Goal: Use online tool/utility: Use online tool/utility

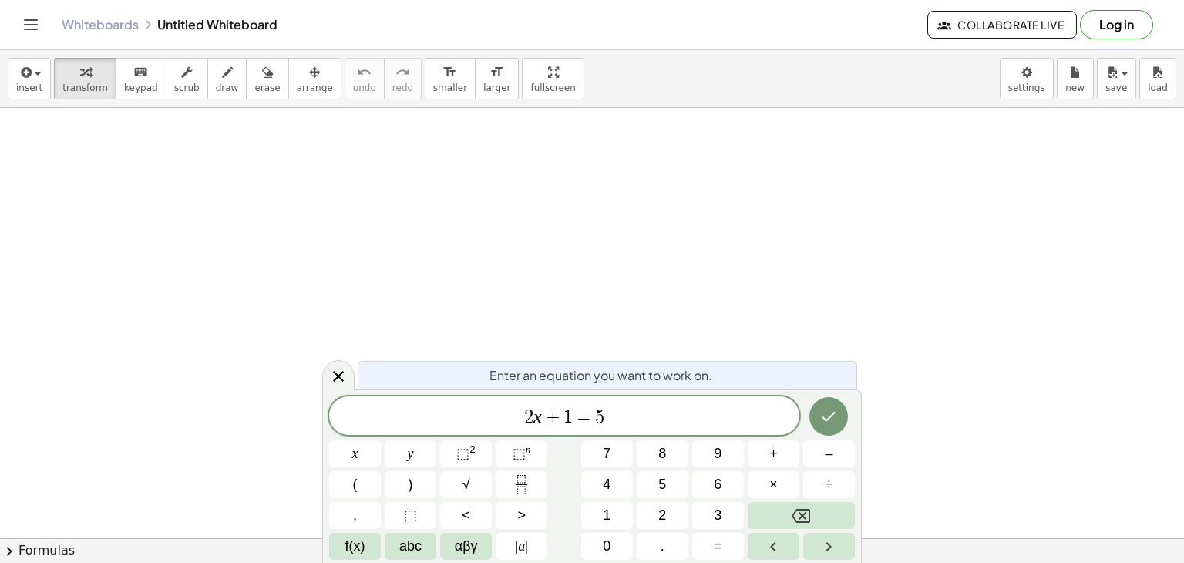
click at [644, 422] on span "2 x + 1 = 5 ​" at bounding box center [564, 417] width 470 height 22
click at [822, 411] on icon "Done" at bounding box center [828, 416] width 18 height 18
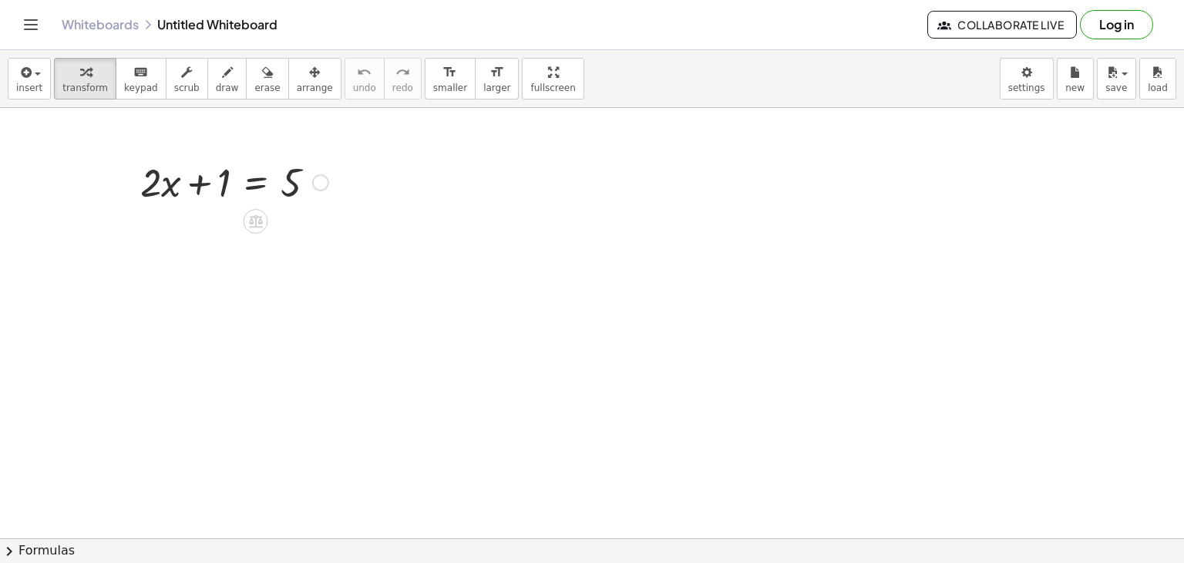
click at [234, 186] on div at bounding box center [234, 181] width 203 height 52
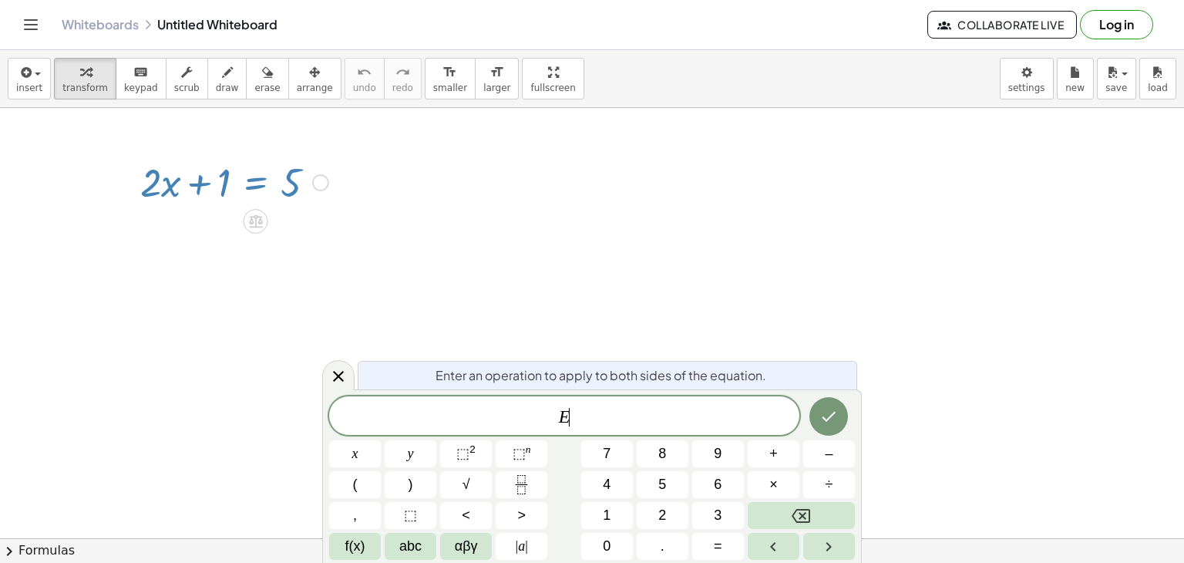
click at [632, 401] on div "E ​" at bounding box center [564, 415] width 470 height 39
click at [346, 374] on icon at bounding box center [338, 375] width 18 height 18
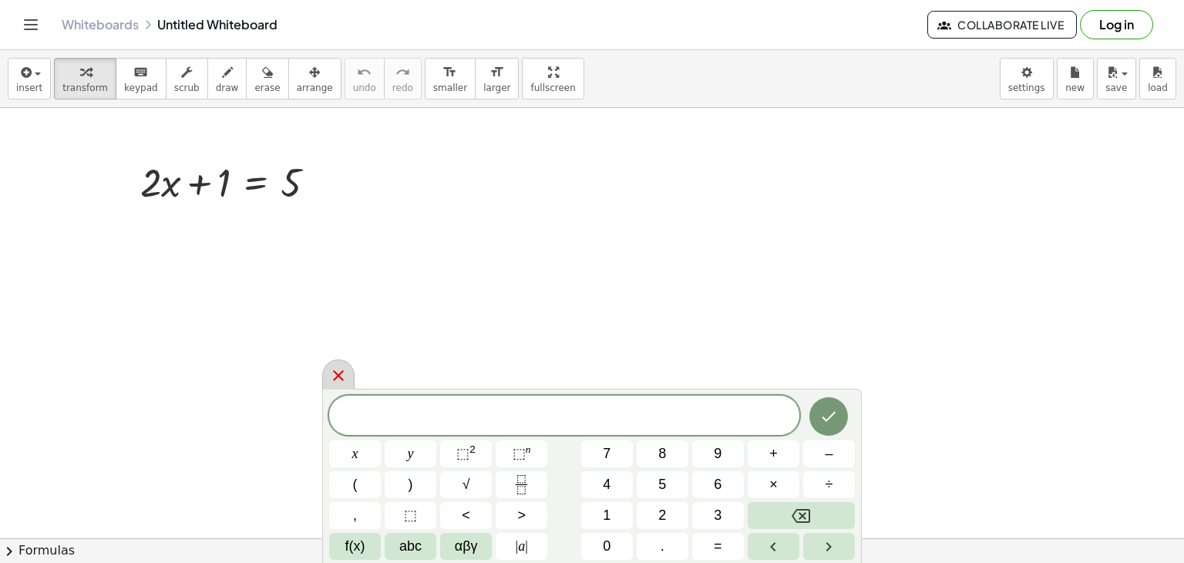
click at [330, 375] on icon at bounding box center [338, 375] width 18 height 18
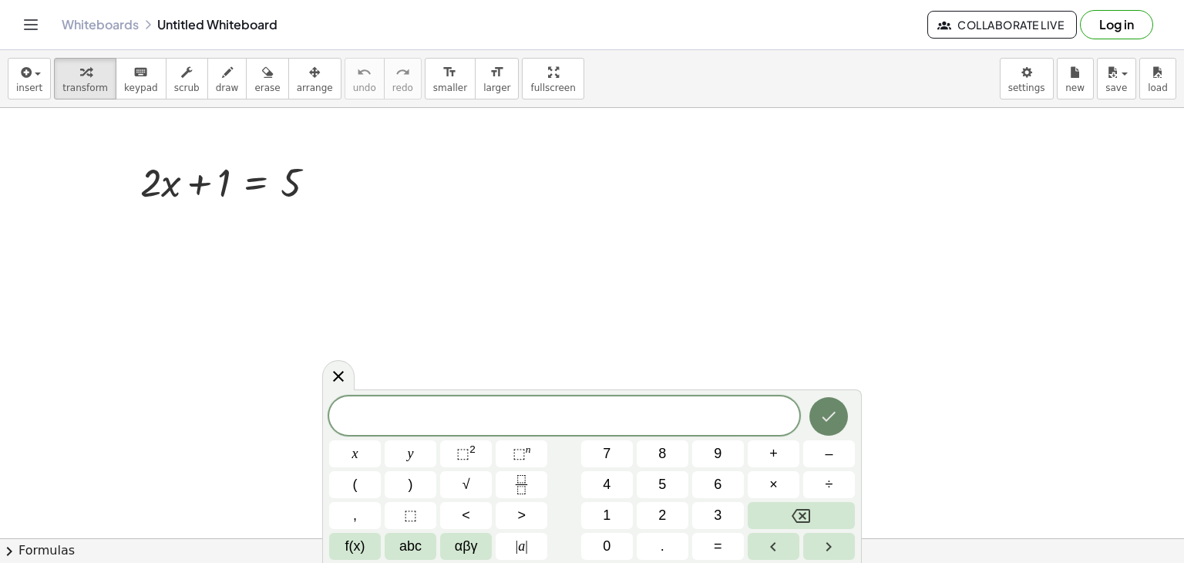
click at [841, 408] on button "Done" at bounding box center [828, 416] width 39 height 39
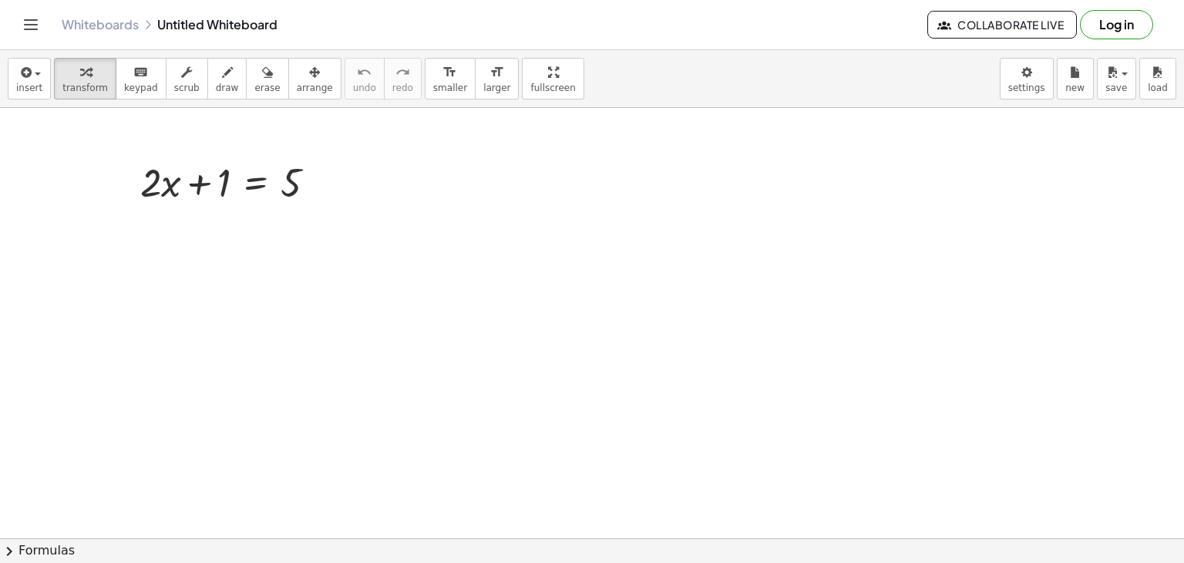
click at [80, 79] on icon "button" at bounding box center [85, 72] width 11 height 18
click at [136, 76] on div "keyboard" at bounding box center [141, 71] width 34 height 18
click at [222, 77] on icon "button" at bounding box center [227, 72] width 11 height 18
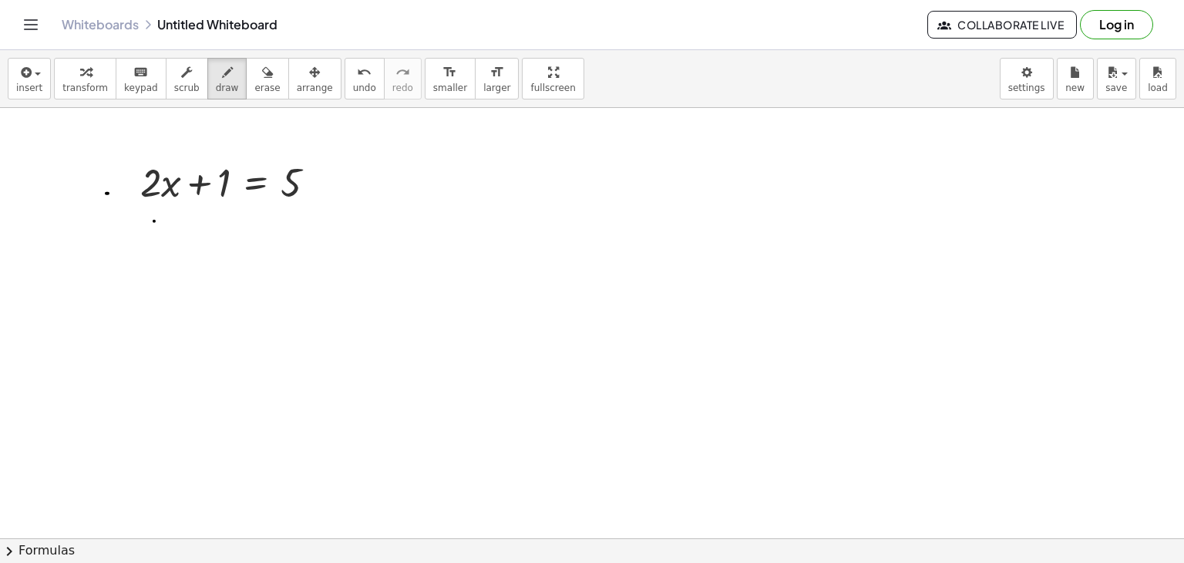
drag, startPoint x: 105, startPoint y: 230, endPoint x: 69, endPoint y: 232, distance: 35.5
drag, startPoint x: 128, startPoint y: 221, endPoint x: 102, endPoint y: 213, distance: 27.3
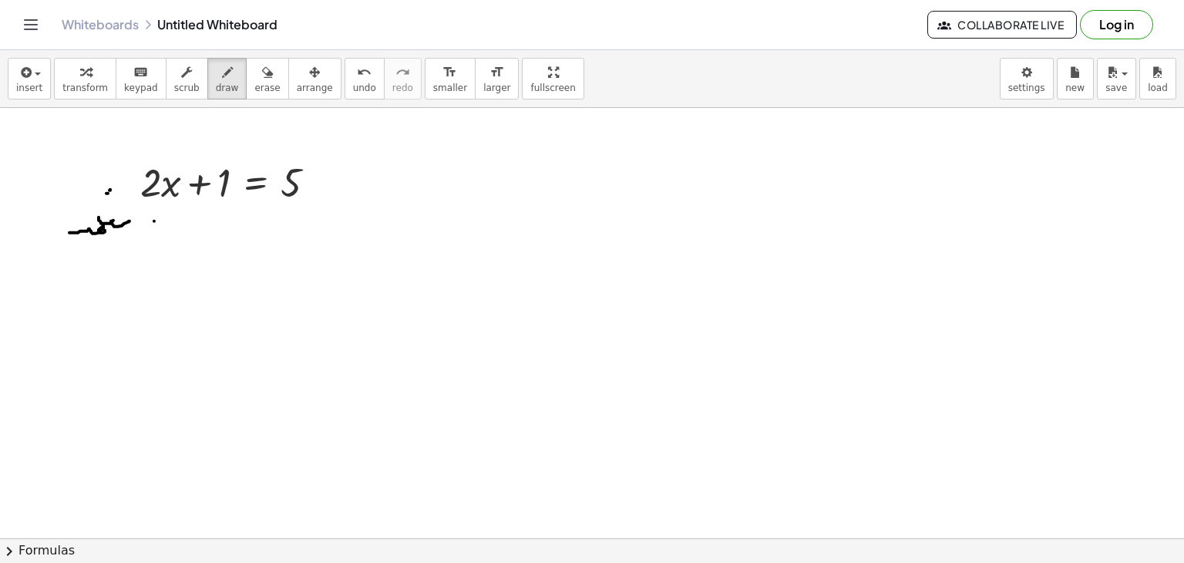
drag, startPoint x: 114, startPoint y: 220, endPoint x: 100, endPoint y: 189, distance: 33.8
drag, startPoint x: 48, startPoint y: 224, endPoint x: 46, endPoint y: 217, distance: 7.9
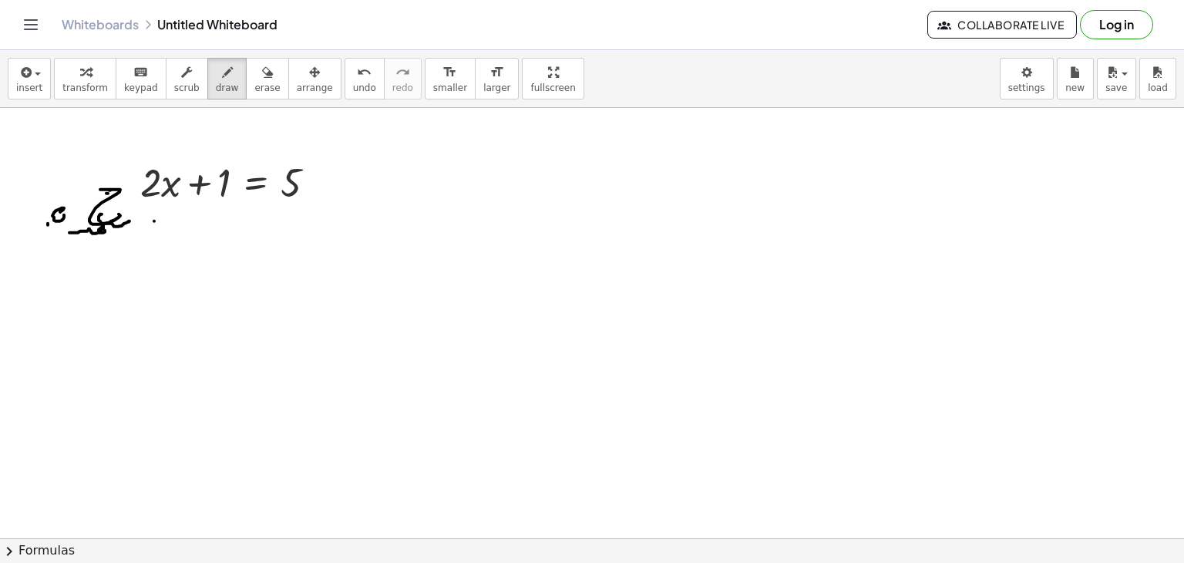
drag, startPoint x: 20, startPoint y: 223, endPoint x: 0, endPoint y: 227, distance: 20.4
click at [38, 82] on span "insert" at bounding box center [29, 87] width 26 height 11
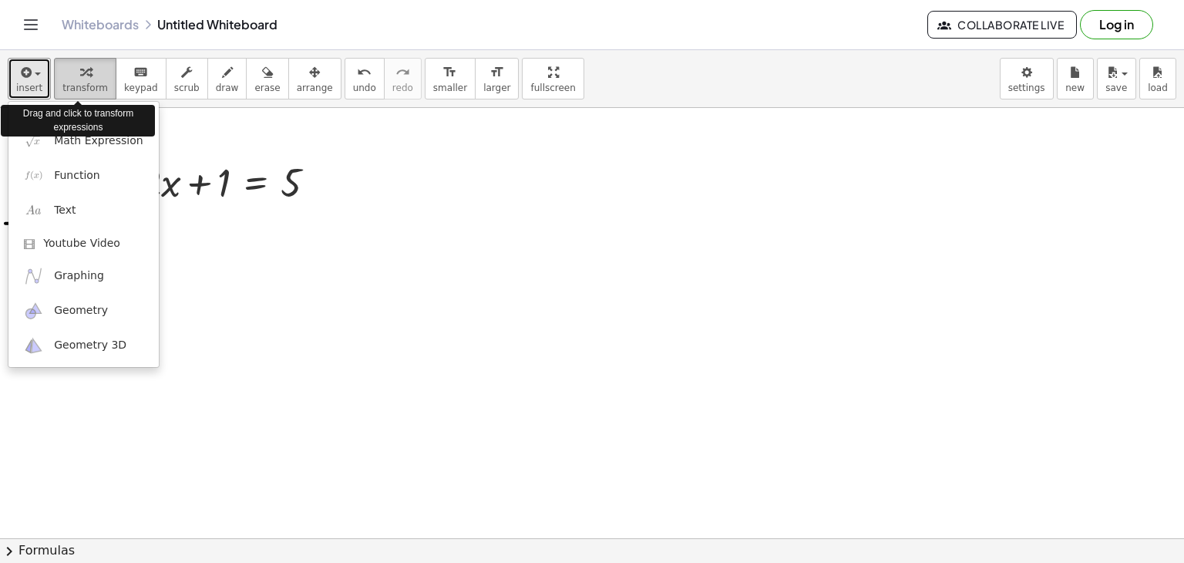
click at [62, 85] on span "transform" at bounding box center [84, 87] width 45 height 11
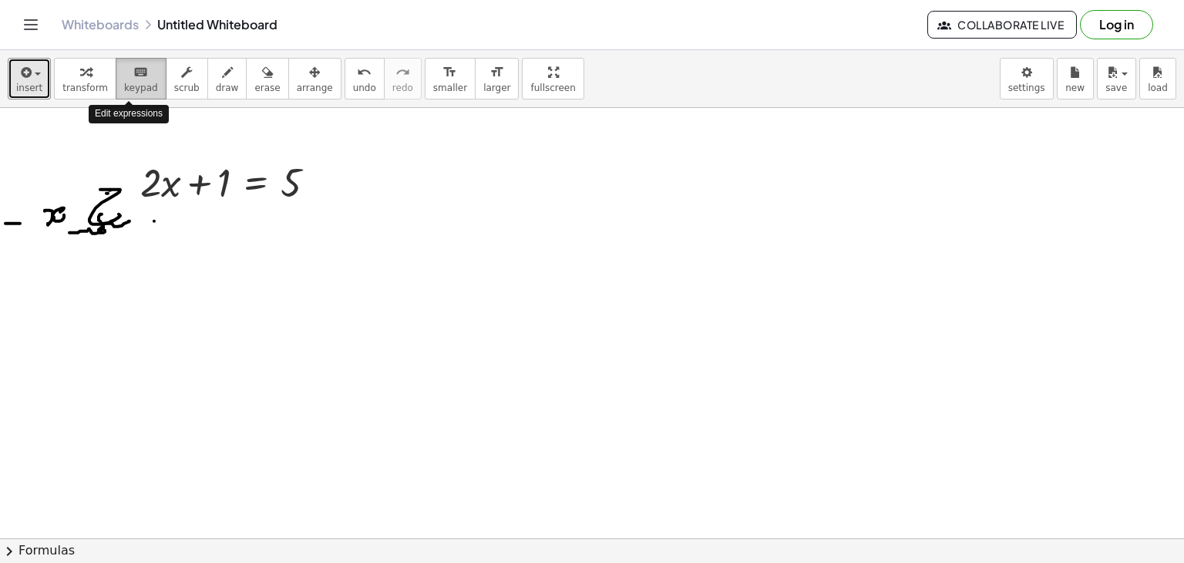
click at [124, 84] on span "keypad" at bounding box center [141, 87] width 34 height 11
click at [174, 84] on span "scrub" at bounding box center [186, 87] width 25 height 11
click at [216, 84] on span "draw" at bounding box center [227, 87] width 23 height 11
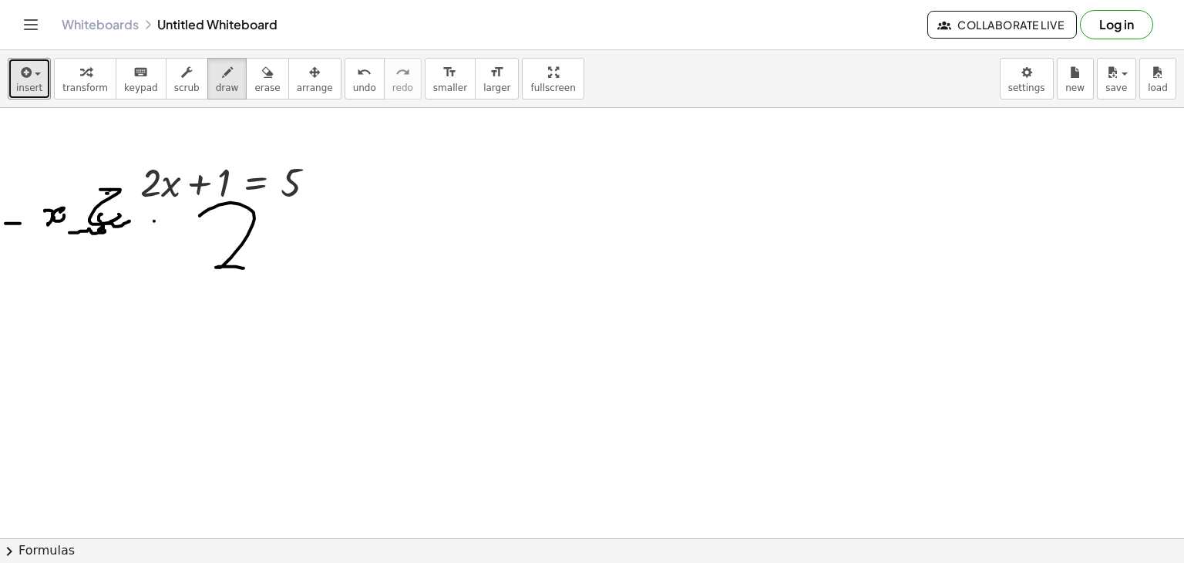
drag, startPoint x: 200, startPoint y: 215, endPoint x: 248, endPoint y: 268, distance: 72.0
drag, startPoint x: 314, startPoint y: 231, endPoint x: 328, endPoint y: 240, distance: 16.3
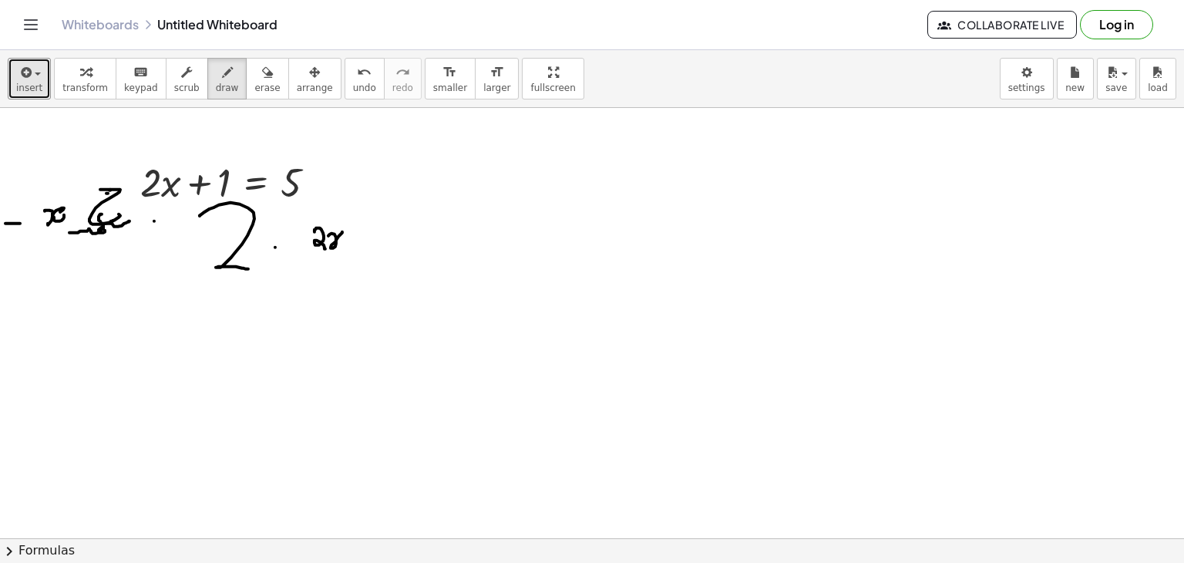
drag, startPoint x: 331, startPoint y: 233, endPoint x: 349, endPoint y: 240, distance: 19.0
drag, startPoint x: 356, startPoint y: 235, endPoint x: 370, endPoint y: 235, distance: 13.9
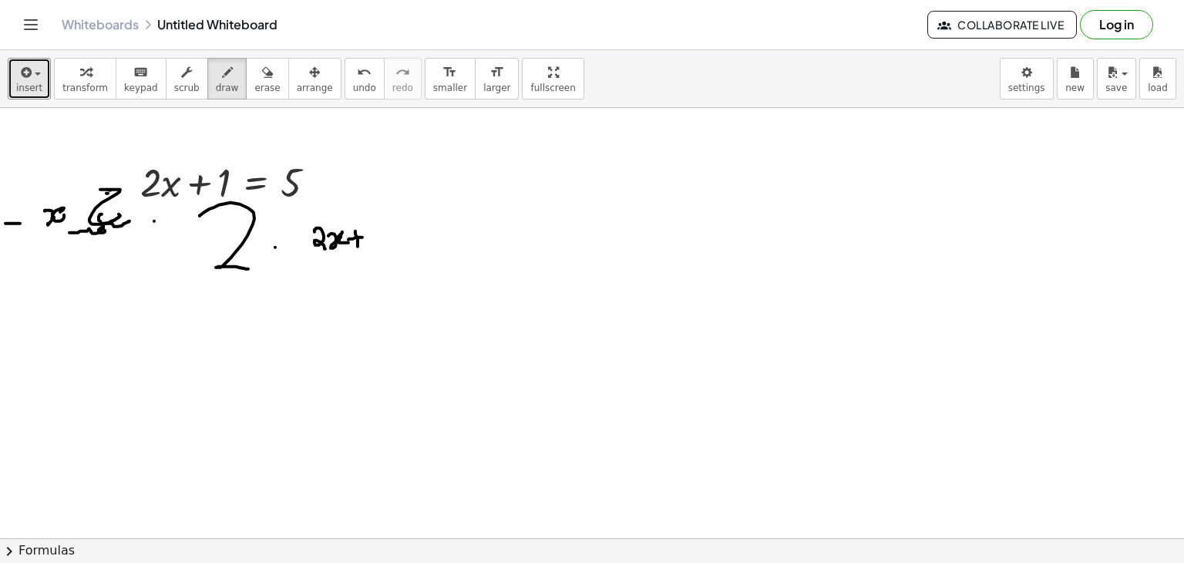
drag, startPoint x: 390, startPoint y: 223, endPoint x: 392, endPoint y: 238, distance: 15.5
drag, startPoint x: 409, startPoint y: 234, endPoint x: 399, endPoint y: 244, distance: 13.6
drag, startPoint x: 399, startPoint y: 244, endPoint x: 422, endPoint y: 227, distance: 28.2
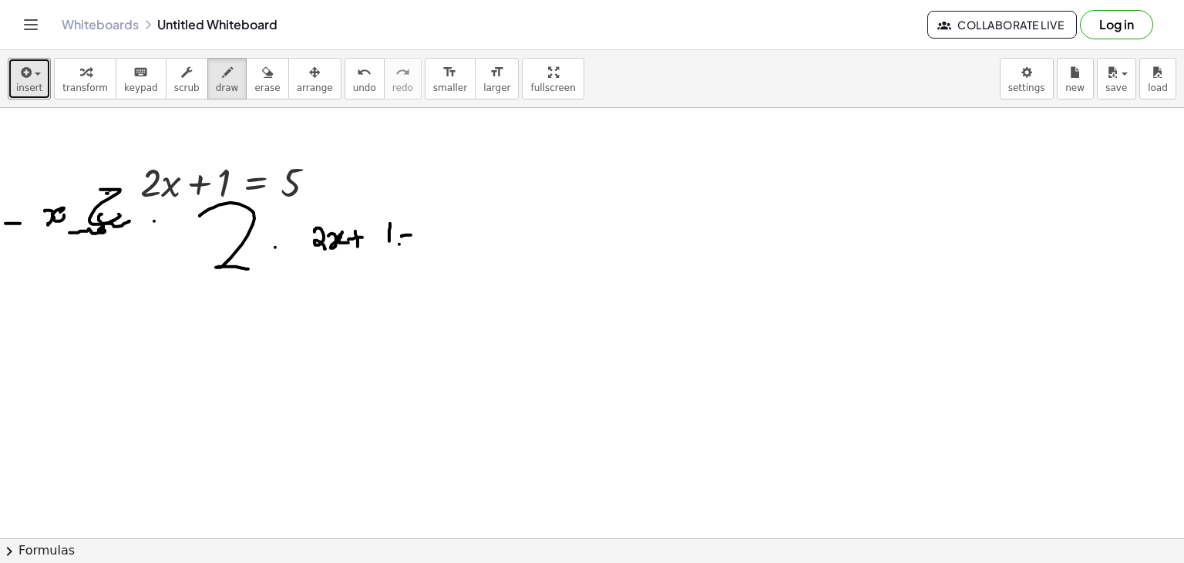
drag, startPoint x: 341, startPoint y: 262, endPoint x: 354, endPoint y: 275, distance: 18.5
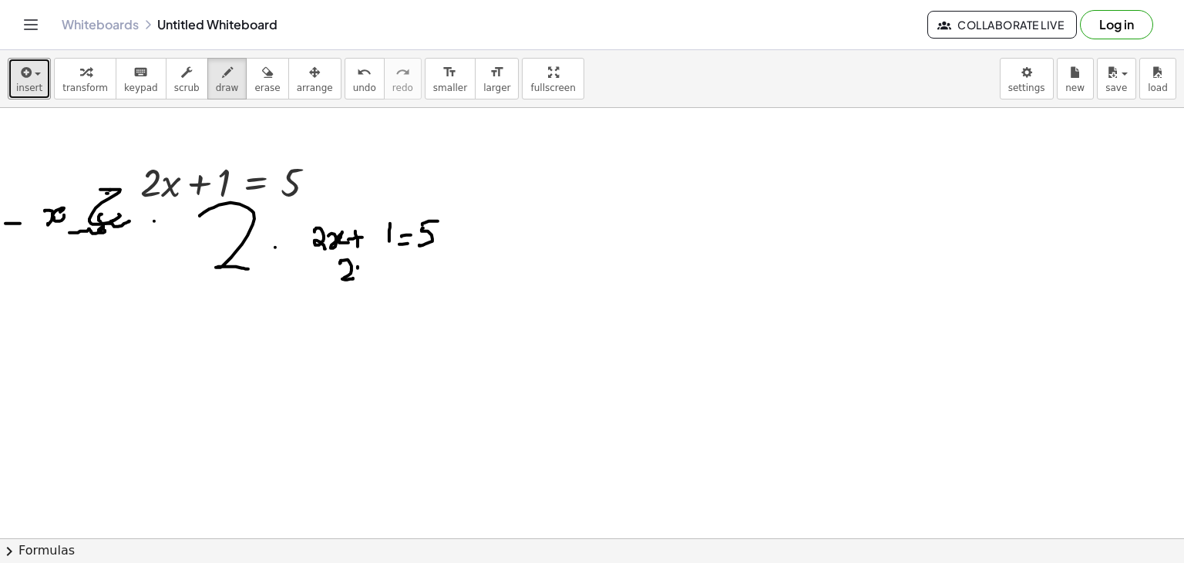
drag, startPoint x: 358, startPoint y: 266, endPoint x: 373, endPoint y: 266, distance: 15.4
drag, startPoint x: 374, startPoint y: 264, endPoint x: 380, endPoint y: 274, distance: 12.4
drag, startPoint x: 387, startPoint y: 216, endPoint x: 472, endPoint y: 207, distance: 86.0
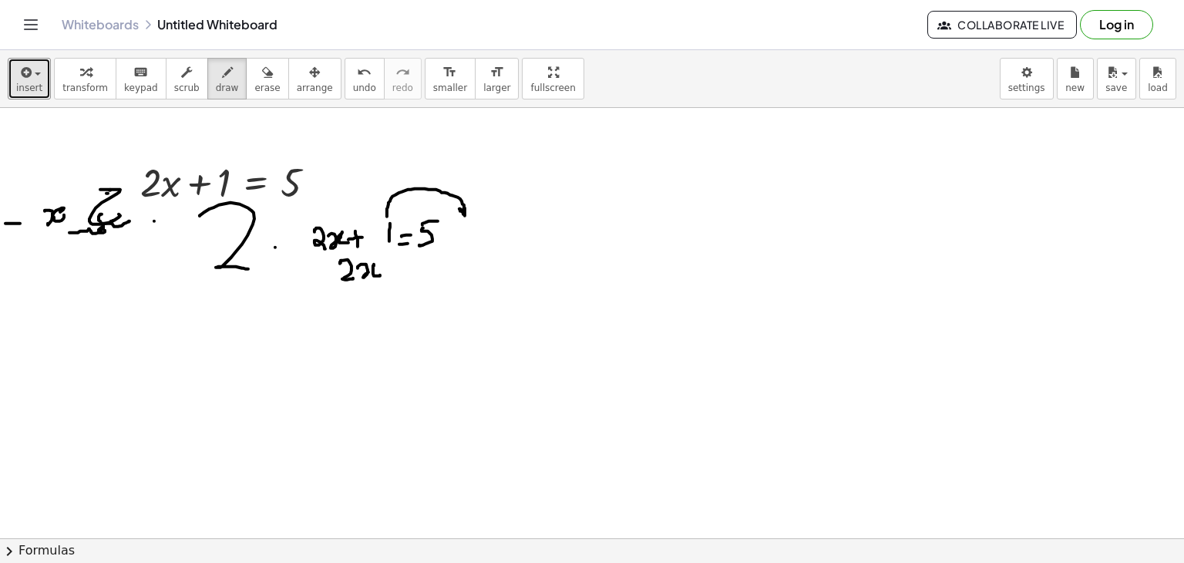
drag, startPoint x: 405, startPoint y: 280, endPoint x: 431, endPoint y: 264, distance: 30.1
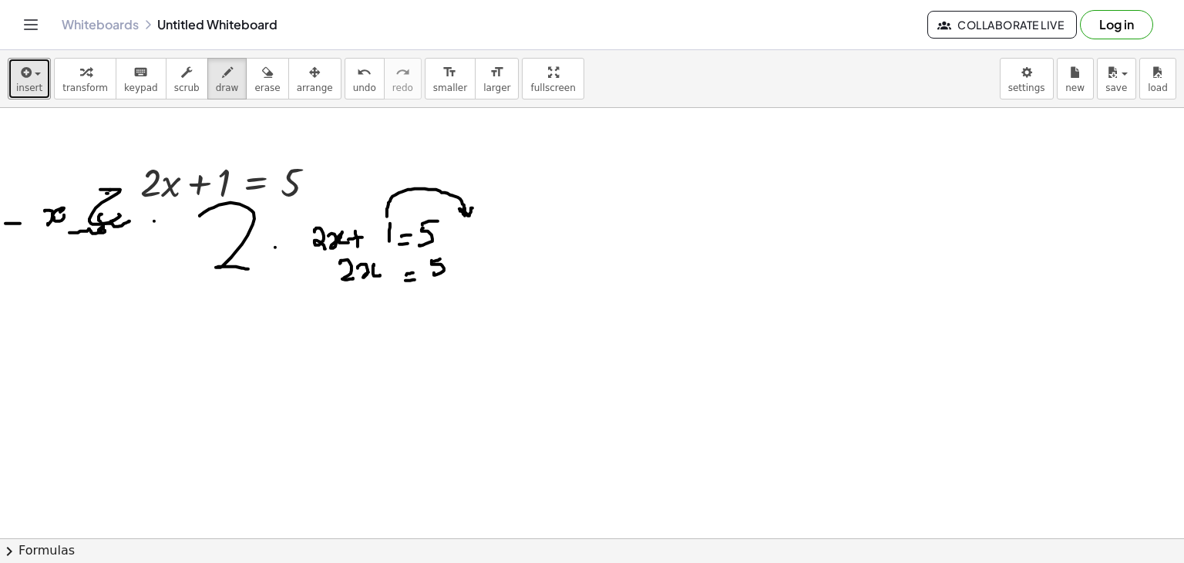
drag, startPoint x: 450, startPoint y: 268, endPoint x: 471, endPoint y: 263, distance: 21.5
drag, startPoint x: 472, startPoint y: 263, endPoint x: 461, endPoint y: 274, distance: 15.3
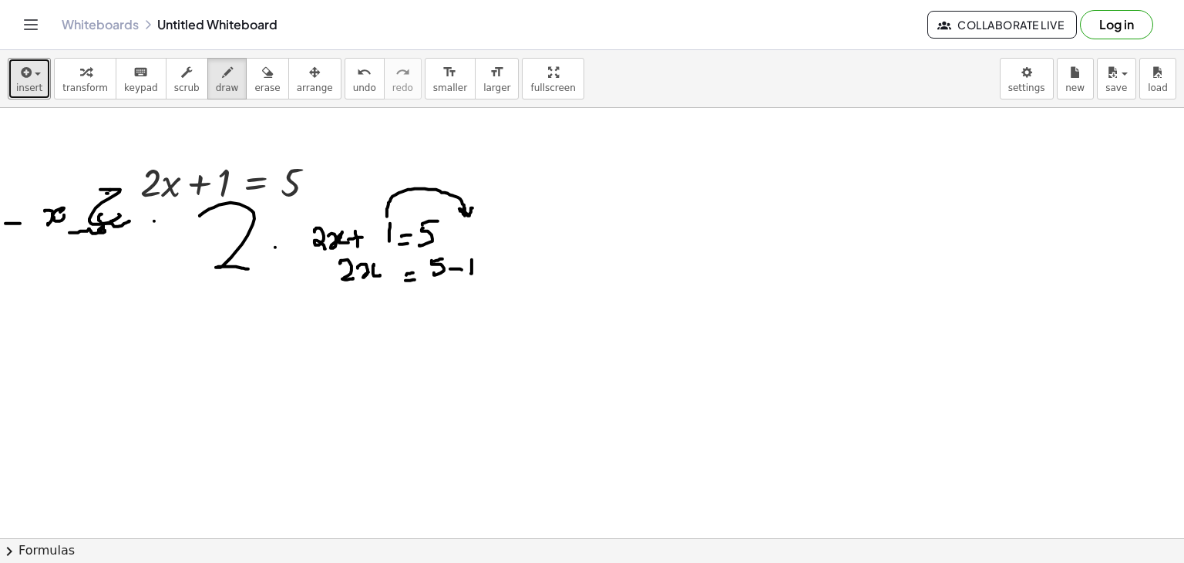
drag, startPoint x: 533, startPoint y: 257, endPoint x: 535, endPoint y: 276, distance: 19.3
drag, startPoint x: 348, startPoint y: 304, endPoint x: 359, endPoint y: 309, distance: 12.8
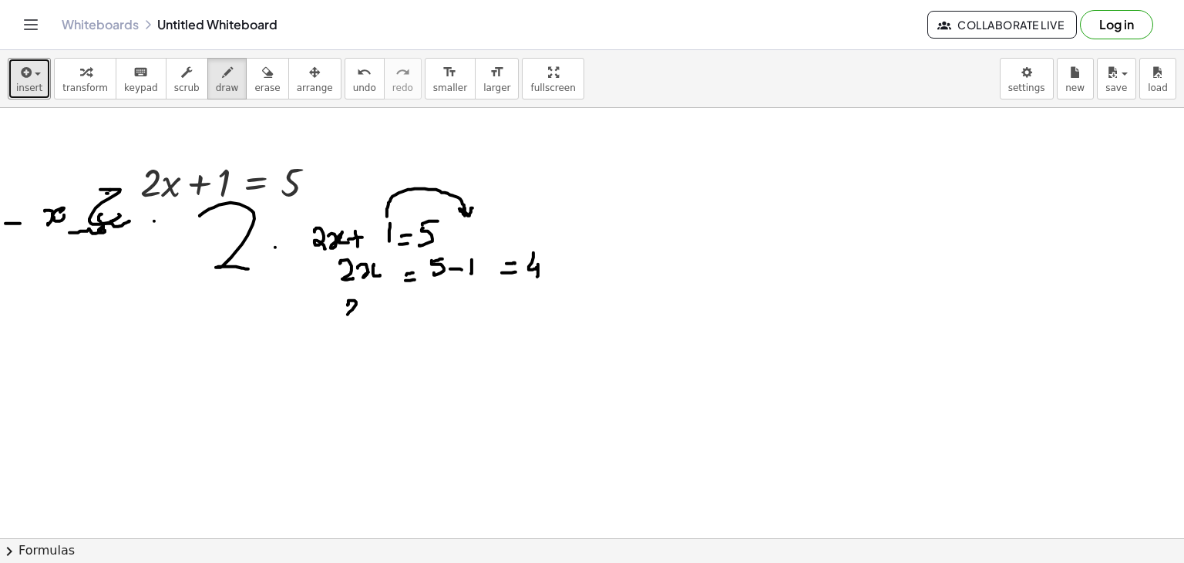
drag, startPoint x: 359, startPoint y: 309, endPoint x: 389, endPoint y: 306, distance: 30.2
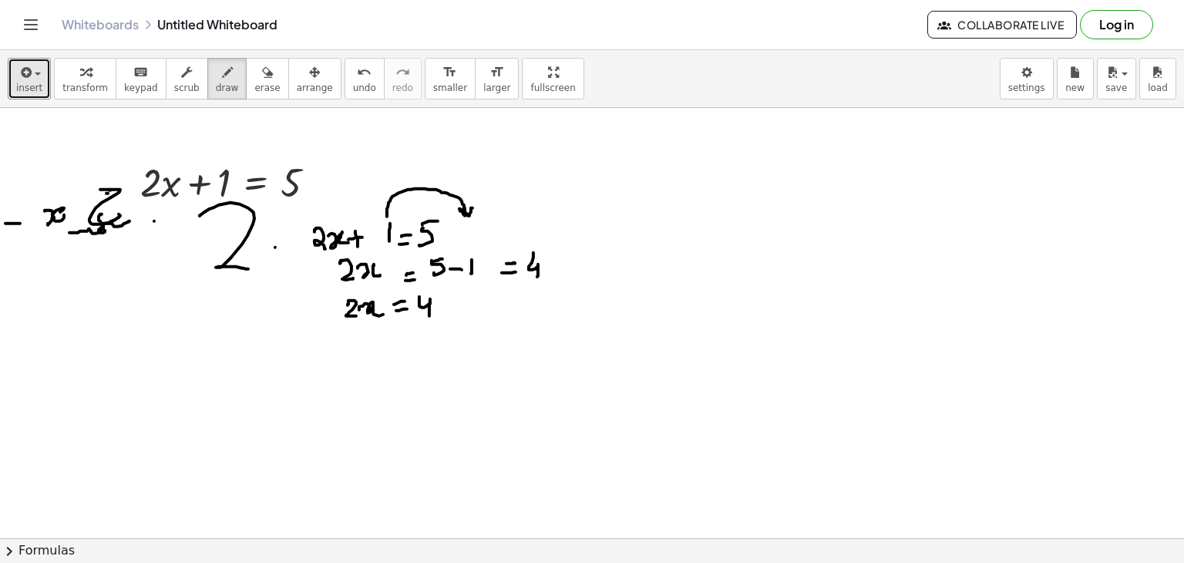
drag, startPoint x: 419, startPoint y: 296, endPoint x: 416, endPoint y: 321, distance: 24.9
drag, startPoint x: 362, startPoint y: 343, endPoint x: 384, endPoint y: 344, distance: 21.6
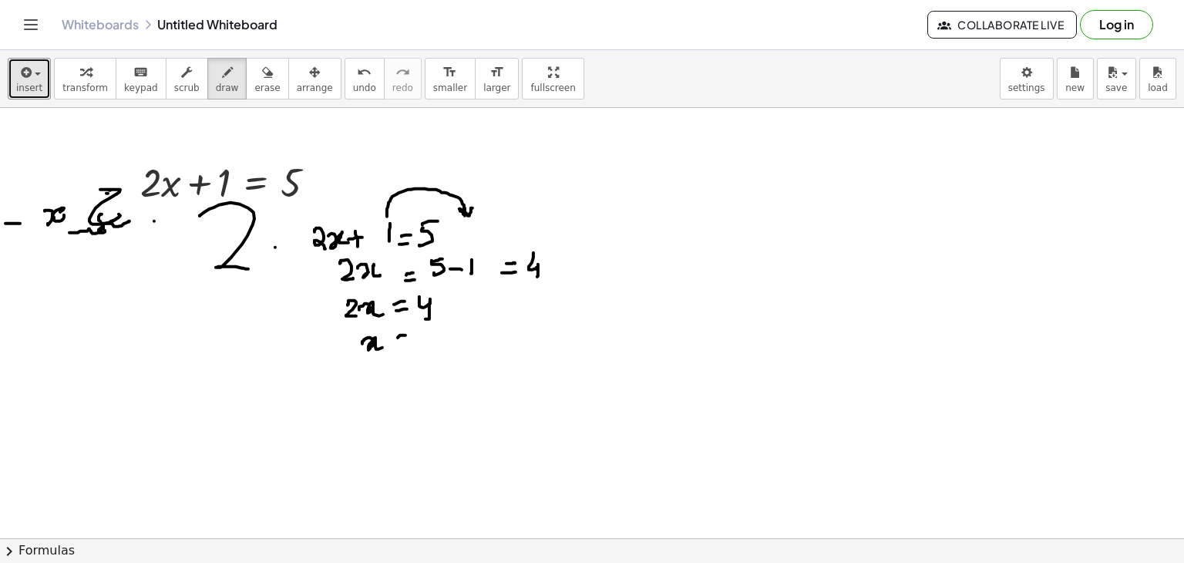
drag, startPoint x: 400, startPoint y: 345, endPoint x: 422, endPoint y: 338, distance: 23.2
drag, startPoint x: 430, startPoint y: 334, endPoint x: 439, endPoint y: 348, distance: 16.7
drag, startPoint x: 432, startPoint y: 355, endPoint x: 456, endPoint y: 352, distance: 24.8
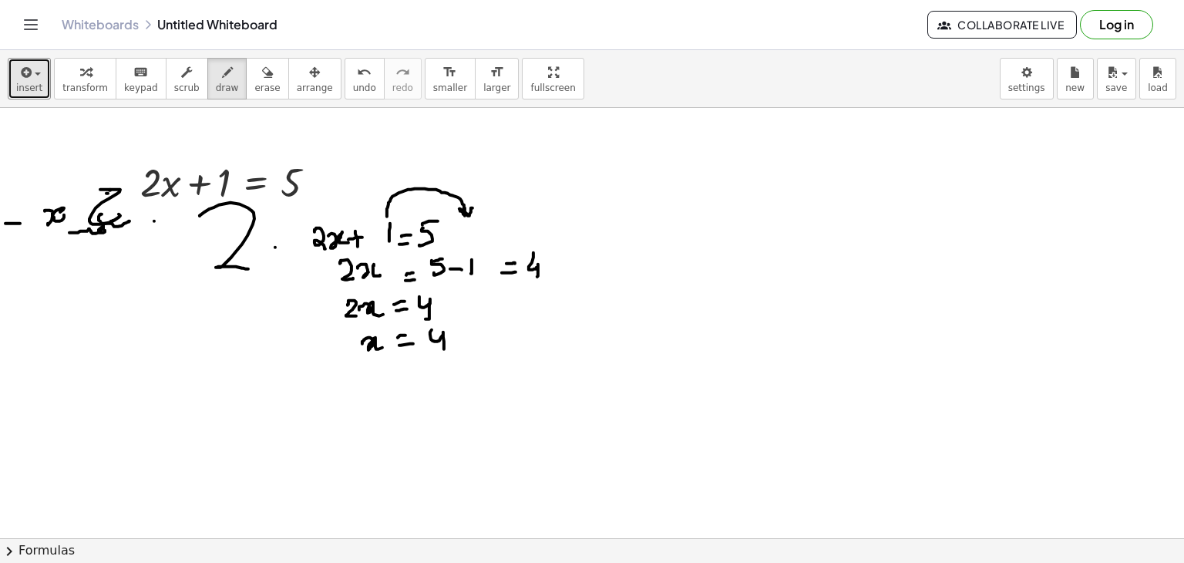
drag, startPoint x: 450, startPoint y: 361, endPoint x: 476, endPoint y: 356, distance: 26.6
drag, startPoint x: 488, startPoint y: 341, endPoint x: 506, endPoint y: 336, distance: 18.3
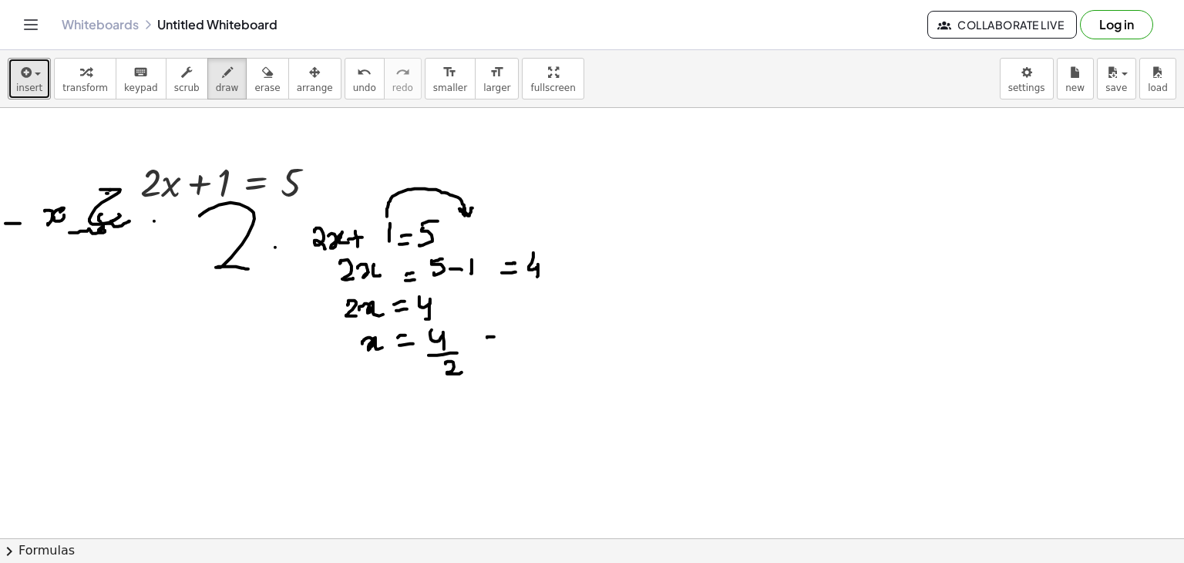
drag, startPoint x: 516, startPoint y: 331, endPoint x: 521, endPoint y: 337, distance: 8.2
click at [262, 66] on icon "button" at bounding box center [267, 72] width 11 height 18
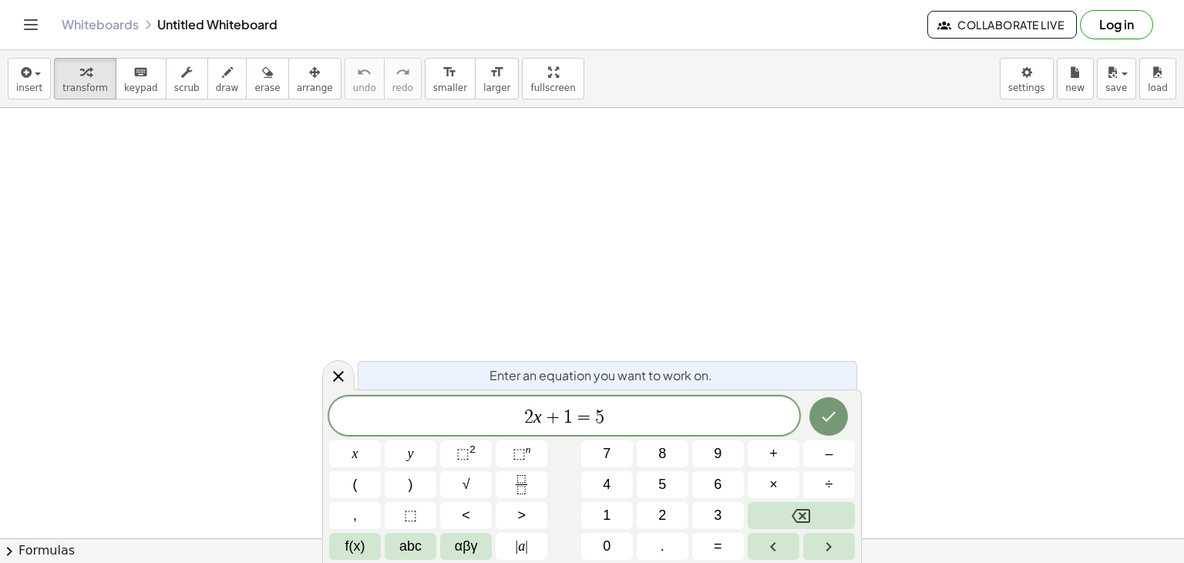
click at [25, 32] on icon "Toggle navigation" at bounding box center [31, 24] width 18 height 18
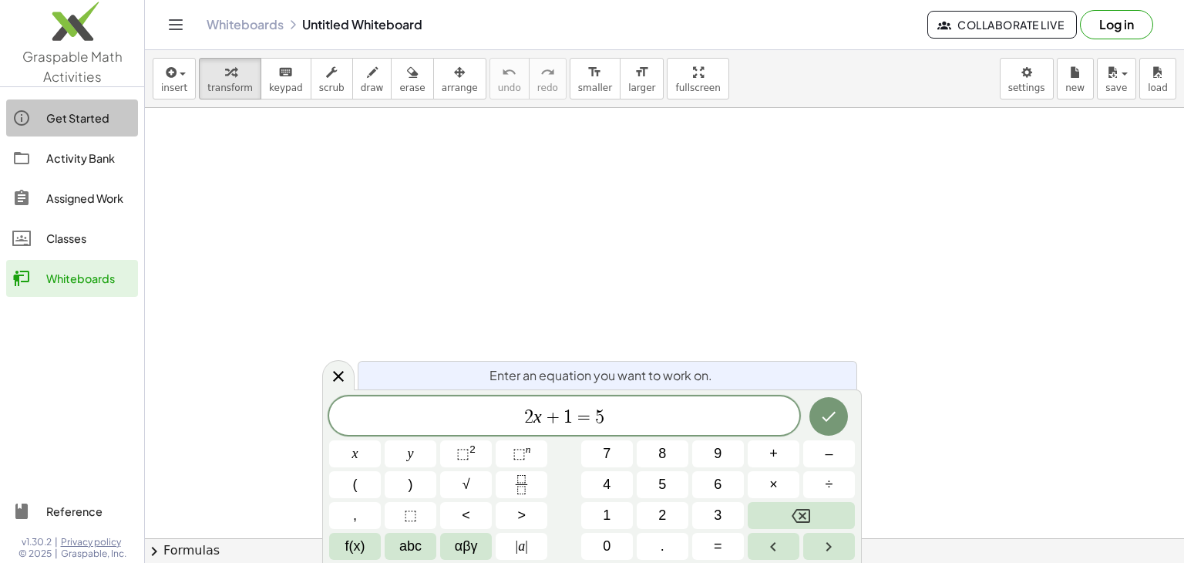
click at [58, 119] on div "Get Started" at bounding box center [89, 118] width 86 height 18
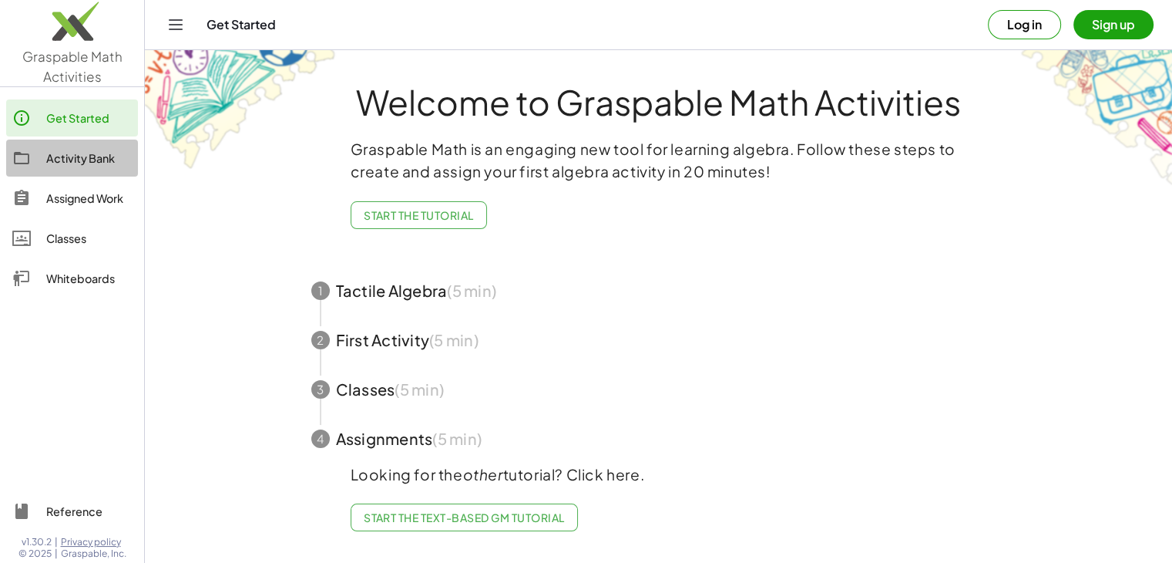
click at [92, 156] on div "Activity Bank" at bounding box center [89, 158] width 86 height 18
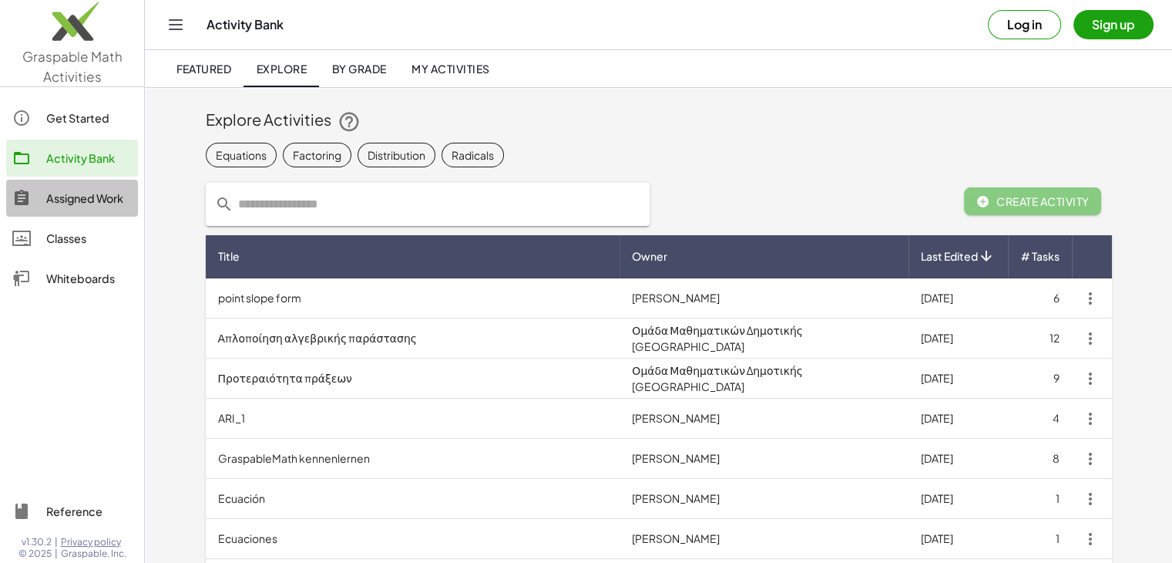
click at [77, 198] on div "Assigned Work" at bounding box center [89, 198] width 86 height 18
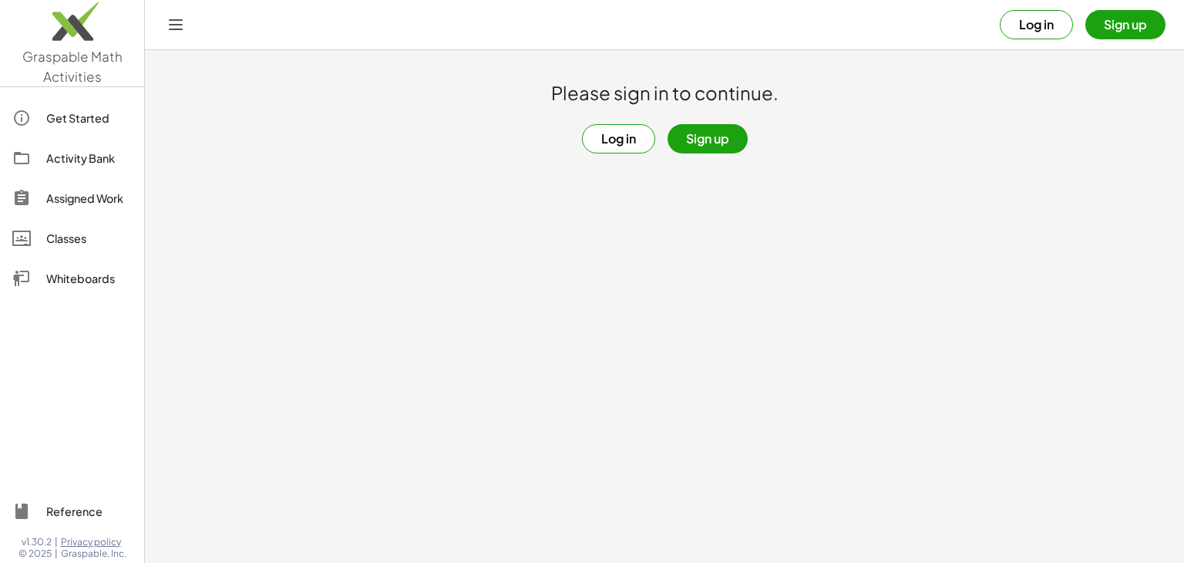
click at [66, 236] on div "Classes" at bounding box center [89, 238] width 86 height 18
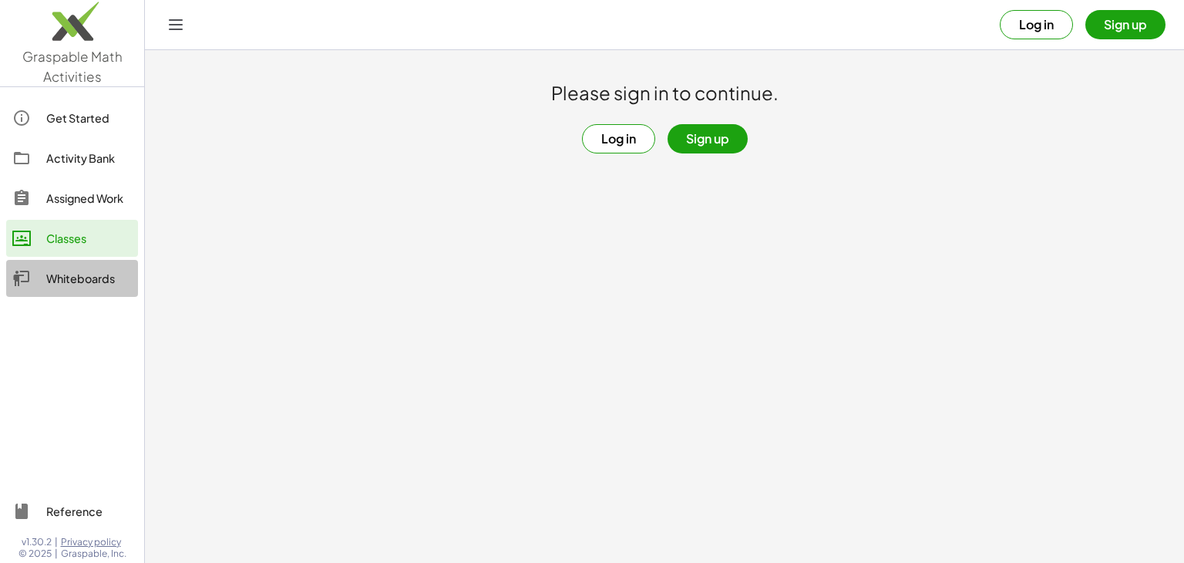
click at [64, 275] on div "Whiteboards" at bounding box center [89, 278] width 86 height 18
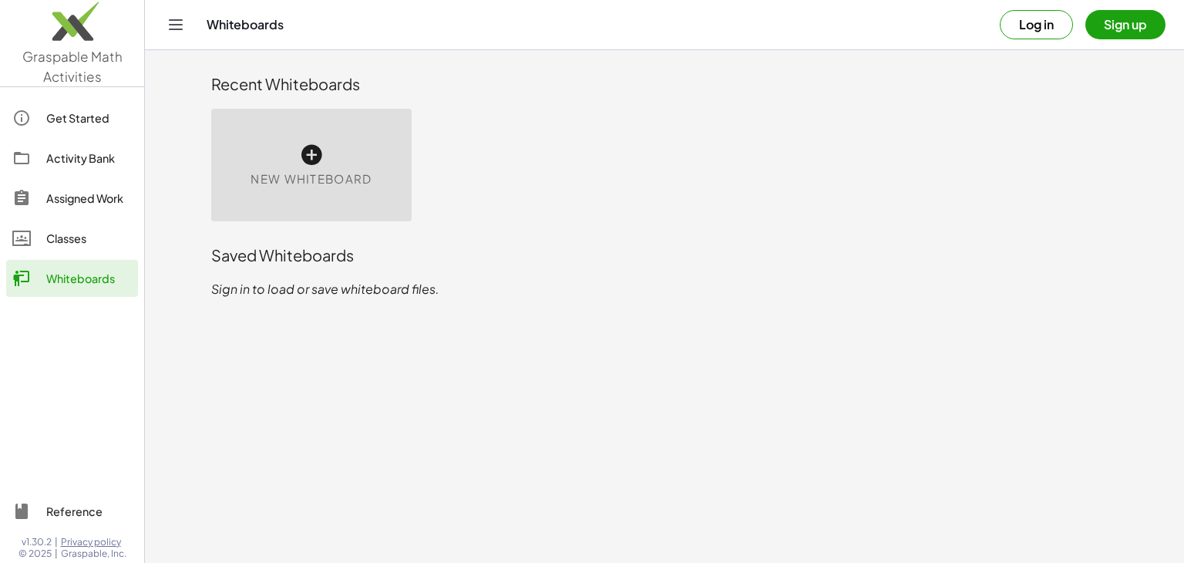
click at [304, 200] on div "New Whiteboard" at bounding box center [311, 165] width 200 height 113
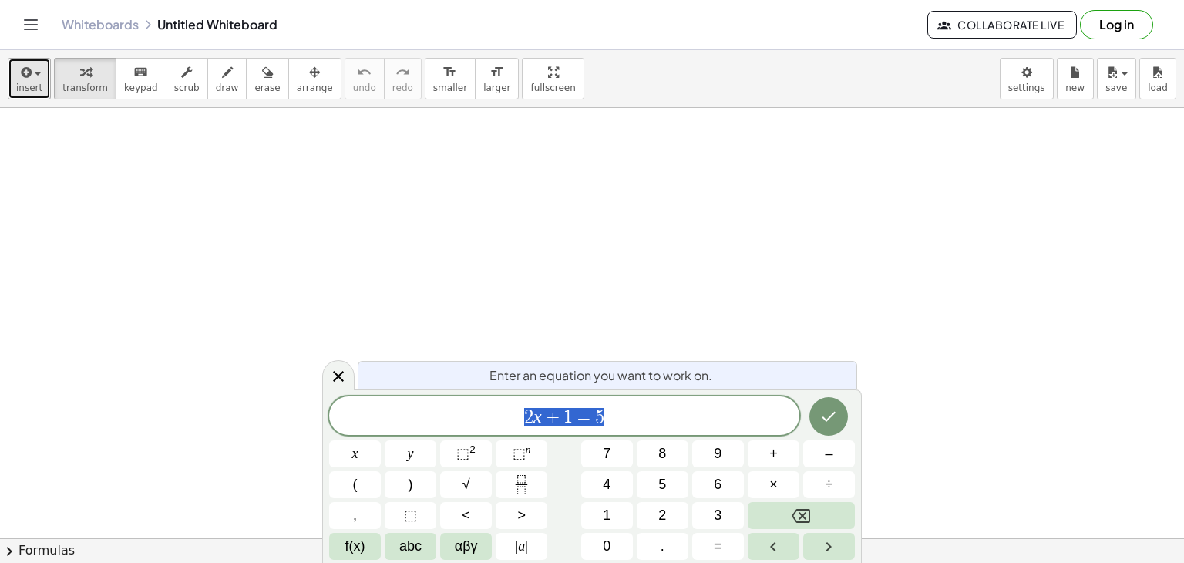
click at [43, 82] on button "insert" at bounding box center [29, 79] width 43 height 42
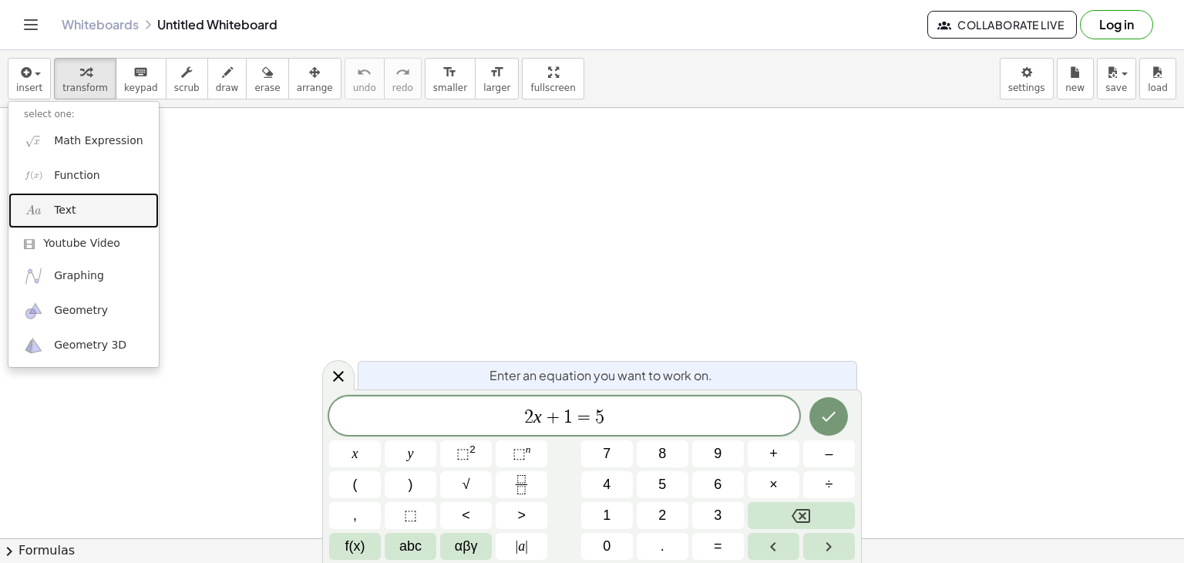
click at [37, 207] on img at bounding box center [33, 209] width 19 height 19
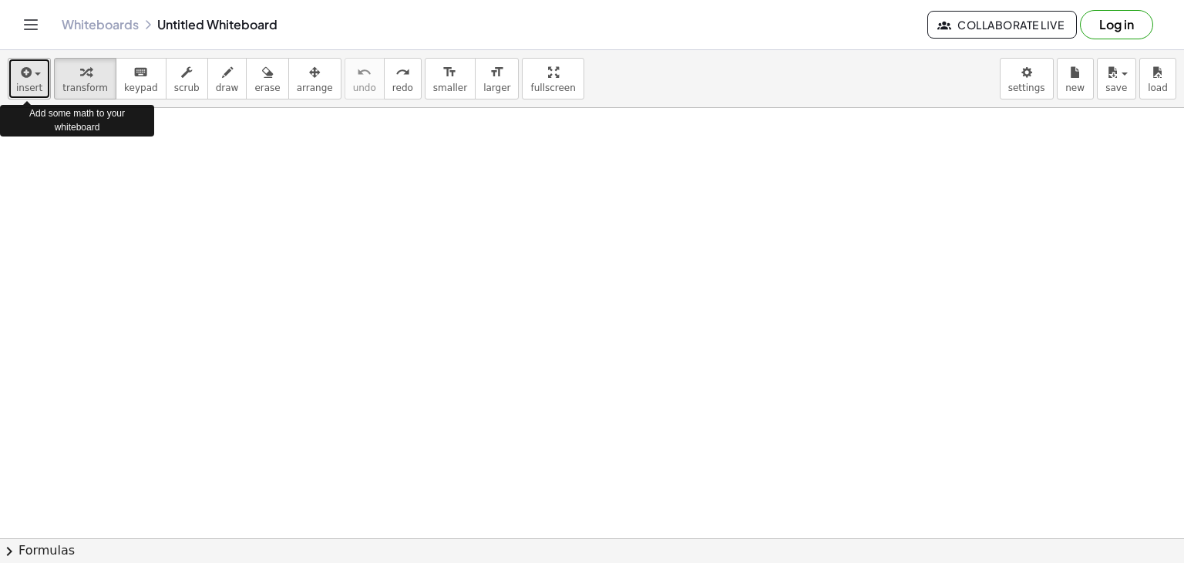
click at [28, 72] on icon "button" at bounding box center [25, 72] width 14 height 18
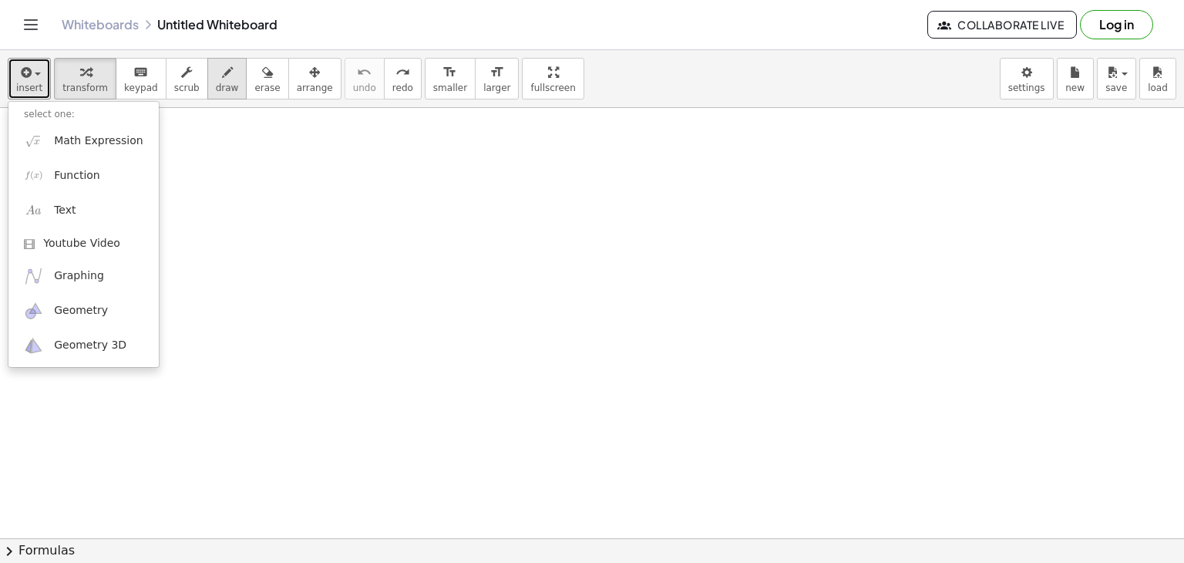
click at [217, 98] on button "draw" at bounding box center [227, 79] width 40 height 42
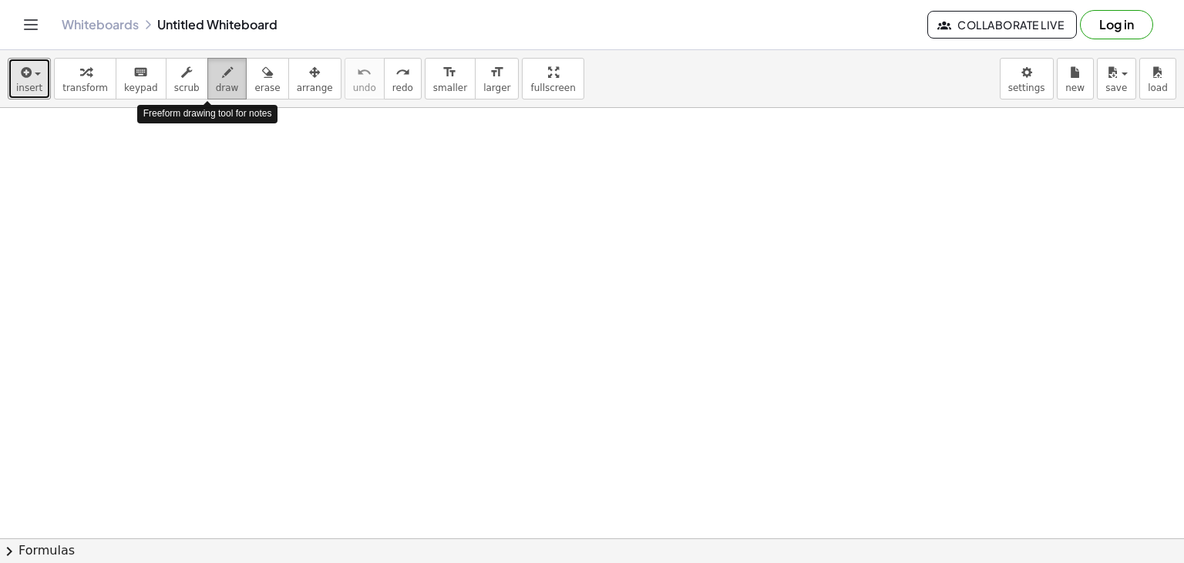
click at [217, 98] on button "draw" at bounding box center [227, 79] width 40 height 42
click at [146, 156] on div at bounding box center [592, 538] width 1184 height 861
click at [172, 173] on div at bounding box center [592, 538] width 1184 height 861
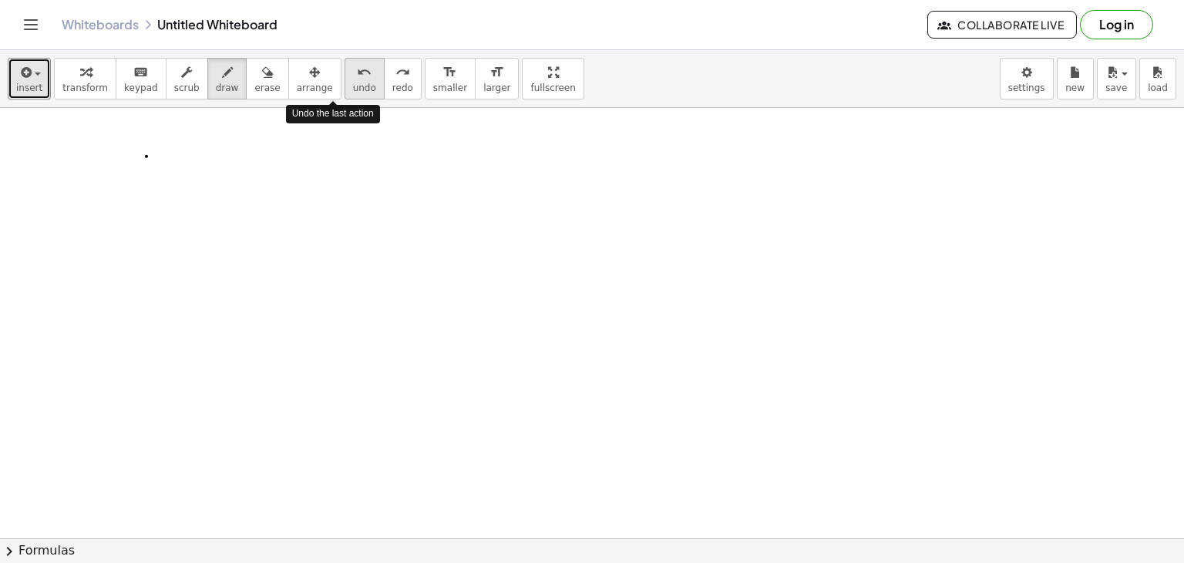
click at [345, 94] on button "undo undo" at bounding box center [365, 79] width 40 height 42
click at [126, 177] on div at bounding box center [592, 538] width 1184 height 861
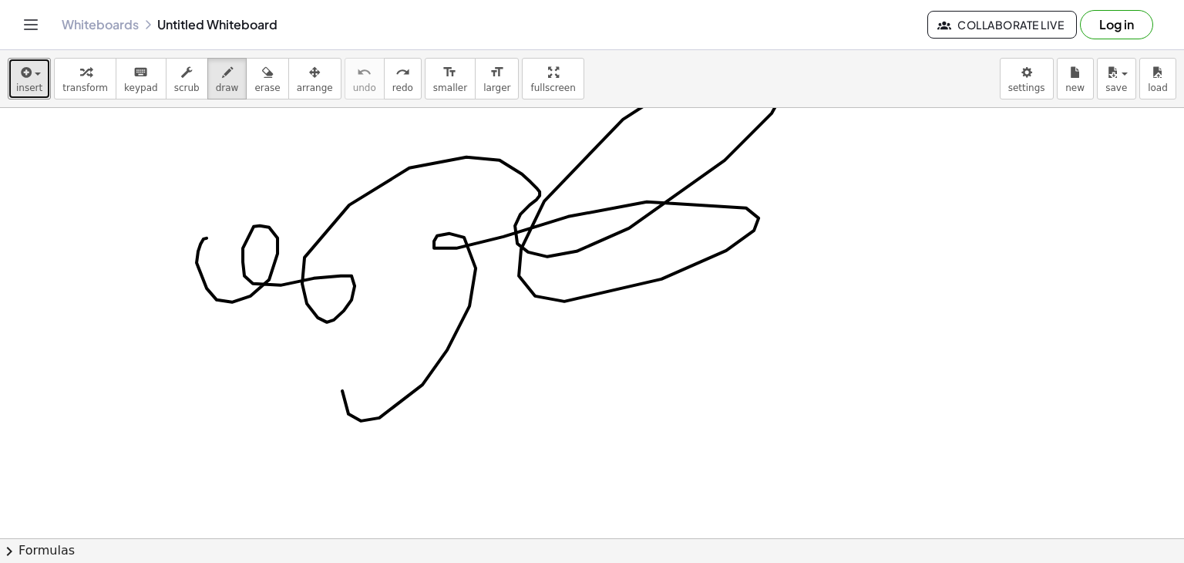
drag, startPoint x: 207, startPoint y: 287, endPoint x: 361, endPoint y: 340, distance: 162.8
click at [348, 365] on div at bounding box center [592, 538] width 1184 height 861
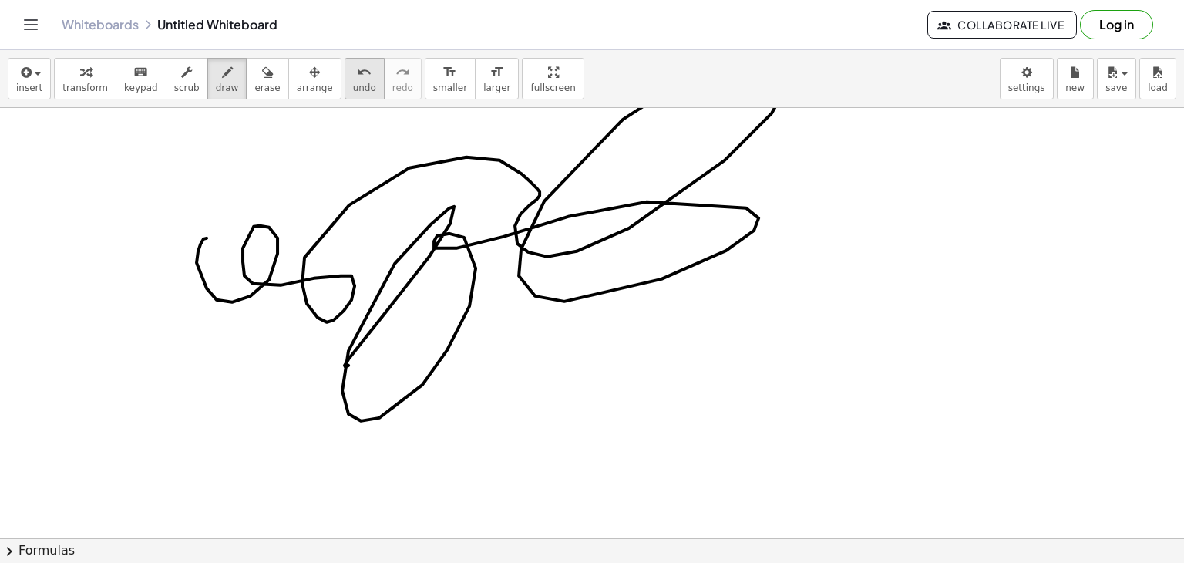
click at [338, 96] on div "insert select one: Math Expression Function Text Youtube Video Graphing Geometr…" at bounding box center [592, 79] width 1184 height 58
click at [341, 102] on div "insert select one: Math Expression Function Text Youtube Video Graphing Geometr…" at bounding box center [592, 79] width 1184 height 58
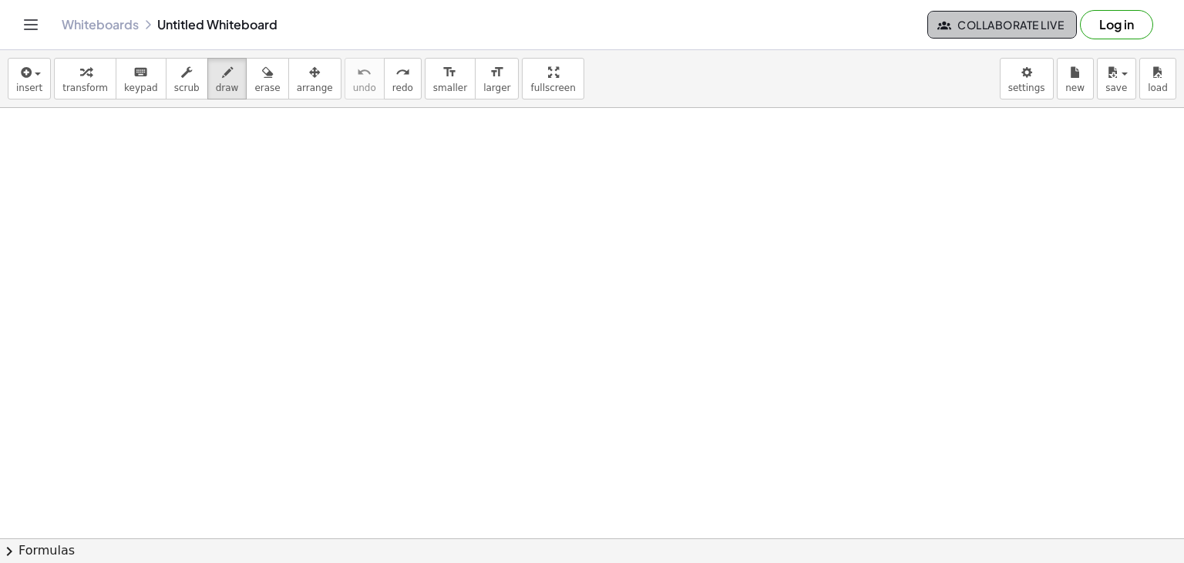
click at [963, 30] on span "Collaborate Live" at bounding box center [1001, 25] width 123 height 14
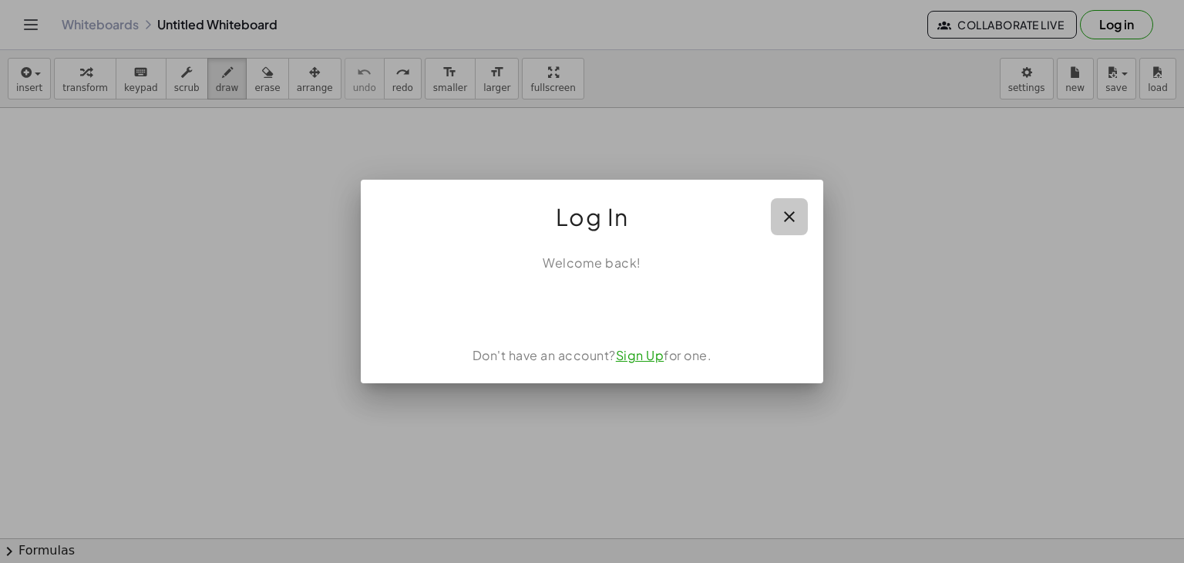
click at [786, 215] on icon "button" at bounding box center [789, 216] width 18 height 18
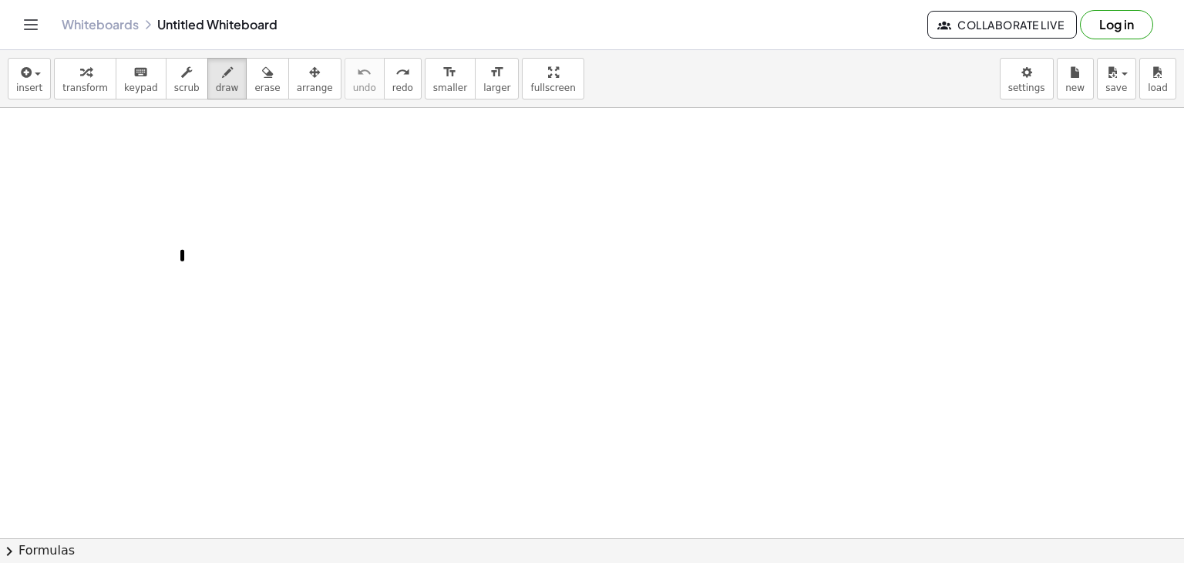
click at [185, 271] on div at bounding box center [592, 538] width 1184 height 861
drag, startPoint x: 194, startPoint y: 247, endPoint x: 183, endPoint y: 275, distance: 30.8
click at [200, 274] on div at bounding box center [592, 538] width 1184 height 861
drag, startPoint x: 186, startPoint y: 287, endPoint x: 209, endPoint y: 287, distance: 23.1
click at [210, 286] on div at bounding box center [592, 538] width 1184 height 861
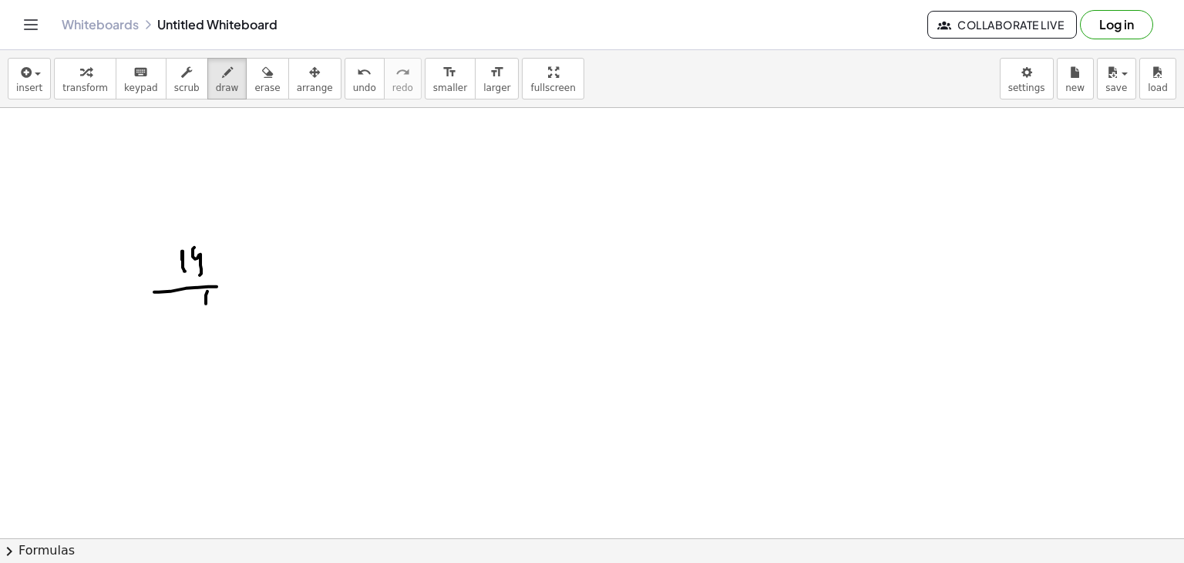
drag, startPoint x: 206, startPoint y: 303, endPoint x: 217, endPoint y: 312, distance: 14.2
click at [217, 312] on div at bounding box center [592, 538] width 1184 height 861
click at [256, 259] on div at bounding box center [592, 538] width 1184 height 861
click at [244, 264] on div at bounding box center [592, 538] width 1184 height 861
drag, startPoint x: 310, startPoint y: 235, endPoint x: 318, endPoint y: 236, distance: 7.7
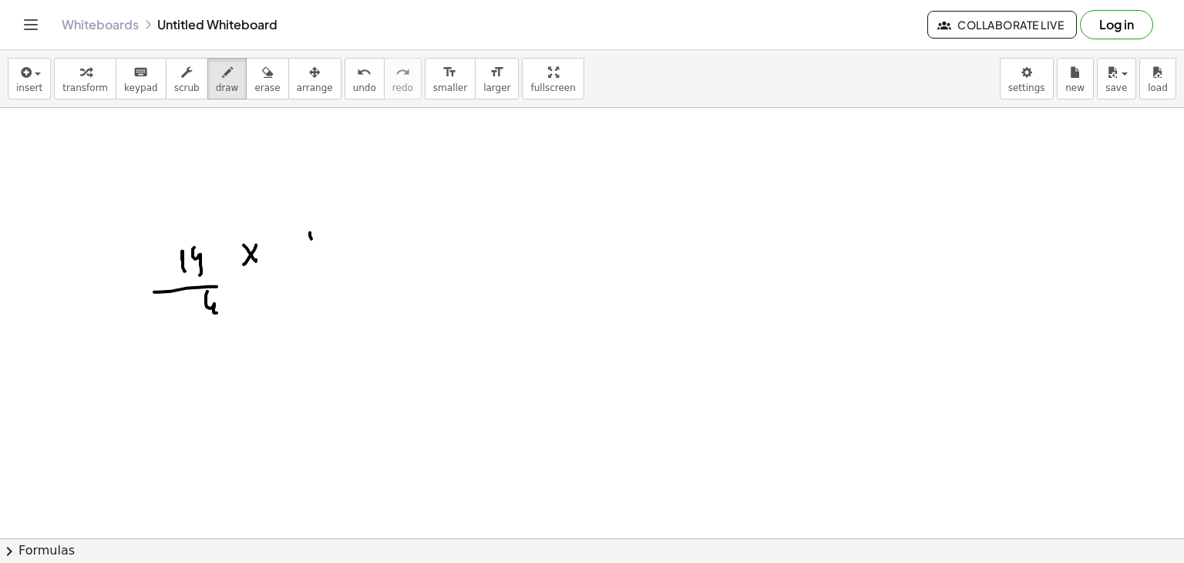
click at [312, 249] on div at bounding box center [592, 538] width 1184 height 861
drag, startPoint x: 336, startPoint y: 226, endPoint x: 316, endPoint y: 244, distance: 27.3
click at [323, 244] on div at bounding box center [592, 538] width 1184 height 861
drag, startPoint x: 310, startPoint y: 254, endPoint x: 353, endPoint y: 253, distance: 43.2
click at [357, 252] on div at bounding box center [592, 538] width 1184 height 861
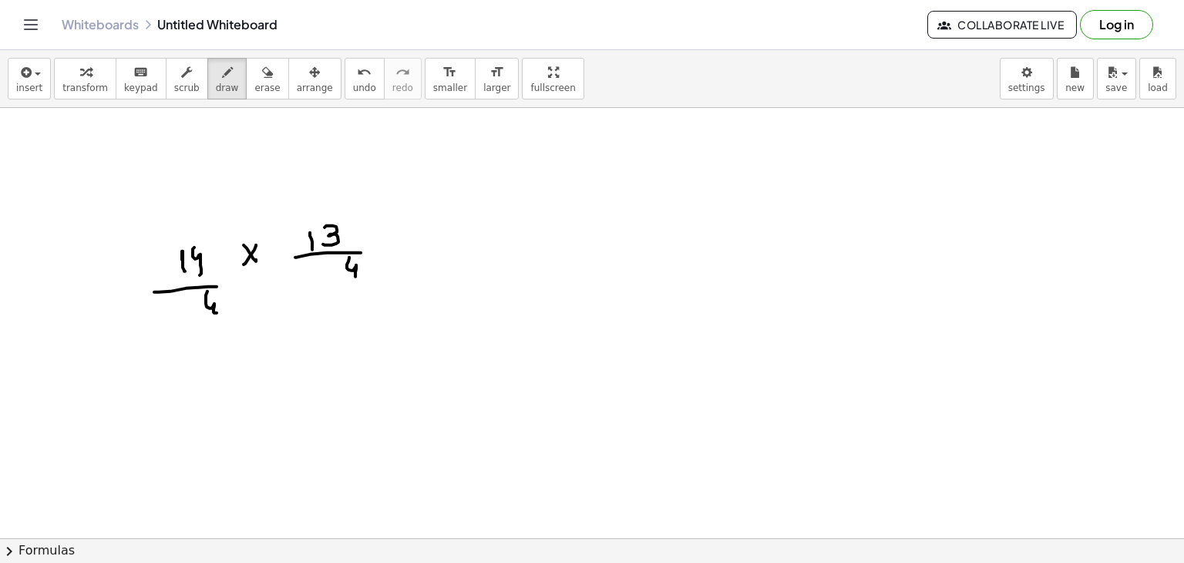
drag, startPoint x: 349, startPoint y: 257, endPoint x: 361, endPoint y: 270, distance: 16.9
click at [355, 277] on div at bounding box center [592, 538] width 1184 height 861
drag, startPoint x: 337, startPoint y: 273, endPoint x: 364, endPoint y: 266, distance: 27.9
click at [367, 264] on div at bounding box center [592, 538] width 1184 height 861
drag, startPoint x: 351, startPoint y: 294, endPoint x: 363, endPoint y: 300, distance: 12.8
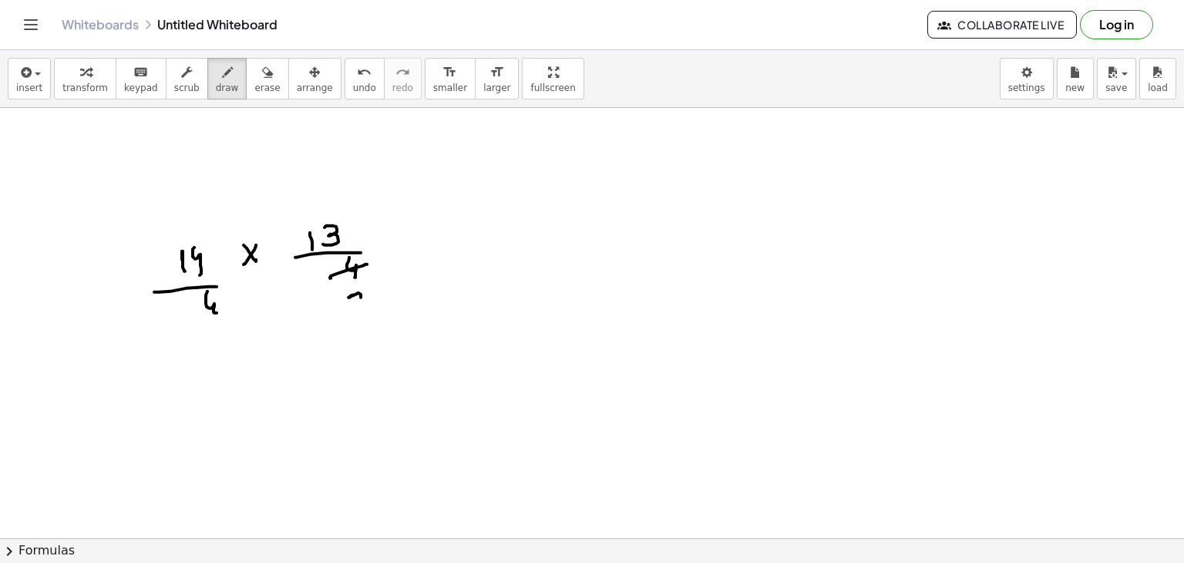
click at [367, 306] on div at bounding box center [592, 538] width 1184 height 861
drag, startPoint x: 173, startPoint y: 277, endPoint x: 222, endPoint y: 260, distance: 52.2
click at [223, 260] on div at bounding box center [592, 538] width 1184 height 861
drag, startPoint x: 204, startPoint y: 217, endPoint x: 217, endPoint y: 234, distance: 21.0
click at [217, 234] on div at bounding box center [592, 538] width 1184 height 861
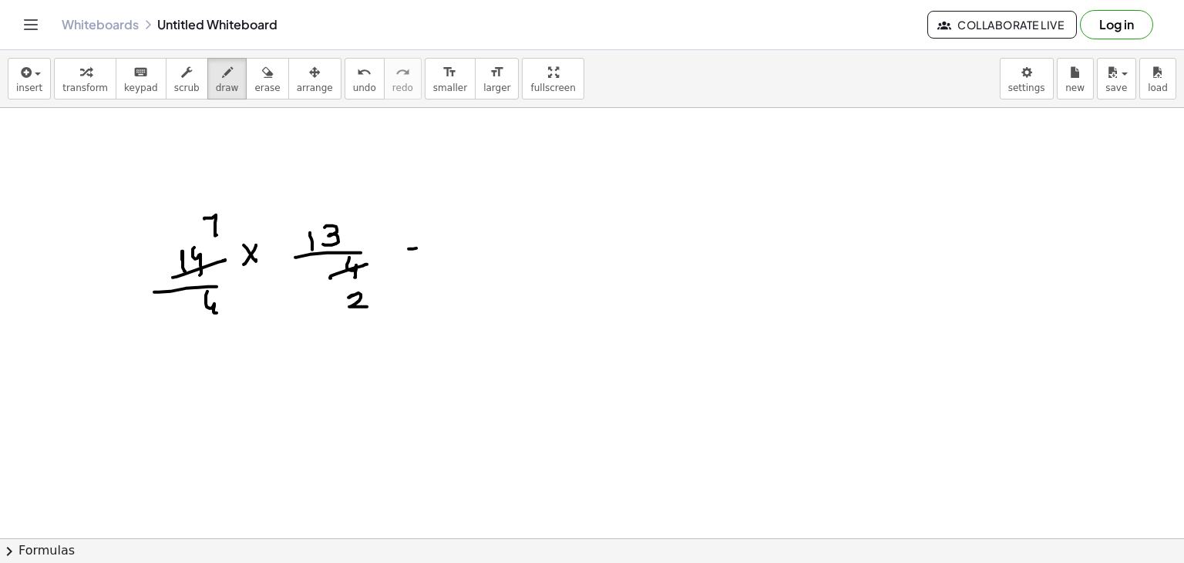
drag, startPoint x: 416, startPoint y: 247, endPoint x: 411, endPoint y: 254, distance: 8.2
click at [419, 247] on div at bounding box center [592, 538] width 1184 height 861
drag, startPoint x: 411, startPoint y: 254, endPoint x: 422, endPoint y: 251, distance: 11.8
click at [418, 254] on div at bounding box center [592, 538] width 1184 height 861
drag, startPoint x: 493, startPoint y: 234, endPoint x: 492, endPoint y: 252, distance: 18.5
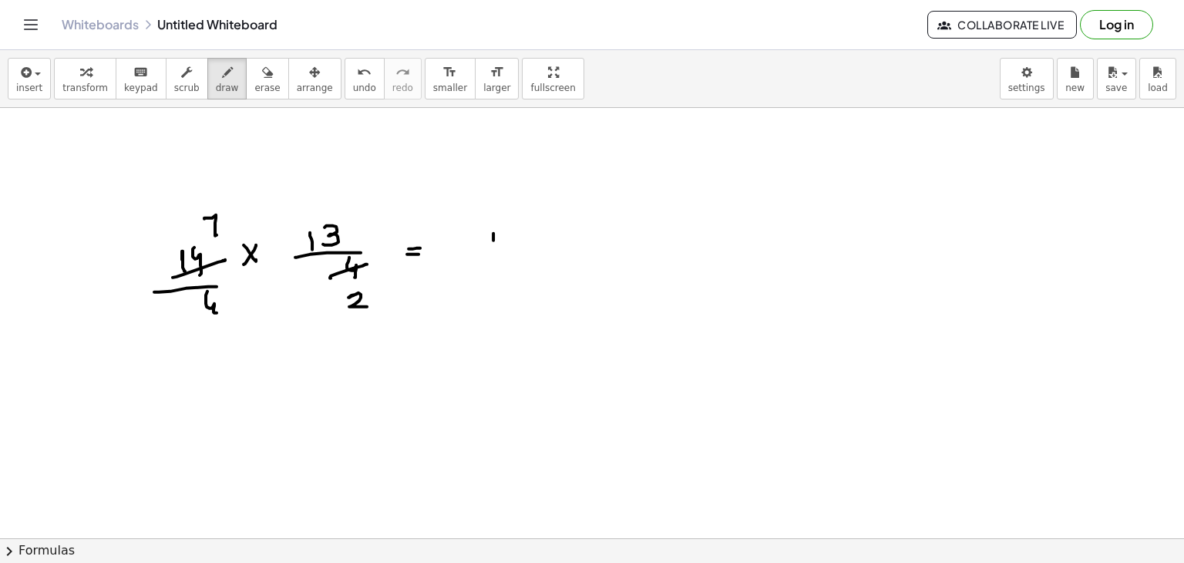
click at [492, 252] on div at bounding box center [592, 538] width 1184 height 861
drag, startPoint x: 465, startPoint y: 239, endPoint x: 469, endPoint y: 232, distance: 7.9
click at [466, 248] on div at bounding box center [592, 538] width 1184 height 861
drag, startPoint x: 469, startPoint y: 230, endPoint x: 472, endPoint y: 247, distance: 16.5
click at [481, 229] on div at bounding box center [592, 538] width 1184 height 861
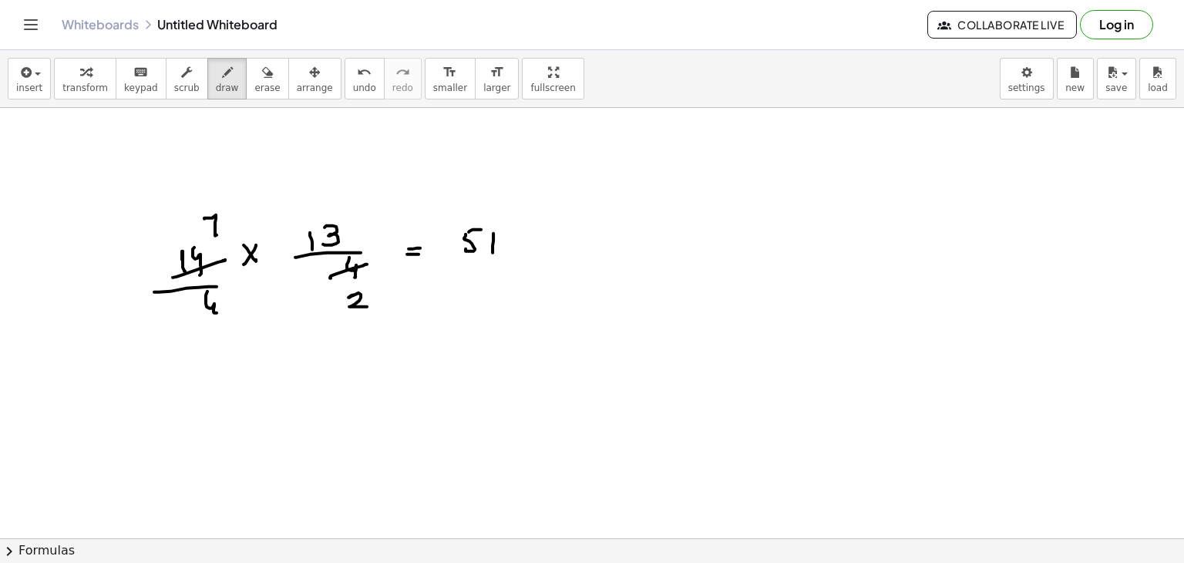
drag, startPoint x: 450, startPoint y: 262, endPoint x: 499, endPoint y: 263, distance: 49.3
click at [506, 263] on div at bounding box center [592, 538] width 1184 height 861
drag, startPoint x: 486, startPoint y: 276, endPoint x: 499, endPoint y: 278, distance: 13.3
click at [495, 278] on div at bounding box center [592, 538] width 1184 height 861
drag, startPoint x: 758, startPoint y: 257, endPoint x: 762, endPoint y: 192, distance: 64.9
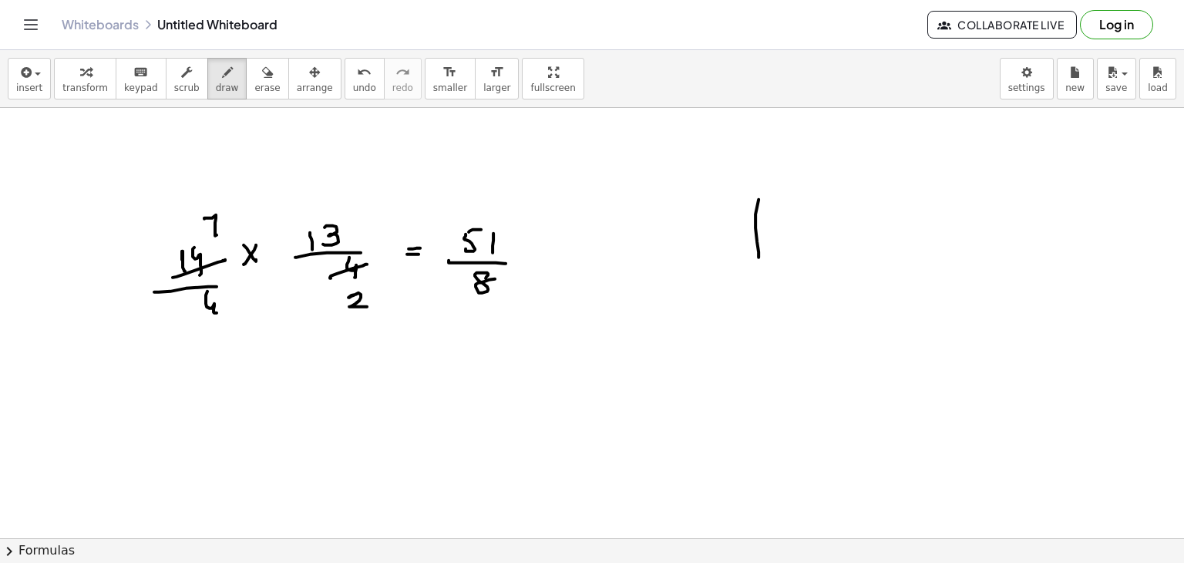
click at [758, 258] on div at bounding box center [592, 538] width 1184 height 861
drag, startPoint x: 762, startPoint y: 192, endPoint x: 814, endPoint y: 191, distance: 51.6
click at [829, 191] on div at bounding box center [592, 538] width 1184 height 861
drag, startPoint x: 771, startPoint y: 207, endPoint x: 771, endPoint y: 221, distance: 13.9
click at [771, 223] on div at bounding box center [592, 538] width 1184 height 861
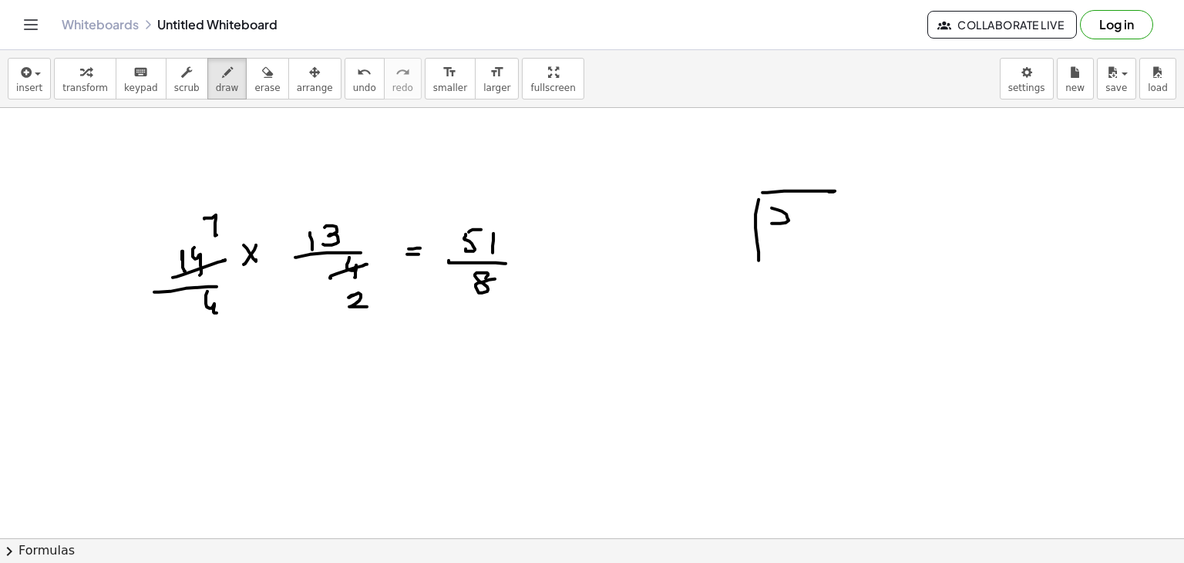
click at [788, 200] on div at bounding box center [592, 538] width 1184 height 861
click at [800, 223] on div at bounding box center [592, 538] width 1184 height 861
drag, startPoint x: 780, startPoint y: 211, endPoint x: 757, endPoint y: 208, distance: 23.3
click at [752, 210] on div at bounding box center [592, 538] width 1184 height 861
drag, startPoint x: 723, startPoint y: 203, endPoint x: 739, endPoint y: 208, distance: 16.8
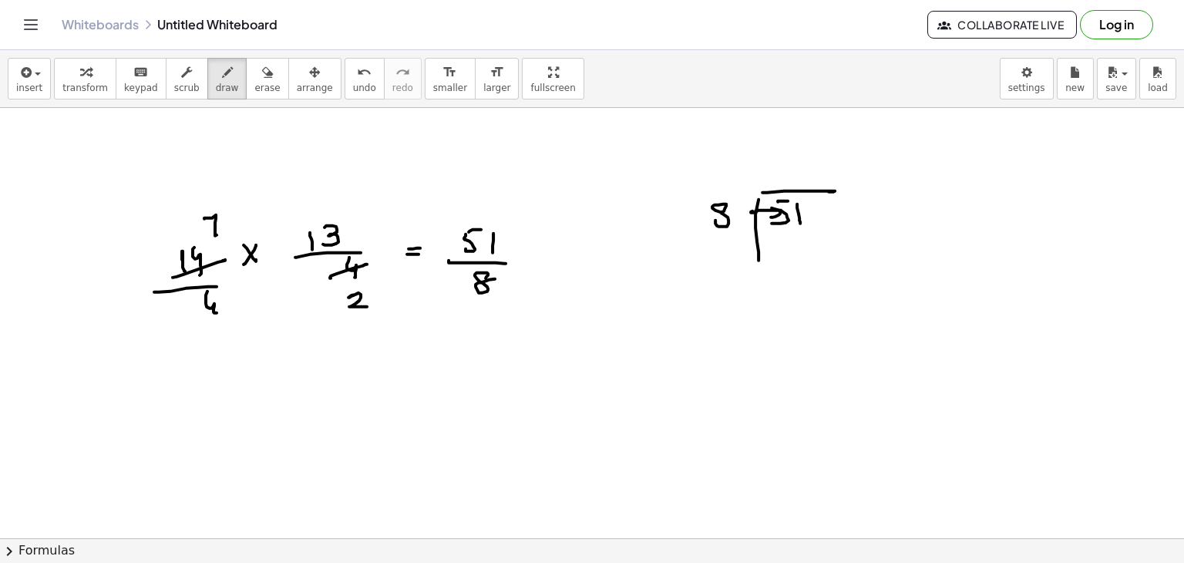
click at [734, 211] on div at bounding box center [592, 538] width 1184 height 861
click at [782, 159] on div at bounding box center [592, 538] width 1184 height 861
drag, startPoint x: 786, startPoint y: 161, endPoint x: 770, endPoint y: 177, distance: 22.9
click at [770, 176] on div at bounding box center [592, 538] width 1184 height 861
drag, startPoint x: 775, startPoint y: 234, endPoint x: 783, endPoint y: 255, distance: 23.2
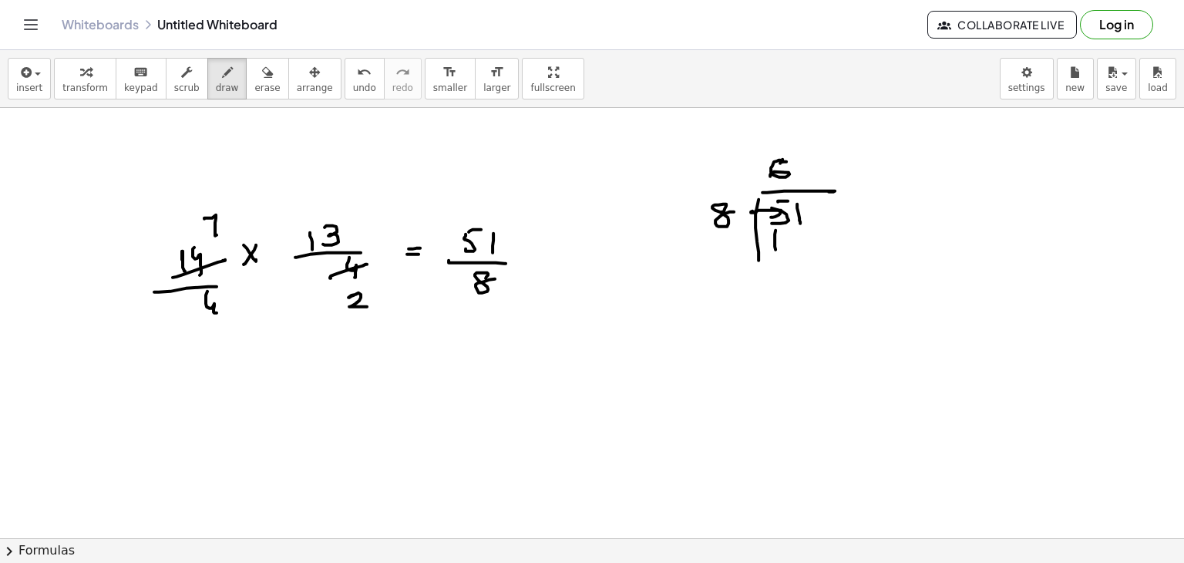
click at [780, 257] on div at bounding box center [592, 538] width 1184 height 861
drag, startPoint x: 798, startPoint y: 232, endPoint x: 808, endPoint y: 241, distance: 13.6
click at [808, 241] on div at bounding box center [592, 538] width 1184 height 861
drag, startPoint x: 765, startPoint y: 266, endPoint x: 800, endPoint y: 274, distance: 36.5
click at [817, 264] on div at bounding box center [592, 538] width 1184 height 861
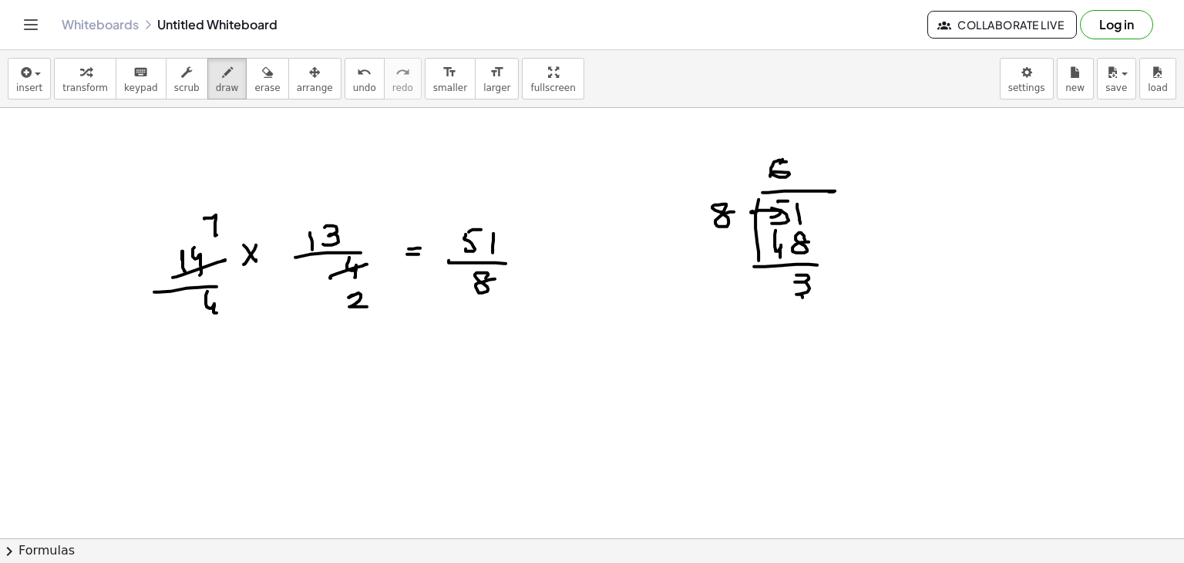
drag, startPoint x: 796, startPoint y: 274, endPoint x: 797, endPoint y: 306, distance: 31.6
click at [803, 301] on div at bounding box center [592, 538] width 1184 height 861
drag, startPoint x: 815, startPoint y: 312, endPoint x: 827, endPoint y: 315, distance: 12.0
click at [815, 312] on div at bounding box center [592, 538] width 1184 height 861
drag, startPoint x: 827, startPoint y: 315, endPoint x: 839, endPoint y: 315, distance: 11.6
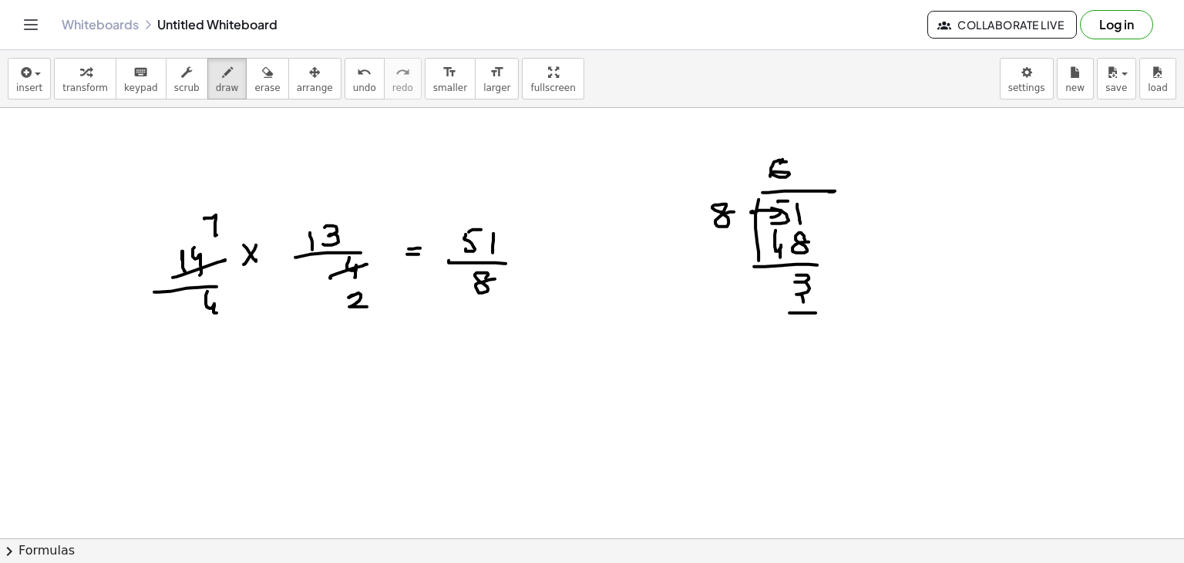
click at [835, 315] on div at bounding box center [592, 538] width 1184 height 861
drag
click at [644, 408] on div at bounding box center [592, 538] width 1184 height 861
click at [667, 410] on div at bounding box center [592, 538] width 1184 height 861
click at [693, 414] on div at bounding box center [592, 538] width 1184 height 861
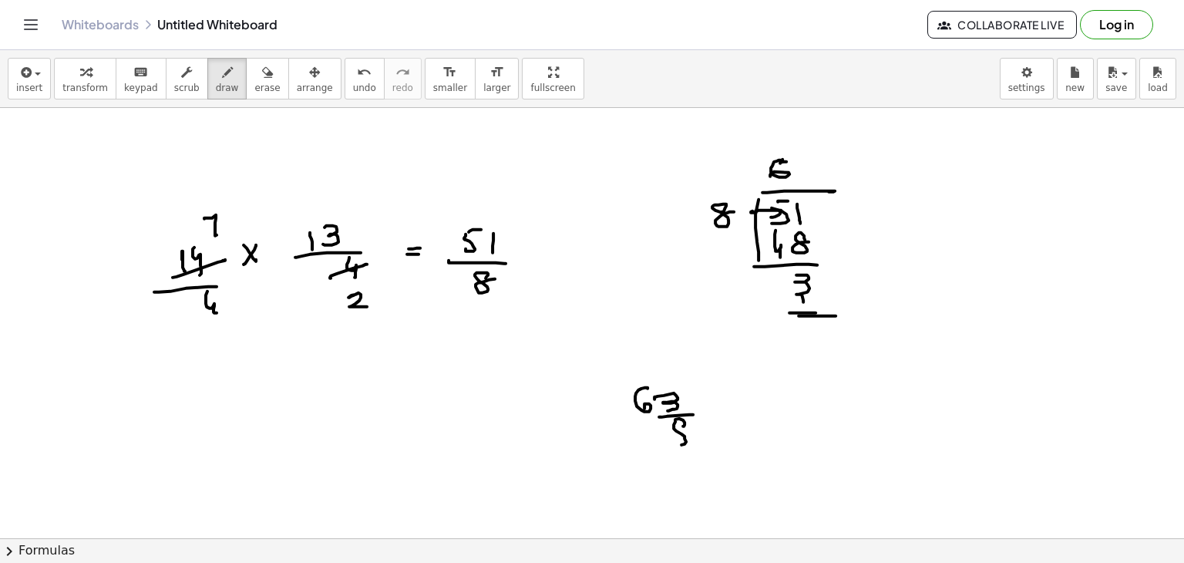
click at [693, 431] on div at bounding box center [592, 538] width 1184 height 861
click at [708, 434] on div at bounding box center [592, 538] width 1184 height 861
click at [711, 462] on div at bounding box center [592, 538] width 1184 height 861
click at [718, 464] on div at bounding box center [592, 538] width 1184 height 861
click at [337, 447] on div at bounding box center [592, 538] width 1184 height 861
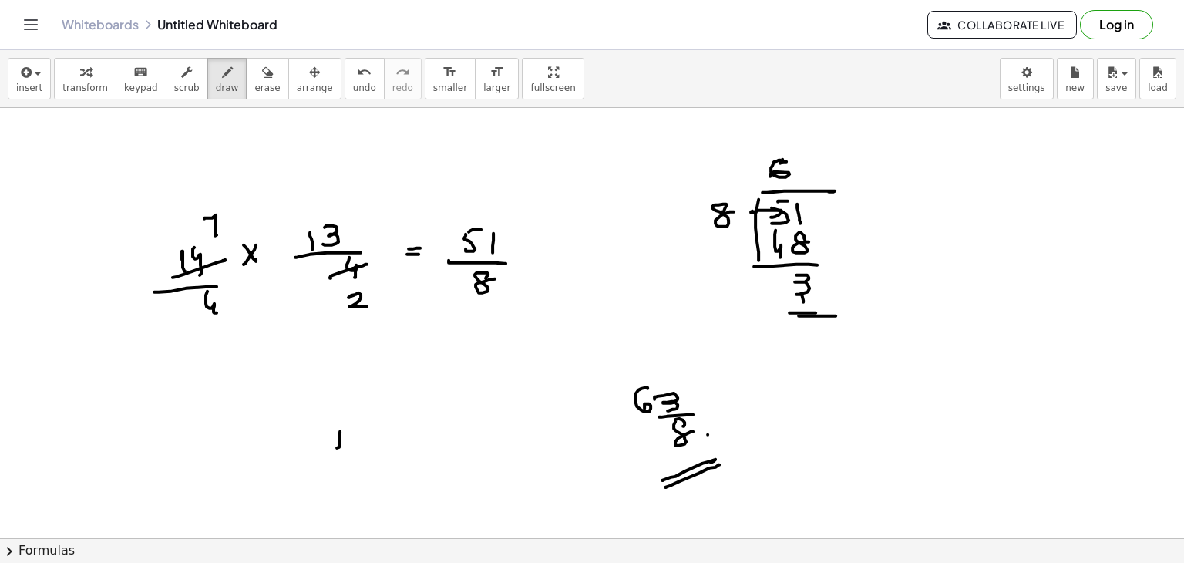
click at [348, 455] on div at bounding box center [592, 538] width 1184 height 861
click at [353, 479] on div at bounding box center [592, 538] width 1184 height 861
click at [373, 454] on div at bounding box center [592, 538] width 1184 height 861
click at [361, 457] on div at bounding box center [592, 538] width 1184 height 861
click at [393, 447] on div at bounding box center [592, 538] width 1184 height 861
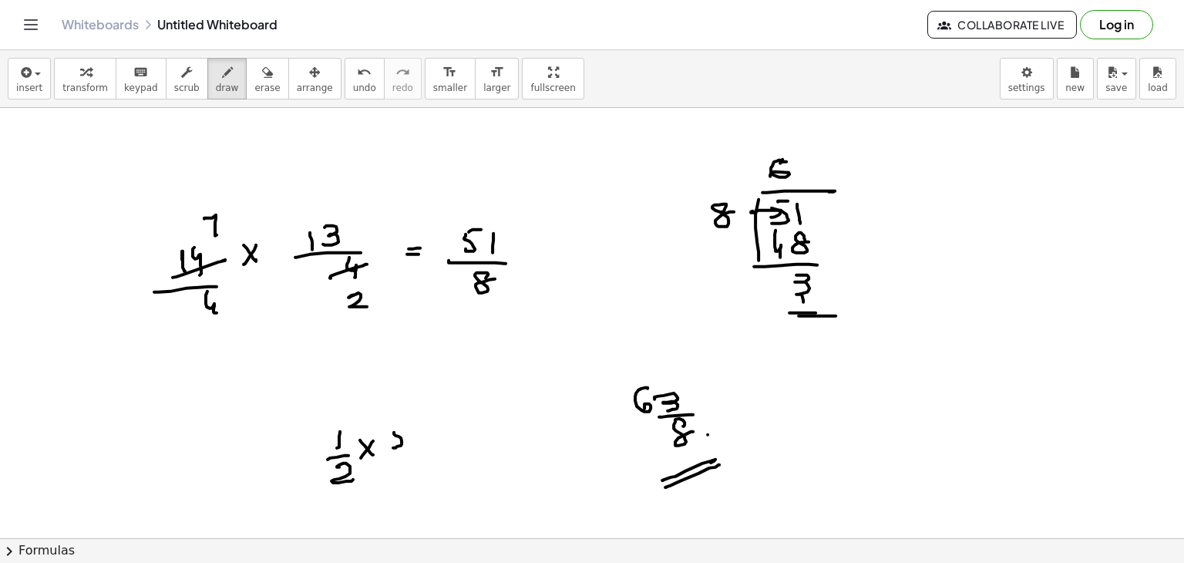
click at [405, 426] on div at bounding box center [592, 538] width 1184 height 861
click at [415, 455] on div at bounding box center [592, 538] width 1184 height 861
click at [419, 477] on div at bounding box center [592, 538] width 1184 height 861
click at [454, 447] on div at bounding box center [592, 538] width 1184 height 861
click at [454, 455] on div at bounding box center [592, 538] width 1184 height 861
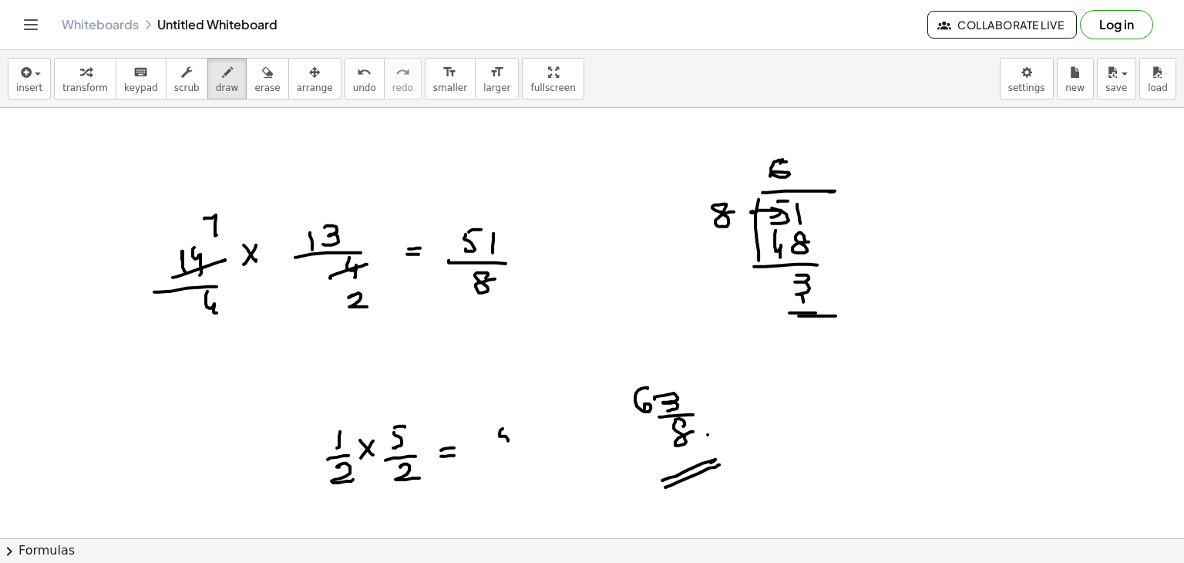
click at [496, 445] on div at bounding box center [592, 538] width 1184 height 861
click at [516, 427] on div at bounding box center [592, 538] width 1184 height 861
click at [527, 455] on div at bounding box center [592, 538] width 1184 height 861
click at [516, 479] on div at bounding box center [592, 538] width 1184 height 861
click at [432, 411] on div at bounding box center [592, 538] width 1184 height 861
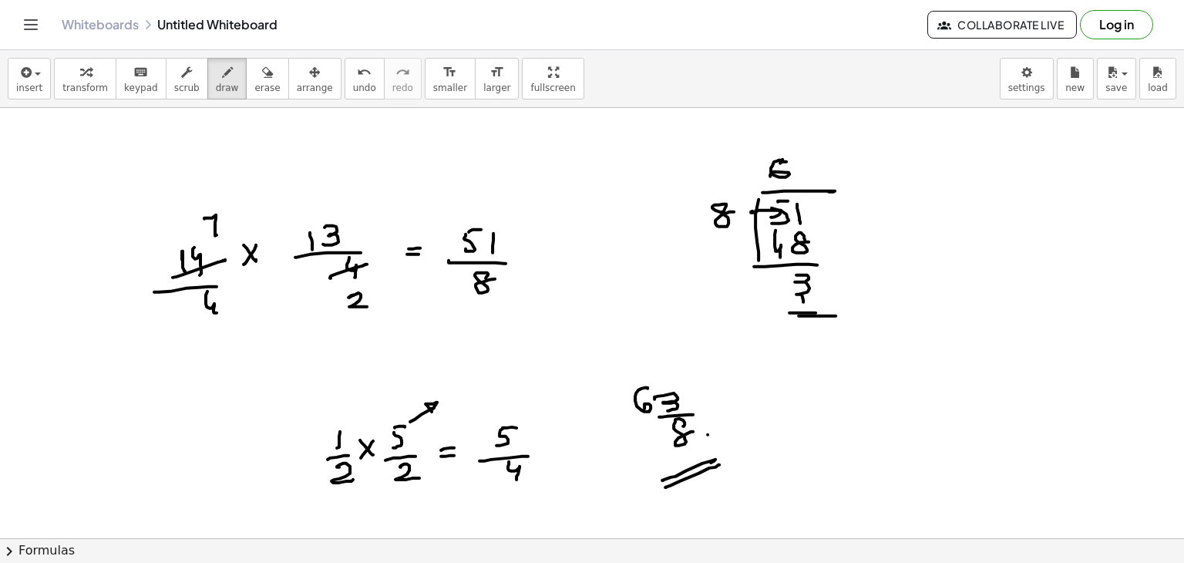
click at [455, 385] on div at bounding box center [592, 538] width 1184 height 861
click at [453, 386] on div at bounding box center [592, 538] width 1184 height 861
click at [468, 388] on div at bounding box center [592, 538] width 1184 height 861
click at [453, 385] on div at bounding box center [592, 538] width 1184 height 861
click at [472, 380] on div at bounding box center [592, 538] width 1184 height 861
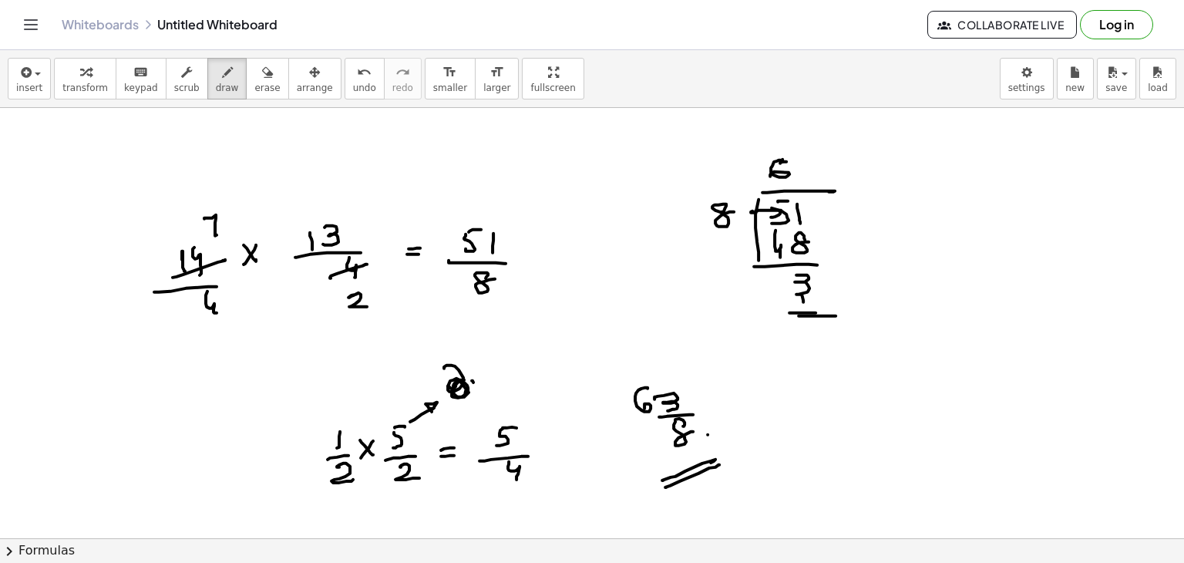
drag, startPoint x: 444, startPoint y: 368, endPoint x: 471, endPoint y: 386, distance: 32.7
click at [471, 391] on div at bounding box center [592, 538] width 1184 height 861
click at [472, 383] on div at bounding box center [592, 538] width 1184 height 861
drag, startPoint x: 481, startPoint y: 365, endPoint x: 489, endPoint y: 358, distance: 9.9
click at [484, 377] on div at bounding box center [592, 538] width 1184 height 861
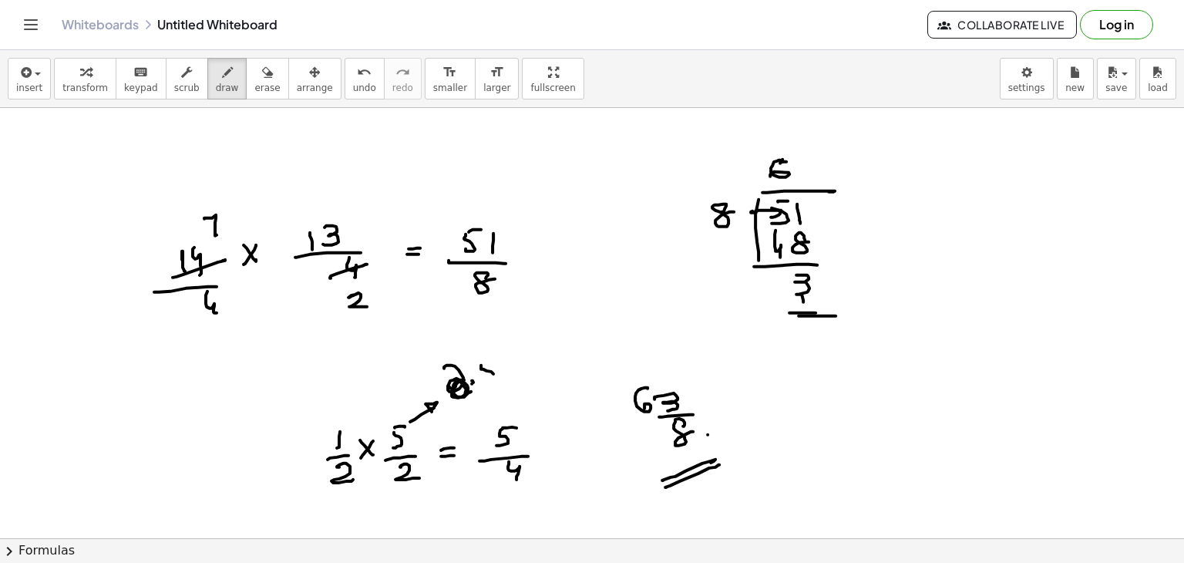
drag, startPoint x: 489, startPoint y: 358, endPoint x: 499, endPoint y: 354, distance: 11.7
click at [499, 355] on div at bounding box center [592, 538] width 1184 height 861
drag, startPoint x: 534, startPoint y: 442, endPoint x: 544, endPoint y: 435, distance: 11.8
click at [544, 435] on div at bounding box center [592, 538] width 1184 height 861
click at [546, 439] on div at bounding box center [592, 538] width 1184 height 861
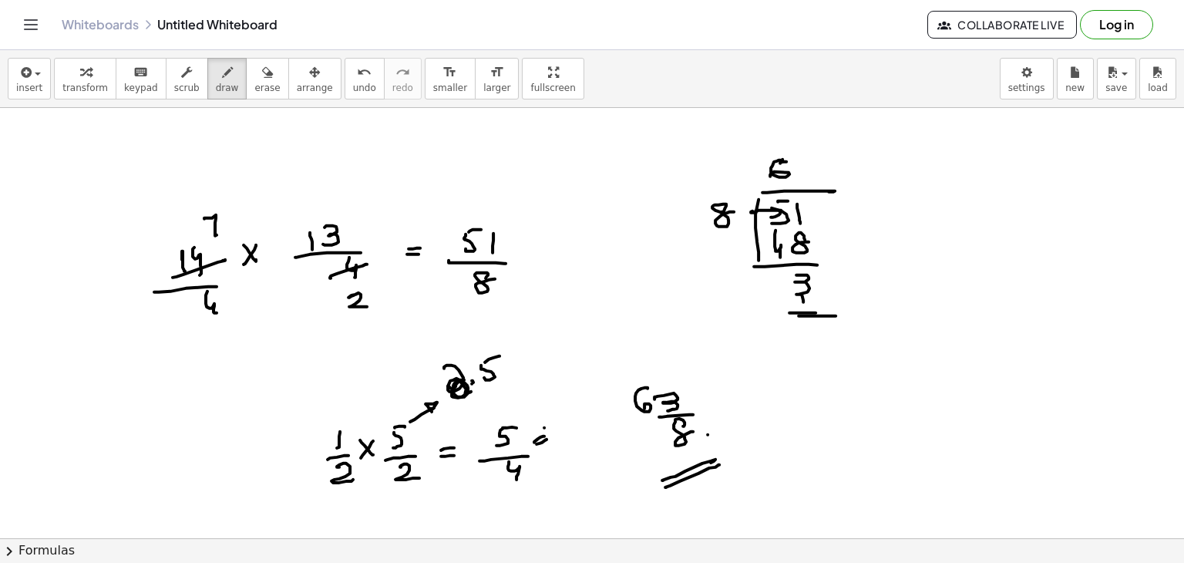
drag, startPoint x: 544, startPoint y: 427, endPoint x: 555, endPoint y: 438, distance: 15.3
click at [551, 441] on div at bounding box center [592, 538] width 1184 height 861
click at [570, 417] on div at bounding box center [592, 538] width 1184 height 861
click at [576, 411] on div at bounding box center [592, 538] width 1184 height 861
click at [488, 513] on div at bounding box center [592, 538] width 1184 height 861
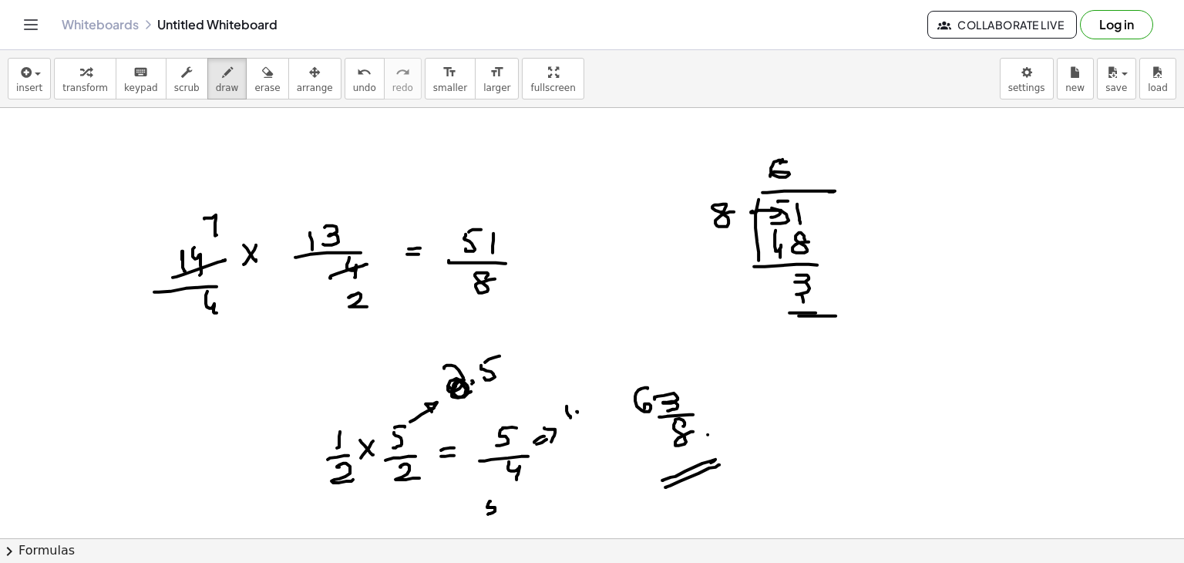
drag, startPoint x: 495, startPoint y: 497, endPoint x: 508, endPoint y: 499, distance: 13.3
click at [498, 497] on div at bounding box center [592, 538] width 1184 height 861
drag, startPoint x: 511, startPoint y: 507, endPoint x: 521, endPoint y: 506, distance: 10.0
click at [524, 506] on div at bounding box center [592, 538] width 1184 height 861
drag, startPoint x: 519, startPoint y: 502, endPoint x: 528, endPoint y: 510, distance: 12.5
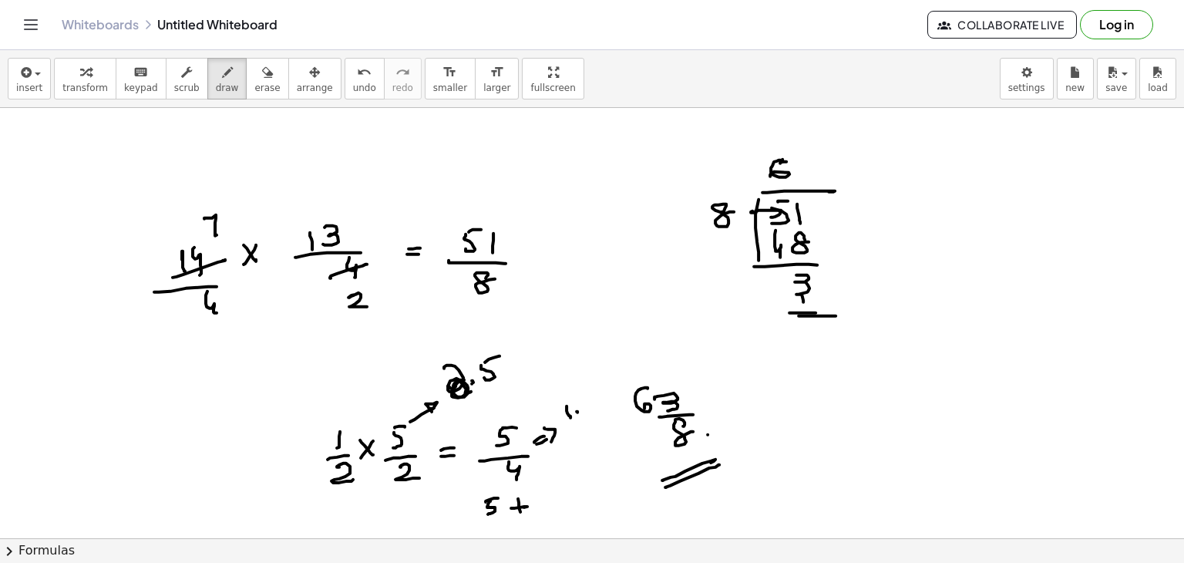
click at [522, 517] on div at bounding box center [592, 538] width 1184 height 861
click at [558, 507] on div at bounding box center [592, 538] width 1184 height 861
drag, startPoint x: 562, startPoint y: 490, endPoint x: 587, endPoint y: 492, distance: 24.8
click at [570, 494] on div at bounding box center [592, 538] width 1184 height 861
click at [590, 492] on div at bounding box center [592, 538] width 1184 height 861
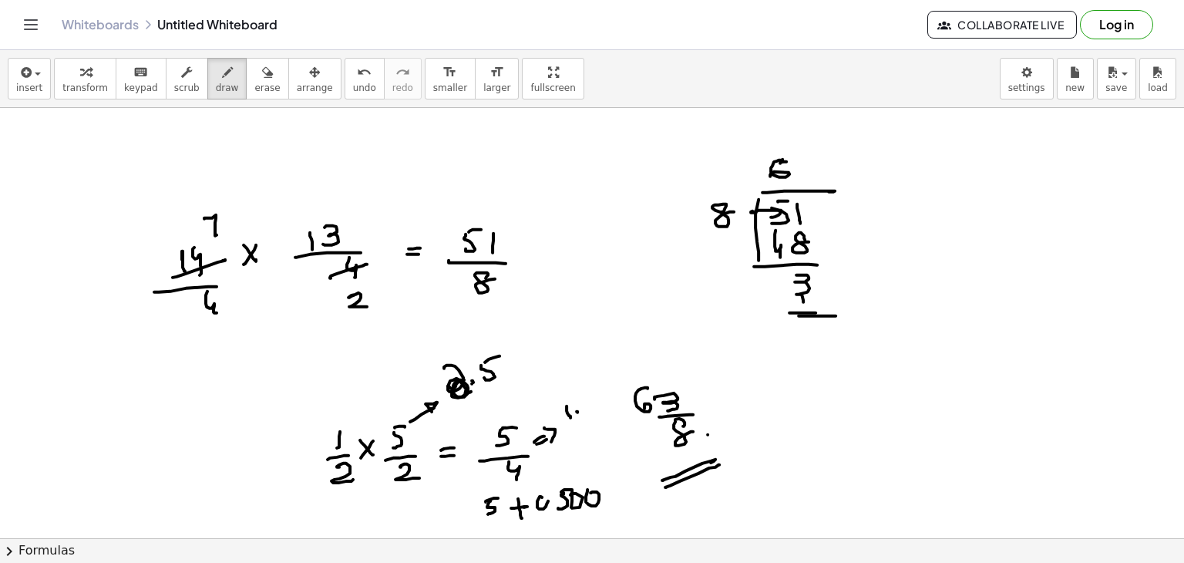
click at [539, 499] on div at bounding box center [592, 538] width 1184 height 861
click at [553, 506] on div at bounding box center [592, 538] width 1184 height 861
drag, startPoint x: 546, startPoint y: 506, endPoint x: 583, endPoint y: 501, distance: 37.4
click at [587, 500] on div at bounding box center [592, 538] width 1184 height 861
click at [592, 506] on div at bounding box center [592, 538] width 1184 height 861
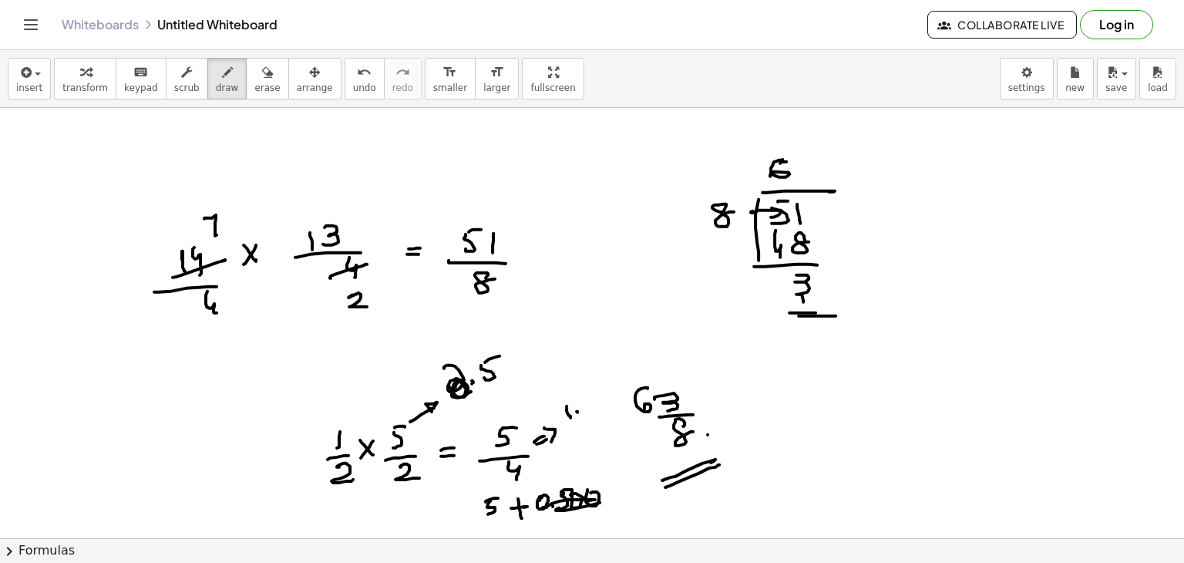
click at [578, 508] on div at bounding box center [592, 538] width 1184 height 861
drag, startPoint x: 824, startPoint y: 394, endPoint x: 826, endPoint y: 412, distance: 18.6
click at [826, 412] on div at bounding box center [592, 538] width 1184 height 861
drag, startPoint x: 836, startPoint y: 412, endPoint x: 839, endPoint y: 389, distance: 23.2
click at [837, 418] on div at bounding box center [592, 538] width 1184 height 861
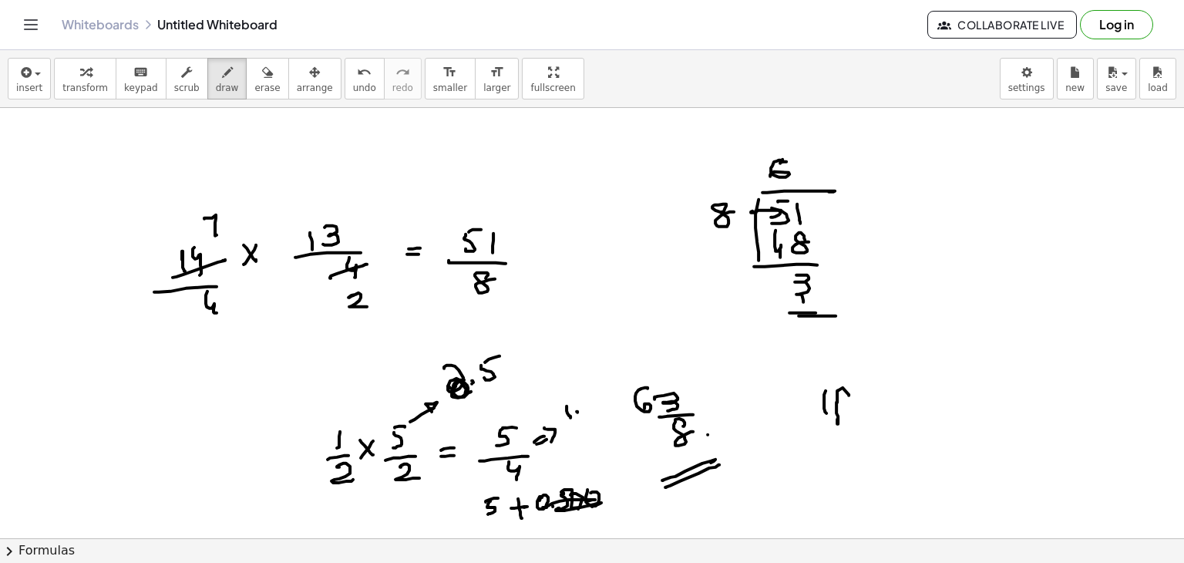
click at [840, 395] on div at bounding box center [592, 538] width 1184 height 861
click at [863, 392] on div at bounding box center [592, 538] width 1184 height 861
click at [864, 399] on div at bounding box center [592, 538] width 1184 height 861
drag, startPoint x: 891, startPoint y: 383, endPoint x: 891, endPoint y: 395, distance: 12.3
click at [892, 395] on div at bounding box center [592, 538] width 1184 height 861
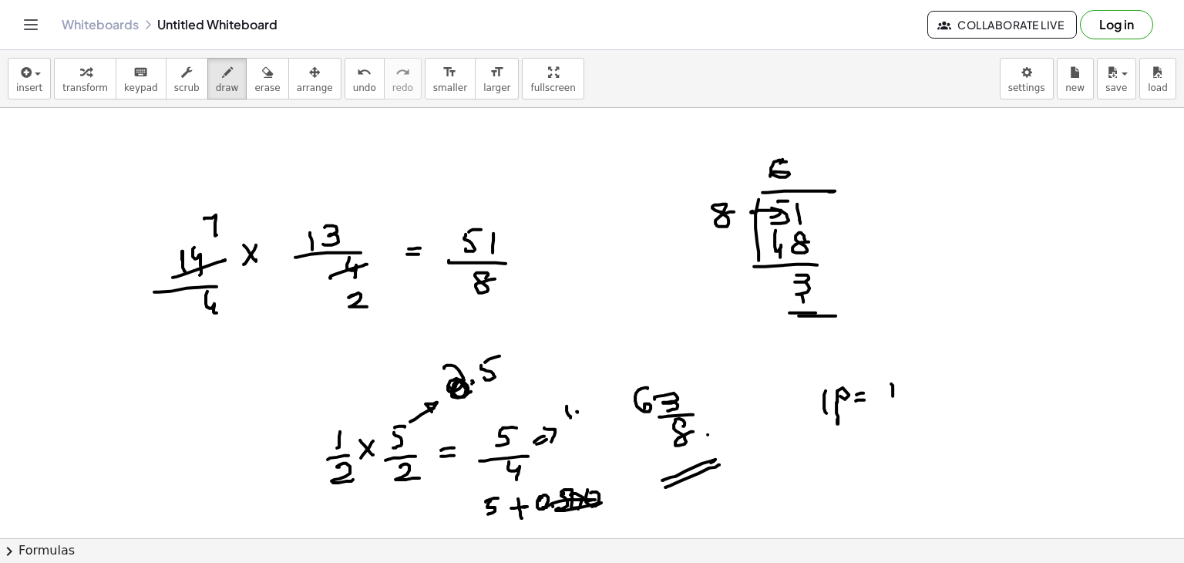
drag, startPoint x: 905, startPoint y: 395, endPoint x: 889, endPoint y: 404, distance: 18.0
click at [911, 395] on div at bounding box center [592, 538] width 1184 height 861
drag, startPoint x: 872, startPoint y: 413, endPoint x: 881, endPoint y: 417, distance: 9.3
click at [875, 426] on div at bounding box center [592, 538] width 1184 height 861
click at [883, 416] on div at bounding box center [592, 538] width 1184 height 861
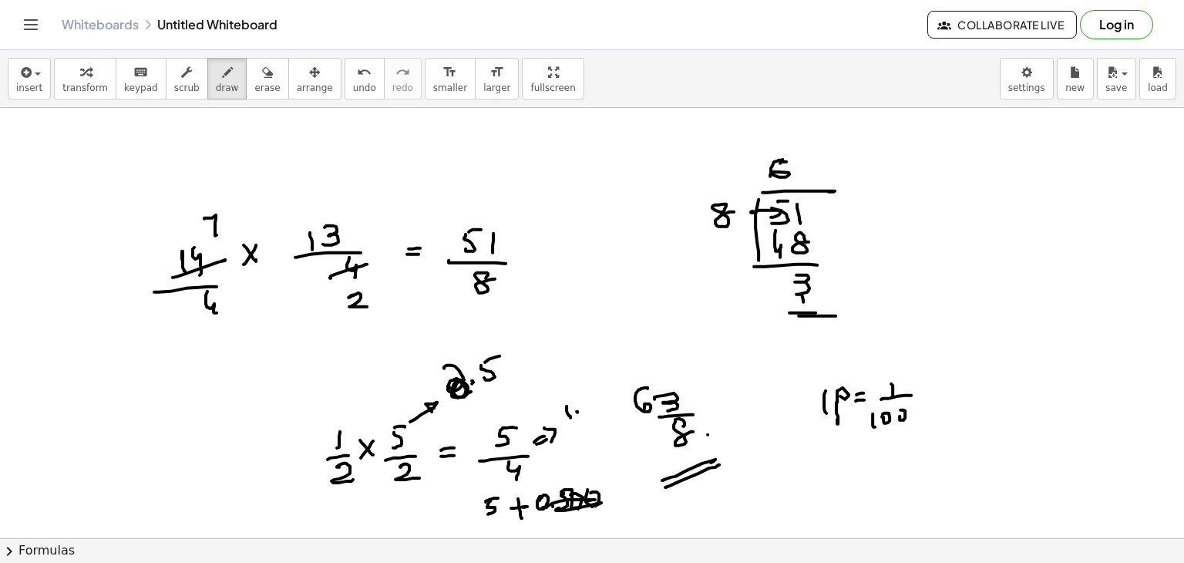
drag, startPoint x: 905, startPoint y: 410, endPoint x: 911, endPoint y: 398, distance: 13.1
click at [897, 413] on div at bounding box center [592, 538] width 1184 height 861
drag, startPoint x: 913, startPoint y: 392, endPoint x: 923, endPoint y: 395, distance: 10.5
click at [923, 395] on div at bounding box center [592, 538] width 1184 height 861
drag, startPoint x: 814, startPoint y: 459, endPoint x: 822, endPoint y: 454, distance: 9.4
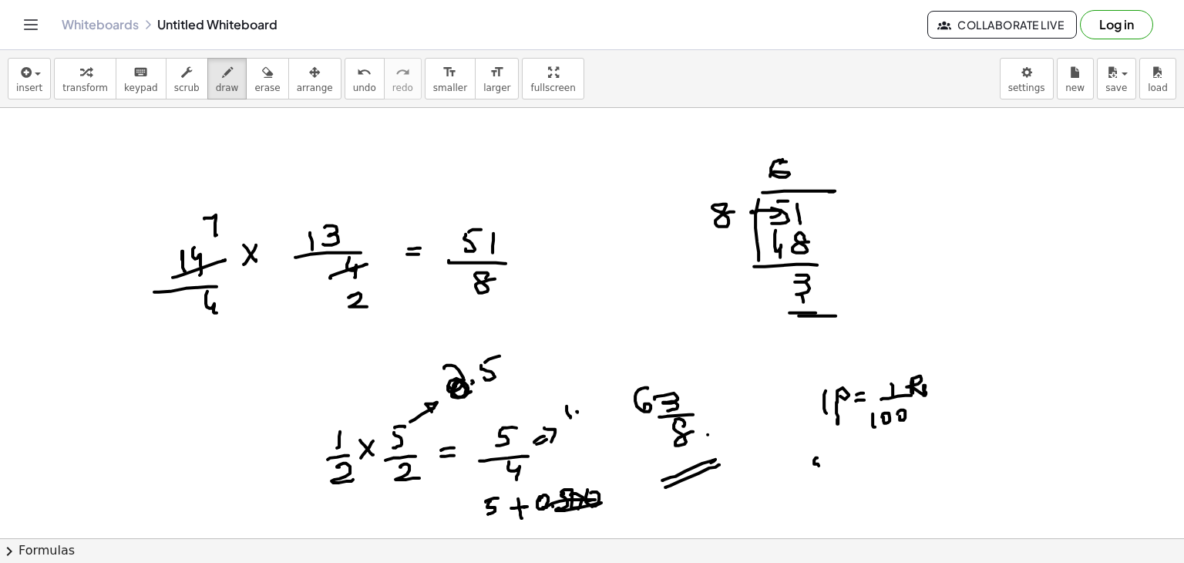
click at [814, 466] on div at bounding box center [592, 538] width 1184 height 861
click at [820, 454] on div at bounding box center [592, 538] width 1184 height 861
click at [859, 463] on div at bounding box center [592, 538] width 1184 height 861
drag, startPoint x: 857, startPoint y: 454, endPoint x: 875, endPoint y: 451, distance: 18.0
click at [872, 449] on div at bounding box center [592, 538] width 1184 height 861
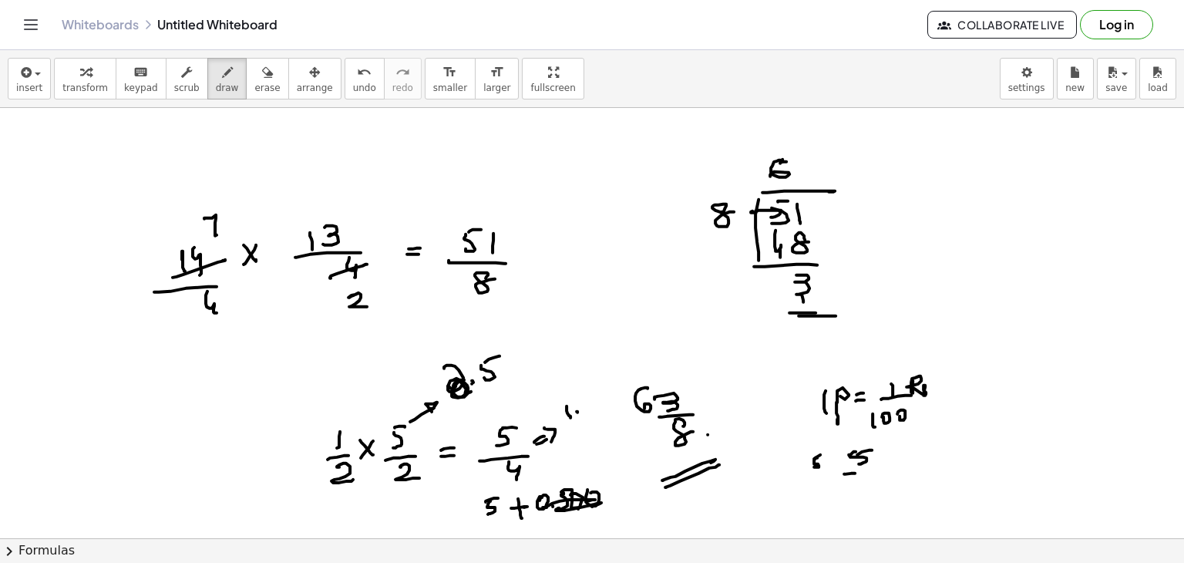
click at [882, 467] on div at bounding box center [592, 538] width 1184 height 861
click at [856, 490] on div at bounding box center [592, 538] width 1184 height 861
drag, startPoint x: 869, startPoint y: 489, endPoint x: 883, endPoint y: 479, distance: 17.7
click at [865, 482] on div at bounding box center [592, 538] width 1184 height 861
click at [876, 482] on div at bounding box center [592, 538] width 1184 height 861
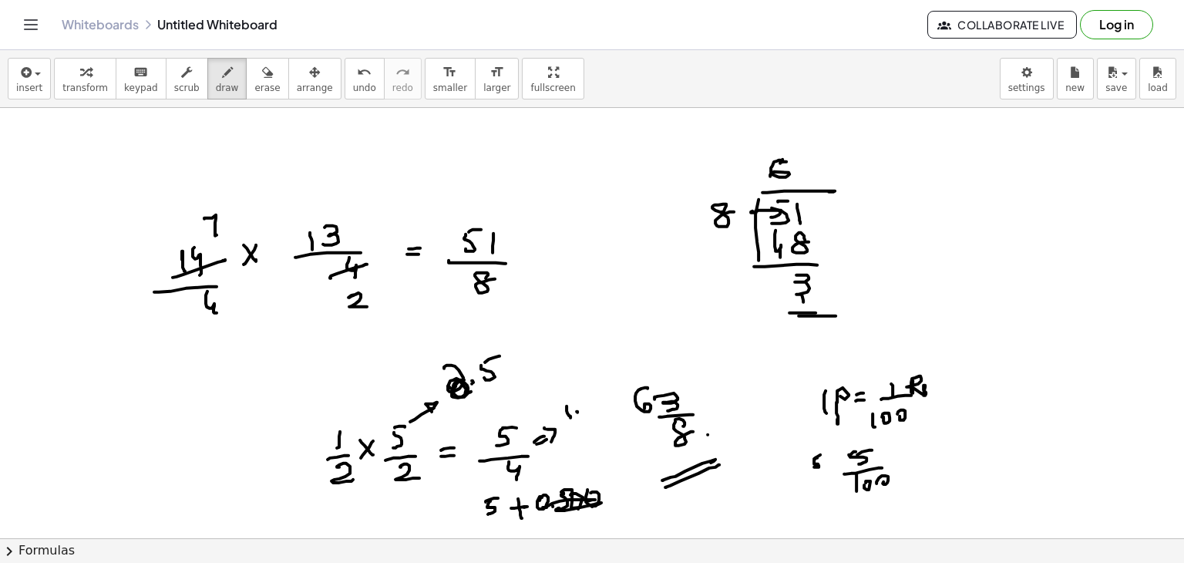
click at [845, 512] on div at bounding box center [592, 538] width 1184 height 861
click at [847, 516] on div at bounding box center [592, 538] width 1184 height 861
click at [884, 506] on div at bounding box center [592, 538] width 1184 height 861
click at [876, 509] on div at bounding box center [592, 538] width 1184 height 861
click at [887, 502] on div at bounding box center [592, 538] width 1184 height 861
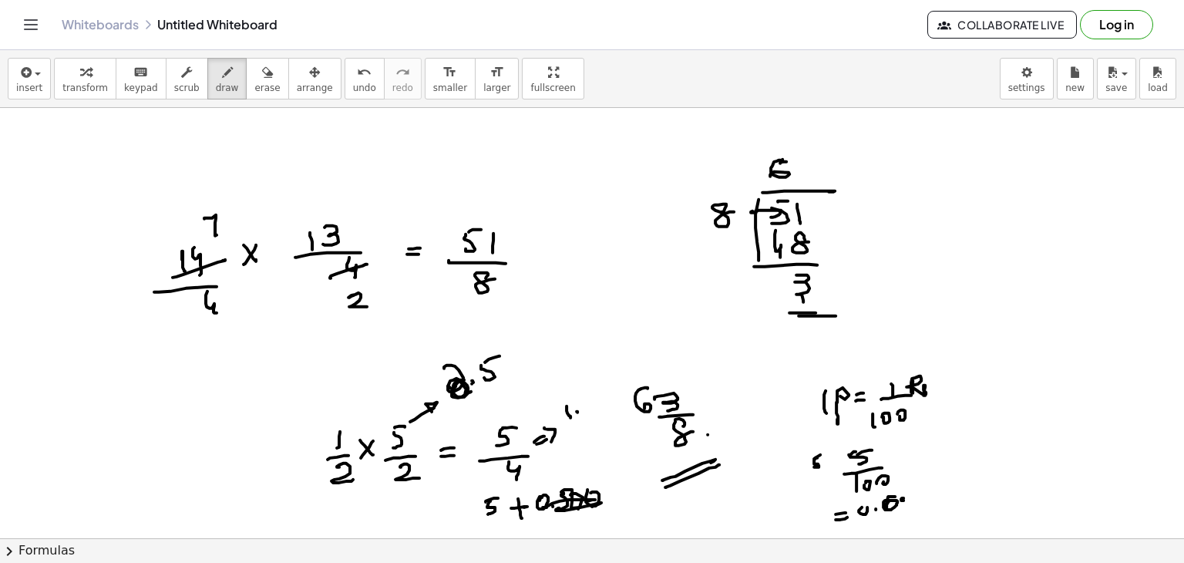
click at [902, 509] on div at bounding box center [592, 538] width 1184 height 861
click at [912, 491] on div at bounding box center [592, 538] width 1184 height 861
drag, startPoint x: 576, startPoint y: 517, endPoint x: 578, endPoint y: 526, distance: 9.4
click at [576, 526] on div at bounding box center [592, 538] width 1184 height 861
click at [600, 532] on div at bounding box center [592, 538] width 1184 height 861
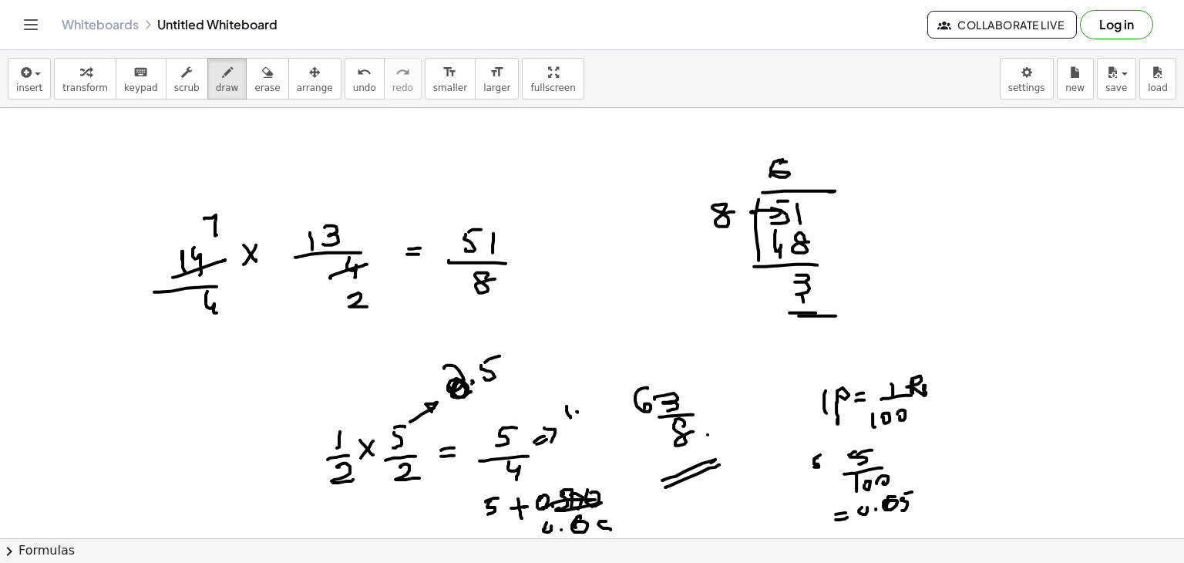
click at [625, 513] on div at bounding box center [592, 538] width 1184 height 861
click at [262, 79] on icon "button" at bounding box center [267, 72] width 11 height 18
click at [237, 269] on div at bounding box center [592, 538] width 1184 height 861
click at [194, 260] on div at bounding box center [592, 538] width 1184 height 861
click at [207, 224] on div at bounding box center [592, 538] width 1184 height 861
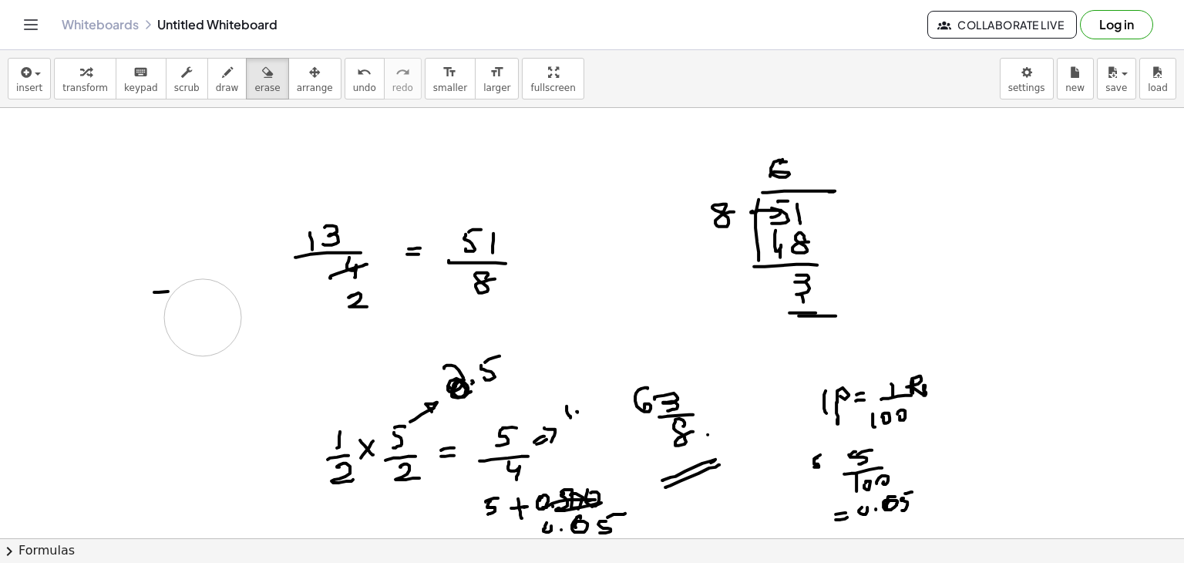
click at [203, 317] on div at bounding box center [592, 538] width 1184 height 861
click at [159, 300] on div at bounding box center [592, 538] width 1184 height 861
click at [324, 235] on div at bounding box center [592, 538] width 1184 height 861
click at [338, 271] on div at bounding box center [592, 538] width 1184 height 861
click at [358, 302] on div at bounding box center [592, 538] width 1184 height 861
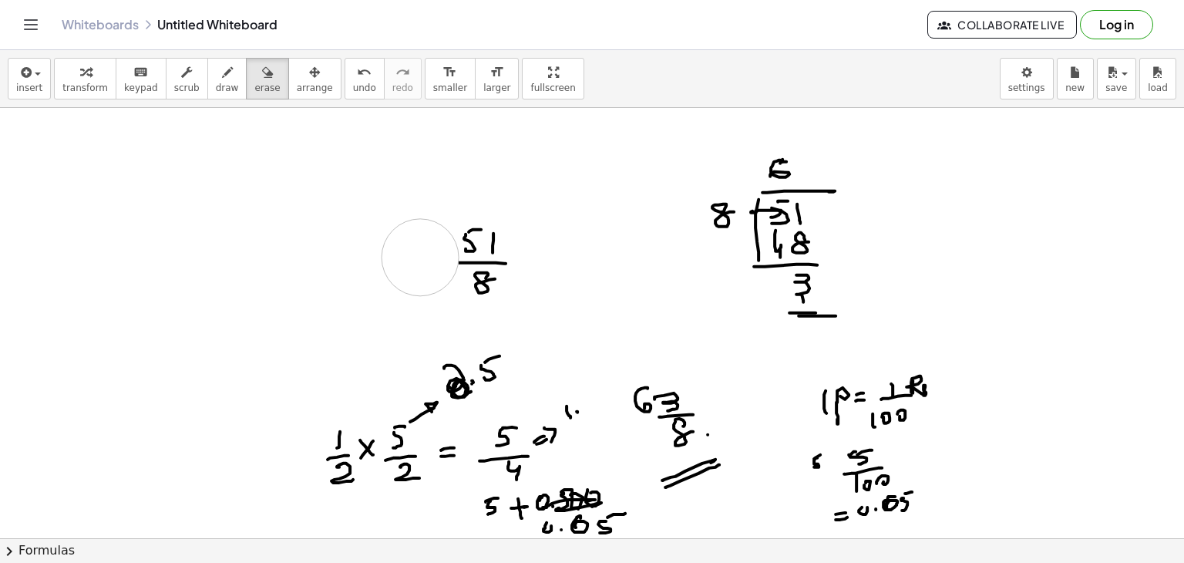
click at [420, 257] on div at bounding box center [592, 538] width 1184 height 861
click at [492, 254] on div at bounding box center [592, 538] width 1184 height 861
click at [466, 383] on div at bounding box center [592, 538] width 1184 height 861
click at [422, 417] on div at bounding box center [592, 538] width 1184 height 861
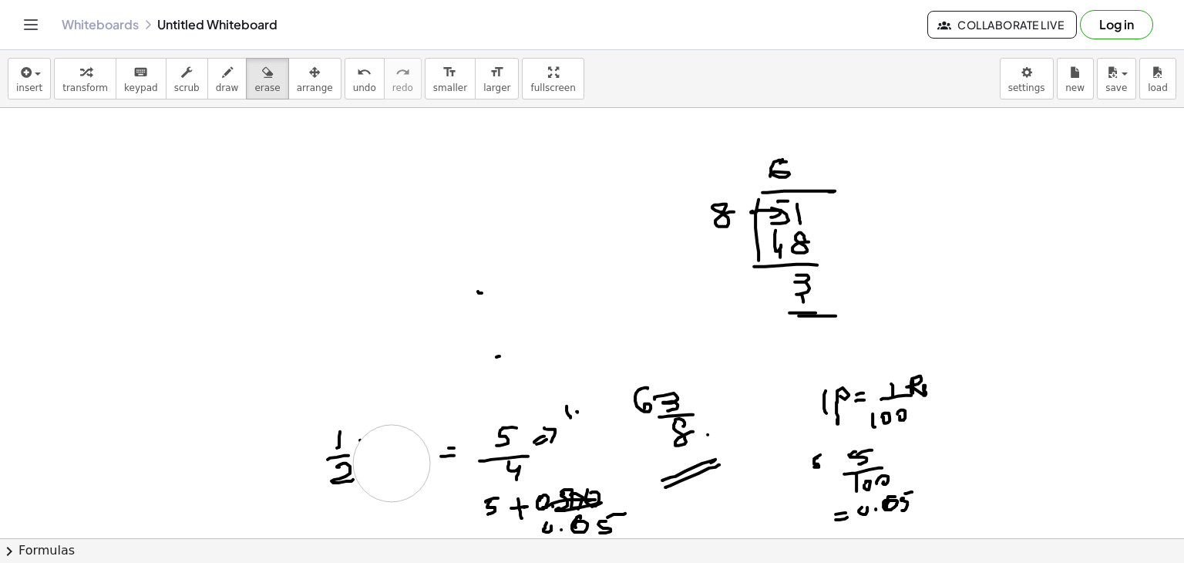
click at [392, 462] on div at bounding box center [592, 538] width 1184 height 861
click at [342, 463] on div at bounding box center [592, 538] width 1184 height 861
click at [462, 448] on div at bounding box center [592, 538] width 1184 height 861
click at [519, 448] on div at bounding box center [592, 538] width 1184 height 861
click at [562, 412] on div at bounding box center [592, 538] width 1184 height 861
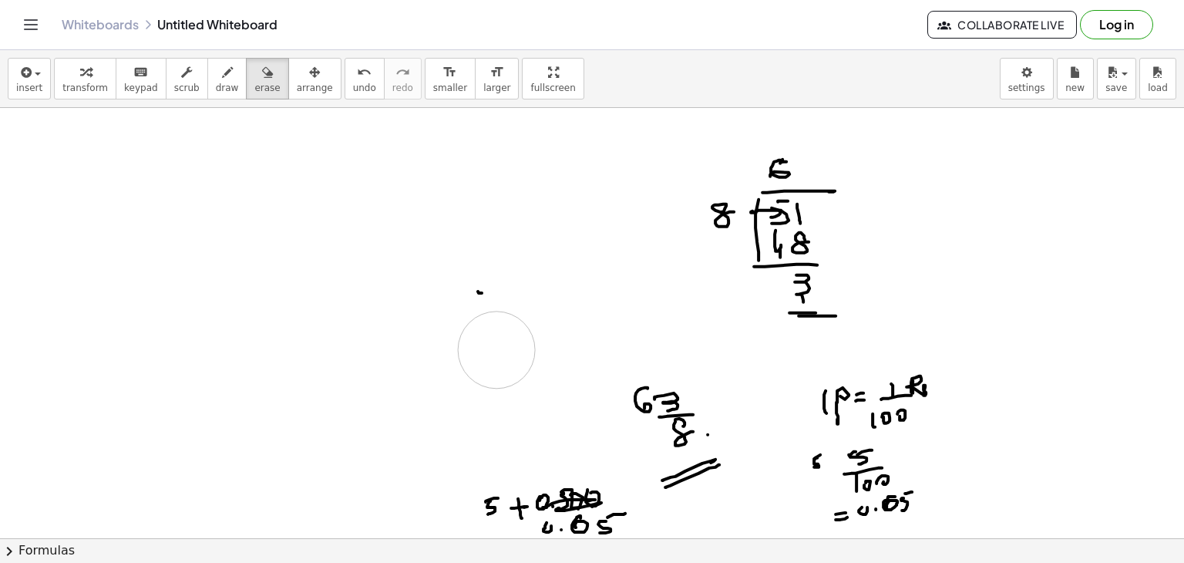
click at [496, 349] on div at bounding box center [592, 538] width 1184 height 861
click at [477, 294] on div at bounding box center [592, 538] width 1184 height 861
click at [720, 222] on div at bounding box center [592, 538] width 1184 height 861
click at [782, 184] on div at bounding box center [592, 538] width 1184 height 861
click at [817, 197] on div at bounding box center [592, 538] width 1184 height 861
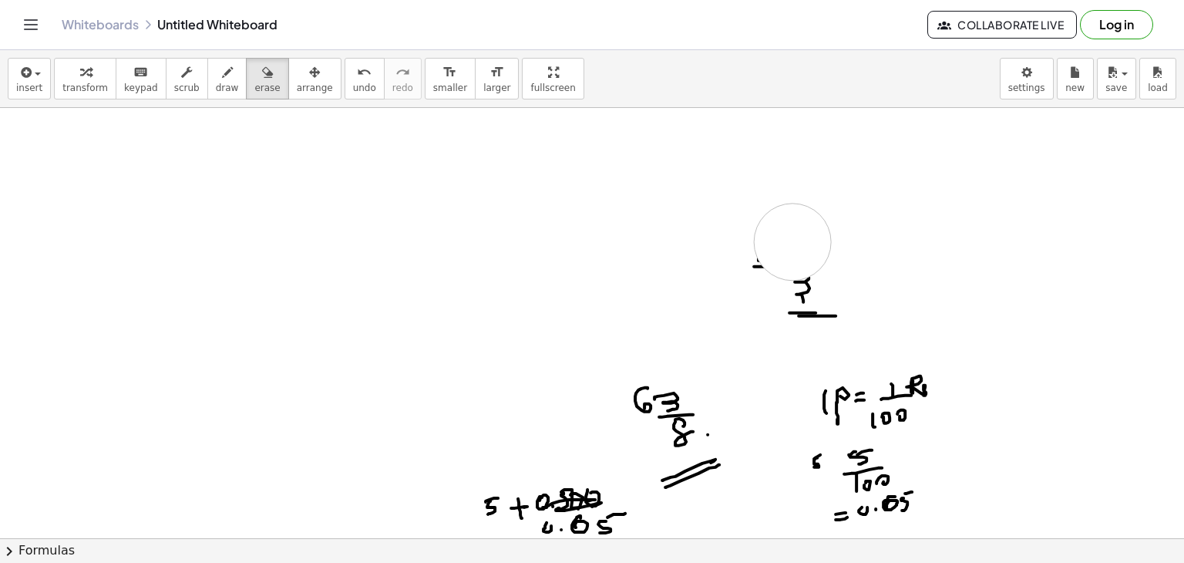
click at [792, 241] on div at bounding box center [592, 538] width 1184 height 861
click at [749, 275] on div at bounding box center [592, 538] width 1184 height 861
click at [813, 303] on div at bounding box center [592, 538] width 1184 height 861
click at [903, 398] on div at bounding box center [592, 538] width 1184 height 861
click at [836, 415] on div at bounding box center [592, 538] width 1184 height 861
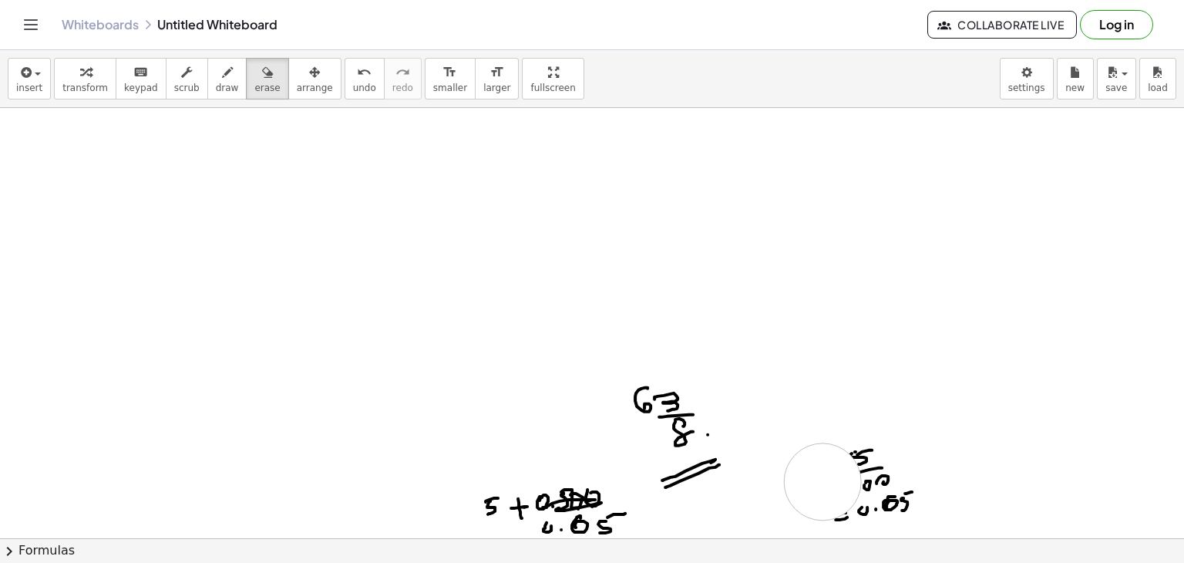
click at [822, 481] on div at bounding box center [592, 538] width 1184 height 861
click at [862, 480] on div at bounding box center [592, 538] width 1184 height 861
click at [894, 502] on div at bounding box center [592, 538] width 1184 height 861
click at [823, 522] on div at bounding box center [592, 538] width 1184 height 861
click at [664, 422] on div at bounding box center [592, 538] width 1184 height 861
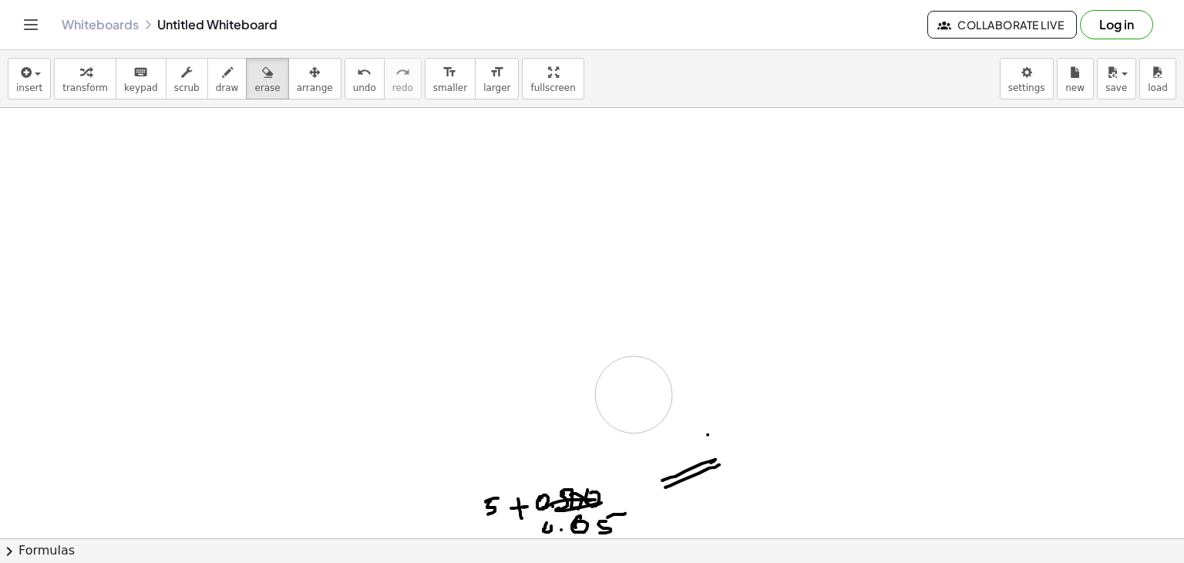
click at [634, 394] on div at bounding box center [592, 538] width 1184 height 861
click at [702, 479] on div at bounding box center [592, 538] width 1184 height 861
click at [578, 523] on div at bounding box center [592, 538] width 1184 height 861
click at [506, 506] on div at bounding box center [592, 538] width 1184 height 861
click at [539, 503] on div at bounding box center [592, 538] width 1184 height 861
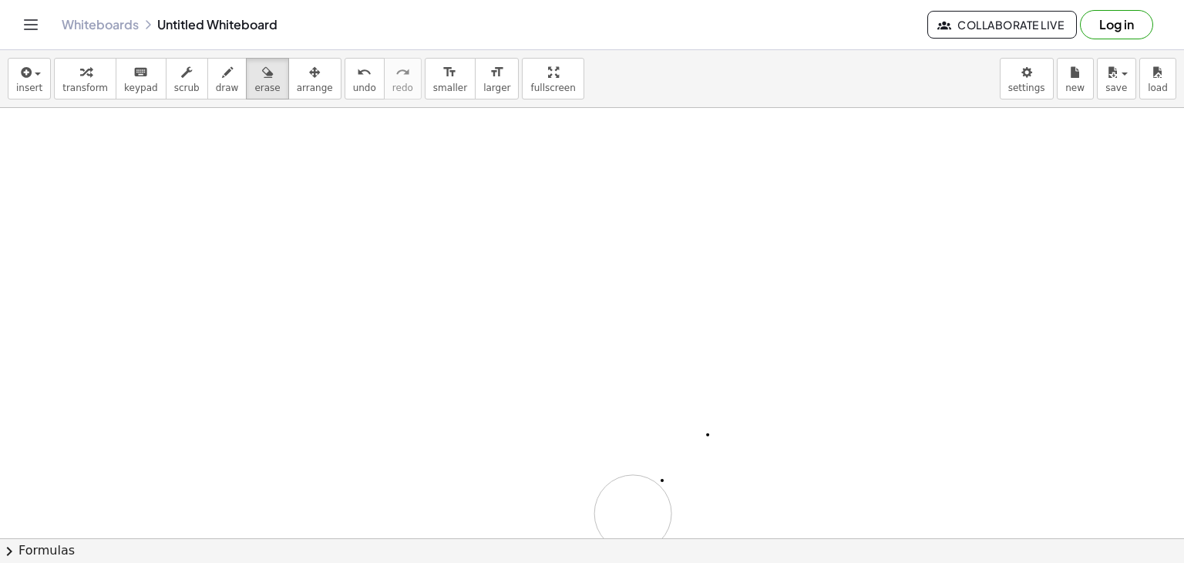
click at [633, 513] on div at bounding box center [592, 538] width 1184 height 861
click at [660, 480] on div at bounding box center [592, 538] width 1184 height 861
click at [706, 439] on div at bounding box center [592, 538] width 1184 height 861
click at [222, 76] on icon "button" at bounding box center [227, 72] width 11 height 18
click at [222, 78] on icon "button" at bounding box center [227, 72] width 11 height 18
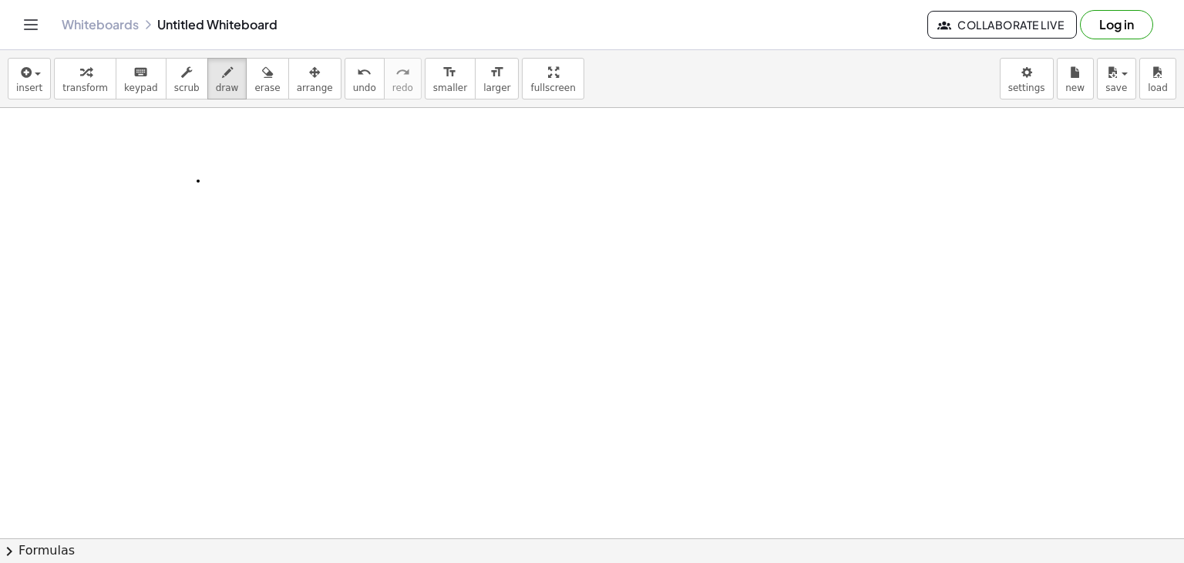
click at [198, 180] on div at bounding box center [592, 538] width 1184 height 861
drag, startPoint x: 206, startPoint y: 159, endPoint x: 203, endPoint y: 179, distance: 20.2
click at [203, 181] on div at bounding box center [592, 538] width 1184 height 861
click at [190, 161] on div at bounding box center [592, 538] width 1184 height 861
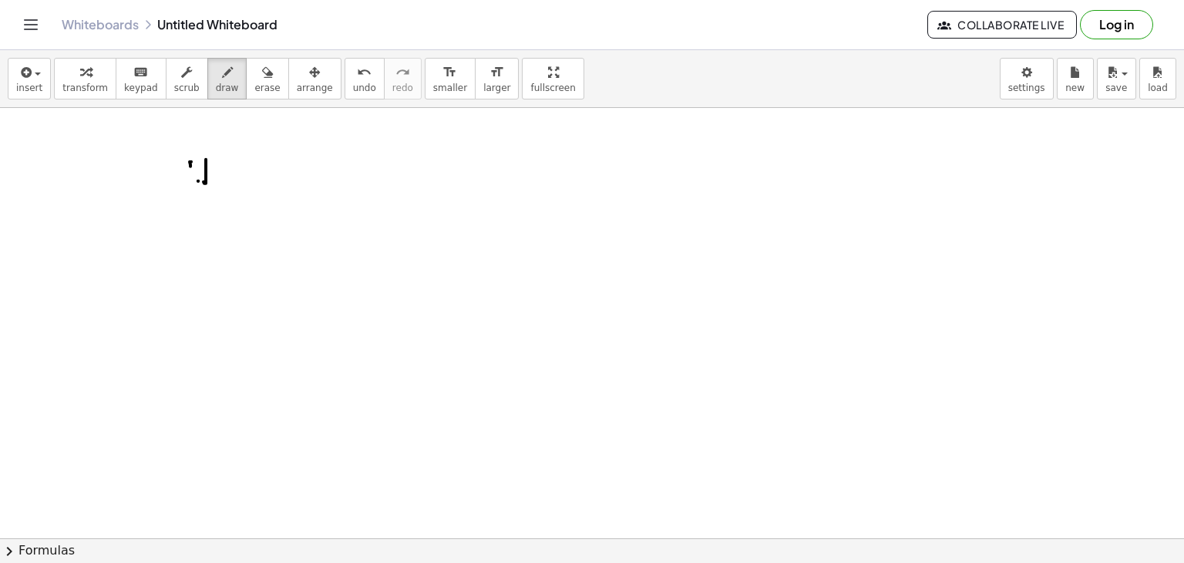
drag, startPoint x: 191, startPoint y: 161, endPoint x: 172, endPoint y: 190, distance: 34.4
click at [171, 192] on div at bounding box center [592, 538] width 1184 height 861
drag, startPoint x: 246, startPoint y: 90, endPoint x: 203, endPoint y: 179, distance: 98.6
click at [203, 179] on div "insert select one: Math Expression Function Text Youtube Video Graphing Geometr…" at bounding box center [592, 306] width 1184 height 513
click at [203, 179] on div at bounding box center [592, 538] width 1184 height 861
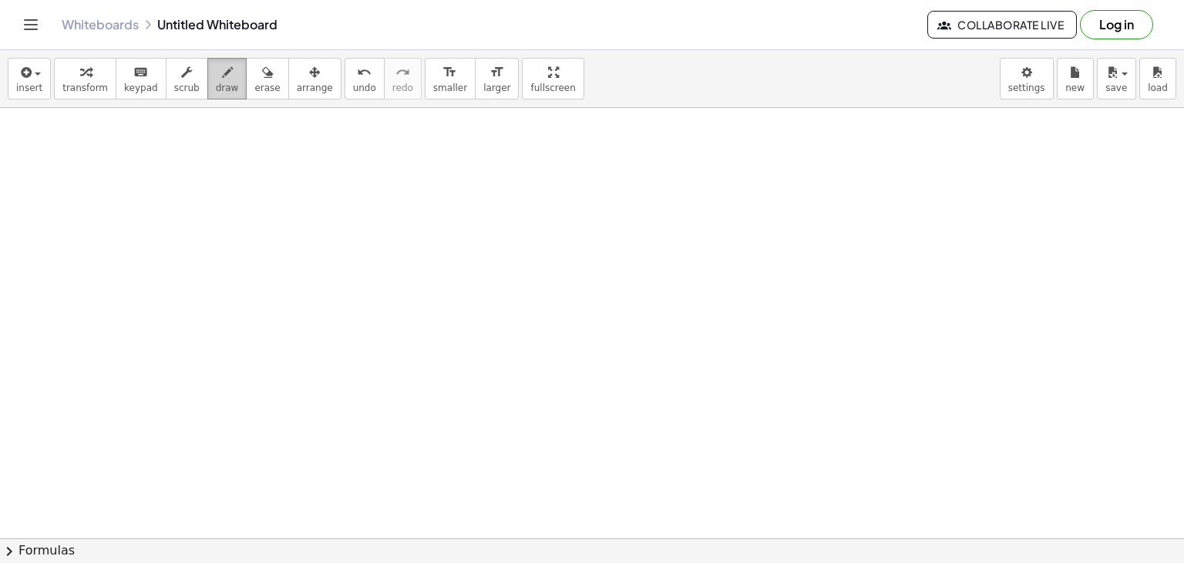
click at [216, 68] on div "button" at bounding box center [227, 71] width 23 height 18
click at [179, 170] on div at bounding box center [592, 538] width 1184 height 861
drag, startPoint x: 179, startPoint y: 151, endPoint x: 189, endPoint y: 163, distance: 15.9
click at [180, 172] on div at bounding box center [592, 538] width 1184 height 861
drag, startPoint x: 206, startPoint y: 165, endPoint x: 220, endPoint y: 167, distance: 14.1
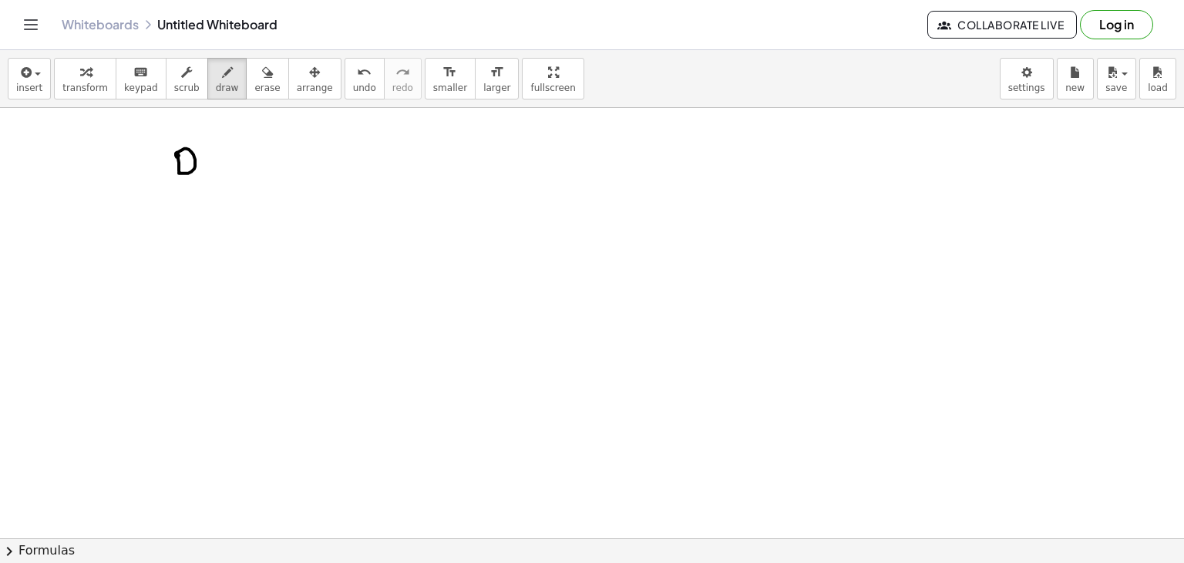
click at [214, 173] on div at bounding box center [592, 538] width 1184 height 861
drag, startPoint x: 220, startPoint y: 167, endPoint x: 234, endPoint y: 173, distance: 15.9
click at [234, 173] on div at bounding box center [592, 538] width 1184 height 861
drag, startPoint x: 237, startPoint y: 163, endPoint x: 237, endPoint y: 175, distance: 11.6
click at [237, 175] on div at bounding box center [592, 538] width 1184 height 861
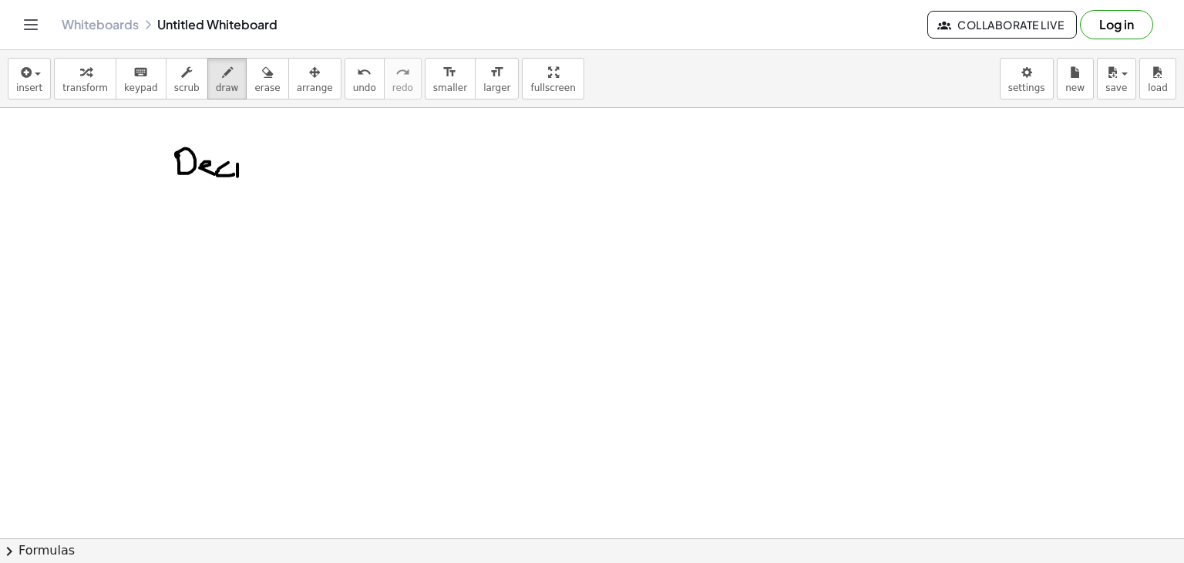
click at [237, 156] on div at bounding box center [592, 538] width 1184 height 861
drag, startPoint x: 247, startPoint y: 174, endPoint x: 271, endPoint y: 177, distance: 24.1
click at [266, 180] on div at bounding box center [592, 538] width 1184 height 861
drag, startPoint x: 278, startPoint y: 167, endPoint x: 284, endPoint y: 174, distance: 8.8
click at [284, 176] on div at bounding box center [592, 538] width 1184 height 861
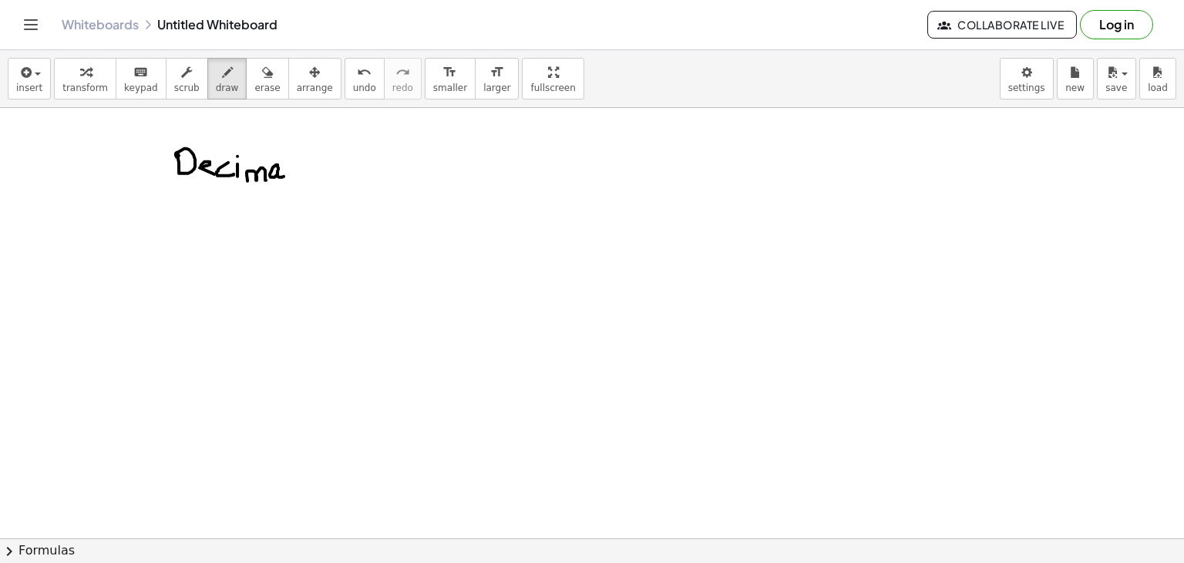
drag, startPoint x: 286, startPoint y: 147, endPoint x: 292, endPoint y: 177, distance: 30.7
click at [287, 180] on div at bounding box center [592, 538] width 1184 height 861
click at [290, 175] on div at bounding box center [592, 538] width 1184 height 861
drag, startPoint x: 179, startPoint y: 186, endPoint x: 296, endPoint y: 176, distance: 117.5
click at [299, 181] on div at bounding box center [592, 538] width 1184 height 861
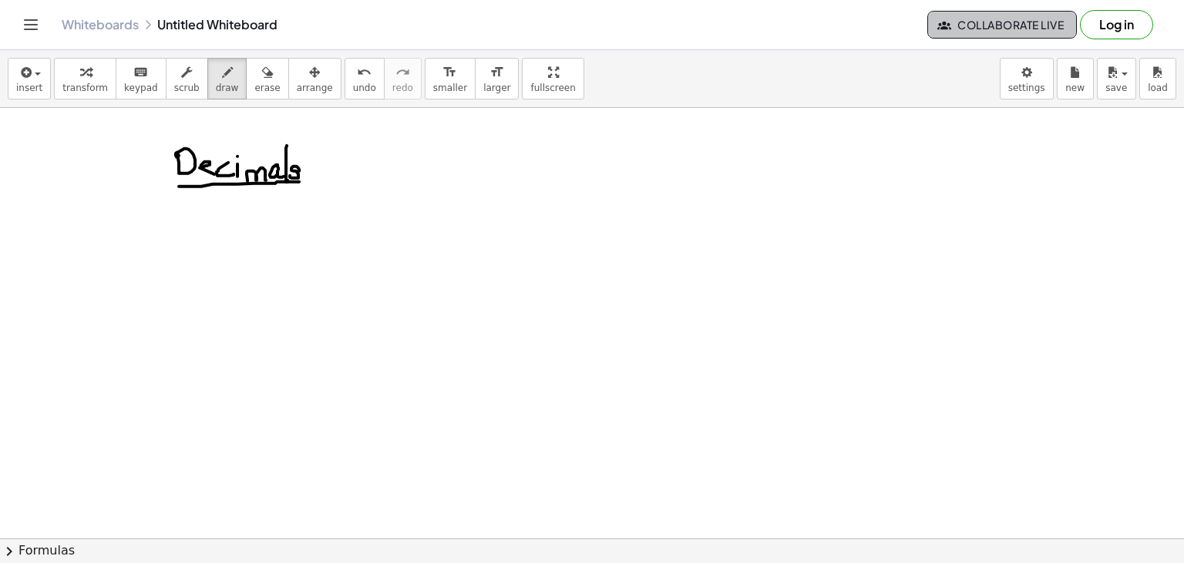
click at [946, 25] on icon "button" at bounding box center [944, 25] width 14 height 14
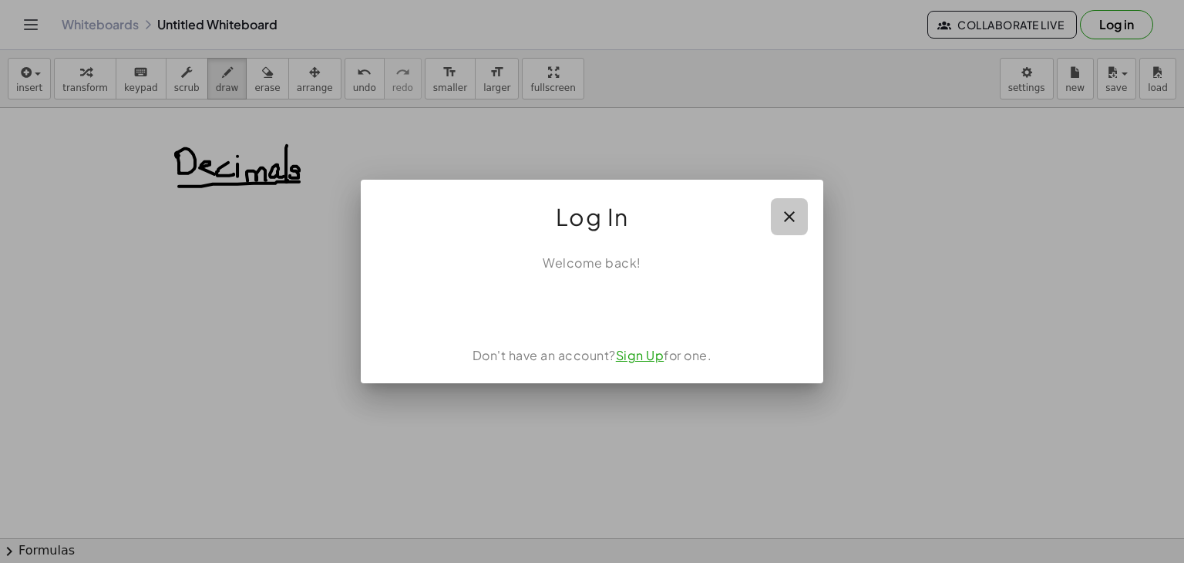
click at [786, 222] on icon "button" at bounding box center [789, 216] width 18 height 18
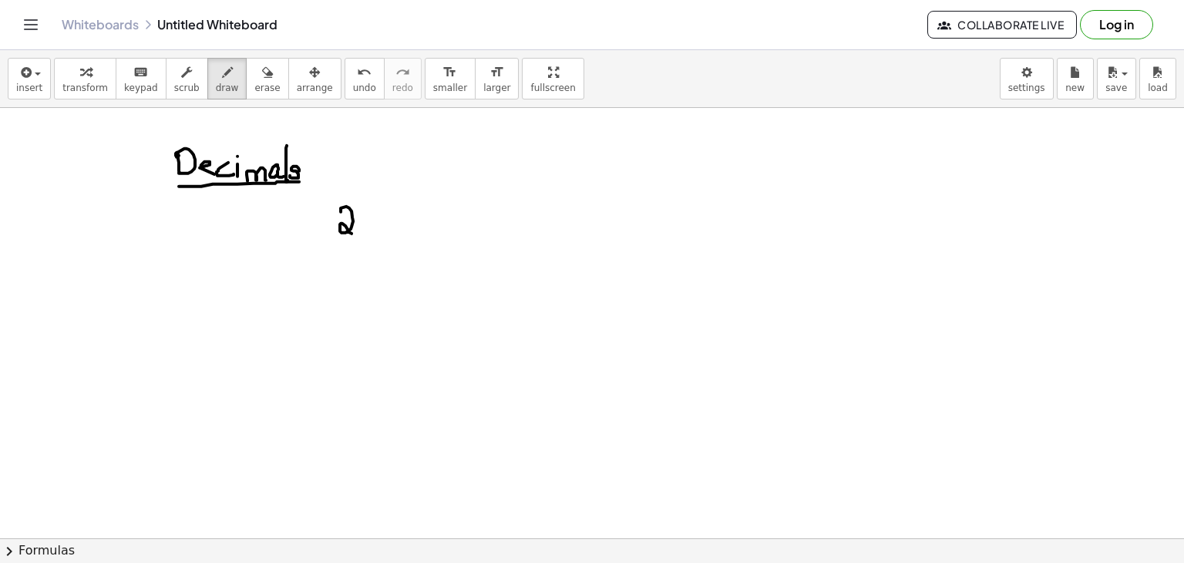
drag, startPoint x: 341, startPoint y: 211, endPoint x: 376, endPoint y: 232, distance: 41.1
click at [355, 231] on div at bounding box center [592, 538] width 1184 height 861
drag, startPoint x: 386, startPoint y: 234, endPoint x: 381, endPoint y: 241, distance: 9.0
click at [381, 244] on div at bounding box center [592, 538] width 1184 height 861
drag, startPoint x: 419, startPoint y: 216, endPoint x: 428, endPoint y: 214, distance: 8.6
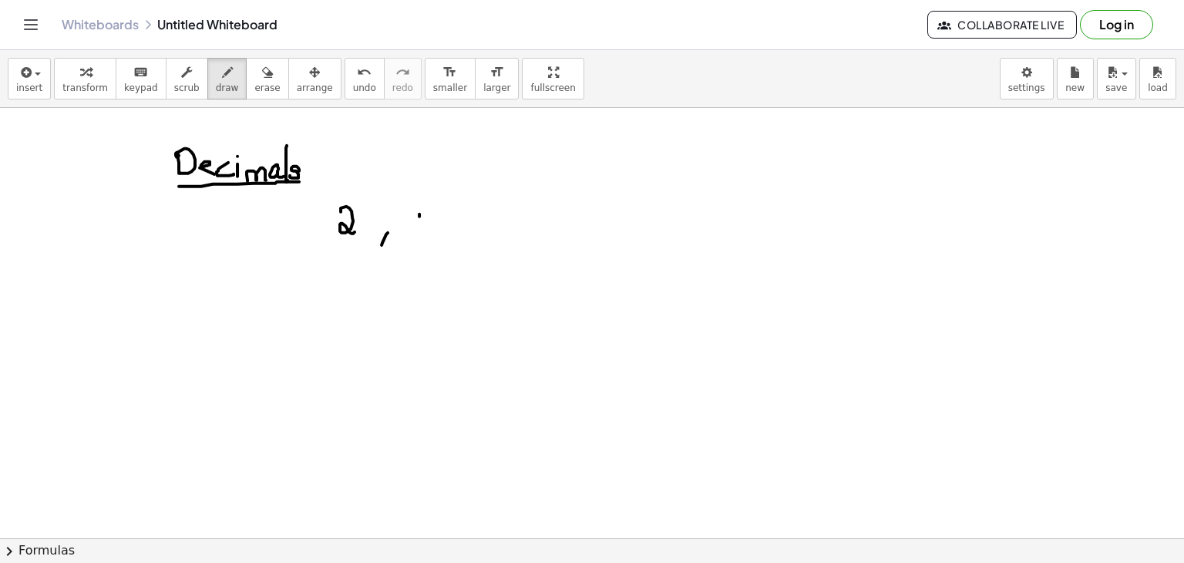
click at [417, 232] on div at bounding box center [592, 538] width 1184 height 861
click at [425, 217] on div at bounding box center [592, 538] width 1184 height 861
drag, startPoint x: 484, startPoint y: 230, endPoint x: 496, endPoint y: 229, distance: 12.4
click at [478, 242] on div at bounding box center [592, 538] width 1184 height 861
drag, startPoint x: 502, startPoint y: 227, endPoint x: 519, endPoint y: 214, distance: 21.0
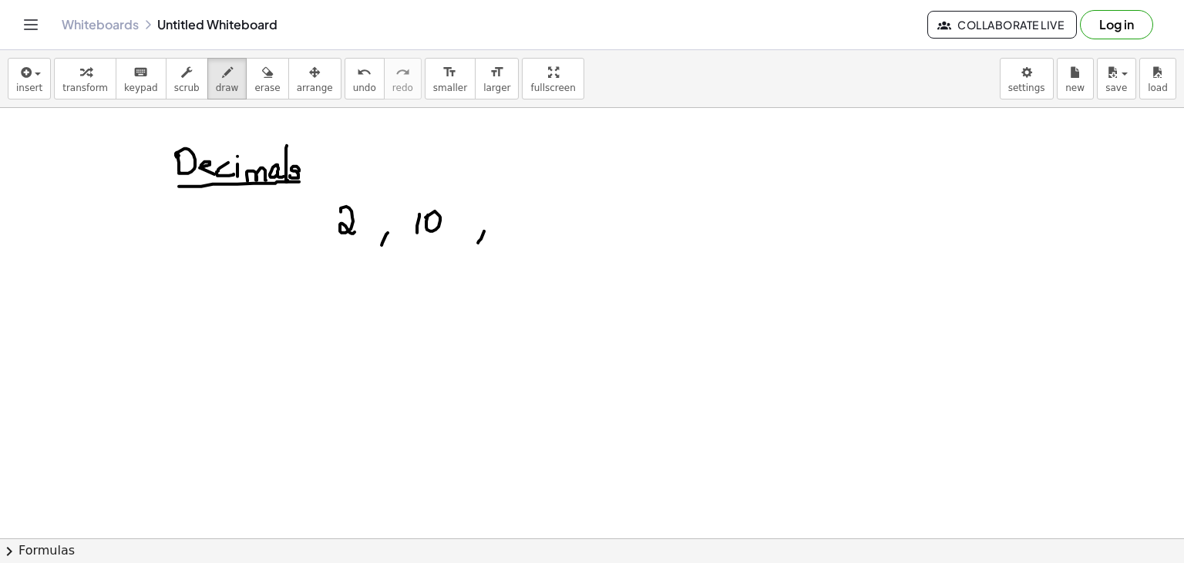
click at [513, 226] on div at bounding box center [592, 538] width 1184 height 861
drag, startPoint x: 519, startPoint y: 213, endPoint x: 516, endPoint y: 225, distance: 12.0
click at [517, 227] on div at bounding box center [592, 538] width 1184 height 861
drag, startPoint x: 318, startPoint y: 277, endPoint x: 336, endPoint y: 294, distance: 24.5
click at [331, 299] on div at bounding box center [592, 538] width 1184 height 861
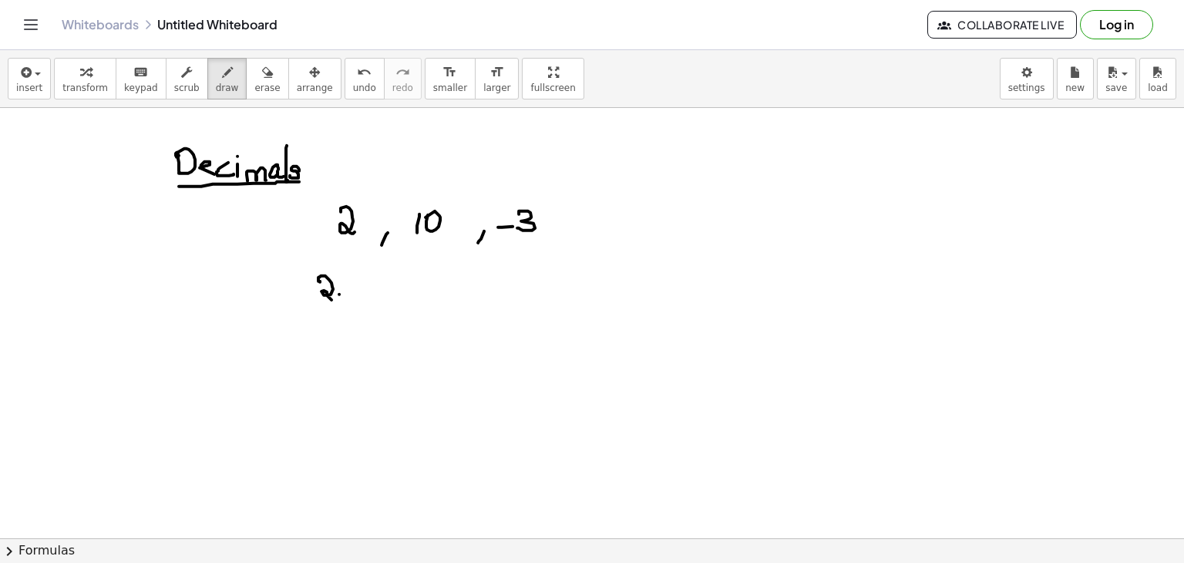
click at [339, 293] on div at bounding box center [592, 538] width 1184 height 861
drag, startPoint x: 353, startPoint y: 278, endPoint x: 355, endPoint y: 286, distance: 7.9
click at [353, 284] on div at bounding box center [592, 538] width 1184 height 861
drag, startPoint x: 382, startPoint y: 287, endPoint x: 395, endPoint y: 285, distance: 13.3
click at [397, 285] on div at bounding box center [592, 538] width 1184 height 861
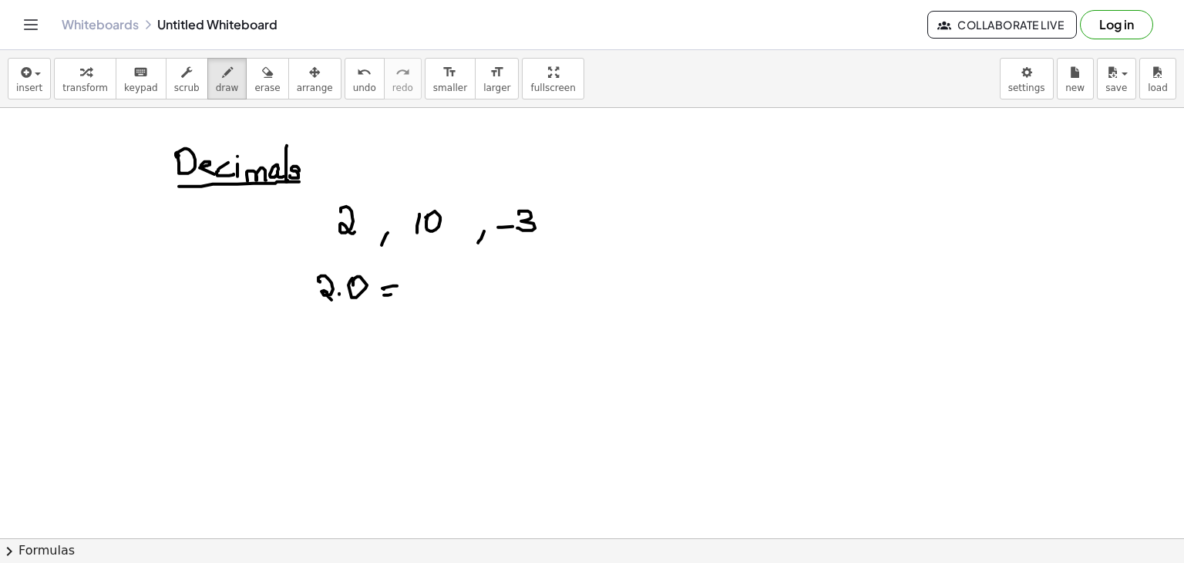
drag, startPoint x: 391, startPoint y: 294, endPoint x: 432, endPoint y: 284, distance: 42.1
click at [398, 293] on div at bounding box center [592, 538] width 1184 height 861
drag, startPoint x: 436, startPoint y: 274, endPoint x: 453, endPoint y: 294, distance: 26.2
click at [453, 291] on div at bounding box center [592, 538] width 1184 height 861
drag, startPoint x: 425, startPoint y: 308, endPoint x: 435, endPoint y: 311, distance: 10.5
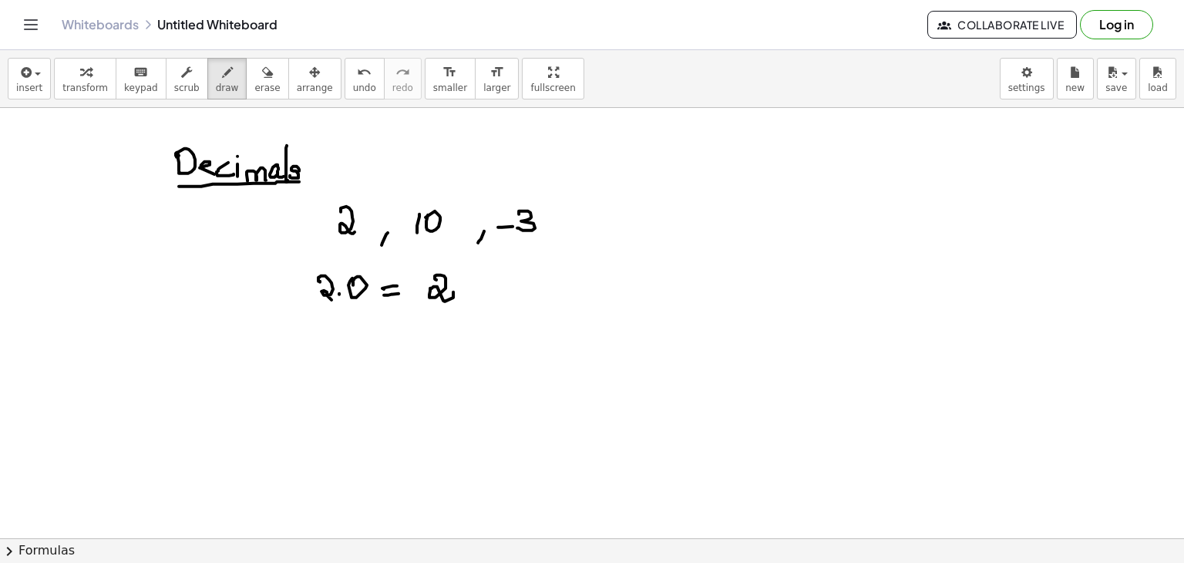
click at [466, 308] on div at bounding box center [592, 538] width 1184 height 861
drag, startPoint x: 425, startPoint y: 314, endPoint x: 466, endPoint y: 309, distance: 42.0
click at [469, 312] on div at bounding box center [592, 538] width 1184 height 861
drag, startPoint x: 244, startPoint y: 73, endPoint x: 301, endPoint y: 280, distance: 214.1
click at [301, 280] on div "insert select one: Math Expression Function Text Youtube Video Graphing Geometr…" at bounding box center [592, 306] width 1184 height 513
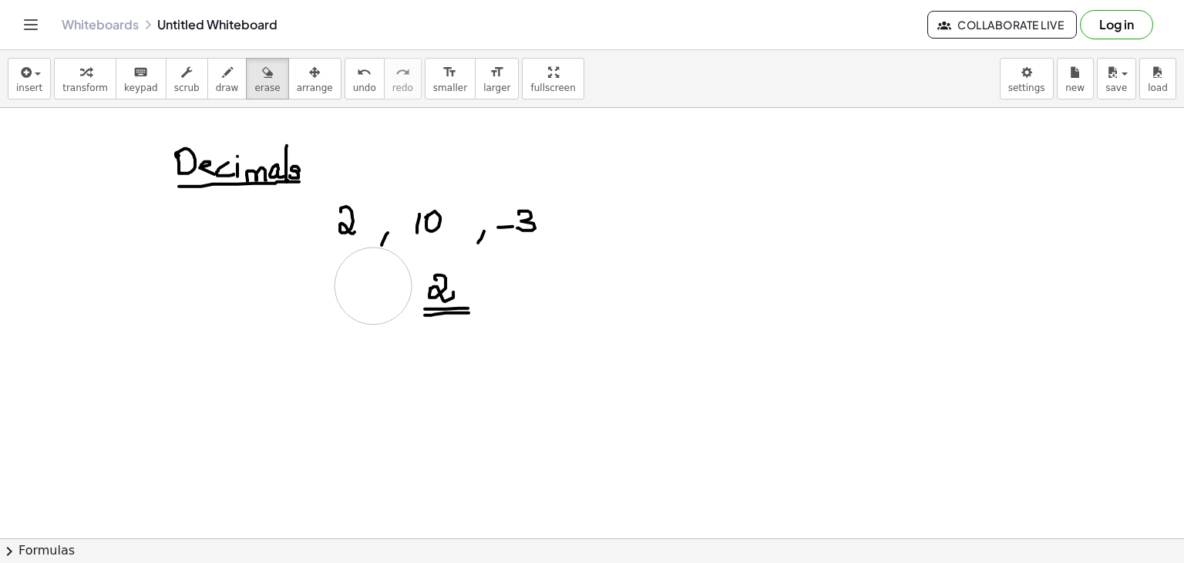
drag, startPoint x: 301, startPoint y: 280, endPoint x: 452, endPoint y: 302, distance: 153.5
click at [452, 302] on div at bounding box center [592, 538] width 1184 height 861
drag, startPoint x: 452, startPoint y: 302, endPoint x: 224, endPoint y: 149, distance: 275.5
click at [224, 149] on div at bounding box center [592, 538] width 1184 height 861
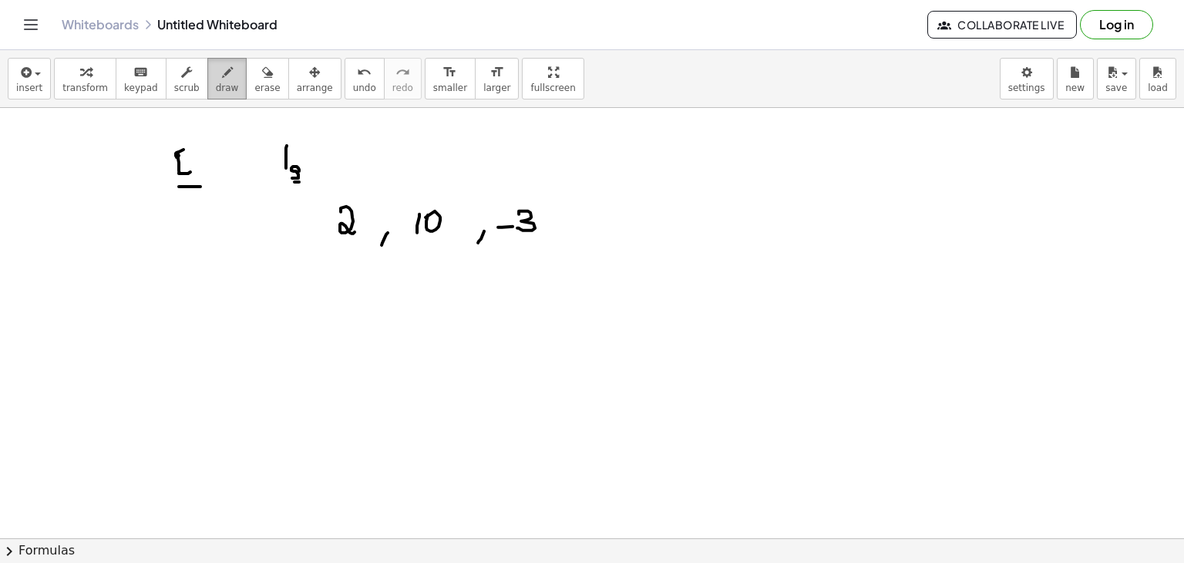
click at [207, 82] on button "draw" at bounding box center [227, 79] width 40 height 42
drag, startPoint x: 263, startPoint y: 281, endPoint x: 260, endPoint y: 292, distance: 11.0
click at [259, 297] on div at bounding box center [592, 538] width 1184 height 861
drag, startPoint x: 257, startPoint y: 278, endPoint x: 267, endPoint y: 285, distance: 11.6
click at [274, 276] on div at bounding box center [592, 538] width 1184 height 861
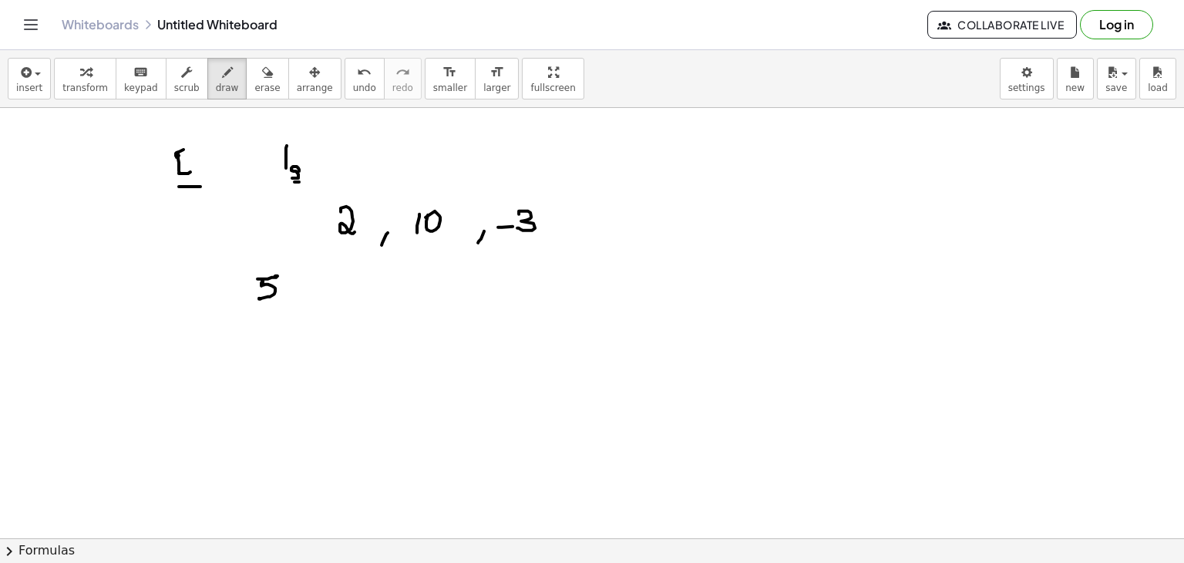
click at [294, 284] on div at bounding box center [592, 538] width 1184 height 861
drag, startPoint x: 289, startPoint y: 291, endPoint x: 302, endPoint y: 293, distance: 13.3
click at [306, 290] on div at bounding box center [592, 538] width 1184 height 861
click at [301, 295] on div at bounding box center [592, 538] width 1184 height 861
drag, startPoint x: 326, startPoint y: 281, endPoint x: 335, endPoint y: 297, distance: 19.3
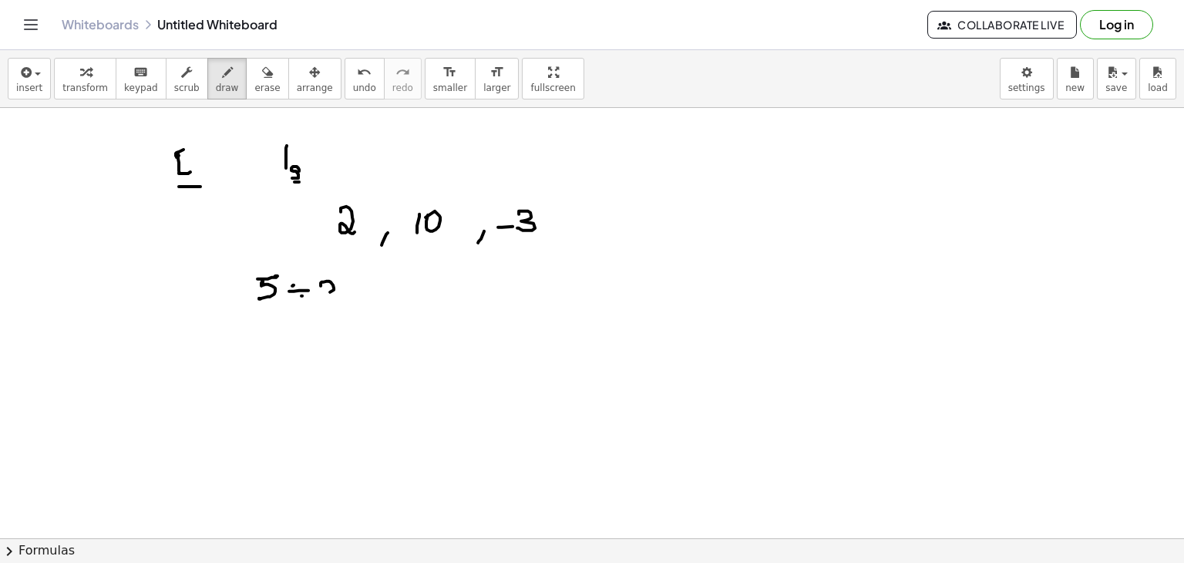
click at [335, 297] on div at bounding box center [592, 538] width 1184 height 861
click at [368, 287] on div at bounding box center [592, 538] width 1184 height 861
drag, startPoint x: 352, startPoint y: 297, endPoint x: 364, endPoint y: 294, distance: 12.0
click at [367, 294] on div at bounding box center [592, 538] width 1184 height 861
drag, startPoint x: 814, startPoint y: 214, endPoint x: 808, endPoint y: 235, distance: 21.7
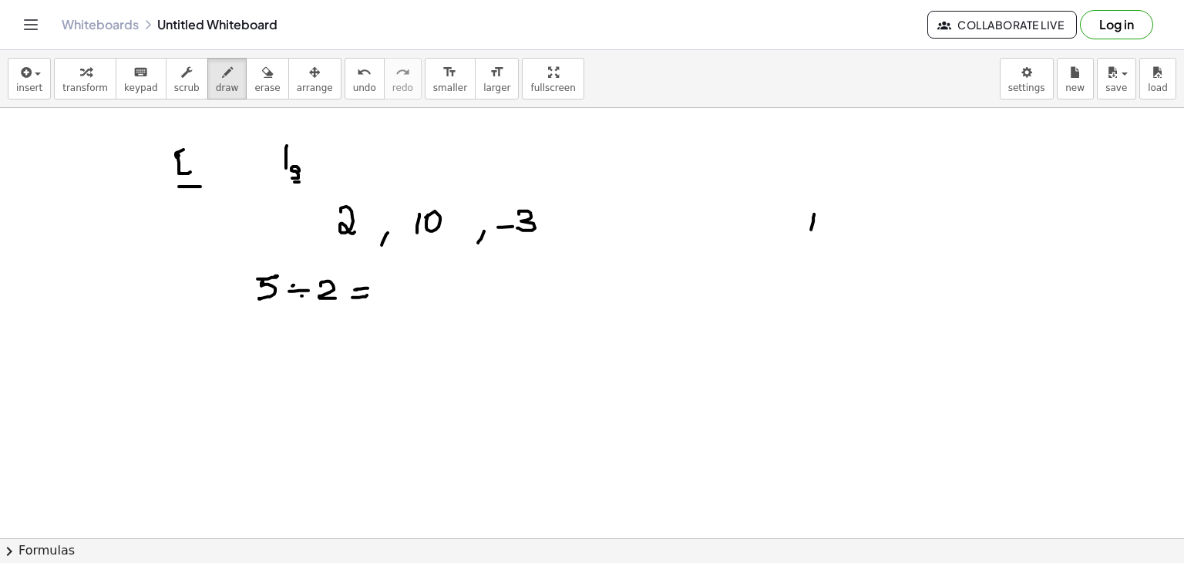
click at [808, 245] on div at bounding box center [592, 538] width 1184 height 861
drag, startPoint x: 812, startPoint y: 210, endPoint x: 850, endPoint y: 207, distance: 37.9
click at [862, 207] on div at bounding box center [592, 538] width 1184 height 861
drag, startPoint x: 832, startPoint y: 217, endPoint x: 826, endPoint y: 232, distance: 15.6
click at [824, 238] on div at bounding box center [592, 538] width 1184 height 861
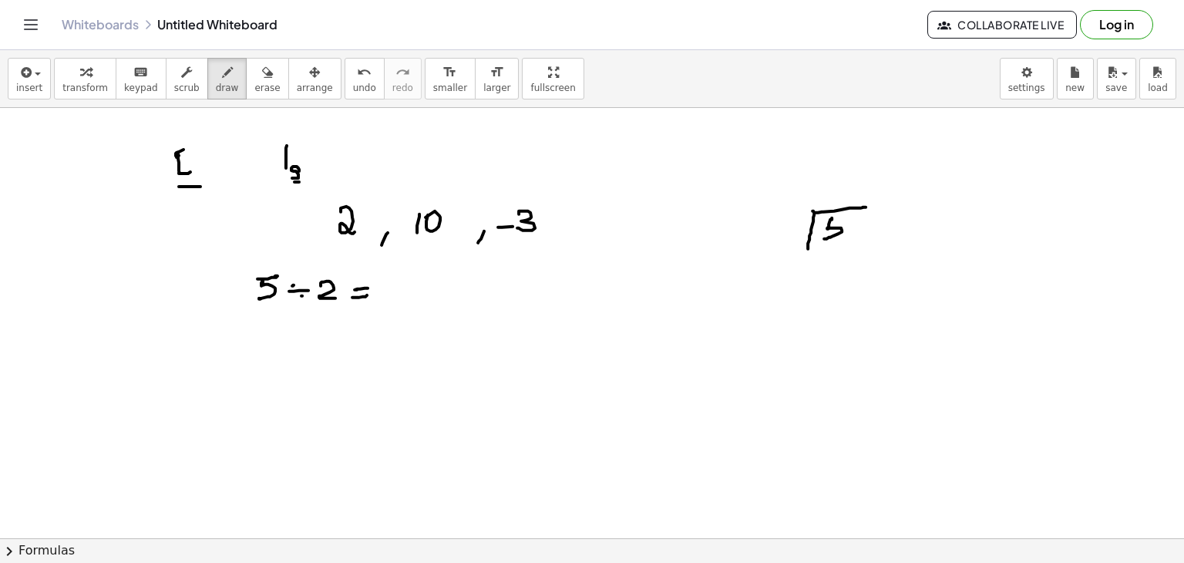
click at [845, 216] on div at bounding box center [592, 538] width 1184 height 861
drag, startPoint x: 786, startPoint y: 226, endPoint x: 795, endPoint y: 232, distance: 10.5
click at [800, 235] on div at bounding box center [592, 538] width 1184 height 861
drag, startPoint x: 827, startPoint y: 190, endPoint x: 840, endPoint y: 198, distance: 15.2
click at [840, 198] on div at bounding box center [592, 538] width 1184 height 861
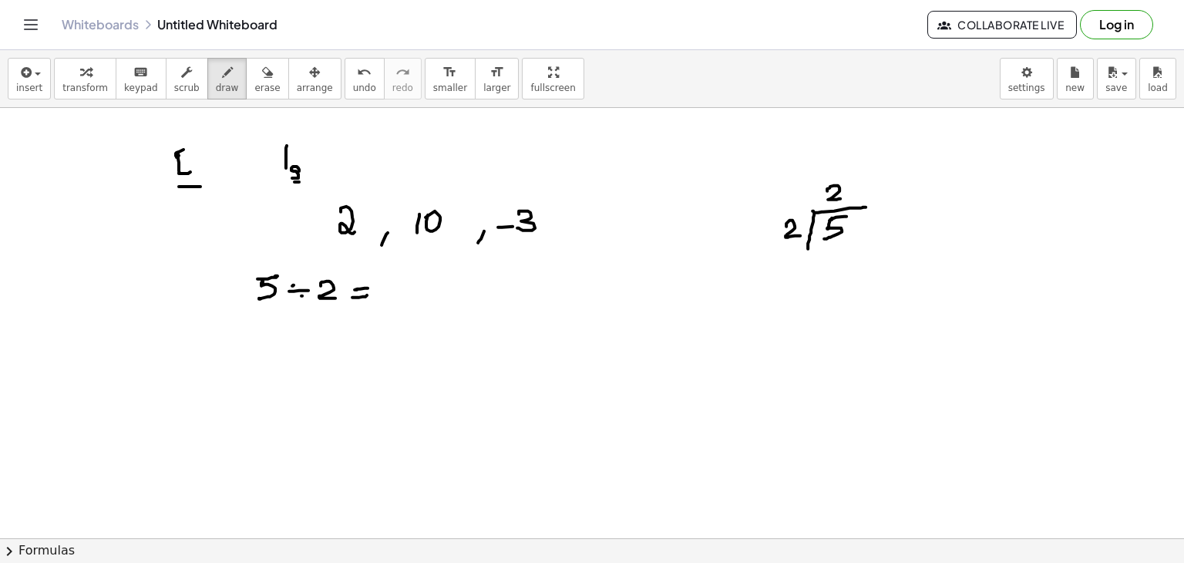
click at [838, 240] on div at bounding box center [592, 538] width 1184 height 861
drag, startPoint x: 837, startPoint y: 240, endPoint x: 833, endPoint y: 250, distance: 11.5
click at [835, 254] on div at bounding box center [592, 538] width 1184 height 861
drag, startPoint x: 833, startPoint y: 247, endPoint x: 833, endPoint y: 262, distance: 14.6
click at [833, 263] on div at bounding box center [592, 538] width 1184 height 861
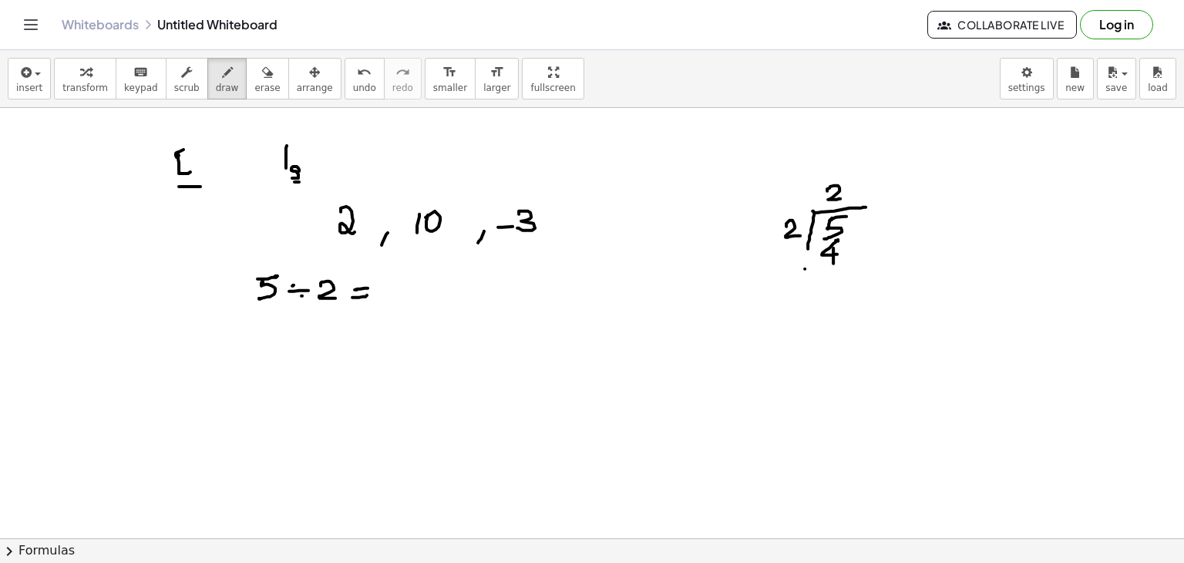
drag, startPoint x: 805, startPoint y: 268, endPoint x: 849, endPoint y: 267, distance: 43.9
click at [851, 267] on div at bounding box center [592, 538] width 1184 height 861
click at [815, 255] on div at bounding box center [592, 538] width 1184 height 861
drag, startPoint x: 835, startPoint y: 274, endPoint x: 835, endPoint y: 290, distance: 16.2
click at [835, 291] on div at bounding box center [592, 538] width 1184 height 861
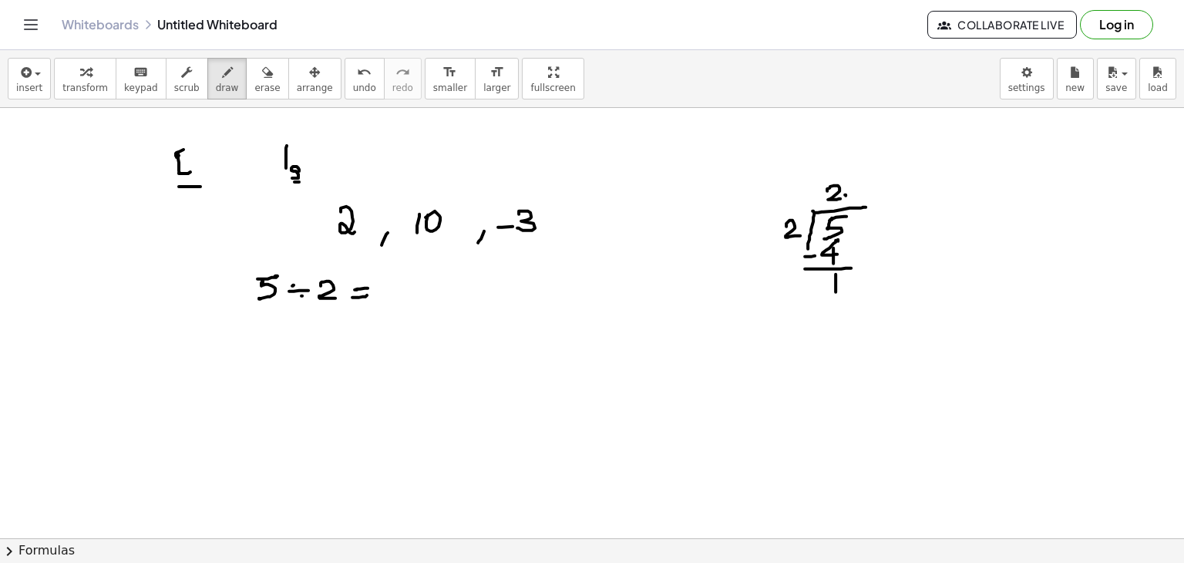
click at [844, 195] on div at bounding box center [592, 538] width 1184 height 861
drag, startPoint x: 854, startPoint y: 274, endPoint x: 847, endPoint y: 278, distance: 7.9
click at [848, 277] on div at bounding box center [592, 538] width 1184 height 861
drag, startPoint x: 859, startPoint y: 183, endPoint x: 858, endPoint y: 195, distance: 12.4
click at [858, 197] on div at bounding box center [592, 538] width 1184 height 861
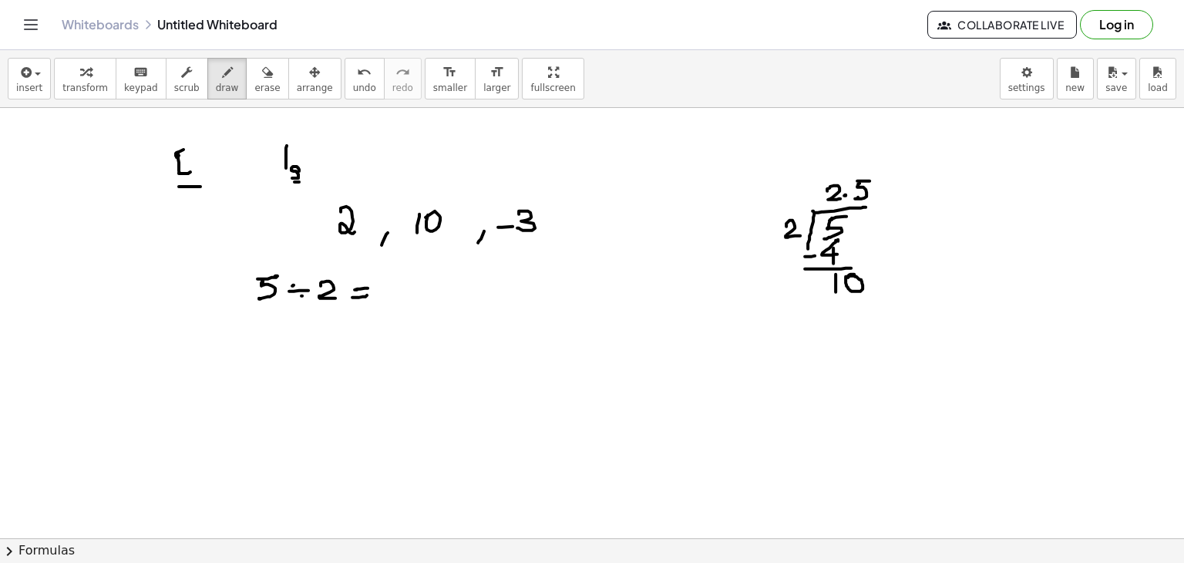
drag, startPoint x: 857, startPoint y: 180, endPoint x: 872, endPoint y: 180, distance: 14.6
click at [872, 180] on div at bounding box center [592, 538] width 1184 height 861
drag, startPoint x: 841, startPoint y: 313, endPoint x: 849, endPoint y: 310, distance: 8.3
click at [844, 321] on div at bounding box center [592, 538] width 1184 height 861
click at [851, 308] on div at bounding box center [592, 538] width 1184 height 861
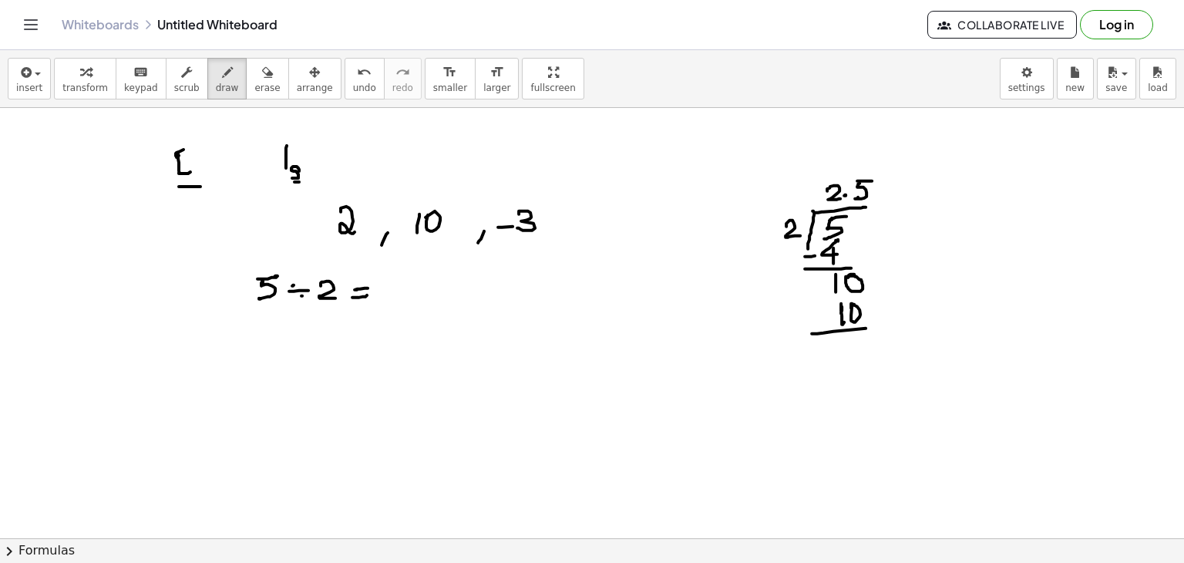
drag, startPoint x: 812, startPoint y: 333, endPoint x: 869, endPoint y: 320, distance: 59.3
click at [876, 326] on div at bounding box center [592, 538] width 1184 height 861
drag, startPoint x: 825, startPoint y: 315, endPoint x: 832, endPoint y: 324, distance: 12.0
click at [837, 314] on div at bounding box center [592, 538] width 1184 height 861
drag, startPoint x: 861, startPoint y: 338, endPoint x: 859, endPoint y: 350, distance: 11.7
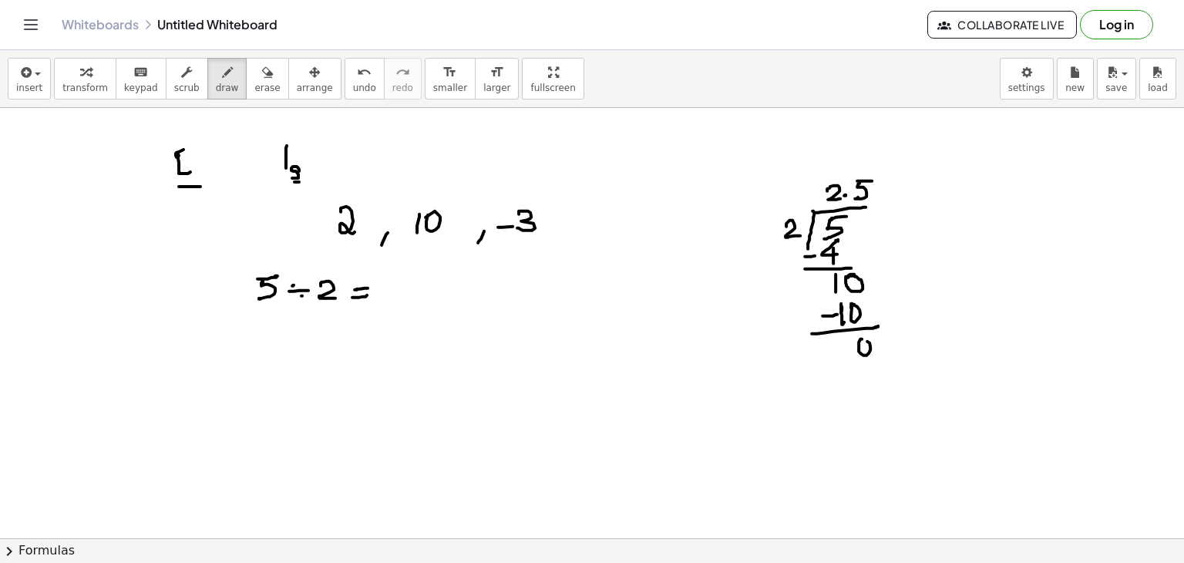
click at [854, 344] on div at bounding box center [592, 538] width 1184 height 861
drag, startPoint x: 846, startPoint y: 365, endPoint x: 873, endPoint y: 361, distance: 27.2
click at [879, 361] on div at bounding box center [592, 538] width 1184 height 861
drag, startPoint x: 848, startPoint y: 370, endPoint x: 879, endPoint y: 365, distance: 31.2
click at [882, 365] on div at bounding box center [592, 538] width 1184 height 861
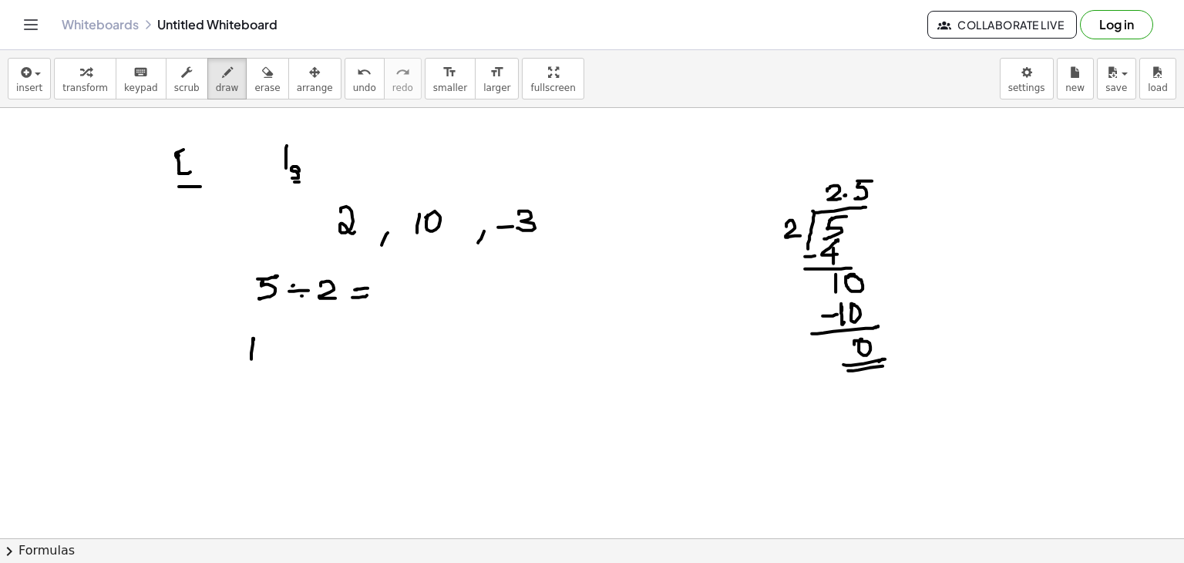
drag, startPoint x: 253, startPoint y: 338, endPoint x: 251, endPoint y: 361, distance: 22.4
click at [251, 365] on div at bounding box center [592, 538] width 1184 height 861
drag, startPoint x: 262, startPoint y: 349, endPoint x: 267, endPoint y: 363, distance: 14.6
click at [265, 363] on div at bounding box center [592, 538] width 1184 height 861
click at [281, 351] on div at bounding box center [592, 538] width 1184 height 861
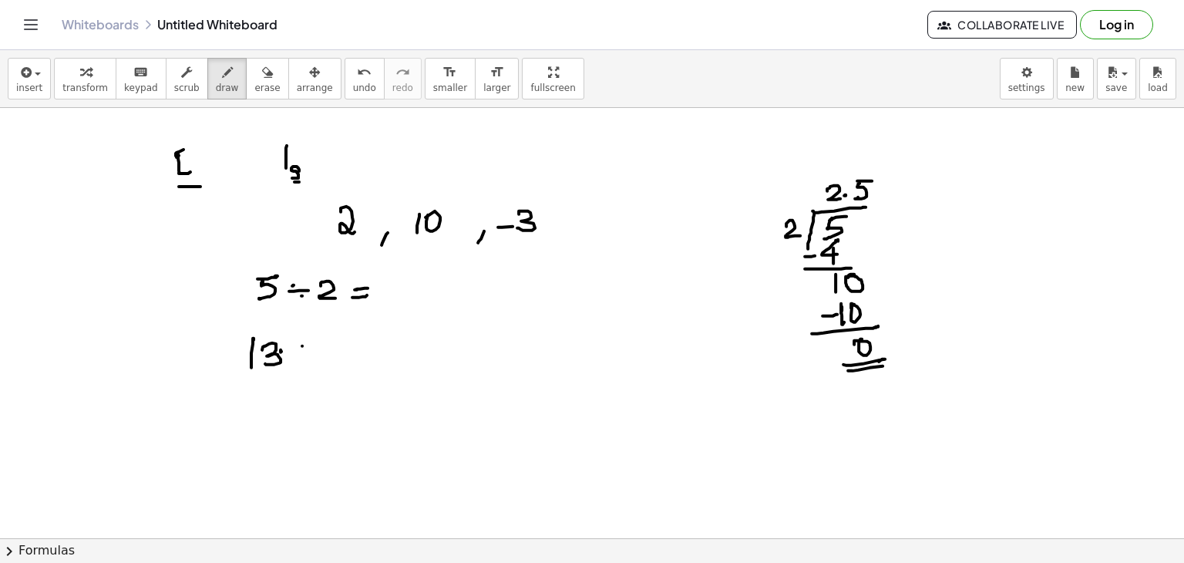
click at [302, 346] on div at bounding box center [592, 538] width 1184 height 861
drag, startPoint x: 299, startPoint y: 353, endPoint x: 300, endPoint y: 361, distance: 7.7
click at [308, 353] on div at bounding box center [592, 538] width 1184 height 861
click at [300, 361] on div at bounding box center [592, 538] width 1184 height 861
drag, startPoint x: 337, startPoint y: 345, endPoint x: 362, endPoint y: 355, distance: 27.6
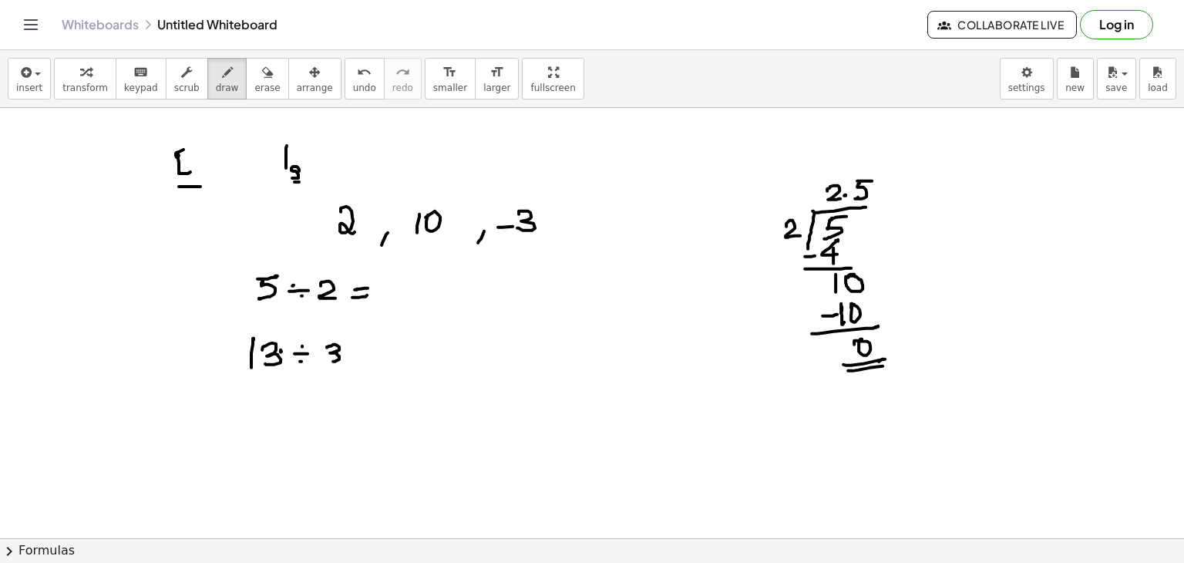
click at [326, 359] on div at bounding box center [592, 538] width 1184 height 861
click at [371, 355] on div at bounding box center [592, 538] width 1184 height 861
drag, startPoint x: 367, startPoint y: 362, endPoint x: 377, endPoint y: 362, distance: 10.0
click at [377, 362] on div at bounding box center [592, 538] width 1184 height 861
drag, startPoint x: 597, startPoint y: 309, endPoint x: 596, endPoint y: 344, distance: 34.7
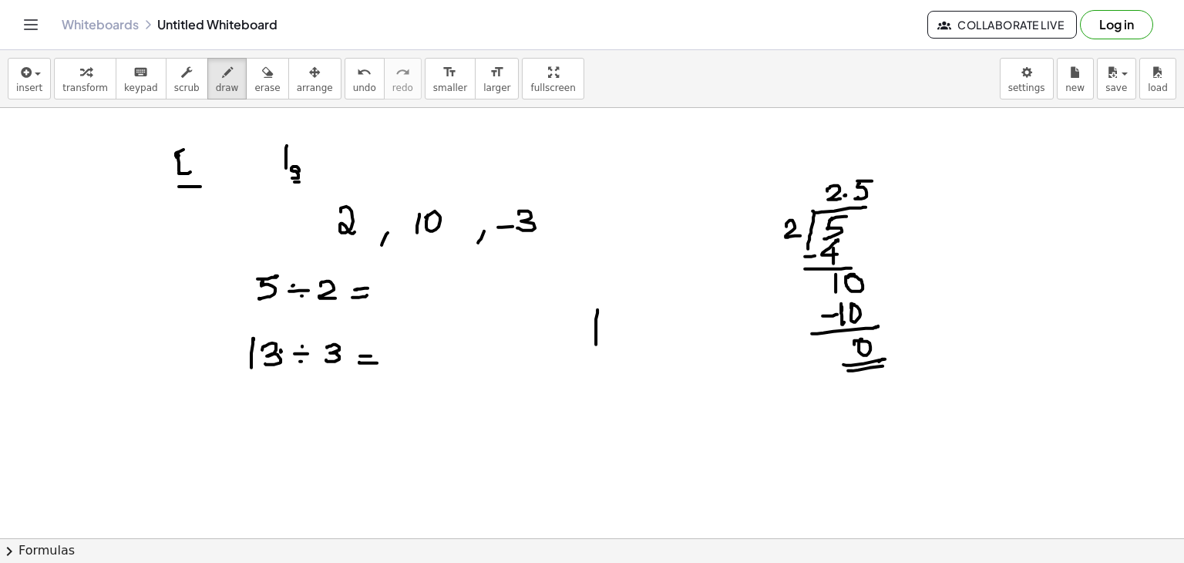
click at [596, 352] on div at bounding box center [592, 538] width 1184 height 861
drag, startPoint x: 598, startPoint y: 310, endPoint x: 640, endPoint y: 314, distance: 41.8
click at [677, 304] on div at bounding box center [592, 538] width 1184 height 861
click at [615, 335] on div at bounding box center [592, 538] width 1184 height 861
drag, startPoint x: 629, startPoint y: 318, endPoint x: 626, endPoint y: 331, distance: 13.5
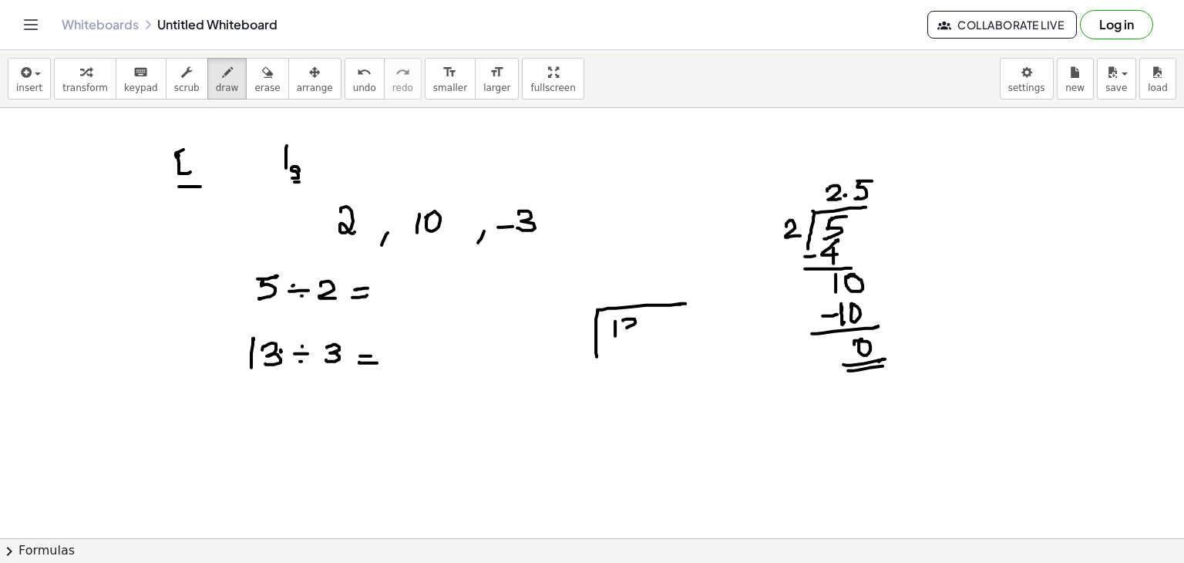
click at [626, 332] on div at bounding box center [592, 538] width 1184 height 861
drag, startPoint x: 573, startPoint y: 324, endPoint x: 573, endPoint y: 335, distance: 10.8
click at [573, 338] on div at bounding box center [592, 538] width 1184 height 861
drag, startPoint x: 627, startPoint y: 271, endPoint x: 629, endPoint y: 282, distance: 11.8
click at [634, 285] on div at bounding box center [592, 538] width 1184 height 861
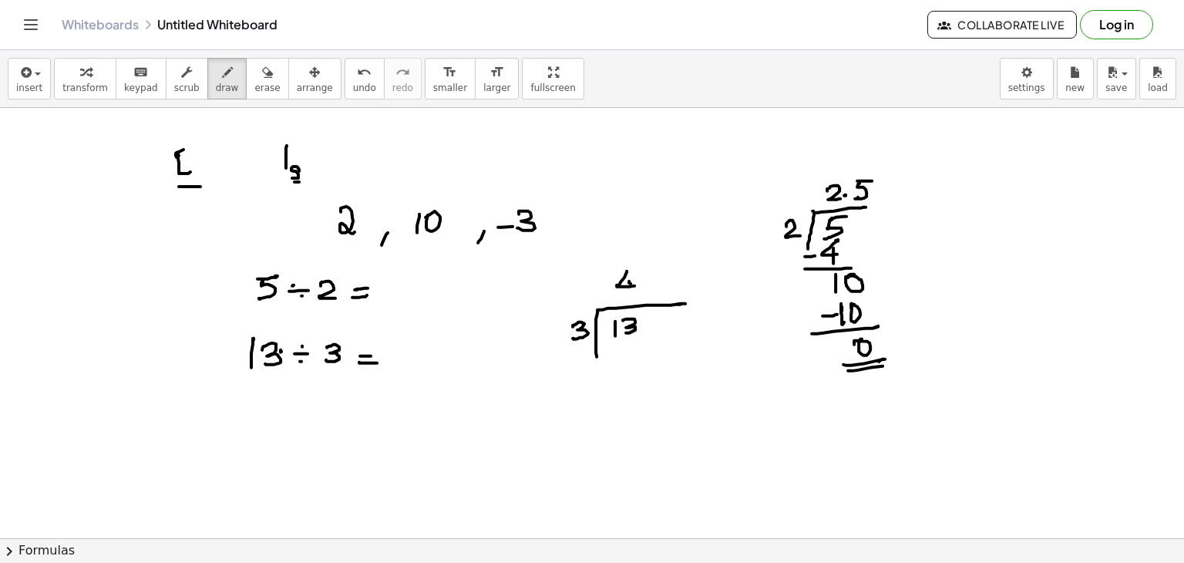
drag, startPoint x: 629, startPoint y: 282, endPoint x: 628, endPoint y: 294, distance: 11.6
click at [628, 294] on div at bounding box center [592, 538] width 1184 height 861
drag, startPoint x: 617, startPoint y: 341, endPoint x: 620, endPoint y: 349, distance: 8.3
click at [617, 358] on div at bounding box center [592, 538] width 1184 height 861
drag, startPoint x: 631, startPoint y: 340, endPoint x: 637, endPoint y: 358, distance: 19.3
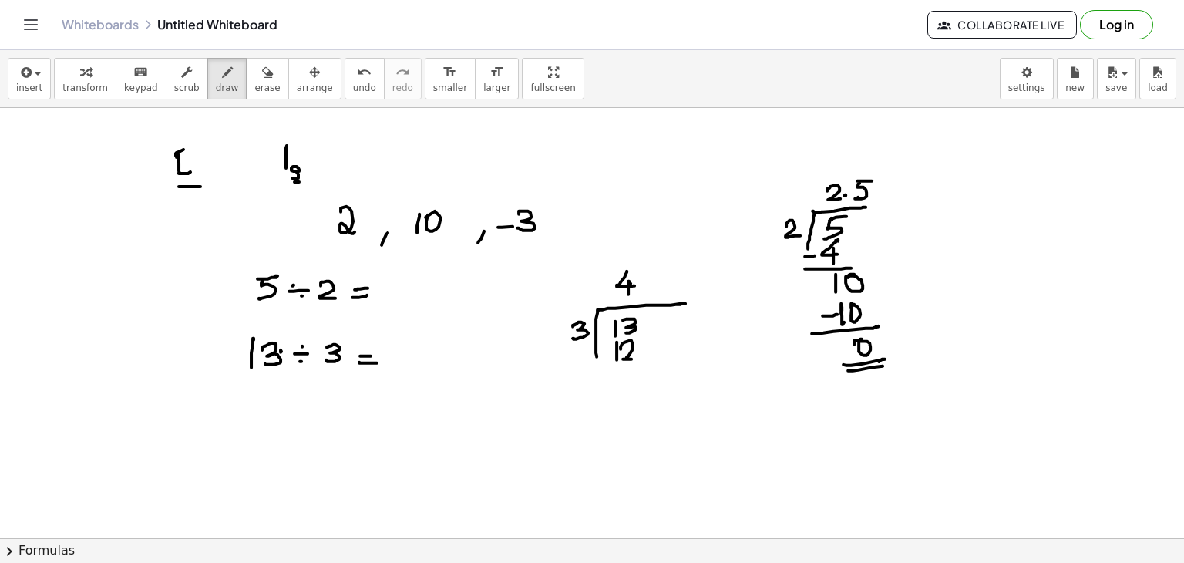
click at [638, 358] on div at bounding box center [592, 538] width 1184 height 861
drag, startPoint x: 598, startPoint y: 368, endPoint x: 647, endPoint y: 356, distance: 50.1
click at [670, 359] on div at bounding box center [592, 538] width 1184 height 861
click at [609, 351] on div at bounding box center [592, 538] width 1184 height 861
drag, startPoint x: 632, startPoint y: 371, endPoint x: 632, endPoint y: 379, distance: 8.5
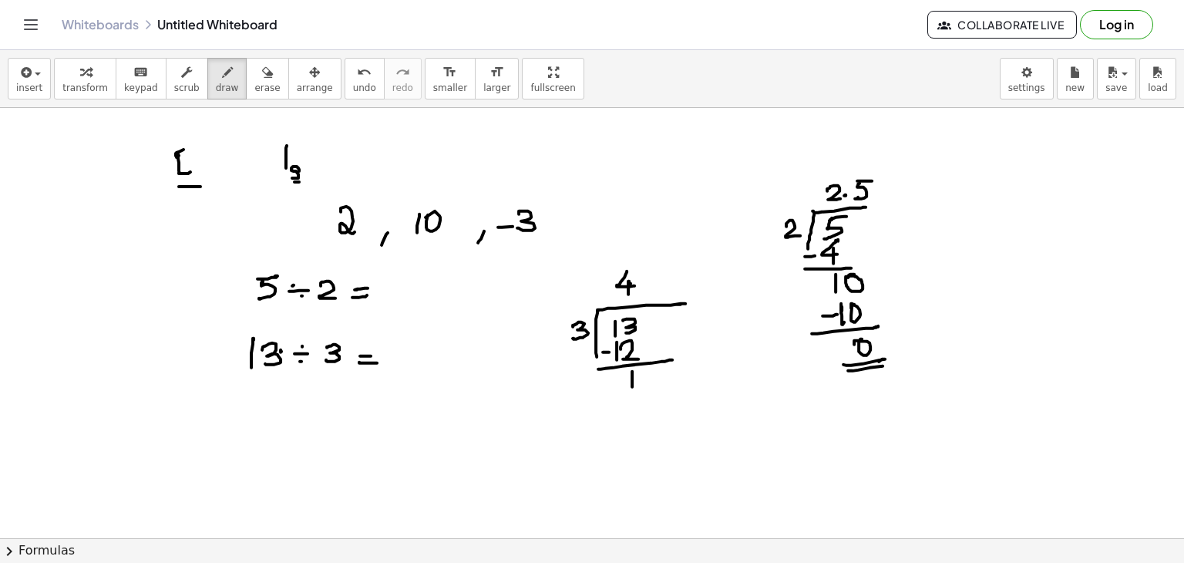
click at [632, 386] on div at bounding box center [592, 538] width 1184 height 861
click at [640, 284] on div at bounding box center [592, 538] width 1184 height 861
click at [644, 371] on div at bounding box center [592, 538] width 1184 height 861
drag, startPoint x: 654, startPoint y: 269, endPoint x: 659, endPoint y: 297, distance: 28.1
click at [652, 286] on div at bounding box center [592, 538] width 1184 height 861
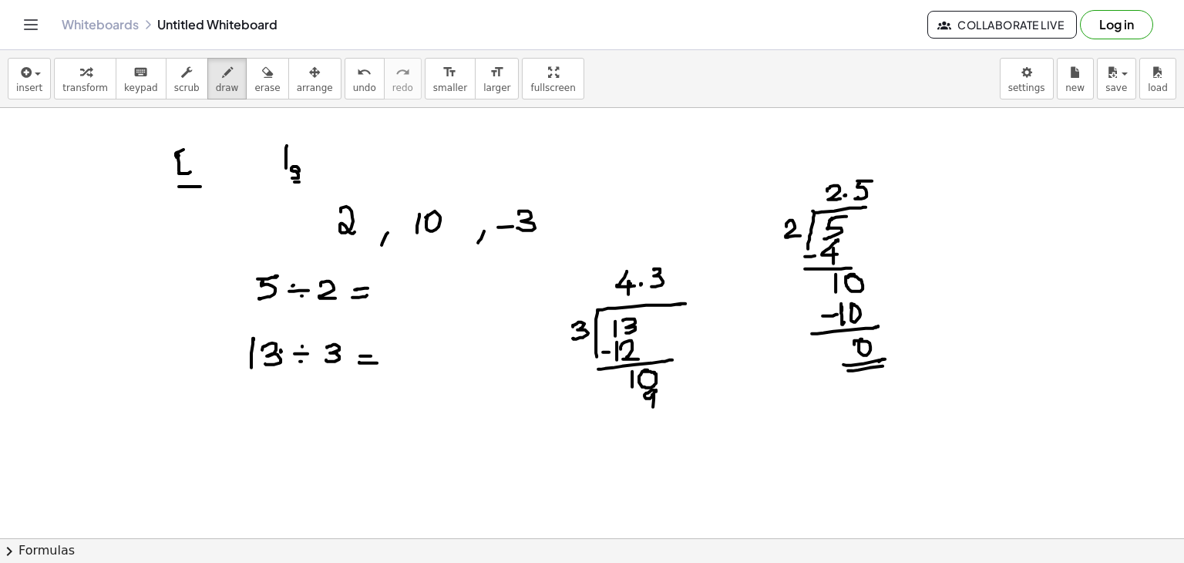
drag, startPoint x: 656, startPoint y: 389, endPoint x: 630, endPoint y: 420, distance: 40.0
click at [653, 414] on div at bounding box center [592, 538] width 1184 height 861
drag, startPoint x: 620, startPoint y: 422, endPoint x: 654, endPoint y: 423, distance: 34.7
click at [660, 420] on div at bounding box center [592, 538] width 1184 height 861
click at [654, 429] on div at bounding box center [592, 538] width 1184 height 861
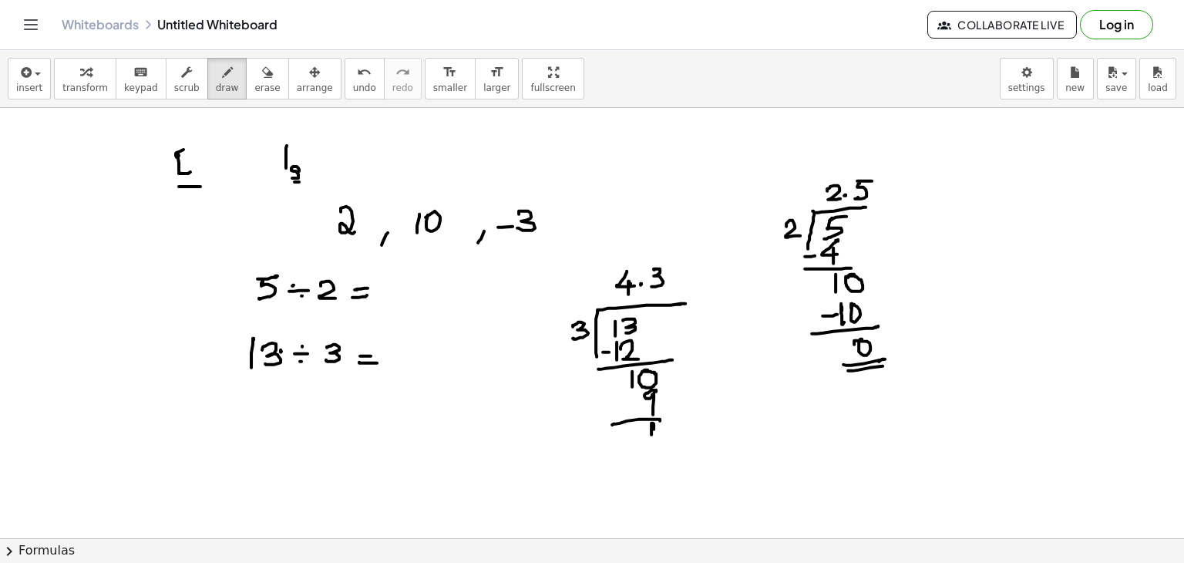
drag, startPoint x: 653, startPoint y: 422, endPoint x: 658, endPoint y: 433, distance: 12.1
click at [654, 448] on div at bounding box center [592, 538] width 1184 height 861
drag, startPoint x: 672, startPoint y: 426, endPoint x: 675, endPoint y: 417, distance: 9.7
click at [667, 426] on div at bounding box center [592, 538] width 1184 height 861
drag, startPoint x: 669, startPoint y: 270, endPoint x: 674, endPoint y: 281, distance: 12.5
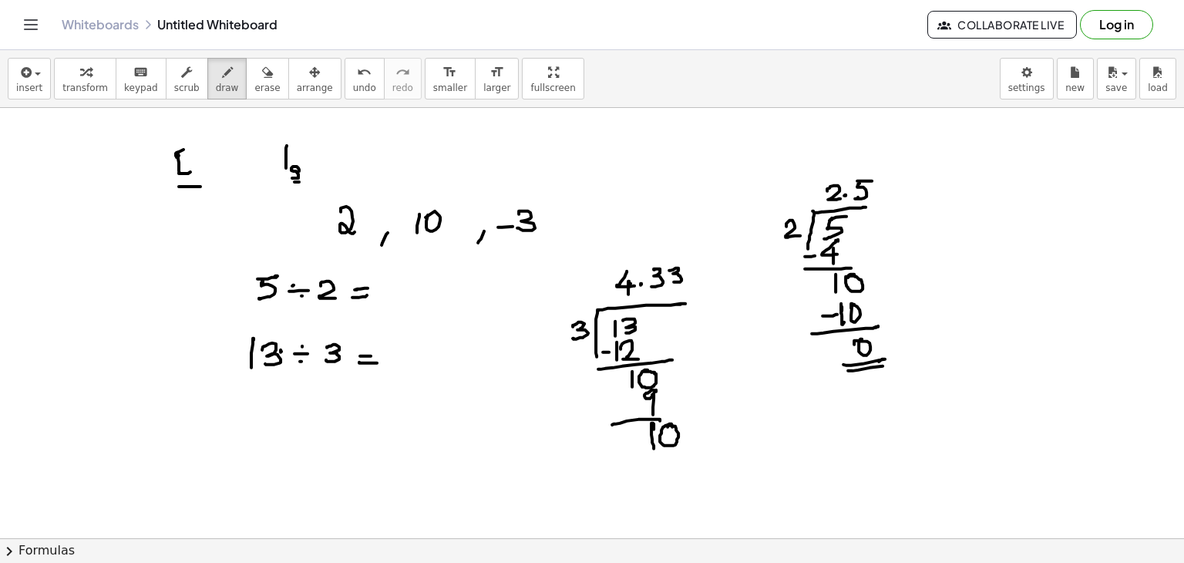
click at [674, 281] on div at bounding box center [592, 538] width 1184 height 861
drag, startPoint x: 677, startPoint y: 452, endPoint x: 666, endPoint y: 467, distance: 18.7
click at [675, 463] on div at bounding box center [592, 538] width 1184 height 861
drag, startPoint x: 652, startPoint y: 469, endPoint x: 687, endPoint y: 472, distance: 34.8
click at [696, 469] on div at bounding box center [592, 538] width 1184 height 861
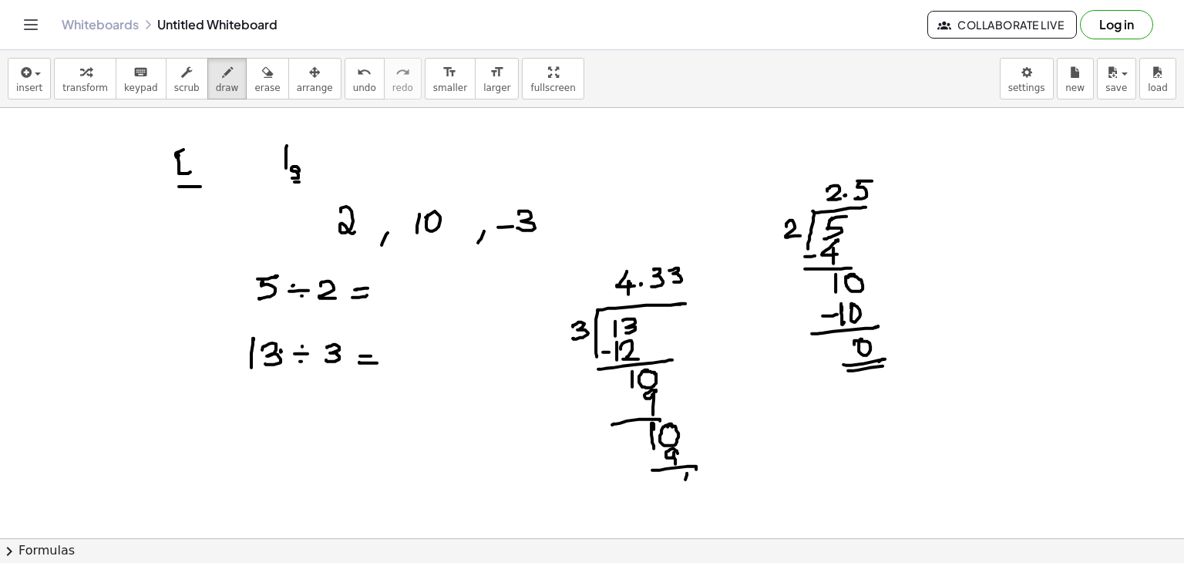
drag, startPoint x: 687, startPoint y: 472, endPoint x: 685, endPoint y: 487, distance: 14.7
click at [685, 487] on div at bounding box center [592, 538] width 1184 height 861
click at [700, 486] on div at bounding box center [592, 538] width 1184 height 861
drag, startPoint x: 703, startPoint y: 479, endPoint x: 694, endPoint y: 471, distance: 12.0
click at [692, 471] on div at bounding box center [592, 538] width 1184 height 861
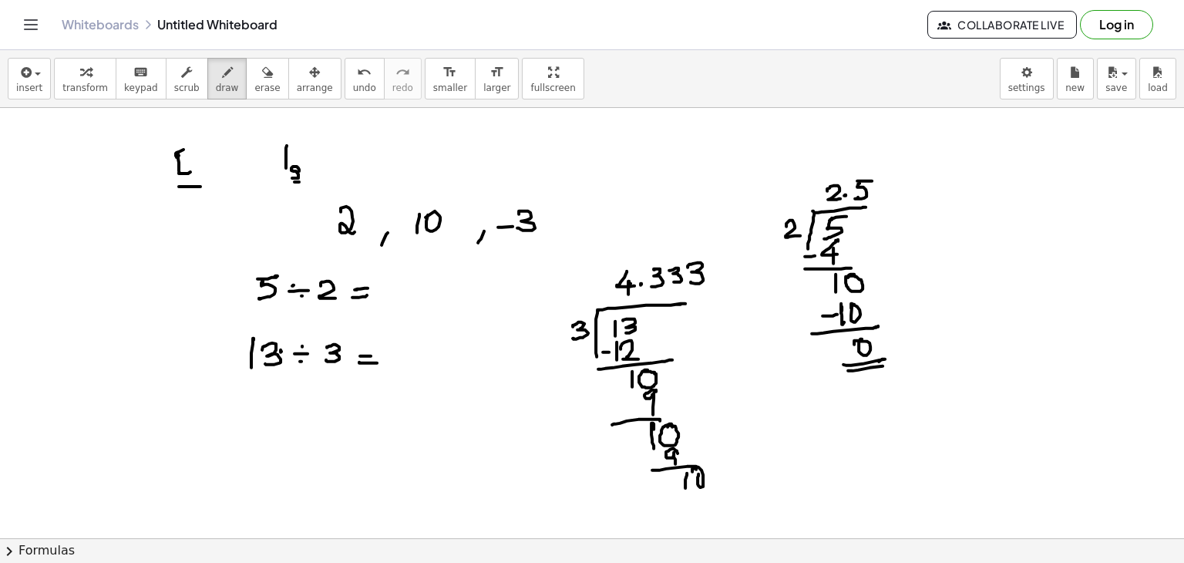
drag, startPoint x: 687, startPoint y: 266, endPoint x: 691, endPoint y: 281, distance: 15.7
click at [691, 281] on div at bounding box center [592, 538] width 1184 height 861
click at [709, 283] on div at bounding box center [592, 538] width 1184 height 861
click at [730, 284] on div at bounding box center [592, 538] width 1184 height 861
click at [743, 283] on div at bounding box center [592, 538] width 1184 height 861
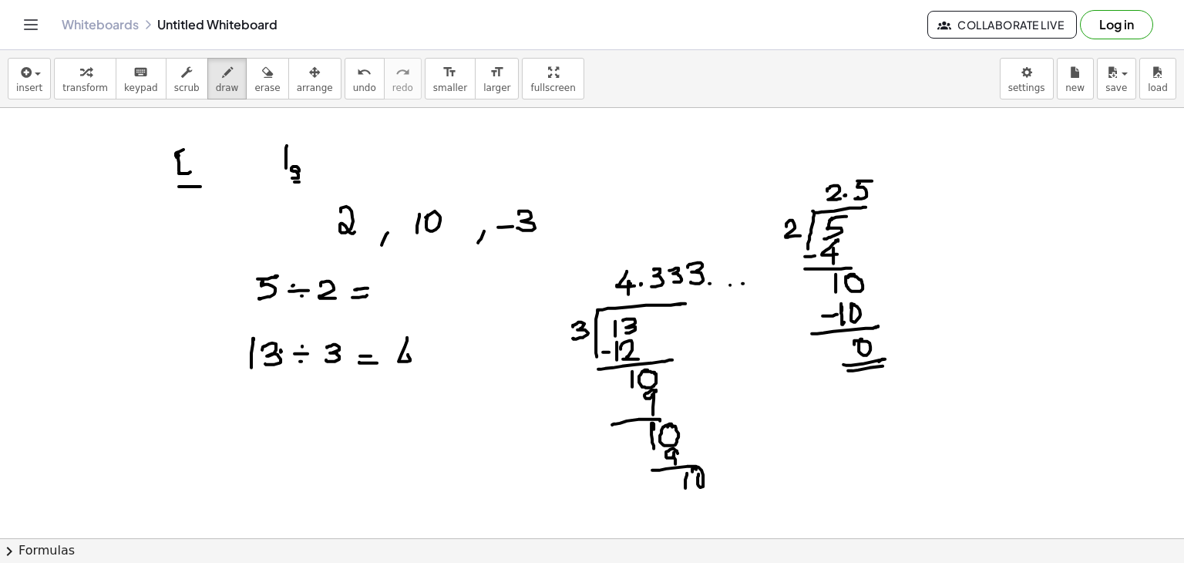
drag, startPoint x: 407, startPoint y: 337, endPoint x: 411, endPoint y: 361, distance: 25.0
click at [408, 368] on div at bounding box center [592, 538] width 1184 height 861
click at [417, 362] on div at bounding box center [592, 538] width 1184 height 861
drag, startPoint x: 435, startPoint y: 344, endPoint x: 446, endPoint y: 352, distance: 14.3
click at [432, 358] on div at bounding box center [592, 538] width 1184 height 861
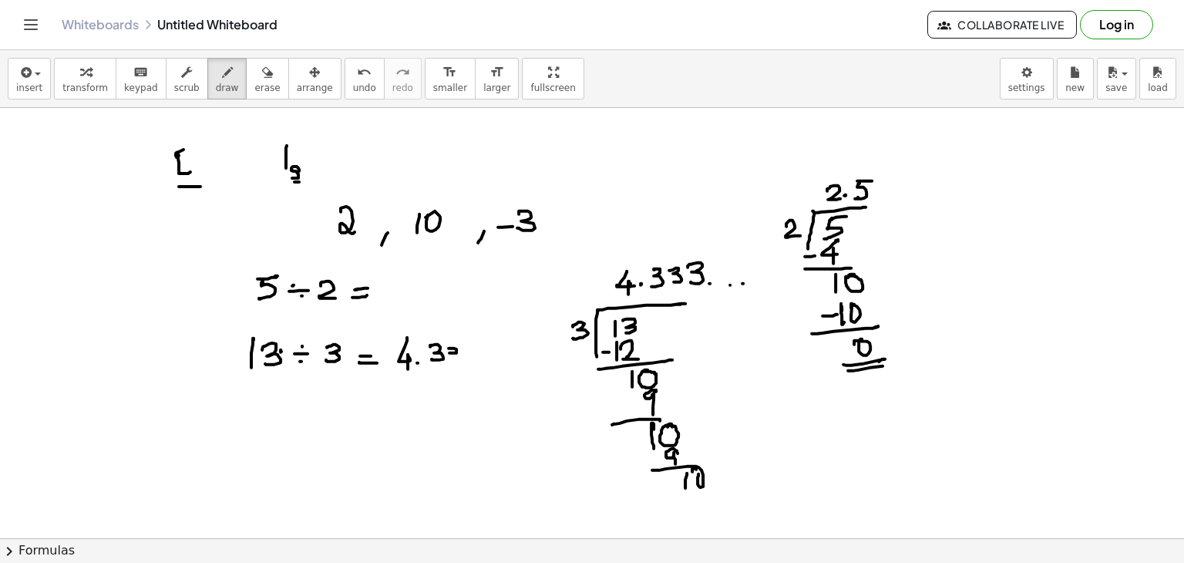
drag, startPoint x: 456, startPoint y: 349, endPoint x: 450, endPoint y: 356, distance: 9.3
click at [450, 360] on div at bounding box center [592, 538] width 1184 height 861
drag, startPoint x: 462, startPoint y: 347, endPoint x: 465, endPoint y: 360, distance: 13.5
click at [465, 360] on div at bounding box center [592, 538] width 1184 height 861
click at [486, 363] on div at bounding box center [592, 538] width 1184 height 861
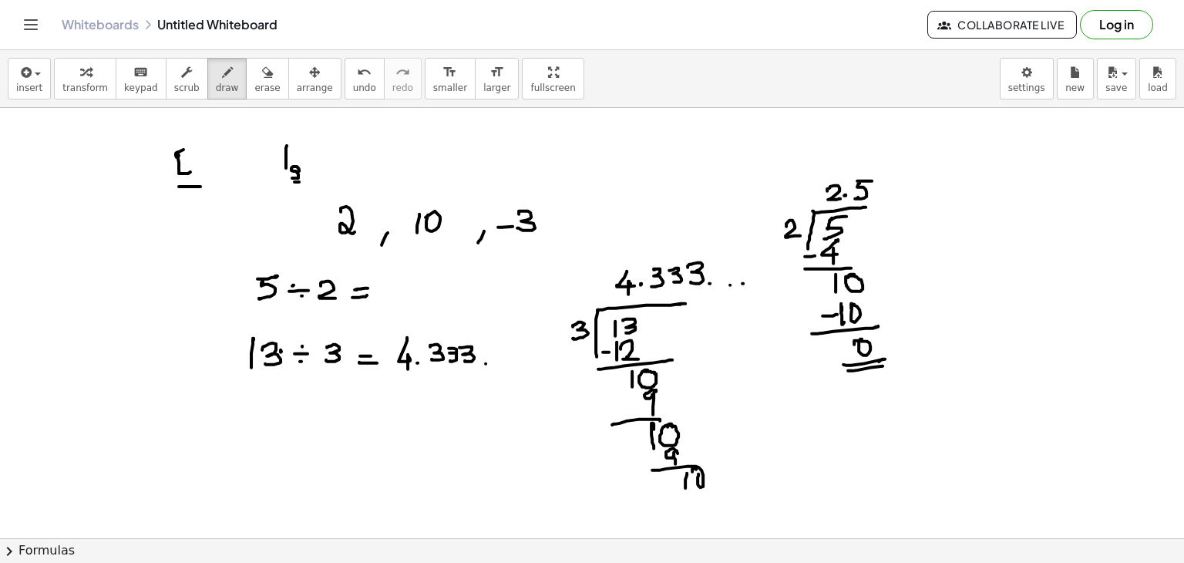
click at [495, 361] on div at bounding box center [592, 538] width 1184 height 861
click at [509, 361] on div at bounding box center [592, 538] width 1184 height 861
drag, startPoint x: 408, startPoint y: 284, endPoint x: 422, endPoint y: 294, distance: 17.1
click at [422, 294] on div at bounding box center [592, 538] width 1184 height 861
drag, startPoint x: 429, startPoint y: 295, endPoint x: 442, endPoint y: 282, distance: 18.5
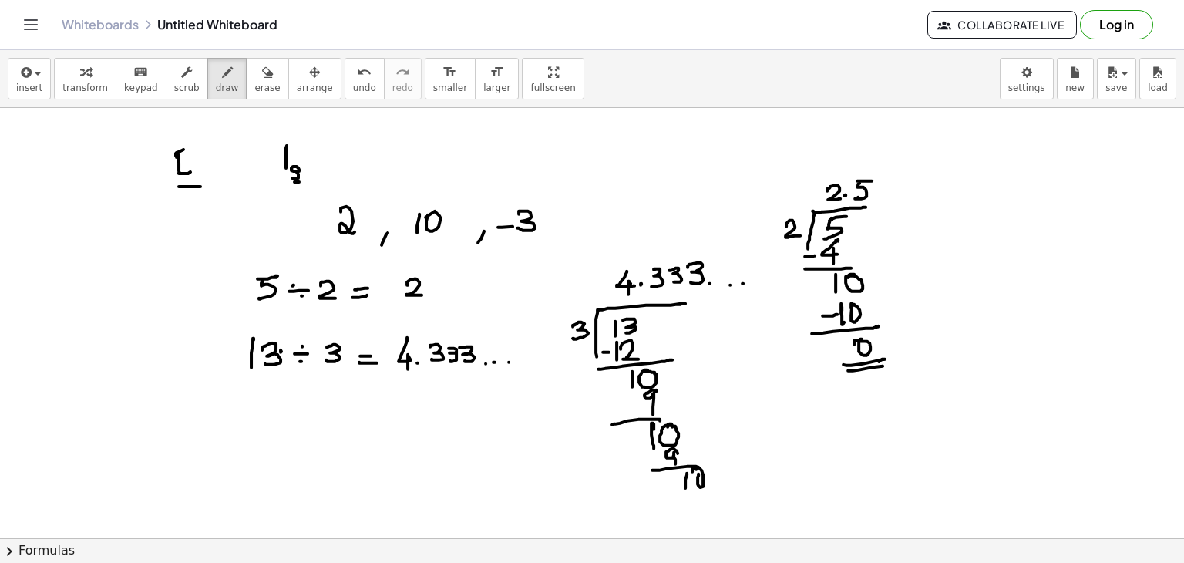
click at [429, 294] on div at bounding box center [592, 538] width 1184 height 861
drag, startPoint x: 442, startPoint y: 278, endPoint x: 442, endPoint y: 287, distance: 8.5
click at [439, 289] on div at bounding box center [592, 538] width 1184 height 861
drag, startPoint x: 439, startPoint y: 276, endPoint x: 456, endPoint y: 273, distance: 17.2
click at [459, 275] on div at bounding box center [592, 538] width 1184 height 861
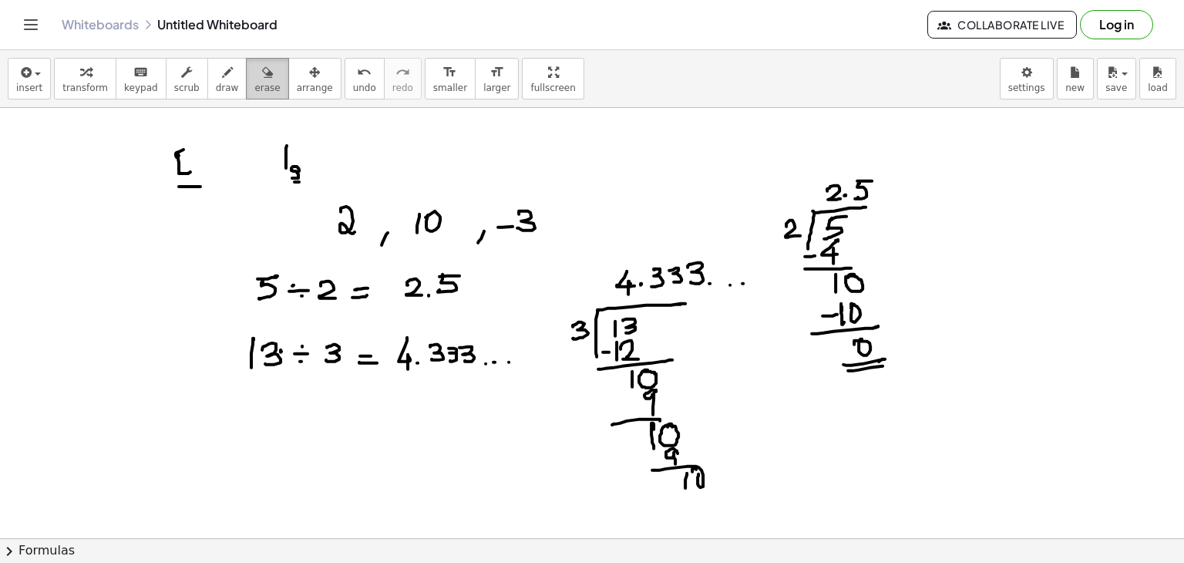
click at [247, 96] on button "erase" at bounding box center [267, 79] width 42 height 42
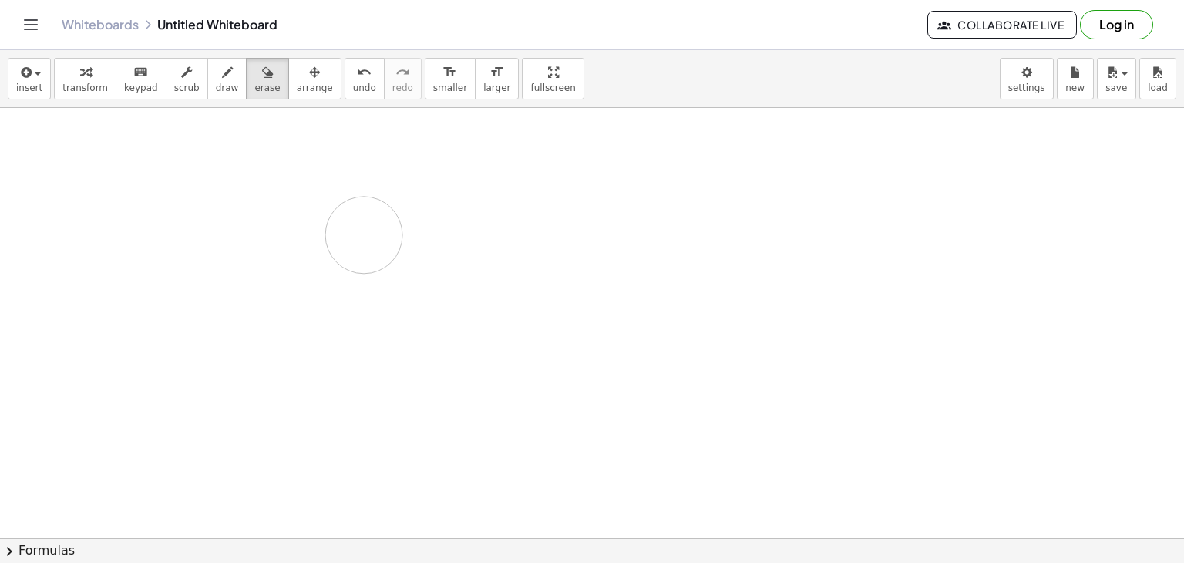
drag, startPoint x: 314, startPoint y: 206, endPoint x: 228, endPoint y: 139, distance: 108.8
click at [228, 139] on div at bounding box center [592, 538] width 1184 height 861
click at [216, 82] on span "draw" at bounding box center [227, 87] width 23 height 11
drag, startPoint x: 150, startPoint y: 169, endPoint x: 163, endPoint y: 183, distance: 19.1
click at [160, 185] on div at bounding box center [592, 538] width 1184 height 861
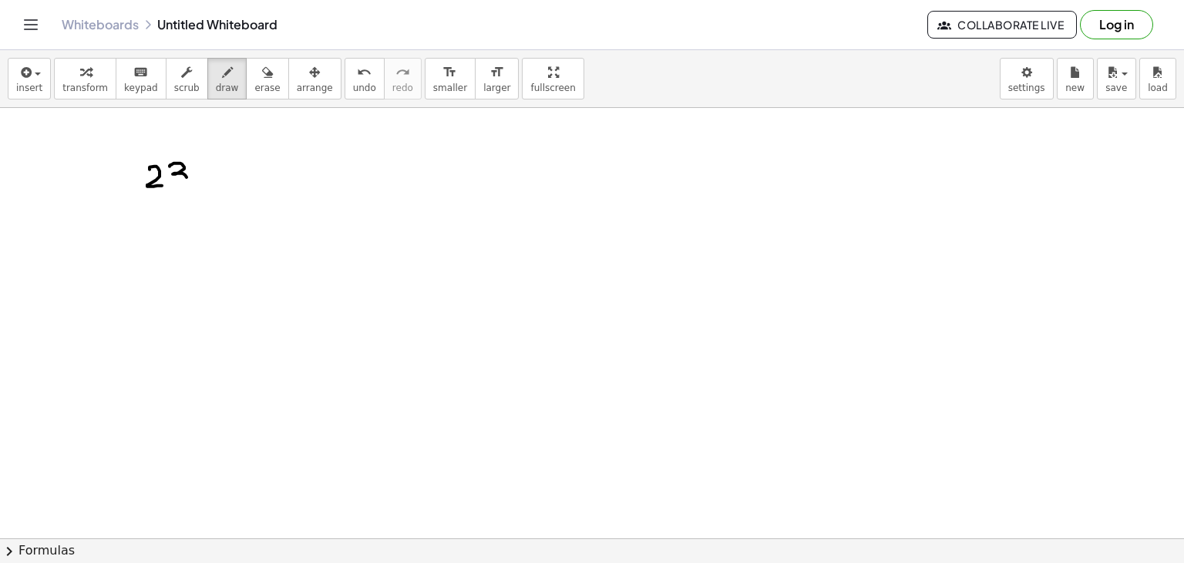
drag, startPoint x: 180, startPoint y: 163, endPoint x: 176, endPoint y: 183, distance: 20.6
click at [176, 183] on div at bounding box center [592, 538] width 1184 height 861
drag, startPoint x: 138, startPoint y: 200, endPoint x: 176, endPoint y: 195, distance: 38.0
click at [180, 195] on div at bounding box center [592, 538] width 1184 height 861
drag, startPoint x: 137, startPoint y: 210, endPoint x: 191, endPoint y: 200, distance: 54.9
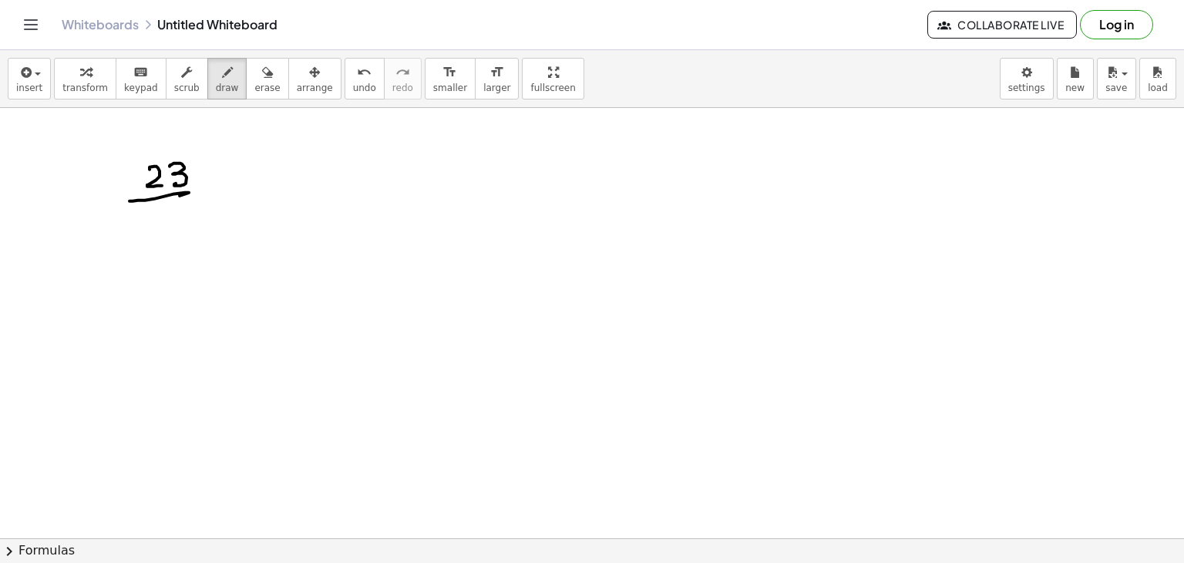
click at [191, 200] on div at bounding box center [592, 538] width 1184 height 861
click at [187, 178] on div at bounding box center [592, 538] width 1184 height 861
drag, startPoint x: 187, startPoint y: 178, endPoint x: 205, endPoint y: 177, distance: 17.7
click at [205, 177] on div at bounding box center [592, 538] width 1184 height 861
drag, startPoint x: 201, startPoint y: 170, endPoint x: 202, endPoint y: 185, distance: 14.7
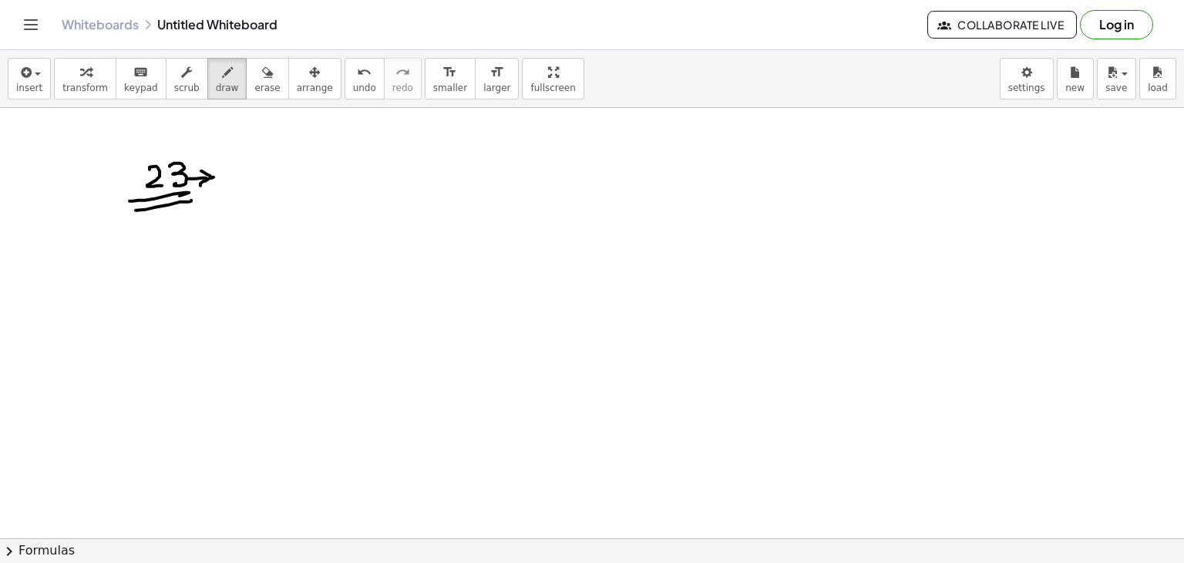
click at [200, 186] on div at bounding box center [592, 538] width 1184 height 861
drag, startPoint x: 308, startPoint y: 180, endPoint x: 318, endPoint y: 191, distance: 14.7
click at [321, 193] on div at bounding box center [592, 538] width 1184 height 861
drag, startPoint x: 324, startPoint y: 180, endPoint x: 334, endPoint y: 190, distance: 14.7
click at [334, 190] on div at bounding box center [592, 538] width 1184 height 861
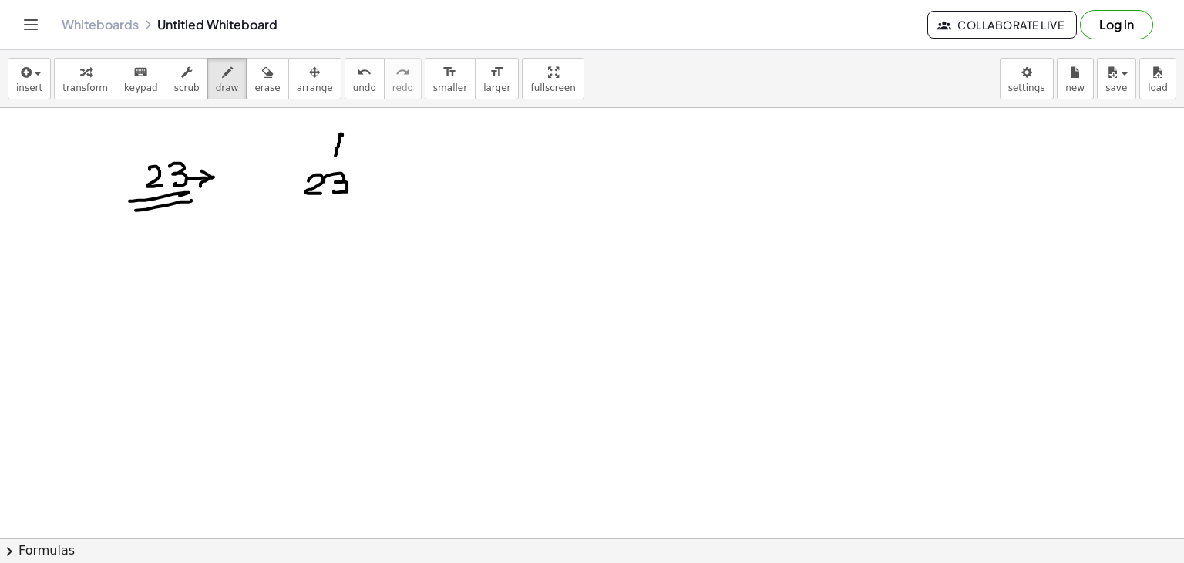
drag, startPoint x: 342, startPoint y: 135, endPoint x: 335, endPoint y: 158, distance: 24.1
click at [335, 158] on div at bounding box center [592, 538] width 1184 height 861
drag, startPoint x: 332, startPoint y: 154, endPoint x: 342, endPoint y: 155, distance: 10.0
click at [342, 155] on div at bounding box center [592, 538] width 1184 height 861
drag, startPoint x: 361, startPoint y: 122, endPoint x: 355, endPoint y: 127, distance: 8.2
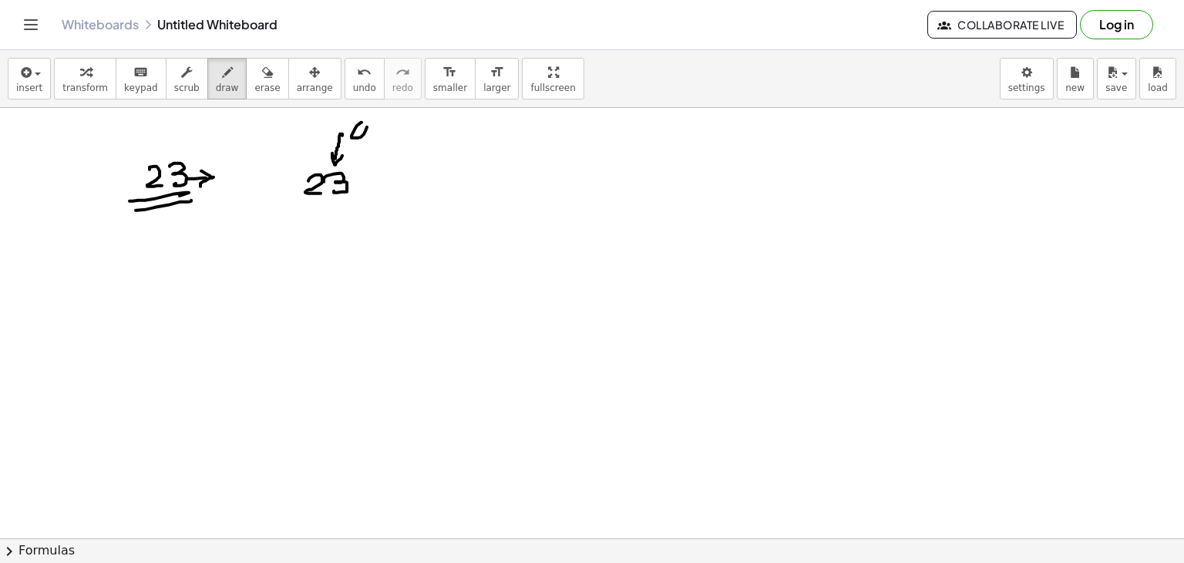
click at [355, 127] on div at bounding box center [592, 538] width 1184 height 861
drag, startPoint x: 368, startPoint y: 128, endPoint x: 409, endPoint y: 129, distance: 41.6
click at [392, 133] on div at bounding box center [592, 538] width 1184 height 861
drag, startPoint x: 318, startPoint y: 129, endPoint x: 314, endPoint y: 152, distance: 23.4
click at [314, 153] on div at bounding box center [592, 538] width 1184 height 861
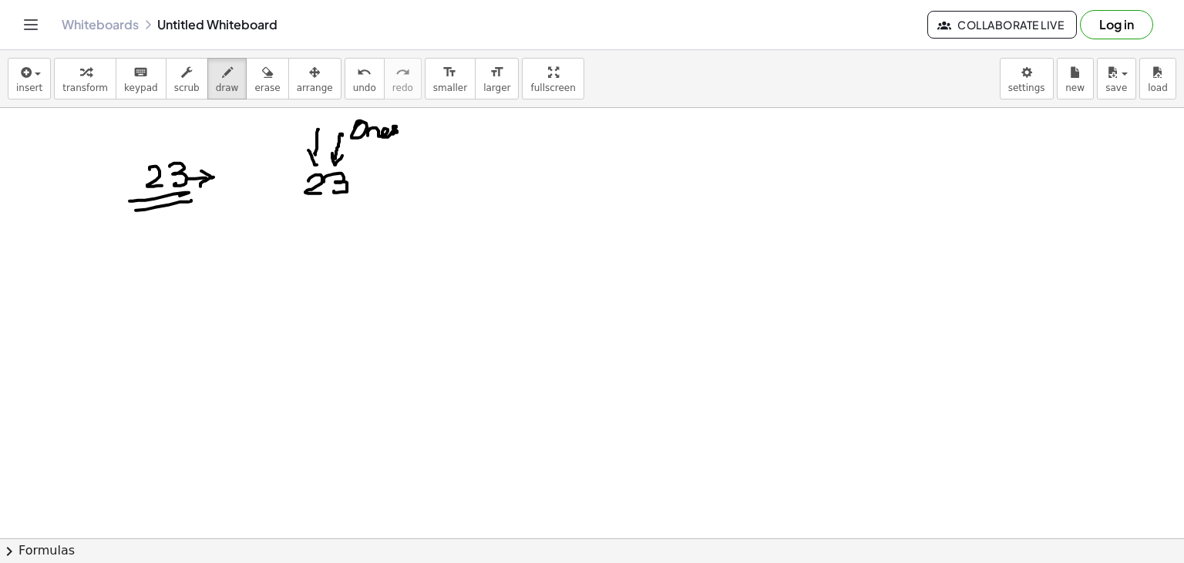
drag, startPoint x: 308, startPoint y: 150, endPoint x: 321, endPoint y: 150, distance: 12.3
click at [321, 151] on div at bounding box center [592, 538] width 1184 height 861
drag, startPoint x: 301, startPoint y: 112, endPoint x: 298, endPoint y: 129, distance: 17.1
click at [300, 130] on div at bounding box center [592, 538] width 1184 height 861
drag, startPoint x: 293, startPoint y: 124, endPoint x: 327, endPoint y: 124, distance: 33.9
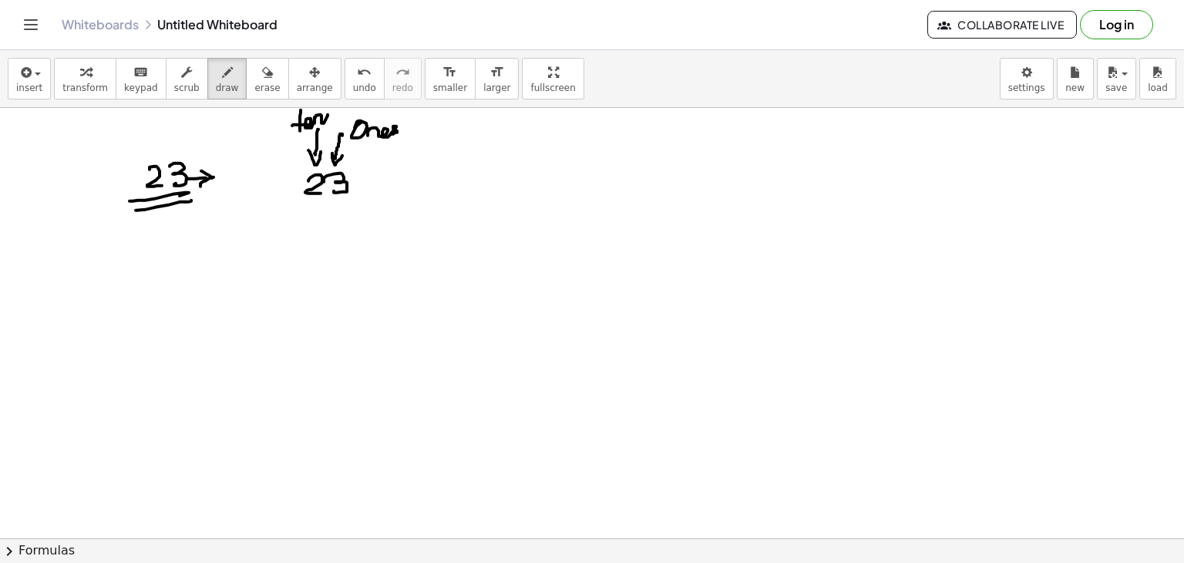
click at [328, 125] on div at bounding box center [592, 538] width 1184 height 861
drag, startPoint x: 277, startPoint y: 175, endPoint x: 277, endPoint y: 187, distance: 12.3
click at [276, 193] on div at bounding box center [592, 538] width 1184 height 861
drag, startPoint x: 278, startPoint y: 176, endPoint x: 290, endPoint y: 173, distance: 12.2
click at [290, 173] on div at bounding box center [592, 538] width 1184 height 861
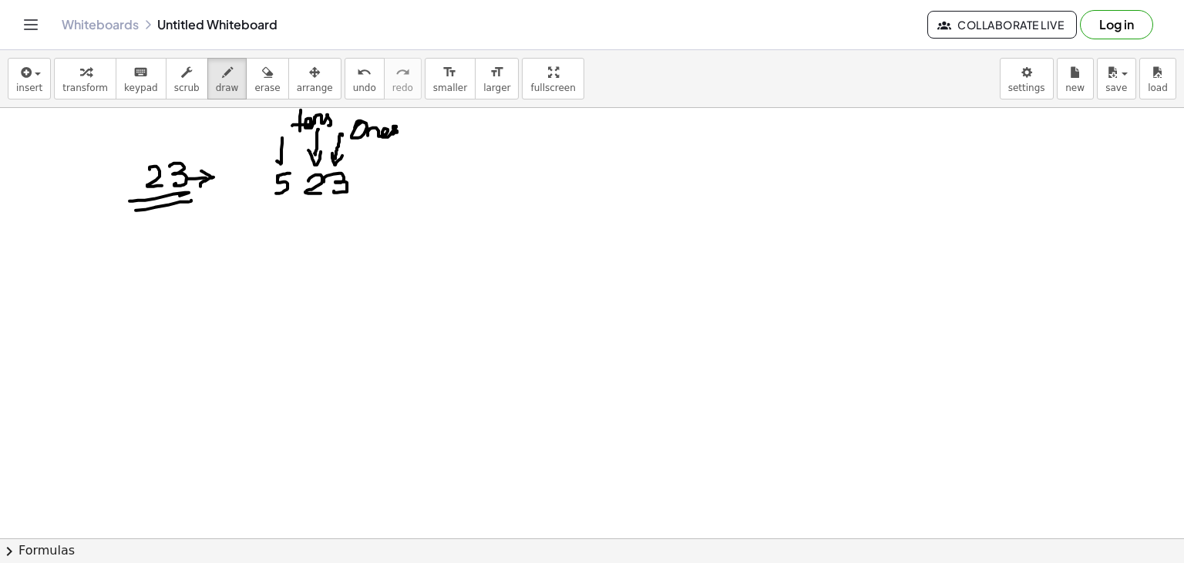
drag, startPoint x: 282, startPoint y: 137, endPoint x: 286, endPoint y: 152, distance: 15.1
click at [287, 153] on div at bounding box center [592, 538] width 1184 height 861
drag, startPoint x: 253, startPoint y: 127, endPoint x: 263, endPoint y: 118, distance: 13.6
click at [259, 127] on div at bounding box center [592, 538] width 1184 height 861
drag, startPoint x: 262, startPoint y: 123, endPoint x: 272, endPoint y: 126, distance: 10.7
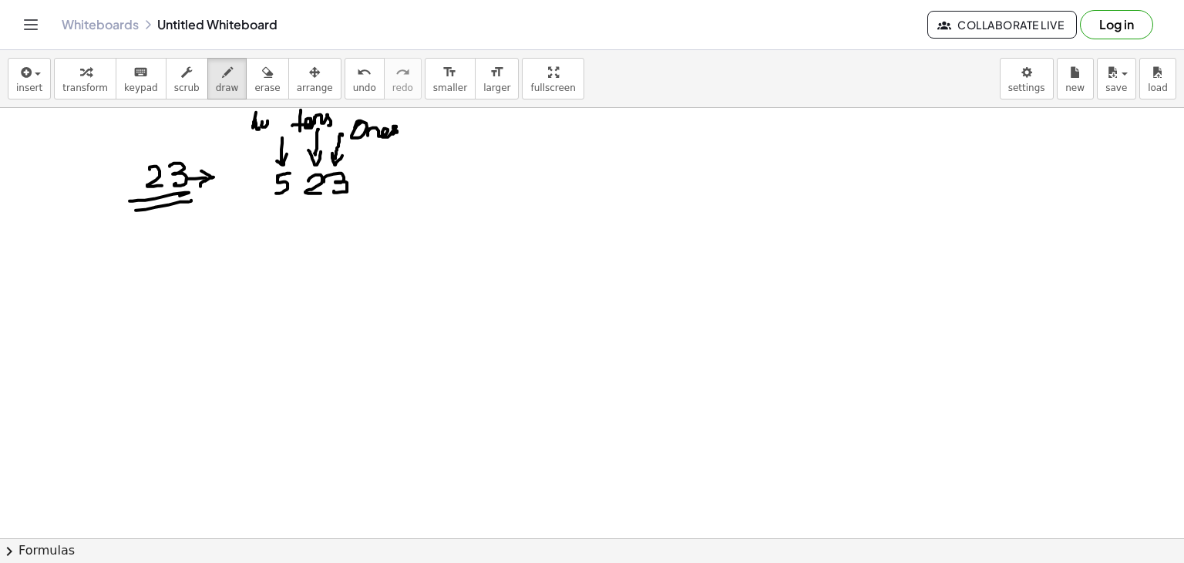
click at [268, 127] on div at bounding box center [592, 538] width 1184 height 861
drag, startPoint x: 272, startPoint y: 126, endPoint x: 282, endPoint y: 123, distance: 10.5
click at [279, 127] on div at bounding box center [592, 538] width 1184 height 861
click at [285, 131] on div at bounding box center [592, 538] width 1184 height 861
click at [287, 132] on div at bounding box center [592, 538] width 1184 height 861
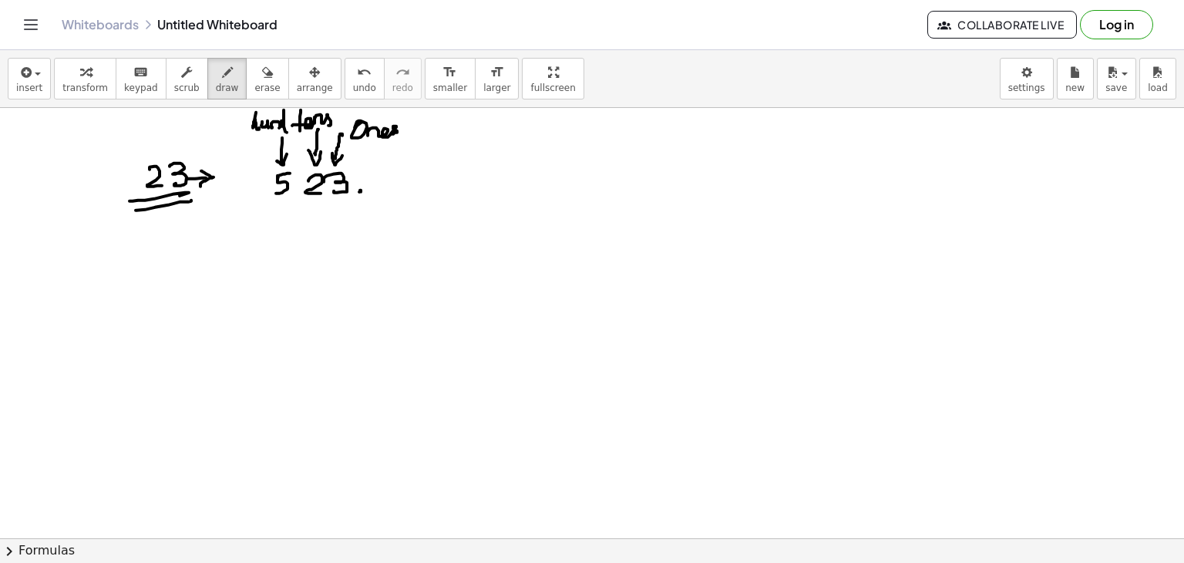
click at [359, 191] on div at bounding box center [592, 538] width 1184 height 861
drag, startPoint x: 262, startPoint y: 273, endPoint x: 274, endPoint y: 275, distance: 12.5
click at [265, 267] on div at bounding box center [592, 538] width 1184 height 861
click at [264, 267] on div at bounding box center [592, 538] width 1184 height 861
click at [267, 285] on div at bounding box center [592, 538] width 1184 height 861
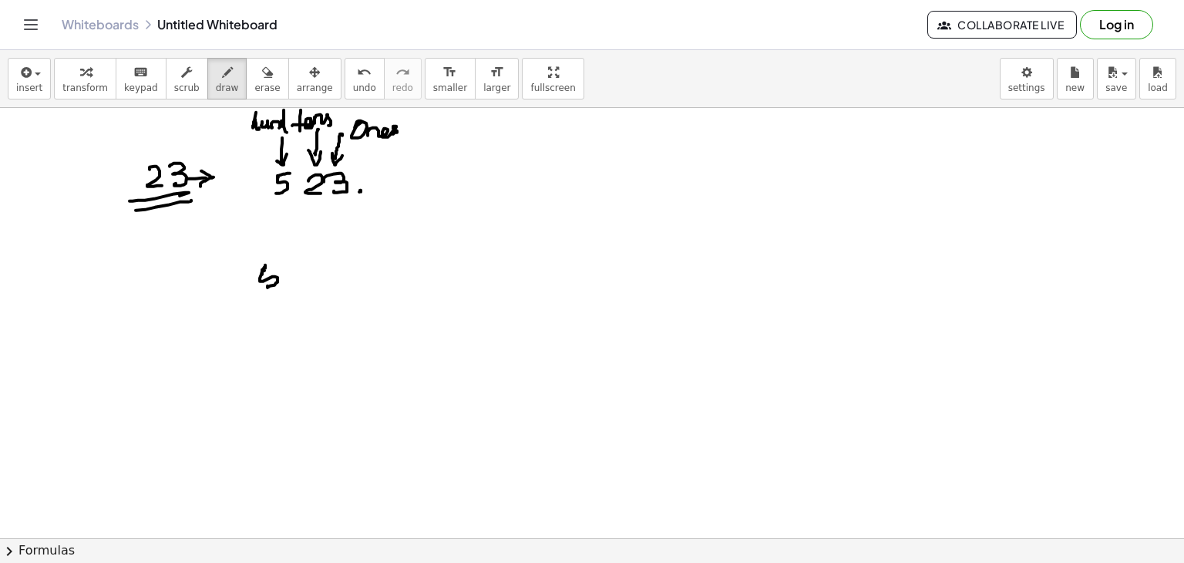
drag, startPoint x: 264, startPoint y: 269, endPoint x: 286, endPoint y: 270, distance: 22.4
click at [277, 266] on div at bounding box center [592, 538] width 1184 height 861
drag, startPoint x: 286, startPoint y: 270, endPoint x: 309, endPoint y: 272, distance: 23.2
click at [307, 282] on div at bounding box center [592, 538] width 1184 height 861
drag, startPoint x: 324, startPoint y: 272, endPoint x: 343, endPoint y: 280, distance: 20.8
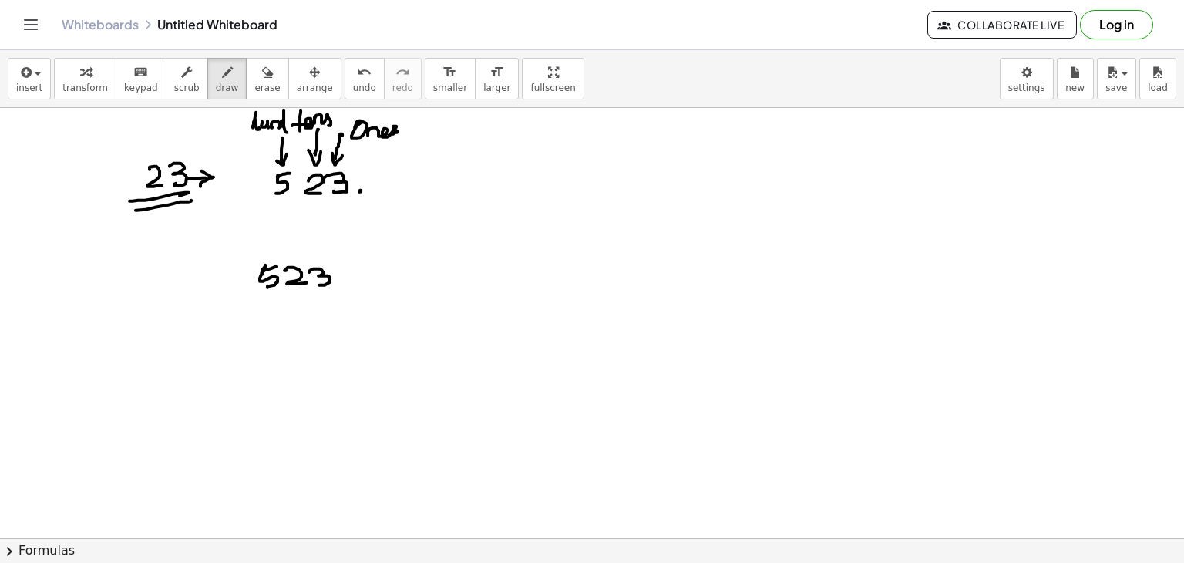
click at [320, 283] on div at bounding box center [592, 538] width 1184 height 861
click at [348, 280] on div at bounding box center [592, 538] width 1184 height 861
drag, startPoint x: 358, startPoint y: 264, endPoint x: 361, endPoint y: 281, distance: 17.2
click at [358, 284] on div at bounding box center [592, 538] width 1184 height 861
drag, startPoint x: 379, startPoint y: 261, endPoint x: 398, endPoint y: 269, distance: 20.0
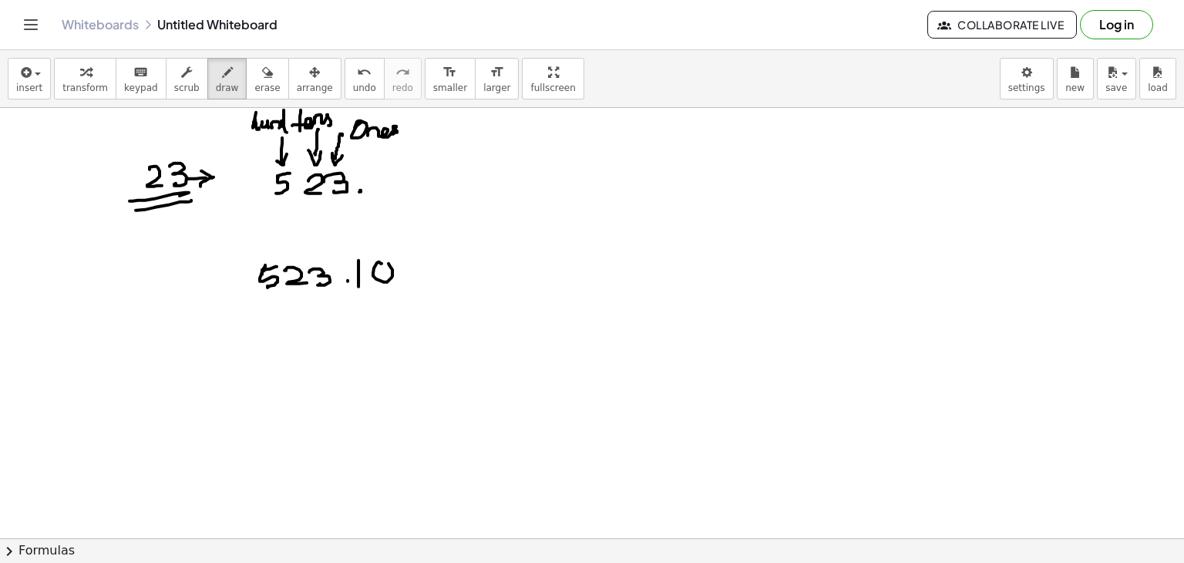
click at [375, 263] on div at bounding box center [592, 538] width 1184 height 861
drag, startPoint x: 424, startPoint y: 257, endPoint x: 425, endPoint y: 269, distance: 12.4
click at [426, 269] on div at bounding box center [592, 538] width 1184 height 861
drag, startPoint x: 361, startPoint y: 248, endPoint x: 368, endPoint y: 226, distance: 23.4
click at [373, 227] on div at bounding box center [592, 538] width 1184 height 861
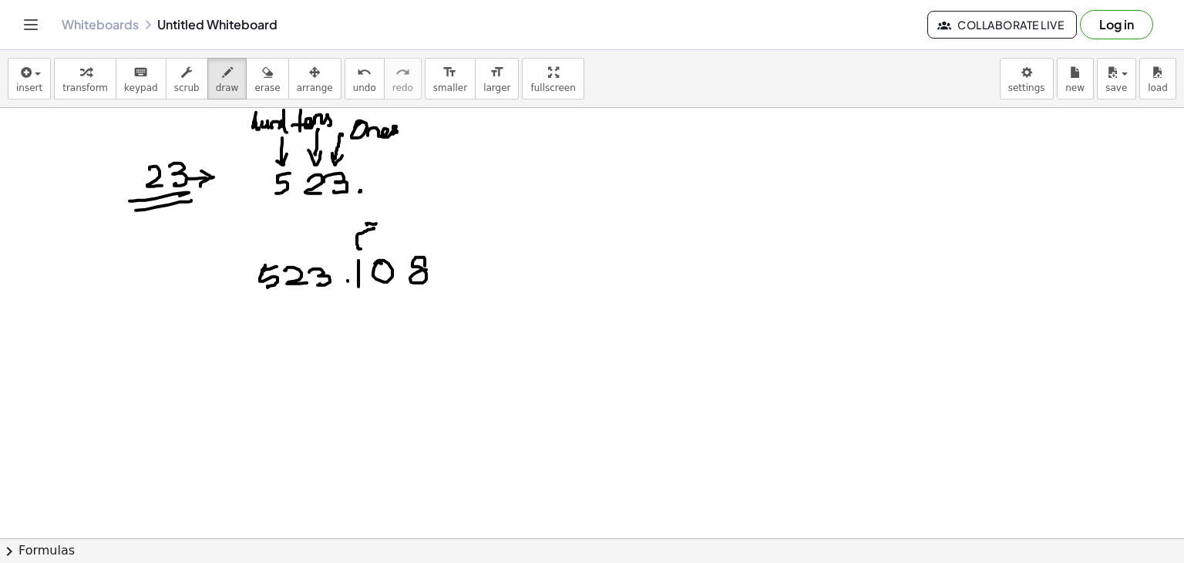
drag, startPoint x: 367, startPoint y: 223, endPoint x: 378, endPoint y: 238, distance: 18.8
click at [369, 235] on div at bounding box center [592, 538] width 1184 height 861
drag, startPoint x: 291, startPoint y: 203, endPoint x: 358, endPoint y: 200, distance: 67.1
click at [365, 200] on div at bounding box center [592, 538] width 1184 height 861
click at [604, 216] on div at bounding box center [592, 538] width 1184 height 861
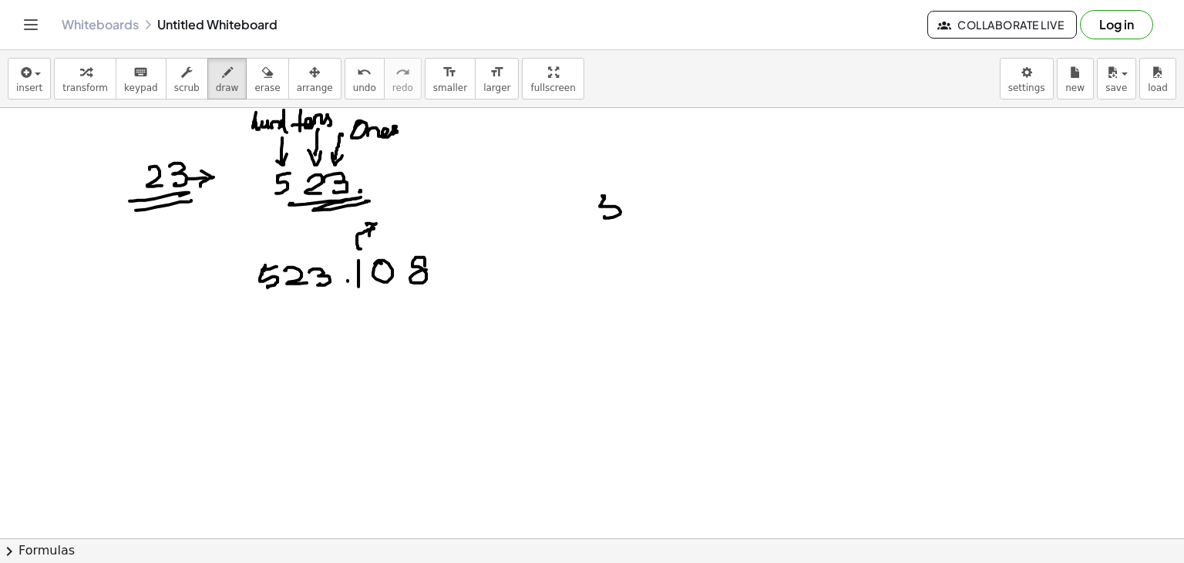
drag, startPoint x: 602, startPoint y: 195, endPoint x: 633, endPoint y: 195, distance: 30.8
click at [619, 192] on div at bounding box center [592, 538] width 1184 height 861
drag, startPoint x: 627, startPoint y: 196, endPoint x: 663, endPoint y: 204, distance: 36.5
click at [648, 215] on div at bounding box center [592, 538] width 1184 height 861
drag, startPoint x: 664, startPoint y: 195, endPoint x: 664, endPoint y: 209, distance: 13.9
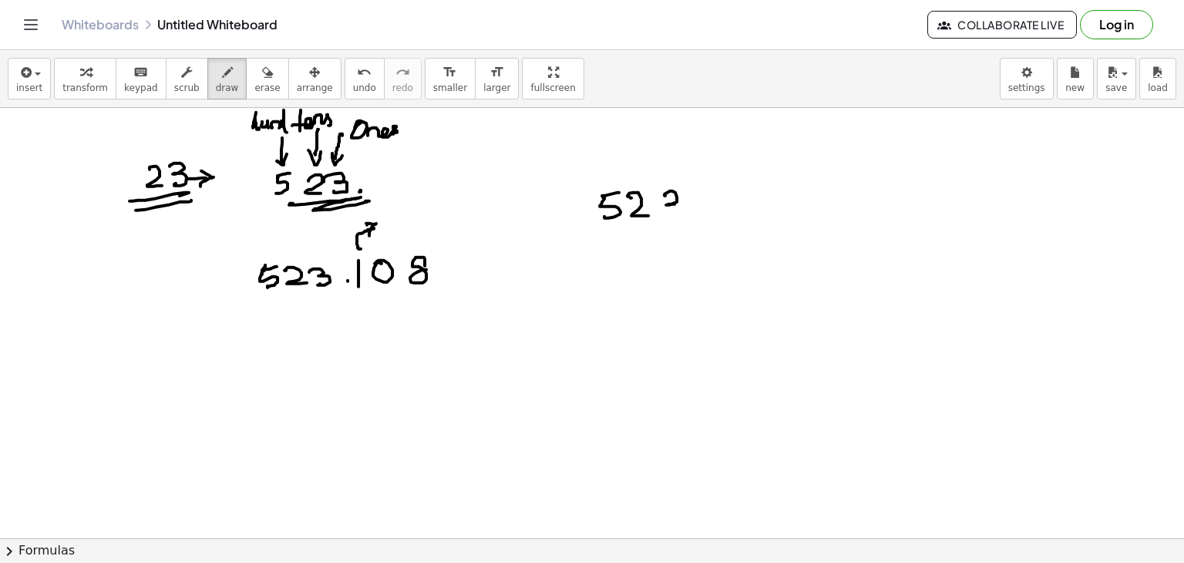
click at [664, 213] on div at bounding box center [592, 538] width 1184 height 861
drag, startPoint x: 583, startPoint y: 191, endPoint x: 583, endPoint y: 208, distance: 17.0
click at [583, 209] on div at bounding box center [592, 538] width 1184 height 861
drag, startPoint x: 583, startPoint y: 204, endPoint x: 583, endPoint y: 217, distance: 12.4
click at [584, 219] on div at bounding box center [592, 538] width 1184 height 861
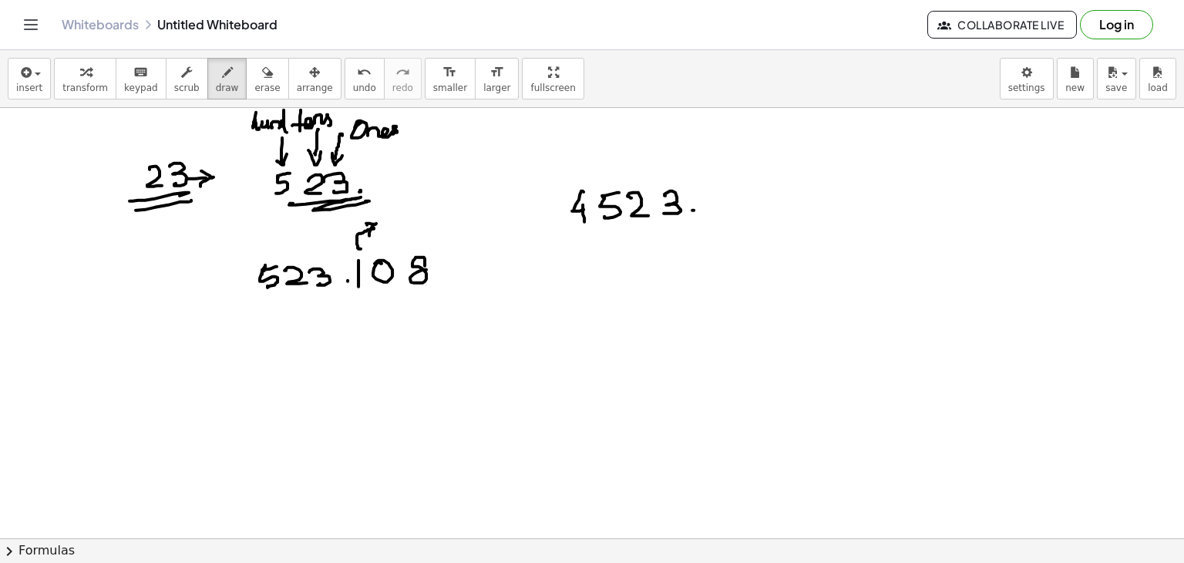
click at [691, 210] on div at bounding box center [592, 538] width 1184 height 861
click at [707, 190] on div at bounding box center [592, 538] width 1184 height 861
drag, startPoint x: 715, startPoint y: 189, endPoint x: 710, endPoint y: 210, distance: 21.5
click at [709, 210] on div at bounding box center [592, 538] width 1184 height 861
drag, startPoint x: 738, startPoint y: 189, endPoint x: 741, endPoint y: 203, distance: 15.0
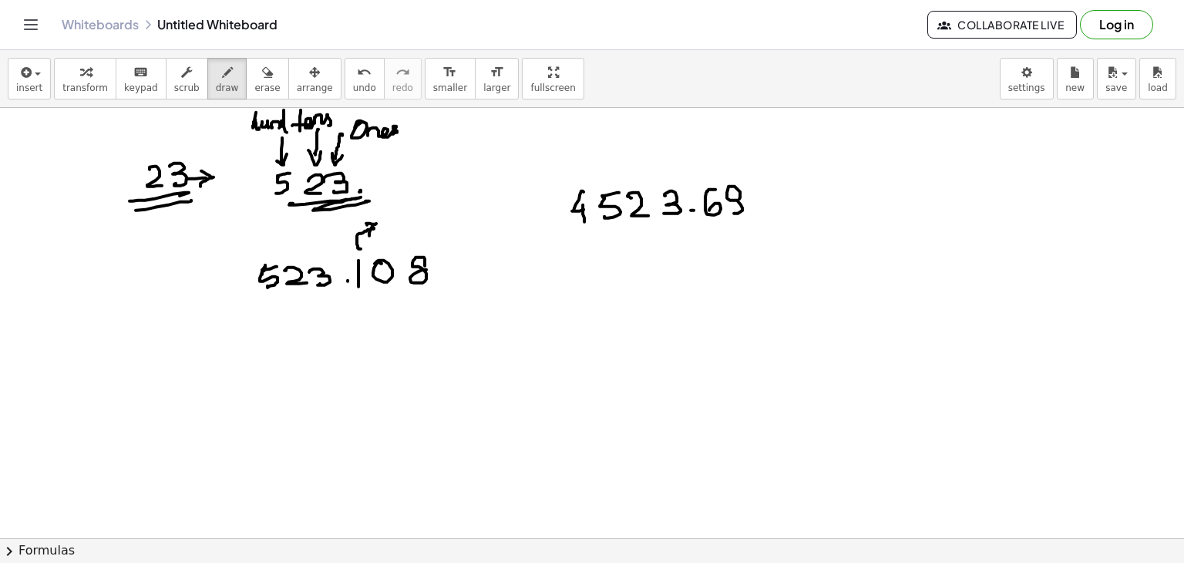
click at [741, 203] on div at bounding box center [592, 538] width 1184 height 861
drag, startPoint x: 633, startPoint y: 233, endPoint x: 708, endPoint y: 223, distance: 76.2
click at [755, 218] on div at bounding box center [592, 538] width 1184 height 861
drag, startPoint x: 691, startPoint y: 232, endPoint x: 740, endPoint y: 226, distance: 49.7
click at [745, 227] on div at bounding box center [592, 538] width 1184 height 861
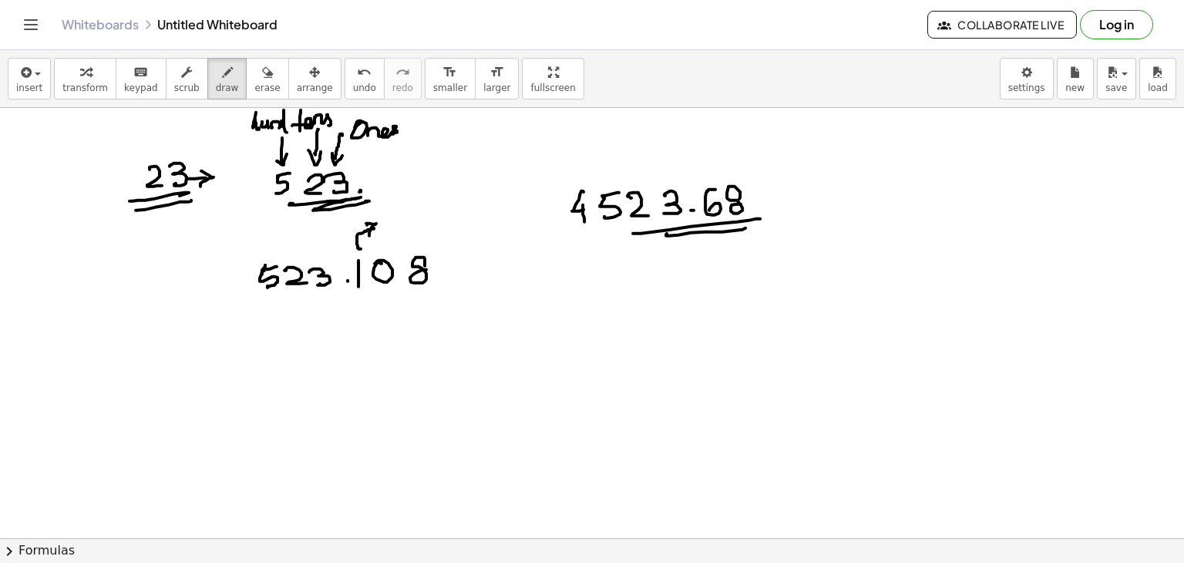
drag, startPoint x: 628, startPoint y: 296, endPoint x: 630, endPoint y: 315, distance: 19.4
click at [630, 318] on div at bounding box center [592, 538] width 1184 height 861
drag, startPoint x: 638, startPoint y: 290, endPoint x: 646, endPoint y: 254, distance: 37.0
click at [625, 289] on div at bounding box center [592, 538] width 1184 height 861
drag, startPoint x: 654, startPoint y: 287, endPoint x: 667, endPoint y: 281, distance: 13.8
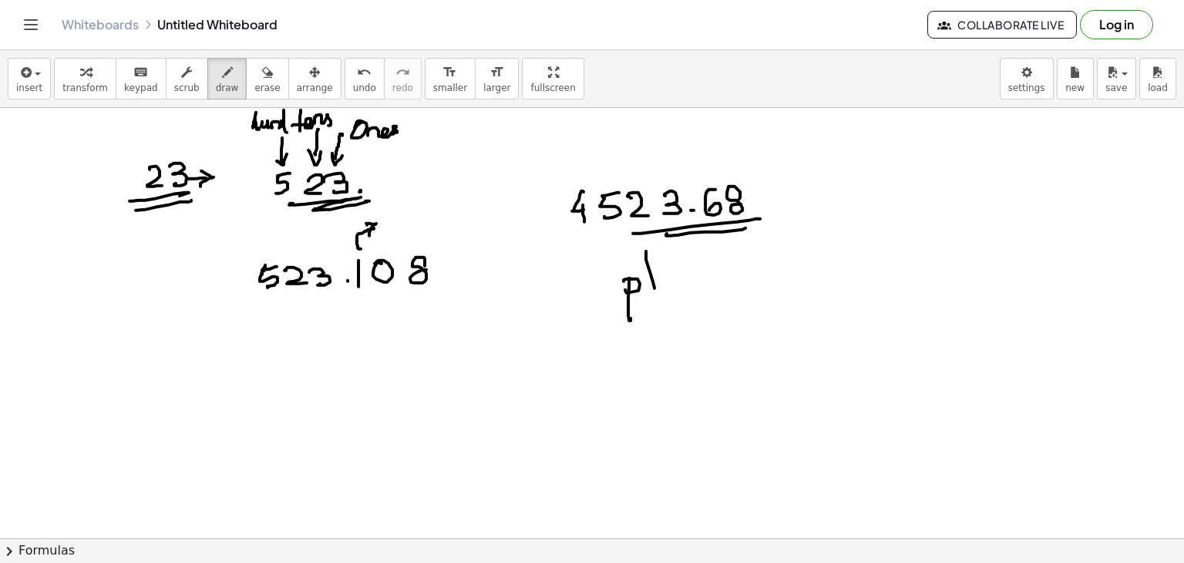
click at [655, 293] on div at bounding box center [592, 538] width 1184 height 861
drag, startPoint x: 667, startPoint y: 281, endPoint x: 671, endPoint y: 297, distance: 15.9
click at [666, 289] on div at bounding box center [592, 538] width 1184 height 861
drag, startPoint x: 671, startPoint y: 297, endPoint x: 675, endPoint y: 281, distance: 16.8
click at [674, 295] on div at bounding box center [592, 538] width 1184 height 861
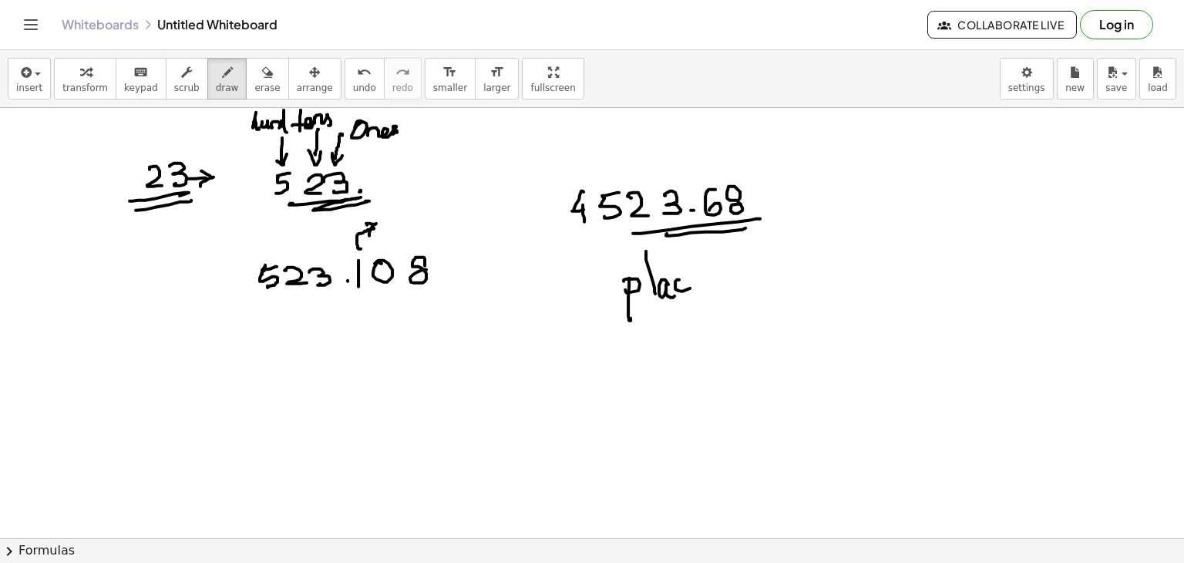
drag, startPoint x: 675, startPoint y: 281, endPoint x: 708, endPoint y: 284, distance: 32.6
click at [702, 288] on div at bounding box center [592, 538] width 1184 height 861
drag, startPoint x: 715, startPoint y: 287, endPoint x: 721, endPoint y: 279, distance: 10.5
click at [721, 279] on div at bounding box center [592, 538] width 1184 height 861
drag, startPoint x: 731, startPoint y: 278, endPoint x: 737, endPoint y: 291, distance: 13.5
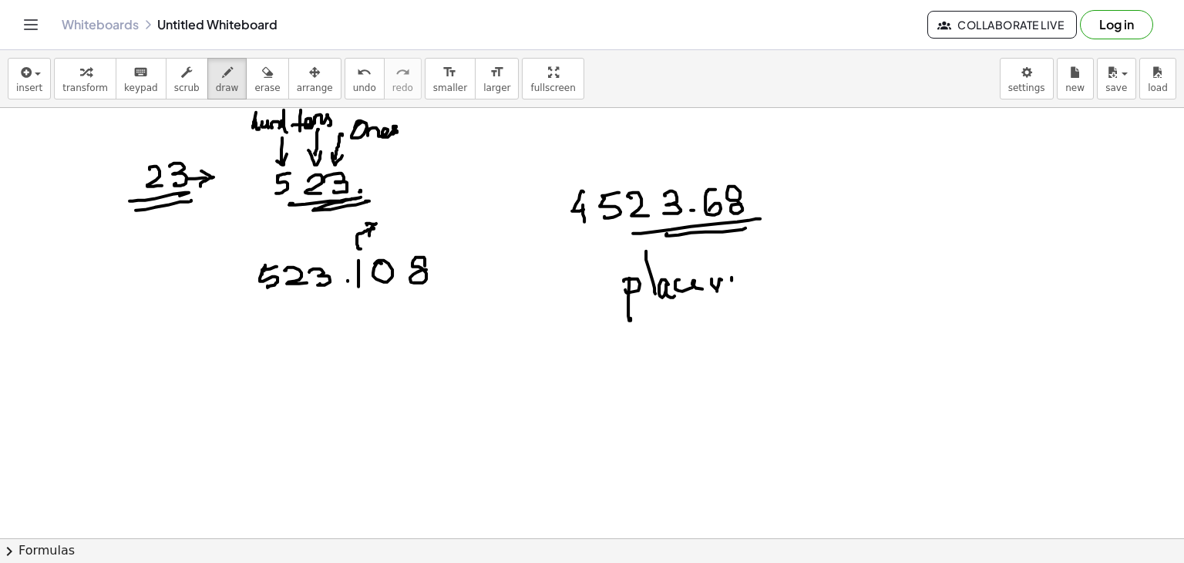
click at [735, 283] on div at bounding box center [592, 538] width 1184 height 861
drag, startPoint x: 737, startPoint y: 291, endPoint x: 753, endPoint y: 287, distance: 16.5
click at [748, 297] on div at bounding box center [592, 538] width 1184 height 861
drag, startPoint x: 755, startPoint y: 292, endPoint x: 799, endPoint y: 275, distance: 47.1
click at [782, 286] on div at bounding box center [592, 538] width 1184 height 861
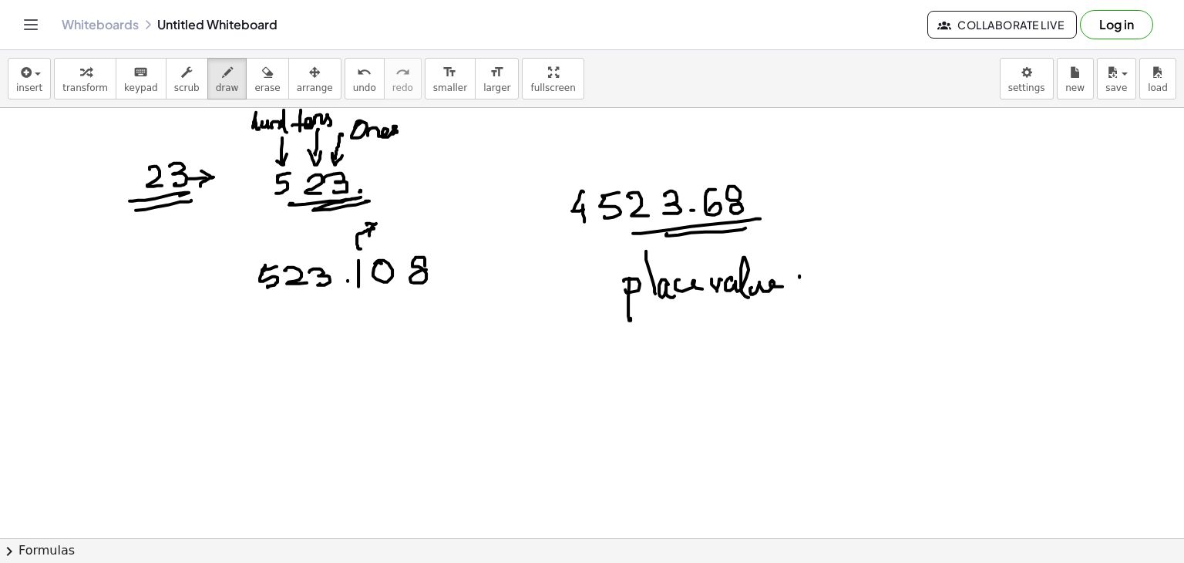
drag, startPoint x: 799, startPoint y: 275, endPoint x: 796, endPoint y: 284, distance: 9.7
click at [807, 275] on div at bounding box center [592, 538] width 1184 height 861
drag, startPoint x: 796, startPoint y: 284, endPoint x: 812, endPoint y: 281, distance: 15.7
click at [810, 284] on div at bounding box center [592, 538] width 1184 height 861
click at [835, 275] on div at bounding box center [592, 538] width 1184 height 861
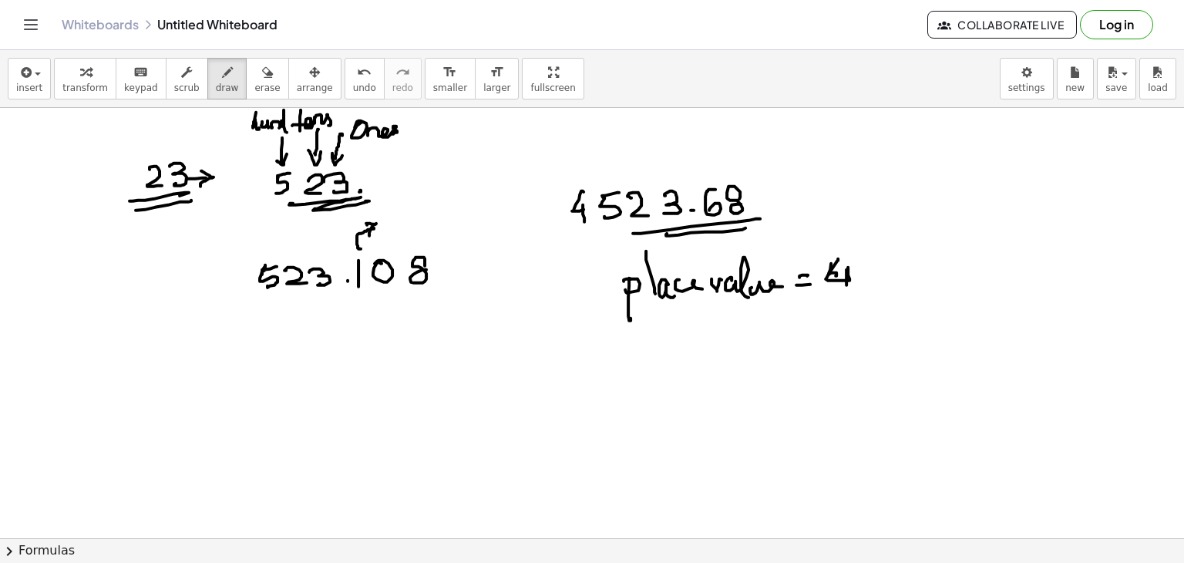
drag, startPoint x: 838, startPoint y: 259, endPoint x: 846, endPoint y: 287, distance: 29.0
click at [846, 287] on div at bounding box center [592, 538] width 1184 height 861
drag, startPoint x: 567, startPoint y: 232, endPoint x: 585, endPoint y: 227, distance: 18.3
click at [587, 227] on div at bounding box center [592, 538] width 1184 height 861
click at [746, 329] on div at bounding box center [592, 538] width 1184 height 861
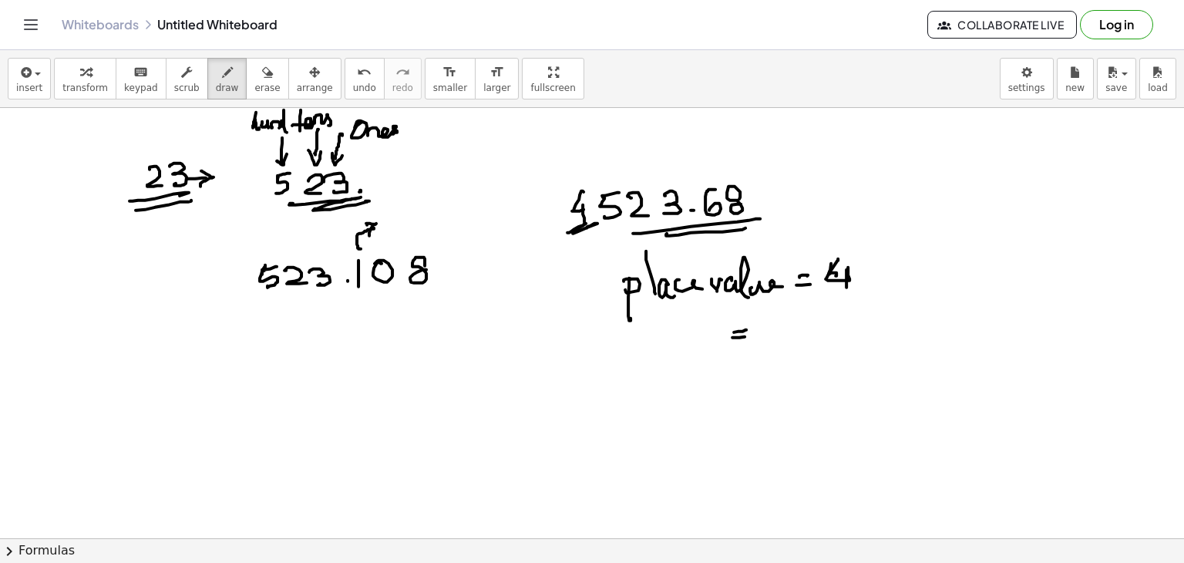
drag, startPoint x: 732, startPoint y: 337, endPoint x: 763, endPoint y: 328, distance: 32.0
click at [750, 334] on div at bounding box center [592, 538] width 1184 height 861
drag, startPoint x: 765, startPoint y: 327, endPoint x: 775, endPoint y: 336, distance: 14.2
click at [775, 337] on div at bounding box center [592, 538] width 1184 height 861
click at [801, 334] on div at bounding box center [592, 538] width 1184 height 861
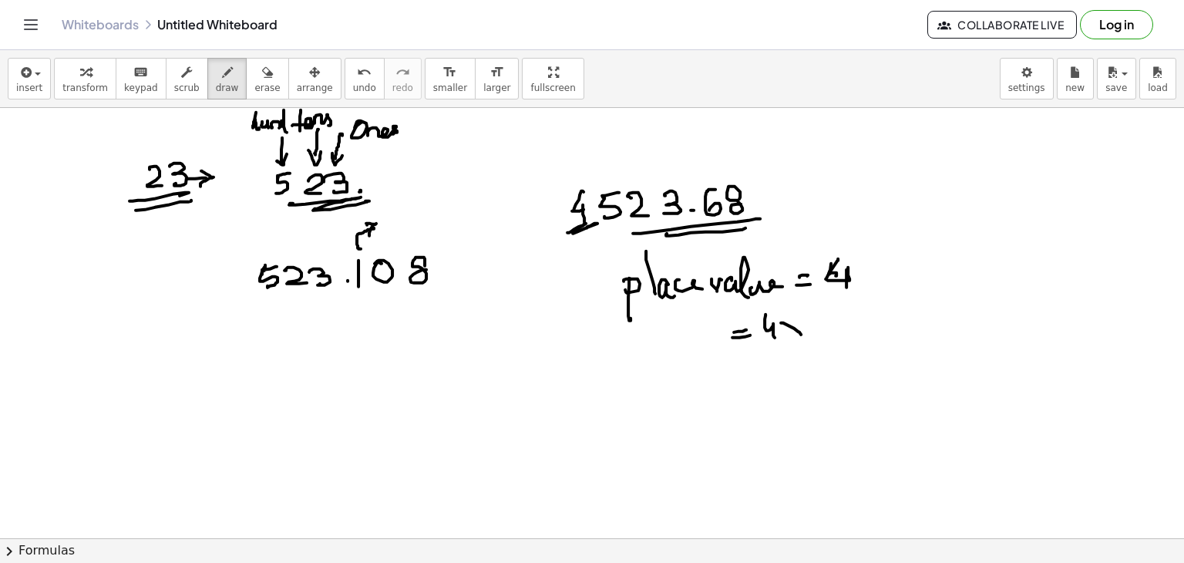
drag, startPoint x: 792, startPoint y: 335, endPoint x: 808, endPoint y: 318, distance: 23.4
click at [791, 338] on div at bounding box center [592, 538] width 1184 height 861
drag, startPoint x: 808, startPoint y: 318, endPoint x: 815, endPoint y: 322, distance: 7.9
click at [812, 328] on div at bounding box center [592, 538] width 1184 height 861
drag, startPoint x: 815, startPoint y: 322, endPoint x: 840, endPoint y: 318, distance: 25.0
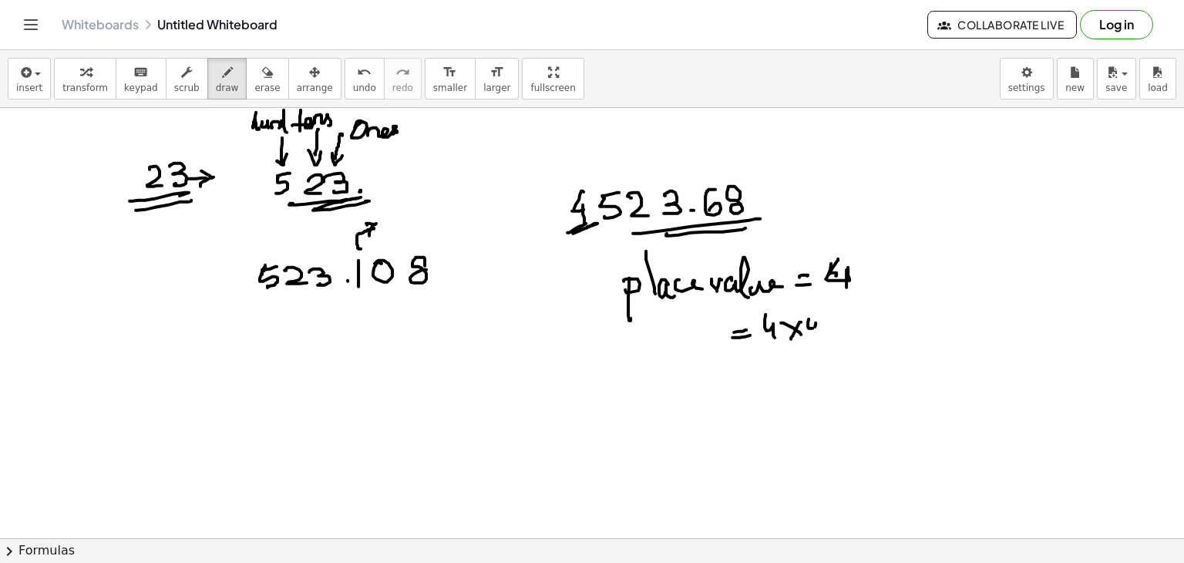
click at [817, 322] on div at bounding box center [592, 538] width 1184 height 861
drag, startPoint x: 850, startPoint y: 324, endPoint x: 857, endPoint y: 317, distance: 9.8
click at [839, 321] on div at bounding box center [592, 538] width 1184 height 861
drag, startPoint x: 863, startPoint y: 325, endPoint x: 857, endPoint y: 318, distance: 9.3
click at [859, 318] on div at bounding box center [592, 538] width 1184 height 861
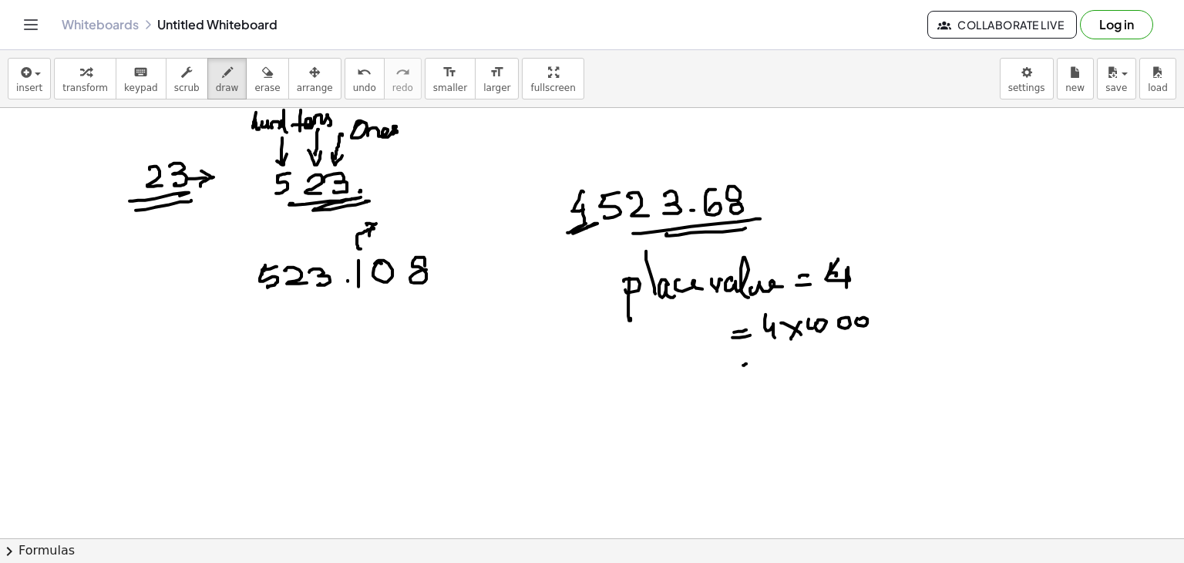
drag, startPoint x: 744, startPoint y: 365, endPoint x: 757, endPoint y: 368, distance: 13.5
click at [758, 365] on div at bounding box center [592, 538] width 1184 height 861
click at [767, 366] on div at bounding box center [592, 538] width 1184 height 861
drag, startPoint x: 782, startPoint y: 358, endPoint x: 798, endPoint y: 356, distance: 16.3
click at [789, 375] on div at bounding box center [592, 538] width 1184 height 861
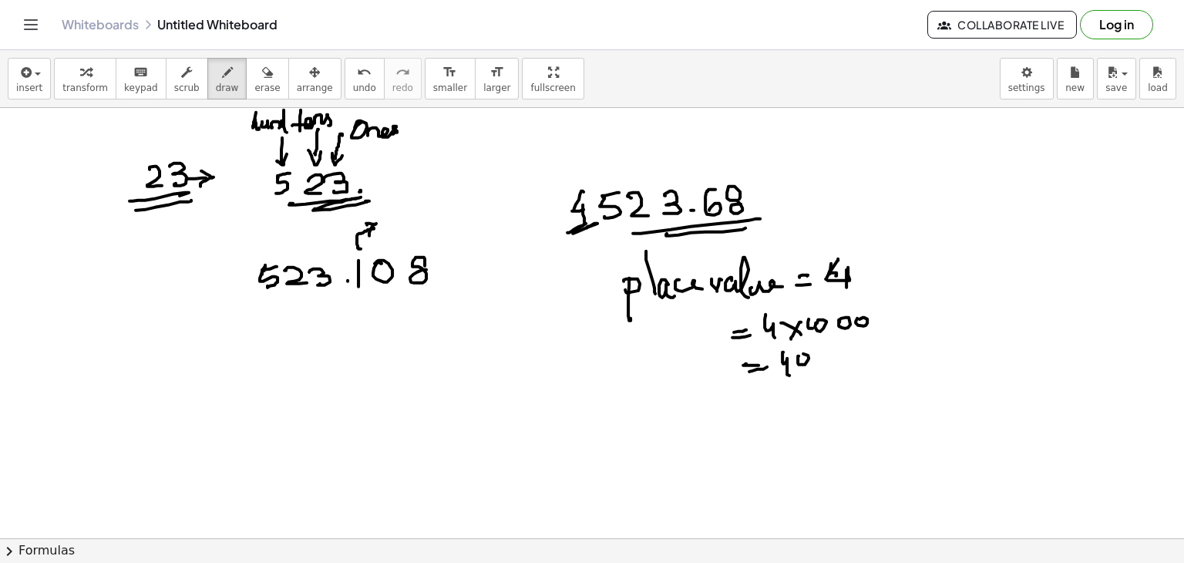
drag, startPoint x: 805, startPoint y: 364, endPoint x: 802, endPoint y: 355, distance: 9.0
click at [798, 355] on div at bounding box center [592, 538] width 1184 height 861
click at [816, 355] on div at bounding box center [592, 538] width 1184 height 861
click at [831, 350] on div at bounding box center [592, 538] width 1184 height 861
click at [845, 370] on div at bounding box center [592, 538] width 1184 height 861
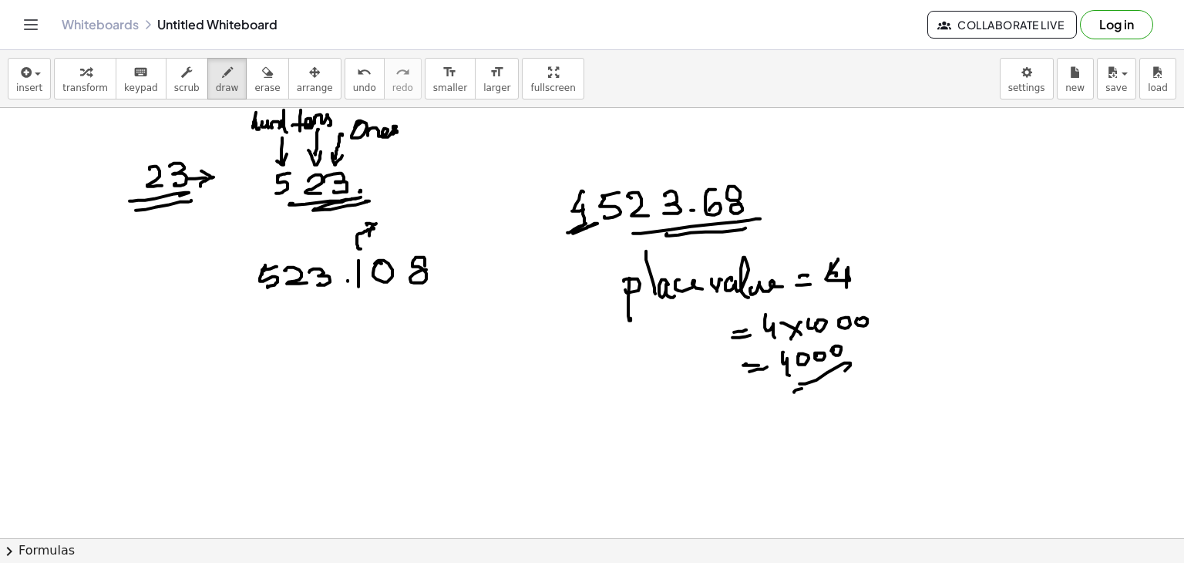
click at [846, 372] on div at bounding box center [592, 538] width 1184 height 861
click at [262, 74] on icon "button" at bounding box center [267, 72] width 11 height 18
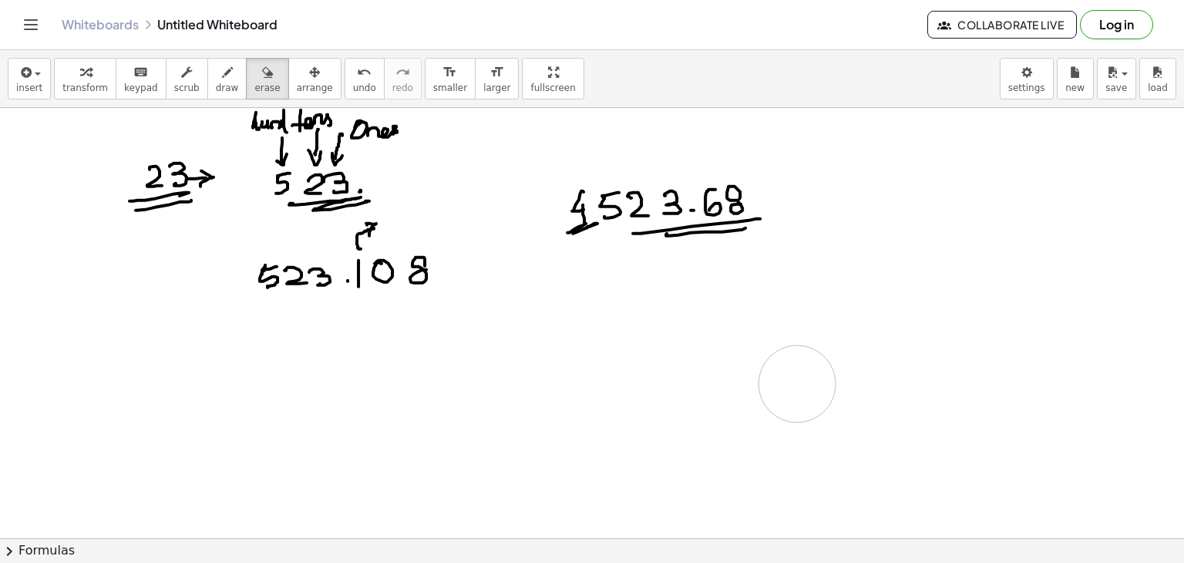
drag, startPoint x: 620, startPoint y: 299, endPoint x: 768, endPoint y: 365, distance: 162.1
click at [768, 365] on div at bounding box center [592, 538] width 1184 height 861
click at [222, 80] on icon "button" at bounding box center [227, 72] width 11 height 18
drag, startPoint x: 583, startPoint y: 266, endPoint x: 606, endPoint y: 274, distance: 23.9
click at [576, 284] on div at bounding box center [592, 538] width 1184 height 861
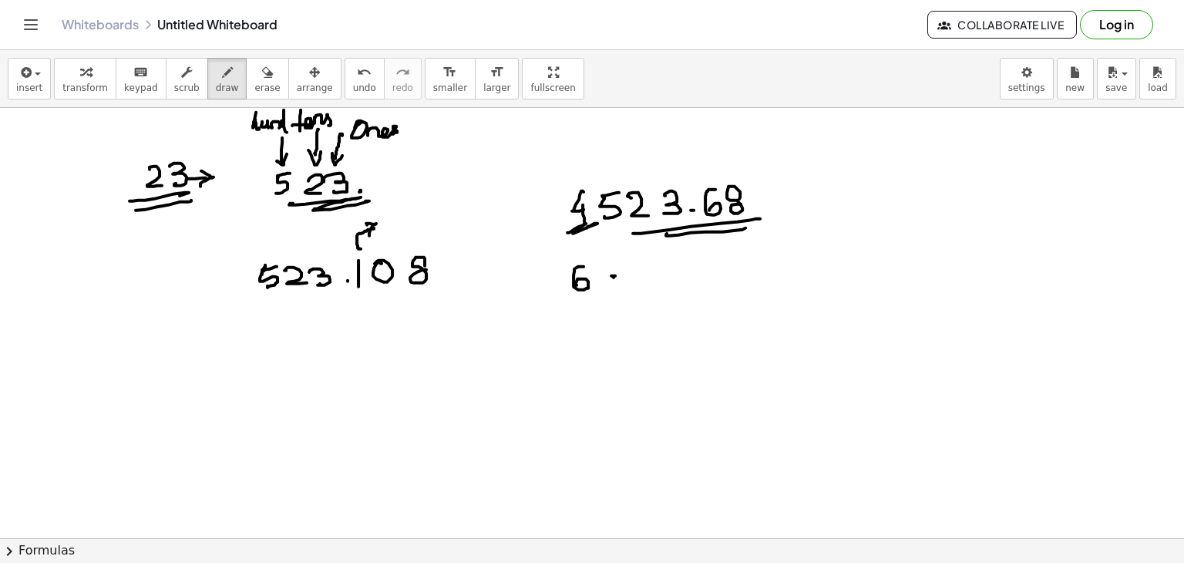
drag, startPoint x: 612, startPoint y: 275, endPoint x: 610, endPoint y: 283, distance: 7.9
click at [617, 278] on div at bounding box center [592, 538] width 1184 height 861
drag, startPoint x: 613, startPoint y: 284, endPoint x: 628, endPoint y: 270, distance: 20.7
click at [623, 284] on div at bounding box center [592, 538] width 1184 height 861
drag, startPoint x: 654, startPoint y: 268, endPoint x: 644, endPoint y: 284, distance: 18.4
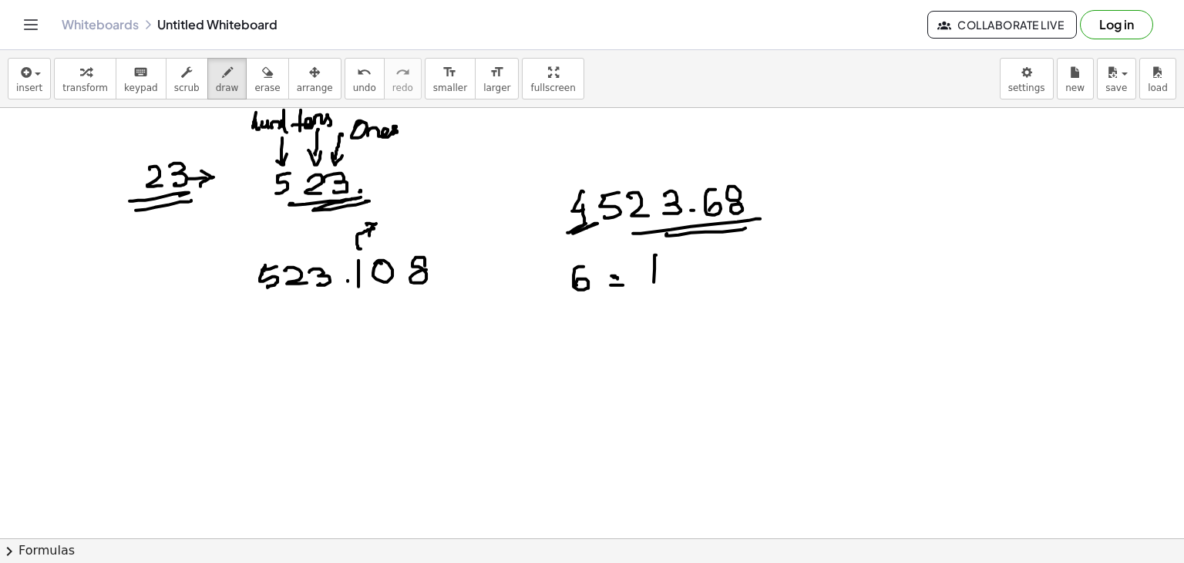
click at [651, 290] on div at bounding box center [592, 538] width 1184 height 861
drag, startPoint x: 637, startPoint y: 281, endPoint x: 667, endPoint y: 280, distance: 30.1
click at [659, 275] on div at bounding box center [592, 538] width 1184 height 861
drag, startPoint x: 667, startPoint y: 280, endPoint x: 684, endPoint y: 279, distance: 17.7
click at [681, 284] on div at bounding box center [592, 538] width 1184 height 861
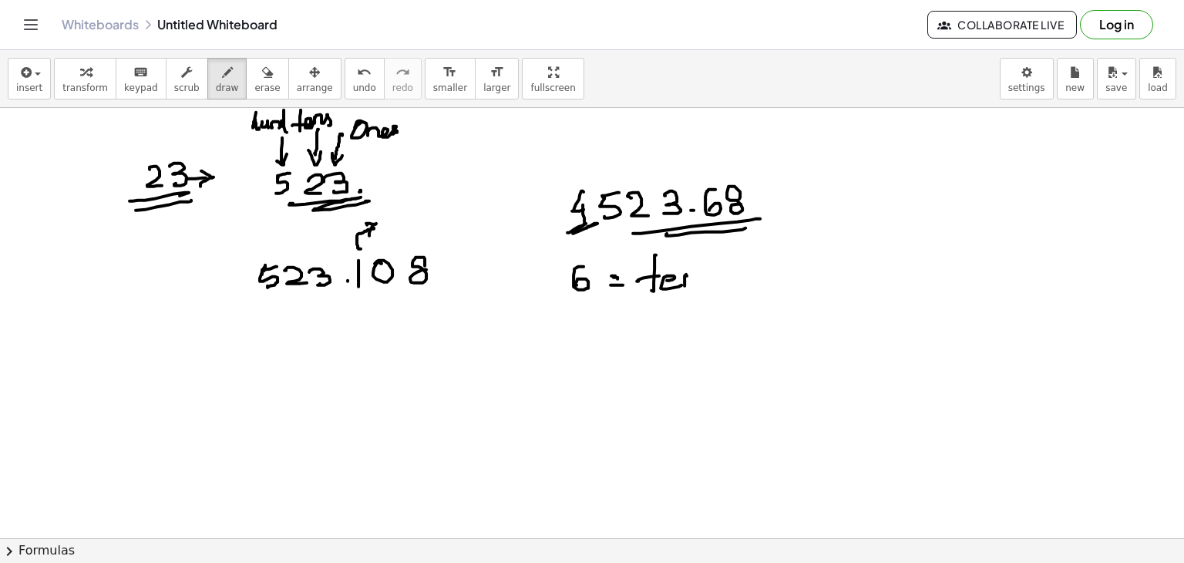
drag, startPoint x: 686, startPoint y: 274, endPoint x: 692, endPoint y: 286, distance: 13.8
click at [692, 288] on div at bounding box center [592, 538] width 1184 height 861
drag, startPoint x: 710, startPoint y: 254, endPoint x: 705, endPoint y: 267, distance: 14.6
click at [708, 277] on div at bounding box center [592, 538] width 1184 height 861
click at [713, 264] on div at bounding box center [592, 538] width 1184 height 861
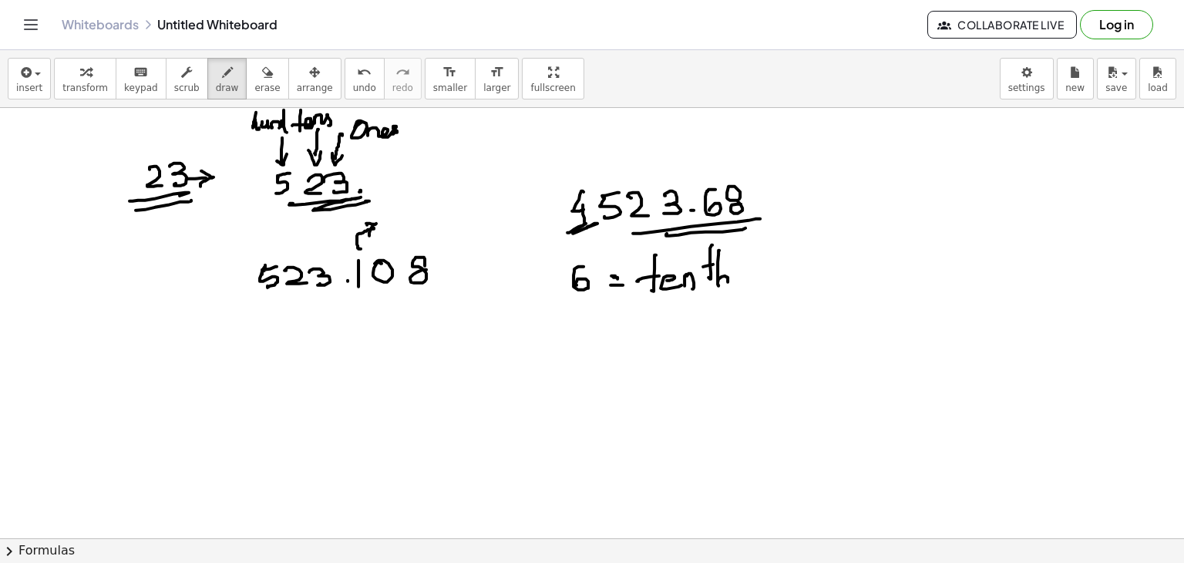
drag, startPoint x: 718, startPoint y: 271, endPoint x: 728, endPoint y: 281, distance: 14.7
click at [726, 284] on div at bounding box center [592, 538] width 1184 height 861
drag, startPoint x: 741, startPoint y: 272, endPoint x: 732, endPoint y: 277, distance: 10.0
click at [734, 283] on div at bounding box center [592, 538] width 1184 height 861
click at [592, 321] on div at bounding box center [592, 538] width 1184 height 861
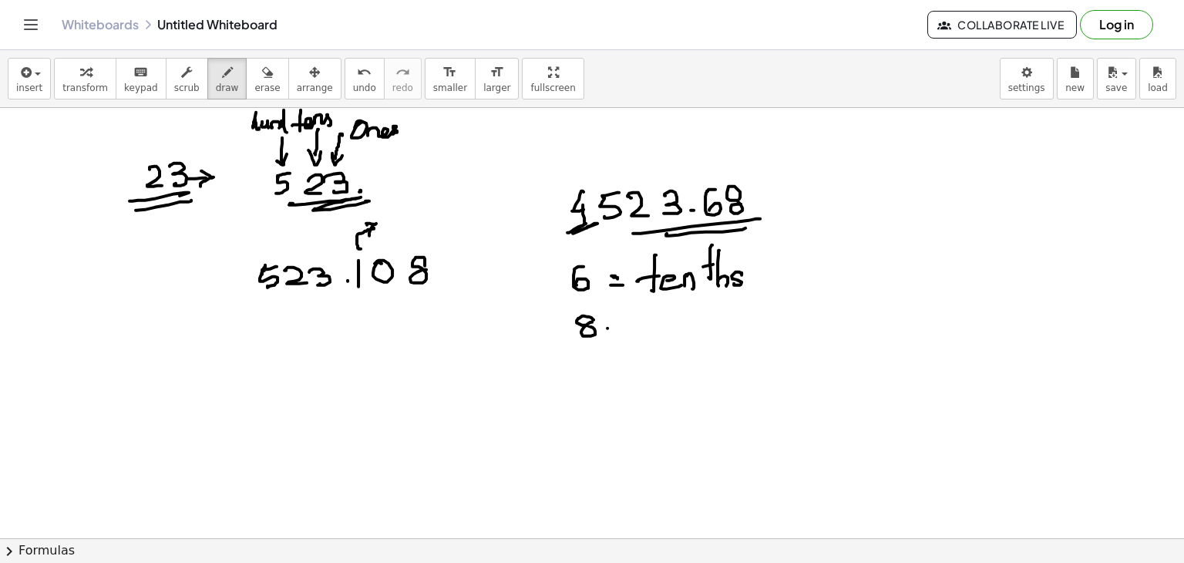
click at [620, 326] on div at bounding box center [592, 538] width 1184 height 861
drag, startPoint x: 609, startPoint y: 334, endPoint x: 623, endPoint y: 331, distance: 15.0
click at [620, 334] on div at bounding box center [592, 538] width 1184 height 861
drag, startPoint x: 654, startPoint y: 307, endPoint x: 672, endPoint y: 334, distance: 32.9
click at [669, 337] on div at bounding box center [592, 538] width 1184 height 861
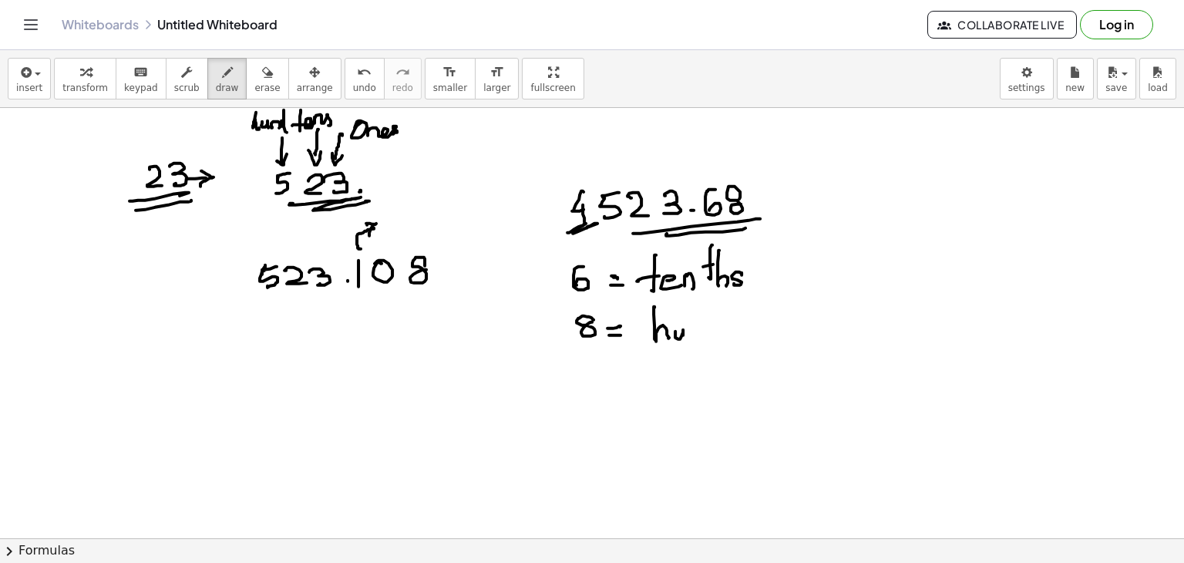
drag, startPoint x: 675, startPoint y: 337, endPoint x: 691, endPoint y: 331, distance: 16.6
click at [684, 336] on div at bounding box center [592, 538] width 1184 height 861
drag, startPoint x: 691, startPoint y: 331, endPoint x: 711, endPoint y: 331, distance: 20.8
click at [702, 334] on div at bounding box center [592, 538] width 1184 height 861
drag, startPoint x: 714, startPoint y: 324, endPoint x: 724, endPoint y: 333, distance: 12.5
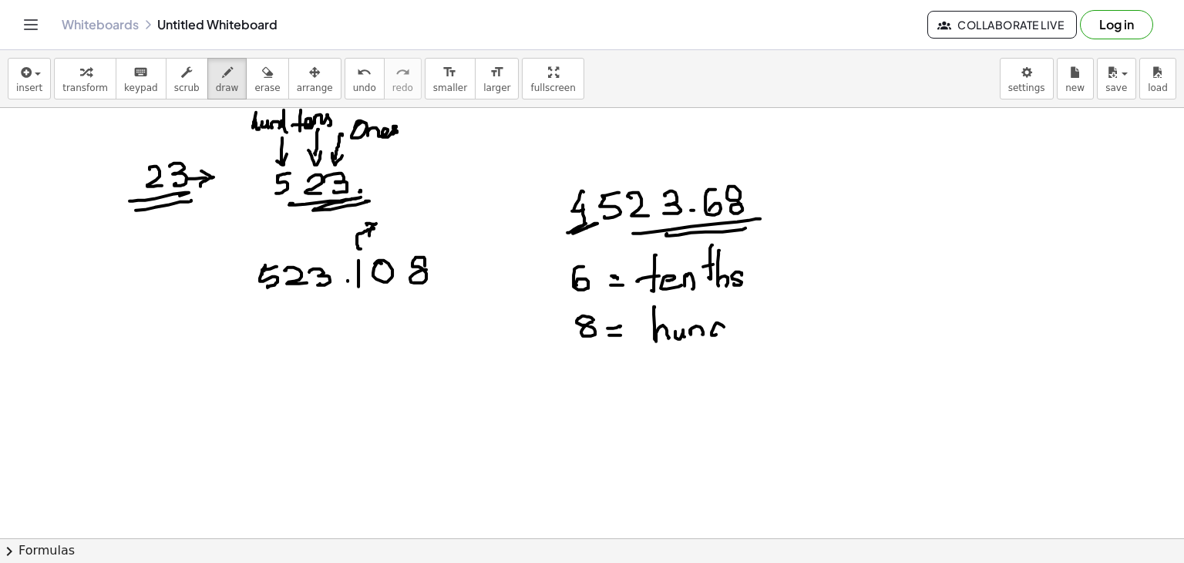
click at [722, 334] on div at bounding box center [592, 538] width 1184 height 861
drag, startPoint x: 729, startPoint y: 324, endPoint x: 744, endPoint y: 323, distance: 14.7
click at [743, 322] on div at bounding box center [592, 538] width 1184 height 861
click at [756, 325] on div at bounding box center [592, 538] width 1184 height 861
drag, startPoint x: 749, startPoint y: 328, endPoint x: 768, endPoint y: 328, distance: 19.3
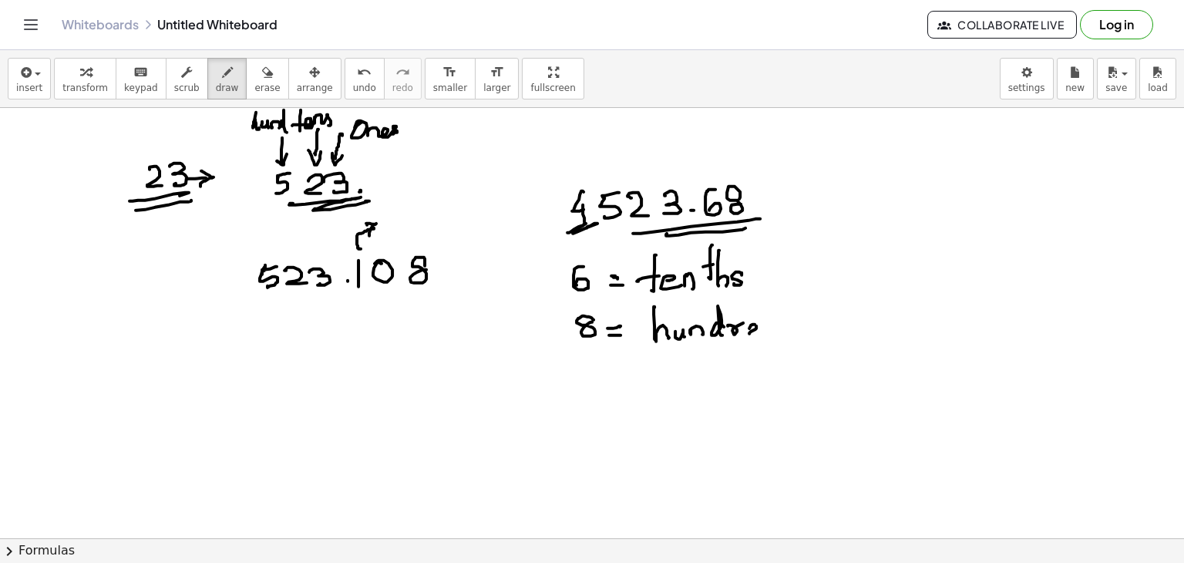
click at [757, 334] on div at bounding box center [592, 538] width 1184 height 861
drag, startPoint x: 769, startPoint y: 321, endPoint x: 775, endPoint y: 331, distance: 11.1
click at [774, 331] on div at bounding box center [592, 538] width 1184 height 861
click at [785, 331] on div at bounding box center [592, 538] width 1184 height 861
drag, startPoint x: 778, startPoint y: 321, endPoint x: 798, endPoint y: 304, distance: 26.2
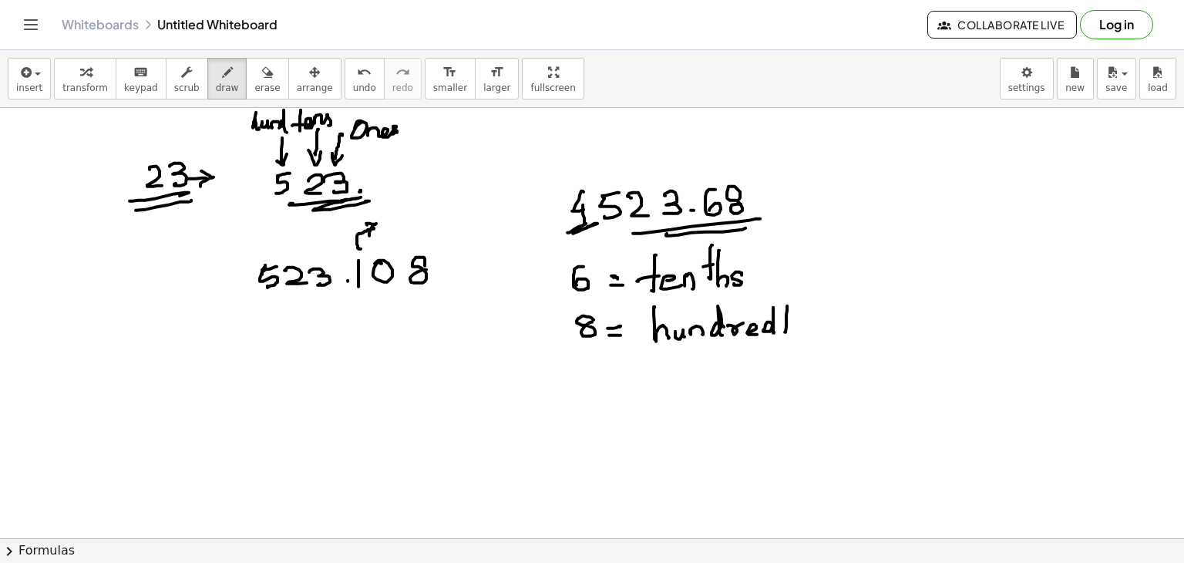
click at [792, 318] on div at bounding box center [592, 538] width 1184 height 861
drag, startPoint x: 798, startPoint y: 304, endPoint x: 802, endPoint y: 331, distance: 26.5
click at [802, 331] on div at bounding box center [592, 538] width 1184 height 861
drag, startPoint x: 822, startPoint y: 318, endPoint x: 815, endPoint y: 325, distance: 10.9
click at [814, 327] on div at bounding box center [592, 538] width 1184 height 861
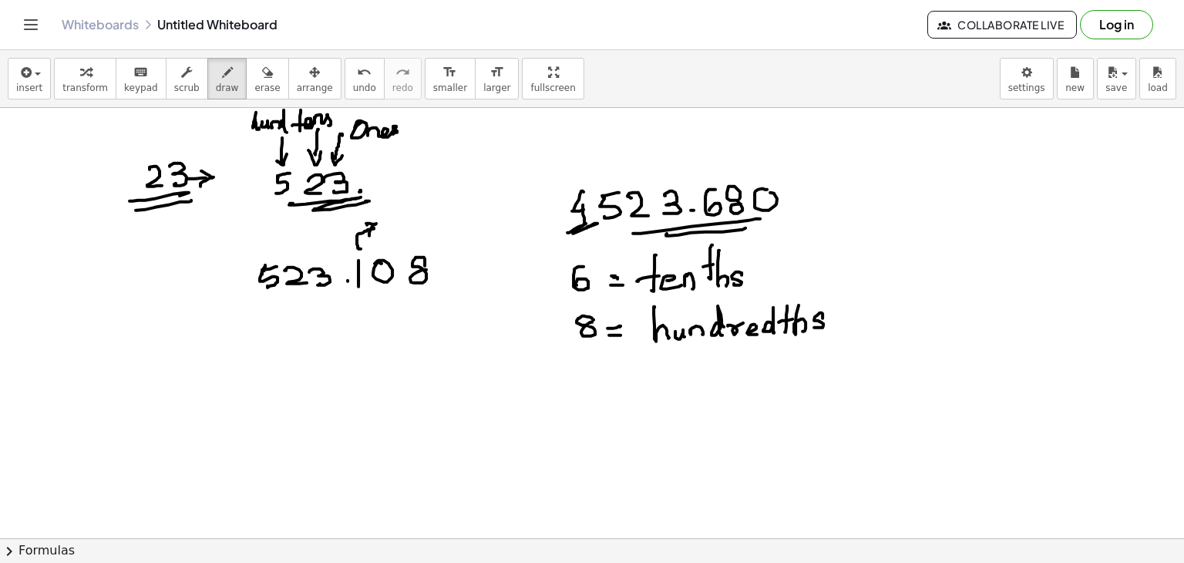
drag, startPoint x: 766, startPoint y: 189, endPoint x: 755, endPoint y: 191, distance: 11.0
click at [761, 191] on div at bounding box center [592, 538] width 1184 height 861
drag, startPoint x: 578, startPoint y: 389, endPoint x: 591, endPoint y: 380, distance: 16.0
click at [583, 377] on div at bounding box center [592, 538] width 1184 height 861
click at [625, 386] on div at bounding box center [592, 538] width 1184 height 861
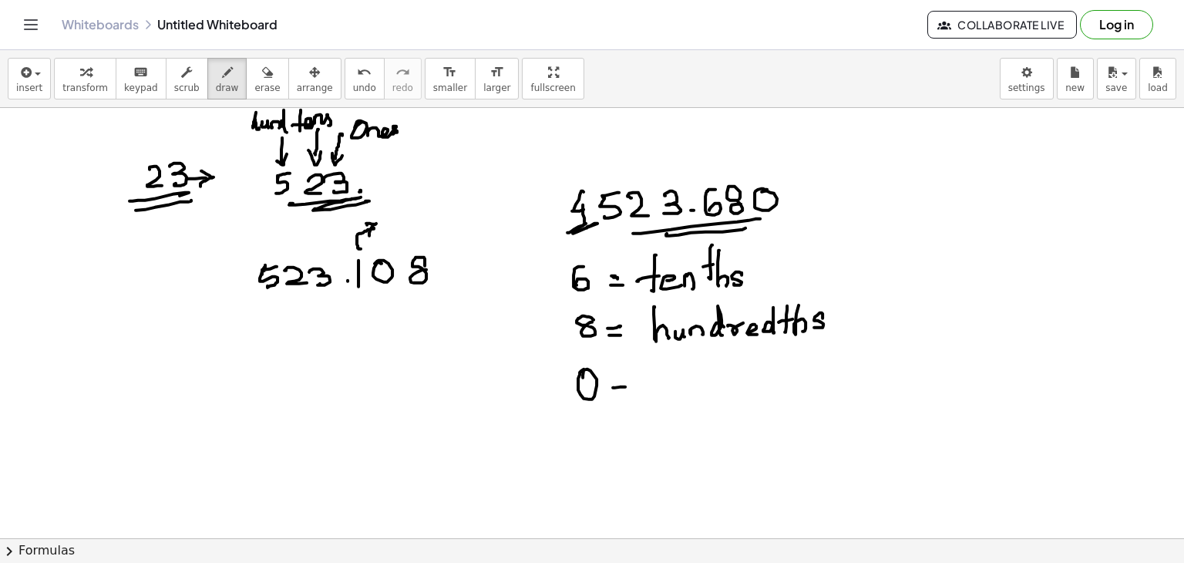
drag, startPoint x: 613, startPoint y: 395, endPoint x: 635, endPoint y: 387, distance: 23.6
click at [630, 394] on div at bounding box center [592, 538] width 1184 height 861
drag, startPoint x: 644, startPoint y: 379, endPoint x: 640, endPoint y: 398, distance: 19.8
click at [647, 405] on div at bounding box center [592, 538] width 1184 height 861
drag, startPoint x: 638, startPoint y: 395, endPoint x: 662, endPoint y: 378, distance: 29.3
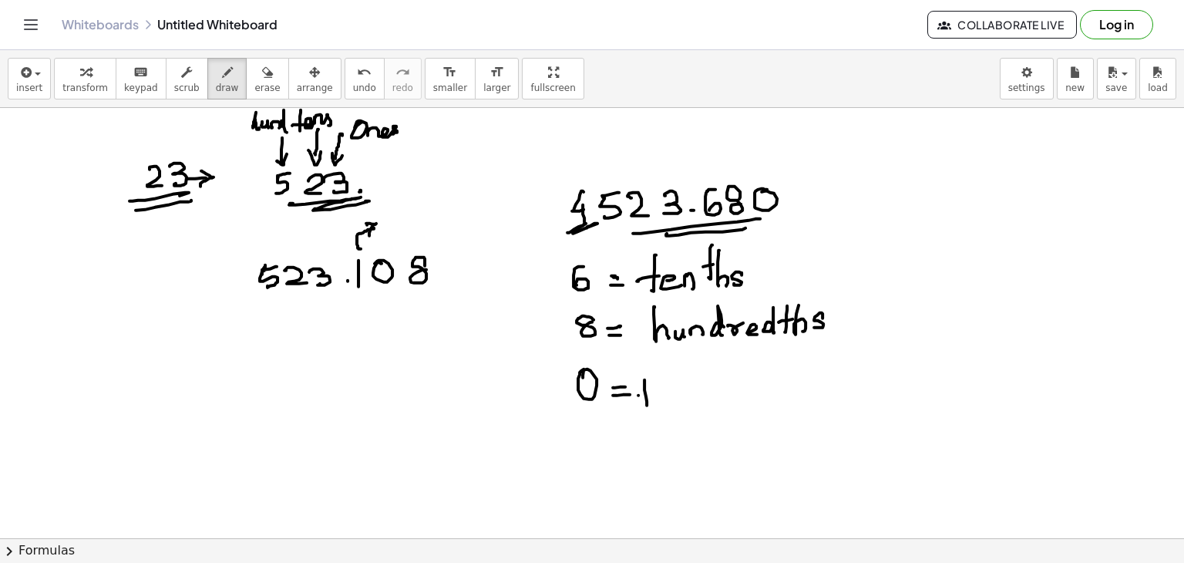
click at [660, 385] on div at bounding box center [592, 538] width 1184 height 861
drag, startPoint x: 662, startPoint y: 378, endPoint x: 674, endPoint y: 397, distance: 22.9
click at [674, 399] on div at bounding box center [592, 538] width 1184 height 861
click at [686, 392] on div at bounding box center [592, 538] width 1184 height 861
drag, startPoint x: 698, startPoint y: 392, endPoint x: 723, endPoint y: 383, distance: 26.3
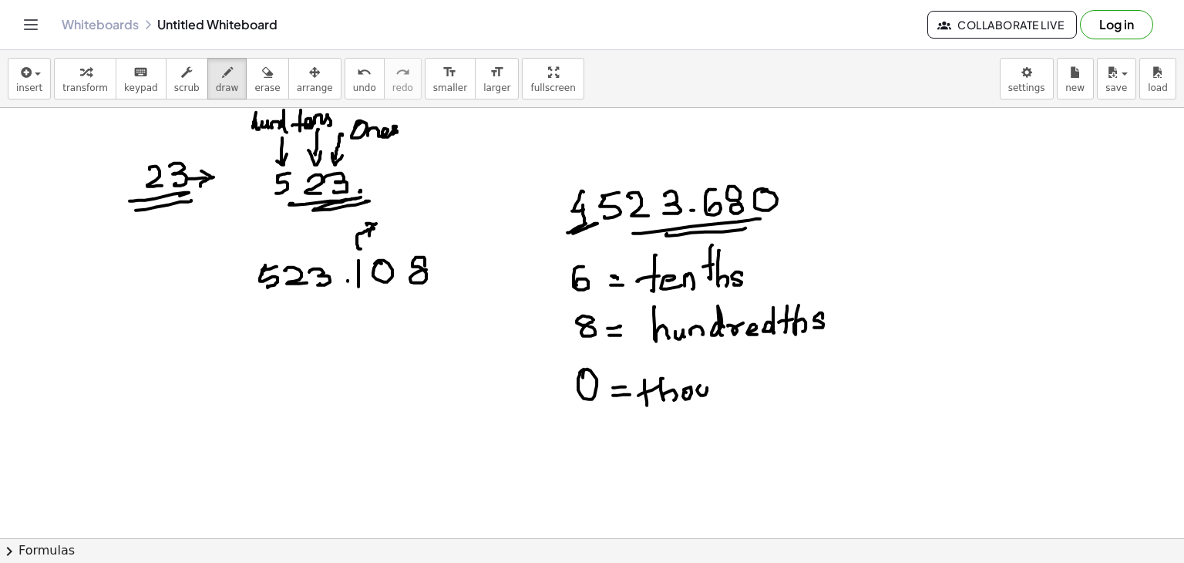
click at [713, 397] on div at bounding box center [592, 538] width 1184 height 861
click at [718, 389] on div at bounding box center [592, 538] width 1184 height 861
drag, startPoint x: 744, startPoint y: 379, endPoint x: 758, endPoint y: 389, distance: 17.1
click at [750, 390] on div at bounding box center [592, 538] width 1184 height 861
drag, startPoint x: 758, startPoint y: 389, endPoint x: 785, endPoint y: 373, distance: 31.5
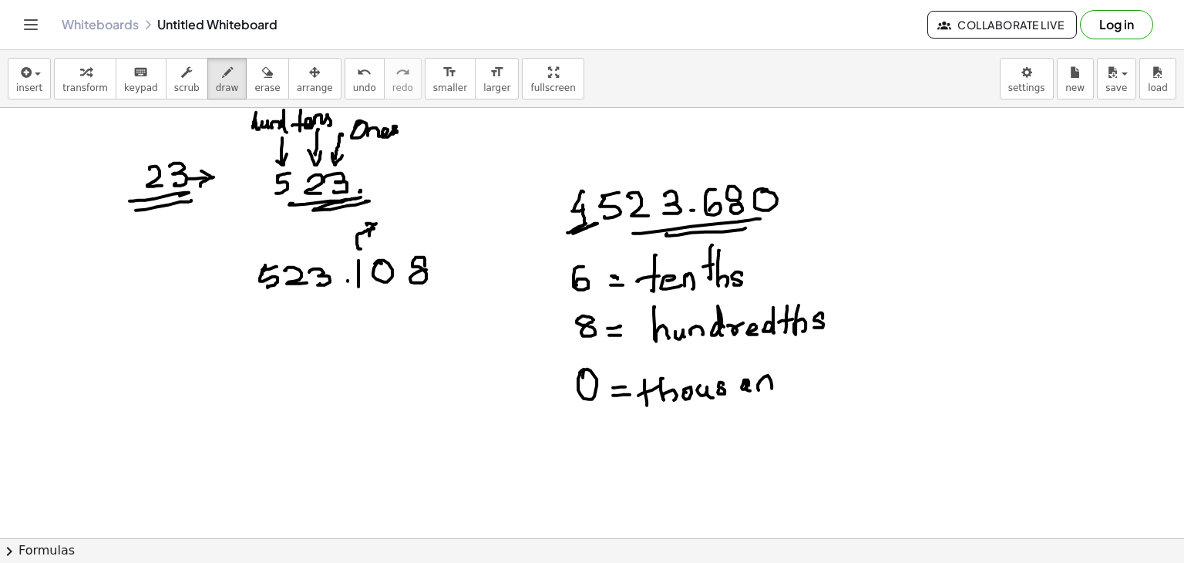
click at [774, 387] on div at bounding box center [592, 538] width 1184 height 861
click at [792, 385] on div at bounding box center [592, 538] width 1184 height 861
click at [801, 385] on div at bounding box center [592, 538] width 1184 height 861
click at [815, 371] on div at bounding box center [592, 538] width 1184 height 861
click at [820, 387] on div at bounding box center [592, 538] width 1184 height 861
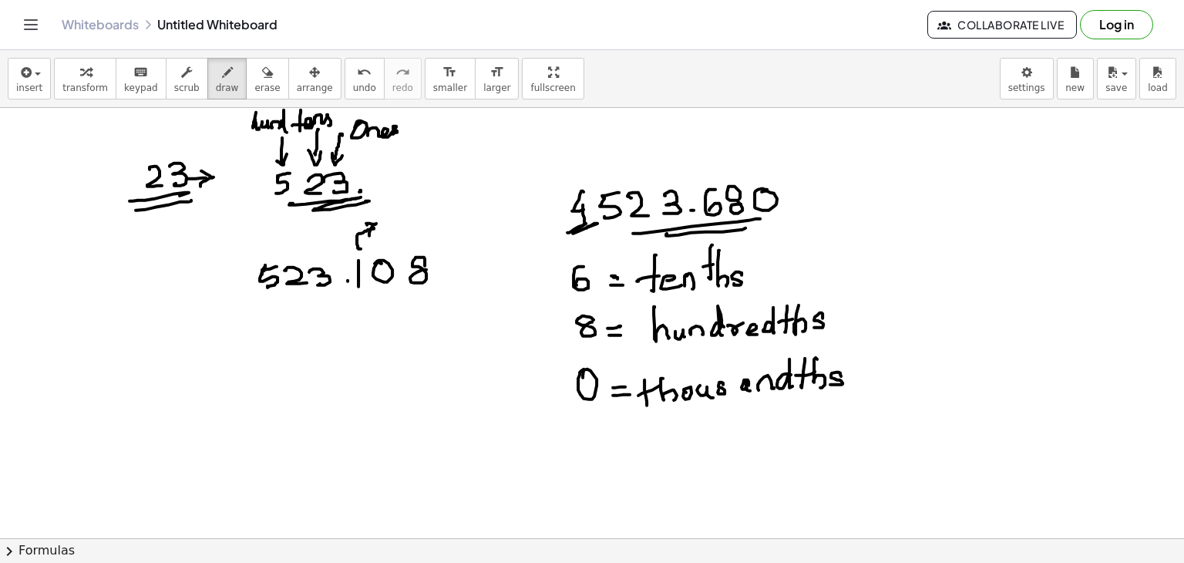
click at [830, 384] on div at bounding box center [592, 538] width 1184 height 861
click at [793, 210] on div at bounding box center [592, 538] width 1184 height 861
drag, startPoint x: 589, startPoint y: 418, endPoint x: 599, endPoint y: 439, distance: 23.1
click at [590, 443] on div at bounding box center [592, 538] width 1184 height 861
drag, startPoint x: 602, startPoint y: 440, endPoint x: 620, endPoint y: 440, distance: 18.5
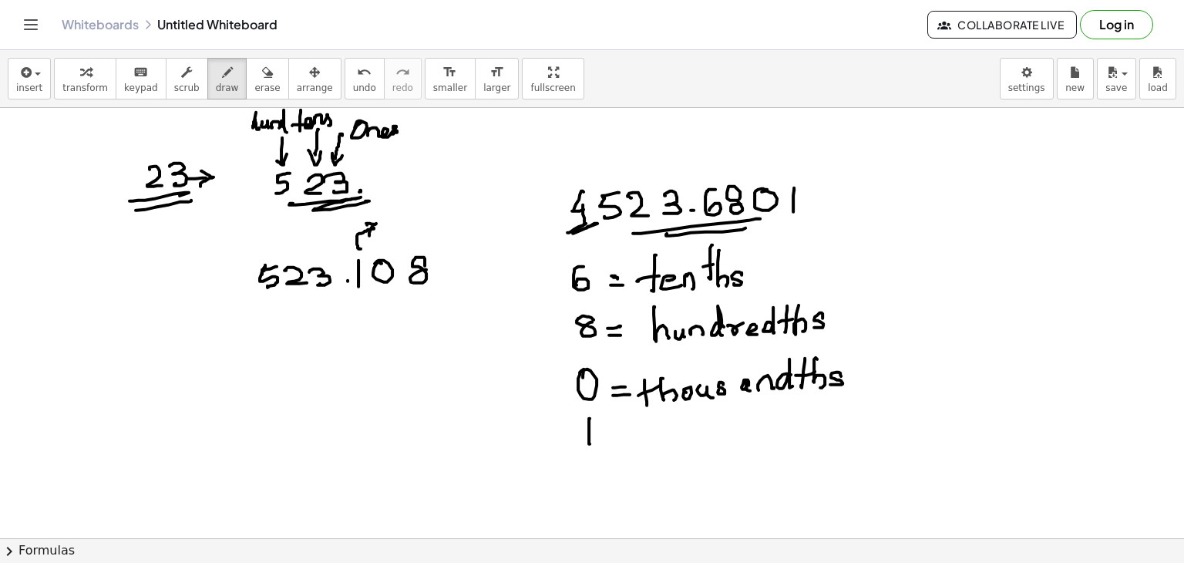
click at [620, 440] on div at bounding box center [592, 538] width 1184 height 861
click at [632, 448] on div at bounding box center [592, 538] width 1184 height 861
drag, startPoint x: 647, startPoint y: 419, endPoint x: 644, endPoint y: 449, distance: 29.4
click at [647, 452] on div at bounding box center [592, 538] width 1184 height 861
click at [649, 439] on div at bounding box center [592, 538] width 1184 height 861
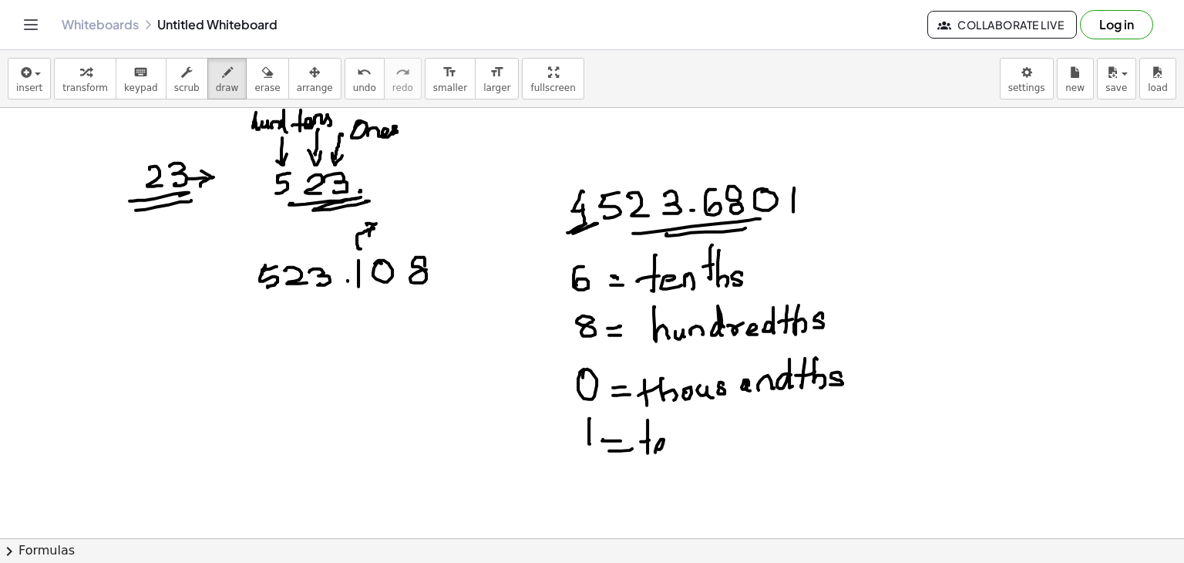
click at [664, 448] on div at bounding box center [592, 538] width 1184 height 861
drag, startPoint x: 665, startPoint y: 451, endPoint x: 708, endPoint y: 412, distance: 57.8
click at [676, 449] on div at bounding box center [592, 538] width 1184 height 861
drag, startPoint x: 708, startPoint y: 412, endPoint x: 705, endPoint y: 443, distance: 31.7
click at [706, 448] on div at bounding box center [592, 538] width 1184 height 861
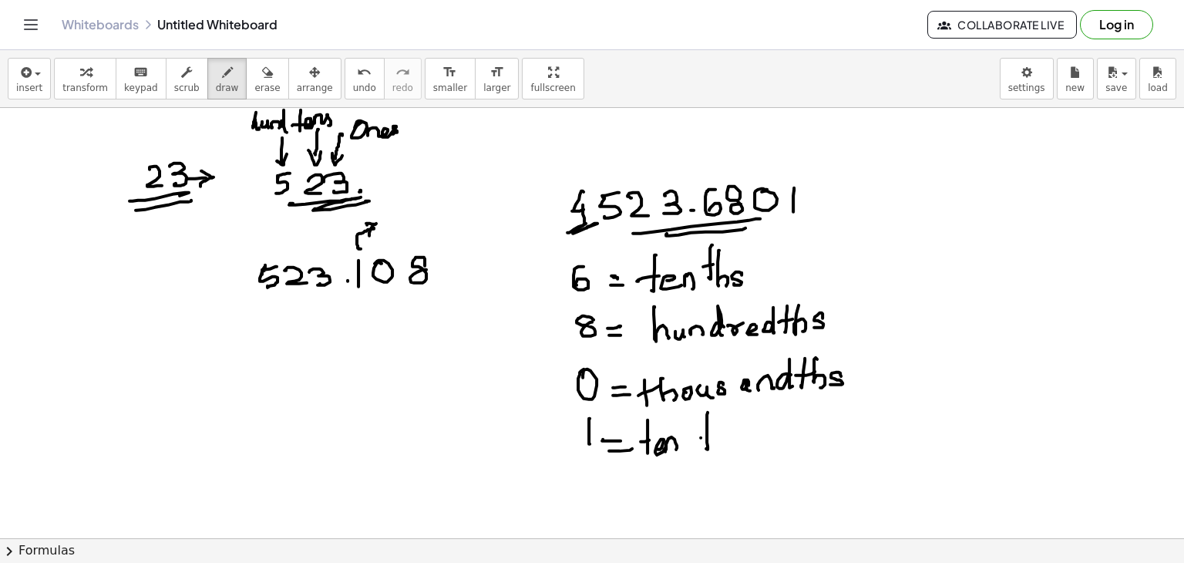
drag, startPoint x: 701, startPoint y: 437, endPoint x: 722, endPoint y: 428, distance: 23.5
click at [718, 432] on div at bounding box center [592, 538] width 1184 height 861
drag, startPoint x: 719, startPoint y: 451, endPoint x: 735, endPoint y: 438, distance: 20.8
click at [727, 449] on div at bounding box center [592, 538] width 1184 height 861
drag, startPoint x: 735, startPoint y: 444, endPoint x: 754, endPoint y: 434, distance: 21.0
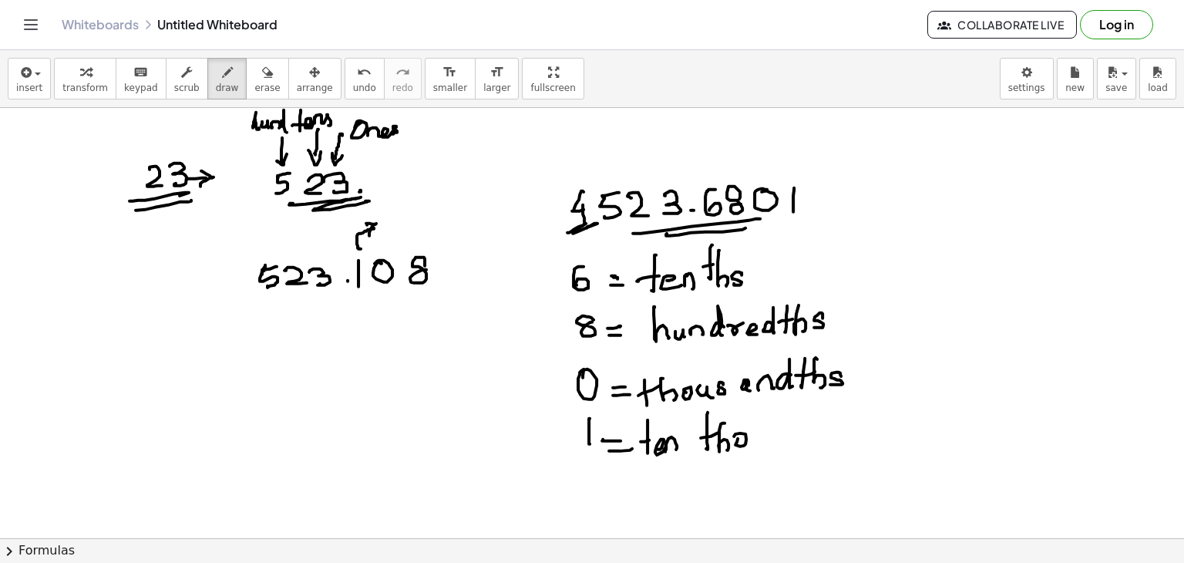
click at [736, 439] on div at bounding box center [592, 538] width 1184 height 861
drag, startPoint x: 754, startPoint y: 434, endPoint x: 783, endPoint y: 436, distance: 29.4
click at [765, 447] on div at bounding box center [592, 538] width 1184 height 861
click at [771, 437] on div at bounding box center [592, 538] width 1184 height 861
click at [802, 439] on div at bounding box center [592, 538] width 1184 height 861
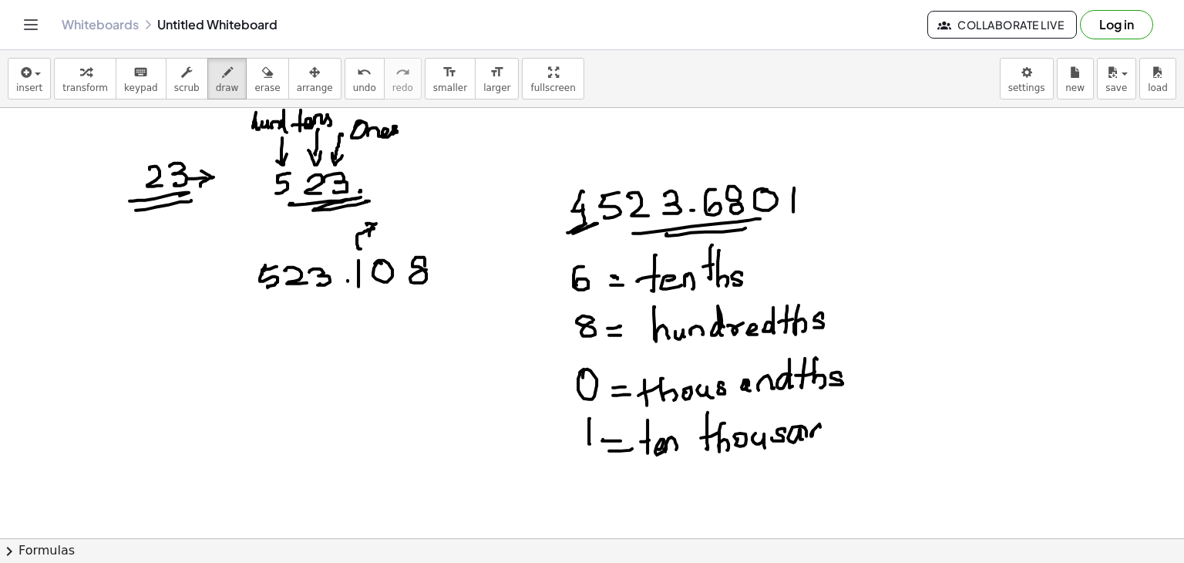
drag, startPoint x: 812, startPoint y: 432, endPoint x: 847, endPoint y: 425, distance: 35.4
click at [826, 436] on div at bounding box center [592, 538] width 1184 height 861
drag, startPoint x: 847, startPoint y: 425, endPoint x: 860, endPoint y: 396, distance: 32.1
click at [842, 436] on div at bounding box center [592, 538] width 1184 height 861
drag, startPoint x: 860, startPoint y: 396, endPoint x: 854, endPoint y: 425, distance: 29.2
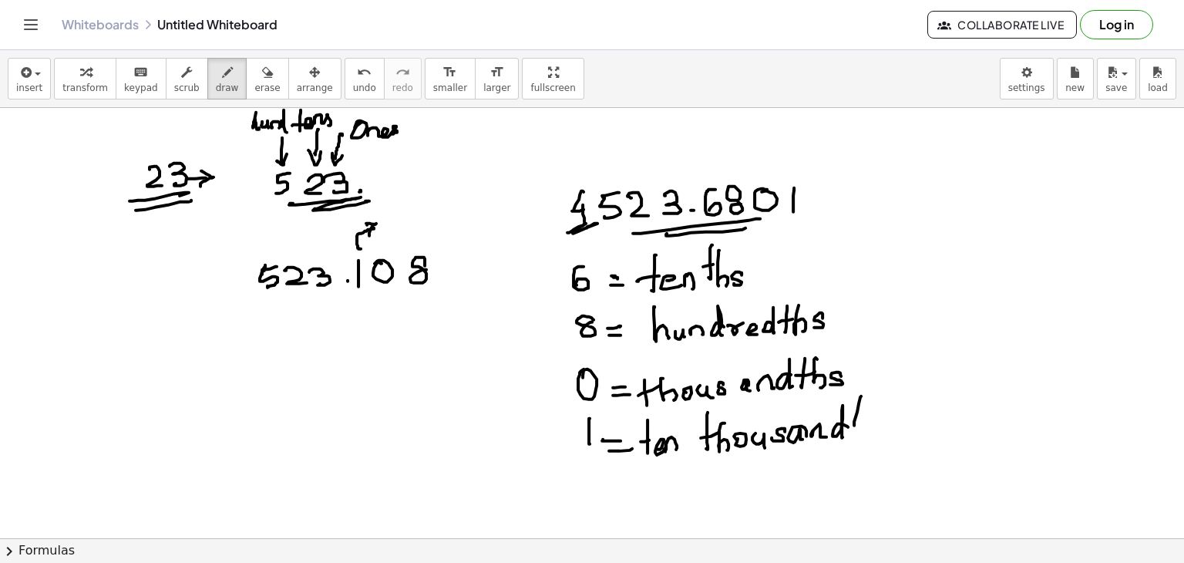
click at [854, 425] on div at bounding box center [592, 538] width 1184 height 861
click at [863, 412] on div at bounding box center [592, 538] width 1184 height 861
drag, startPoint x: 868, startPoint y: 403, endPoint x: 869, endPoint y: 428, distance: 24.7
click at [868, 429] on div at bounding box center [592, 538] width 1184 height 861
click at [877, 429] on div at bounding box center [592, 538] width 1184 height 861
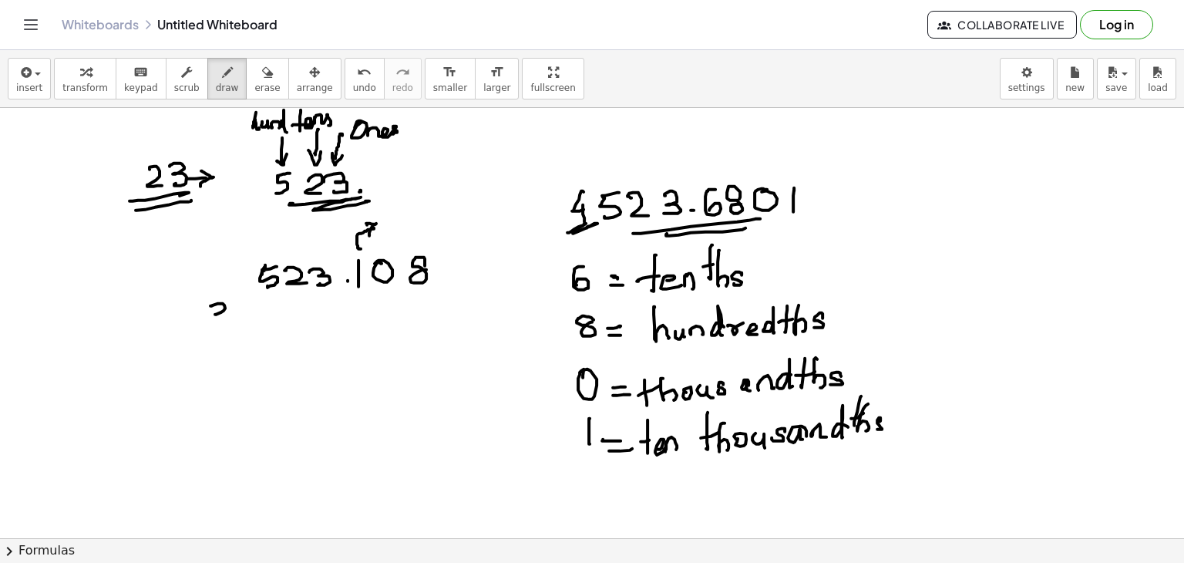
drag, startPoint x: 210, startPoint y: 305, endPoint x: 210, endPoint y: 324, distance: 19.3
click at [205, 326] on div at bounding box center [592, 538] width 1184 height 861
drag, startPoint x: 252, startPoint y: 316, endPoint x: 251, endPoint y: 325, distance: 9.3
click at [268, 315] on div at bounding box center [592, 538] width 1184 height 861
drag, startPoint x: 251, startPoint y: 325, endPoint x: 269, endPoint y: 324, distance: 17.8
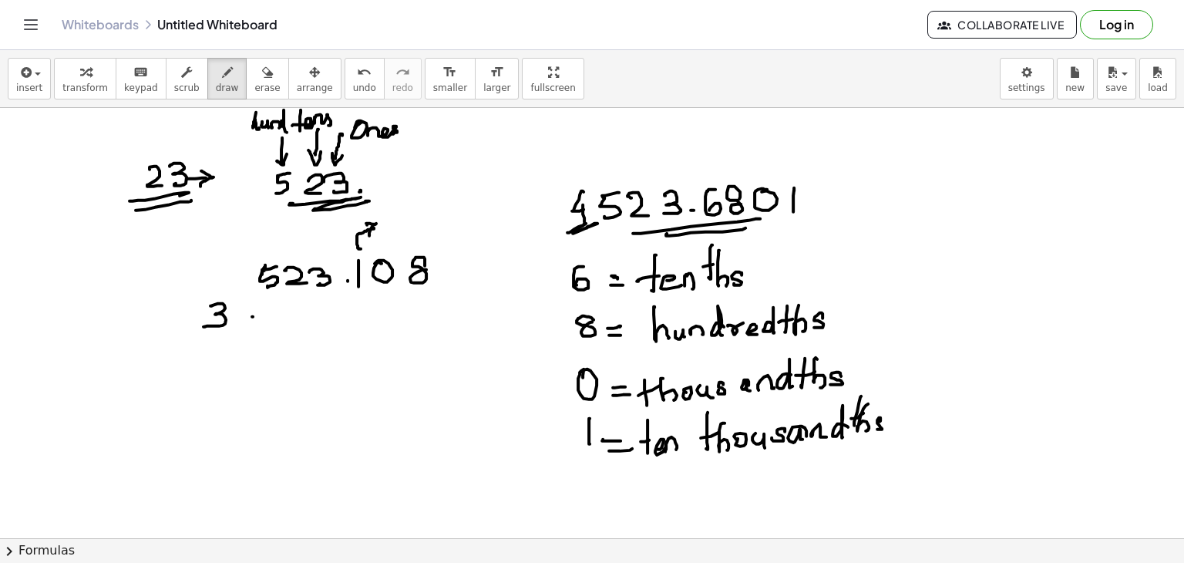
click at [267, 324] on div at bounding box center [592, 538] width 1184 height 861
drag, startPoint x: 281, startPoint y: 321, endPoint x: 286, endPoint y: 314, distance: 9.0
click at [279, 314] on div at bounding box center [592, 538] width 1184 height 861
drag, startPoint x: 293, startPoint y: 313, endPoint x: 329, endPoint y: 312, distance: 36.2
click at [321, 324] on div at bounding box center [592, 538] width 1184 height 861
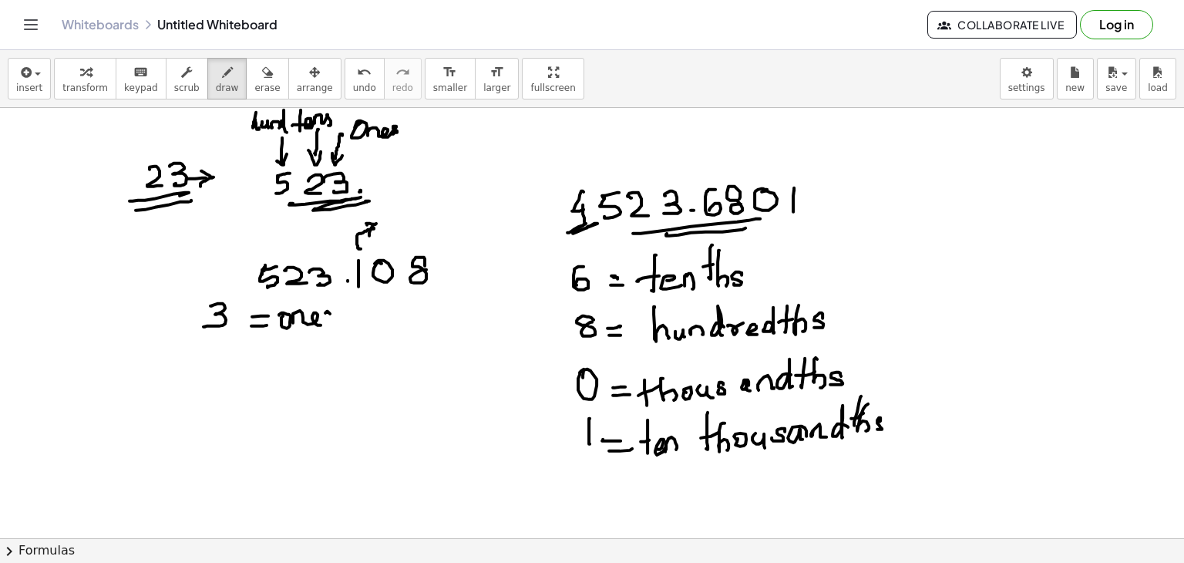
click at [327, 321] on div at bounding box center [592, 538] width 1184 height 861
drag, startPoint x: 358, startPoint y: 294, endPoint x: 364, endPoint y: 318, distance: 25.4
click at [361, 337] on div at bounding box center [592, 538] width 1184 height 861
drag, startPoint x: 362, startPoint y: 318, endPoint x: 370, endPoint y: 327, distance: 11.5
click at [370, 327] on div at bounding box center [592, 538] width 1184 height 861
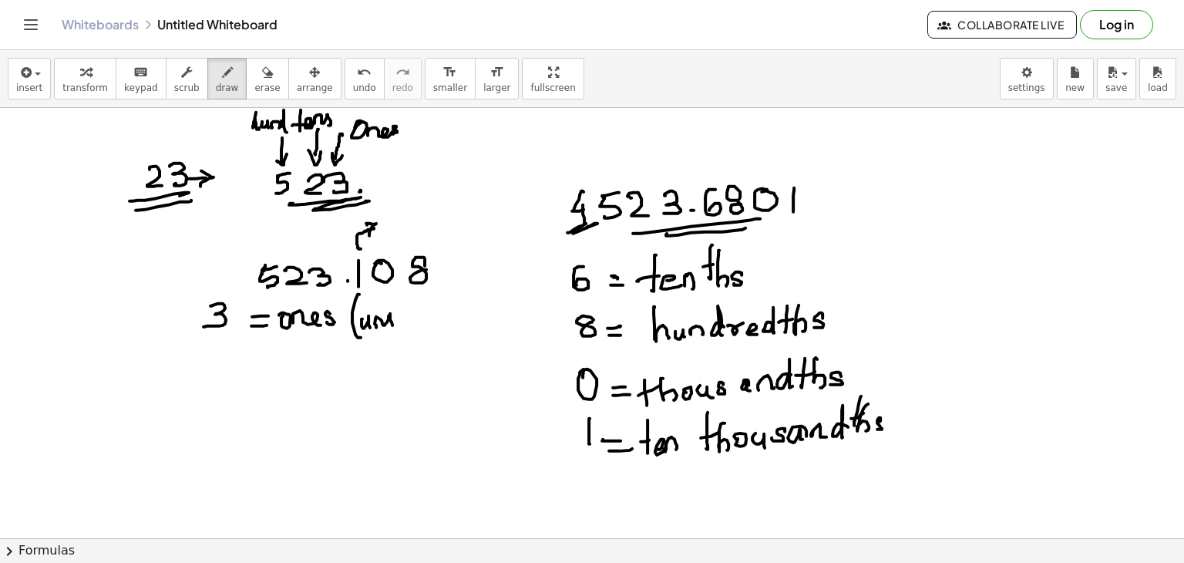
drag, startPoint x: 375, startPoint y: 323, endPoint x: 401, endPoint y: 287, distance: 44.1
click at [398, 320] on div at bounding box center [592, 538] width 1184 height 861
drag, startPoint x: 401, startPoint y: 287, endPoint x: 398, endPoint y: 326, distance: 38.6
click at [398, 329] on div at bounding box center [592, 538] width 1184 height 861
click at [408, 318] on div at bounding box center [592, 538] width 1184 height 861
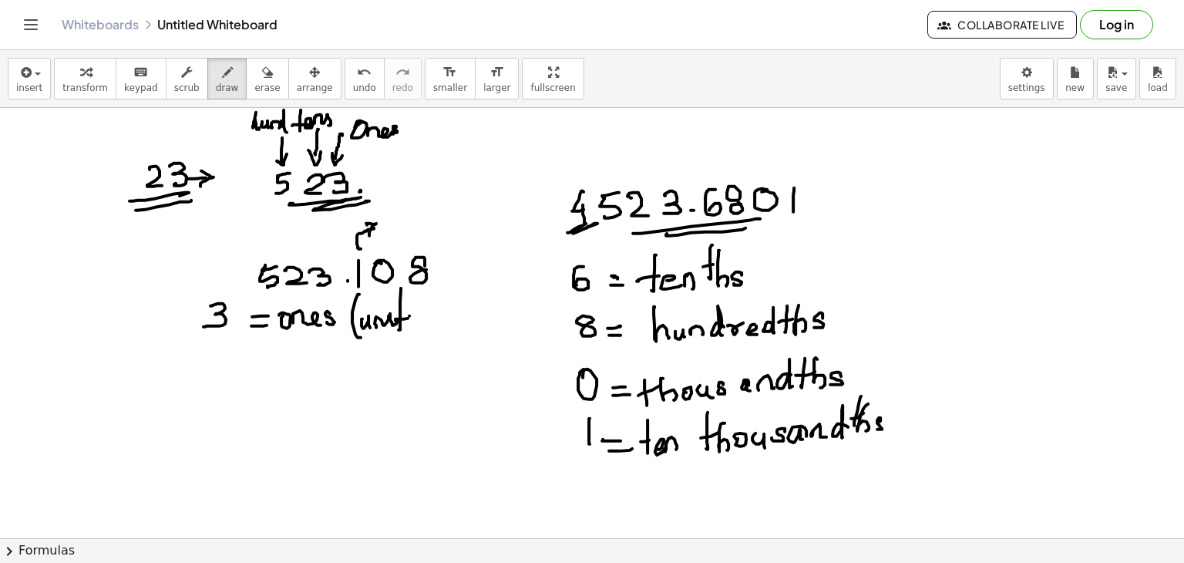
click at [406, 324] on div at bounding box center [592, 538] width 1184 height 861
drag, startPoint x: 425, startPoint y: 315, endPoint x: 429, endPoint y: 327, distance: 12.0
click at [415, 333] on div at bounding box center [592, 538] width 1184 height 861
drag, startPoint x: 216, startPoint y: 358, endPoint x: 240, endPoint y: 368, distance: 25.9
click at [228, 372] on div at bounding box center [592, 538] width 1184 height 861
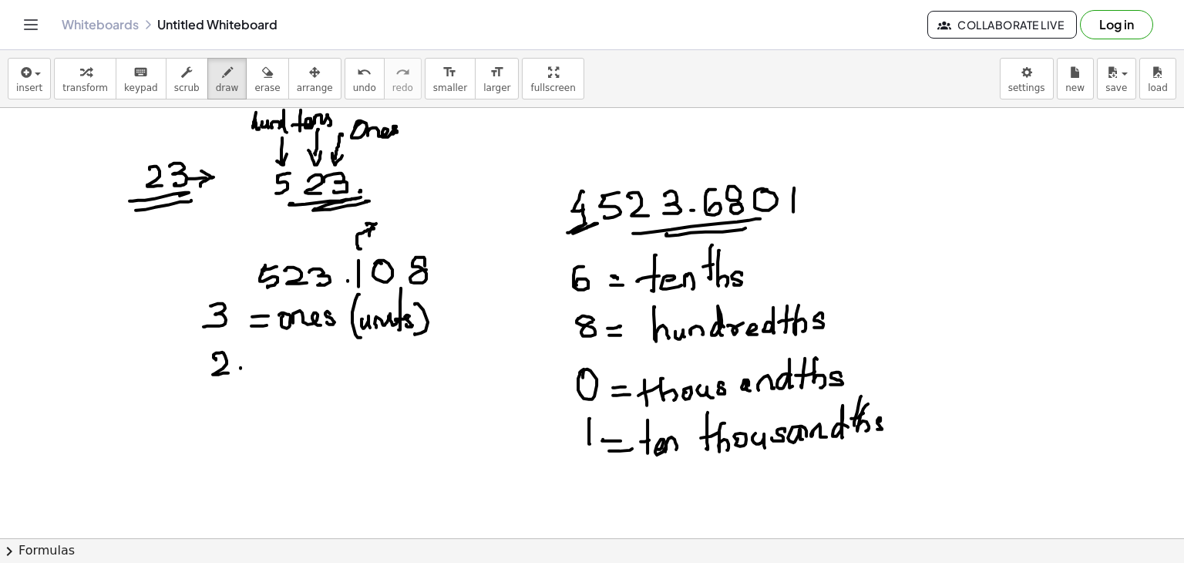
drag, startPoint x: 240, startPoint y: 367, endPoint x: 252, endPoint y: 373, distance: 13.1
click at [251, 368] on div at bounding box center [592, 538] width 1184 height 861
click at [256, 373] on div at bounding box center [592, 538] width 1184 height 861
drag, startPoint x: 277, startPoint y: 352, endPoint x: 277, endPoint y: 375, distance: 23.1
click at [281, 381] on div at bounding box center [592, 538] width 1184 height 861
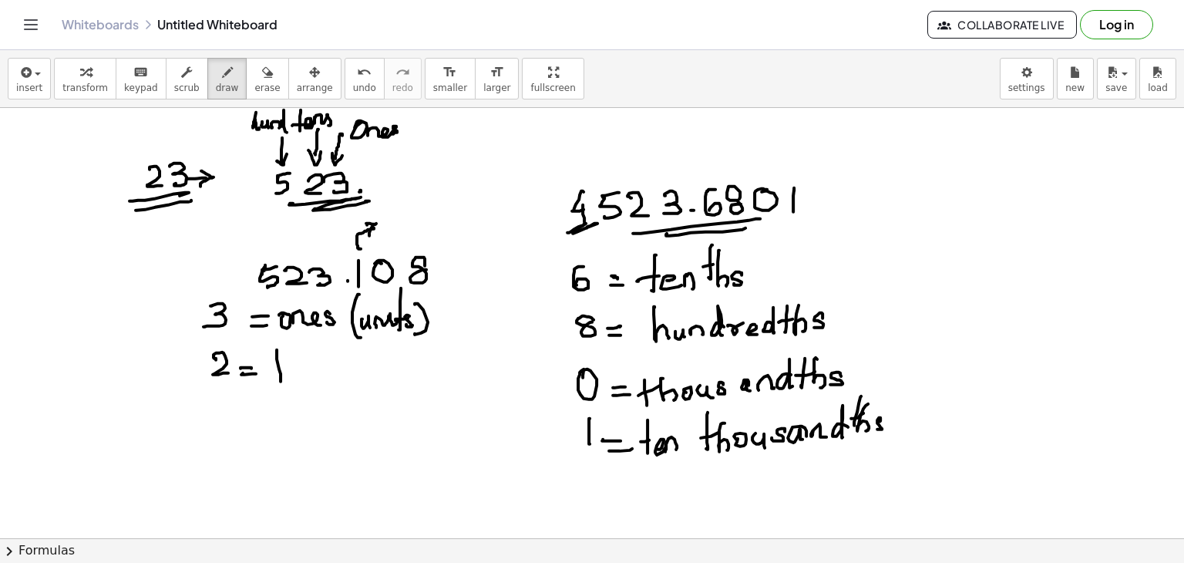
click at [282, 366] on div at bounding box center [592, 538] width 1184 height 861
click at [299, 369] on div at bounding box center [592, 538] width 1184 height 861
drag, startPoint x: 299, startPoint y: 371, endPoint x: 321, endPoint y: 370, distance: 21.6
click at [321, 370] on div at bounding box center [592, 538] width 1184 height 861
drag, startPoint x: 234, startPoint y: 401, endPoint x: 230, endPoint y: 412, distance: 11.5
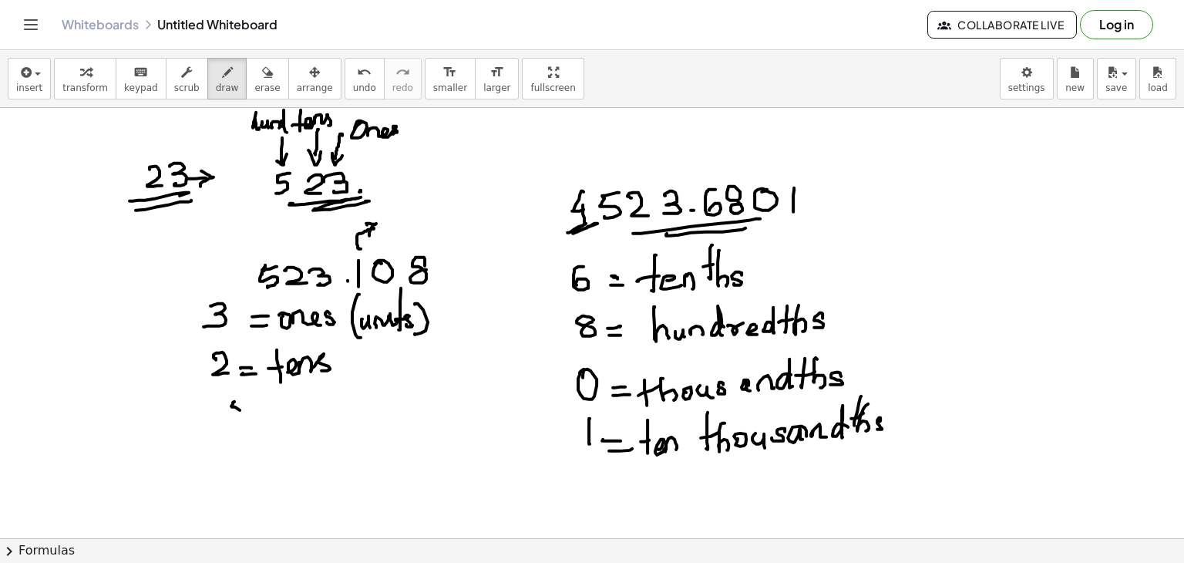
click at [230, 417] on div at bounding box center [592, 538] width 1184 height 861
drag, startPoint x: 235, startPoint y: 398, endPoint x: 244, endPoint y: 395, distance: 9.7
click at [241, 396] on div at bounding box center [592, 538] width 1184 height 861
click at [266, 404] on div at bounding box center [592, 538] width 1184 height 861
drag, startPoint x: 264, startPoint y: 409, endPoint x: 277, endPoint y: 385, distance: 27.2
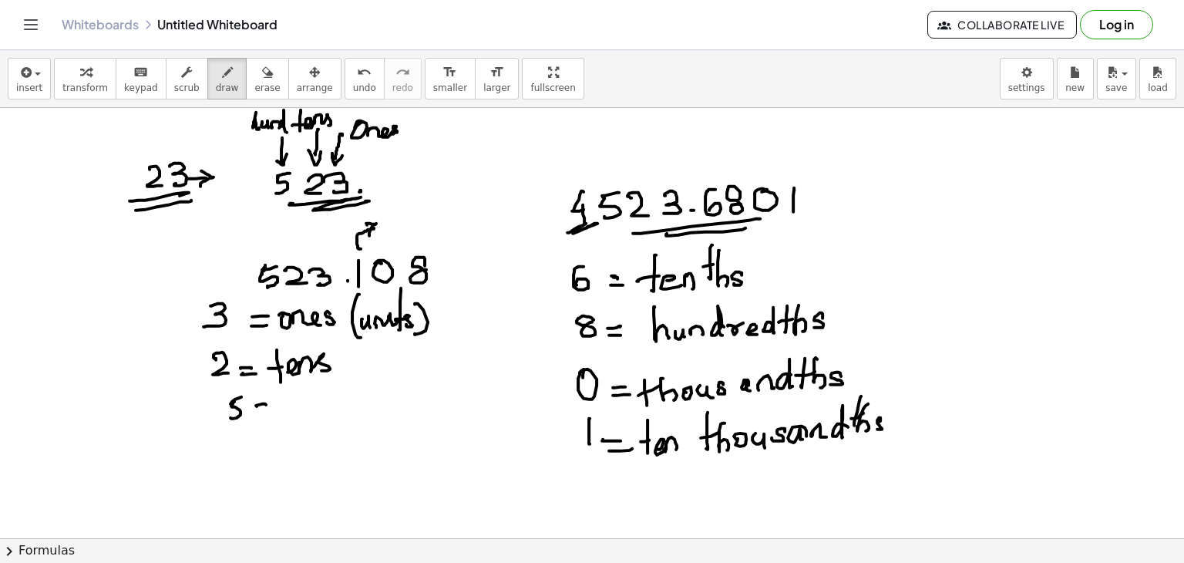
click at [271, 406] on div at bounding box center [592, 538] width 1184 height 861
click at [295, 418] on div at bounding box center [592, 538] width 1184 height 861
click at [308, 408] on div at bounding box center [592, 538] width 1184 height 861
click at [309, 411] on div at bounding box center [592, 538] width 1184 height 861
click at [322, 410] on div at bounding box center [592, 538] width 1184 height 861
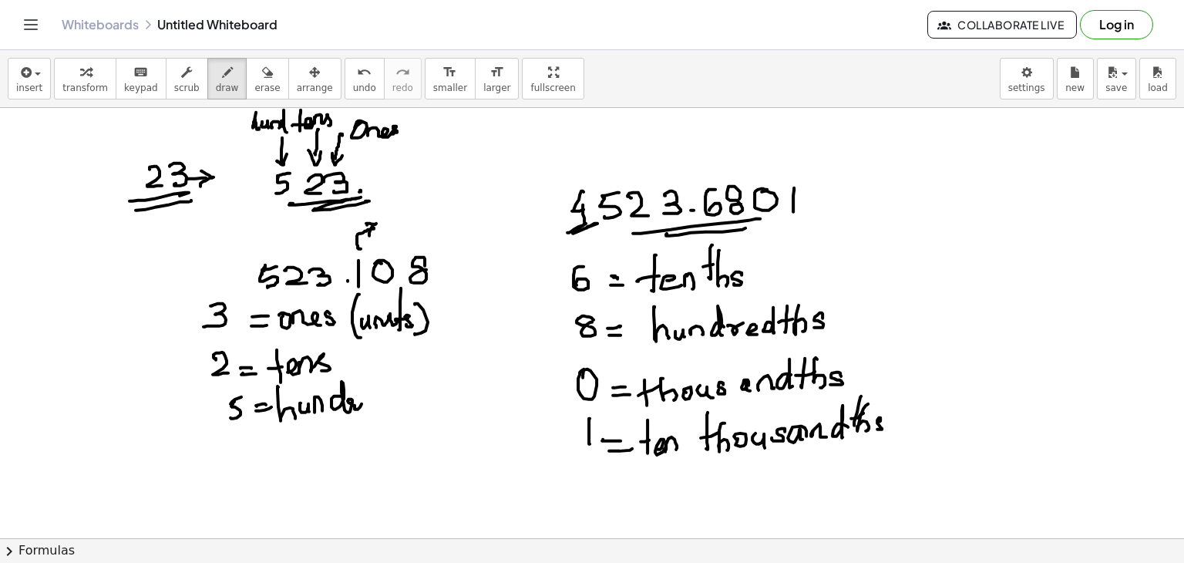
click at [373, 408] on div at bounding box center [592, 538] width 1184 height 861
click at [390, 408] on div at bounding box center [592, 538] width 1184 height 861
click at [391, 411] on div at bounding box center [592, 538] width 1184 height 861
click at [251, 473] on div at bounding box center [592, 538] width 1184 height 861
click at [281, 454] on div at bounding box center [592, 538] width 1184 height 861
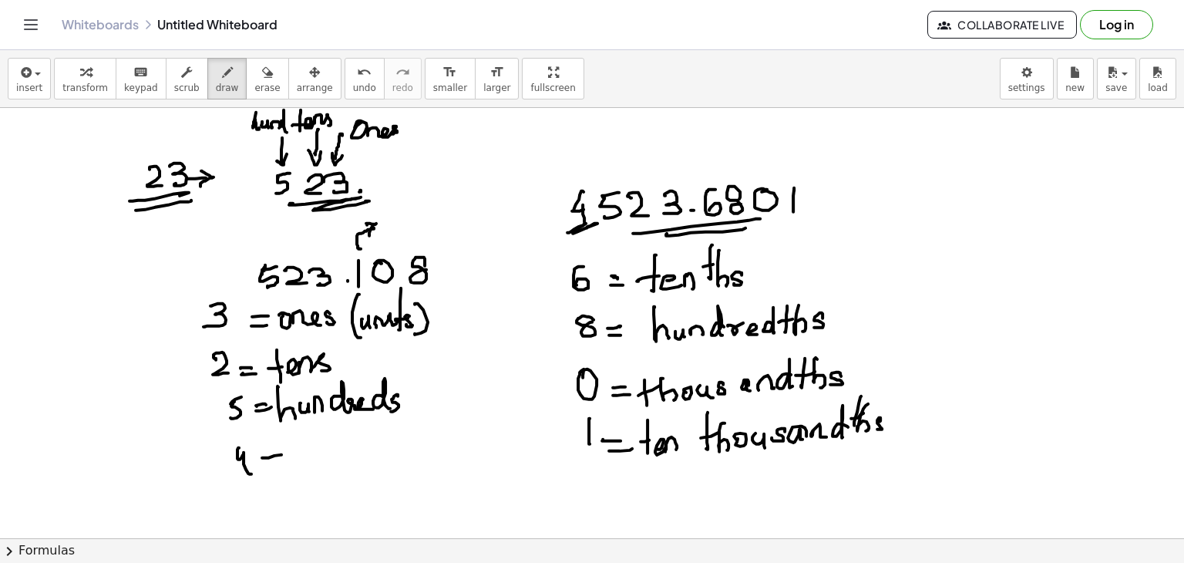
click at [286, 459] on div at bounding box center [592, 538] width 1184 height 861
click at [301, 472] on div at bounding box center [592, 538] width 1184 height 861
click at [304, 456] on div at bounding box center [592, 538] width 1184 height 861
click at [326, 461] on div at bounding box center [592, 538] width 1184 height 861
click at [330, 455] on div at bounding box center [592, 538] width 1184 height 861
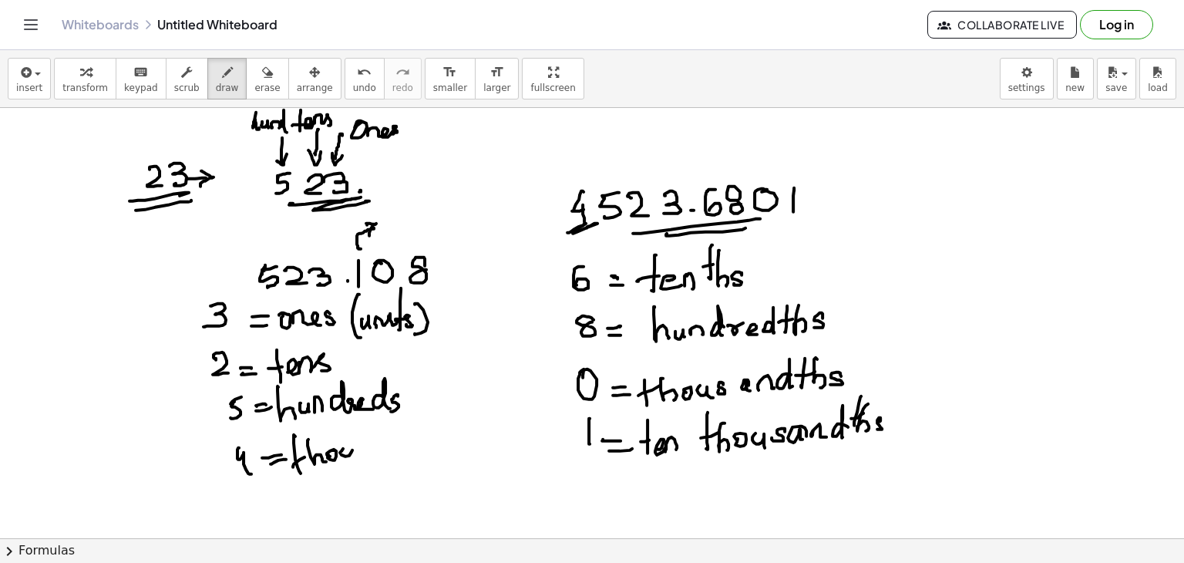
click at [361, 457] on div at bounding box center [592, 538] width 1184 height 861
click at [364, 451] on div at bounding box center [592, 538] width 1184 height 861
click at [386, 452] on div at bounding box center [592, 538] width 1184 height 861
click at [408, 449] on div at bounding box center [592, 538] width 1184 height 861
click at [422, 454] on div at bounding box center [592, 538] width 1184 height 861
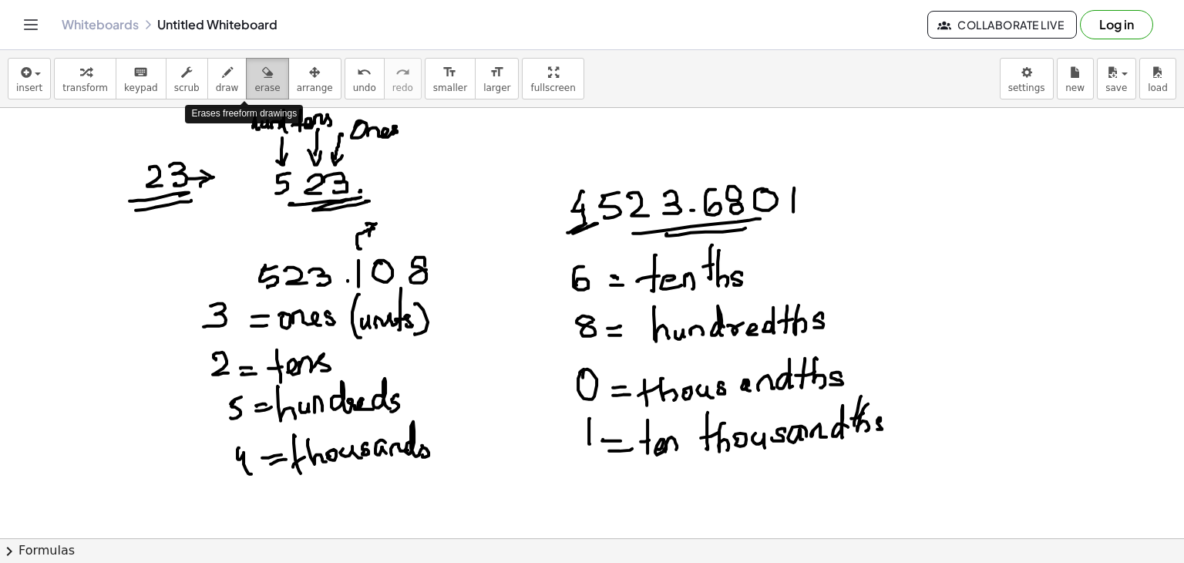
click at [254, 79] on div "button" at bounding box center [266, 71] width 25 height 18
click at [136, 176] on div at bounding box center [592, 538] width 1184 height 861
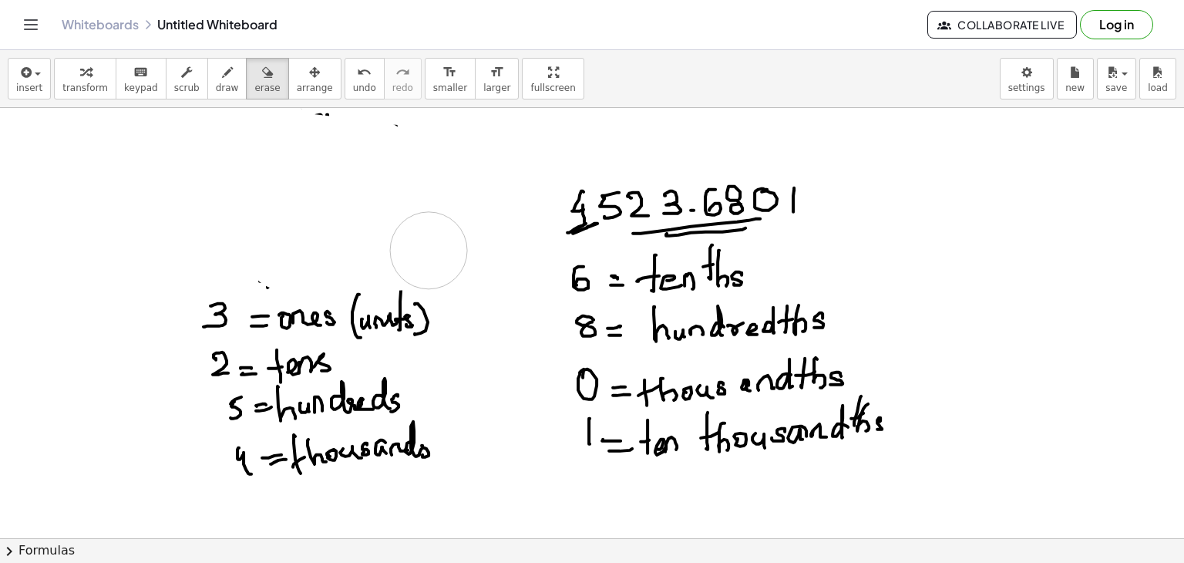
drag, startPoint x: 159, startPoint y: 189, endPoint x: 429, endPoint y: 249, distance: 276.4
click at [429, 249] on div at bounding box center [592, 538] width 1184 height 861
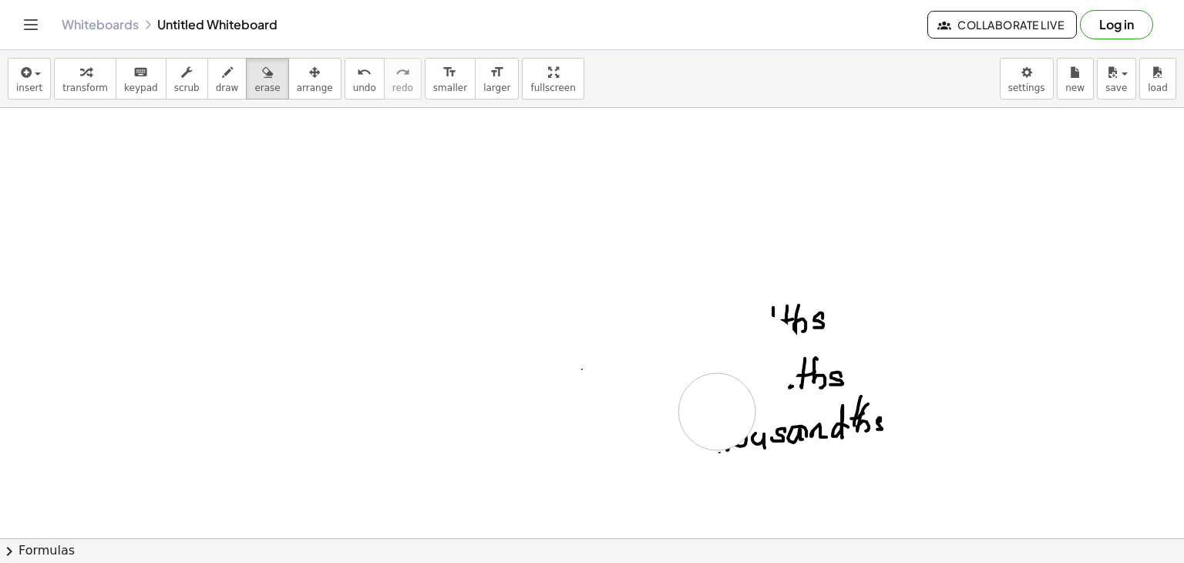
drag, startPoint x: 200, startPoint y: 277, endPoint x: 768, endPoint y: 406, distance: 581.8
click at [768, 406] on div at bounding box center [592, 538] width 1184 height 861
drag, startPoint x: 809, startPoint y: 422, endPoint x: 307, endPoint y: 138, distance: 577.0
click at [307, 138] on div at bounding box center [592, 538] width 1184 height 861
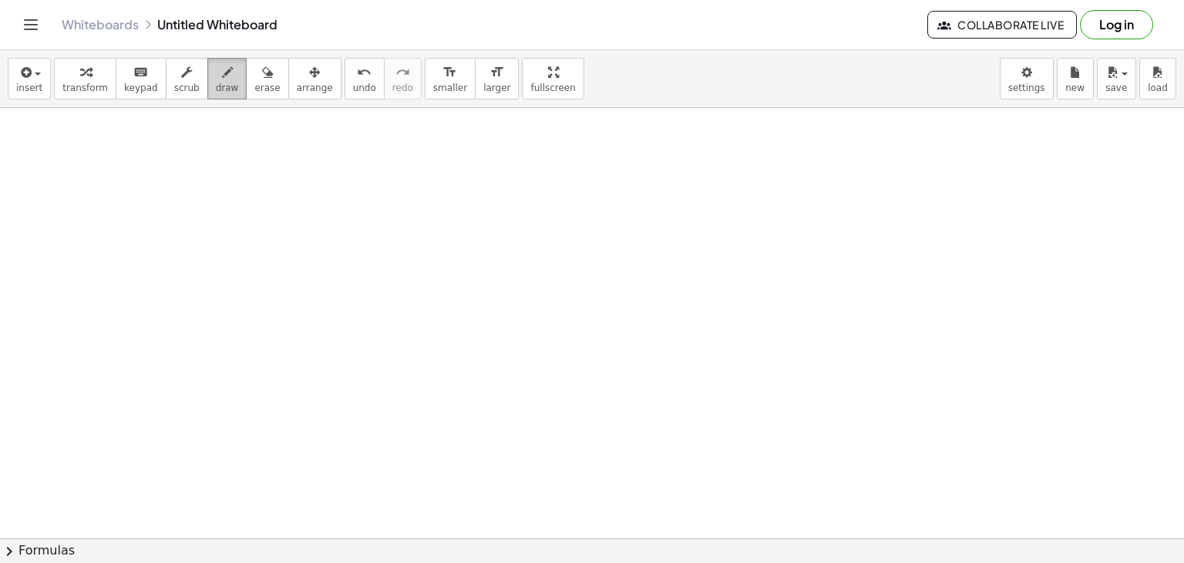
click at [216, 82] on span "draw" at bounding box center [227, 87] width 23 height 11
click at [246, 69] on button "erase" at bounding box center [267, 79] width 42 height 42
drag, startPoint x: 214, startPoint y: 75, endPoint x: 99, endPoint y: 163, distance: 145.2
click at [99, 163] on div "insert select one: Math Expression Function Text Youtube Video Graphing Geometr…" at bounding box center [592, 306] width 1184 height 513
drag, startPoint x: 85, startPoint y: 173, endPoint x: 102, endPoint y: 164, distance: 19.0
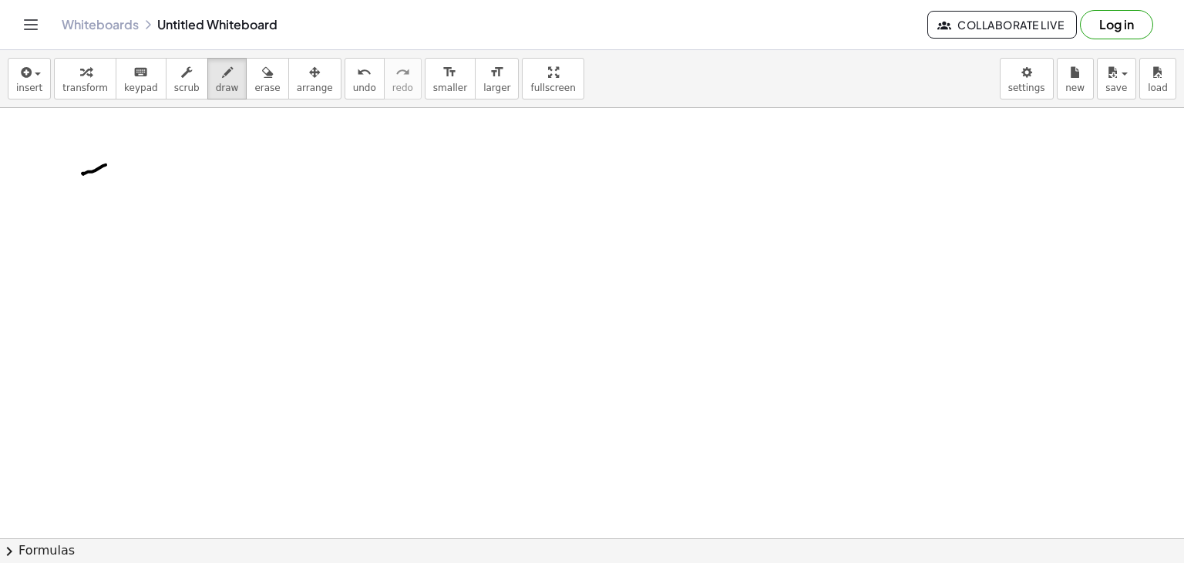
click at [105, 163] on div at bounding box center [592, 538] width 1184 height 861
drag, startPoint x: 97, startPoint y: 176, endPoint x: 99, endPoint y: 190, distance: 14.1
click at [99, 192] on div at bounding box center [592, 538] width 1184 height 861
drag, startPoint x: 108, startPoint y: 180, endPoint x: 124, endPoint y: 180, distance: 16.2
click at [124, 179] on div at bounding box center [592, 538] width 1184 height 861
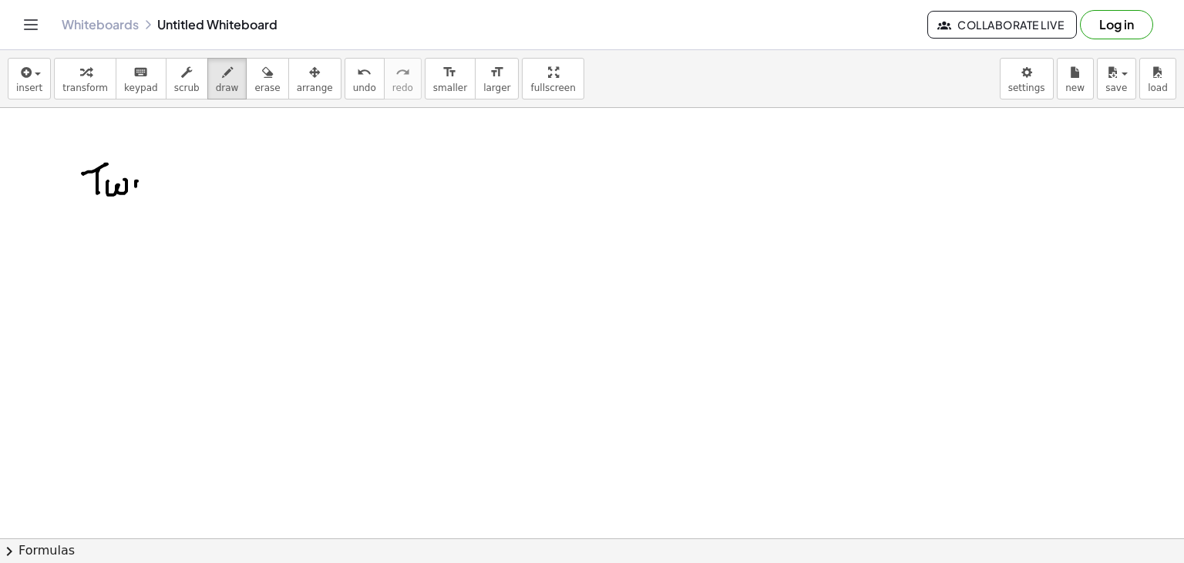
click at [137, 183] on div at bounding box center [592, 538] width 1184 height 861
click at [158, 204] on div at bounding box center [592, 538] width 1184 height 861
drag, startPoint x: 244, startPoint y: 69, endPoint x: 157, endPoint y: 173, distance: 136.3
click at [157, 173] on div "insert select one: Math Expression Function Text Youtube Video Graphing Geometr…" at bounding box center [592, 306] width 1184 height 513
drag, startPoint x: 157, startPoint y: 173, endPoint x: 203, endPoint y: 84, distance: 100.7
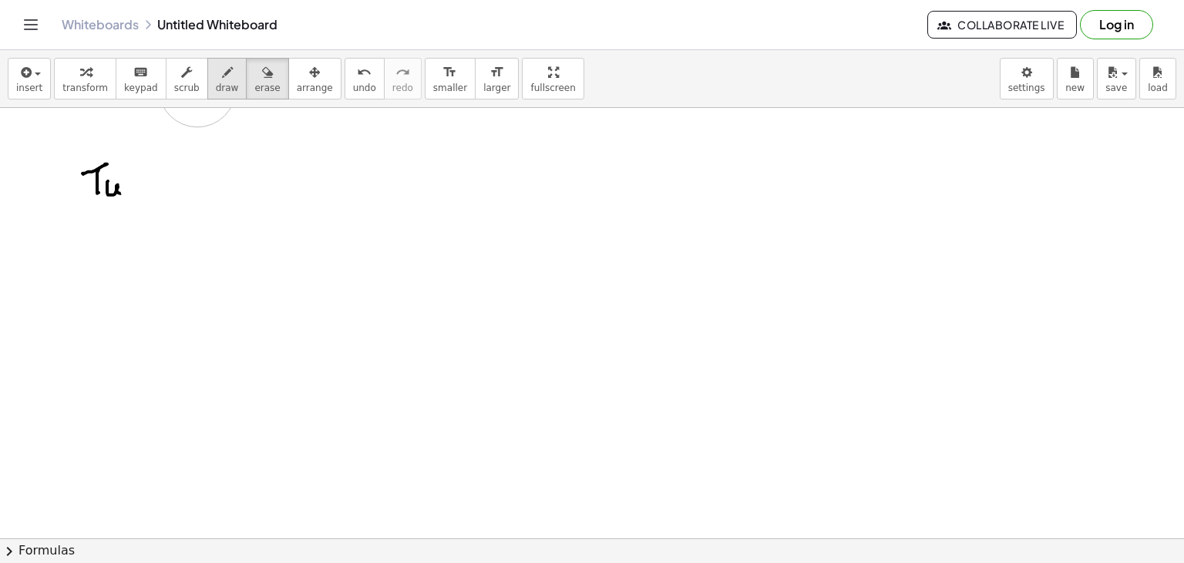
click at [203, 84] on div "insert select one: Math Expression Function Text Youtube Video Graphing Geometr…" at bounding box center [592, 306] width 1184 height 513
click at [216, 84] on span "draw" at bounding box center [227, 87] width 23 height 11
drag, startPoint x: 119, startPoint y: 186, endPoint x: 126, endPoint y: 183, distance: 8.3
click at [126, 183] on div at bounding box center [592, 538] width 1184 height 861
click at [136, 183] on div at bounding box center [592, 538] width 1184 height 861
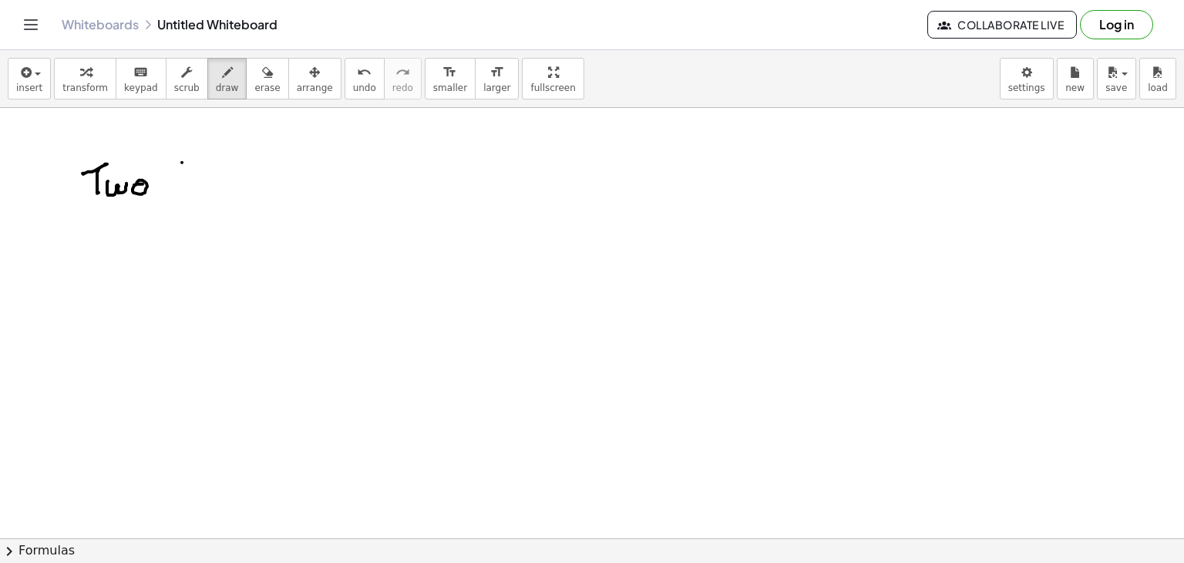
drag, startPoint x: 182, startPoint y: 162, endPoint x: 174, endPoint y: 188, distance: 27.3
click at [182, 194] on div at bounding box center [592, 538] width 1184 height 861
drag, startPoint x: 173, startPoint y: 188, endPoint x: 189, endPoint y: 175, distance: 20.2
click at [186, 184] on div at bounding box center [592, 538] width 1184 height 861
drag, startPoint x: 190, startPoint y: 182, endPoint x: 213, endPoint y: 180, distance: 23.2
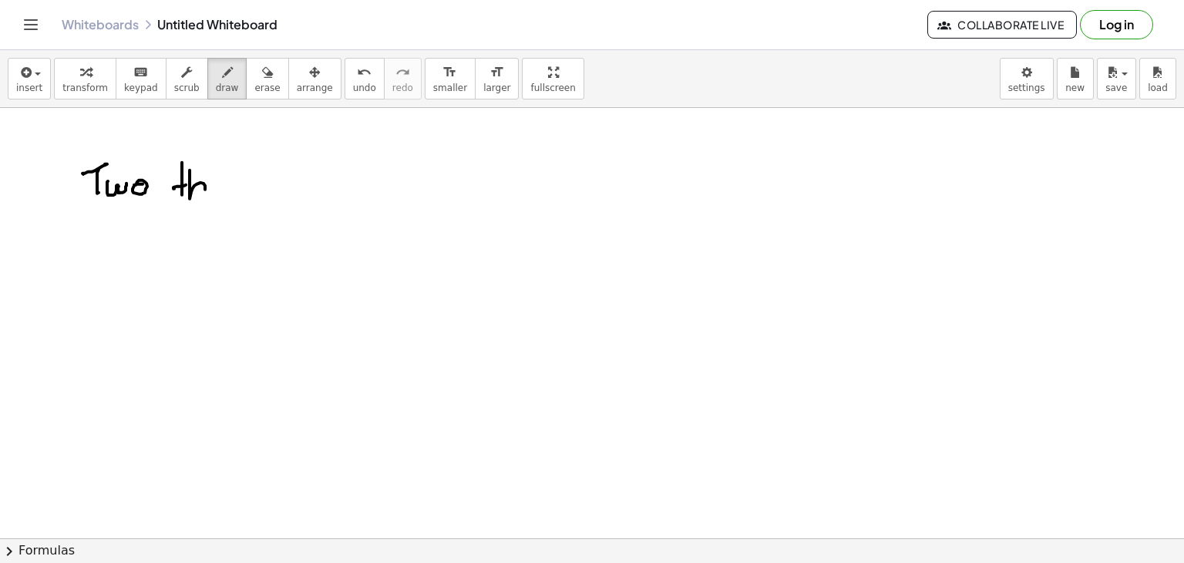
click at [205, 193] on div at bounding box center [592, 538] width 1184 height 861
click at [210, 184] on div at bounding box center [592, 538] width 1184 height 861
drag, startPoint x: 232, startPoint y: 190, endPoint x: 254, endPoint y: 183, distance: 23.2
click at [240, 191] on div at bounding box center [592, 538] width 1184 height 861
drag, startPoint x: 256, startPoint y: 178, endPoint x: 245, endPoint y: 190, distance: 15.8
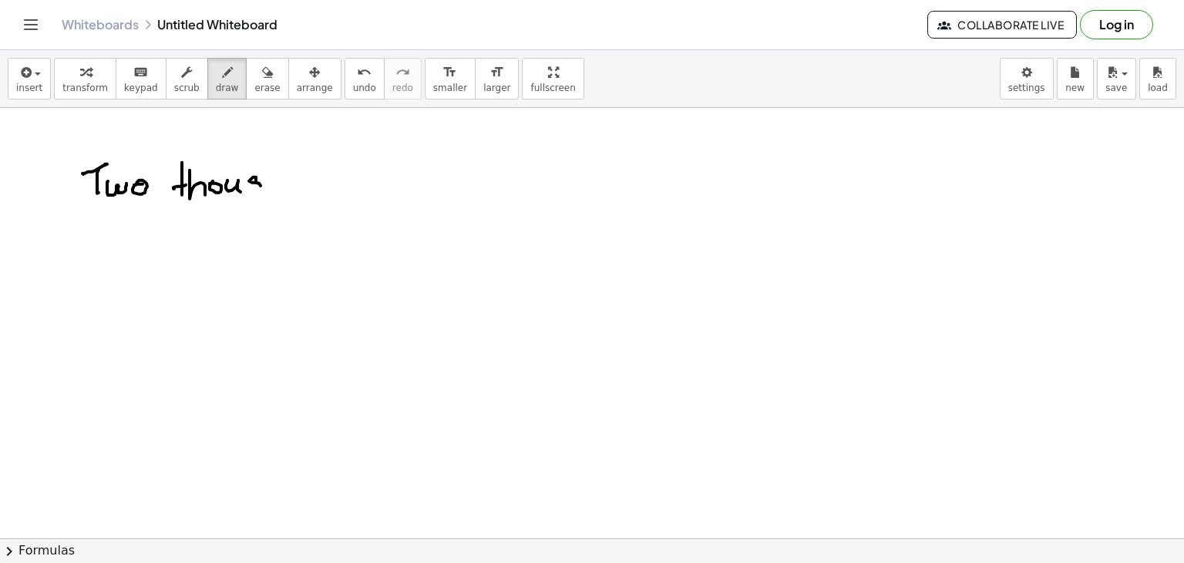
click at [245, 190] on div at bounding box center [592, 538] width 1184 height 861
drag, startPoint x: 273, startPoint y: 183, endPoint x: 284, endPoint y: 176, distance: 13.1
click at [274, 191] on div at bounding box center [592, 538] width 1184 height 861
drag, startPoint x: 284, startPoint y: 180, endPoint x: 311, endPoint y: 175, distance: 27.4
click at [296, 184] on div at bounding box center [592, 538] width 1184 height 861
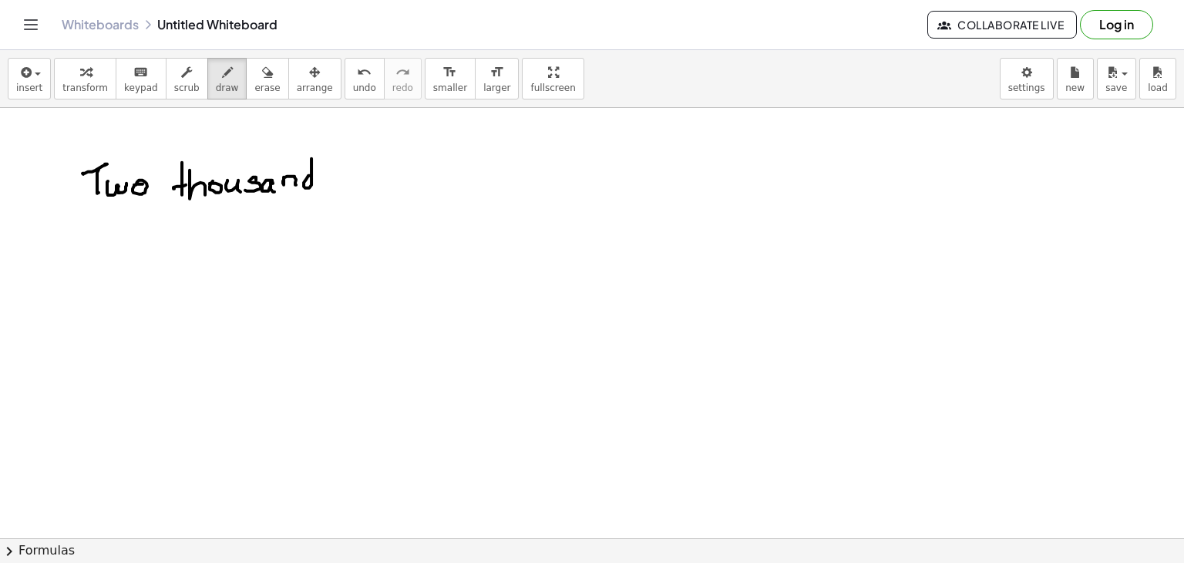
drag, startPoint x: 311, startPoint y: 175, endPoint x: 311, endPoint y: 184, distance: 9.3
click at [311, 187] on div at bounding box center [592, 538] width 1184 height 861
drag, startPoint x: 338, startPoint y: 180, endPoint x: 361, endPoint y: 169, distance: 25.2
click at [362, 184] on div at bounding box center [592, 538] width 1184 height 861
click at [358, 170] on div at bounding box center [592, 538] width 1184 height 861
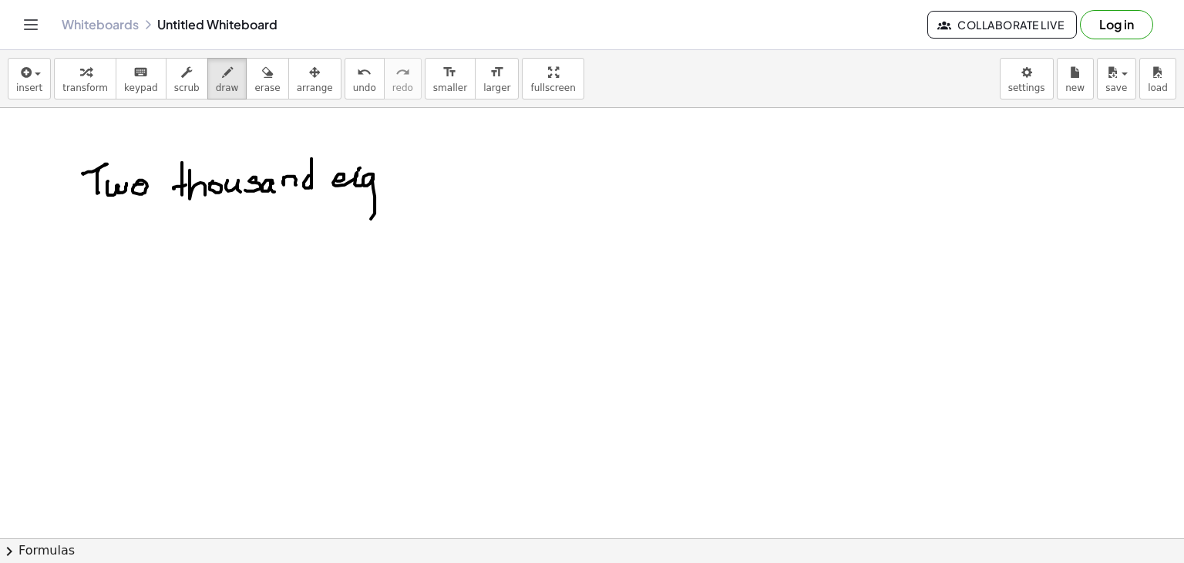
drag, startPoint x: 364, startPoint y: 176, endPoint x: 388, endPoint y: 170, distance: 24.5
click at [381, 192] on div at bounding box center [592, 538] width 1184 height 861
drag, startPoint x: 389, startPoint y: 142, endPoint x: 398, endPoint y: 184, distance: 43.2
click at [398, 186] on div at bounding box center [592, 538] width 1184 height 861
drag, startPoint x: 406, startPoint y: 153, endPoint x: 405, endPoint y: 174, distance: 20.9
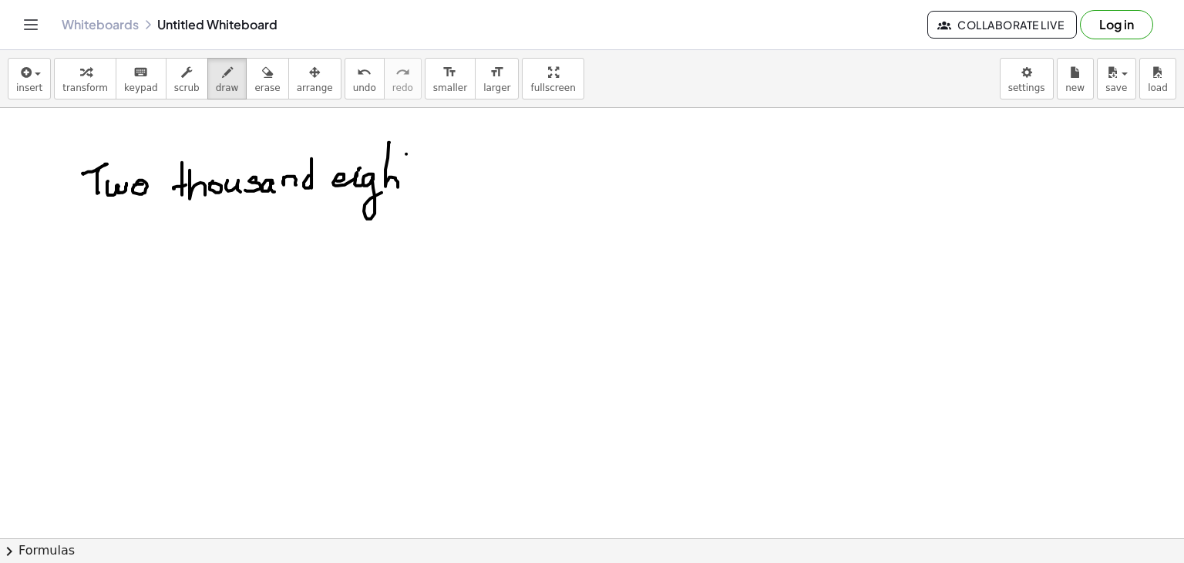
click at [406, 185] on div at bounding box center [592, 538] width 1184 height 861
drag, startPoint x: 396, startPoint y: 166, endPoint x: 410, endPoint y: 164, distance: 14.1
click at [413, 165] on div at bounding box center [592, 538] width 1184 height 861
drag, startPoint x: 432, startPoint y: 152, endPoint x: 450, endPoint y: 180, distance: 34.0
click at [445, 183] on div at bounding box center [592, 538] width 1184 height 861
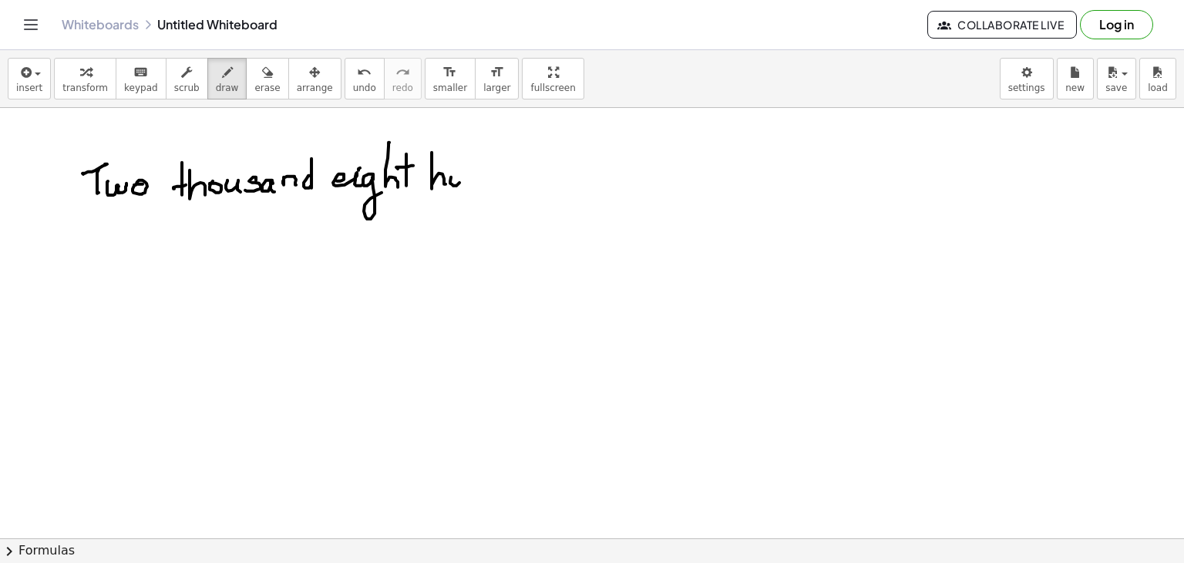
drag, startPoint x: 450, startPoint y: 180, endPoint x: 466, endPoint y: 182, distance: 16.3
click at [462, 185] on div at bounding box center [592, 538] width 1184 height 861
drag, startPoint x: 466, startPoint y: 182, endPoint x: 476, endPoint y: 183, distance: 9.3
click at [476, 183] on div at bounding box center [592, 538] width 1184 height 861
drag, startPoint x: 481, startPoint y: 180, endPoint x: 496, endPoint y: 178, distance: 15.5
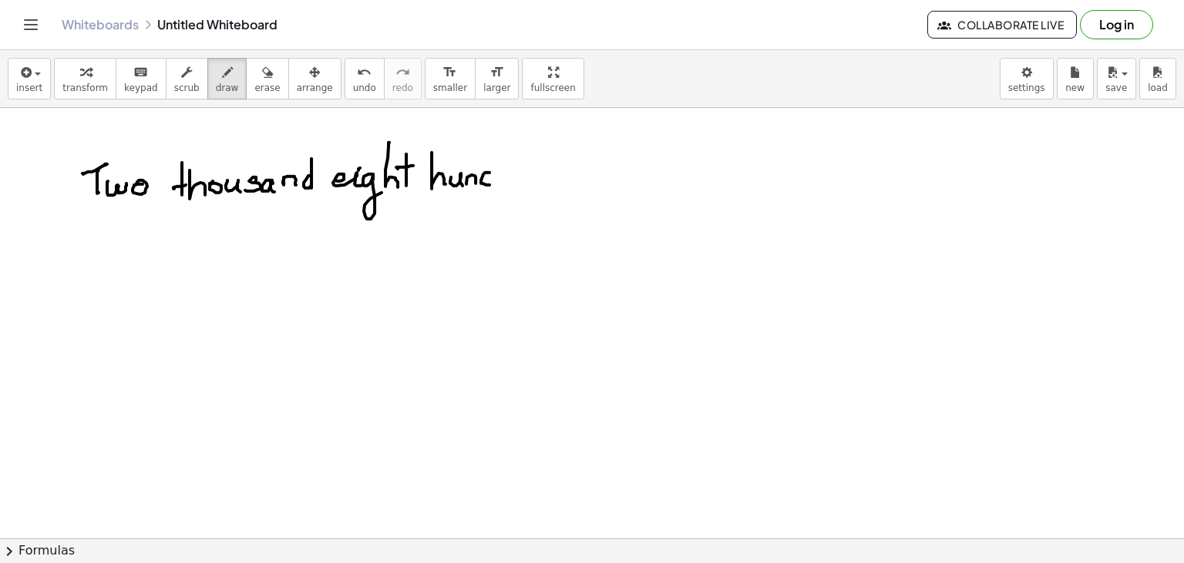
click at [496, 178] on div at bounding box center [592, 538] width 1184 height 861
click at [518, 174] on div at bounding box center [592, 538] width 1184 height 861
drag, startPoint x: 510, startPoint y: 180, endPoint x: 526, endPoint y: 170, distance: 18.4
click at [519, 183] on div at bounding box center [592, 538] width 1184 height 861
drag, startPoint x: 526, startPoint y: 170, endPoint x: 533, endPoint y: 176, distance: 9.9
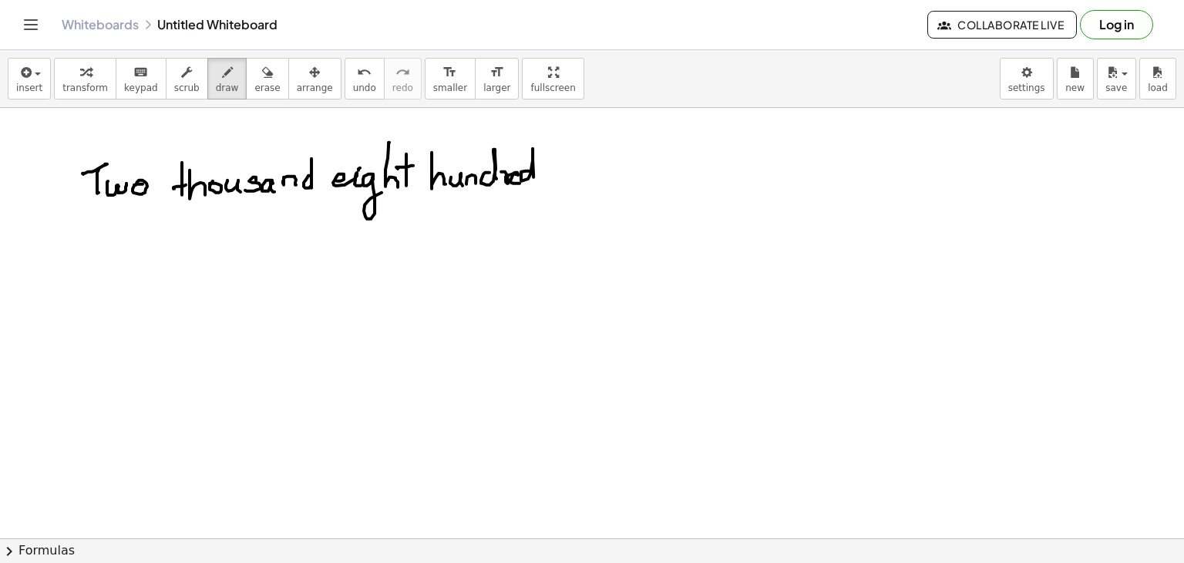
click at [533, 176] on div at bounding box center [592, 538] width 1184 height 861
drag, startPoint x: 570, startPoint y: 158, endPoint x: 567, endPoint y: 180, distance: 21.8
click at [569, 183] on div at bounding box center [592, 538] width 1184 height 861
click at [577, 172] on div at bounding box center [592, 538] width 1184 height 861
click at [594, 166] on div at bounding box center [592, 538] width 1184 height 861
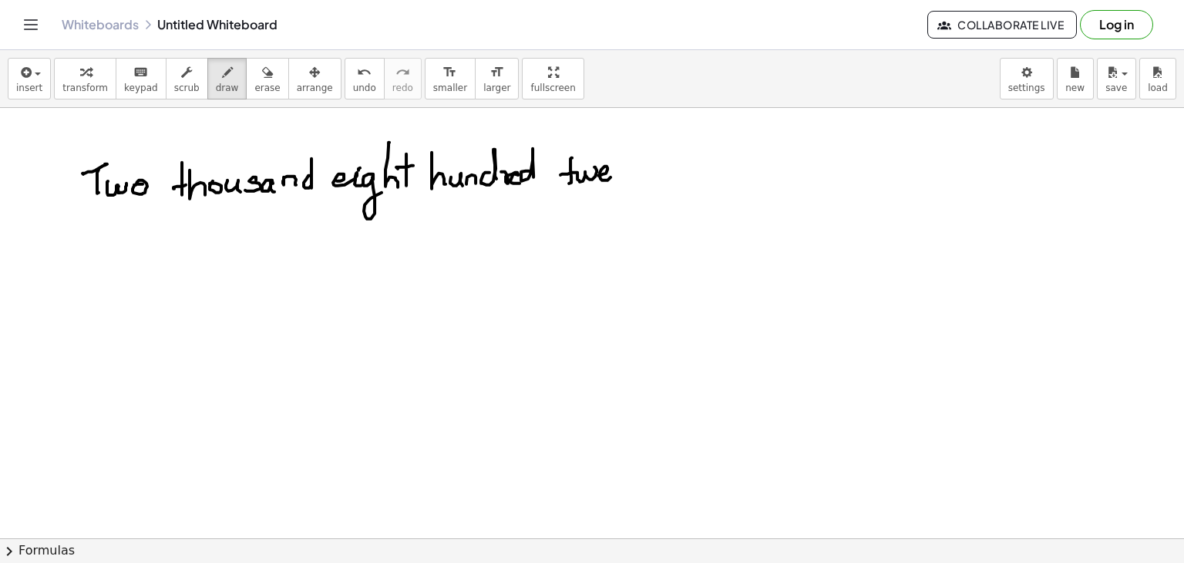
click at [613, 174] on div at bounding box center [592, 538] width 1184 height 861
click at [630, 179] on div at bounding box center [592, 538] width 1184 height 861
click at [635, 176] on div at bounding box center [592, 538] width 1184 height 861
click at [638, 193] on div at bounding box center [592, 538] width 1184 height 861
click at [650, 185] on div at bounding box center [592, 538] width 1184 height 861
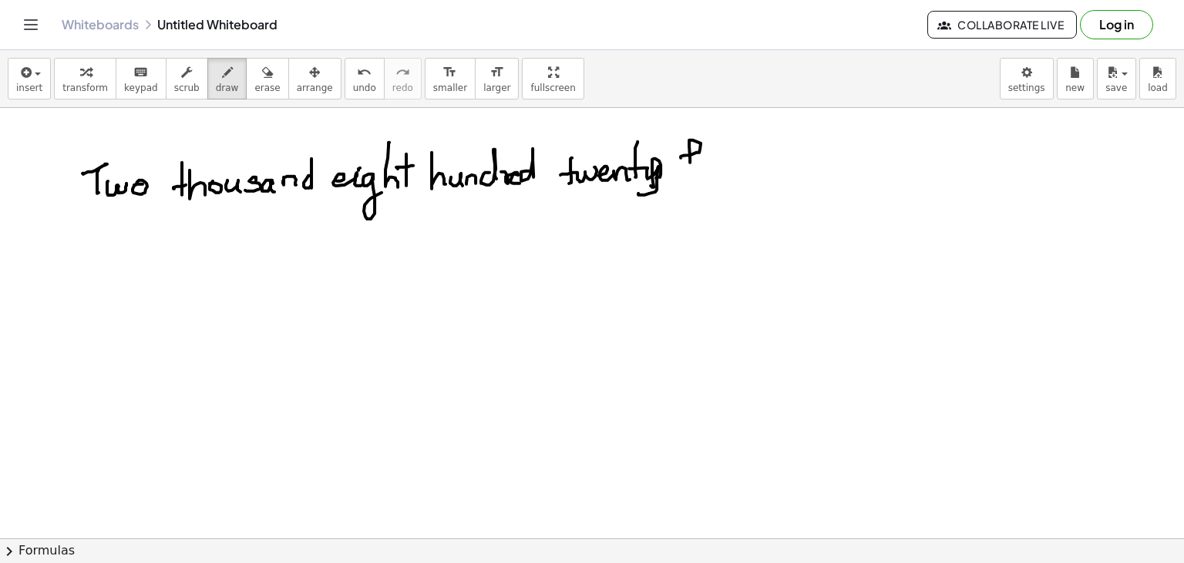
click at [689, 182] on div at bounding box center [592, 538] width 1184 height 861
click at [705, 179] on div at bounding box center [592, 538] width 1184 height 861
click at [704, 161] on div at bounding box center [592, 538] width 1184 height 861
click at [707, 166] on div at bounding box center [592, 538] width 1184 height 861
click at [724, 166] on div at bounding box center [592, 538] width 1184 height 861
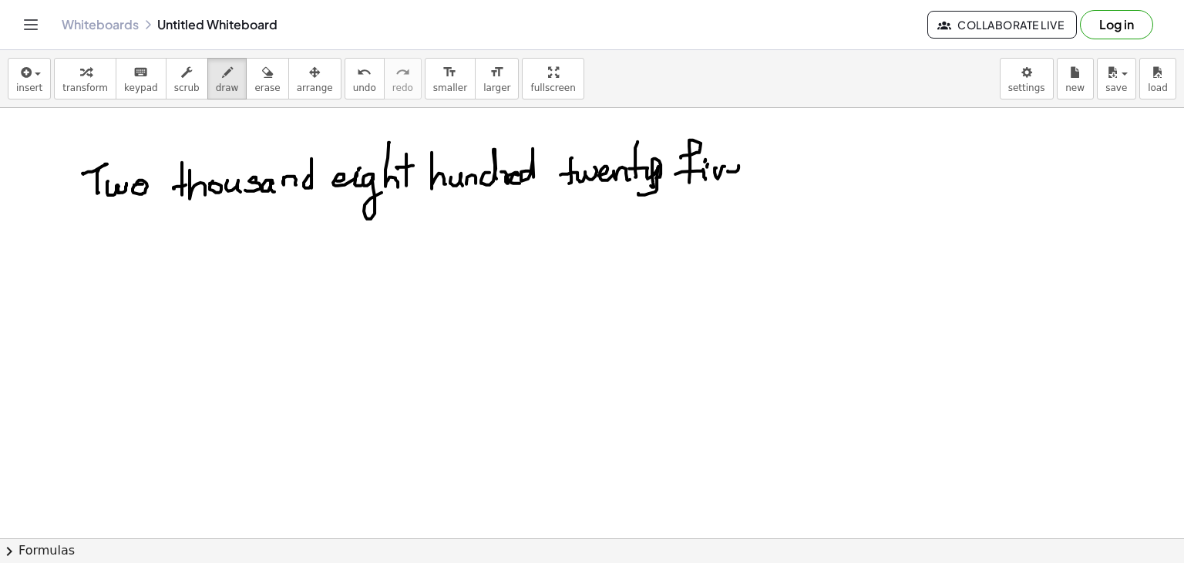
click at [743, 172] on div at bounding box center [592, 538] width 1184 height 861
click at [142, 224] on div at bounding box center [592, 538] width 1184 height 861
click at [159, 235] on div at bounding box center [592, 538] width 1184 height 861
click at [187, 260] on div at bounding box center [592, 538] width 1184 height 861
click at [197, 234] on div at bounding box center [592, 538] width 1184 height 861
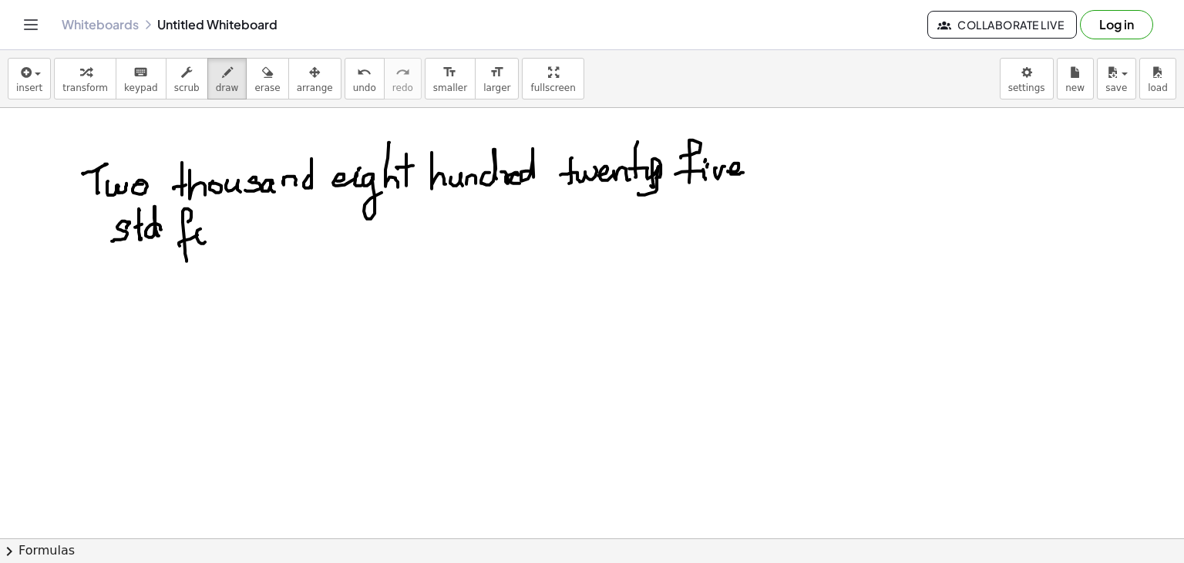
click at [193, 229] on div at bounding box center [592, 538] width 1184 height 861
click at [240, 236] on div at bounding box center [592, 538] width 1184 height 861
click at [262, 221] on div at bounding box center [592, 538] width 1184 height 861
click at [256, 235] on div at bounding box center [592, 538] width 1184 height 861
click at [318, 241] on div at bounding box center [592, 538] width 1184 height 861
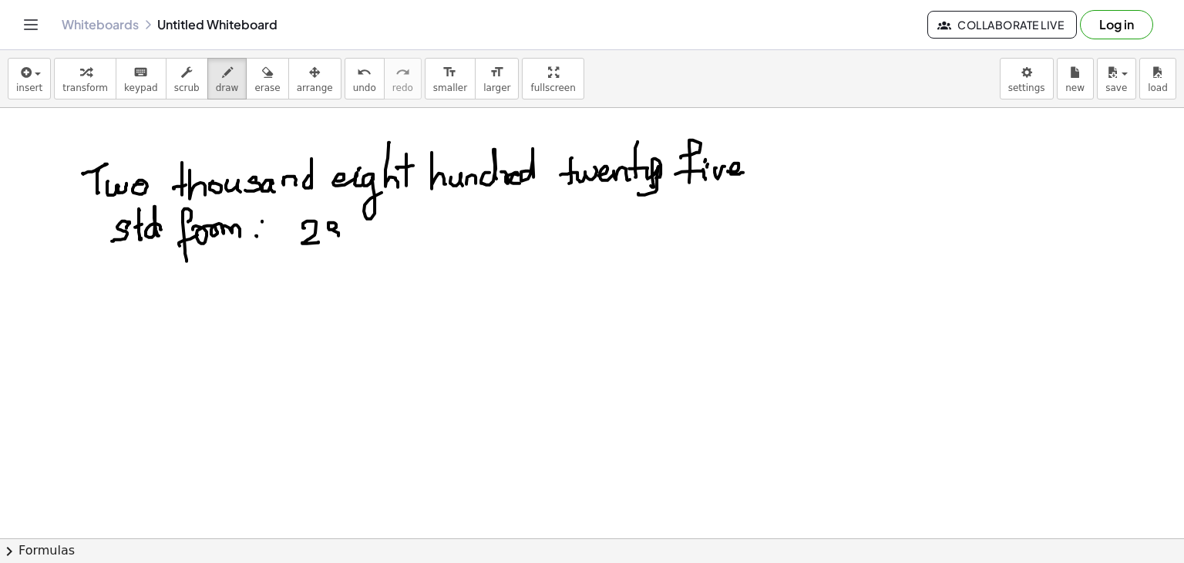
click at [335, 231] on div at bounding box center [592, 538] width 1184 height 861
click at [357, 239] on div at bounding box center [592, 538] width 1184 height 861
click at [370, 239] on div at bounding box center [592, 538] width 1184 height 861
click at [396, 221] on div at bounding box center [592, 538] width 1184 height 861
click at [67, 283] on div at bounding box center [592, 538] width 1184 height 861
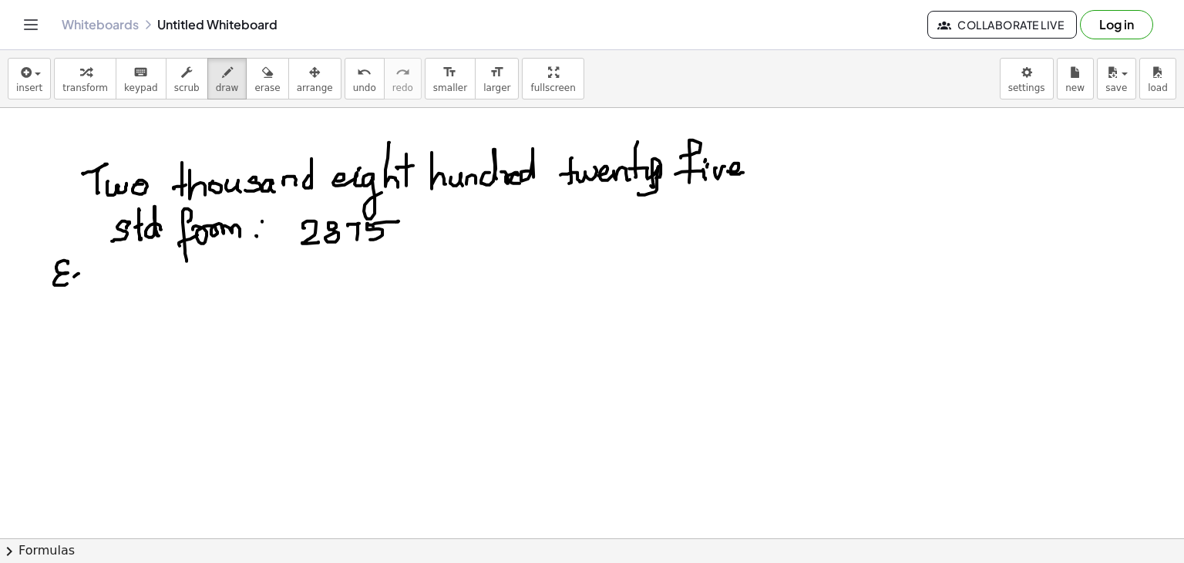
click at [74, 286] on div at bounding box center [592, 538] width 1184 height 861
click at [90, 284] on div at bounding box center [592, 538] width 1184 height 861
click at [92, 311] on div at bounding box center [592, 538] width 1184 height 861
click at [89, 288] on div at bounding box center [592, 538] width 1184 height 861
click at [117, 282] on div at bounding box center [592, 538] width 1184 height 861
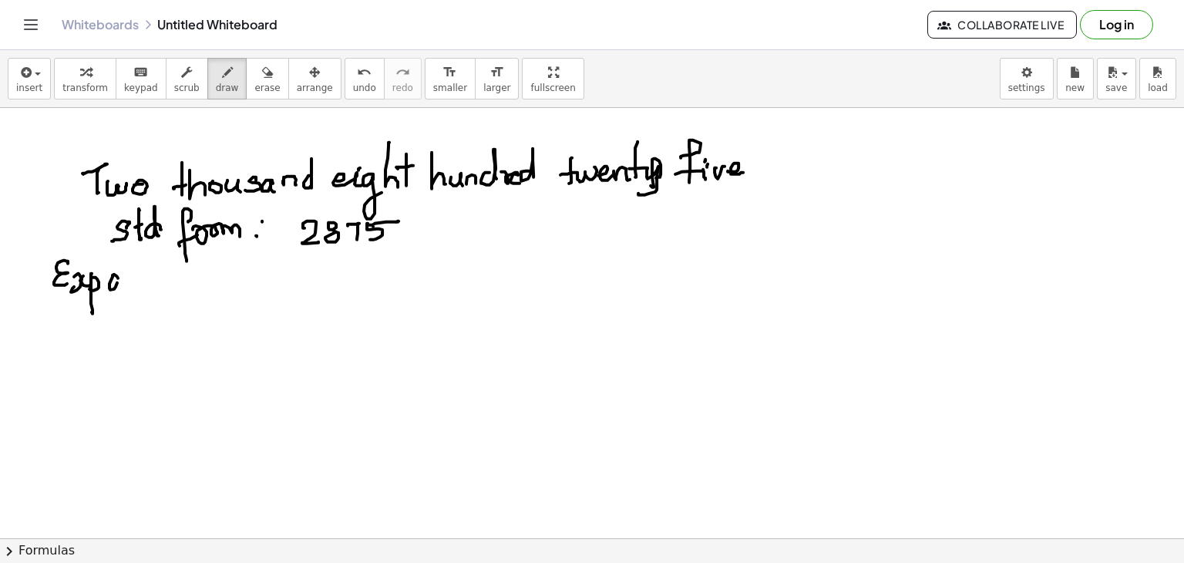
click at [120, 289] on div at bounding box center [592, 538] width 1184 height 861
click at [142, 287] on div at bounding box center [592, 538] width 1184 height 861
click at [153, 289] on div at bounding box center [592, 538] width 1184 height 861
click at [168, 287] on div at bounding box center [592, 538] width 1184 height 861
click at [183, 290] on div at bounding box center [592, 538] width 1184 height 861
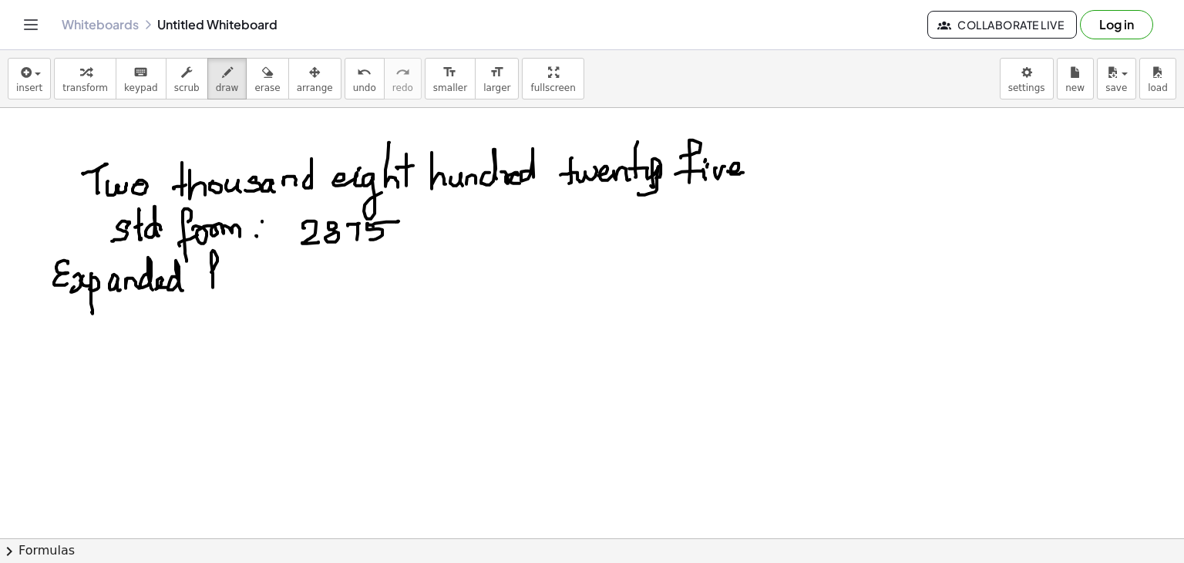
click at [213, 297] on div at bounding box center [592, 538] width 1184 height 861
click at [214, 282] on div at bounding box center [592, 538] width 1184 height 861
click at [240, 279] on div at bounding box center [592, 538] width 1184 height 861
click at [250, 282] on div at bounding box center [592, 538] width 1184 height 861
click at [227, 275] on div at bounding box center [592, 538] width 1184 height 861
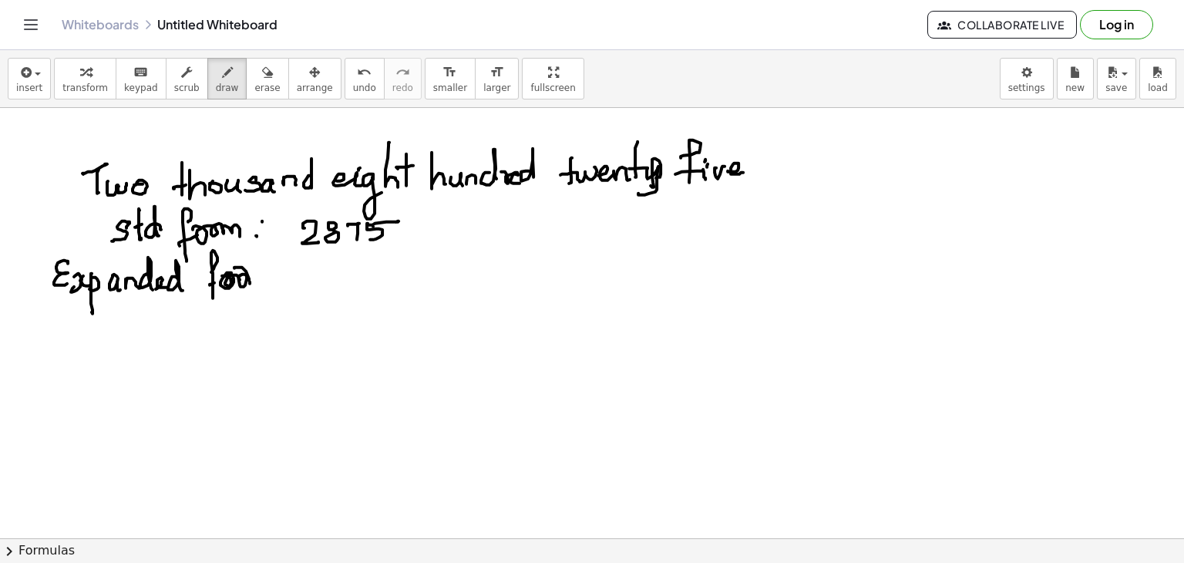
click at [250, 270] on div at bounding box center [592, 538] width 1184 height 861
click at [275, 284] on div at bounding box center [592, 538] width 1184 height 861
click at [304, 278] on div at bounding box center [592, 538] width 1184 height 861
click at [301, 287] on div at bounding box center [592, 538] width 1184 height 861
click at [345, 291] on div at bounding box center [592, 538] width 1184 height 861
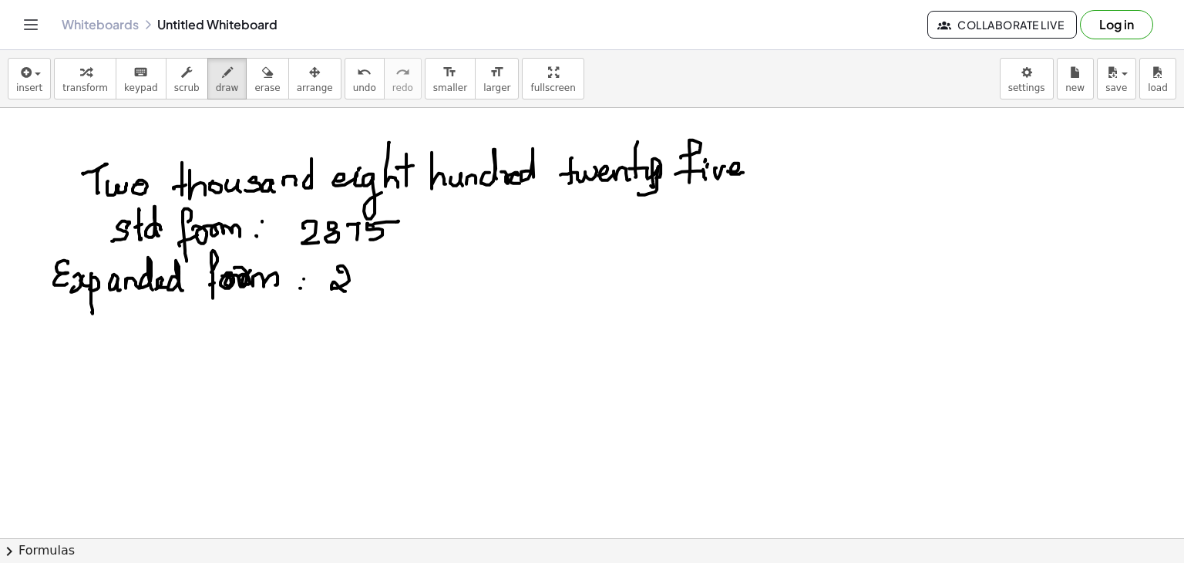
click at [364, 290] on div at bounding box center [592, 538] width 1184 height 861
click at [355, 289] on div at bounding box center [592, 538] width 1184 height 861
click at [374, 284] on div at bounding box center [592, 538] width 1184 height 861
click at [383, 274] on div at bounding box center [592, 538] width 1184 height 861
click at [401, 272] on div at bounding box center [592, 538] width 1184 height 861
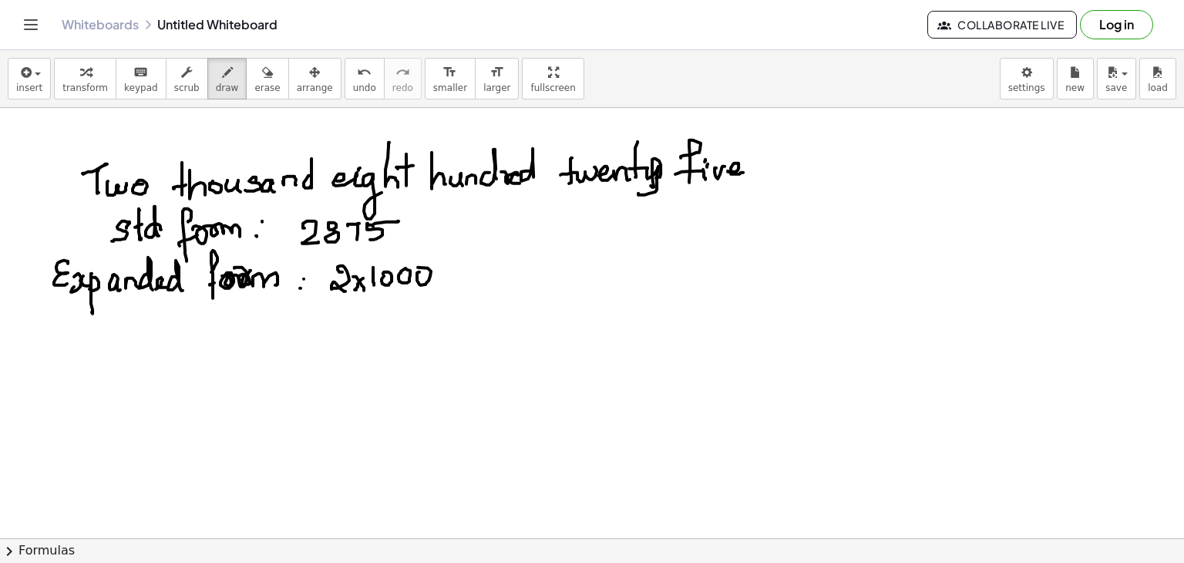
click at [415, 275] on div at bounding box center [592, 538] width 1184 height 861
click at [462, 275] on div at bounding box center [592, 538] width 1184 height 861
click at [450, 279] on div at bounding box center [592, 538] width 1184 height 861
click at [481, 268] on div at bounding box center [592, 538] width 1184 height 861
click at [509, 275] on div at bounding box center [592, 538] width 1184 height 861
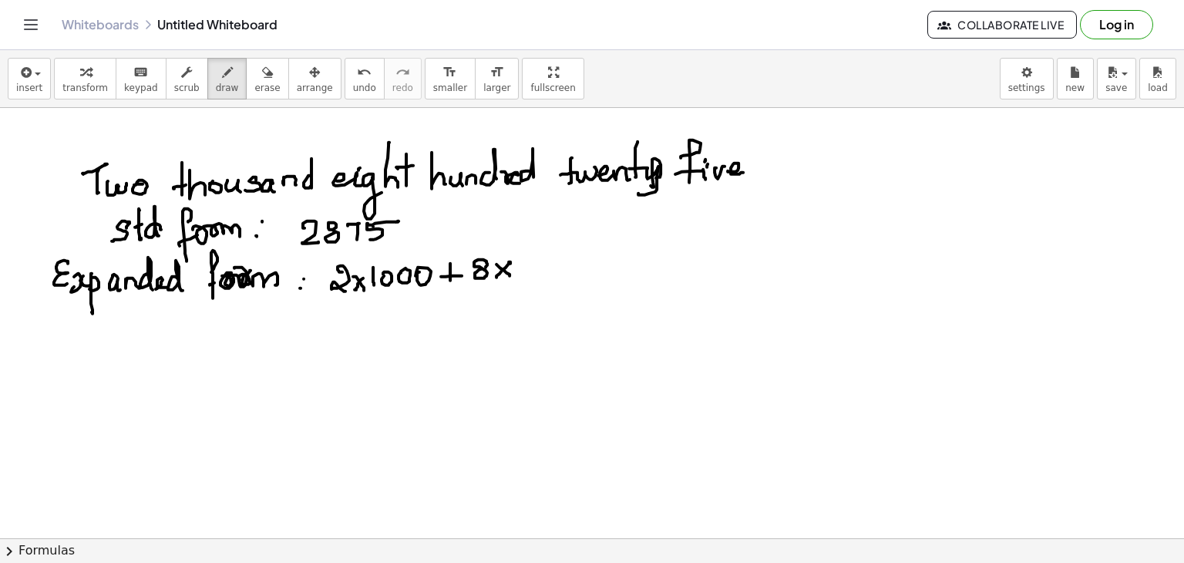
click at [498, 275] on div at bounding box center [592, 538] width 1184 height 861
click at [520, 276] on div at bounding box center [592, 538] width 1184 height 861
click at [529, 265] on div at bounding box center [592, 538] width 1184 height 861
click at [554, 260] on div at bounding box center [592, 538] width 1184 height 861
click at [599, 266] on div at bounding box center [592, 538] width 1184 height 861
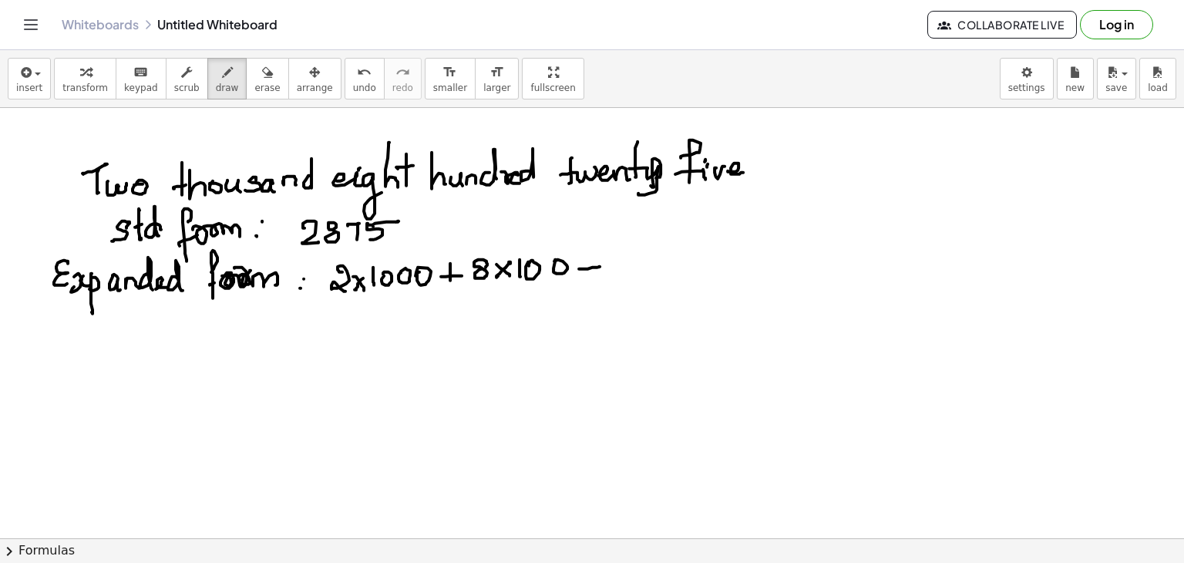
click at [590, 273] on div at bounding box center [592, 538] width 1184 height 861
click at [632, 272] on div at bounding box center [592, 538] width 1184 height 861
click at [657, 270] on div at bounding box center [592, 538] width 1184 height 861
click at [642, 277] on div at bounding box center [592, 538] width 1184 height 861
click at [670, 269] on div at bounding box center [592, 538] width 1184 height 861
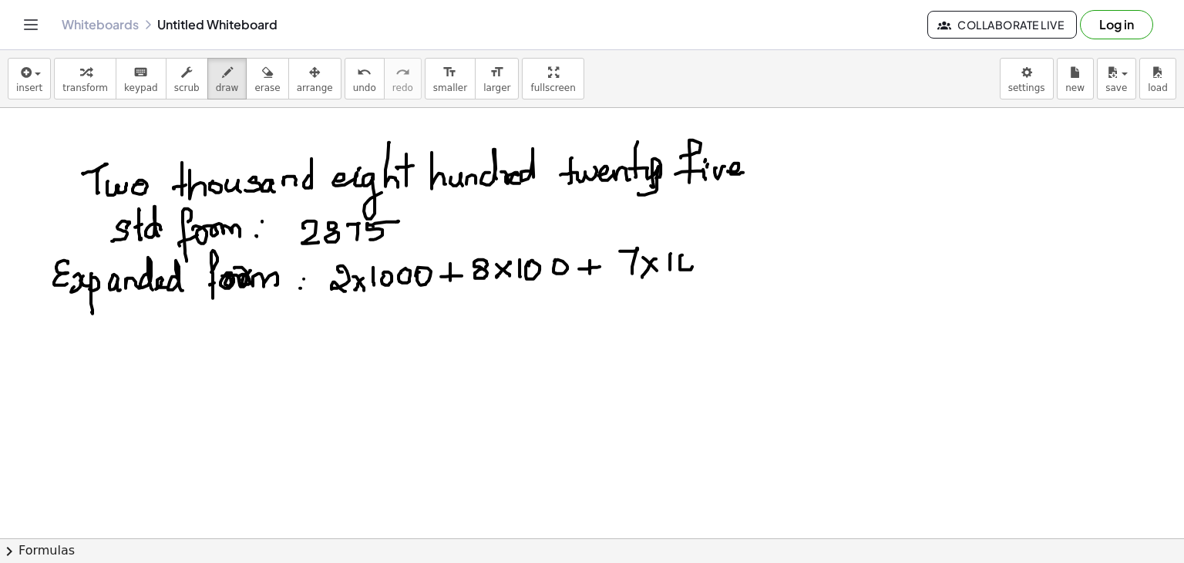
click at [680, 255] on div at bounding box center [592, 538] width 1184 height 861
click at [717, 259] on div at bounding box center [592, 538] width 1184 height 861
click at [709, 268] on div at bounding box center [592, 538] width 1184 height 861
click at [740, 266] on div at bounding box center [592, 538] width 1184 height 861
click at [756, 247] on div at bounding box center [592, 538] width 1184 height 861
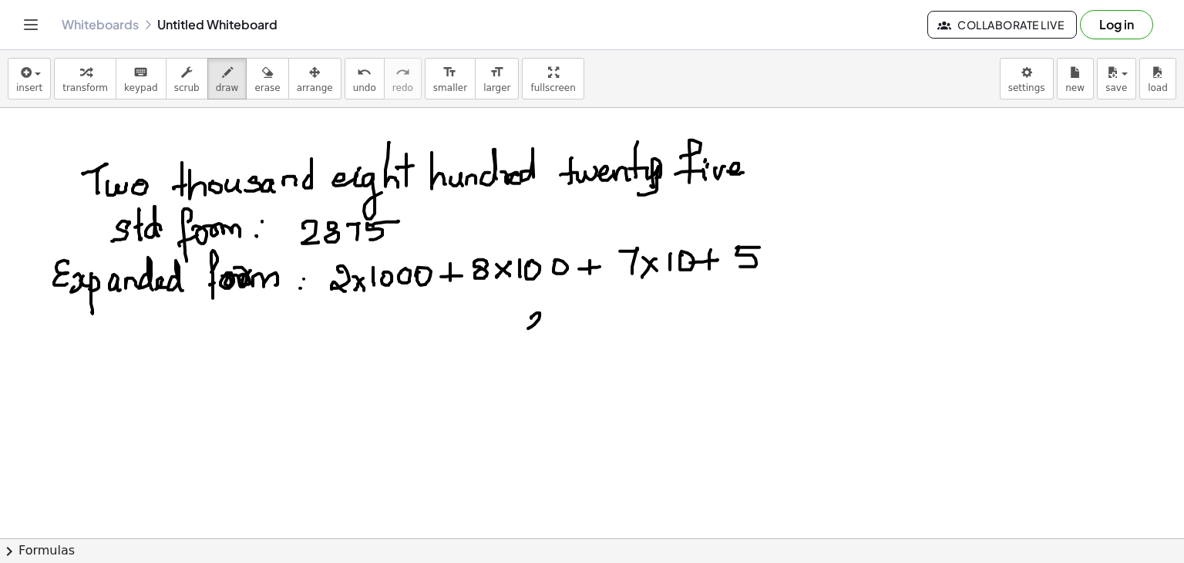
click at [538, 328] on div at bounding box center [592, 538] width 1184 height 861
click at [544, 312] on div at bounding box center [592, 538] width 1184 height 861
click at [573, 313] on div at bounding box center [592, 538] width 1184 height 861
click at [593, 308] on div at bounding box center [592, 538] width 1184 height 861
click at [644, 311] on div at bounding box center [592, 538] width 1184 height 861
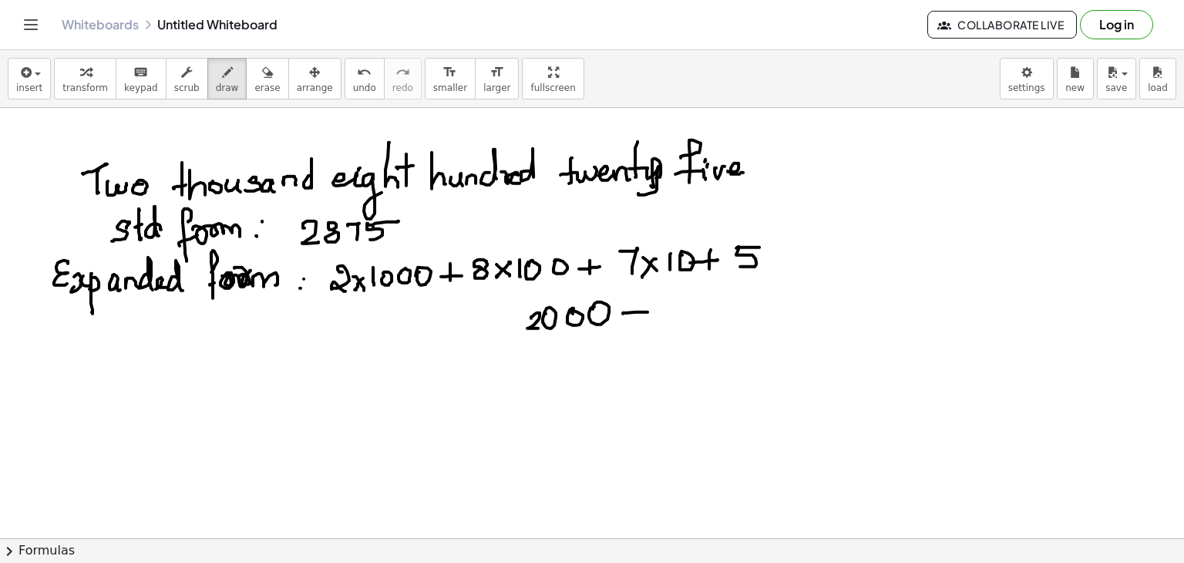
click at [635, 321] on div at bounding box center [592, 538] width 1184 height 861
click at [561, 344] on div at bounding box center [592, 538] width 1184 height 861
click at [563, 343] on div at bounding box center [592, 538] width 1184 height 861
click at [600, 336] on div at bounding box center [592, 538] width 1184 height 861
drag, startPoint x: 575, startPoint y: 372, endPoint x: 609, endPoint y: 371, distance: 33.9
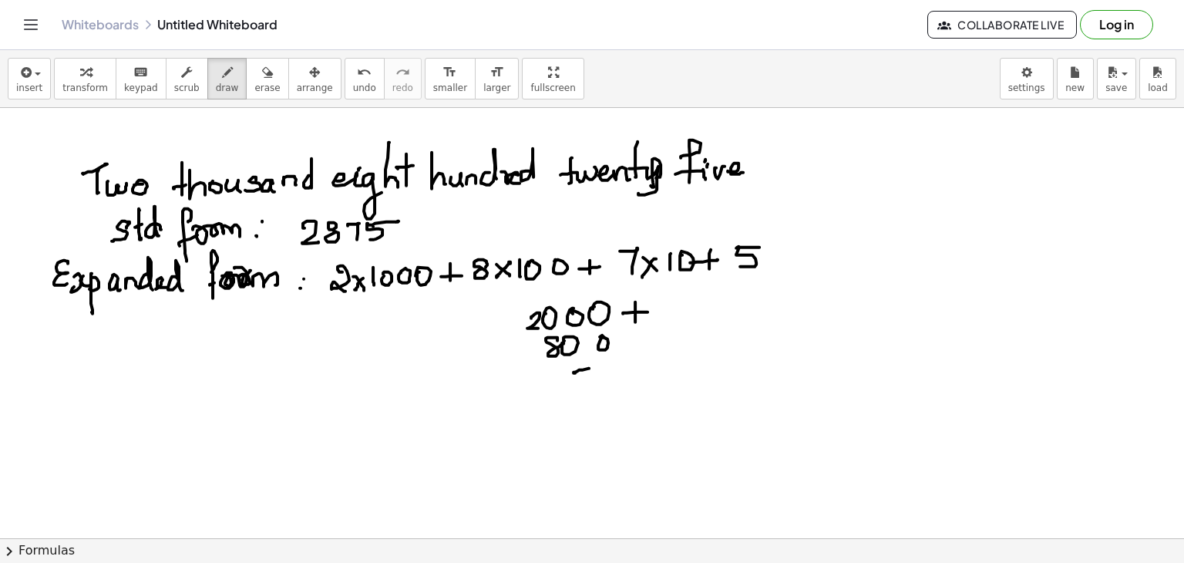
click at [585, 389] on div at bounding box center [592, 538] width 1184 height 861
drag, startPoint x: 603, startPoint y: 385, endPoint x: 610, endPoint y: 402, distance: 17.6
click at [604, 370] on div at bounding box center [592, 538] width 1184 height 861
click at [606, 413] on div at bounding box center [592, 538] width 1184 height 861
drag, startPoint x: 615, startPoint y: 395, endPoint x: 623, endPoint y: 395, distance: 7.7
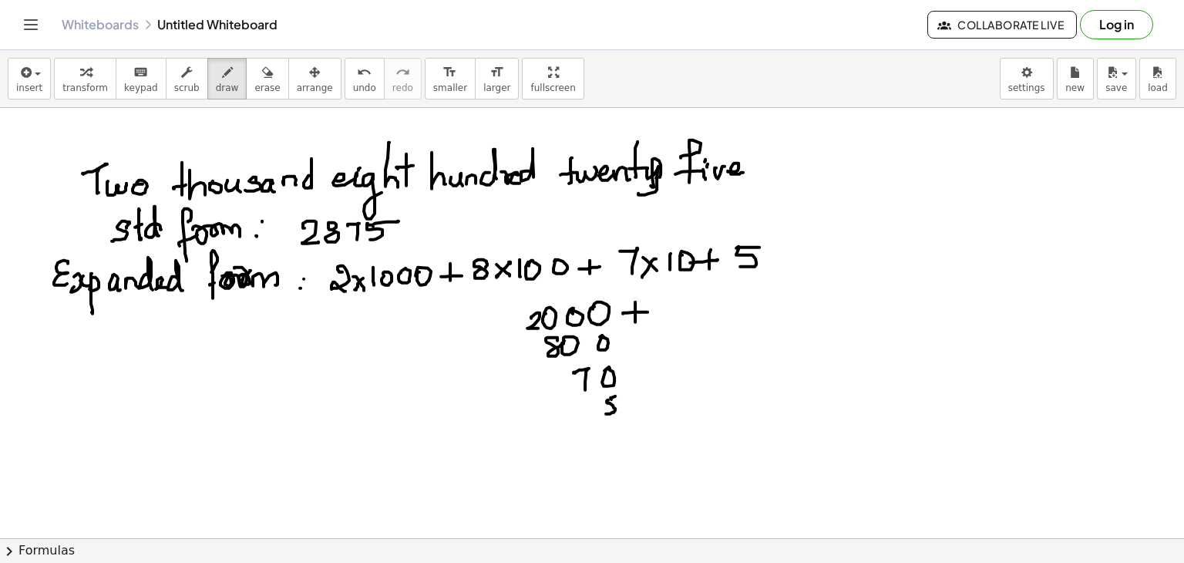
click at [623, 395] on div at bounding box center [592, 538] width 1184 height 861
click at [643, 418] on div at bounding box center [592, 538] width 1184 height 861
drag, startPoint x: 530, startPoint y: 441, endPoint x: 558, endPoint y: 445, distance: 28.1
click at [549, 451] on div at bounding box center [592, 538] width 1184 height 861
click at [569, 441] on div at bounding box center [592, 538] width 1184 height 861
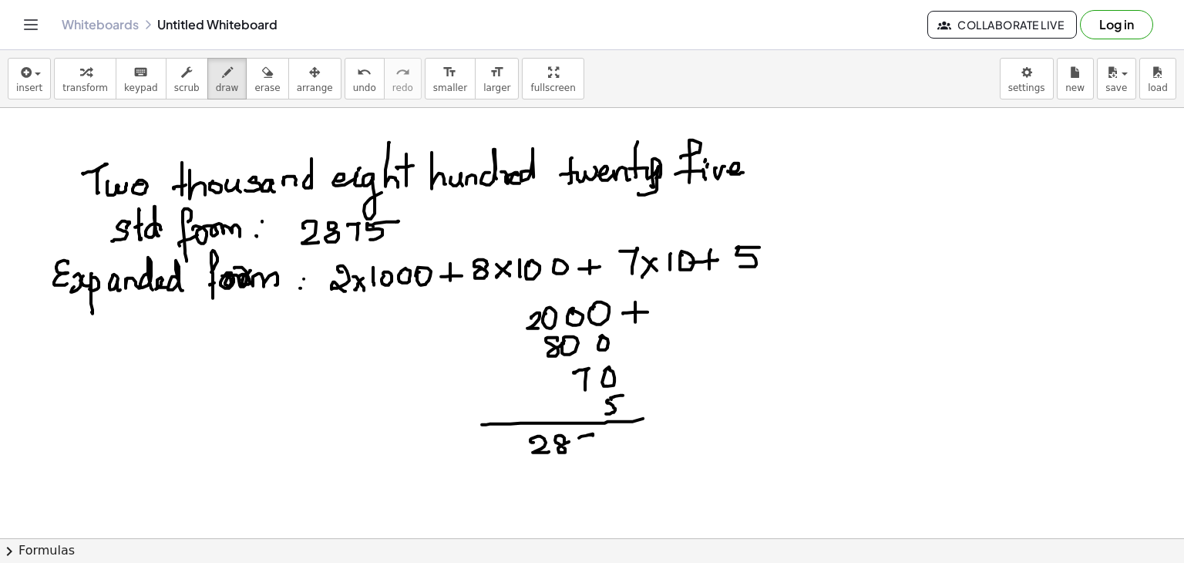
drag, startPoint x: 579, startPoint y: 437, endPoint x: 604, endPoint y: 439, distance: 25.5
click at [590, 451] on div at bounding box center [592, 538] width 1184 height 861
drag, startPoint x: 607, startPoint y: 430, endPoint x: 606, endPoint y: 448, distance: 17.8
click at [606, 450] on div at bounding box center [592, 538] width 1184 height 861
click at [626, 428] on div at bounding box center [592, 538] width 1184 height 861
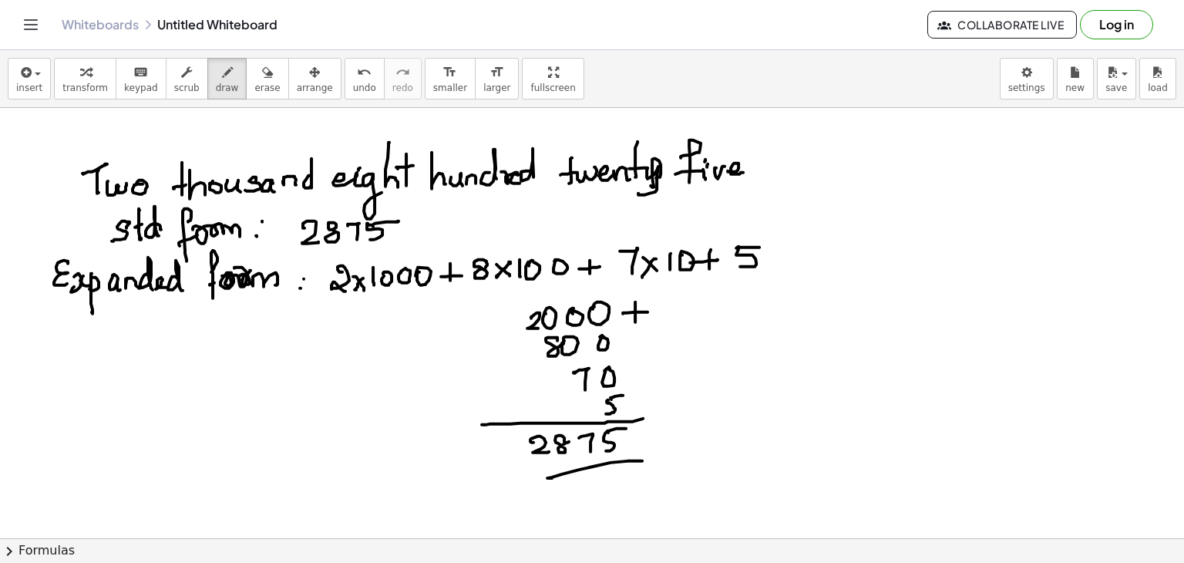
drag, startPoint x: 547, startPoint y: 477, endPoint x: 579, endPoint y: 479, distance: 31.6
click at [627, 464] on div at bounding box center [592, 538] width 1184 height 861
drag, startPoint x: 579, startPoint y: 479, endPoint x: 651, endPoint y: 460, distance: 74.8
click at [652, 460] on div at bounding box center [592, 538] width 1184 height 861
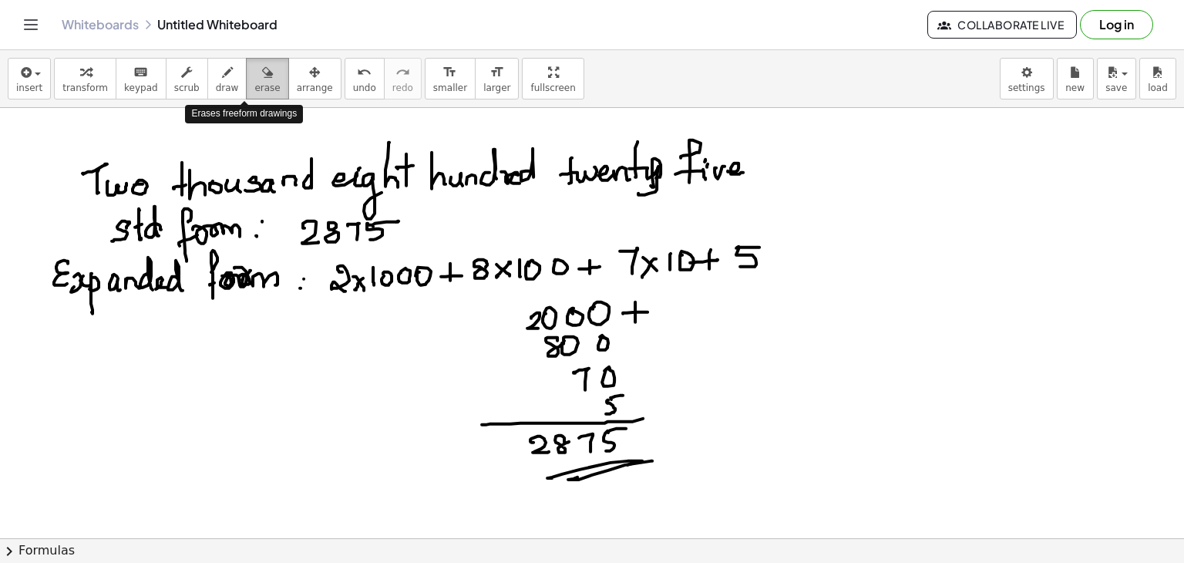
click at [254, 84] on span "erase" at bounding box center [266, 87] width 25 height 11
click at [518, 331] on div at bounding box center [592, 538] width 1184 height 861
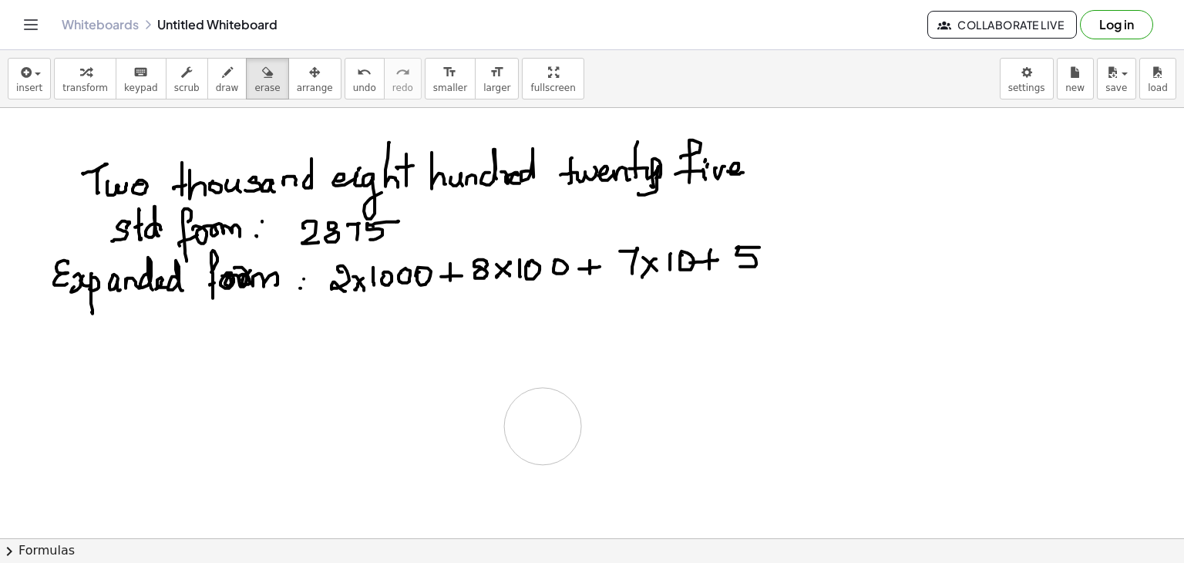
drag, startPoint x: 552, startPoint y: 334, endPoint x: 437, endPoint y: 439, distance: 155.5
click at [437, 439] on div at bounding box center [592, 538] width 1184 height 861
click at [216, 85] on span "draw" at bounding box center [227, 87] width 23 height 11
drag, startPoint x: 759, startPoint y: 183, endPoint x: 768, endPoint y: 170, distance: 15.4
click at [758, 183] on div at bounding box center [592, 538] width 1184 height 861
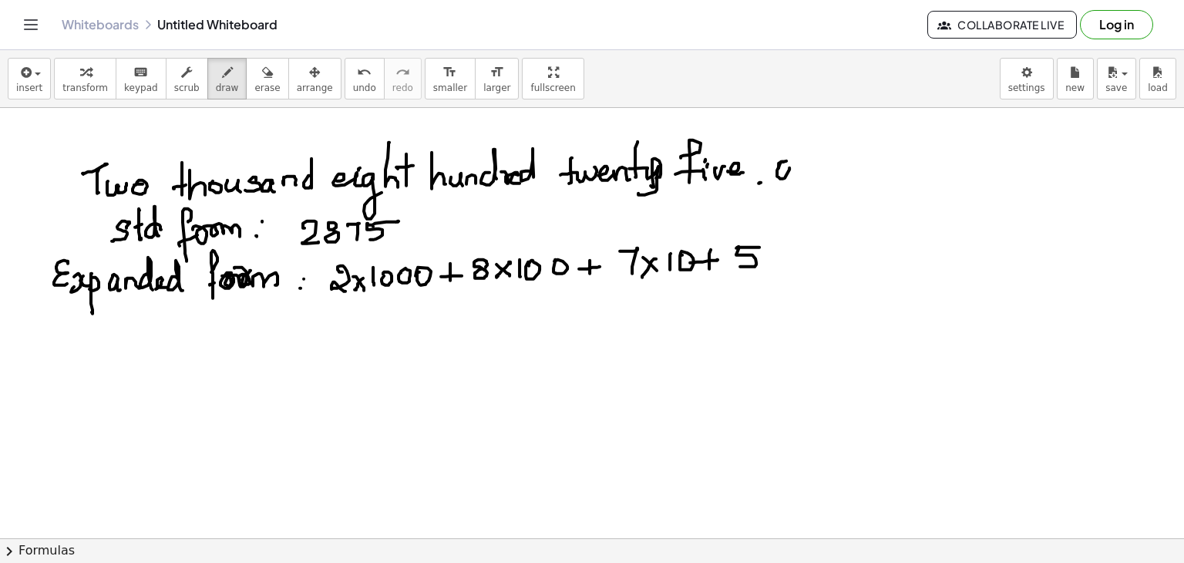
drag, startPoint x: 778, startPoint y: 164, endPoint x: 796, endPoint y: 166, distance: 17.8
click at [794, 167] on div at bounding box center [592, 538] width 1184 height 861
drag, startPoint x: 798, startPoint y: 167, endPoint x: 822, endPoint y: 171, distance: 23.4
click at [820, 173] on div at bounding box center [592, 538] width 1184 height 861
drag, startPoint x: 848, startPoint y: 149, endPoint x: 843, endPoint y: 169, distance: 20.6
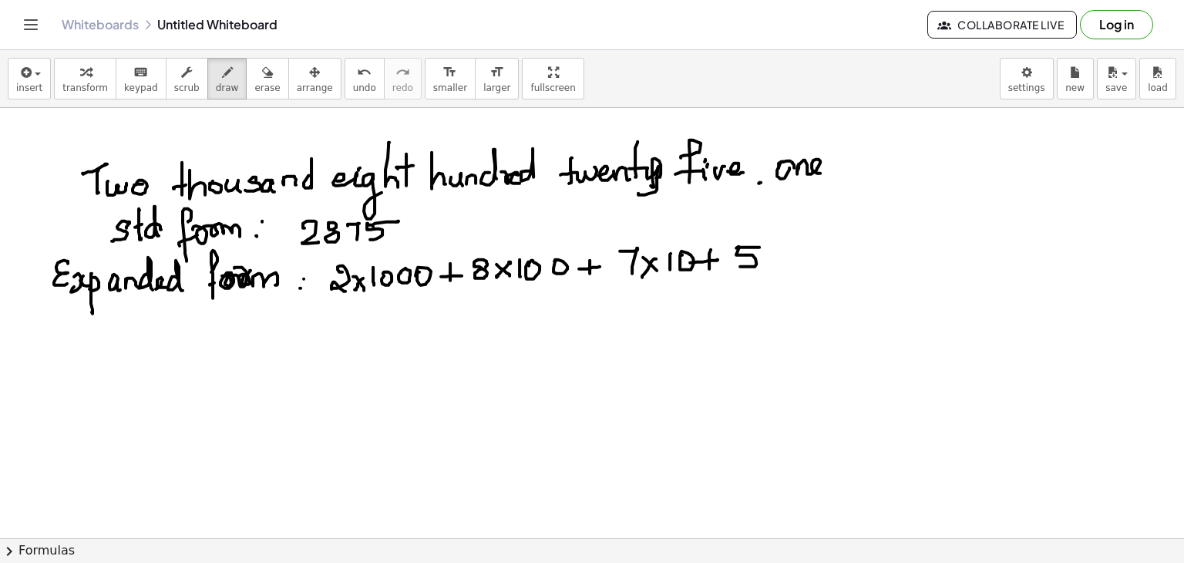
click at [848, 176] on div at bounding box center [592, 538] width 1184 height 861
drag, startPoint x: 840, startPoint y: 167, endPoint x: 865, endPoint y: 147, distance: 31.8
click at [857, 160] on div at bounding box center [592, 538] width 1184 height 861
drag, startPoint x: 862, startPoint y: 166, endPoint x: 872, endPoint y: 175, distance: 13.1
click at [872, 175] on div at bounding box center [592, 538] width 1184 height 861
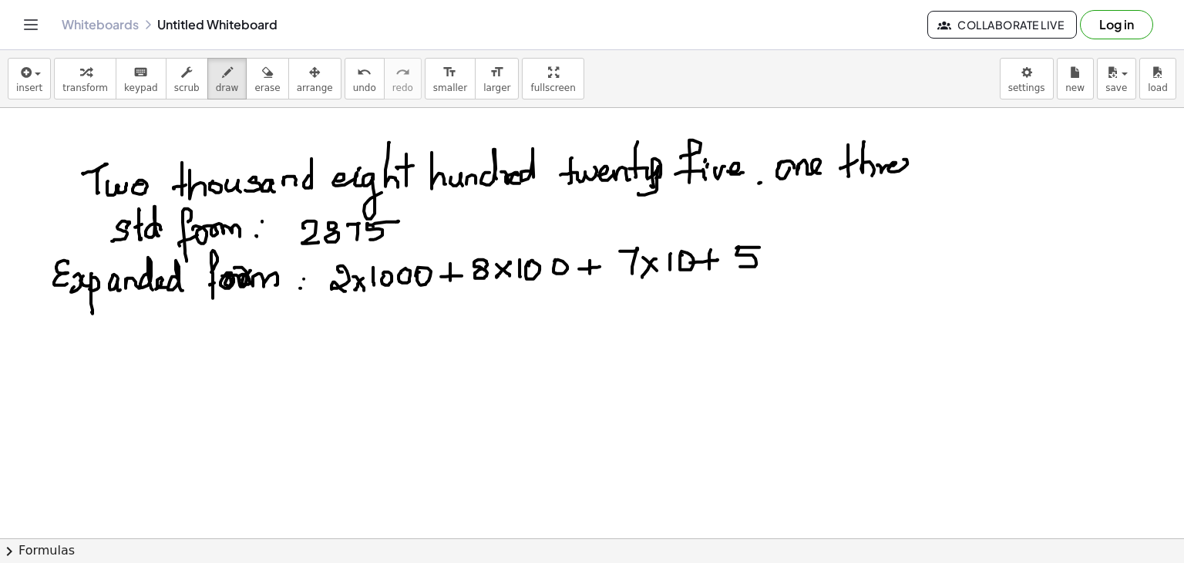
drag, startPoint x: 881, startPoint y: 172, endPoint x: 927, endPoint y: 163, distance: 47.0
click at [927, 164] on div at bounding box center [592, 538] width 1184 height 861
click at [401, 233] on div at bounding box center [592, 538] width 1184 height 861
drag, startPoint x: 408, startPoint y: 223, endPoint x: 410, endPoint y: 232, distance: 9.5
click at [409, 235] on div at bounding box center [592, 538] width 1184 height 861
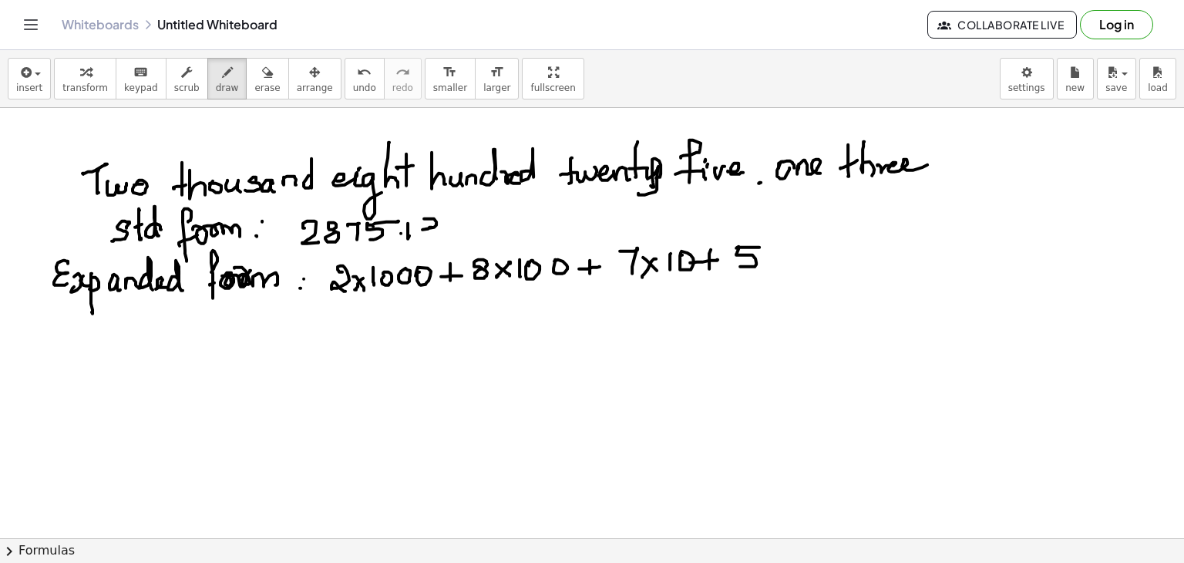
drag, startPoint x: 425, startPoint y: 218, endPoint x: 422, endPoint y: 235, distance: 17.4
click at [419, 237] on div at bounding box center [592, 538] width 1184 height 861
click at [765, 254] on div at bounding box center [592, 538] width 1184 height 861
drag, startPoint x: 765, startPoint y: 254, endPoint x: 780, endPoint y: 254, distance: 15.4
click at [781, 254] on div at bounding box center [592, 538] width 1184 height 861
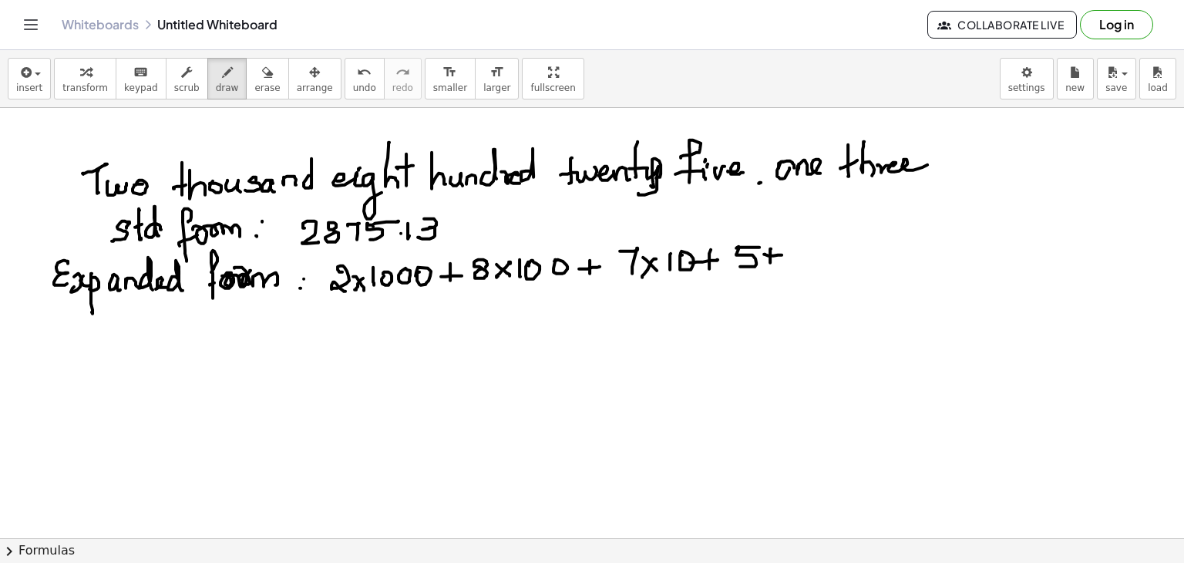
drag, startPoint x: 770, startPoint y: 248, endPoint x: 771, endPoint y: 260, distance: 11.7
click at [771, 261] on div at bounding box center [592, 538] width 1184 height 861
drag, startPoint x: 798, startPoint y: 242, endPoint x: 807, endPoint y: 240, distance: 8.8
click at [811, 241] on div at bounding box center [592, 538] width 1184 height 861
drag, startPoint x: 257, startPoint y: 86, endPoint x: 789, endPoint y: 232, distance: 552.1
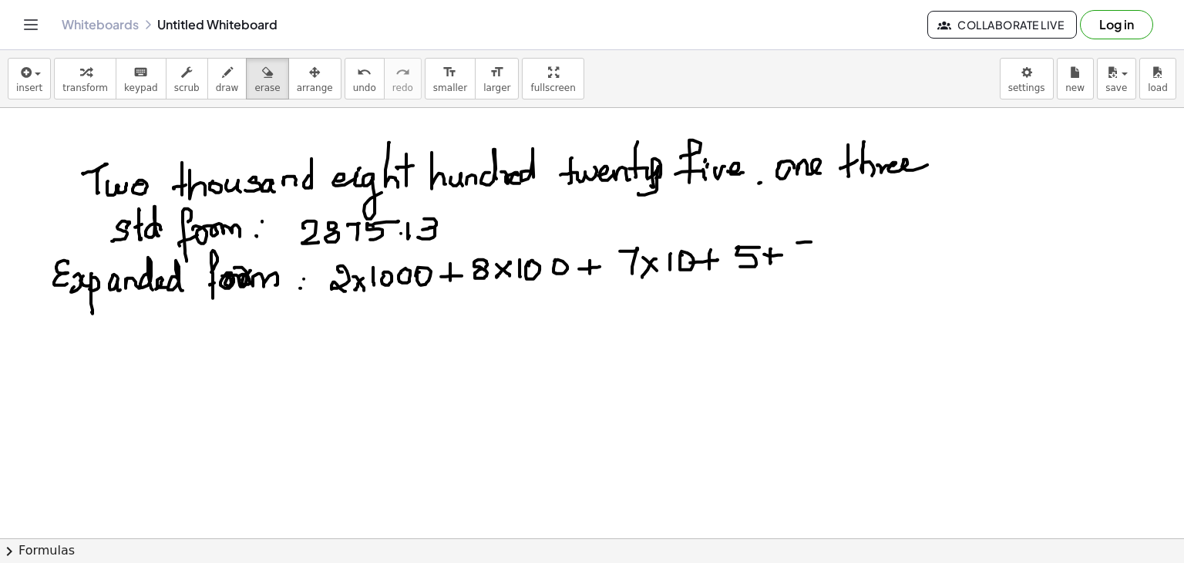
click at [789, 232] on div "insert select one: Math Expression Function Text Youtube Video Graphing Geometr…" at bounding box center [592, 306] width 1184 height 513
click at [789, 232] on div at bounding box center [592, 538] width 1184 height 861
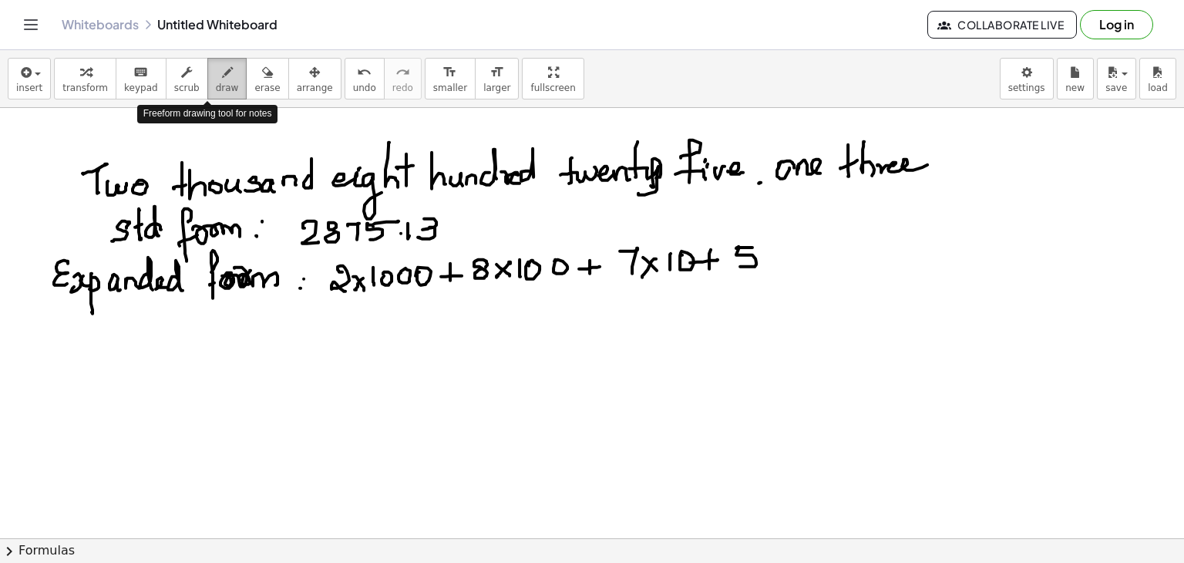
click at [216, 86] on span "draw" at bounding box center [227, 87] width 23 height 11
drag, startPoint x: 770, startPoint y: 260, endPoint x: 781, endPoint y: 260, distance: 10.8
click at [783, 260] on div at bounding box center [592, 538] width 1184 height 861
drag, startPoint x: 780, startPoint y: 254, endPoint x: 781, endPoint y: 266, distance: 12.4
click at [781, 267] on div at bounding box center [592, 538] width 1184 height 861
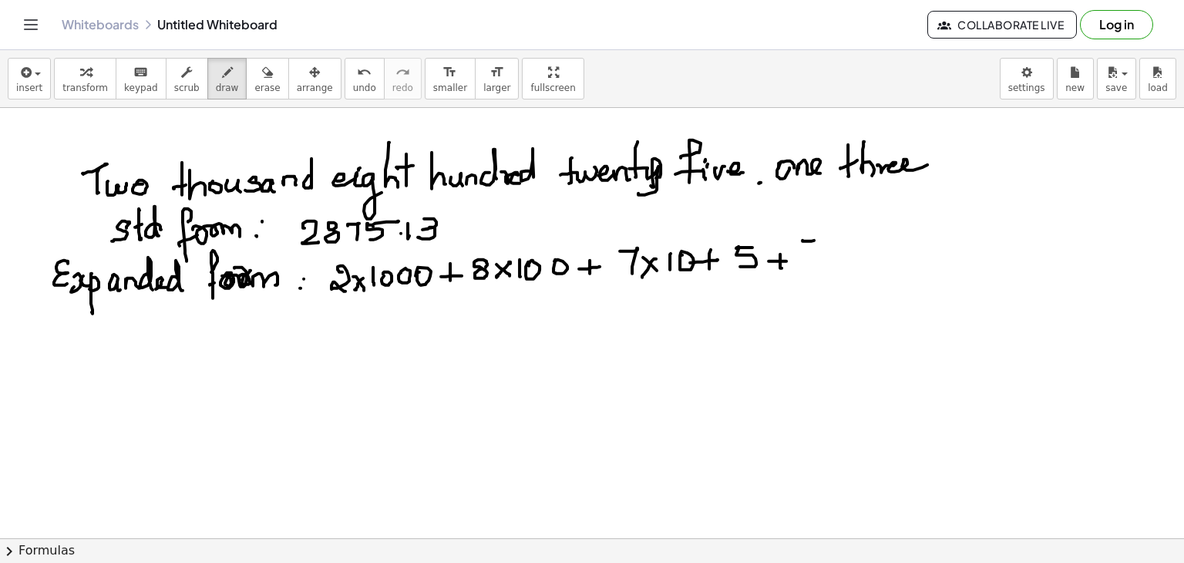
drag, startPoint x: 814, startPoint y: 240, endPoint x: 808, endPoint y: 255, distance: 16.6
click at [812, 257] on div at bounding box center [592, 538] width 1184 height 861
drag, startPoint x: 800, startPoint y: 242, endPoint x: 800, endPoint y: 257, distance: 15.4
click at [810, 259] on div at bounding box center [592, 538] width 1184 height 861
drag, startPoint x: 800, startPoint y: 257, endPoint x: 811, endPoint y: 269, distance: 15.8
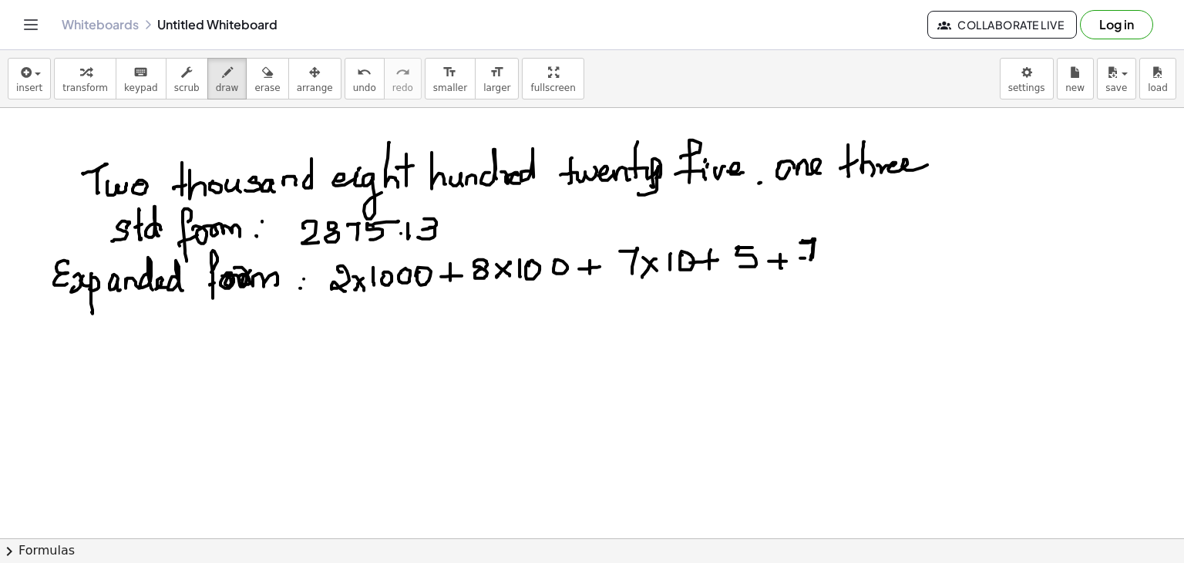
click at [818, 257] on div at bounding box center [592, 538] width 1184 height 861
drag, startPoint x: 795, startPoint y: 269, endPoint x: 811, endPoint y: 281, distance: 19.9
click at [835, 265] on div at bounding box center [592, 538] width 1184 height 861
click at [808, 291] on div at bounding box center [592, 538] width 1184 height 861
click at [819, 282] on div at bounding box center [592, 538] width 1184 height 861
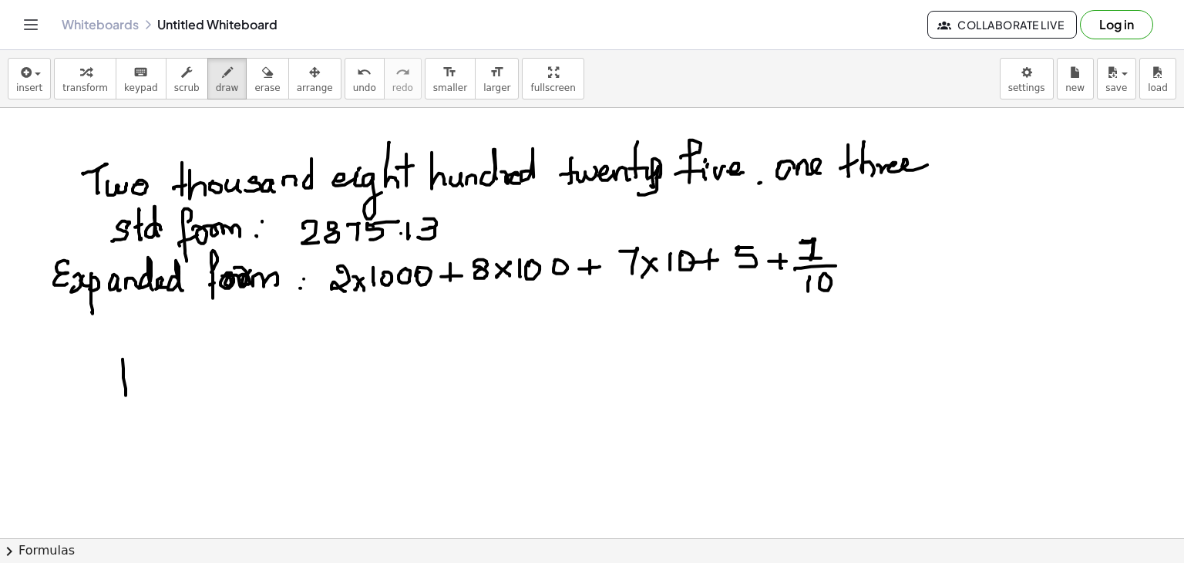
drag, startPoint x: 123, startPoint y: 358, endPoint x: 141, endPoint y: 392, distance: 38.6
click at [141, 394] on div at bounding box center [592, 538] width 1184 height 861
drag, startPoint x: 145, startPoint y: 390, endPoint x: 156, endPoint y: 385, distance: 12.5
click at [152, 396] on div at bounding box center [592, 538] width 1184 height 861
drag, startPoint x: 156, startPoint y: 385, endPoint x: 166, endPoint y: 395, distance: 13.1
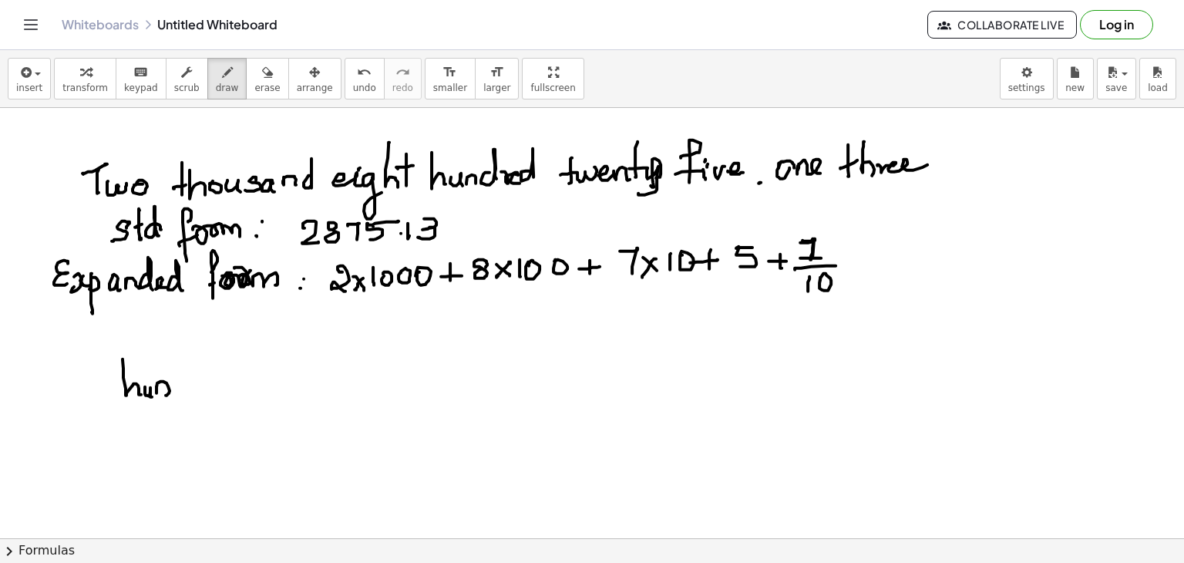
click at [166, 395] on div at bounding box center [592, 538] width 1184 height 861
drag, startPoint x: 179, startPoint y: 383, endPoint x: 192, endPoint y: 392, distance: 15.6
click at [191, 392] on div at bounding box center [592, 538] width 1184 height 861
drag, startPoint x: 199, startPoint y: 384, endPoint x: 214, endPoint y: 395, distance: 18.8
click at [210, 384] on div at bounding box center [592, 538] width 1184 height 861
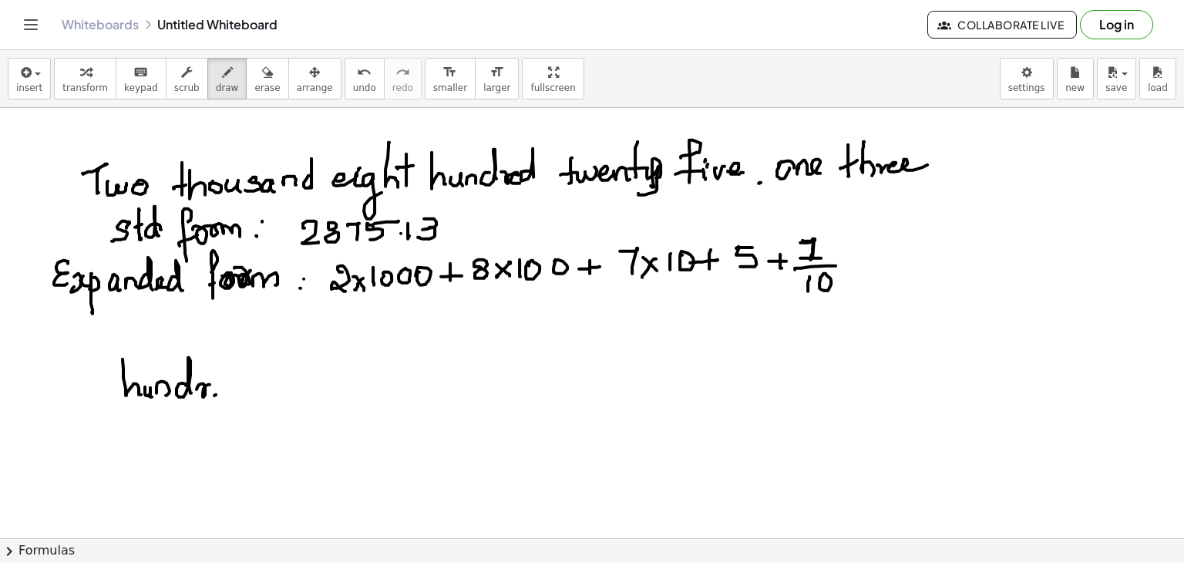
drag, startPoint x: 214, startPoint y: 395, endPoint x: 235, endPoint y: 386, distance: 22.5
click at [223, 397] on div at bounding box center [592, 538] width 1184 height 861
drag, startPoint x: 230, startPoint y: 383, endPoint x: 239, endPoint y: 395, distance: 15.4
click at [238, 397] on div at bounding box center [592, 538] width 1184 height 861
click at [246, 390] on div at bounding box center [592, 538] width 1184 height 861
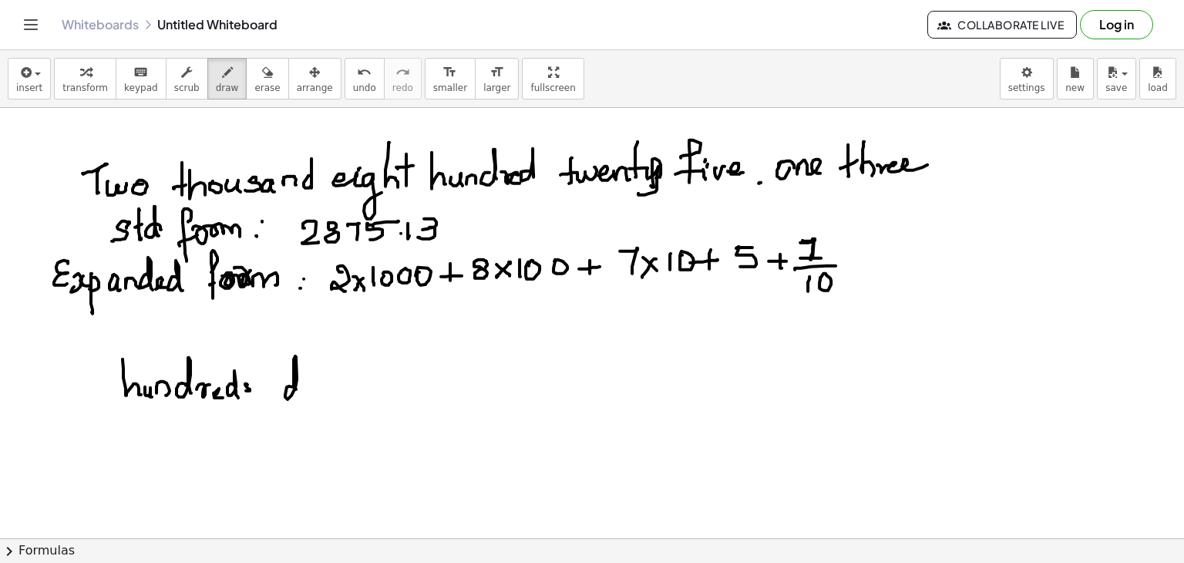
drag, startPoint x: 285, startPoint y: 394, endPoint x: 313, endPoint y: 395, distance: 27.8
click at [313, 395] on div at bounding box center [592, 538] width 1184 height 861
click at [308, 381] on div at bounding box center [592, 538] width 1184 height 861
drag, startPoint x: 324, startPoint y: 385, endPoint x: 345, endPoint y: 380, distance: 21.5
click at [343, 393] on div at bounding box center [592, 538] width 1184 height 861
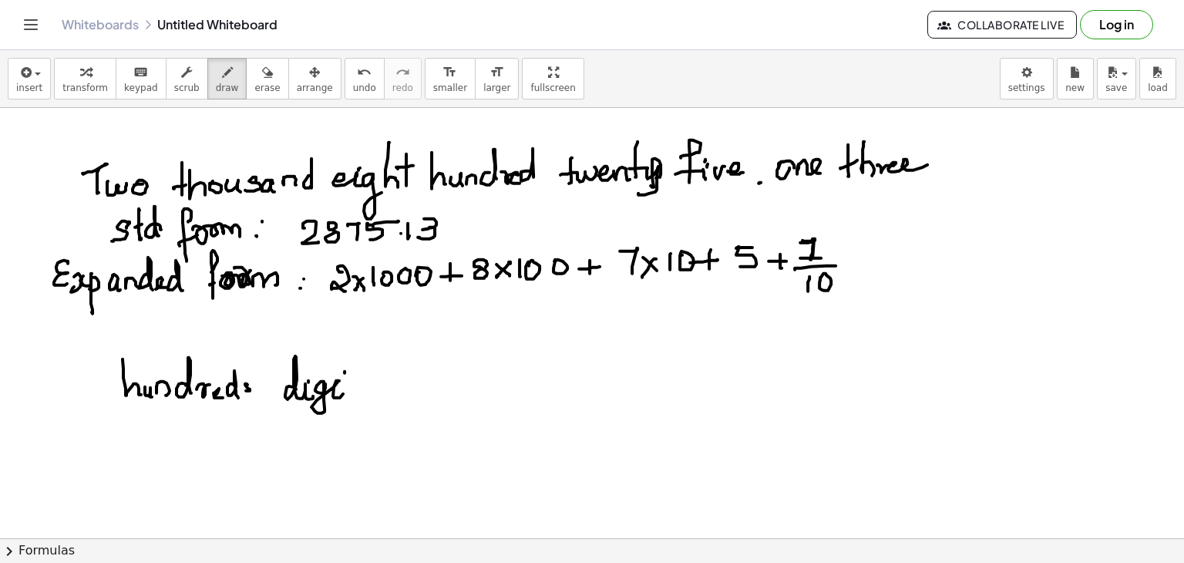
drag, startPoint x: 345, startPoint y: 372, endPoint x: 345, endPoint y: 393, distance: 20.8
click at [345, 395] on div at bounding box center [592, 538] width 1184 height 861
click at [348, 386] on div at bounding box center [592, 538] width 1184 height 861
click at [385, 383] on div at bounding box center [592, 538] width 1184 height 861
drag, startPoint x: 370, startPoint y: 391, endPoint x: 418, endPoint y: 383, distance: 49.2
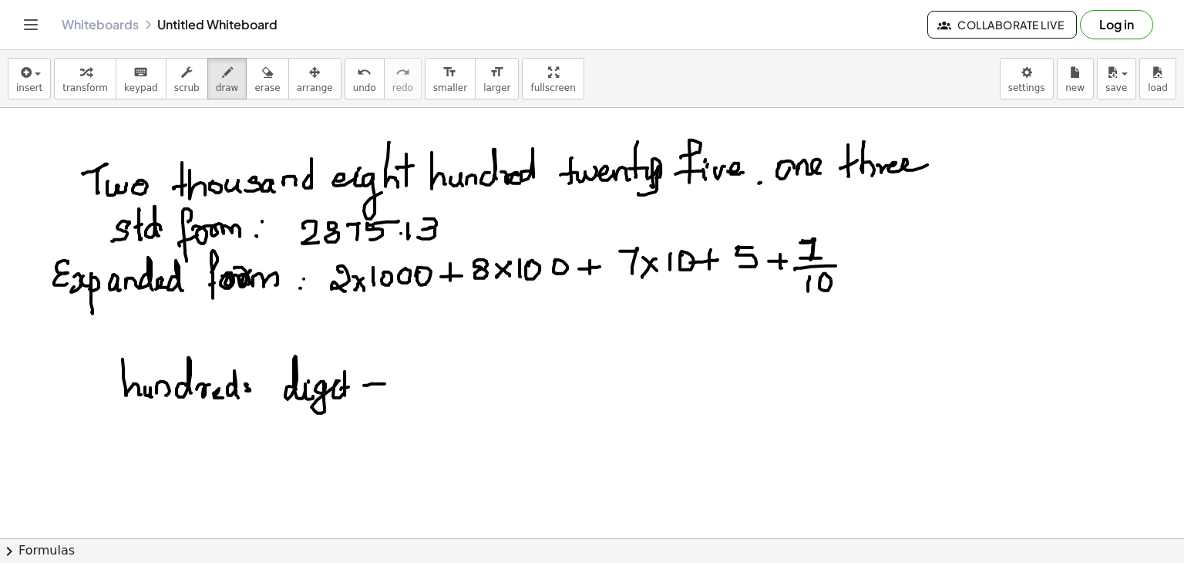
click at [387, 389] on div at bounding box center [592, 538] width 1184 height 861
drag, startPoint x: 440, startPoint y: 382, endPoint x: 462, endPoint y: 393, distance: 24.8
click at [456, 396] on div at bounding box center [592, 538] width 1184 height 861
drag, startPoint x: 459, startPoint y: 392, endPoint x: 490, endPoint y: 366, distance: 40.5
click at [484, 395] on div at bounding box center [592, 538] width 1184 height 861
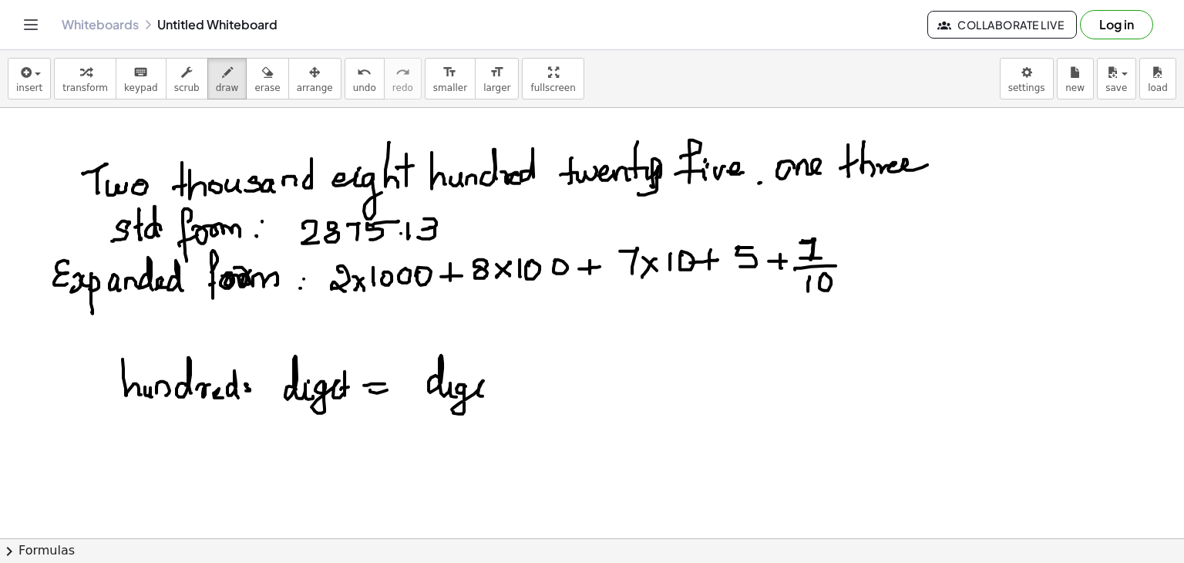
drag, startPoint x: 490, startPoint y: 366, endPoint x: 489, endPoint y: 388, distance: 22.4
click at [490, 392] on div at bounding box center [592, 538] width 1184 height 861
click at [499, 381] on div at bounding box center [592, 538] width 1184 height 861
drag, startPoint x: 512, startPoint y: 379, endPoint x: 527, endPoint y: 391, distance: 19.3
click at [527, 392] on div at bounding box center [592, 538] width 1184 height 861
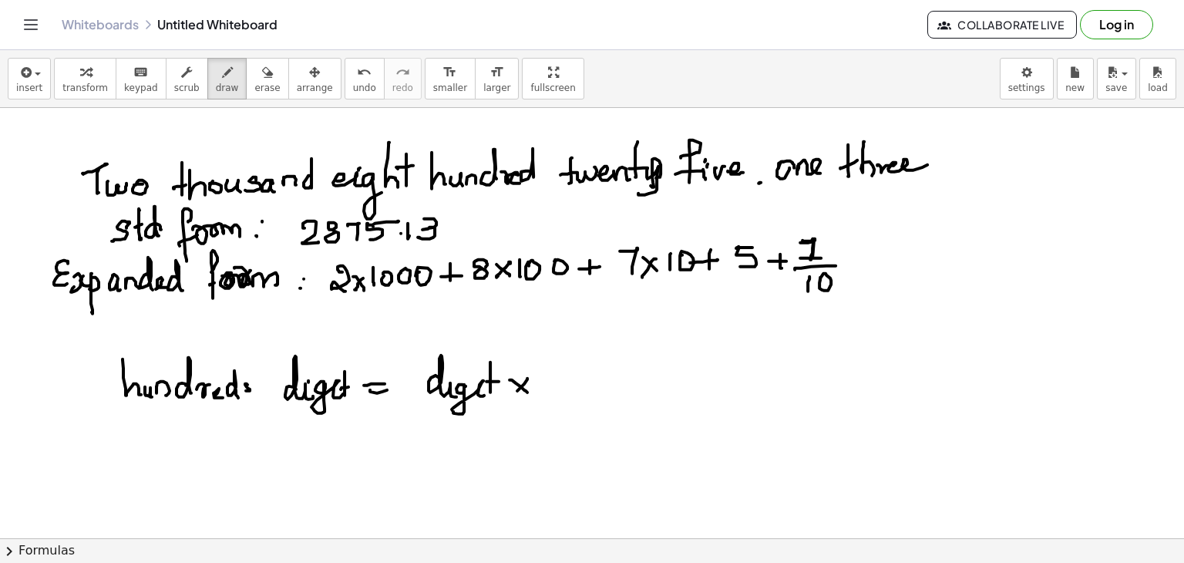
drag, startPoint x: 517, startPoint y: 390, endPoint x: 553, endPoint y: 370, distance: 40.7
click at [513, 392] on div at bounding box center [592, 538] width 1184 height 861
click at [556, 381] on div at bounding box center [592, 538] width 1184 height 861
click at [564, 378] on div at bounding box center [592, 538] width 1184 height 861
click at [254, 92] on span "erase" at bounding box center [266, 87] width 25 height 11
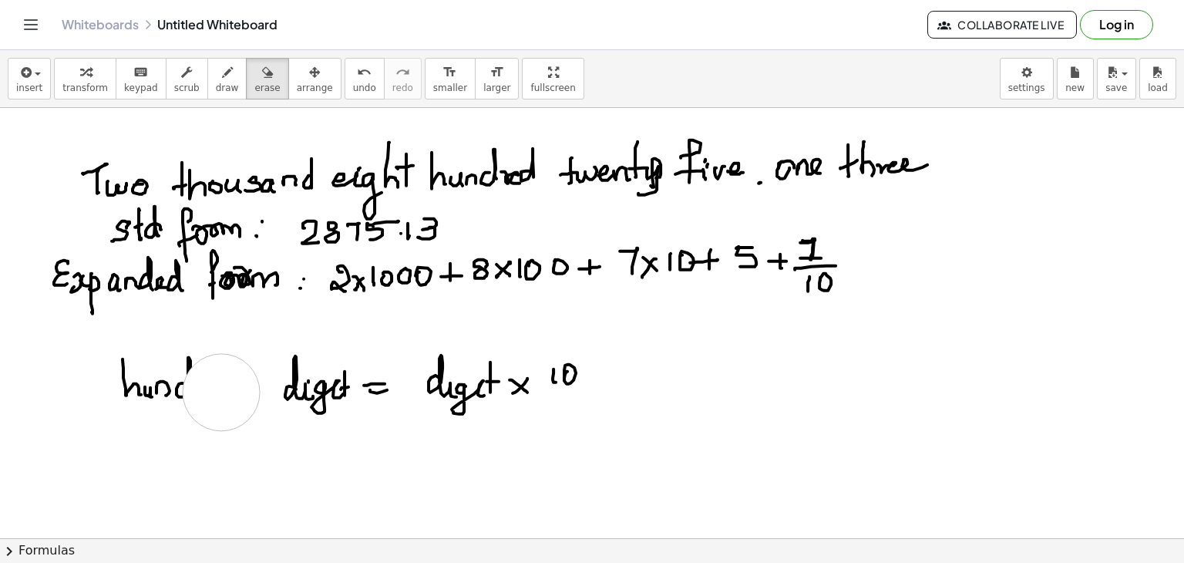
click at [221, 392] on div at bounding box center [592, 538] width 1184 height 861
drag, startPoint x: 221, startPoint y: 392, endPoint x: 131, endPoint y: 389, distance: 90.2
click at [131, 389] on div at bounding box center [592, 538] width 1184 height 861
drag, startPoint x: 206, startPoint y: 76, endPoint x: 197, endPoint y: 389, distance: 313.0
click at [197, 389] on div "insert select one: Math Expression Function Text Youtube Video Graphing Geometr…" at bounding box center [592, 306] width 1184 height 513
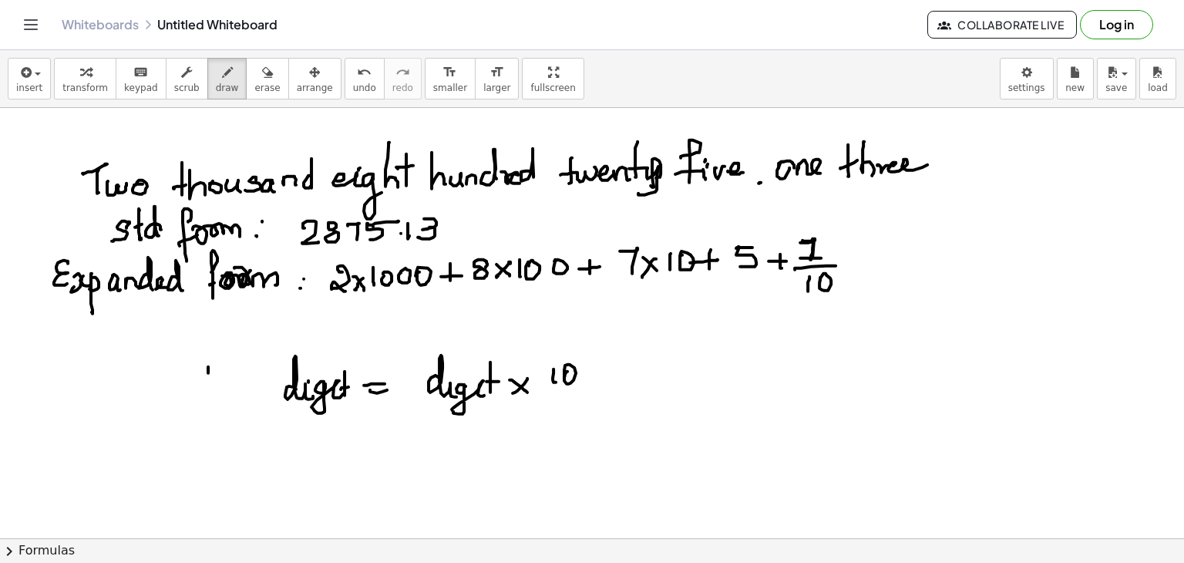
drag, startPoint x: 208, startPoint y: 372, endPoint x: 203, endPoint y: 394, distance: 22.1
click at [209, 400] on div at bounding box center [592, 538] width 1184 height 861
drag, startPoint x: 197, startPoint y: 394, endPoint x: 212, endPoint y: 389, distance: 15.4
click at [209, 390] on div at bounding box center [592, 538] width 1184 height 861
drag, startPoint x: 220, startPoint y: 392, endPoint x: 230, endPoint y: 389, distance: 10.5
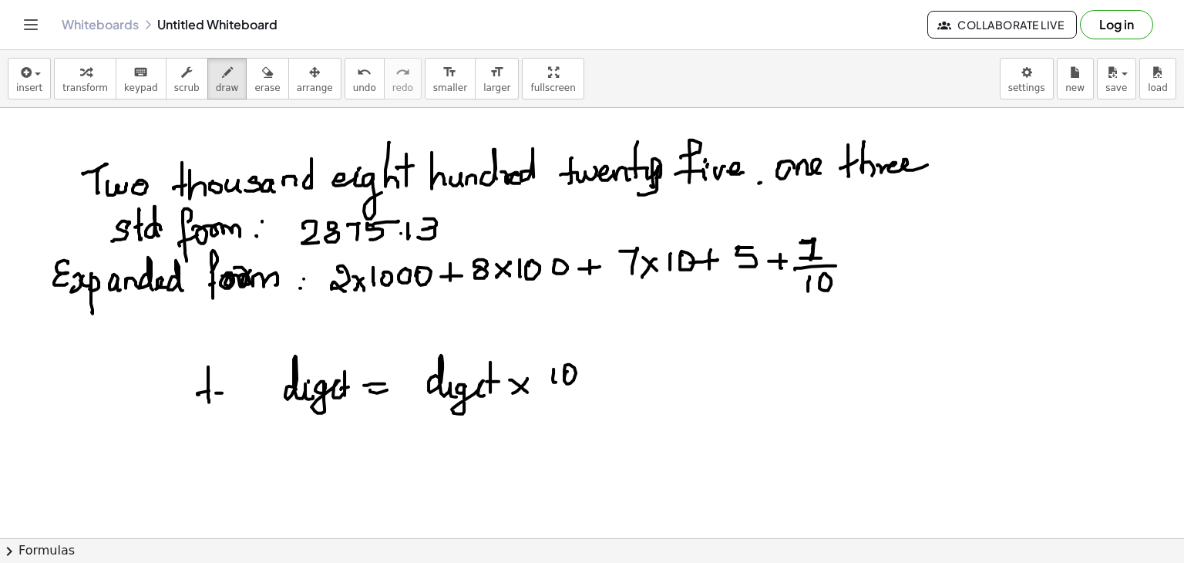
click at [229, 395] on div at bounding box center [592, 538] width 1184 height 861
drag, startPoint x: 230, startPoint y: 386, endPoint x: 239, endPoint y: 396, distance: 13.1
click at [239, 396] on div at bounding box center [592, 538] width 1184 height 861
click at [248, 398] on div at bounding box center [592, 538] width 1184 height 861
click at [207, 438] on div at bounding box center [592, 538] width 1184 height 861
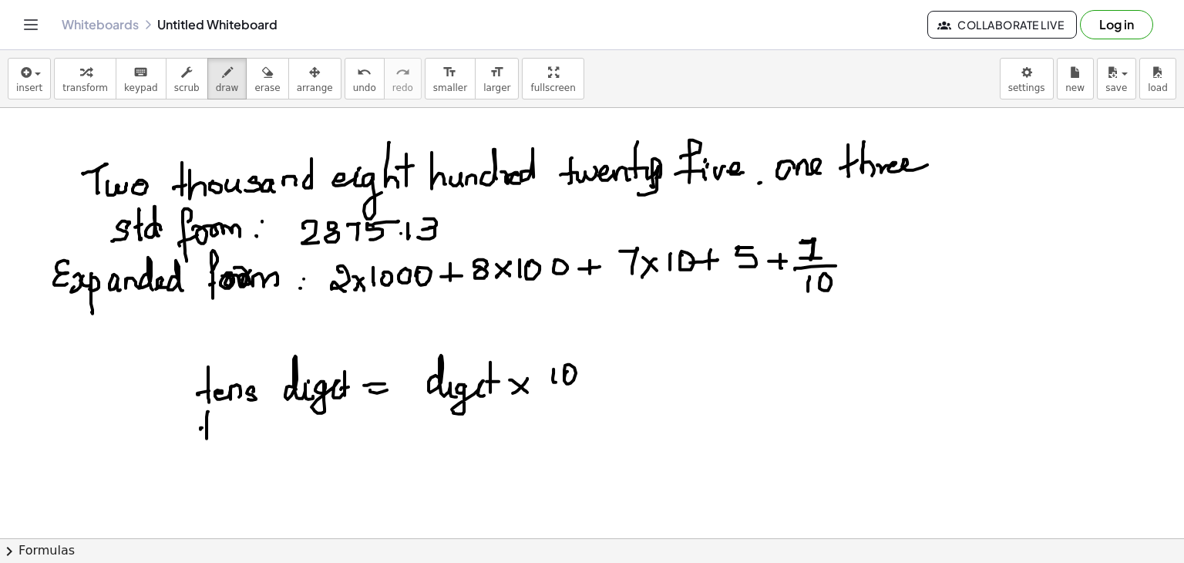
click at [207, 427] on div at bounding box center [592, 538] width 1184 height 861
click at [228, 434] on div at bounding box center [592, 538] width 1184 height 861
click at [237, 439] on div at bounding box center [592, 538] width 1184 height 861
click at [247, 435] on div at bounding box center [592, 538] width 1184 height 861
click at [252, 421] on div at bounding box center [592, 538] width 1184 height 861
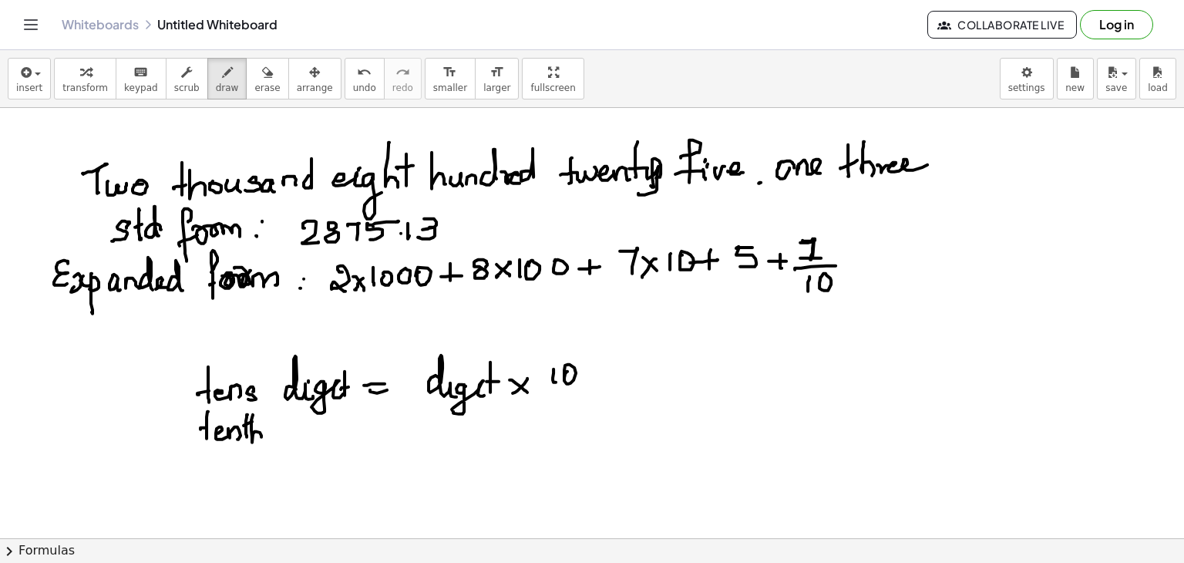
click at [258, 439] on div at bounding box center [592, 538] width 1184 height 861
click at [271, 436] on div at bounding box center [592, 538] width 1184 height 861
click at [332, 441] on div at bounding box center [592, 538] width 1184 height 861
click at [351, 440] on div at bounding box center [592, 538] width 1184 height 861
click at [357, 429] on div at bounding box center [592, 538] width 1184 height 861
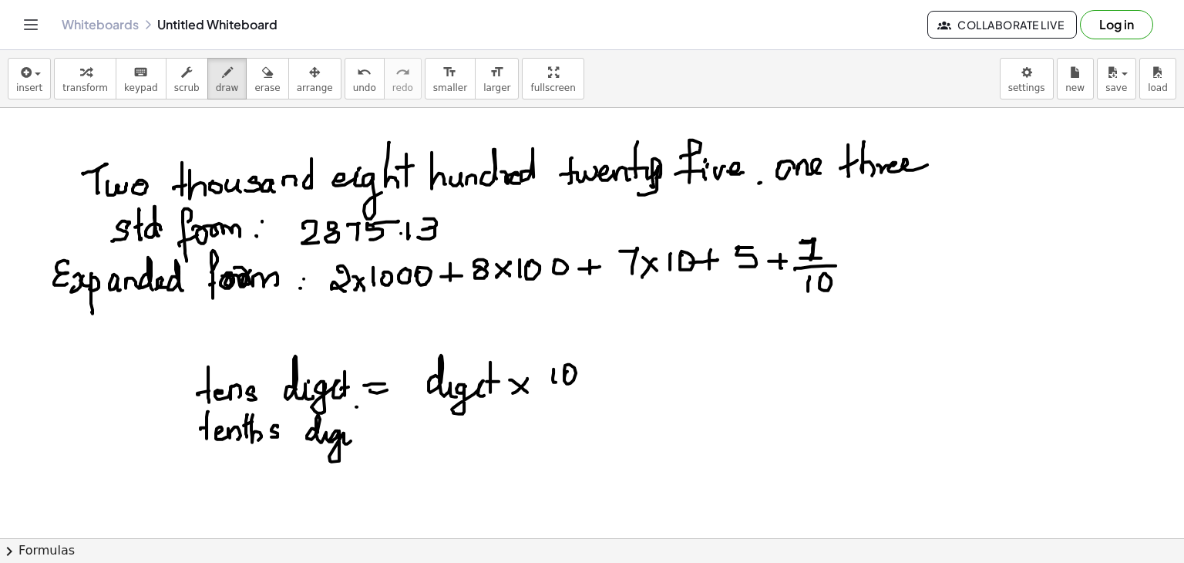
click at [361, 421] on div at bounding box center [592, 538] width 1184 height 861
click at [389, 426] on div at bounding box center [592, 538] width 1184 height 861
click at [392, 435] on div at bounding box center [592, 538] width 1184 height 861
click at [466, 445] on div at bounding box center [592, 538] width 1184 height 861
click at [464, 432] on div at bounding box center [592, 538] width 1184 height 861
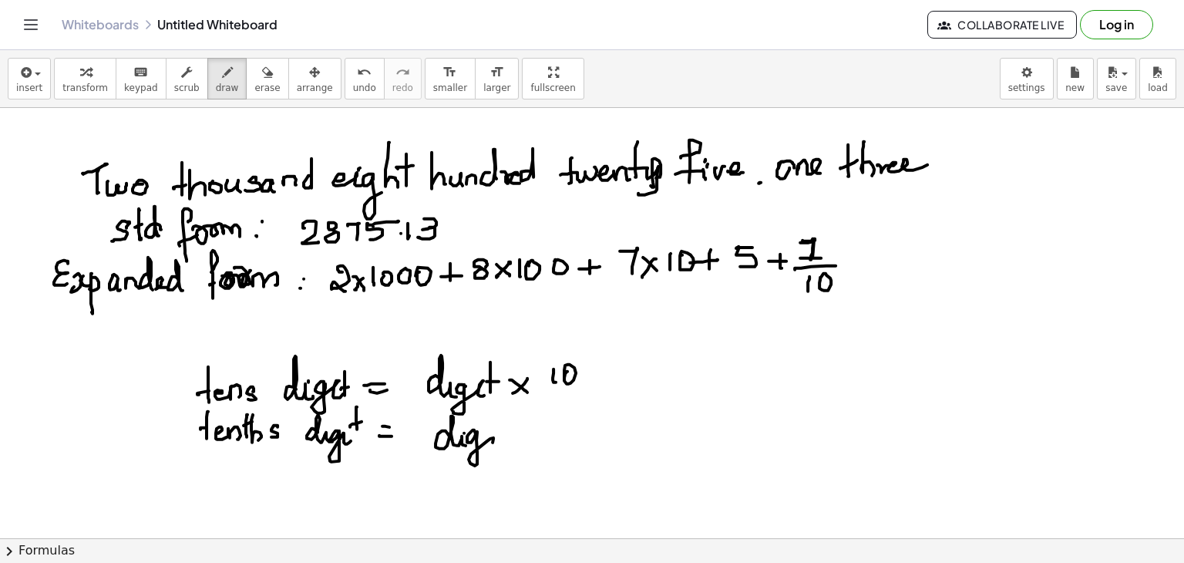
click at [496, 445] on div at bounding box center [592, 538] width 1184 height 861
click at [497, 436] on div at bounding box center [592, 538] width 1184 height 861
click at [506, 424] on div at bounding box center [592, 538] width 1184 height 861
click at [490, 457] on div at bounding box center [592, 538] width 1184 height 861
click at [457, 482] on div at bounding box center [592, 538] width 1184 height 861
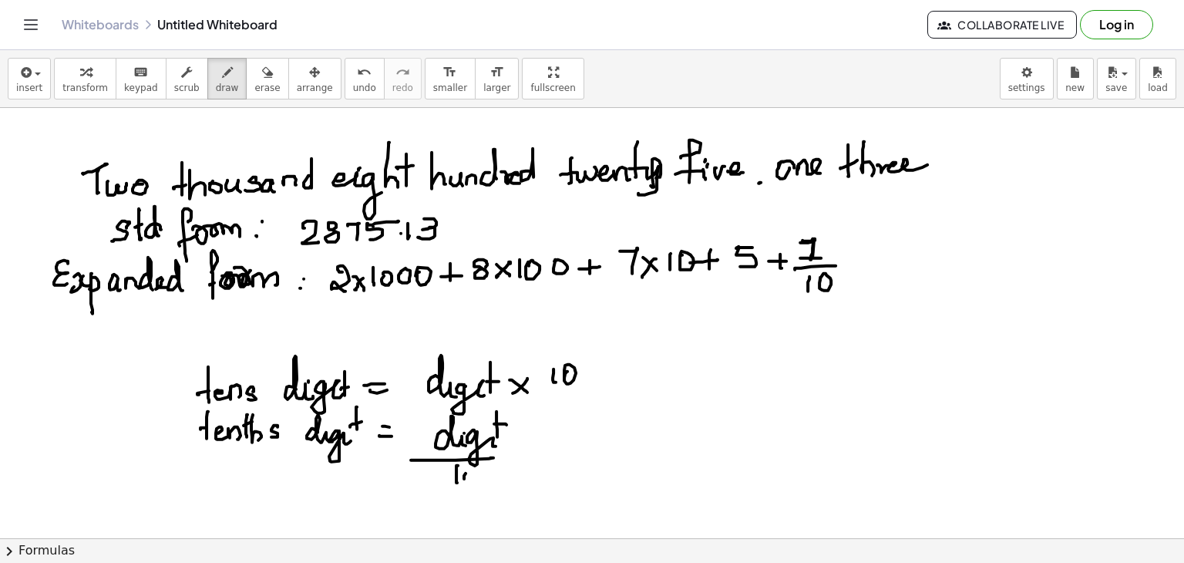
click at [465, 472] on div at bounding box center [592, 538] width 1184 height 861
click at [262, 69] on icon "button" at bounding box center [267, 72] width 11 height 18
click at [812, 237] on div at bounding box center [592, 538] width 1184 height 861
click at [821, 271] on div at bounding box center [592, 538] width 1184 height 861
click at [213, 96] on button "draw" at bounding box center [227, 79] width 40 height 42
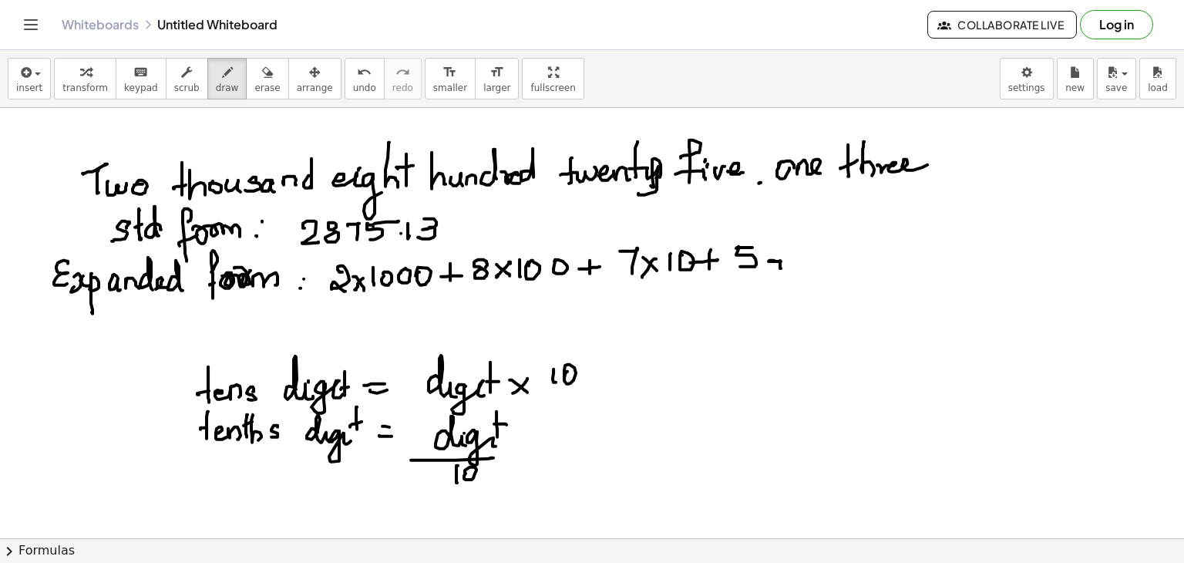
click at [790, 257] on div at bounding box center [592, 538] width 1184 height 861
click at [777, 264] on div at bounding box center [592, 538] width 1184 height 861
drag, startPoint x: 816, startPoint y: 239, endPoint x: 805, endPoint y: 261, distance: 25.2
click at [815, 257] on div at bounding box center [592, 538] width 1184 height 861
drag, startPoint x: 805, startPoint y: 261, endPoint x: 823, endPoint y: 261, distance: 18.5
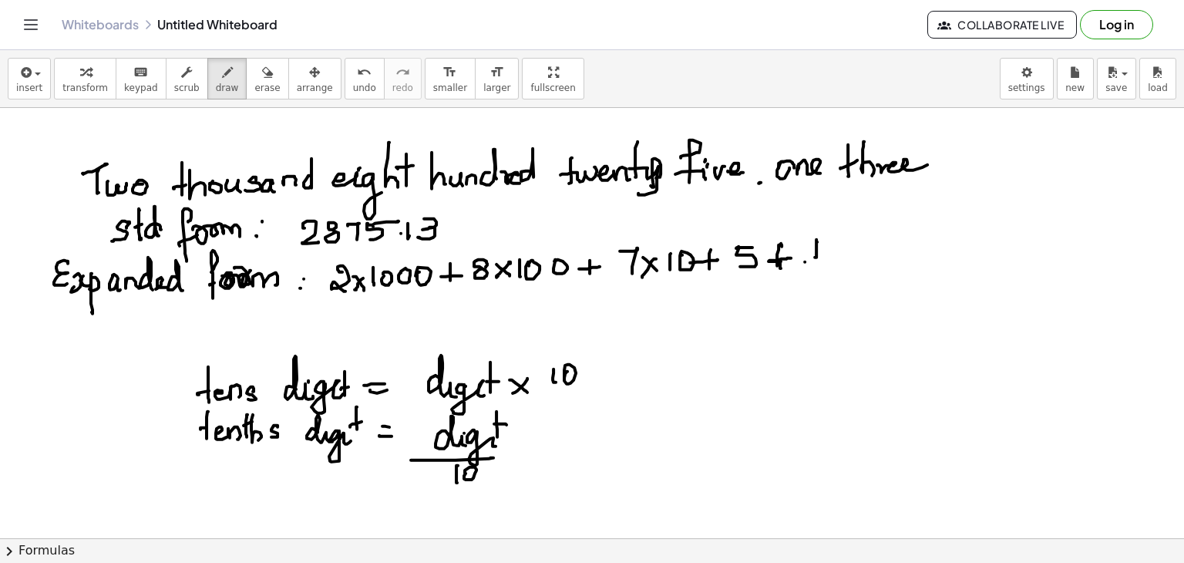
click at [830, 260] on div at bounding box center [592, 538] width 1184 height 861
drag, startPoint x: 811, startPoint y: 278, endPoint x: 819, endPoint y: 270, distance: 12.0
click at [811, 281] on div at bounding box center [592, 538] width 1184 height 861
drag, startPoint x: 818, startPoint y: 275, endPoint x: 836, endPoint y: 272, distance: 18.8
click at [818, 272] on div at bounding box center [592, 538] width 1184 height 861
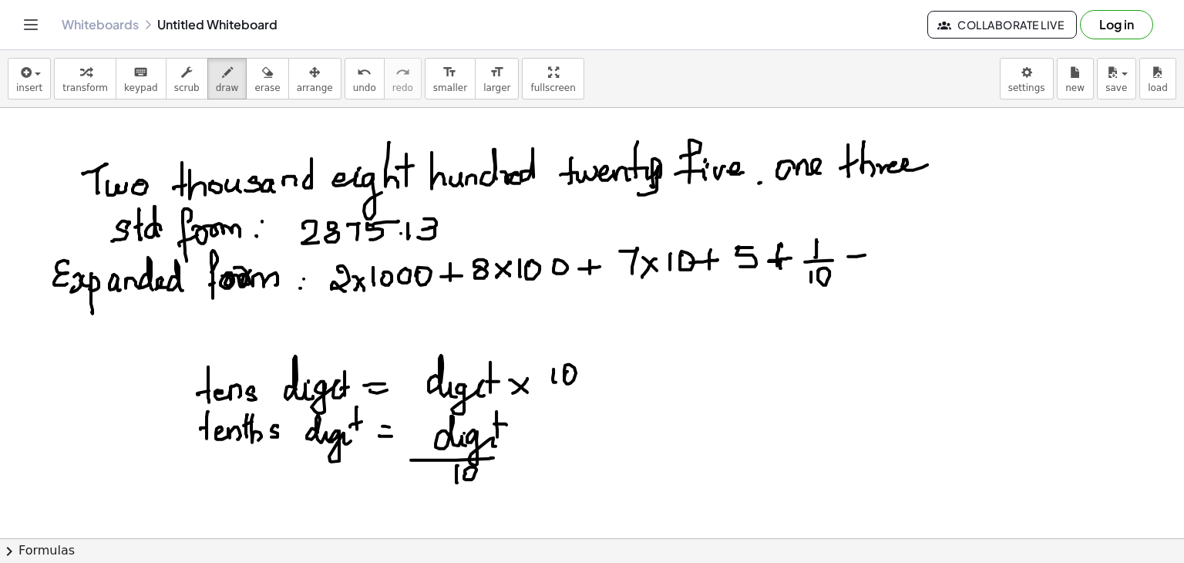
drag, startPoint x: 849, startPoint y: 256, endPoint x: 859, endPoint y: 248, distance: 13.3
click at [865, 256] on div at bounding box center [592, 538] width 1184 height 861
click at [860, 263] on div at bounding box center [592, 538] width 1184 height 861
drag, startPoint x: 895, startPoint y: 238, endPoint x: 881, endPoint y: 270, distance: 34.5
click at [890, 259] on div at bounding box center [592, 538] width 1184 height 861
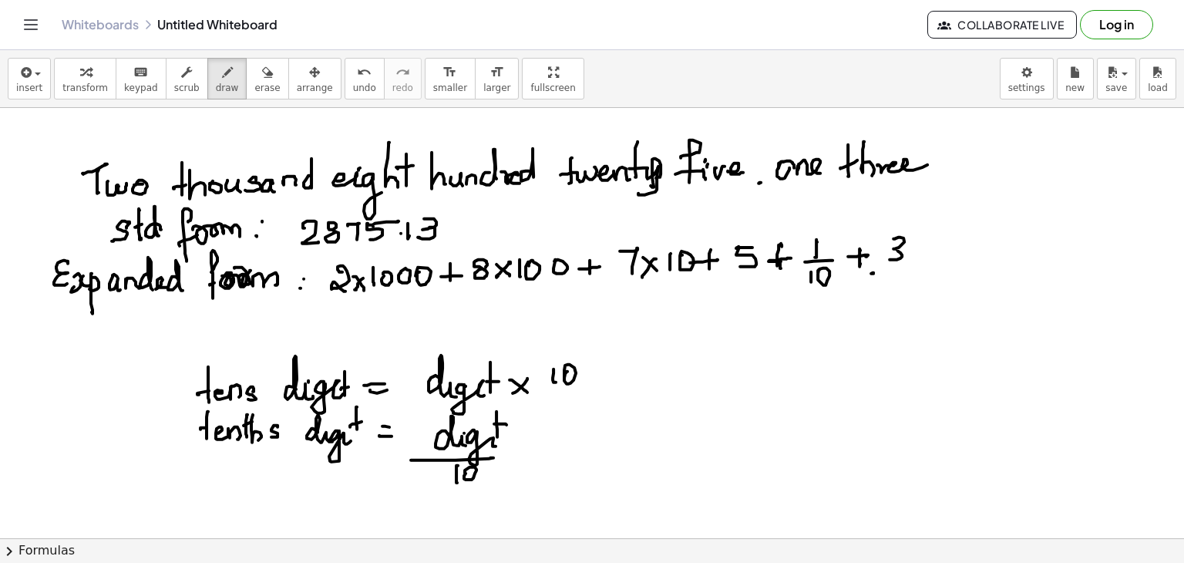
drag, startPoint x: 873, startPoint y: 273, endPoint x: 897, endPoint y: 275, distance: 24.0
click at [906, 274] on div at bounding box center [592, 538] width 1184 height 861
drag, startPoint x: 886, startPoint y: 277, endPoint x: 890, endPoint y: 291, distance: 13.7
click at [886, 297] on div at bounding box center [592, 538] width 1184 height 861
drag, startPoint x: 893, startPoint y: 299, endPoint x: 909, endPoint y: 291, distance: 18.3
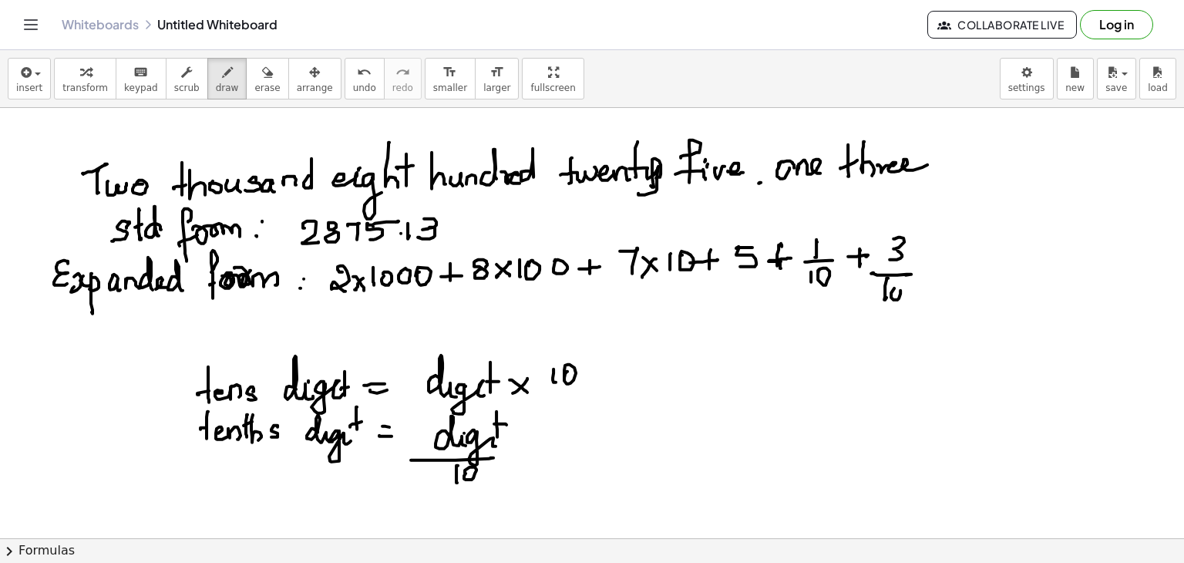
click at [894, 291] on div at bounding box center [592, 538] width 1184 height 861
click at [910, 293] on div at bounding box center [592, 538] width 1184 height 861
drag, startPoint x: 249, startPoint y: 82, endPoint x: 110, endPoint y: 197, distance: 180.6
click at [110, 197] on div "insert select one: Math Expression Function Text Youtube Video Graphing Geometr…" at bounding box center [592, 306] width 1184 height 513
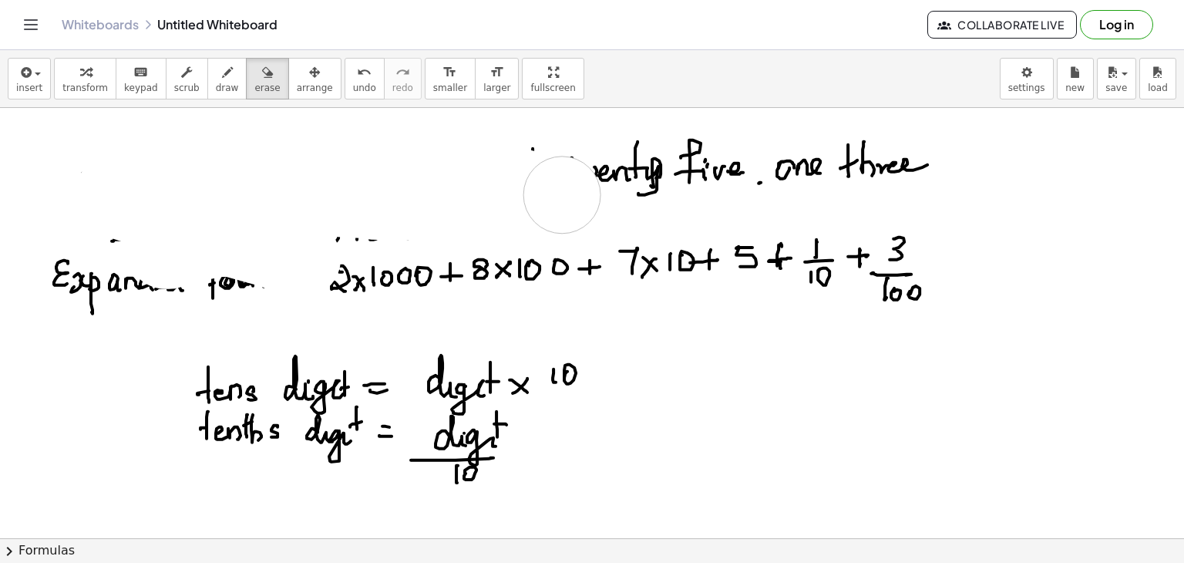
drag, startPoint x: 110, startPoint y: 197, endPoint x: 563, endPoint y: 194, distance: 452.4
click at [563, 194] on div at bounding box center [592, 538] width 1184 height 861
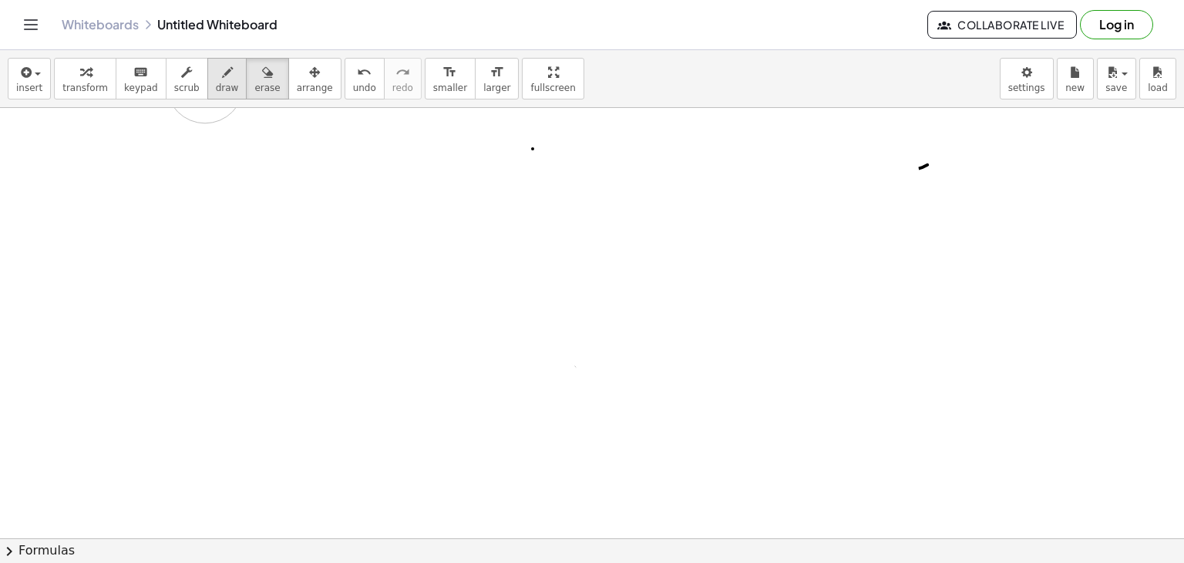
drag, startPoint x: 609, startPoint y: 183, endPoint x: 205, endPoint y: 84, distance: 415.9
click at [205, 84] on div "insert select one: Math Expression Function Text Youtube Video Graphing Geometr…" at bounding box center [592, 306] width 1184 height 513
click at [216, 84] on span "draw" at bounding box center [227, 87] width 23 height 11
drag, startPoint x: 121, startPoint y: 173, endPoint x: 126, endPoint y: 184, distance: 12.8
click at [112, 192] on div at bounding box center [592, 538] width 1184 height 861
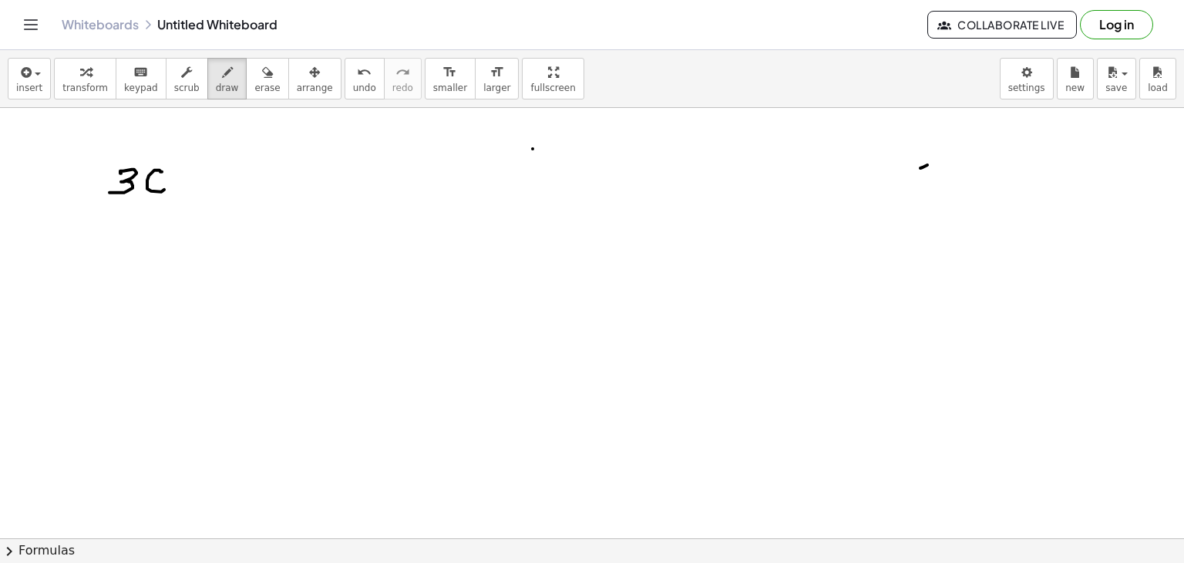
drag, startPoint x: 160, startPoint y: 171, endPoint x: 165, endPoint y: 182, distance: 11.7
click at [150, 190] on div at bounding box center [592, 538] width 1184 height 861
drag, startPoint x: 182, startPoint y: 170, endPoint x: 178, endPoint y: 189, distance: 19.6
click at [178, 189] on div at bounding box center [592, 538] width 1184 height 861
drag, startPoint x: 136, startPoint y: 216, endPoint x: 136, endPoint y: 230, distance: 14.6
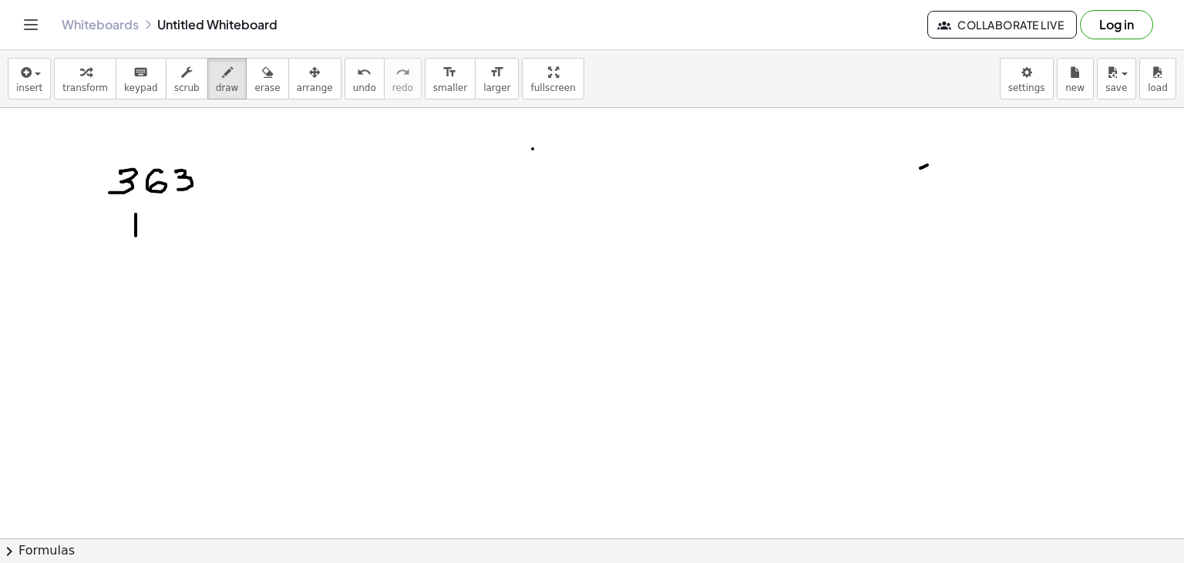
click at [136, 230] on div at bounding box center [592, 538] width 1184 height 861
click at [136, 213] on div at bounding box center [592, 538] width 1184 height 861
click at [136, 221] on div at bounding box center [592, 538] width 1184 height 861
click at [153, 215] on div at bounding box center [592, 538] width 1184 height 861
click at [149, 224] on div at bounding box center [592, 538] width 1184 height 861
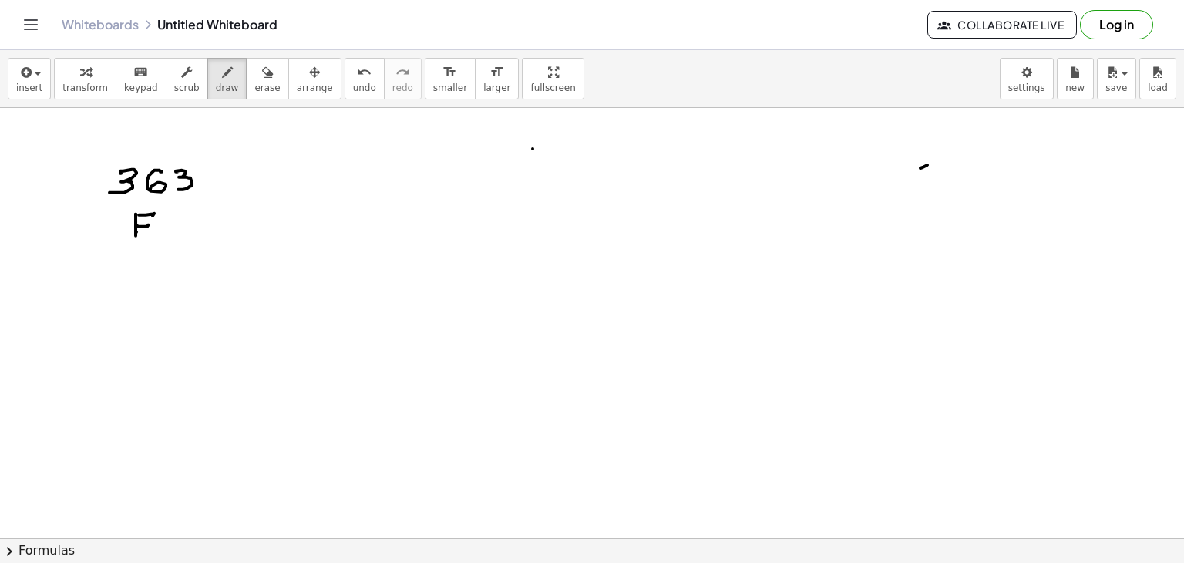
drag, startPoint x: 136, startPoint y: 231, endPoint x: 153, endPoint y: 229, distance: 16.3
click at [149, 231] on div at bounding box center [592, 538] width 1184 height 861
drag, startPoint x: 156, startPoint y: 226, endPoint x: 170, endPoint y: 224, distance: 14.1
click at [156, 234] on div at bounding box center [592, 538] width 1184 height 861
drag, startPoint x: 170, startPoint y: 224, endPoint x: 177, endPoint y: 233, distance: 12.0
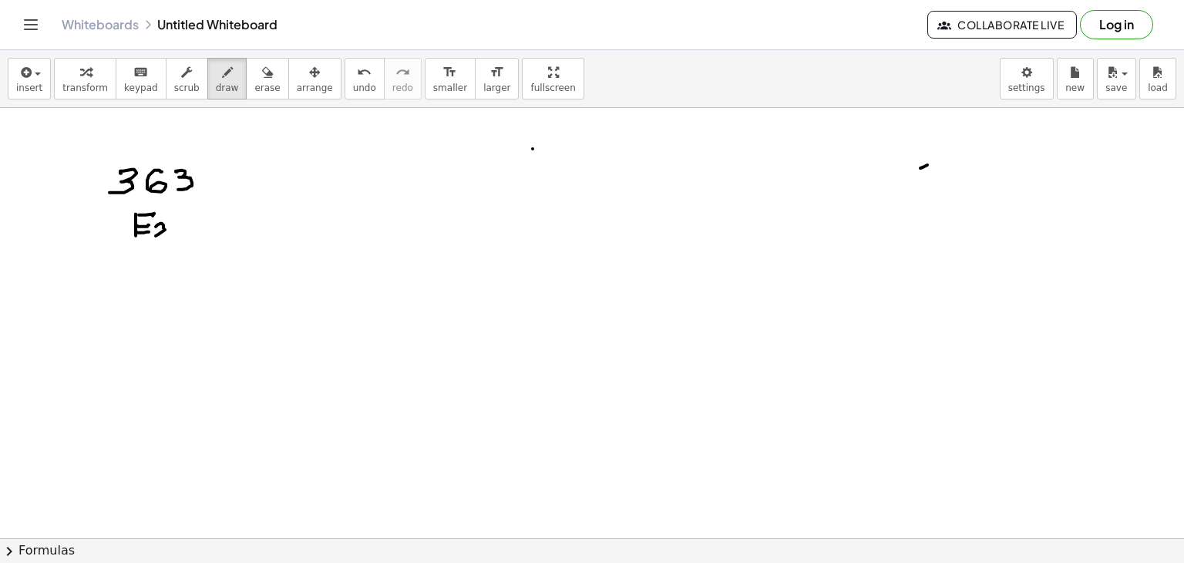
click at [177, 233] on div at bounding box center [592, 538] width 1184 height 861
drag, startPoint x: 182, startPoint y: 241, endPoint x: 186, endPoint y: 222, distance: 19.6
click at [180, 250] on div at bounding box center [592, 538] width 1184 height 861
drag, startPoint x: 186, startPoint y: 222, endPoint x: 210, endPoint y: 225, distance: 24.9
click at [181, 236] on div at bounding box center [592, 538] width 1184 height 861
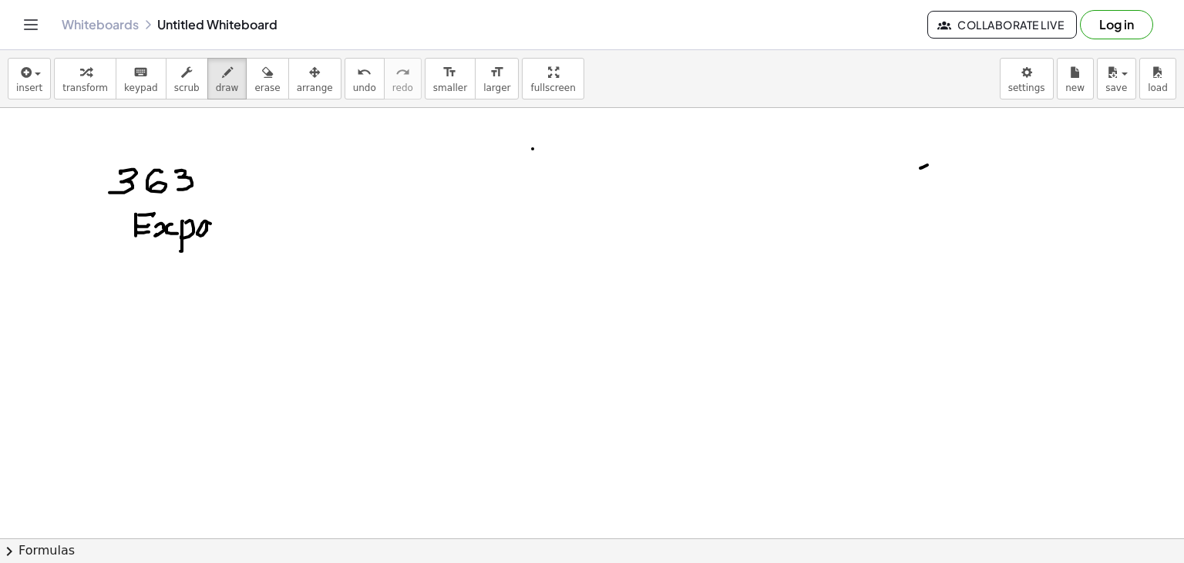
drag, startPoint x: 204, startPoint y: 220, endPoint x: 217, endPoint y: 220, distance: 13.1
click at [216, 232] on div at bounding box center [592, 538] width 1184 height 861
drag, startPoint x: 217, startPoint y: 220, endPoint x: 241, endPoint y: 225, distance: 24.3
click at [240, 229] on div at bounding box center [592, 538] width 1184 height 861
drag, startPoint x: 240, startPoint y: 200, endPoint x: 244, endPoint y: 234, distance: 34.1
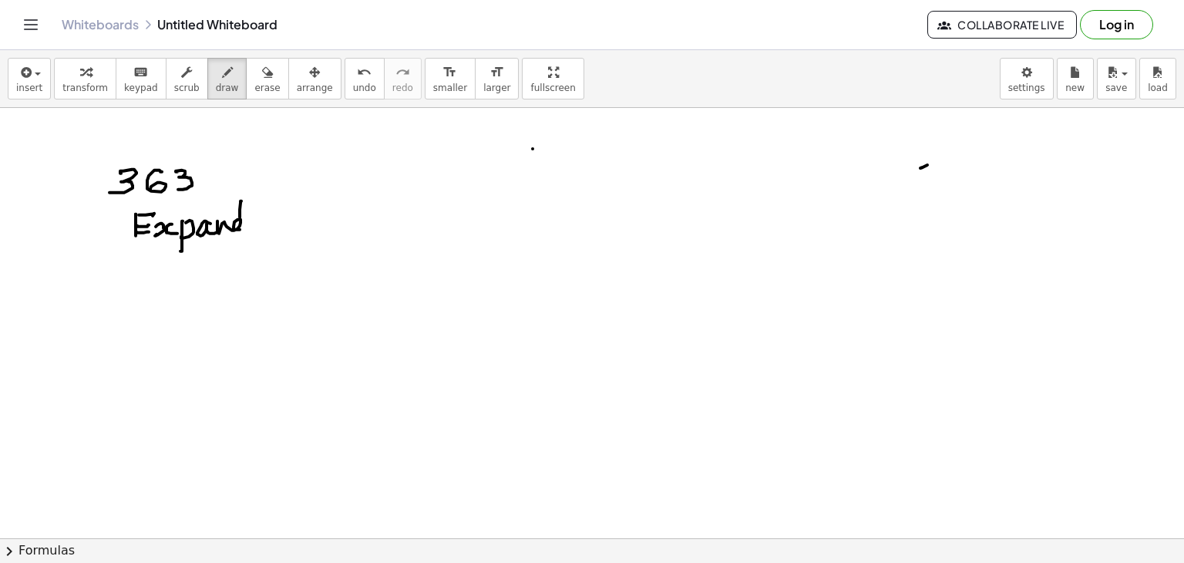
click at [242, 235] on div at bounding box center [592, 538] width 1184 height 861
drag, startPoint x: 256, startPoint y: 230, endPoint x: 271, endPoint y: 228, distance: 15.6
click at [264, 235] on div at bounding box center [592, 538] width 1184 height 861
drag, startPoint x: 269, startPoint y: 225, endPoint x: 281, endPoint y: 233, distance: 13.9
click at [278, 234] on div at bounding box center [592, 538] width 1184 height 861
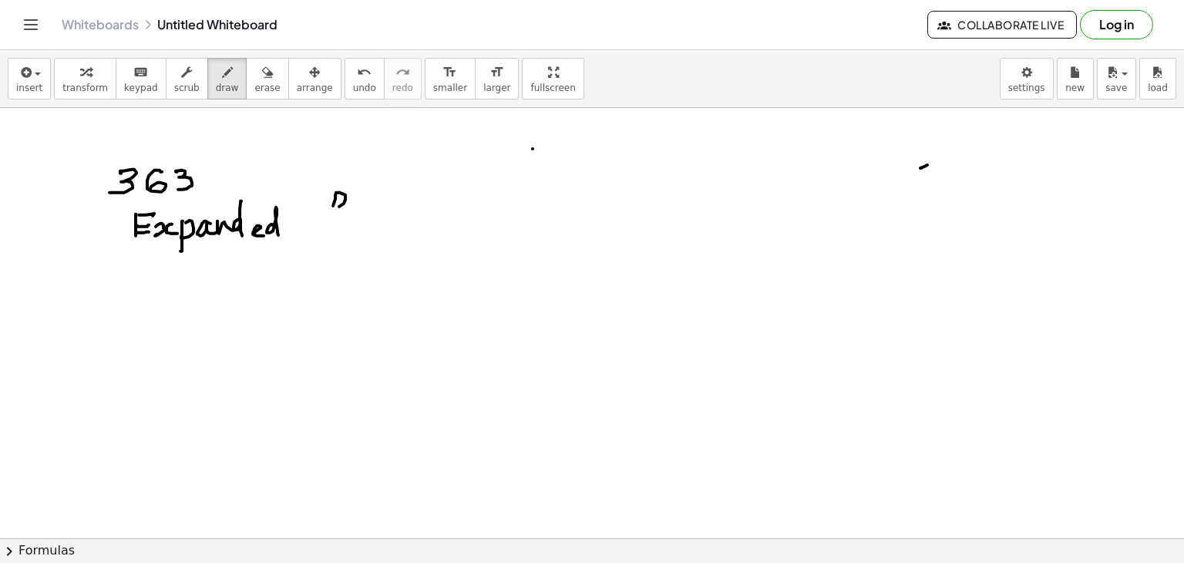
drag, startPoint x: 336, startPoint y: 192, endPoint x: 325, endPoint y: 224, distance: 34.1
click at [331, 240] on div at bounding box center [592, 538] width 1184 height 861
drag, startPoint x: 325, startPoint y: 224, endPoint x: 340, endPoint y: 230, distance: 15.9
click at [332, 223] on div at bounding box center [592, 538] width 1184 height 861
click at [339, 223] on div at bounding box center [592, 538] width 1184 height 861
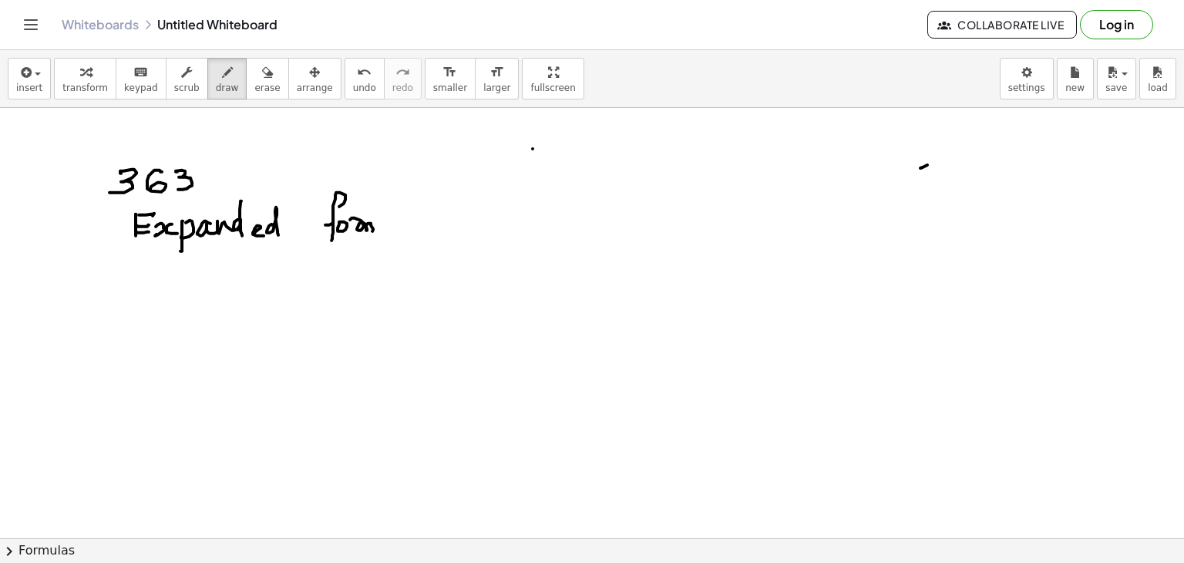
drag, startPoint x: 351, startPoint y: 217, endPoint x: 392, endPoint y: 224, distance: 40.5
click at [382, 229] on div at bounding box center [592, 538] width 1184 height 861
click at [402, 223] on div at bounding box center [592, 538] width 1184 height 861
drag, startPoint x: 394, startPoint y: 228, endPoint x: 407, endPoint y: 227, distance: 13.1
click at [407, 228] on div at bounding box center [592, 538] width 1184 height 861
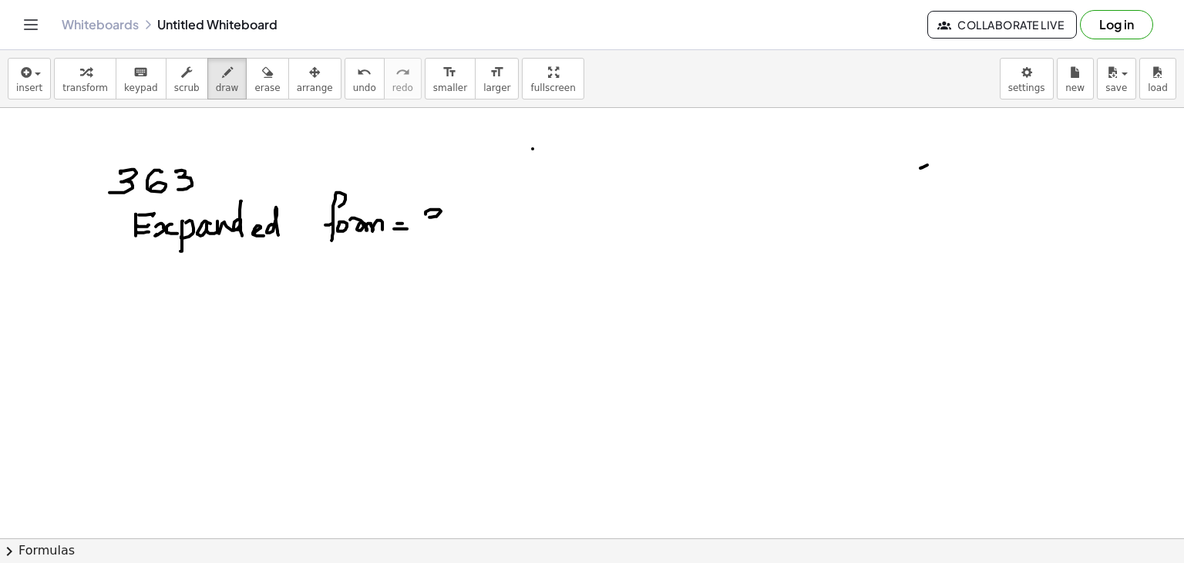
drag, startPoint x: 425, startPoint y: 213, endPoint x: 459, endPoint y: 228, distance: 36.9
click at [426, 225] on div at bounding box center [592, 538] width 1184 height 861
click at [459, 229] on div at bounding box center [592, 538] width 1184 height 861
drag, startPoint x: 459, startPoint y: 214, endPoint x: 451, endPoint y: 225, distance: 13.3
click at [449, 227] on div at bounding box center [592, 538] width 1184 height 861
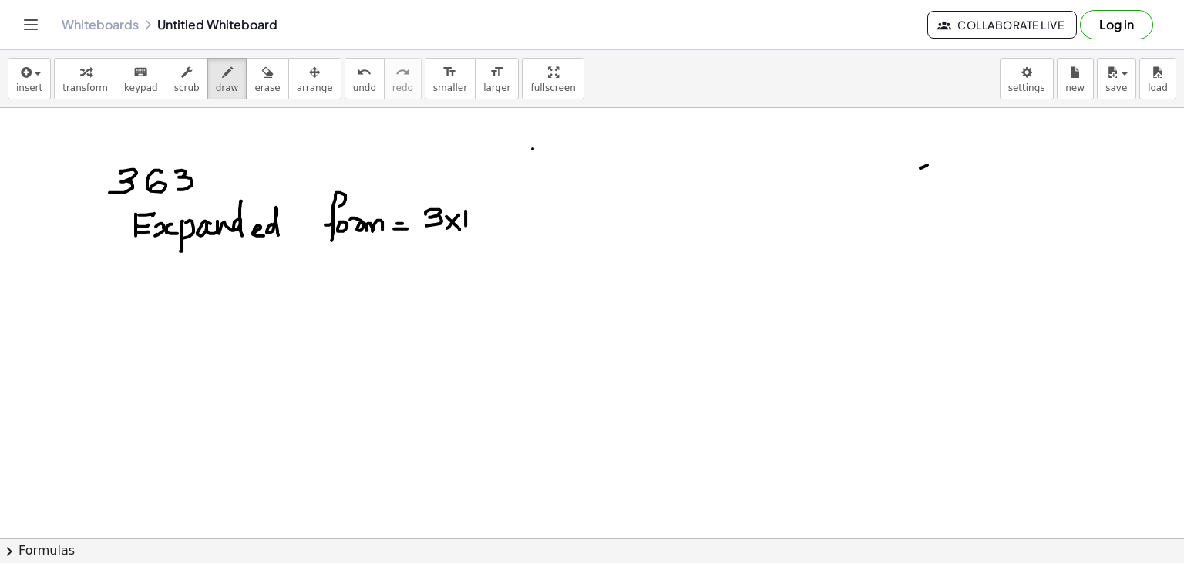
drag, startPoint x: 466, startPoint y: 210, endPoint x: 471, endPoint y: 222, distance: 12.8
click at [466, 228] on div at bounding box center [592, 538] width 1184 height 861
drag, startPoint x: 476, startPoint y: 217, endPoint x: 494, endPoint y: 211, distance: 19.3
click at [477, 211] on div at bounding box center [592, 538] width 1184 height 861
drag, startPoint x: 502, startPoint y: 223, endPoint x: 493, endPoint y: 216, distance: 11.6
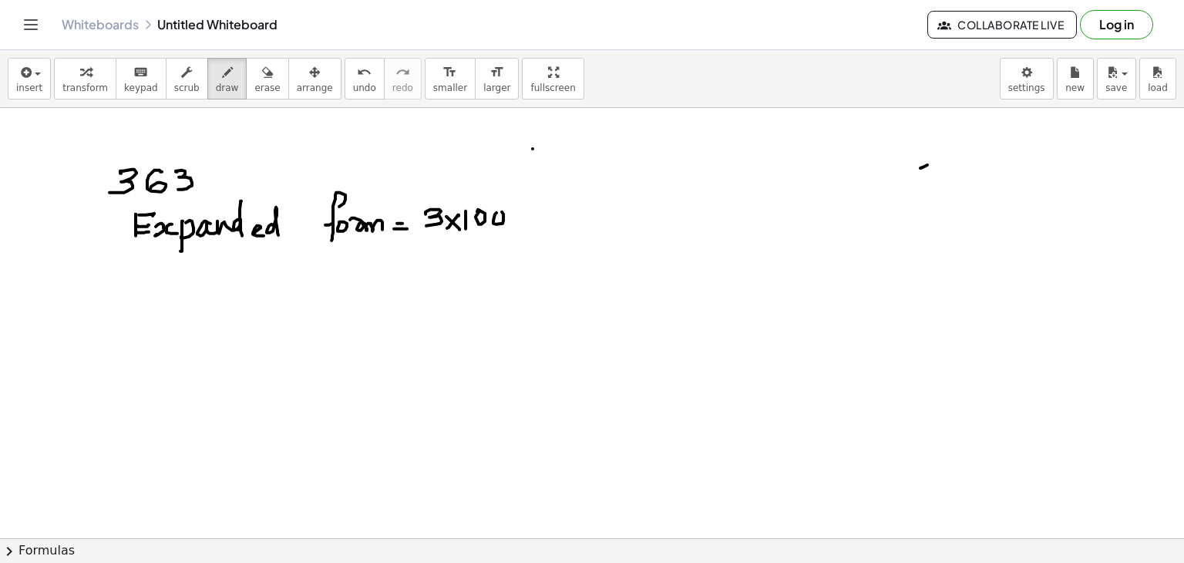
click at [493, 216] on div at bounding box center [592, 538] width 1184 height 861
drag, startPoint x: 518, startPoint y: 220, endPoint x: 529, endPoint y: 213, distance: 13.1
click at [535, 218] on div at bounding box center [592, 538] width 1184 height 861
drag, startPoint x: 530, startPoint y: 210, endPoint x: 559, endPoint y: 209, distance: 28.5
click at [529, 226] on div at bounding box center [592, 538] width 1184 height 861
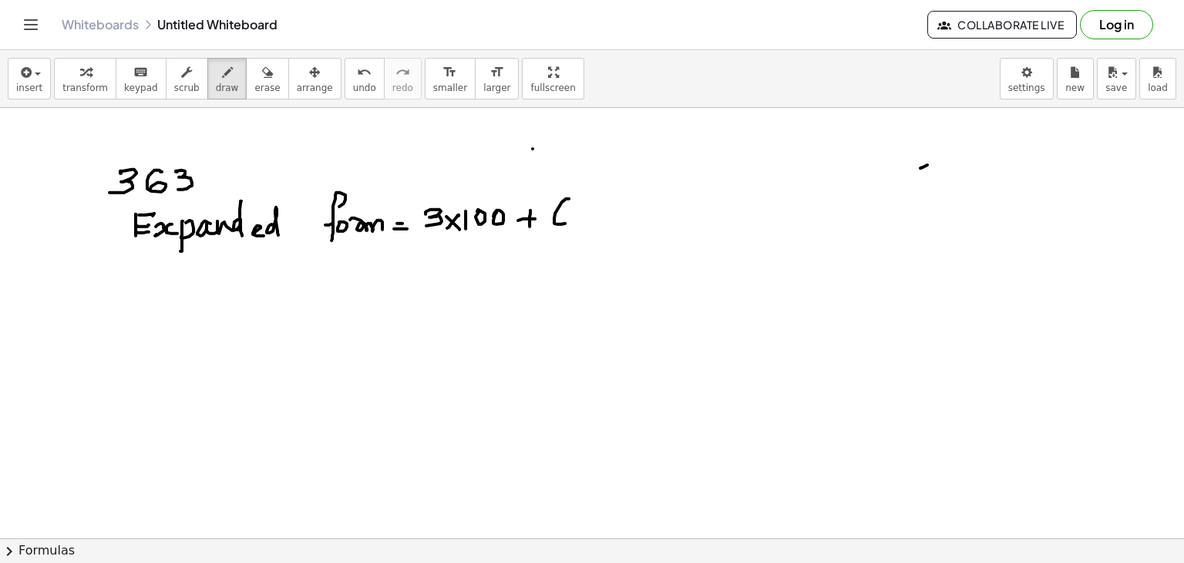
drag, startPoint x: 555, startPoint y: 213, endPoint x: 574, endPoint y: 213, distance: 19.3
click at [558, 220] on div at bounding box center [592, 538] width 1184 height 861
drag, startPoint x: 576, startPoint y: 210, endPoint x: 586, endPoint y: 224, distance: 16.5
click at [586, 224] on div at bounding box center [592, 538] width 1184 height 861
click at [576, 223] on div at bounding box center [592, 538] width 1184 height 861
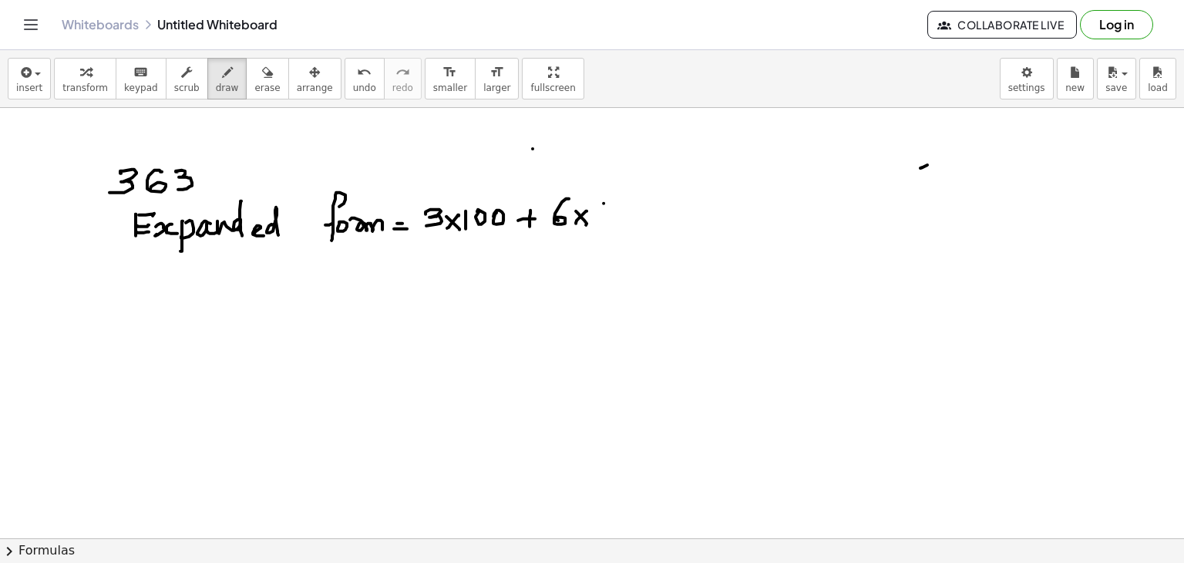
click at [602, 220] on div at bounding box center [592, 538] width 1184 height 861
click at [613, 204] on div at bounding box center [592, 538] width 1184 height 861
click at [654, 210] on div at bounding box center [592, 538] width 1184 height 861
click at [645, 220] on div at bounding box center [592, 538] width 1184 height 861
click at [676, 213] on div at bounding box center [592, 538] width 1184 height 861
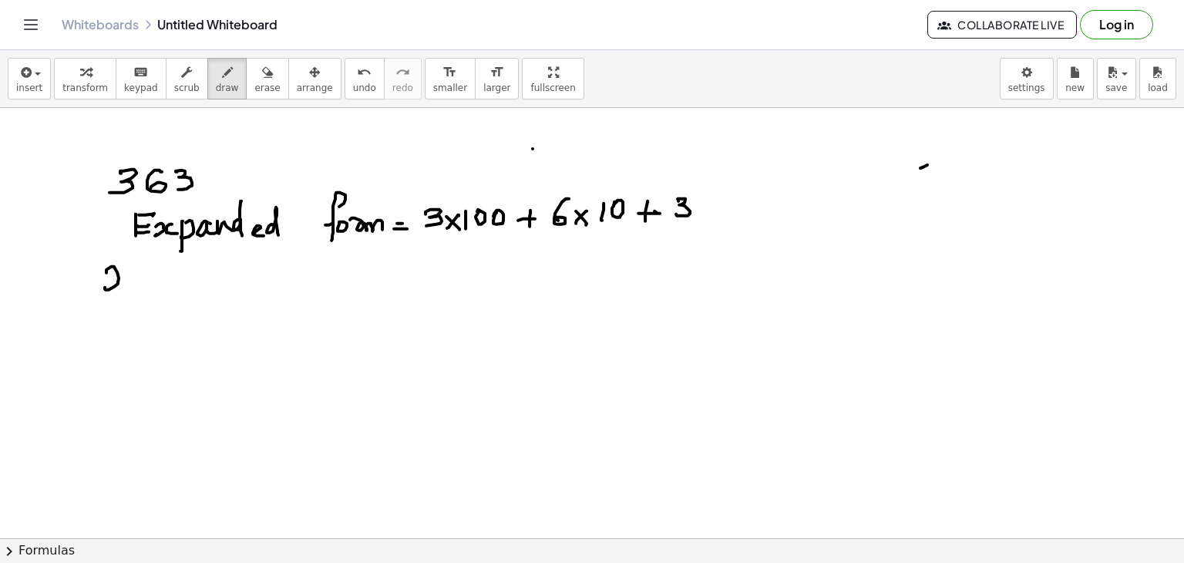
click at [116, 291] on div at bounding box center [592, 538] width 1184 height 861
click at [126, 286] on div at bounding box center [592, 538] width 1184 height 861
click at [140, 284] on div at bounding box center [592, 538] width 1184 height 861
click at [176, 281] on div at bounding box center [592, 538] width 1184 height 861
click at [173, 286] on div at bounding box center [592, 538] width 1184 height 861
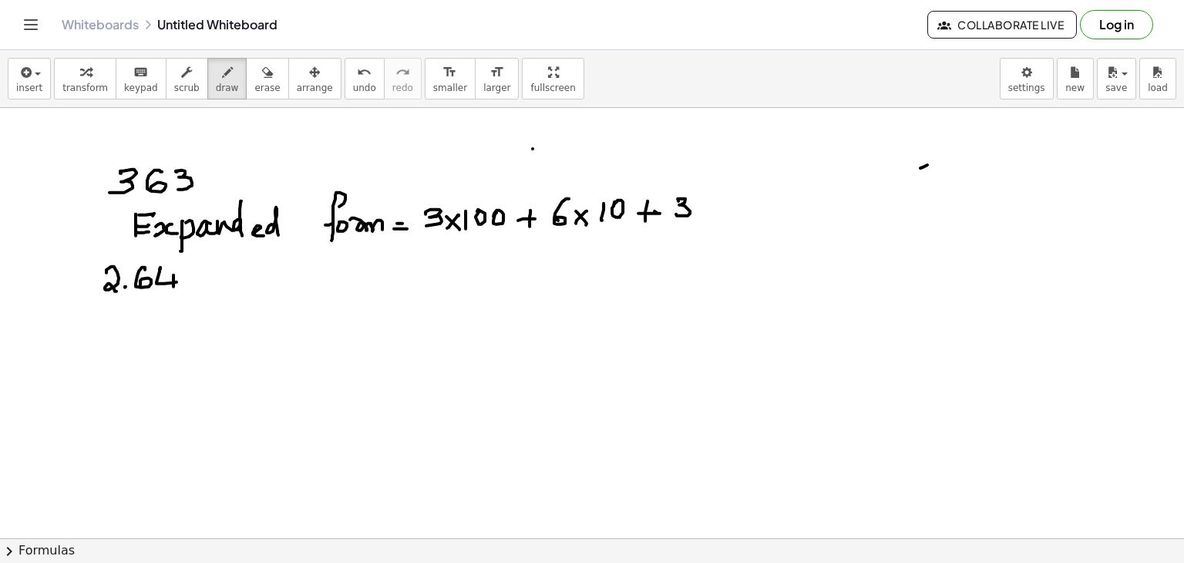
click at [152, 319] on div at bounding box center [592, 538] width 1184 height 861
click at [156, 324] on div at bounding box center [592, 538] width 1184 height 861
click at [197, 328] on div at bounding box center [592, 538] width 1184 height 861
click at [230, 316] on div at bounding box center [592, 538] width 1184 height 861
click at [222, 326] on div at bounding box center [592, 538] width 1184 height 861
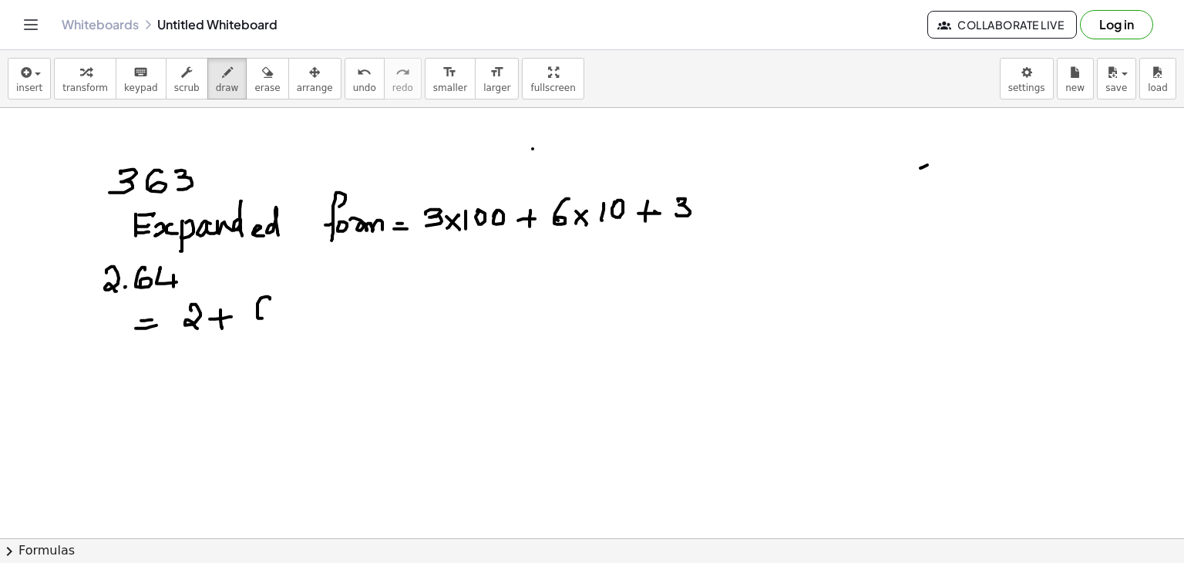
click at [256, 315] on div at bounding box center [592, 538] width 1184 height 861
click at [284, 324] on div at bounding box center [592, 538] width 1184 height 861
click at [264, 348] on div at bounding box center [592, 538] width 1184 height 861
click at [271, 334] on div at bounding box center [592, 538] width 1184 height 861
click at [314, 315] on div at bounding box center [592, 538] width 1184 height 861
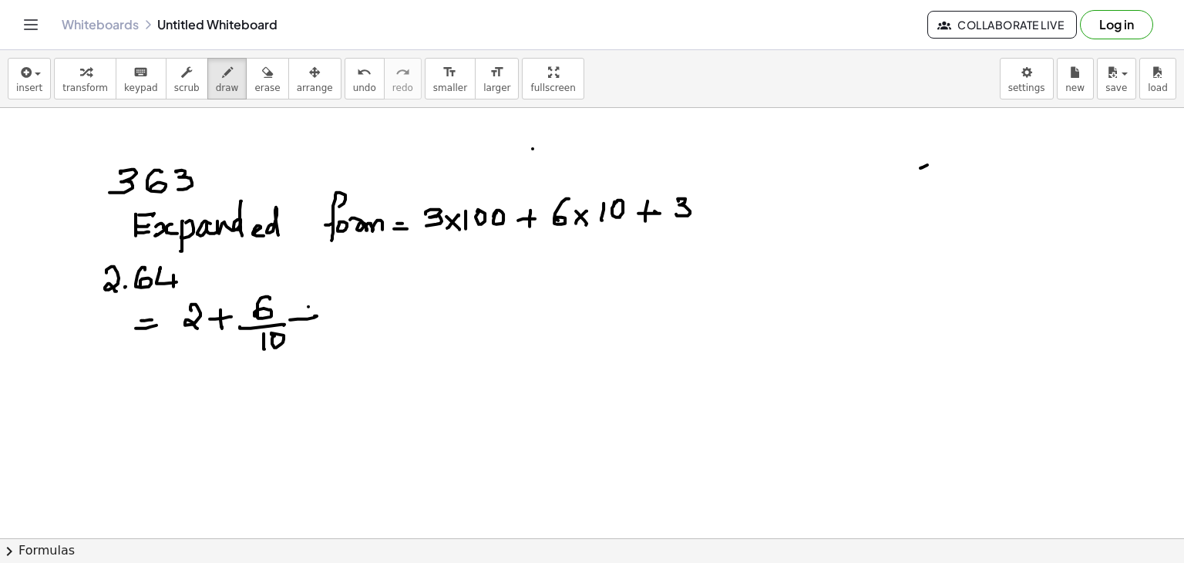
click at [310, 324] on div at bounding box center [592, 538] width 1184 height 861
click at [355, 315] on div at bounding box center [592, 538] width 1184 height 861
click at [348, 321] on div at bounding box center [592, 538] width 1184 height 861
click at [375, 321] on div at bounding box center [592, 538] width 1184 height 861
click at [342, 345] on div at bounding box center [592, 538] width 1184 height 861
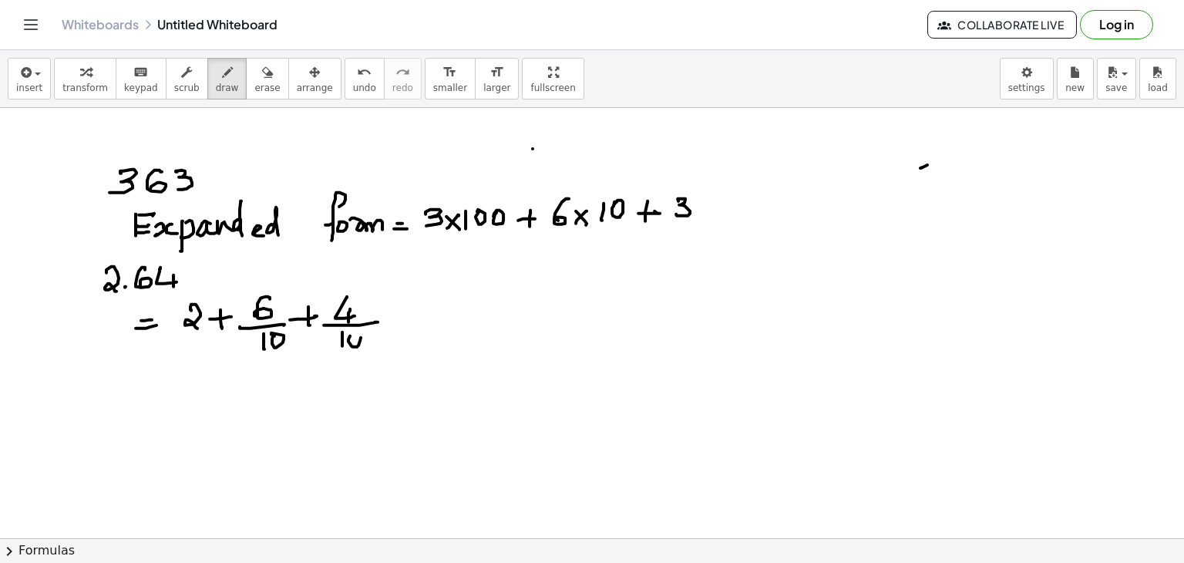
click at [351, 337] on div at bounding box center [592, 538] width 1184 height 861
click at [368, 338] on div at bounding box center [592, 538] width 1184 height 861
click at [102, 394] on div at bounding box center [592, 538] width 1184 height 861
click at [111, 371] on div at bounding box center [592, 538] width 1184 height 861
click at [142, 390] on div at bounding box center [592, 538] width 1184 height 861
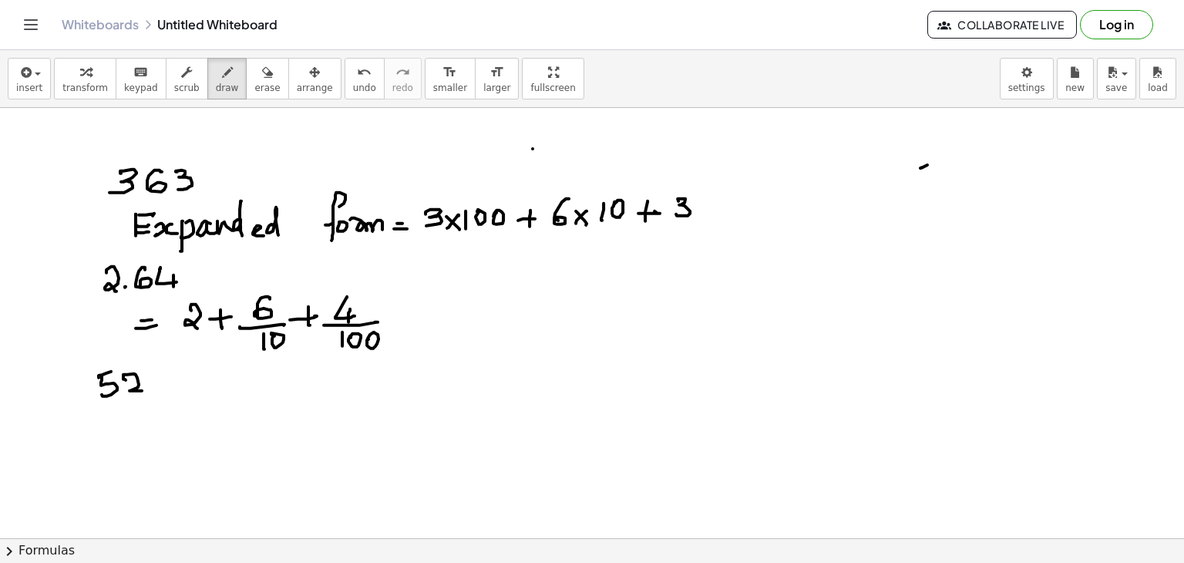
click at [150, 388] on div at bounding box center [592, 538] width 1184 height 861
click at [163, 390] on div at bounding box center [592, 538] width 1184 height 861
click at [186, 386] on div at bounding box center [592, 538] width 1184 height 861
click at [184, 395] on div at bounding box center [592, 538] width 1184 height 861
click at [146, 431] on div at bounding box center [592, 538] width 1184 height 861
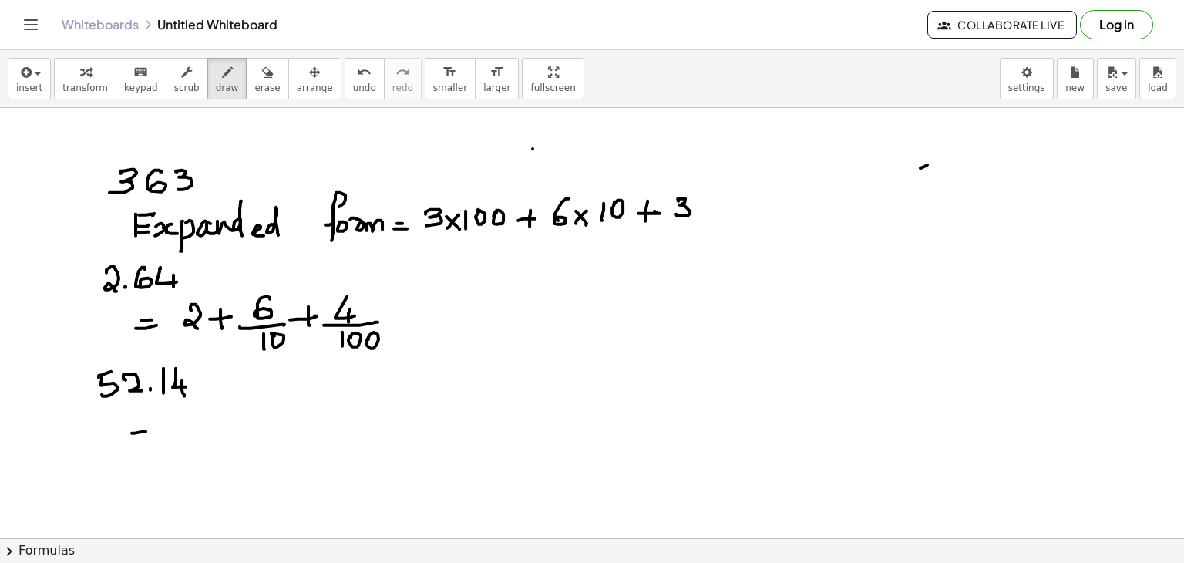
click at [151, 436] on div at bounding box center [592, 538] width 1184 height 861
drag, startPoint x: 176, startPoint y: 417, endPoint x: 175, endPoint y: 429, distance: 11.6
click at [175, 430] on div at bounding box center [592, 538] width 1184 height 861
drag, startPoint x: 175, startPoint y: 418, endPoint x: 185, endPoint y: 417, distance: 10.0
click at [183, 417] on div at bounding box center [592, 538] width 1184 height 861
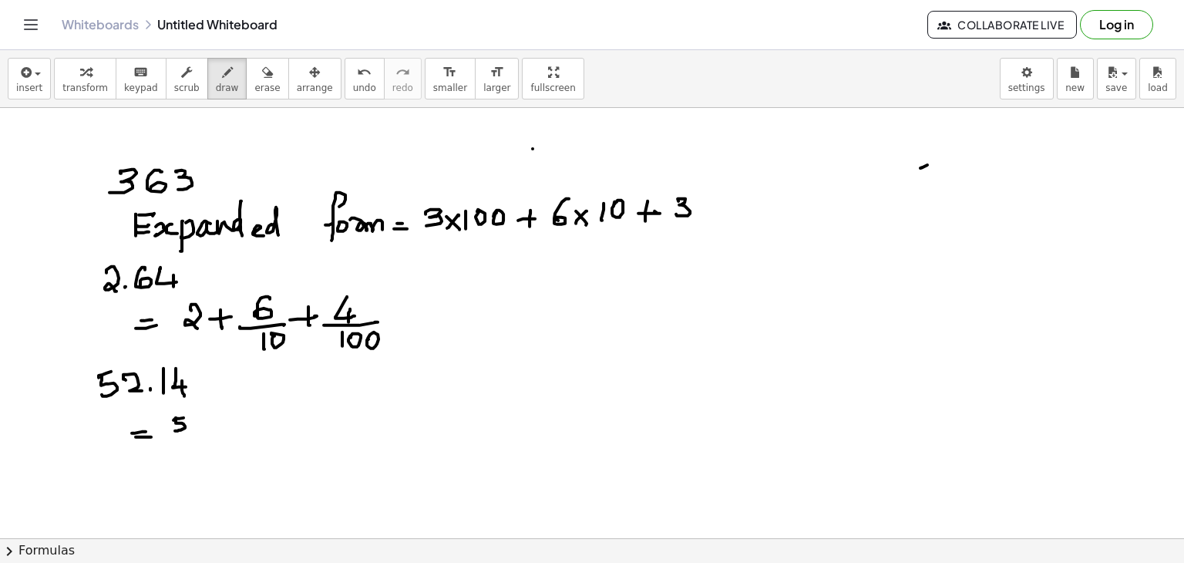
click at [206, 429] on div at bounding box center [592, 538] width 1184 height 861
drag, startPoint x: 203, startPoint y: 420, endPoint x: 192, endPoint y: 432, distance: 16.4
click at [192, 432] on div at bounding box center [592, 538] width 1184 height 861
click at [217, 429] on div at bounding box center [592, 538] width 1184 height 861
drag, startPoint x: 224, startPoint y: 430, endPoint x: 223, endPoint y: 420, distance: 10.1
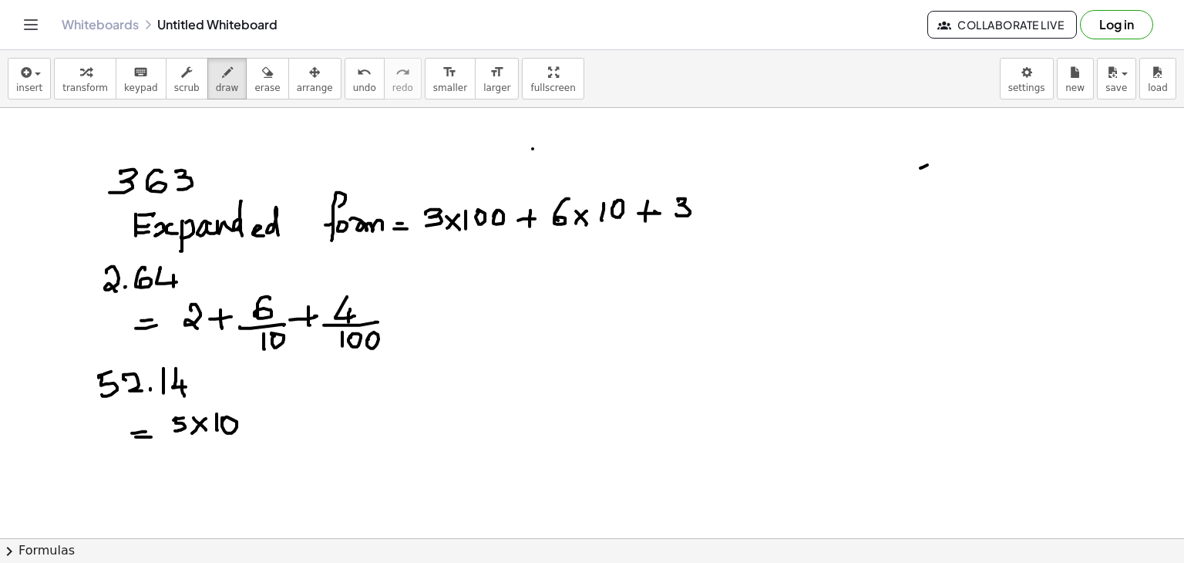
click at [223, 420] on div at bounding box center [592, 538] width 1184 height 861
drag, startPoint x: 268, startPoint y: 425, endPoint x: 257, endPoint y: 416, distance: 13.7
click at [266, 425] on div at bounding box center [592, 538] width 1184 height 861
drag, startPoint x: 257, startPoint y: 416, endPoint x: 260, endPoint y: 429, distance: 13.3
click at [259, 432] on div at bounding box center [592, 538] width 1184 height 861
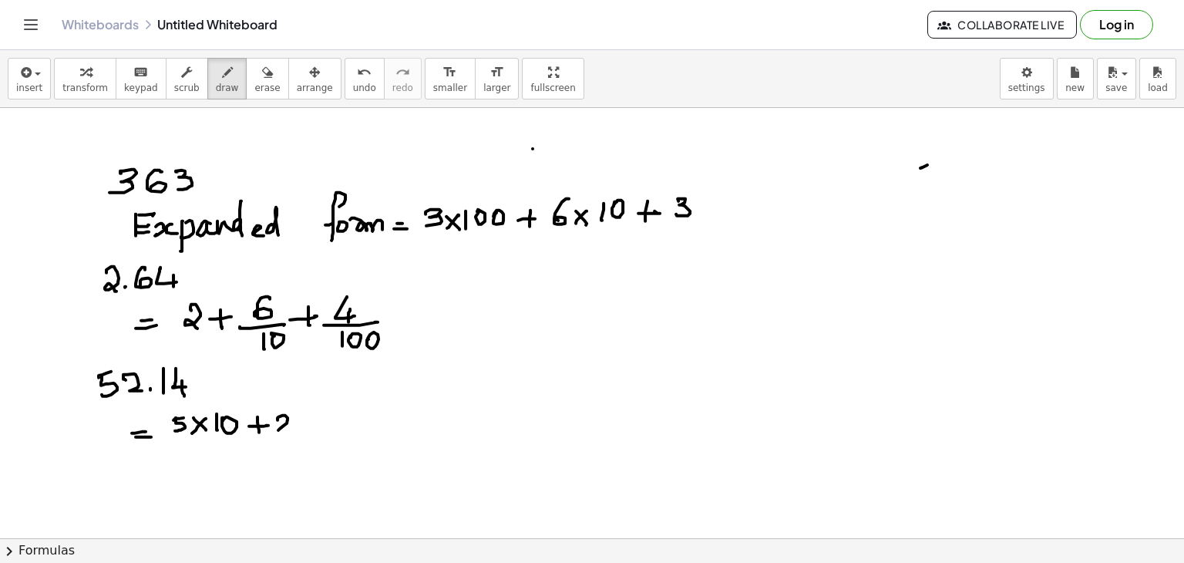
drag, startPoint x: 287, startPoint y: 418, endPoint x: 296, endPoint y: 417, distance: 8.6
click at [293, 429] on div at bounding box center [592, 538] width 1184 height 861
drag, startPoint x: 297, startPoint y: 415, endPoint x: 314, endPoint y: 426, distance: 20.1
click at [314, 427] on div at bounding box center [592, 538] width 1184 height 861
drag, startPoint x: 314, startPoint y: 415, endPoint x: 307, endPoint y: 423, distance: 10.4
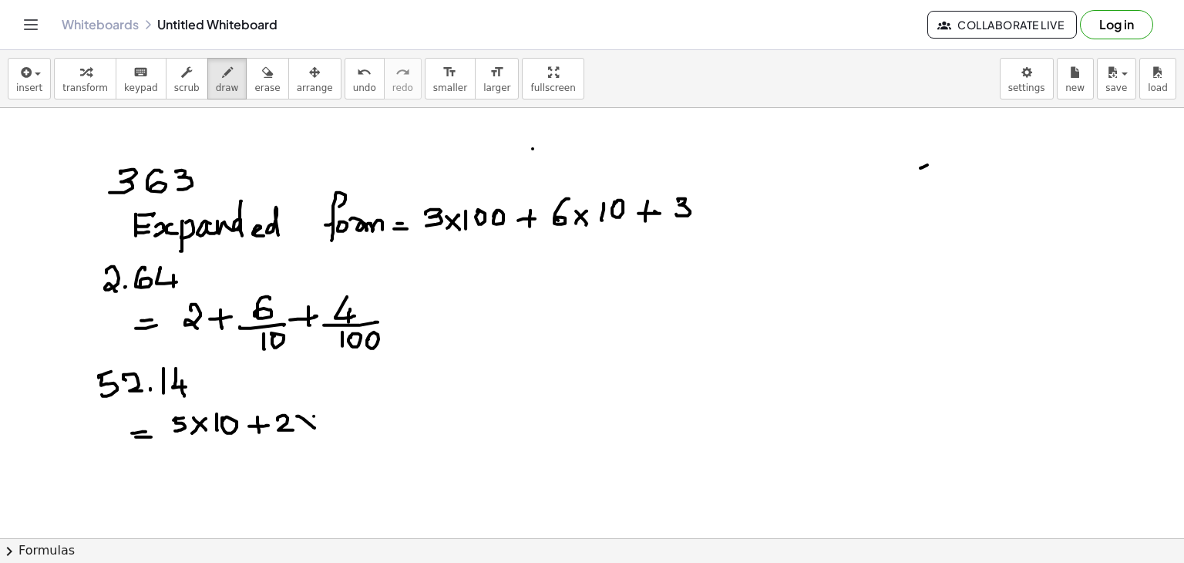
click at [301, 427] on div at bounding box center [592, 538] width 1184 height 861
drag, startPoint x: 240, startPoint y: 72, endPoint x: 308, endPoint y: 418, distance: 351.7
click at [308, 418] on div "insert select one: Math Expression Function Text Youtube Video Graphing Geometr…" at bounding box center [592, 306] width 1184 height 513
click at [308, 418] on div at bounding box center [592, 538] width 1184 height 861
click at [216, 79] on div "button" at bounding box center [227, 71] width 23 height 18
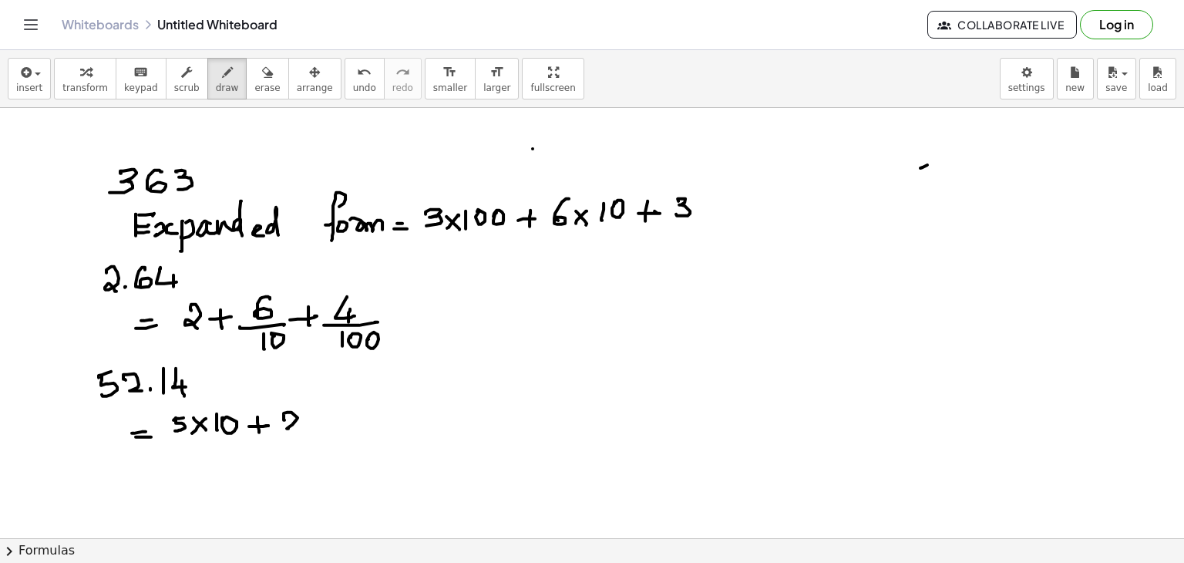
click at [300, 428] on div at bounding box center [592, 538] width 1184 height 861
click at [335, 420] on div at bounding box center [592, 538] width 1184 height 861
click at [331, 432] on div at bounding box center [592, 538] width 1184 height 861
click at [376, 417] on div at bounding box center [592, 538] width 1184 height 861
click at [395, 421] on div at bounding box center [592, 538] width 1184 height 861
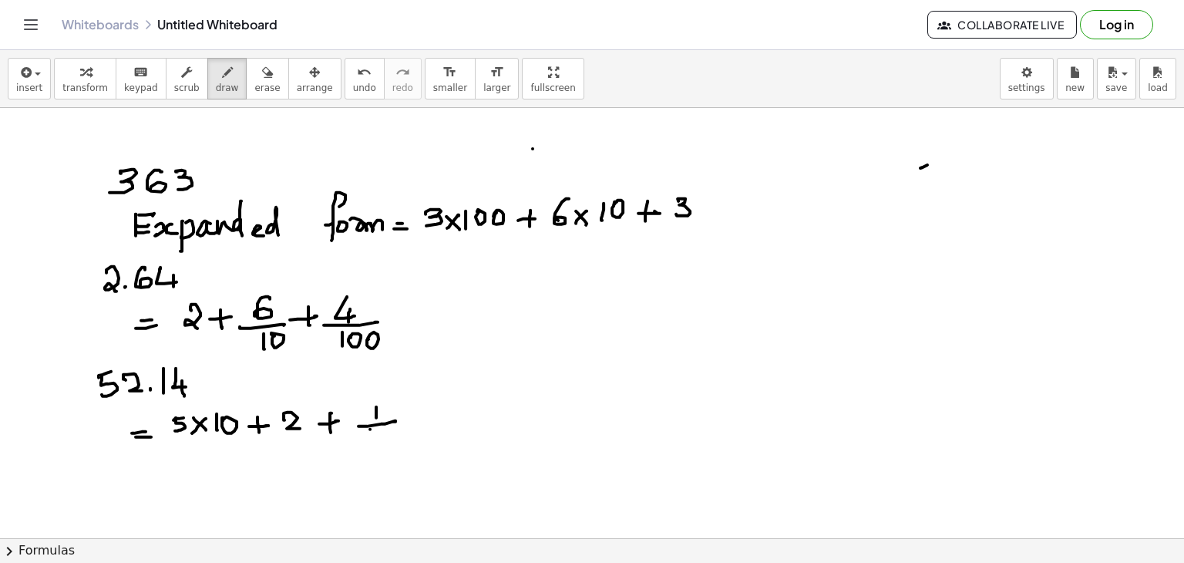
click at [370, 443] on div at bounding box center [592, 538] width 1184 height 861
click at [380, 434] on div at bounding box center [592, 538] width 1184 height 861
click at [431, 416] on div at bounding box center [592, 538] width 1184 height 861
click at [423, 425] on div at bounding box center [592, 538] width 1184 height 861
click at [469, 405] on div at bounding box center [592, 538] width 1184 height 861
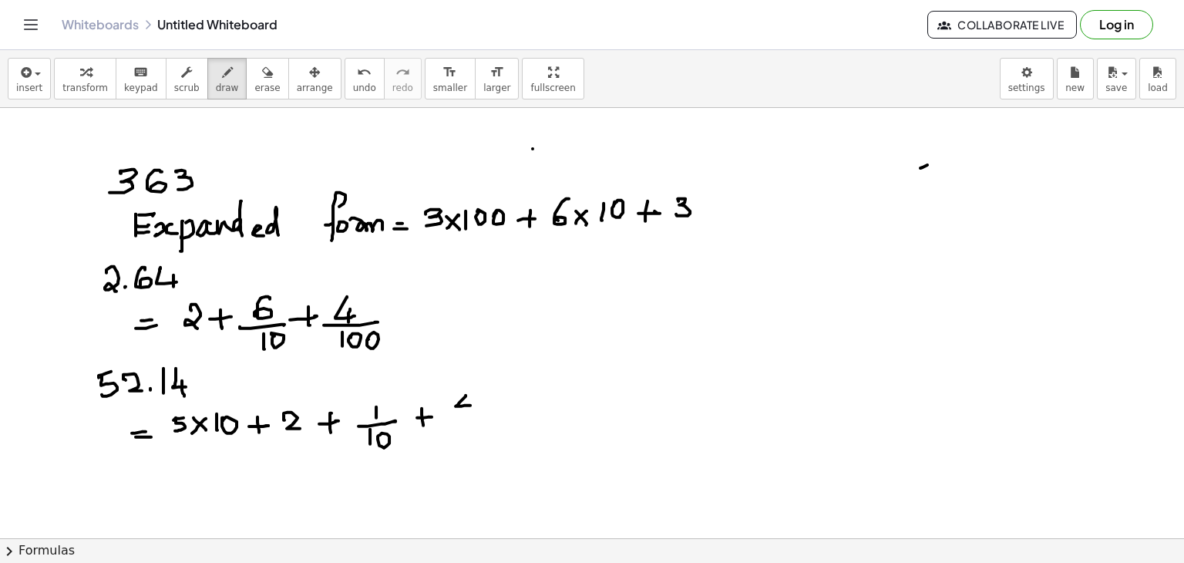
click at [463, 413] on div at bounding box center [592, 538] width 1184 height 861
click at [486, 414] on div at bounding box center [592, 538] width 1184 height 861
click at [452, 445] on div at bounding box center [592, 538] width 1184 height 861
click at [462, 435] on div at bounding box center [592, 538] width 1184 height 861
click at [479, 432] on div at bounding box center [592, 538] width 1184 height 861
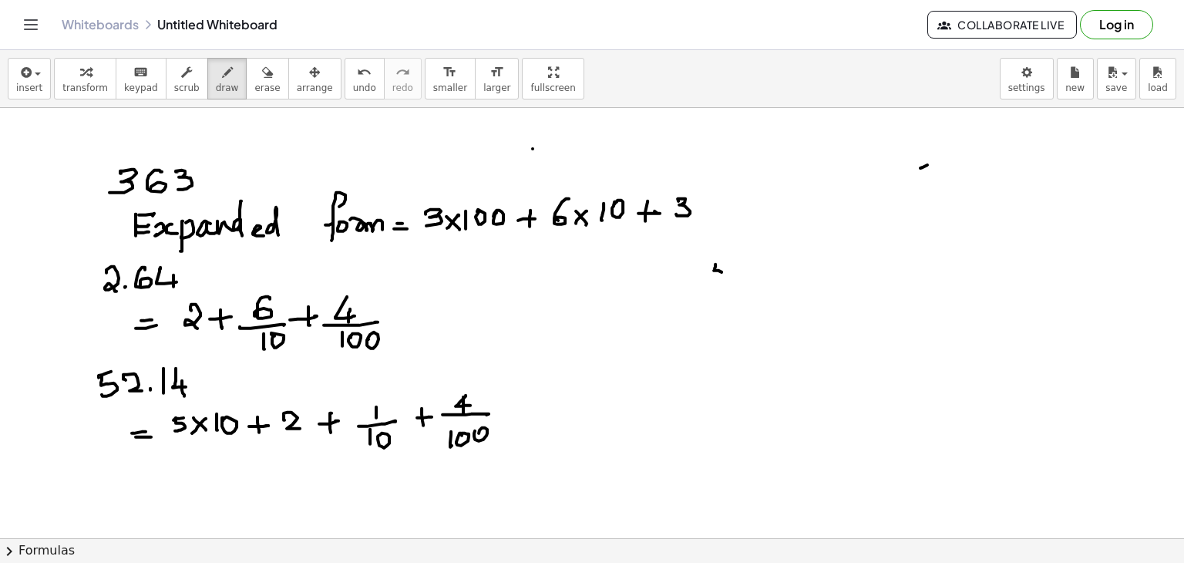
click at [711, 281] on div at bounding box center [592, 538] width 1184 height 861
click at [728, 262] on div at bounding box center [592, 538] width 1184 height 861
click at [731, 267] on div at bounding box center [592, 538] width 1184 height 861
drag, startPoint x: 735, startPoint y: 291, endPoint x: 746, endPoint y: 309, distance: 21.4
click at [746, 309] on div at bounding box center [592, 538] width 1184 height 861
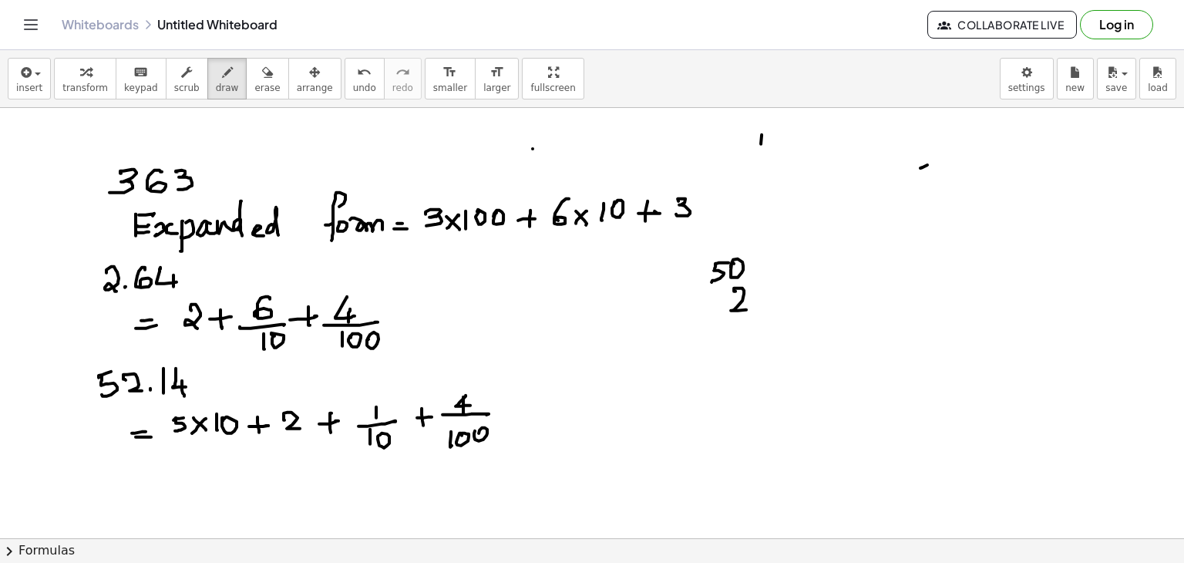
click at [761, 147] on div at bounding box center [592, 538] width 1184 height 861
drag, startPoint x: 740, startPoint y: 153, endPoint x: 763, endPoint y: 155, distance: 23.2
click at [767, 154] on div at bounding box center [592, 538] width 1184 height 861
drag, startPoint x: 749, startPoint y: 163, endPoint x: 751, endPoint y: 176, distance: 12.4
click at [749, 180] on div at bounding box center [592, 538] width 1184 height 861
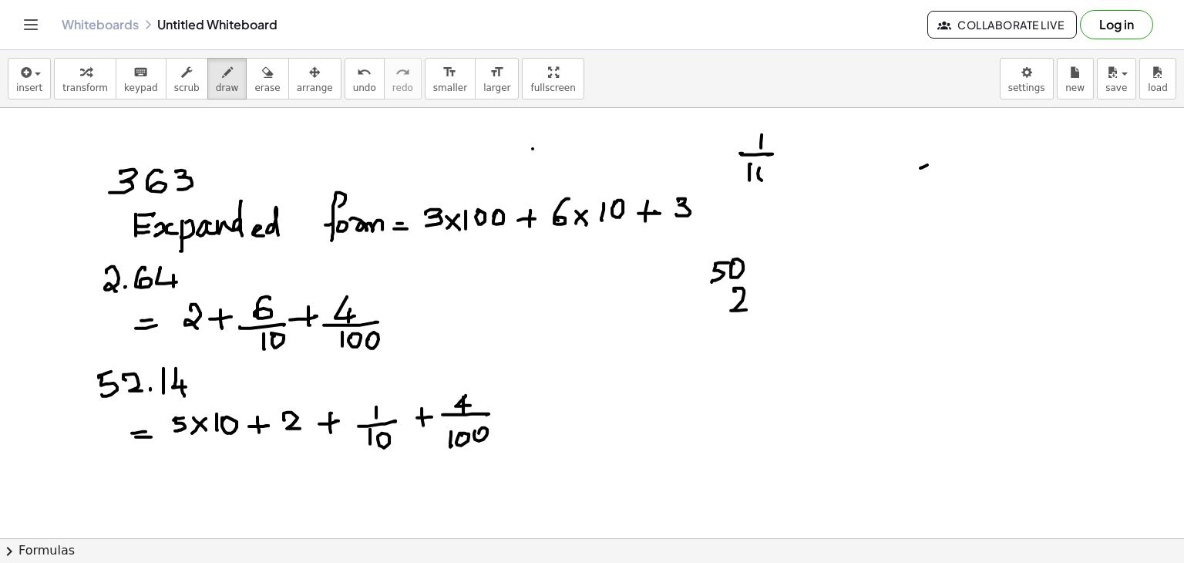
click at [755, 171] on div at bounding box center [592, 538] width 1184 height 861
click at [795, 150] on div at bounding box center [592, 538] width 1184 height 861
drag, startPoint x: 784, startPoint y: 158, endPoint x: 805, endPoint y: 156, distance: 20.9
click at [800, 158] on div at bounding box center [592, 538] width 1184 height 861
drag, startPoint x: 821, startPoint y: 141, endPoint x: 848, endPoint y: 153, distance: 29.3
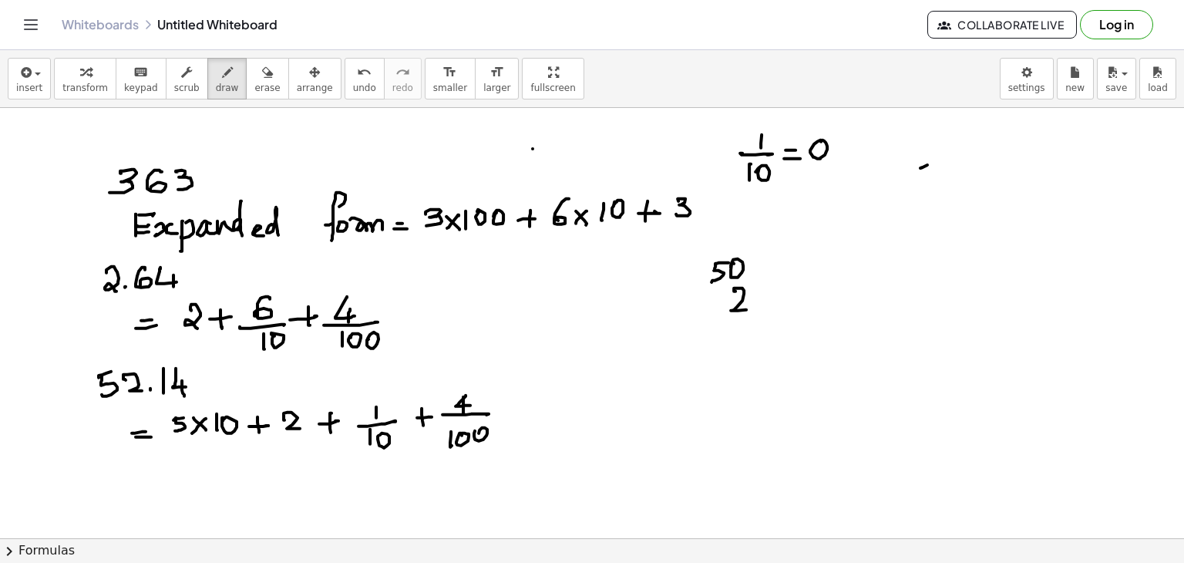
click at [817, 142] on div at bounding box center [592, 538] width 1184 height 861
click at [847, 157] on div at bounding box center [592, 538] width 1184 height 861
drag, startPoint x: 854, startPoint y: 136, endPoint x: 855, endPoint y: 155, distance: 18.5
click at [855, 160] on div at bounding box center [592, 538] width 1184 height 861
click at [753, 272] on div at bounding box center [592, 538] width 1184 height 861
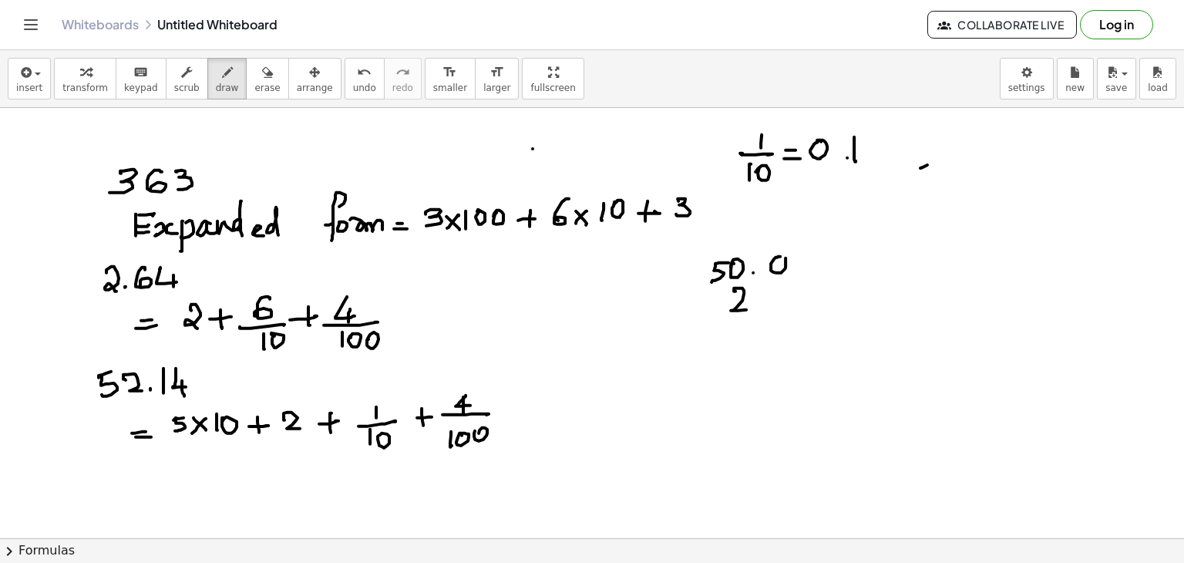
drag, startPoint x: 774, startPoint y: 258, endPoint x: 768, endPoint y: 271, distance: 13.8
click at [771, 256] on div at bounding box center [592, 538] width 1184 height 861
click at [758, 304] on div at bounding box center [592, 538] width 1184 height 861
click at [771, 296] on div at bounding box center [592, 538] width 1184 height 861
click at [737, 331] on div at bounding box center [592, 538] width 1184 height 861
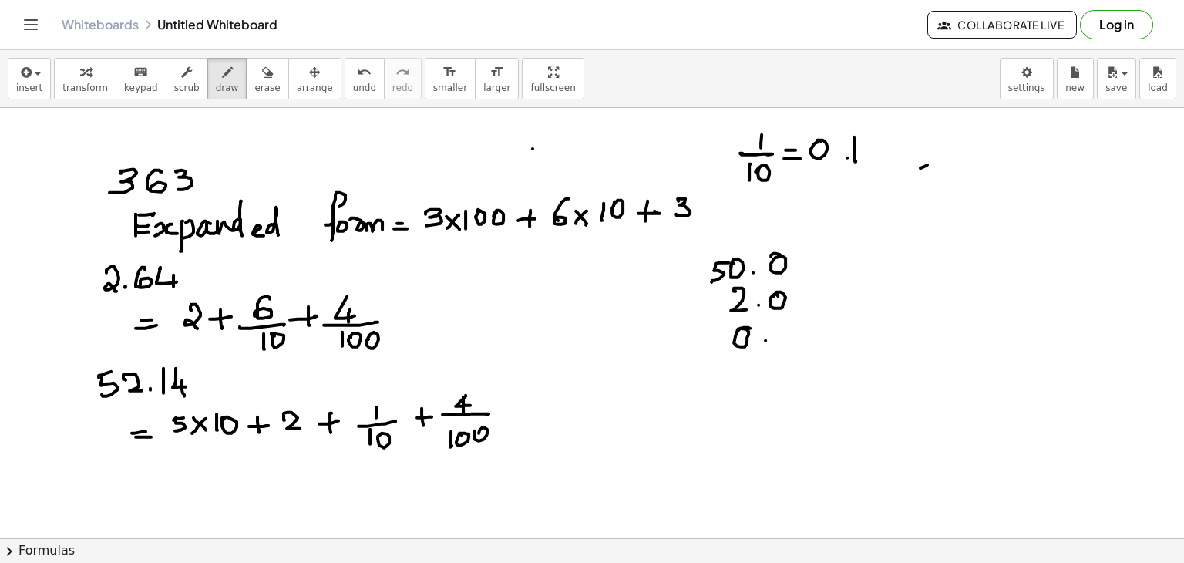
click at [765, 340] on div at bounding box center [592, 538] width 1184 height 861
drag, startPoint x: 783, startPoint y: 328, endPoint x: 782, endPoint y: 342, distance: 14.7
click at [782, 344] on div at bounding box center [592, 538] width 1184 height 861
click at [818, 192] on div at bounding box center [592, 538] width 1184 height 861
click at [811, 206] on div at bounding box center [592, 538] width 1184 height 861
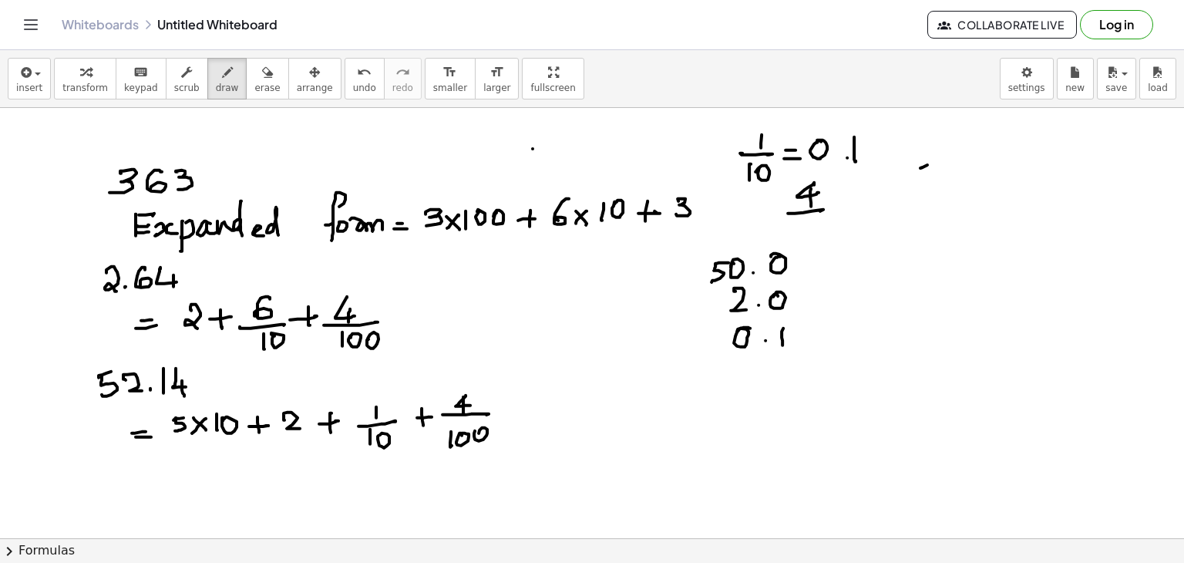
drag, startPoint x: 788, startPoint y: 213, endPoint x: 815, endPoint y: 213, distance: 27.0
click at [818, 210] on div at bounding box center [592, 538] width 1184 height 861
click at [794, 234] on div at bounding box center [592, 538] width 1184 height 861
drag, startPoint x: 805, startPoint y: 233, endPoint x: 814, endPoint y: 223, distance: 13.6
click at [800, 226] on div at bounding box center [592, 538] width 1184 height 861
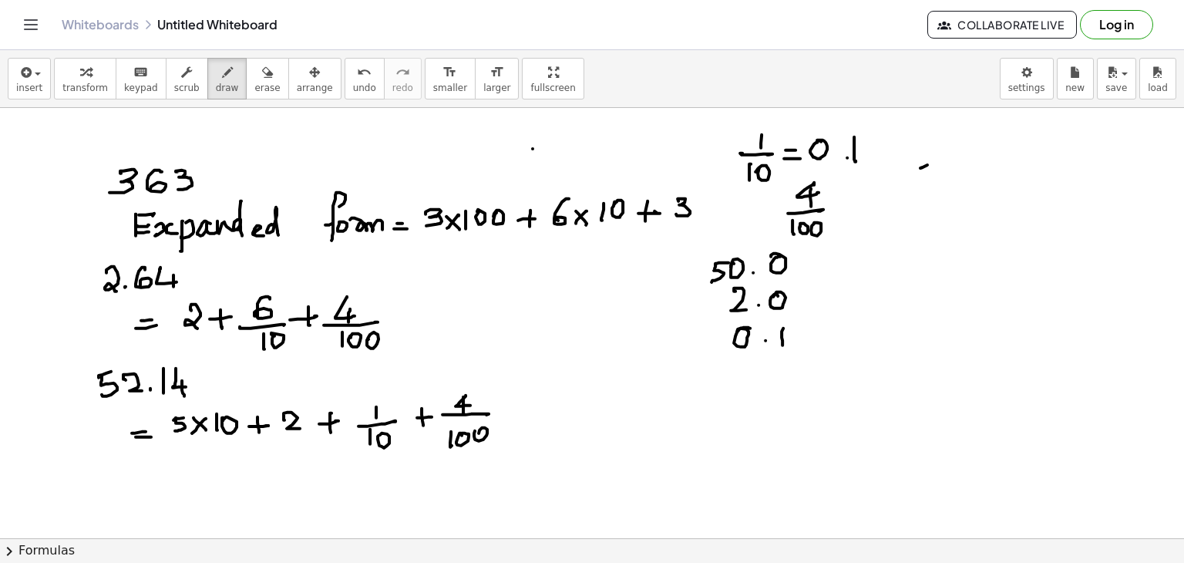
drag, startPoint x: 814, startPoint y: 223, endPoint x: 826, endPoint y: 220, distance: 12.7
click at [813, 224] on div at bounding box center [592, 538] width 1184 height 861
click at [852, 201] on div at bounding box center [592, 538] width 1184 height 861
click at [852, 210] on div at bounding box center [592, 538] width 1184 height 861
click at [873, 195] on div at bounding box center [592, 538] width 1184 height 861
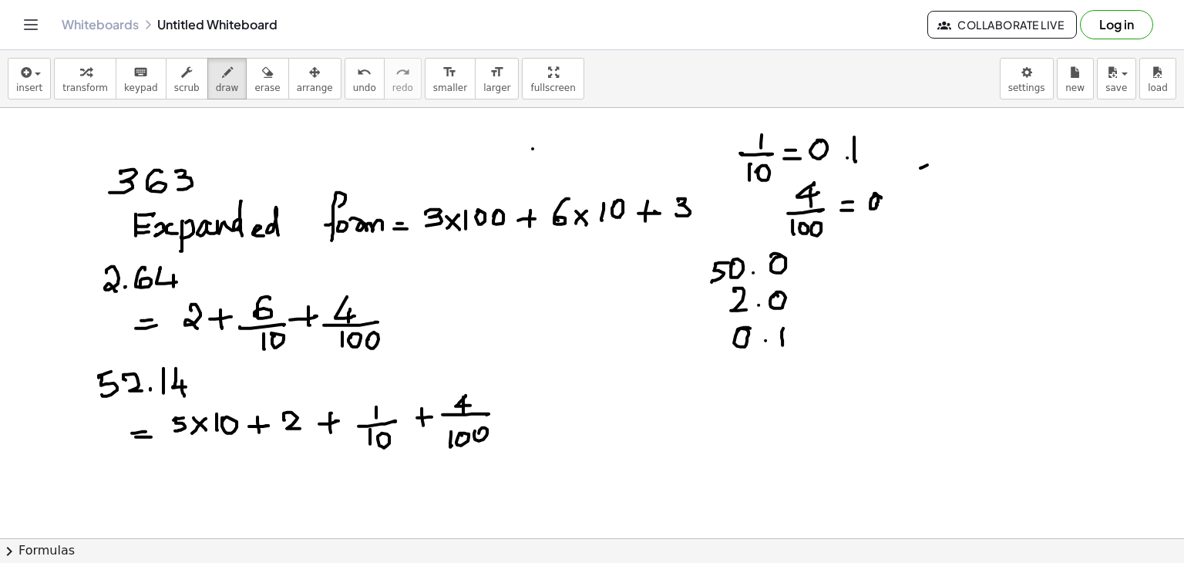
drag, startPoint x: 876, startPoint y: 204, endPoint x: 885, endPoint y: 202, distance: 8.8
click at [877, 204] on div at bounding box center [592, 538] width 1184 height 861
click at [888, 203] on div at bounding box center [592, 538] width 1184 height 861
click at [898, 197] on div at bounding box center [592, 538] width 1184 height 861
drag, startPoint x: 919, startPoint y: 192, endPoint x: 924, endPoint y: 213, distance: 21.5
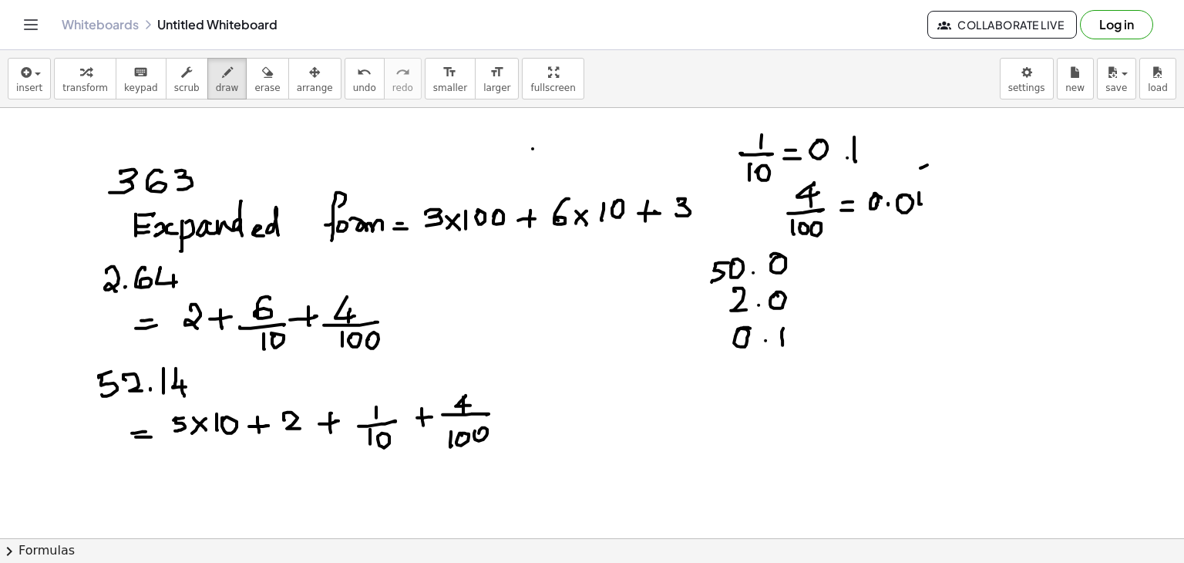
click at [928, 213] on div at bounding box center [592, 538] width 1184 height 861
drag, startPoint x: 746, startPoint y: 362, endPoint x: 752, endPoint y: 369, distance: 9.3
click at [738, 367] on div at bounding box center [592, 538] width 1184 height 861
click at [759, 369] on div at bounding box center [592, 538] width 1184 height 861
click at [774, 362] on div at bounding box center [592, 538] width 1184 height 861
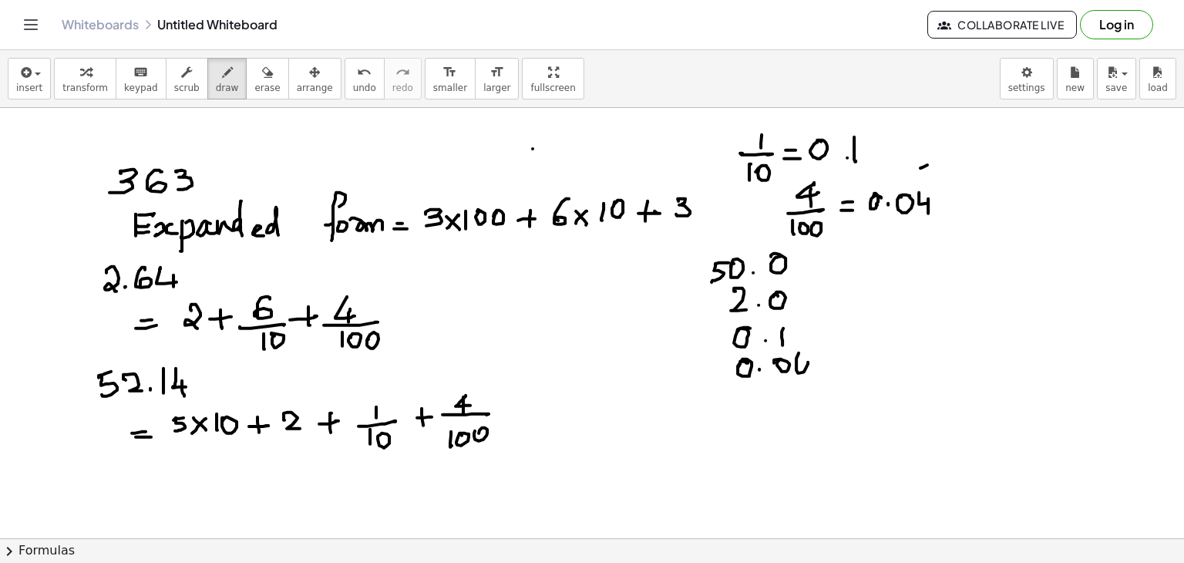
drag, startPoint x: 798, startPoint y: 352, endPoint x: 802, endPoint y: 381, distance: 29.4
click at [806, 385] on div at bounding box center [592, 538] width 1184 height 861
drag, startPoint x: 678, startPoint y: 406, endPoint x: 845, endPoint y: 383, distance: 168.8
click at [851, 387] on div at bounding box center [592, 538] width 1184 height 861
drag, startPoint x: 824, startPoint y: 369, endPoint x: 848, endPoint y: 361, distance: 25.4
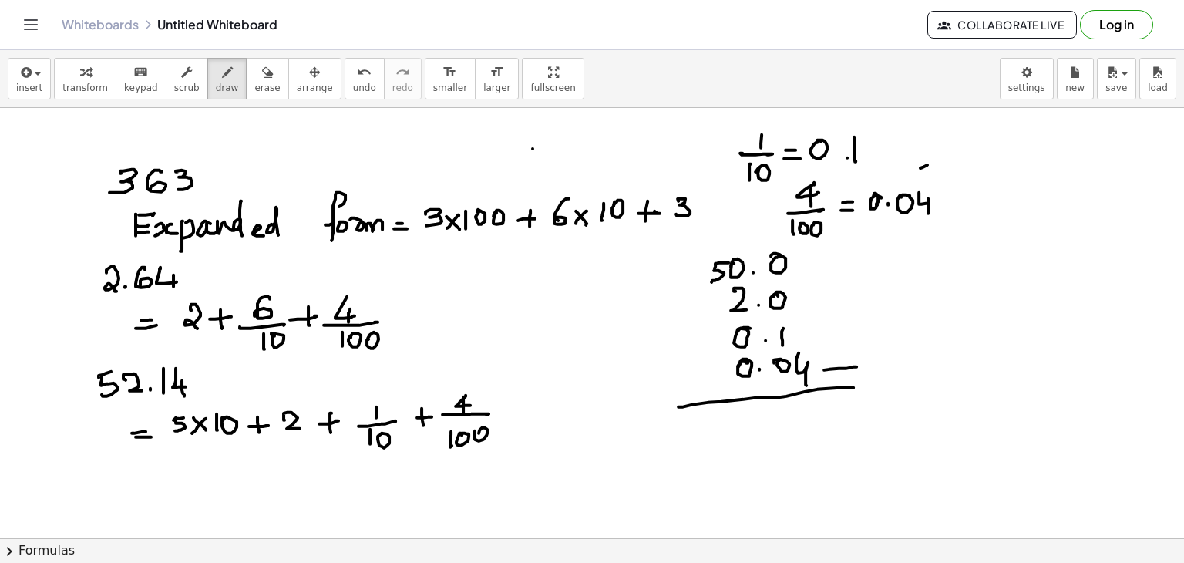
click at [854, 366] on div at bounding box center [592, 538] width 1184 height 861
drag, startPoint x: 845, startPoint y: 365, endPoint x: 845, endPoint y: 378, distance: 13.9
click at [848, 380] on div at bounding box center [592, 538] width 1184 height 861
drag, startPoint x: 812, startPoint y: 405, endPoint x: 814, endPoint y: 412, distance: 8.0
click at [815, 430] on div at bounding box center [592, 538] width 1184 height 861
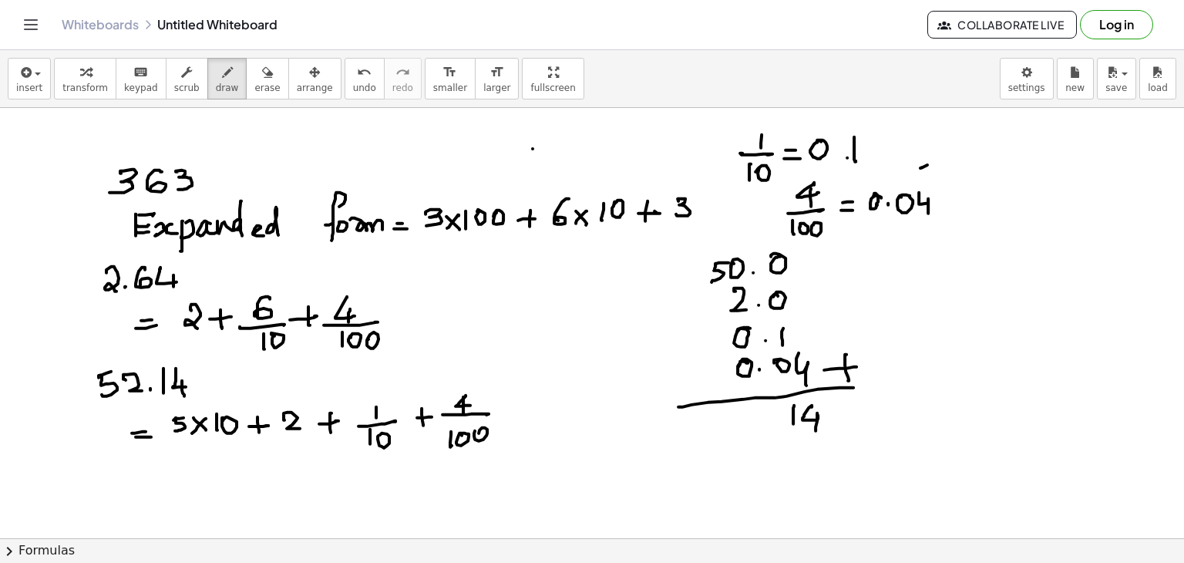
drag, startPoint x: 794, startPoint y: 405, endPoint x: 793, endPoint y: 424, distance: 19.3
click at [793, 424] on div at bounding box center [592, 538] width 1184 height 861
click at [779, 418] on div at bounding box center [592, 538] width 1184 height 861
drag, startPoint x: 758, startPoint y: 411, endPoint x: 751, endPoint y: 433, distance: 23.6
click at [765, 432] on div at bounding box center [592, 538] width 1184 height 861
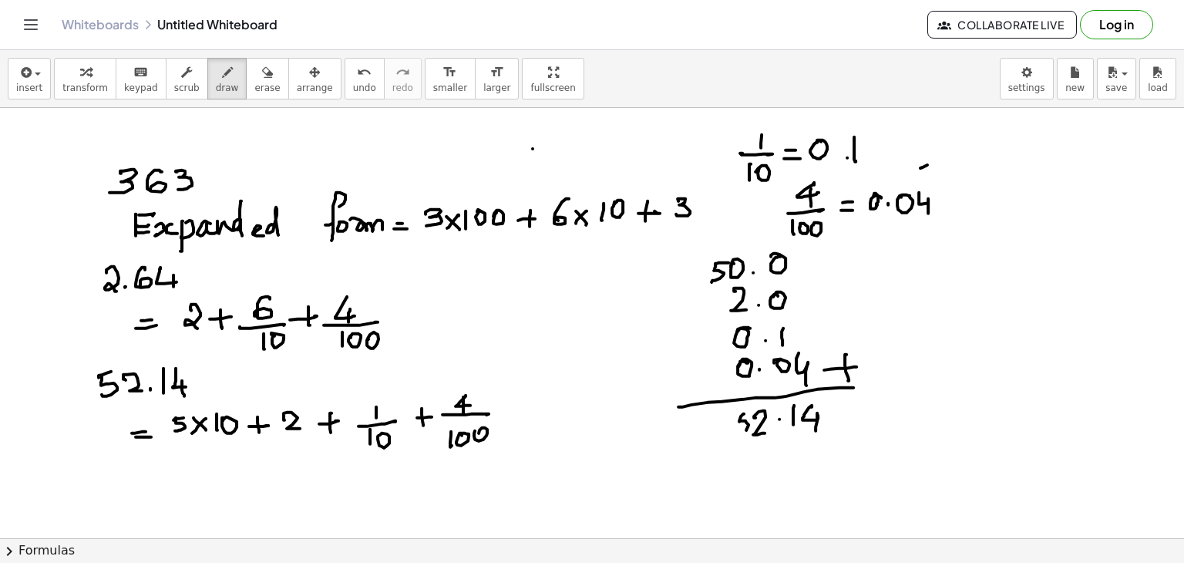
drag, startPoint x: 742, startPoint y: 414, endPoint x: 737, endPoint y: 429, distance: 16.3
click at [734, 432] on div at bounding box center [592, 538] width 1184 height 861
drag, startPoint x: 738, startPoint y: 417, endPoint x: 741, endPoint y: 454, distance: 37.1
click at [745, 414] on div at bounding box center [592, 538] width 1184 height 861
drag, startPoint x: 757, startPoint y: 457, endPoint x: 807, endPoint y: 449, distance: 50.7
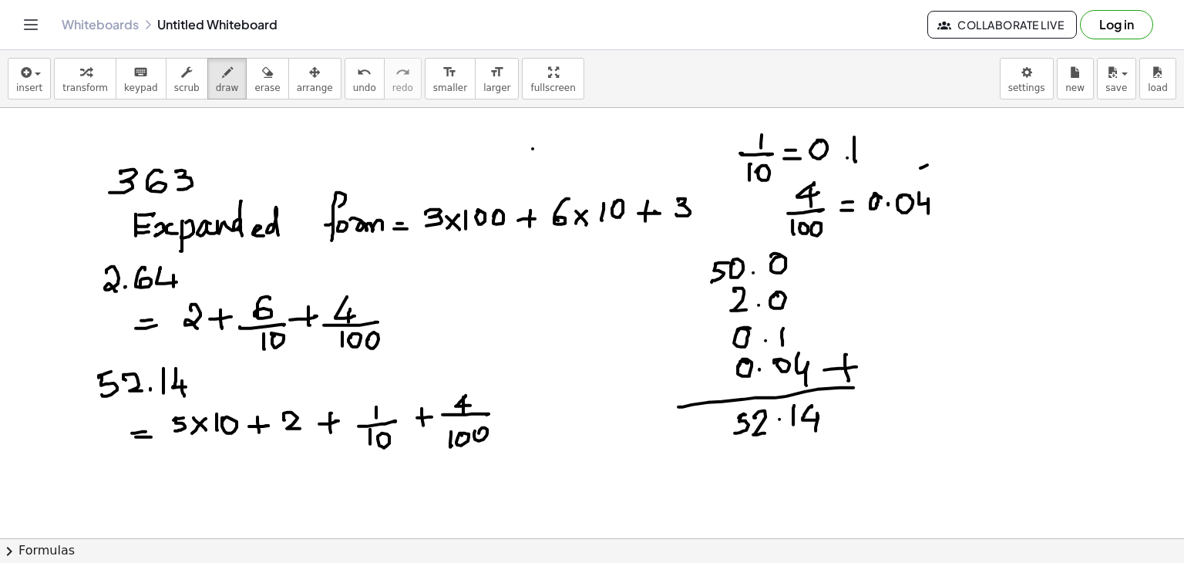
click at [811, 448] on div at bounding box center [592, 538] width 1184 height 861
drag, startPoint x: 778, startPoint y: 460, endPoint x: 832, endPoint y: 446, distance: 55.0
click at [836, 446] on div at bounding box center [592, 538] width 1184 height 861
drag, startPoint x: 247, startPoint y: 74, endPoint x: 119, endPoint y: 197, distance: 176.6
click at [119, 197] on div "insert select one: Math Expression Function Text Youtube Video Graphing Geometr…" at bounding box center [592, 306] width 1184 height 513
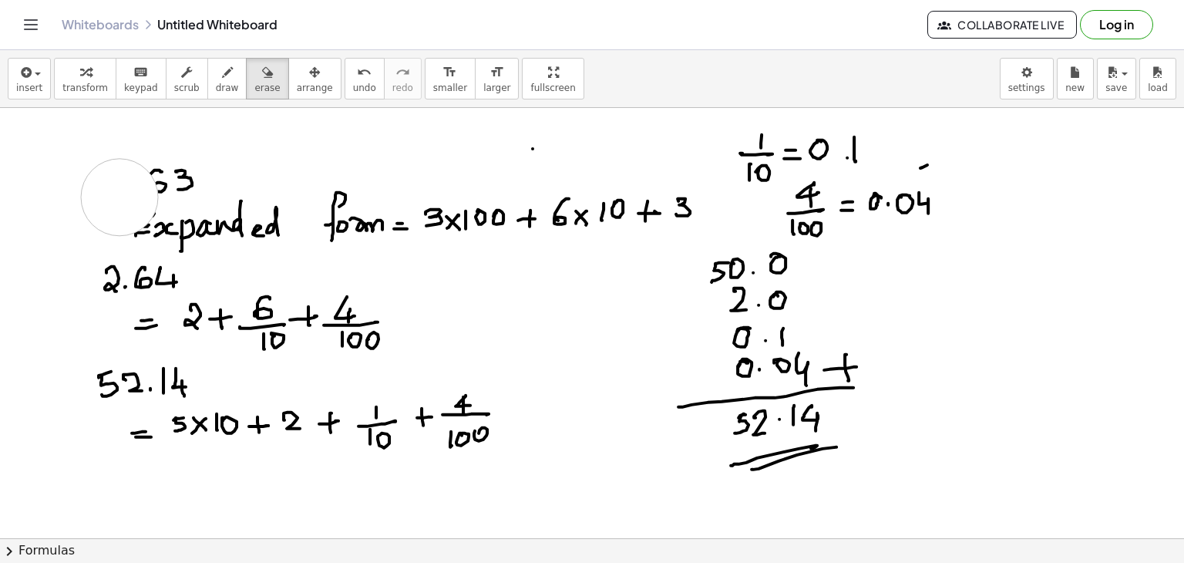
click at [119, 197] on div at bounding box center [592, 538] width 1184 height 861
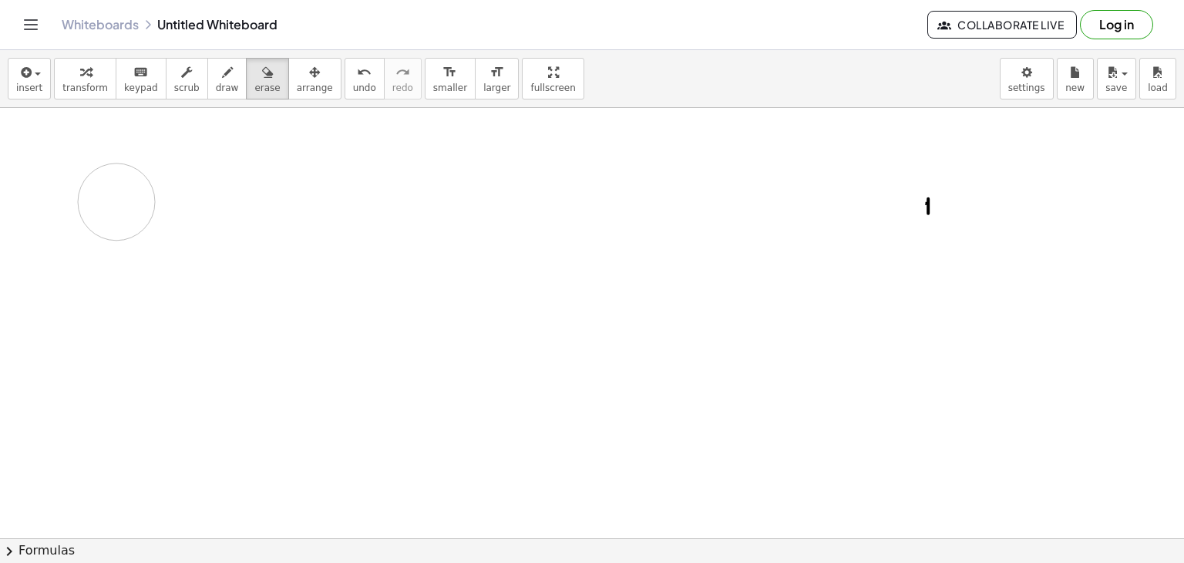
drag, startPoint x: 170, startPoint y: 195, endPoint x: 78, endPoint y: 165, distance: 96.5
click at [69, 173] on div at bounding box center [592, 538] width 1184 height 861
click at [216, 85] on span "draw" at bounding box center [227, 87] width 23 height 11
drag, startPoint x: 89, startPoint y: 165, endPoint x: 96, endPoint y: 180, distance: 16.2
click at [88, 189] on div at bounding box center [592, 538] width 1184 height 861
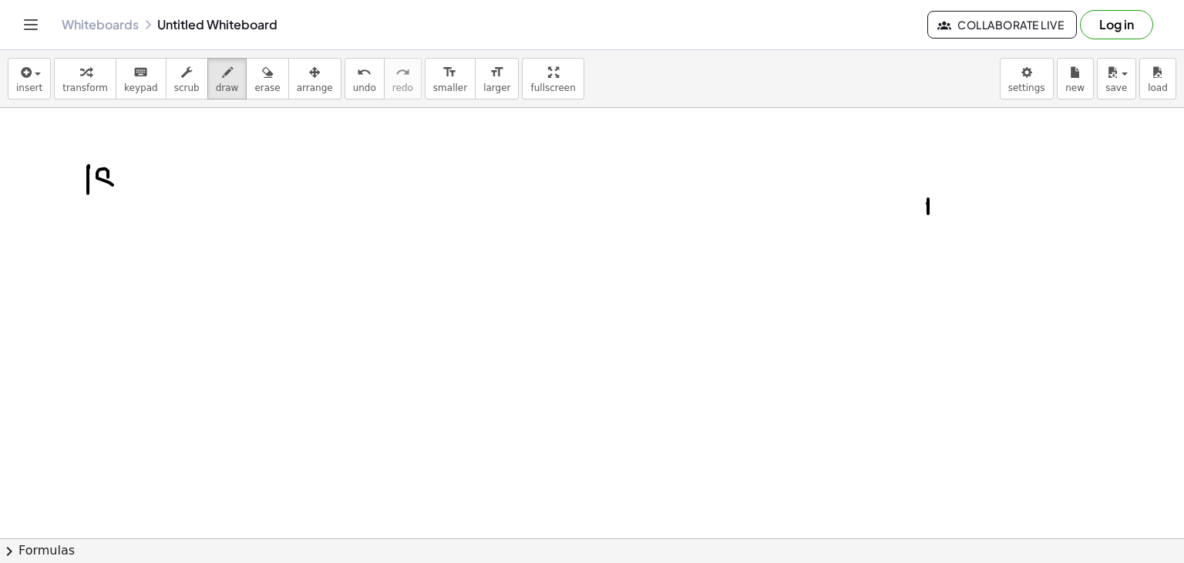
click at [111, 176] on div at bounding box center [592, 538] width 1184 height 861
drag, startPoint x: 117, startPoint y: 173, endPoint x: 127, endPoint y: 186, distance: 16.5
click at [117, 190] on div at bounding box center [592, 538] width 1184 height 861
click at [136, 188] on div at bounding box center [592, 538] width 1184 height 861
click at [154, 176] on div at bounding box center [592, 538] width 1184 height 861
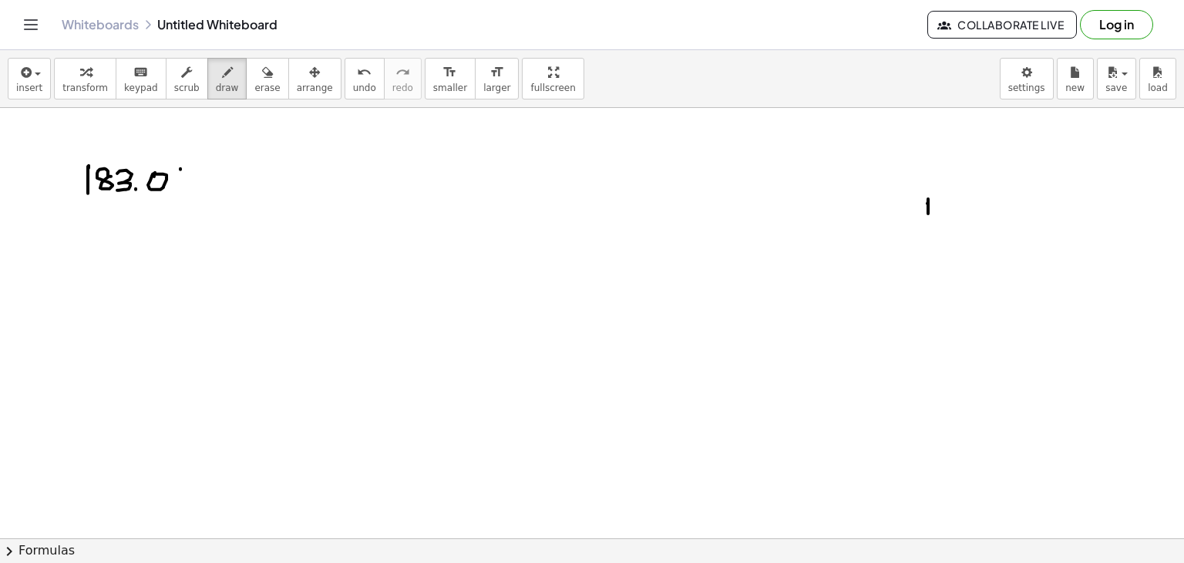
click at [189, 168] on div at bounding box center [592, 538] width 1184 height 861
drag, startPoint x: 183, startPoint y: 168, endPoint x: 202, endPoint y: 176, distance: 20.3
click at [176, 190] on div at bounding box center [592, 538] width 1184 height 861
drag, startPoint x: 214, startPoint y: 168, endPoint x: 207, endPoint y: 187, distance: 19.8
click at [209, 187] on div at bounding box center [592, 538] width 1184 height 861
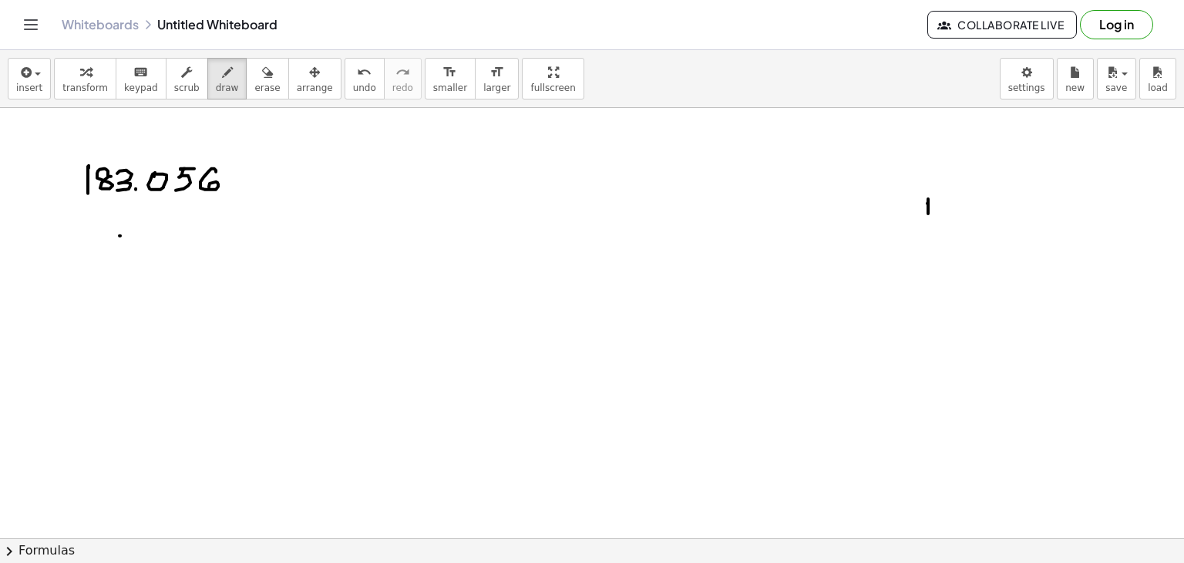
drag, startPoint x: 120, startPoint y: 235, endPoint x: 114, endPoint y: 243, distance: 9.9
click at [133, 232] on div at bounding box center [592, 538] width 1184 height 861
drag, startPoint x: 114, startPoint y: 243, endPoint x: 138, endPoint y: 233, distance: 25.9
click at [131, 240] on div at bounding box center [592, 538] width 1184 height 861
drag, startPoint x: 165, startPoint y: 225, endPoint x: 173, endPoint y: 231, distance: 9.9
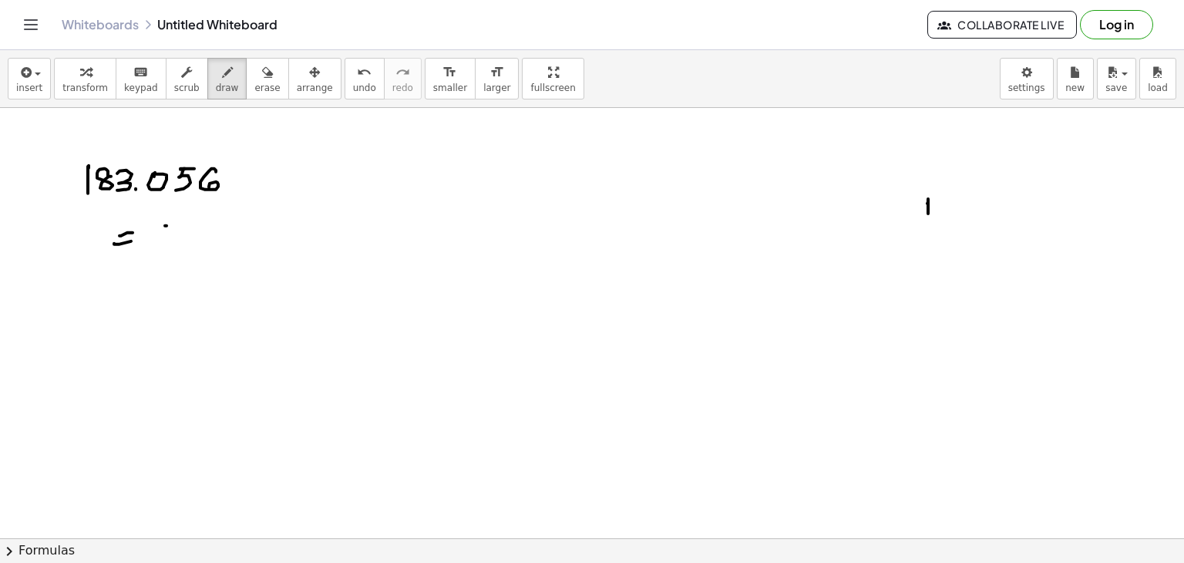
click at [166, 240] on div at bounding box center [592, 538] width 1184 height 861
drag, startPoint x: 189, startPoint y: 240, endPoint x: 189, endPoint y: 230, distance: 10.0
click at [190, 240] on div at bounding box center [592, 538] width 1184 height 861
click at [176, 241] on div at bounding box center [592, 538] width 1184 height 861
click at [207, 237] on div at bounding box center [592, 538] width 1184 height 861
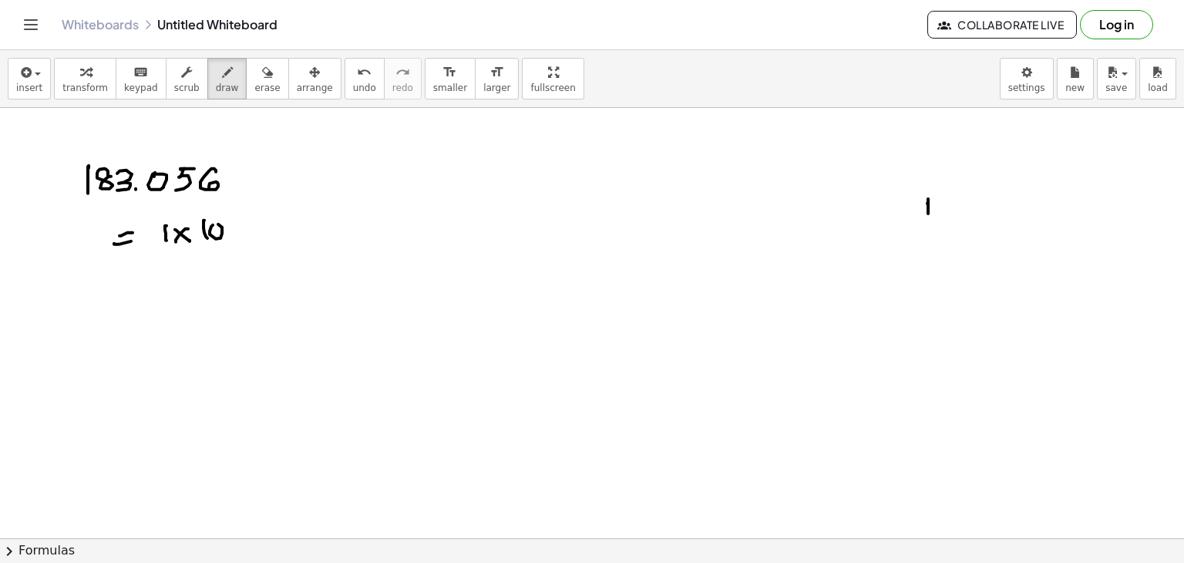
click at [212, 227] on div at bounding box center [592, 538] width 1184 height 861
click at [231, 226] on div at bounding box center [592, 538] width 1184 height 861
drag, startPoint x: 256, startPoint y: 227, endPoint x: 267, endPoint y: 220, distance: 13.3
click at [274, 226] on div at bounding box center [592, 538] width 1184 height 861
drag, startPoint x: 266, startPoint y: 221, endPoint x: 293, endPoint y: 225, distance: 27.2
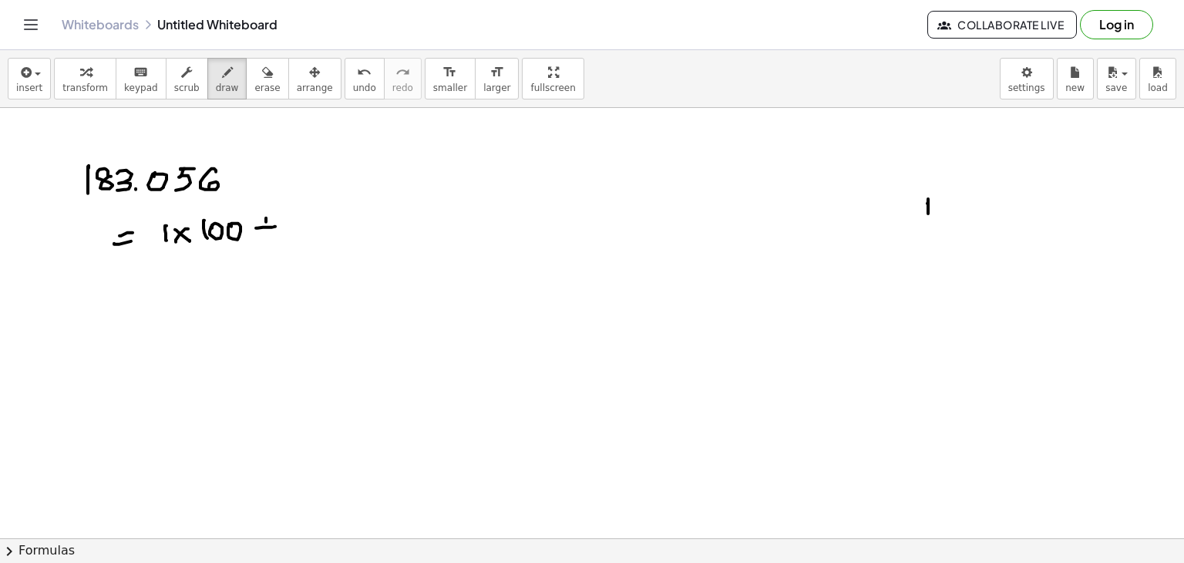
click at [267, 237] on div at bounding box center [592, 538] width 1184 height 861
drag, startPoint x: 302, startPoint y: 220, endPoint x: 314, endPoint y: 220, distance: 11.6
click at [308, 220] on div at bounding box center [592, 538] width 1184 height 861
drag, startPoint x: 317, startPoint y: 220, endPoint x: 327, endPoint y: 230, distance: 14.2
click at [328, 232] on div at bounding box center [592, 538] width 1184 height 861
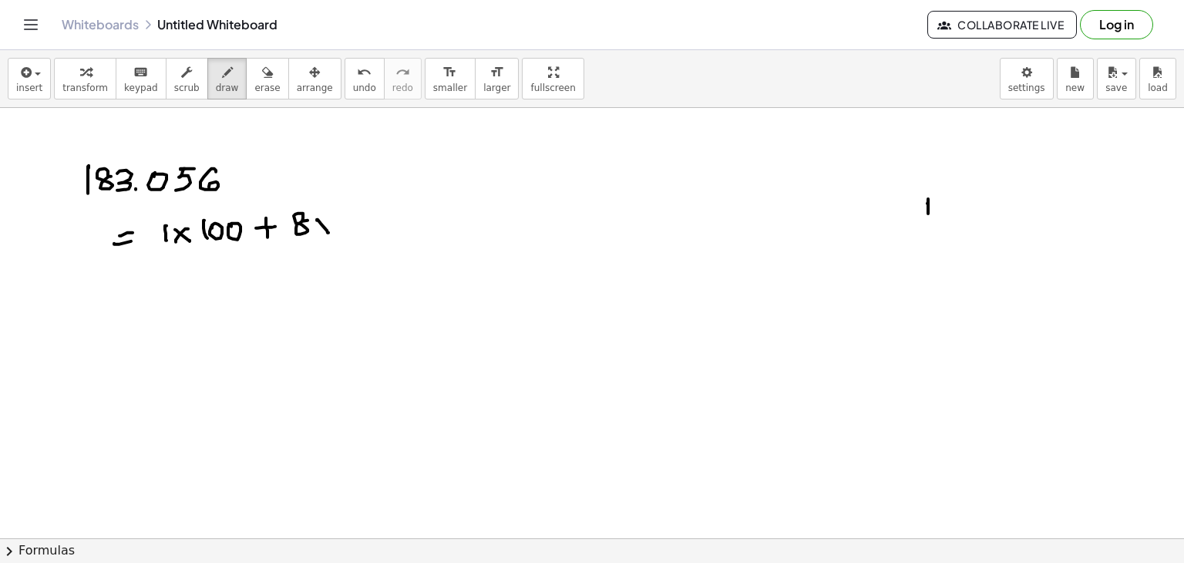
drag, startPoint x: 316, startPoint y: 231, endPoint x: 335, endPoint y: 217, distance: 24.2
click at [314, 234] on div at bounding box center [592, 538] width 1184 height 861
drag, startPoint x: 339, startPoint y: 213, endPoint x: 342, endPoint y: 224, distance: 10.5
click at [339, 229] on div at bounding box center [592, 538] width 1184 height 861
drag, startPoint x: 348, startPoint y: 227, endPoint x: 365, endPoint y: 220, distance: 18.6
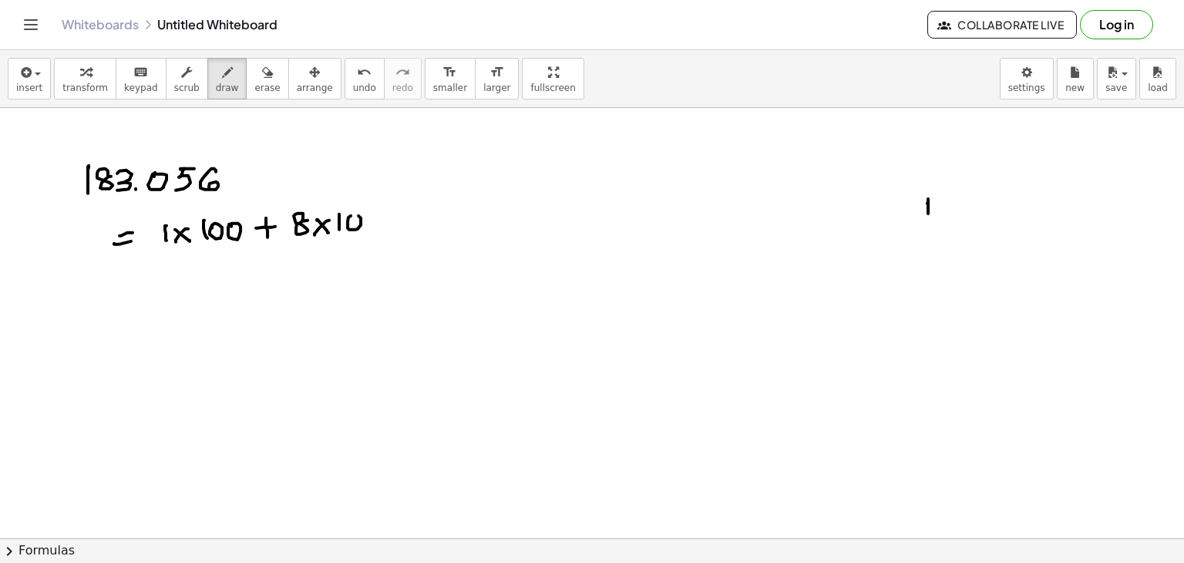
click at [348, 218] on div at bounding box center [592, 538] width 1184 height 861
click at [378, 220] on div at bounding box center [592, 538] width 1184 height 861
drag, startPoint x: 376, startPoint y: 213, endPoint x: 375, endPoint y: 226, distance: 12.4
click at [374, 229] on div at bounding box center [592, 538] width 1184 height 861
drag, startPoint x: 398, startPoint y: 213, endPoint x: 426, endPoint y: 222, distance: 29.2
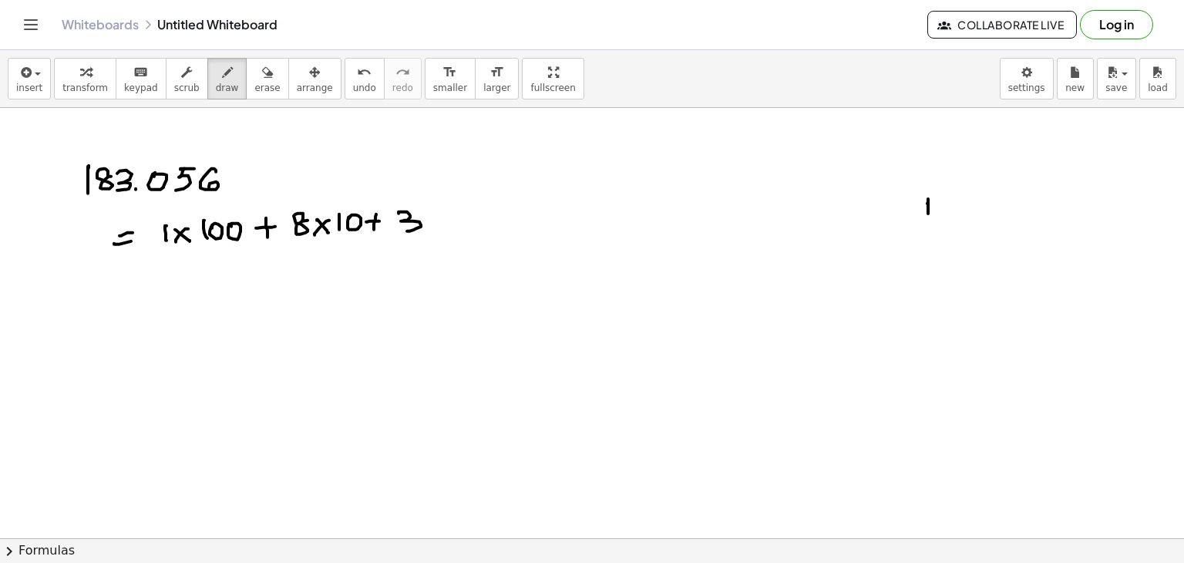
click at [405, 229] on div at bounding box center [592, 538] width 1184 height 861
drag, startPoint x: 427, startPoint y: 222, endPoint x: 435, endPoint y: 213, distance: 11.5
click at [439, 222] on div at bounding box center [592, 538] width 1184 height 861
drag, startPoint x: 435, startPoint y: 213, endPoint x: 435, endPoint y: 225, distance: 11.6
click at [433, 229] on div at bounding box center [592, 538] width 1184 height 861
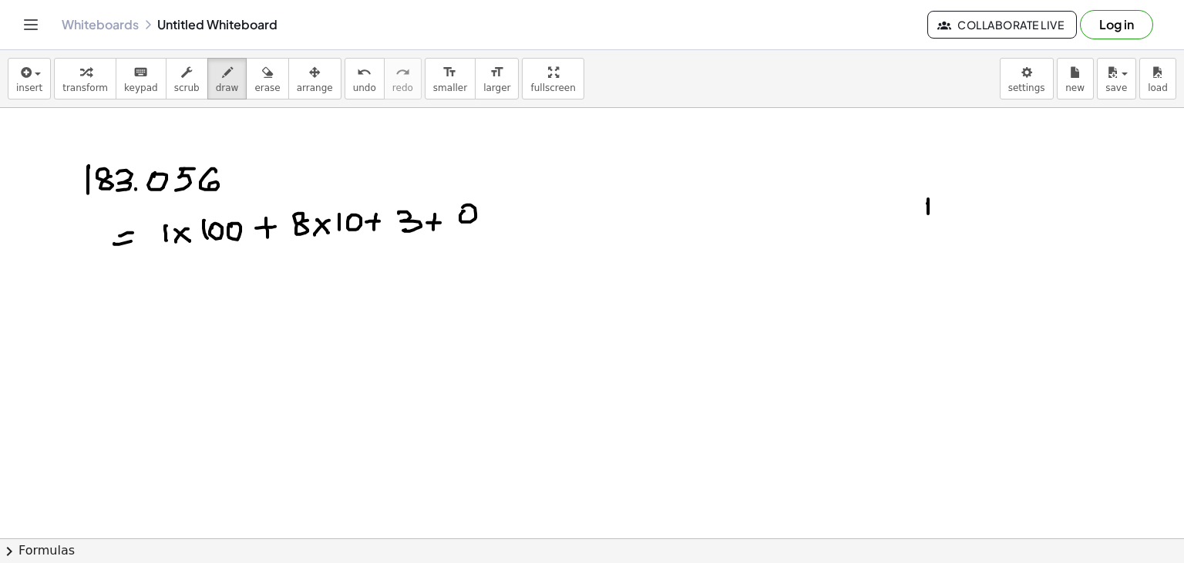
click at [462, 210] on div at bounding box center [592, 538] width 1184 height 861
drag, startPoint x: 450, startPoint y: 226, endPoint x: 484, endPoint y: 227, distance: 33.9
click at [490, 226] on div at bounding box center [592, 538] width 1184 height 861
drag, startPoint x: 470, startPoint y: 239, endPoint x: 475, endPoint y: 248, distance: 10.3
click at [470, 254] on div at bounding box center [592, 538] width 1184 height 861
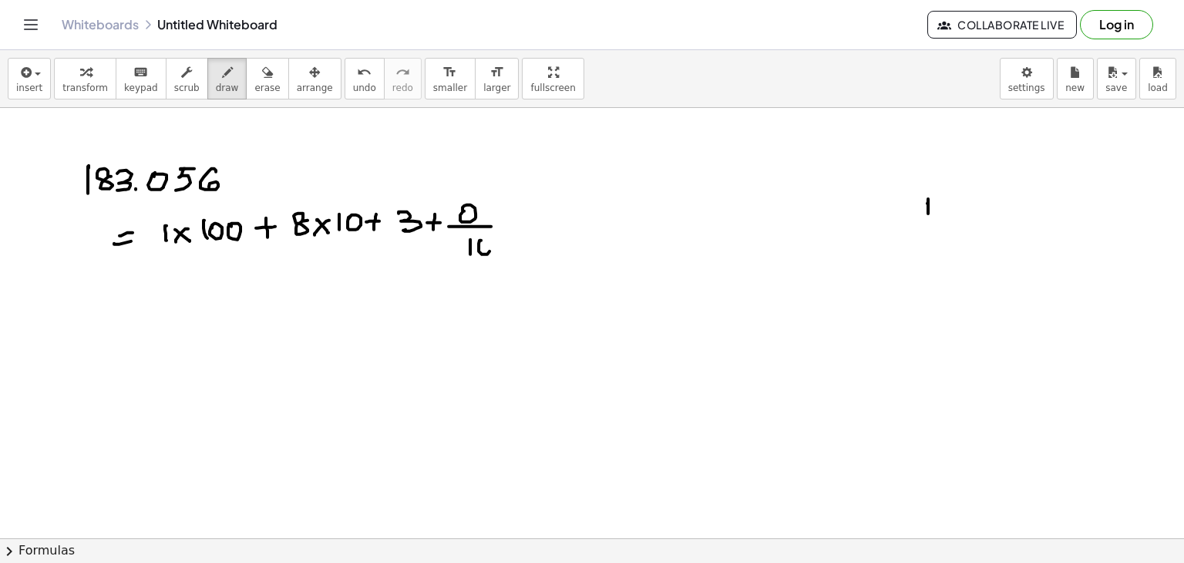
drag, startPoint x: 479, startPoint y: 247, endPoint x: 492, endPoint y: 237, distance: 16.5
click at [481, 239] on div at bounding box center [592, 538] width 1184 height 861
drag, startPoint x: 509, startPoint y: 214, endPoint x: 521, endPoint y: 214, distance: 11.6
click at [523, 214] on div at bounding box center [592, 538] width 1184 height 861
drag, startPoint x: 515, startPoint y: 207, endPoint x: 524, endPoint y: 213, distance: 11.6
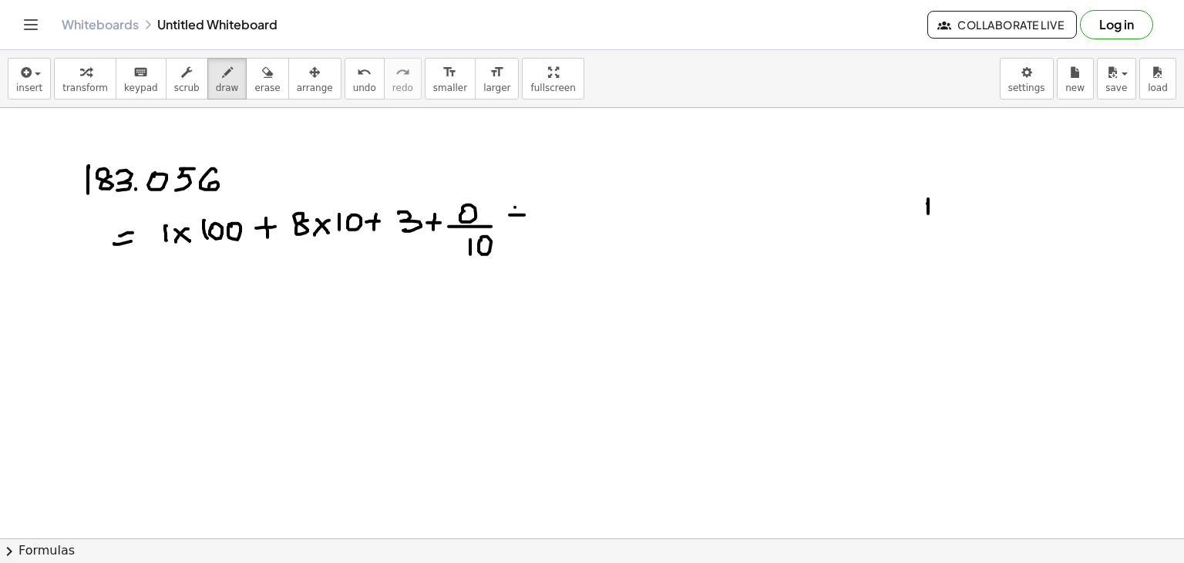
click at [515, 221] on div at bounding box center [592, 538] width 1184 height 861
click at [539, 214] on div at bounding box center [592, 538] width 1184 height 861
drag, startPoint x: 548, startPoint y: 196, endPoint x: 532, endPoint y: 226, distance: 34.1
click at [563, 196] on div at bounding box center [592, 538] width 1184 height 861
drag, startPoint x: 528, startPoint y: 228, endPoint x: 550, endPoint y: 230, distance: 21.6
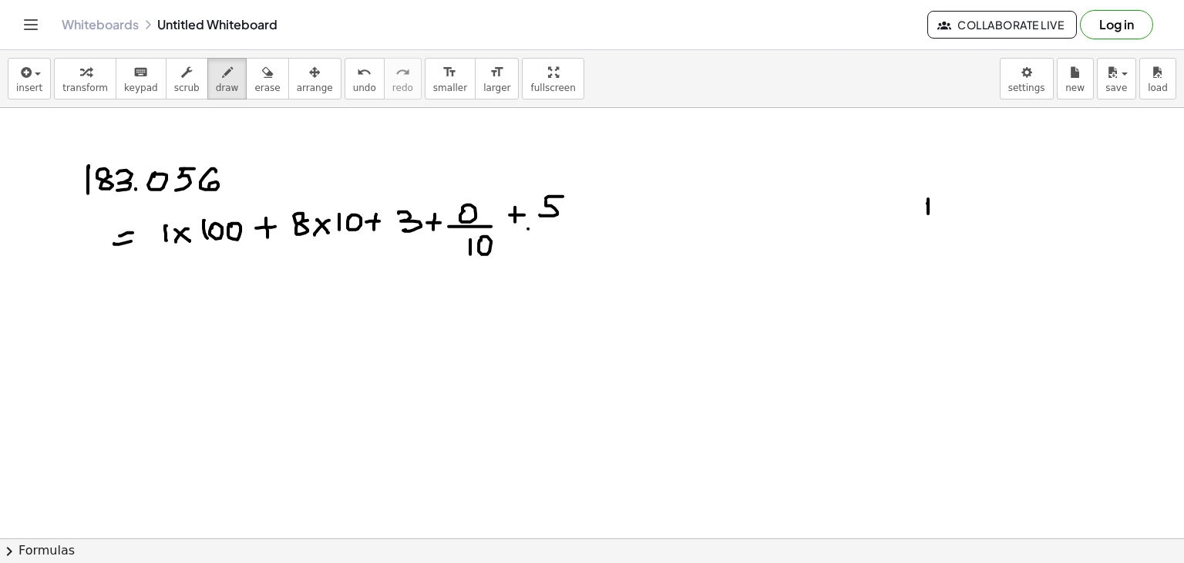
click at [565, 226] on div at bounding box center [592, 538] width 1184 height 861
drag, startPoint x: 539, startPoint y: 235, endPoint x: 539, endPoint y: 250, distance: 14.7
click at [538, 252] on div at bounding box center [592, 538] width 1184 height 861
drag, startPoint x: 546, startPoint y: 247, endPoint x: 556, endPoint y: 240, distance: 12.4
click at [549, 240] on div at bounding box center [592, 538] width 1184 height 861
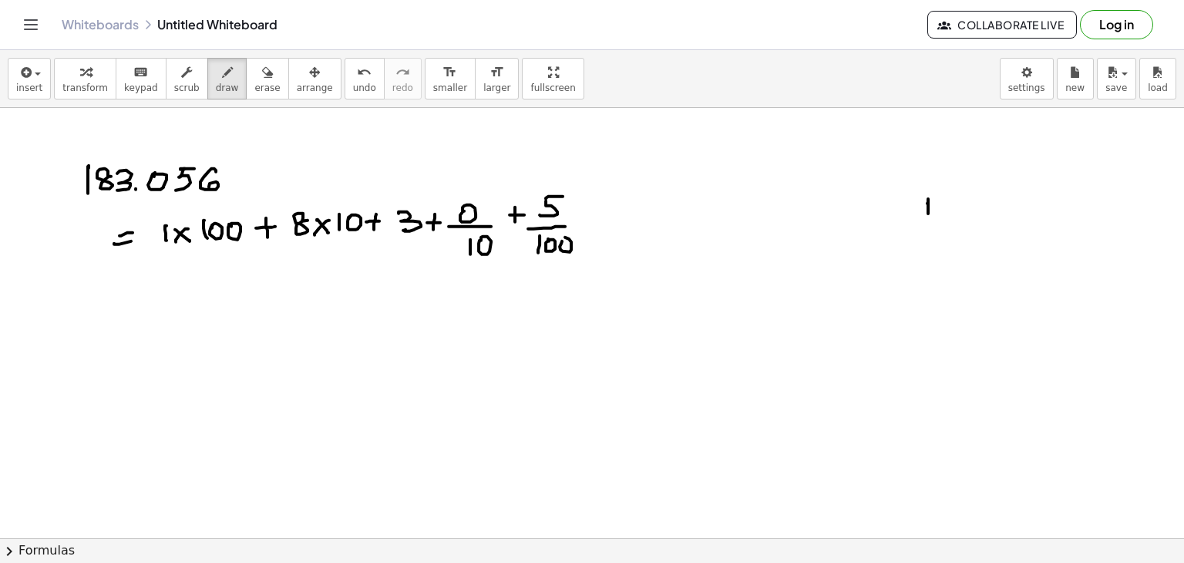
drag, startPoint x: 562, startPoint y: 240, endPoint x: 567, endPoint y: 234, distance: 8.2
click at [563, 237] on div at bounding box center [592, 538] width 1184 height 861
click at [602, 213] on div at bounding box center [592, 538] width 1184 height 861
drag, startPoint x: 595, startPoint y: 207, endPoint x: 618, endPoint y: 205, distance: 23.2
click at [597, 221] on div at bounding box center [592, 538] width 1184 height 861
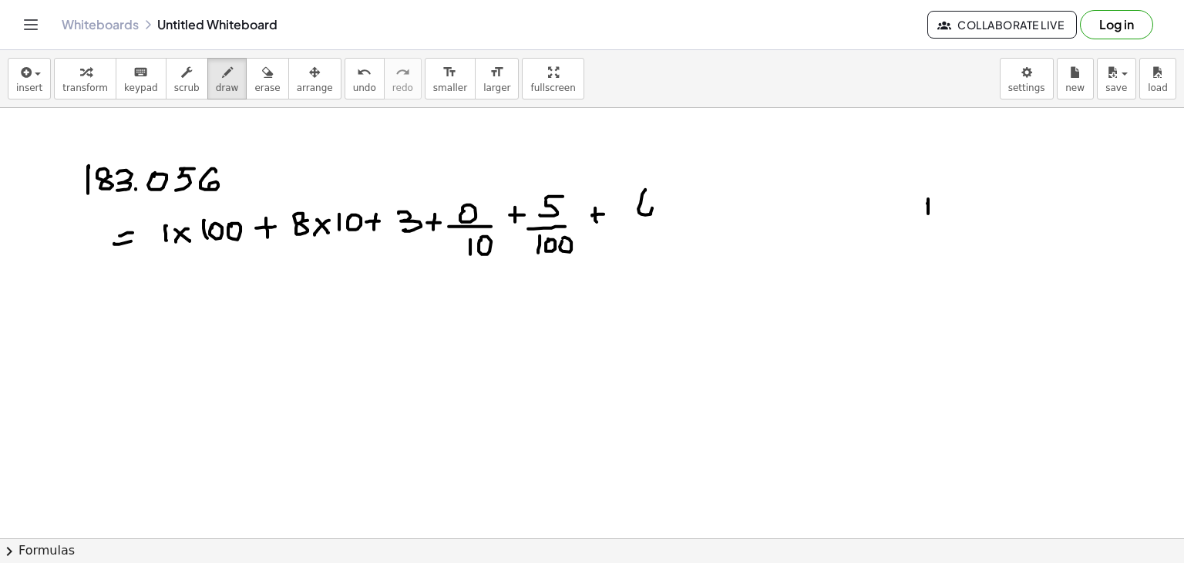
drag, startPoint x: 645, startPoint y: 189, endPoint x: 637, endPoint y: 214, distance: 26.8
click at [638, 212] on div at bounding box center [592, 538] width 1184 height 861
drag, startPoint x: 611, startPoint y: 220, endPoint x: 647, endPoint y: 226, distance: 36.7
click at [676, 220] on div at bounding box center [592, 538] width 1184 height 861
drag, startPoint x: 623, startPoint y: 232, endPoint x: 623, endPoint y: 244, distance: 12.4
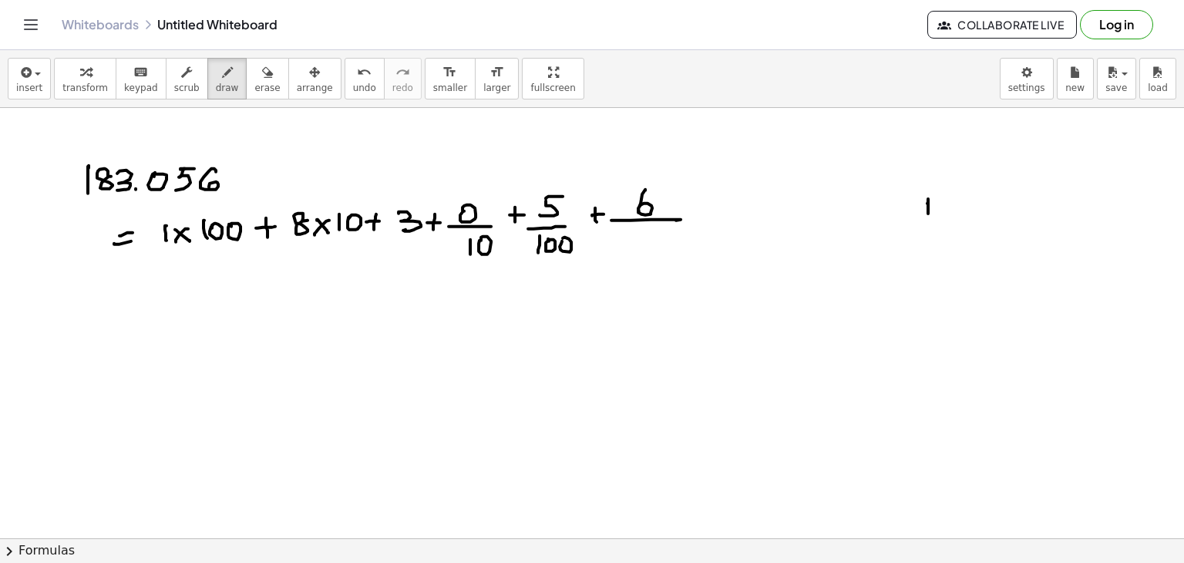
click at [623, 245] on div at bounding box center [592, 538] width 1184 height 861
drag, startPoint x: 631, startPoint y: 244, endPoint x: 632, endPoint y: 235, distance: 9.3
click at [630, 235] on div at bounding box center [592, 538] width 1184 height 861
click at [644, 234] on div at bounding box center [592, 538] width 1184 height 861
click at [664, 234] on div at bounding box center [592, 538] width 1184 height 861
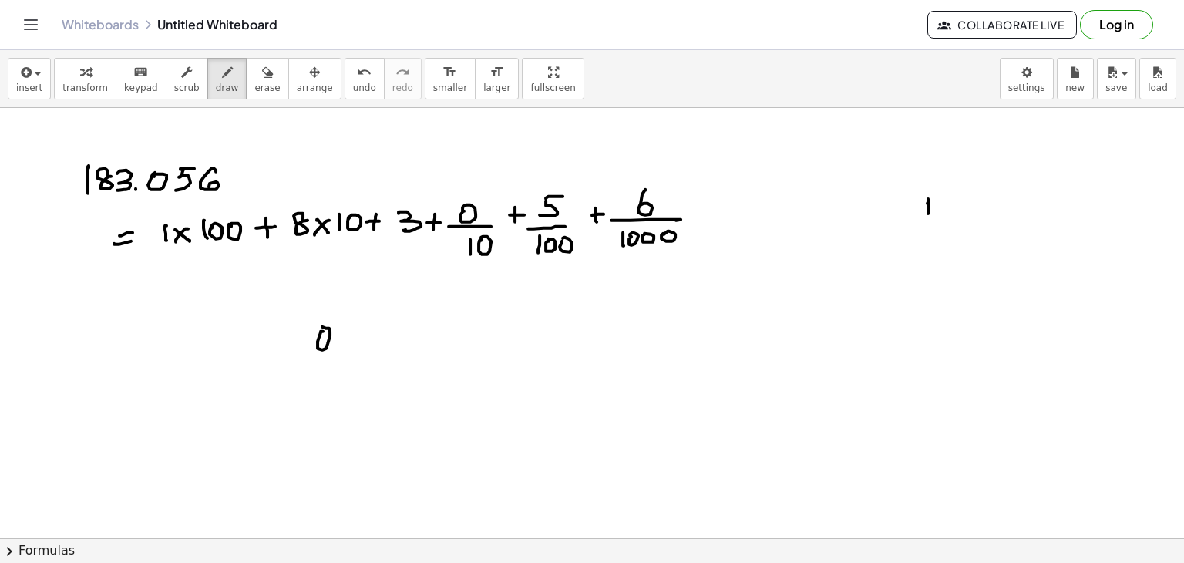
drag, startPoint x: 321, startPoint y: 331, endPoint x: 330, endPoint y: 340, distance: 12.5
click at [314, 337] on div at bounding box center [592, 538] width 1184 height 861
click at [338, 342] on div at bounding box center [592, 538] width 1184 height 861
drag, startPoint x: 355, startPoint y: 326, endPoint x: 355, endPoint y: 338, distance: 11.6
click at [351, 338] on div at bounding box center [592, 538] width 1184 height 861
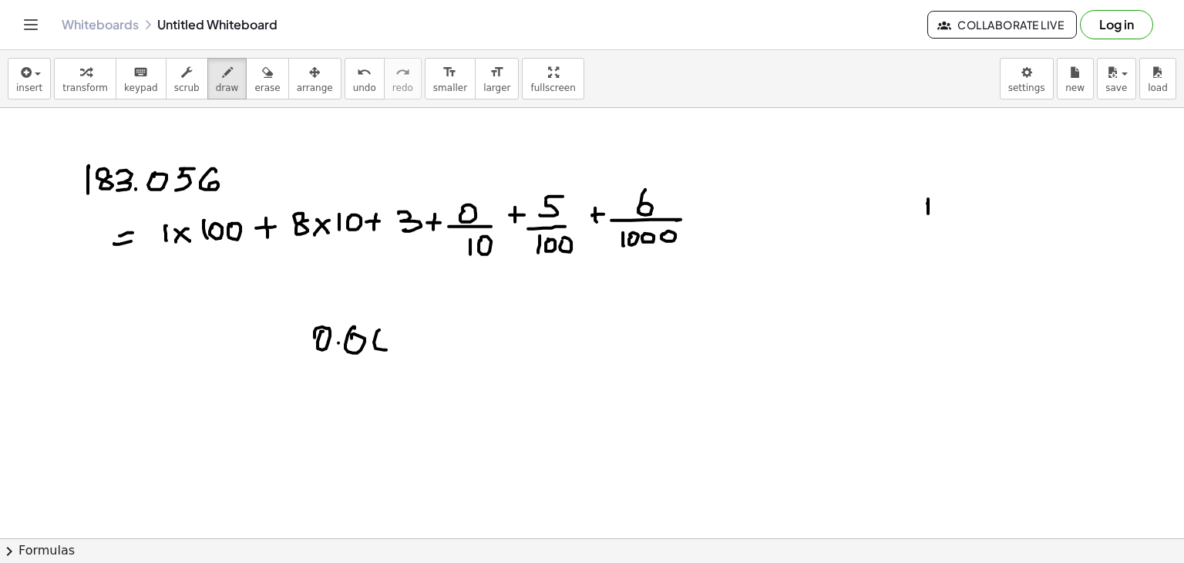
drag, startPoint x: 375, startPoint y: 348, endPoint x: 412, endPoint y: 325, distance: 42.6
click at [377, 335] on div at bounding box center [592, 538] width 1184 height 861
click at [408, 331] on div at bounding box center [592, 538] width 1184 height 861
click at [254, 82] on span "erase" at bounding box center [266, 87] width 25 height 11
drag, startPoint x: 331, startPoint y: 335, endPoint x: 370, endPoint y: 348, distance: 40.7
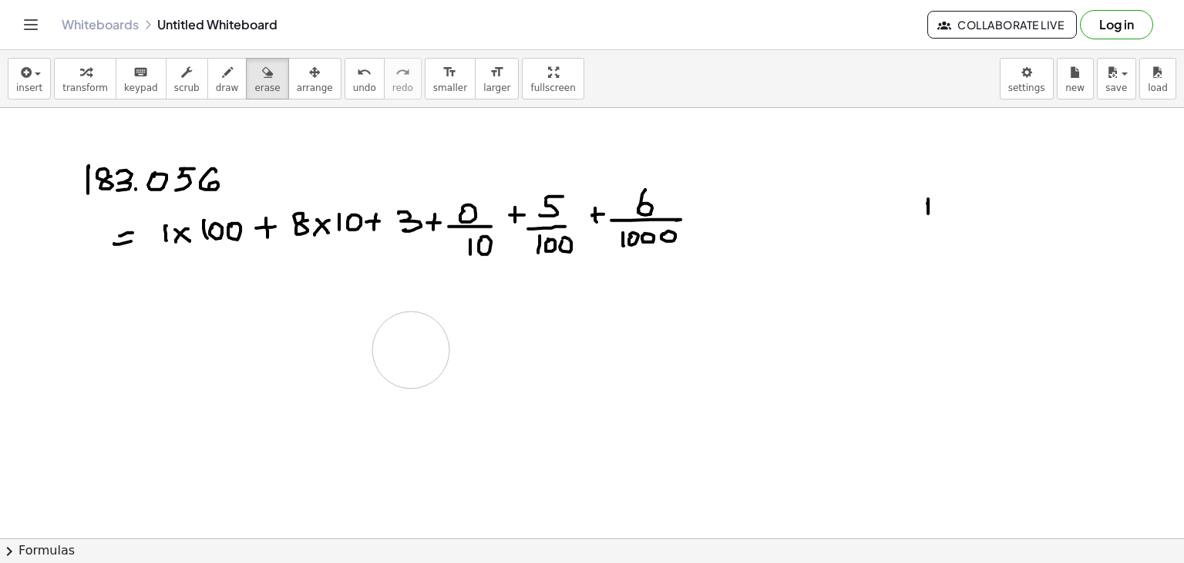
click at [370, 348] on div at bounding box center [592, 538] width 1184 height 861
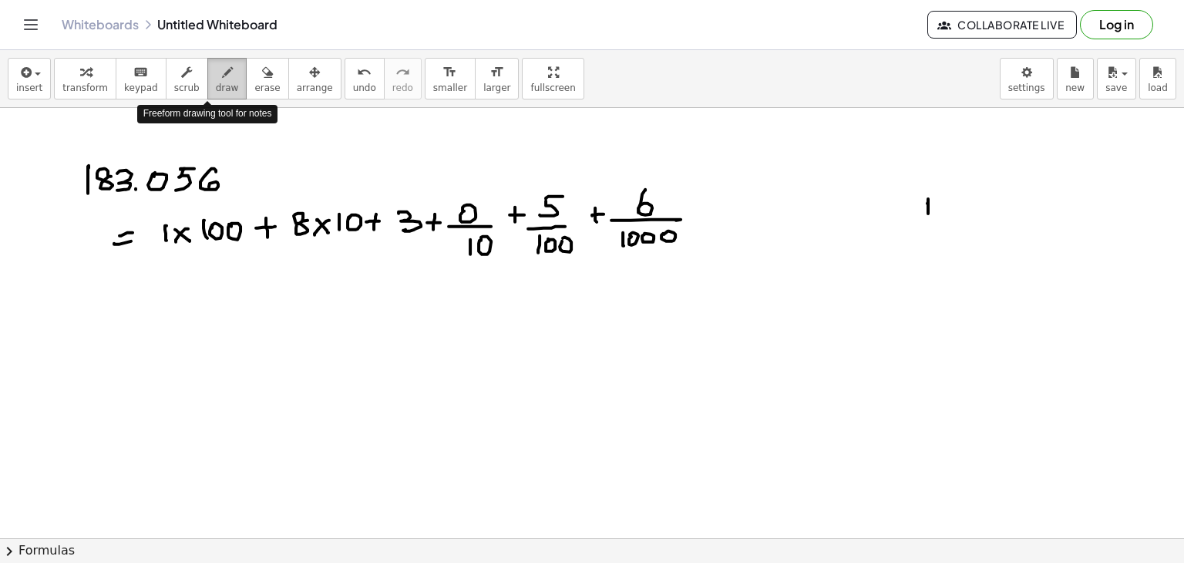
click at [216, 82] on span "draw" at bounding box center [227, 87] width 23 height 11
drag, startPoint x: 270, startPoint y: 275, endPoint x: 273, endPoint y: 293, distance: 18.0
click at [271, 294] on div at bounding box center [592, 538] width 1184 height 861
drag, startPoint x: 282, startPoint y: 279, endPoint x: 311, endPoint y: 277, distance: 28.6
click at [285, 283] on div at bounding box center [592, 538] width 1184 height 861
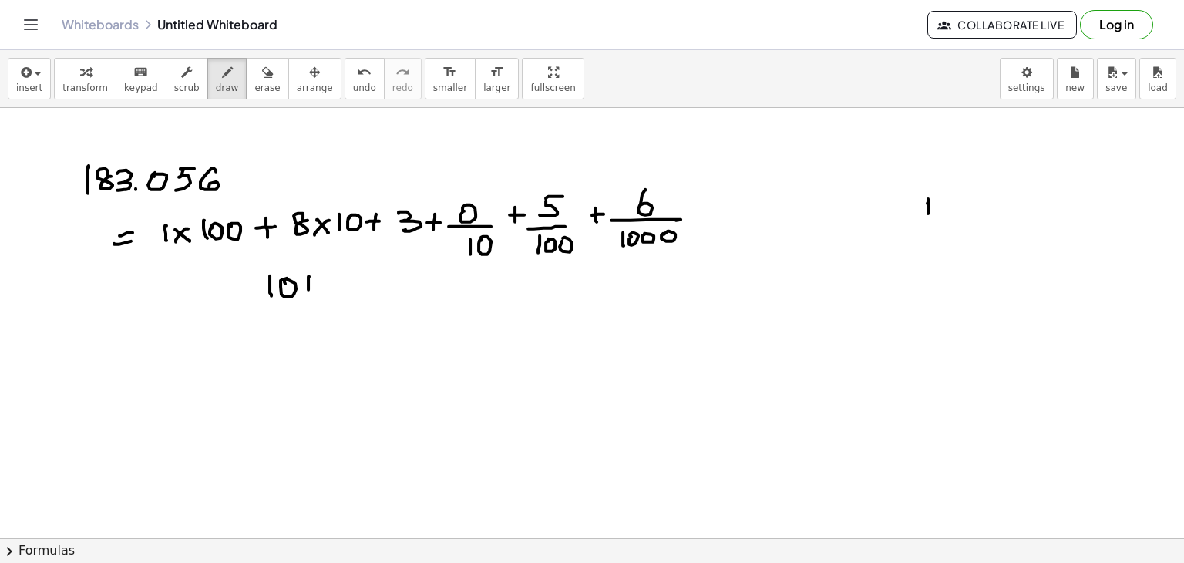
drag, startPoint x: 308, startPoint y: 289, endPoint x: 306, endPoint y: 281, distance: 8.0
click at [306, 281] on div at bounding box center [592, 538] width 1184 height 861
click at [309, 286] on div at bounding box center [592, 538] width 1184 height 861
drag, startPoint x: 325, startPoint y: 292, endPoint x: 336, endPoint y: 287, distance: 11.7
click at [324, 292] on div at bounding box center [592, 538] width 1184 height 861
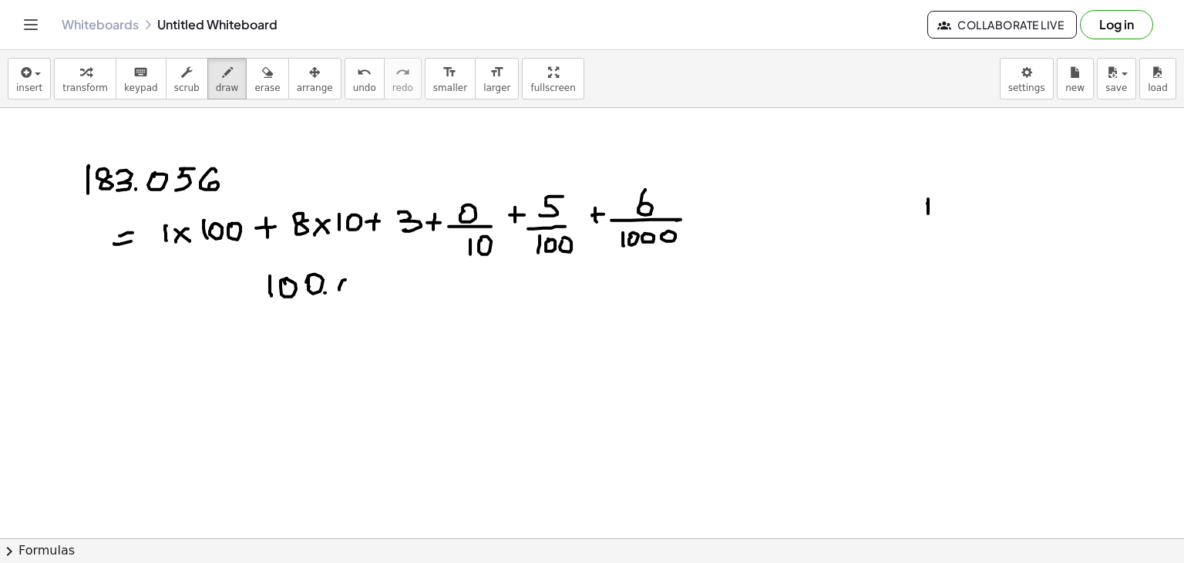
click at [340, 284] on div at bounding box center [592, 538] width 1184 height 861
drag, startPoint x: 367, startPoint y: 294, endPoint x: 366, endPoint y: 282, distance: 11.6
click at [365, 281] on div at bounding box center [592, 538] width 1184 height 861
drag, startPoint x: 390, startPoint y: 278, endPoint x: 379, endPoint y: 281, distance: 11.2
click at [384, 281] on div at bounding box center [592, 538] width 1184 height 861
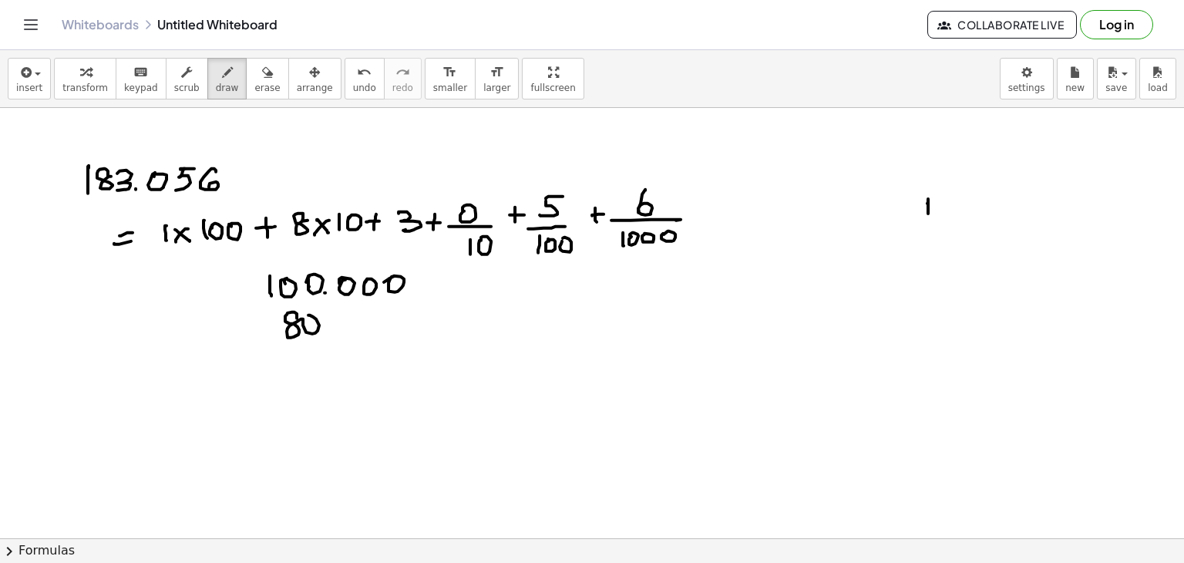
drag, startPoint x: 297, startPoint y: 314, endPoint x: 331, endPoint y: 327, distance: 36.8
click at [307, 323] on div at bounding box center [592, 538] width 1184 height 861
click at [331, 328] on div at bounding box center [592, 538] width 1184 height 861
drag, startPoint x: 345, startPoint y: 317, endPoint x: 364, endPoint y: 316, distance: 18.5
click at [345, 318] on div at bounding box center [592, 538] width 1184 height 861
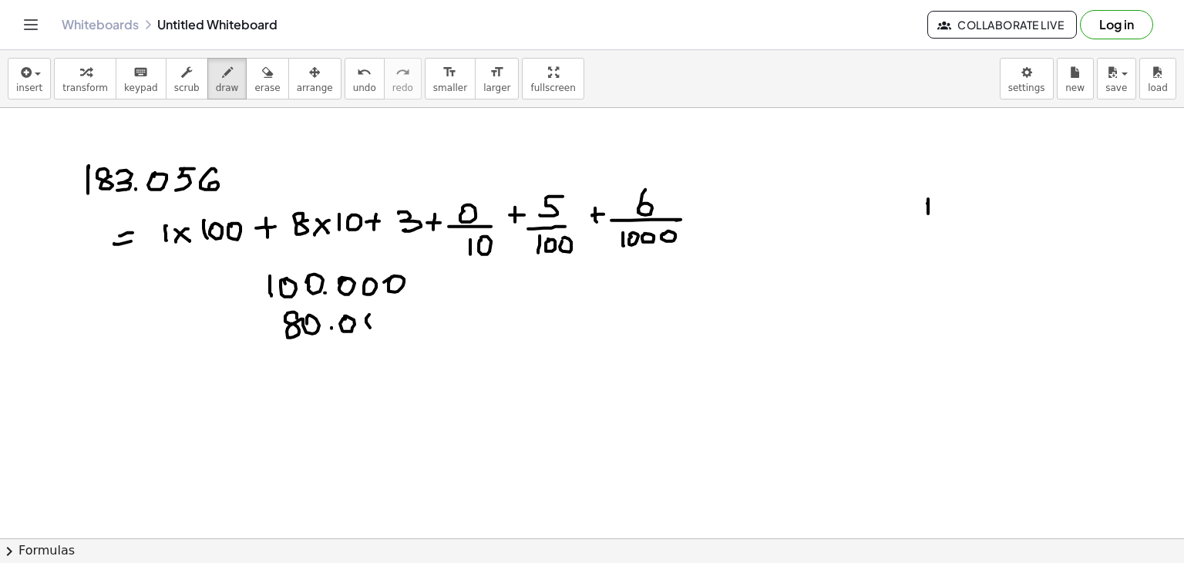
drag, startPoint x: 370, startPoint y: 327, endPoint x: 376, endPoint y: 318, distance: 11.1
click at [372, 318] on div at bounding box center [592, 538] width 1184 height 861
click at [388, 321] on div at bounding box center [592, 538] width 1184 height 861
drag, startPoint x: 307, startPoint y: 352, endPoint x: 301, endPoint y: 367, distance: 15.6
click at [301, 367] on div at bounding box center [592, 538] width 1184 height 861
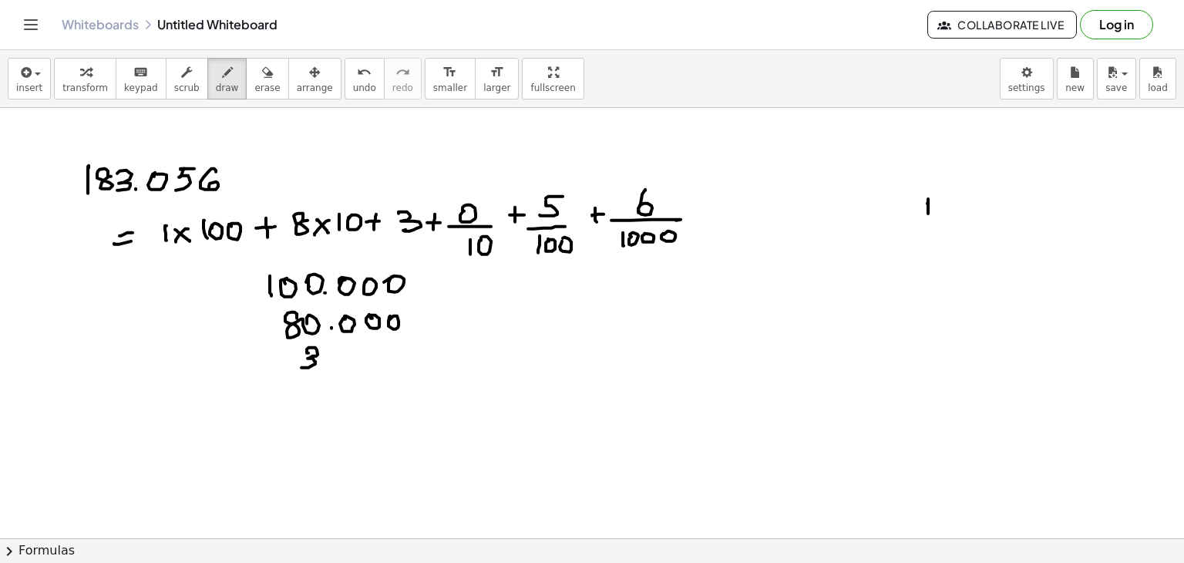
click at [321, 364] on div at bounding box center [592, 538] width 1184 height 861
drag, startPoint x: 338, startPoint y: 349, endPoint x: 364, endPoint y: 351, distance: 26.3
click at [337, 355] on div at bounding box center [592, 538] width 1184 height 861
click at [363, 352] on div at bounding box center [592, 538] width 1184 height 861
drag, startPoint x: 380, startPoint y: 355, endPoint x: 377, endPoint y: 364, distance: 9.0
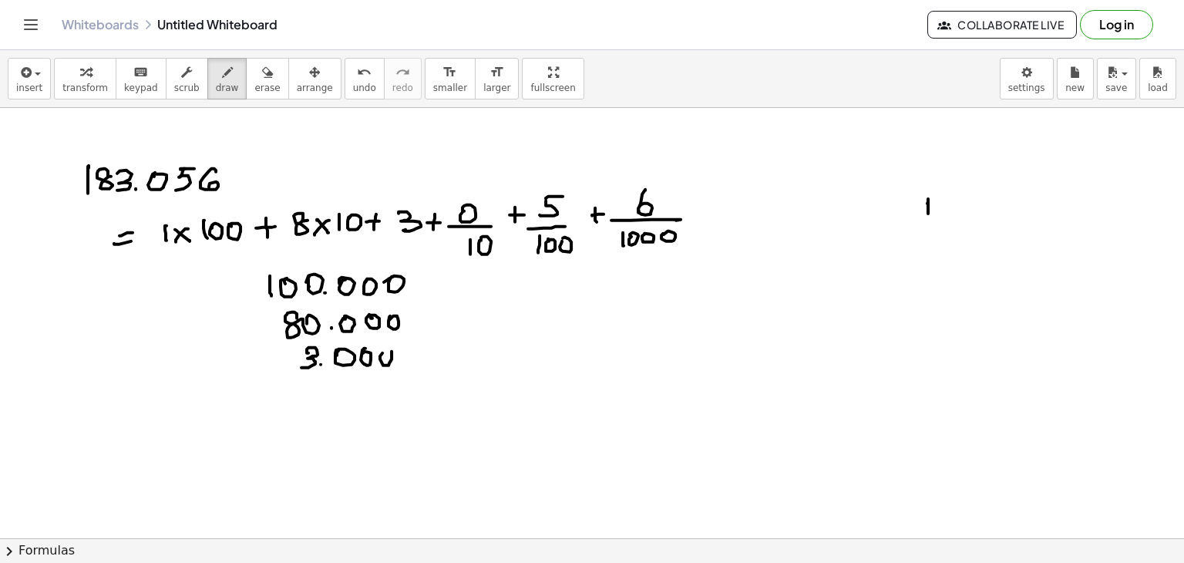
click at [378, 360] on div at bounding box center [592, 538] width 1184 height 861
drag, startPoint x: 472, startPoint y: 197, endPoint x: 477, endPoint y: 173, distance: 23.7
click at [478, 166] on div at bounding box center [592, 538] width 1184 height 861
drag, startPoint x: 477, startPoint y: 173, endPoint x: 472, endPoint y: 180, distance: 8.8
click at [469, 183] on div at bounding box center [592, 538] width 1184 height 861
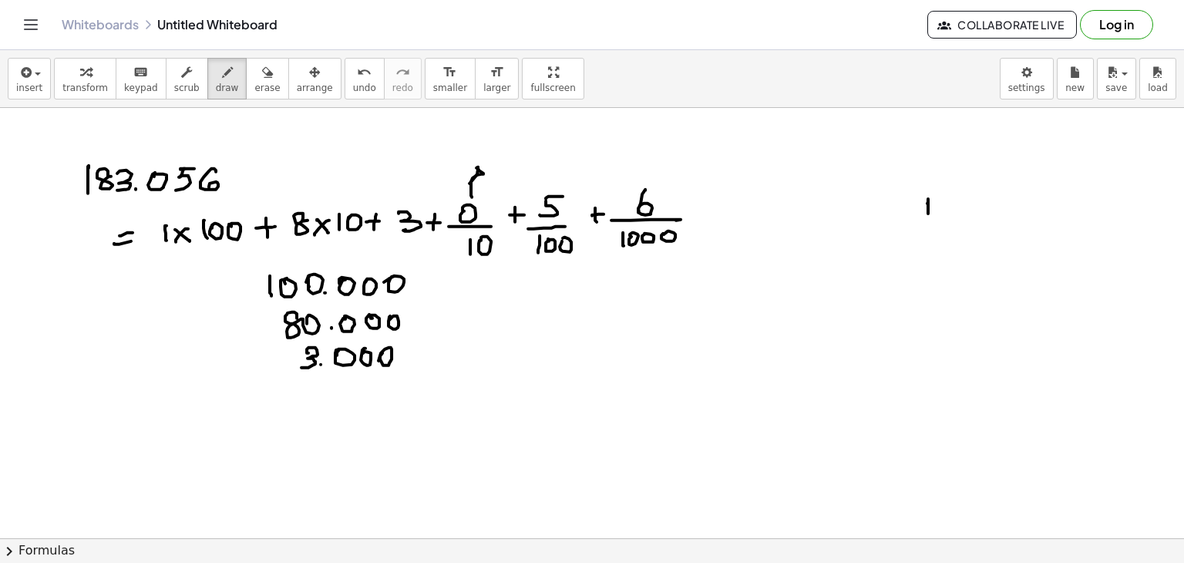
drag, startPoint x: 486, startPoint y: 160, endPoint x: 499, endPoint y: 160, distance: 13.9
click at [499, 160] on div at bounding box center [592, 538] width 1184 height 861
drag, startPoint x: 513, startPoint y: 170, endPoint x: 521, endPoint y: 162, distance: 11.5
click at [521, 162] on div at bounding box center [592, 538] width 1184 height 861
drag, startPoint x: 247, startPoint y: 82, endPoint x: 496, endPoint y: 179, distance: 266.9
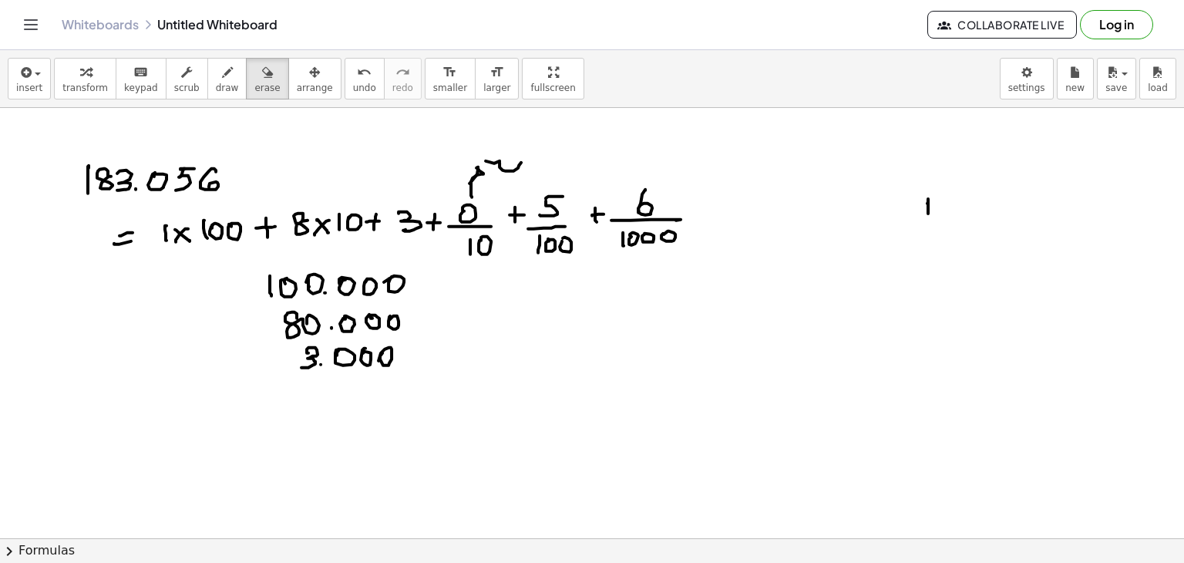
click at [496, 179] on div "insert select one: Math Expression Function Text Youtube Video Graphing Geometr…" at bounding box center [592, 306] width 1184 height 513
click at [487, 165] on div at bounding box center [592, 538] width 1184 height 861
drag, startPoint x: 216, startPoint y: 92, endPoint x: 483, endPoint y: 193, distance: 285.6
click at [483, 193] on div "insert select one: Math Expression Function Text Youtube Video Graphing Geometr…" at bounding box center [592, 306] width 1184 height 513
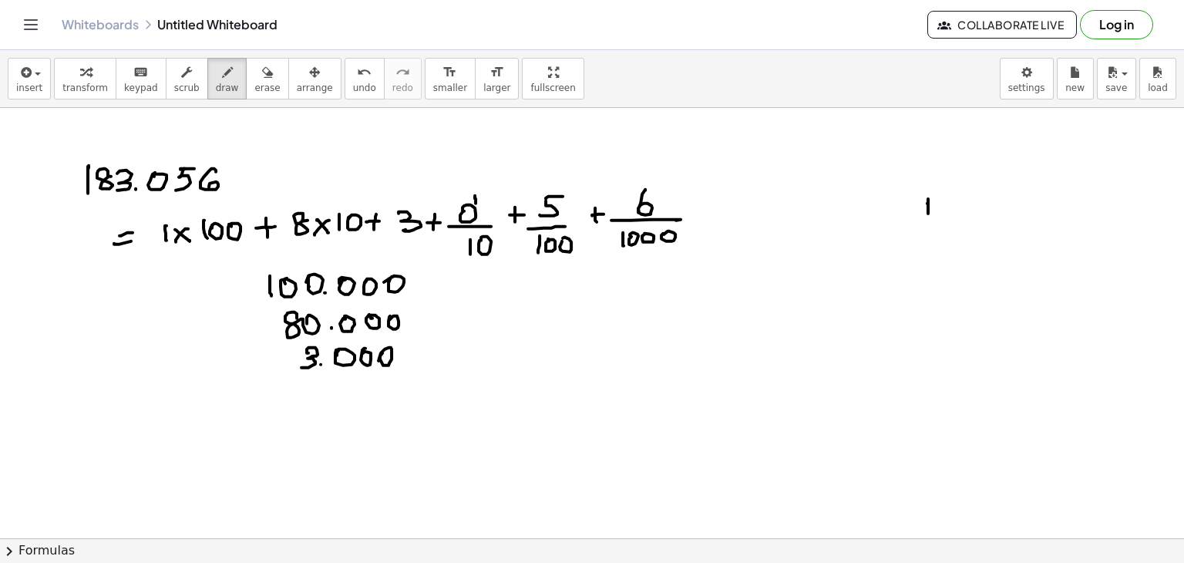
drag, startPoint x: 476, startPoint y: 198, endPoint x: 486, endPoint y: 174, distance: 26.2
click at [487, 174] on div at bounding box center [592, 538] width 1184 height 861
drag, startPoint x: 487, startPoint y: 167, endPoint x: 487, endPoint y: 180, distance: 12.3
click at [487, 180] on div at bounding box center [592, 538] width 1184 height 861
click at [506, 154] on div at bounding box center [592, 538] width 1184 height 861
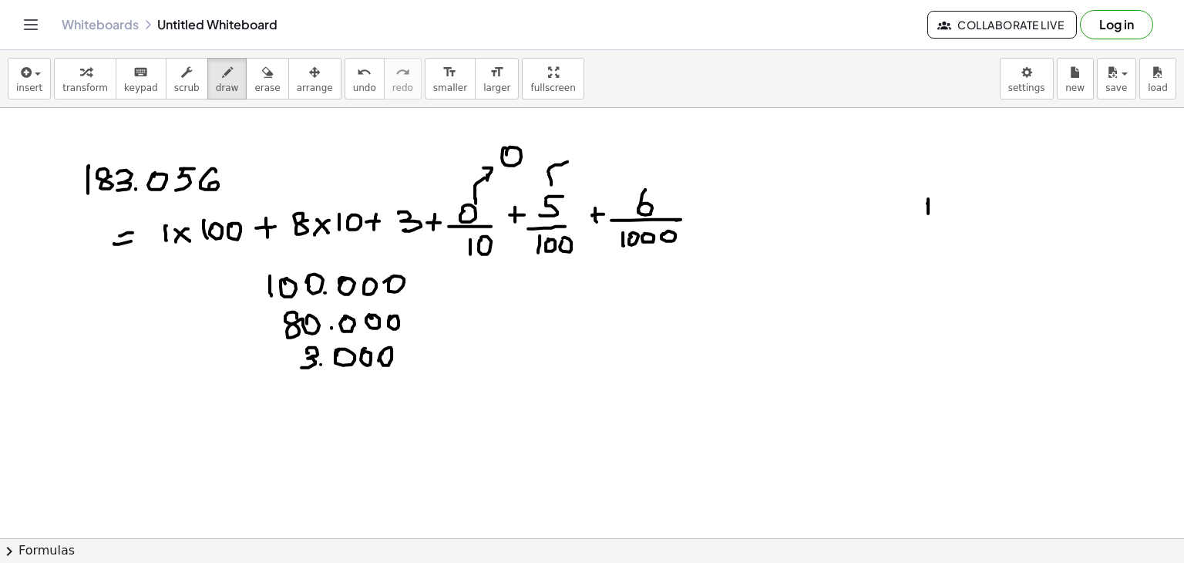
drag, startPoint x: 551, startPoint y: 184, endPoint x: 558, endPoint y: 153, distance: 32.4
click at [566, 161] on div at bounding box center [592, 538] width 1184 height 861
drag, startPoint x: 558, startPoint y: 149, endPoint x: 570, endPoint y: 163, distance: 18.6
click at [564, 170] on div at bounding box center [592, 538] width 1184 height 861
click at [589, 138] on div at bounding box center [592, 538] width 1184 height 861
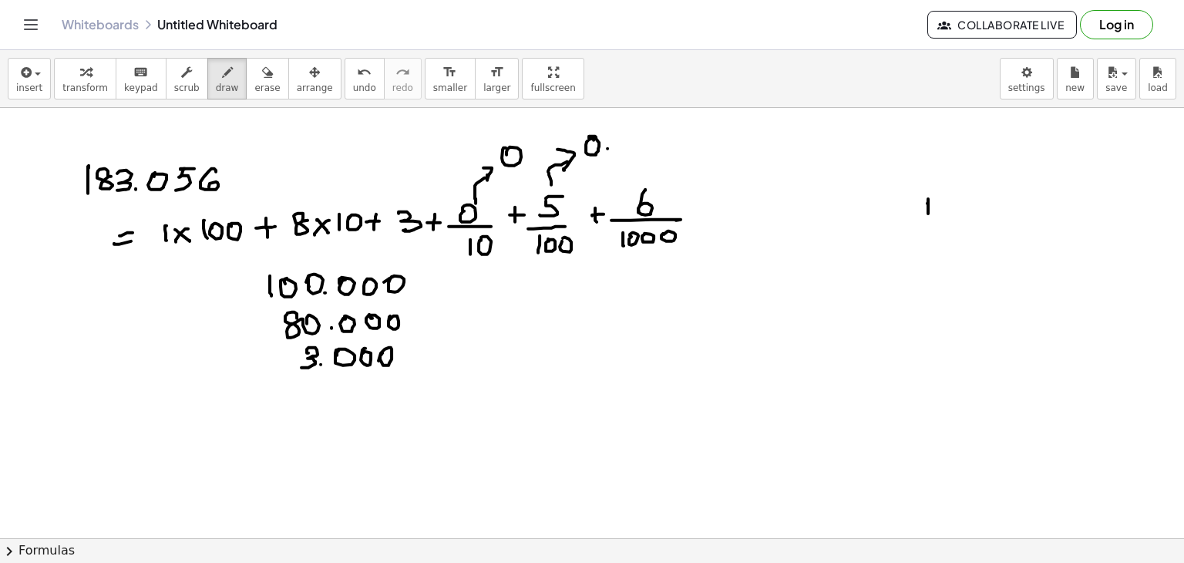
click at [607, 148] on div at bounding box center [592, 538] width 1184 height 861
click at [296, 390] on div at bounding box center [592, 538] width 1184 height 861
click at [333, 392] on div at bounding box center [592, 538] width 1184 height 861
click at [341, 389] on div at bounding box center [592, 538] width 1184 height 861
click at [368, 382] on div at bounding box center [592, 538] width 1184 height 861
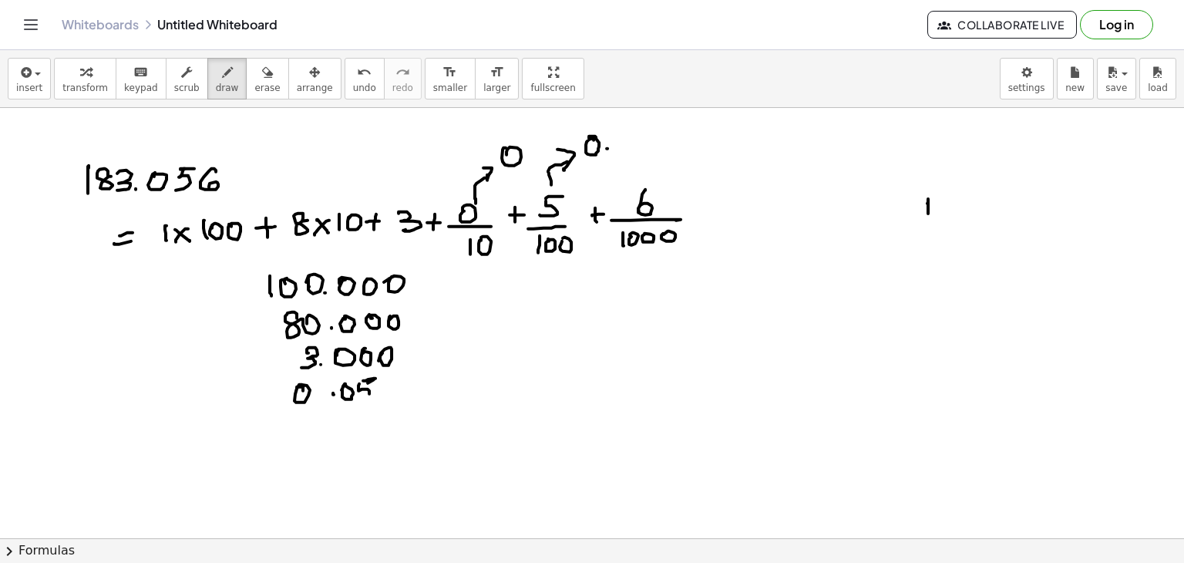
drag, startPoint x: 359, startPoint y: 383, endPoint x: 378, endPoint y: 389, distance: 20.2
click at [361, 397] on div at bounding box center [592, 538] width 1184 height 861
drag, startPoint x: 383, startPoint y: 383, endPoint x: 381, endPoint y: 391, distance: 8.0
click at [381, 383] on div at bounding box center [592, 538] width 1184 height 861
drag, startPoint x: 304, startPoint y: 417, endPoint x: 333, endPoint y: 418, distance: 28.5
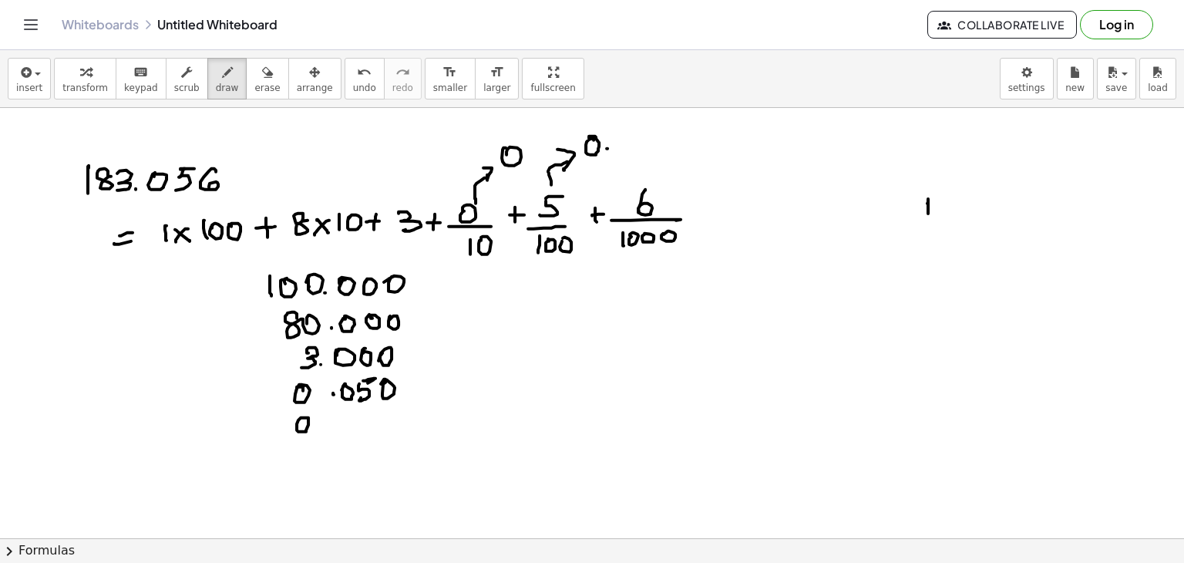
click at [301, 415] on div at bounding box center [592, 538] width 1184 height 861
click at [343, 423] on div at bounding box center [592, 538] width 1184 height 861
click at [346, 416] on div at bounding box center [592, 538] width 1184 height 861
drag, startPoint x: 373, startPoint y: 412, endPoint x: 398, endPoint y: 411, distance: 24.7
click at [366, 413] on div at bounding box center [592, 538] width 1184 height 861
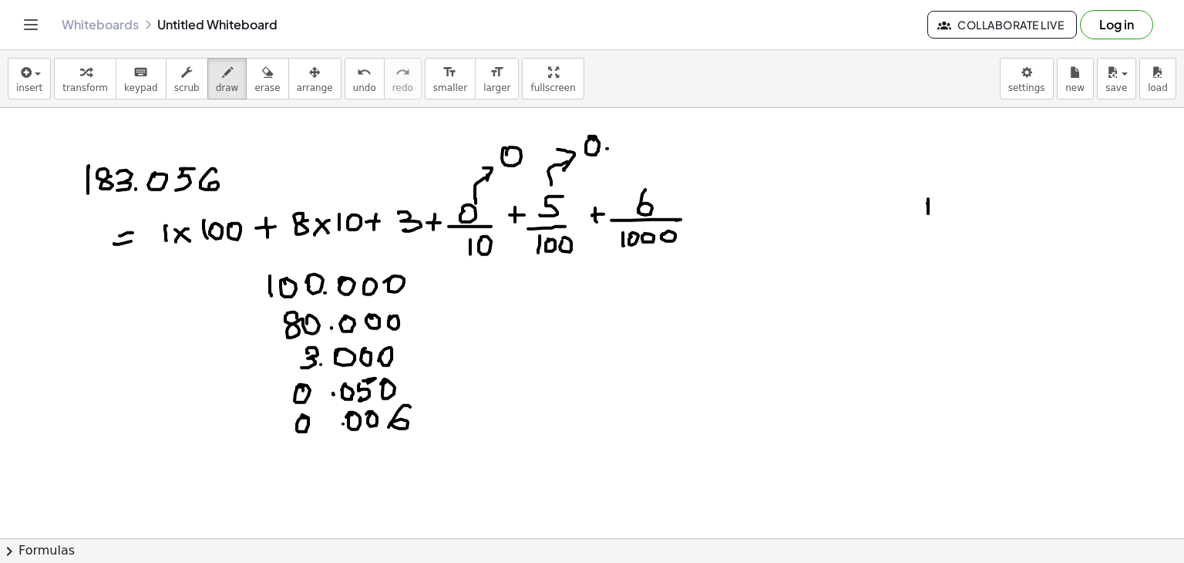
drag, startPoint x: 410, startPoint y: 406, endPoint x: 388, endPoint y: 426, distance: 29.4
click at [388, 426] on div at bounding box center [592, 538] width 1184 height 861
drag, startPoint x: 191, startPoint y: 453, endPoint x: 429, endPoint y: 442, distance: 237.7
click at [430, 442] on div at bounding box center [592, 538] width 1184 height 861
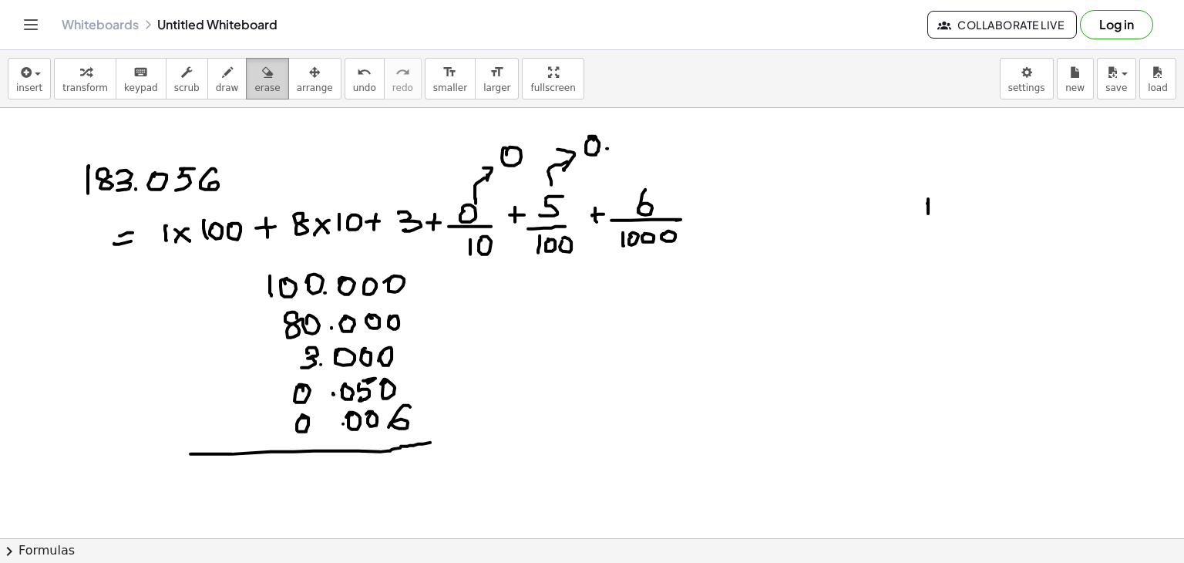
click at [262, 72] on icon "button" at bounding box center [267, 72] width 11 height 18
click at [86, 180] on div at bounding box center [592, 538] width 1184 height 861
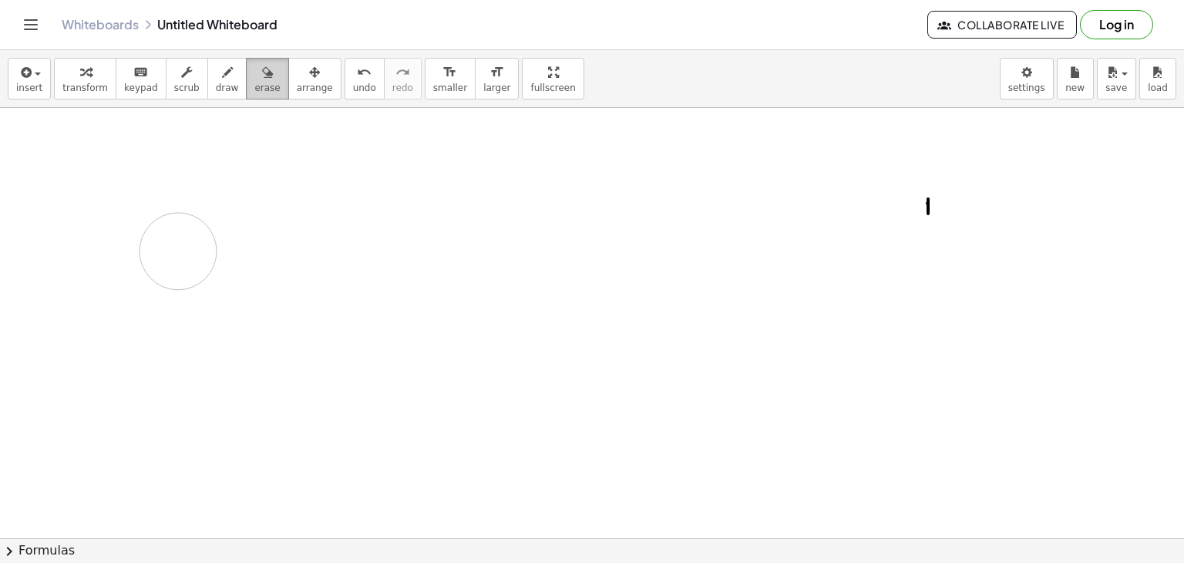
drag, startPoint x: 86, startPoint y: 180, endPoint x: 229, endPoint y: 72, distance: 179.3
click at [179, 18] on div "Graspable Math Activities Get Started Activity Bank Assigned Work Classes White…" at bounding box center [592, 281] width 1184 height 563
click at [254, 76] on div "button" at bounding box center [266, 71] width 25 height 18
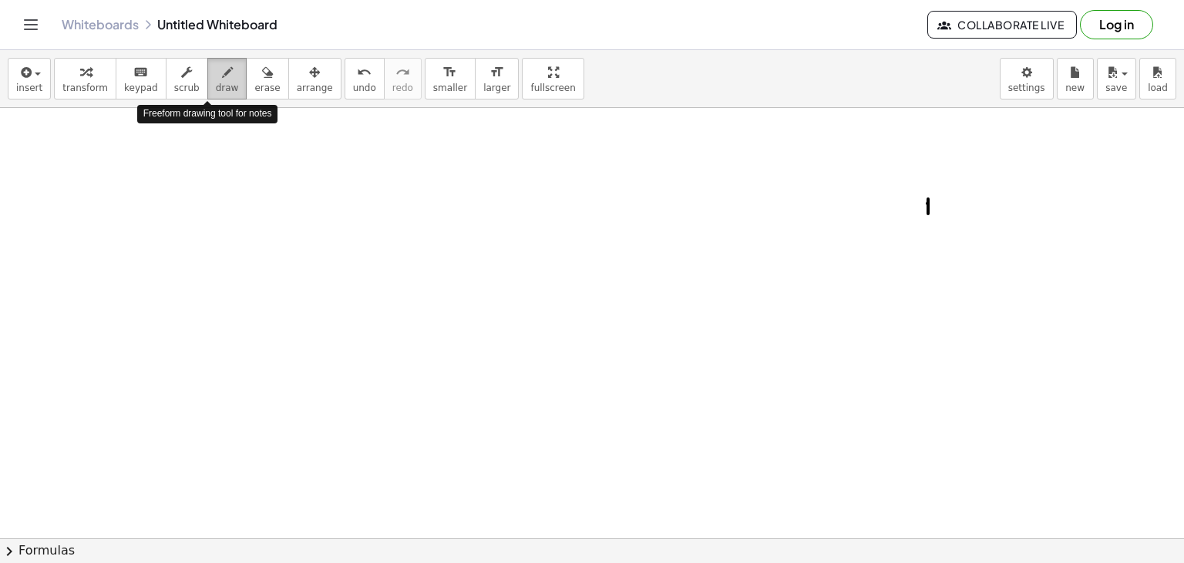
click at [216, 86] on span "draw" at bounding box center [227, 87] width 23 height 11
drag, startPoint x: 144, startPoint y: 217, endPoint x: 160, endPoint y: 220, distance: 16.5
click at [147, 220] on div at bounding box center [592, 538] width 1184 height 861
click at [171, 225] on div at bounding box center [592, 538] width 1184 height 861
drag, startPoint x: 183, startPoint y: 211, endPoint x: 185, endPoint y: 232, distance: 20.9
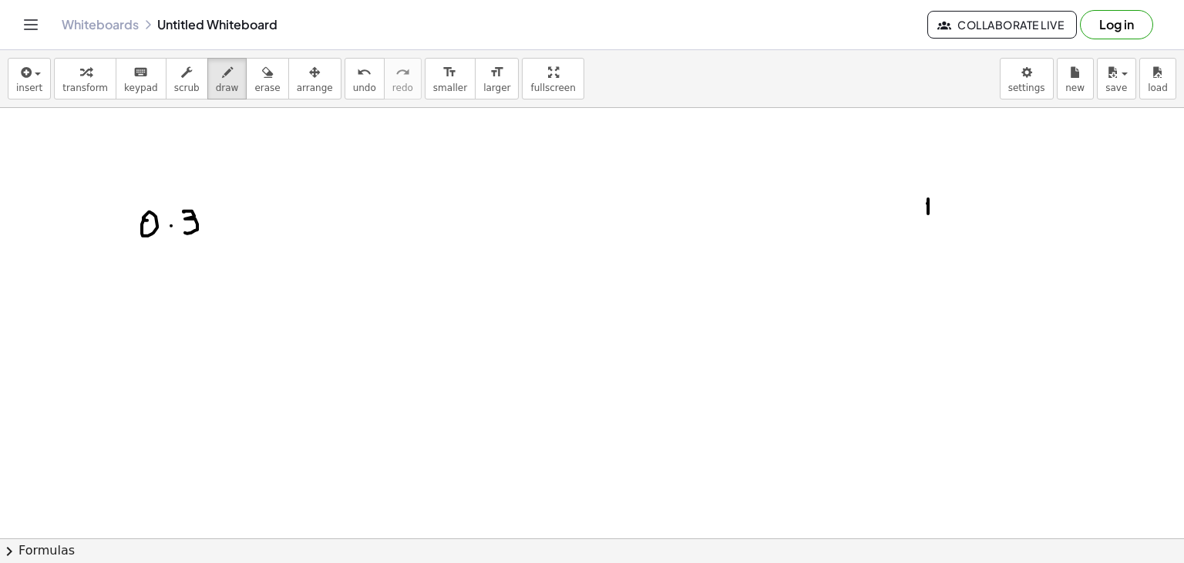
click at [185, 232] on div at bounding box center [592, 538] width 1184 height 861
drag, startPoint x: 220, startPoint y: 220, endPoint x: 228, endPoint y: 220, distance: 8.5
click at [229, 220] on div at bounding box center [592, 538] width 1184 height 861
click at [234, 227] on div at bounding box center [592, 538] width 1184 height 861
drag, startPoint x: 260, startPoint y: 208, endPoint x: 251, endPoint y: 235, distance: 28.5
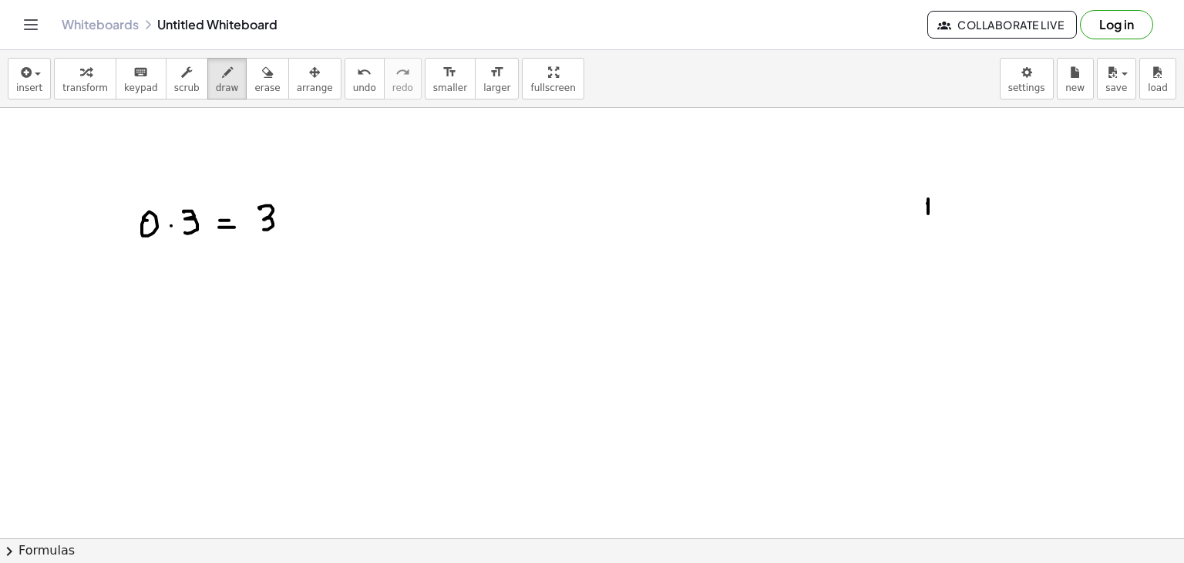
click at [257, 229] on div at bounding box center [592, 538] width 1184 height 861
drag, startPoint x: 250, startPoint y: 237, endPoint x: 256, endPoint y: 251, distance: 15.2
click at [276, 238] on div at bounding box center [592, 538] width 1184 height 861
click at [255, 266] on div at bounding box center [592, 538] width 1184 height 861
drag, startPoint x: 263, startPoint y: 260, endPoint x: 268, endPoint y: 254, distance: 8.8
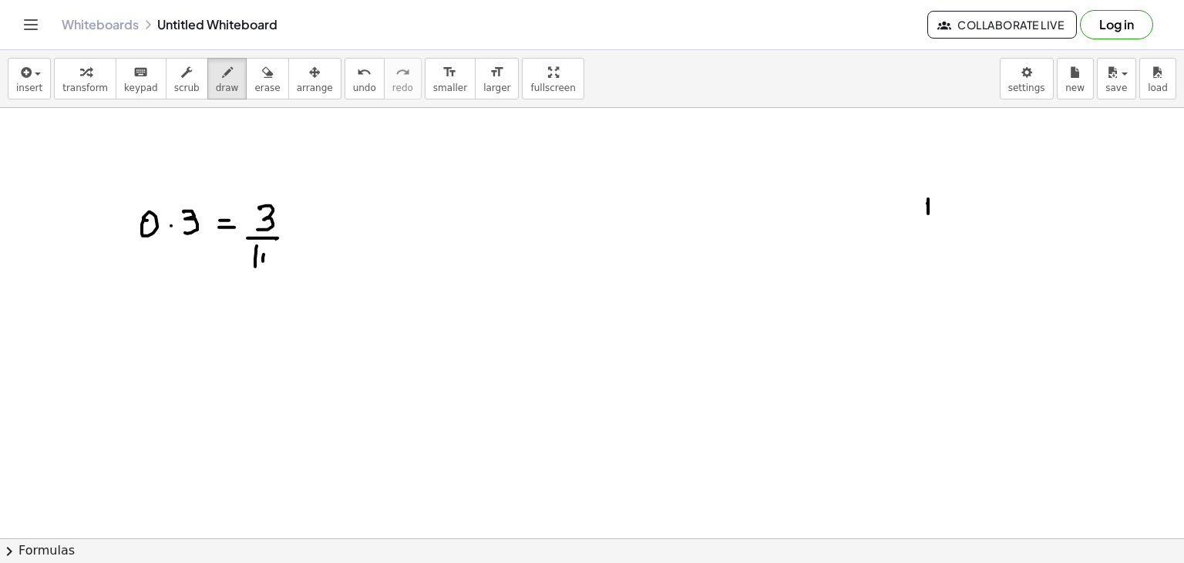
click at [265, 250] on div at bounding box center [592, 538] width 1184 height 861
drag, startPoint x: 146, startPoint y: 317, endPoint x: 166, endPoint y: 321, distance: 19.8
click at [139, 318] on div at bounding box center [592, 538] width 1184 height 861
click at [169, 324] on div at bounding box center [592, 538] width 1184 height 861
drag, startPoint x: 179, startPoint y: 328, endPoint x: 198, endPoint y: 315, distance: 23.3
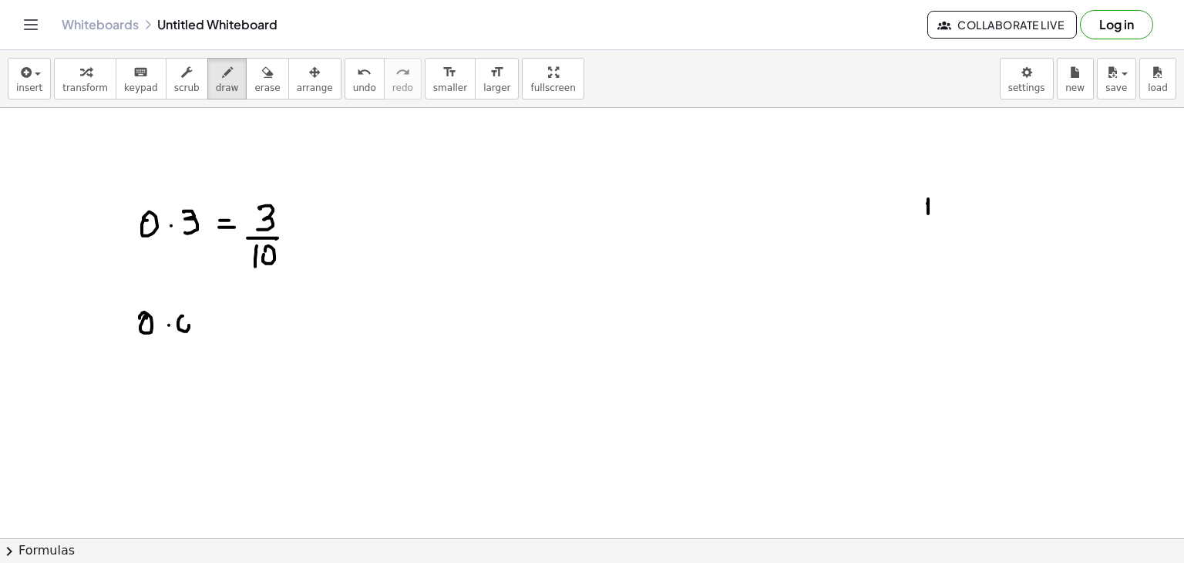
click at [176, 318] on div at bounding box center [592, 538] width 1184 height 861
drag, startPoint x: 212, startPoint y: 304, endPoint x: 203, endPoint y: 324, distance: 21.8
click at [202, 324] on div at bounding box center [592, 538] width 1184 height 861
click at [244, 318] on div at bounding box center [592, 538] width 1184 height 861
click at [246, 325] on div at bounding box center [592, 538] width 1184 height 861
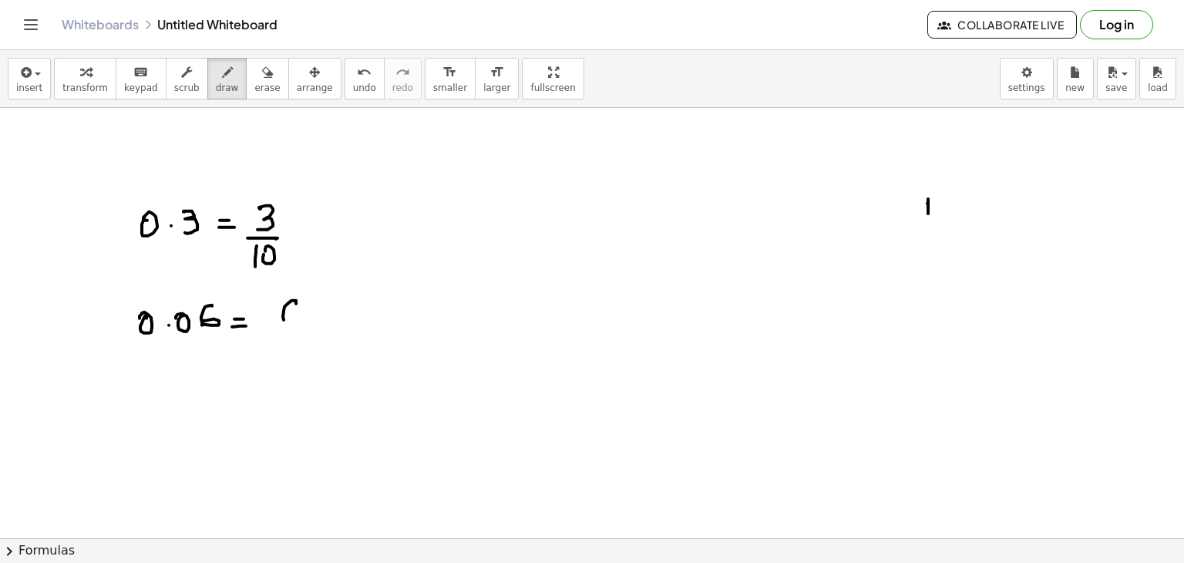
drag, startPoint x: 284, startPoint y: 306, endPoint x: 282, endPoint y: 324, distance: 18.6
click at [282, 322] on div at bounding box center [592, 538] width 1184 height 861
drag, startPoint x: 274, startPoint y: 331, endPoint x: 280, endPoint y: 346, distance: 16.6
click at [311, 331] on div at bounding box center [592, 538] width 1184 height 861
click at [275, 358] on div at bounding box center [592, 538] width 1184 height 861
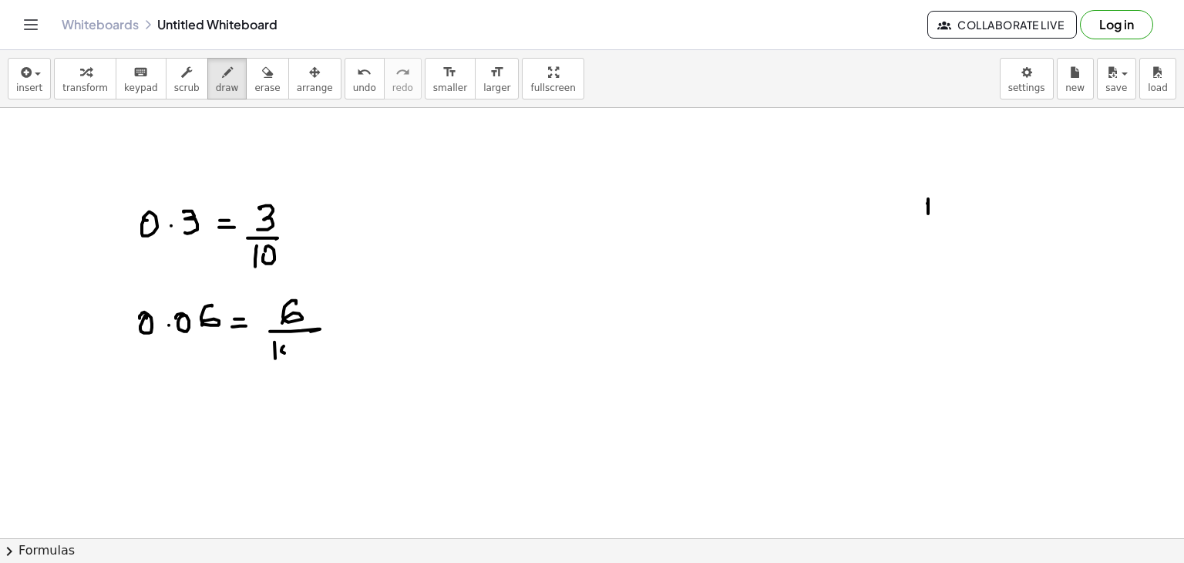
drag, startPoint x: 284, startPoint y: 352, endPoint x: 297, endPoint y: 342, distance: 15.9
click at [282, 347] on div at bounding box center [592, 538] width 1184 height 861
click at [298, 346] on div at bounding box center [592, 538] width 1184 height 861
drag, startPoint x: 131, startPoint y: 385, endPoint x: 141, endPoint y: 392, distance: 12.6
click at [126, 389] on div at bounding box center [592, 538] width 1184 height 861
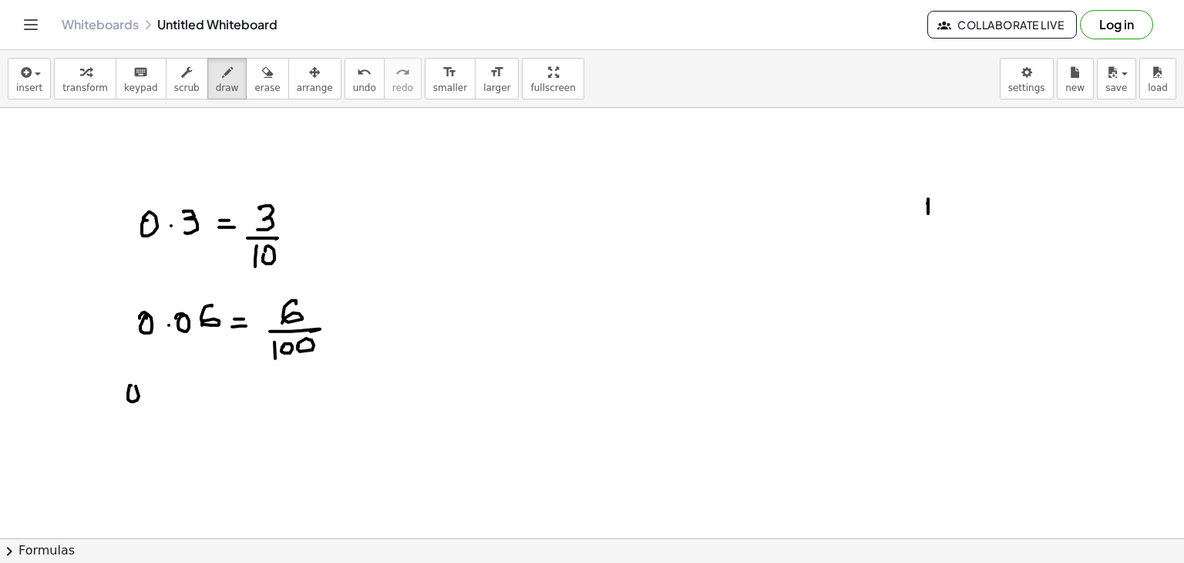
click at [150, 398] on div at bounding box center [592, 538] width 1184 height 861
click at [156, 389] on div at bounding box center [592, 538] width 1184 height 861
click at [176, 388] on div at bounding box center [592, 538] width 1184 height 861
drag, startPoint x: 207, startPoint y: 387, endPoint x: 229, endPoint y: 387, distance: 21.6
click at [213, 388] on div at bounding box center [592, 538] width 1184 height 861
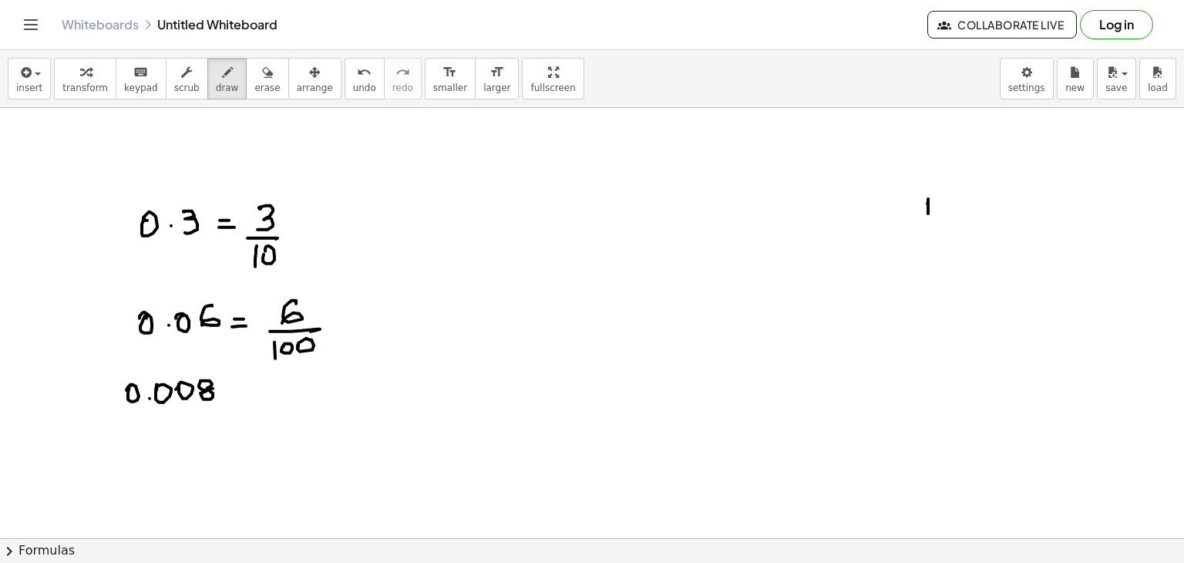
click at [244, 386] on div at bounding box center [592, 538] width 1184 height 861
drag, startPoint x: 223, startPoint y: 397, endPoint x: 245, endPoint y: 395, distance: 22.4
click at [245, 395] on div at bounding box center [592, 538] width 1184 height 861
drag, startPoint x: 296, startPoint y: 378, endPoint x: 307, endPoint y: 388, distance: 14.7
click at [307, 386] on div at bounding box center [592, 538] width 1184 height 861
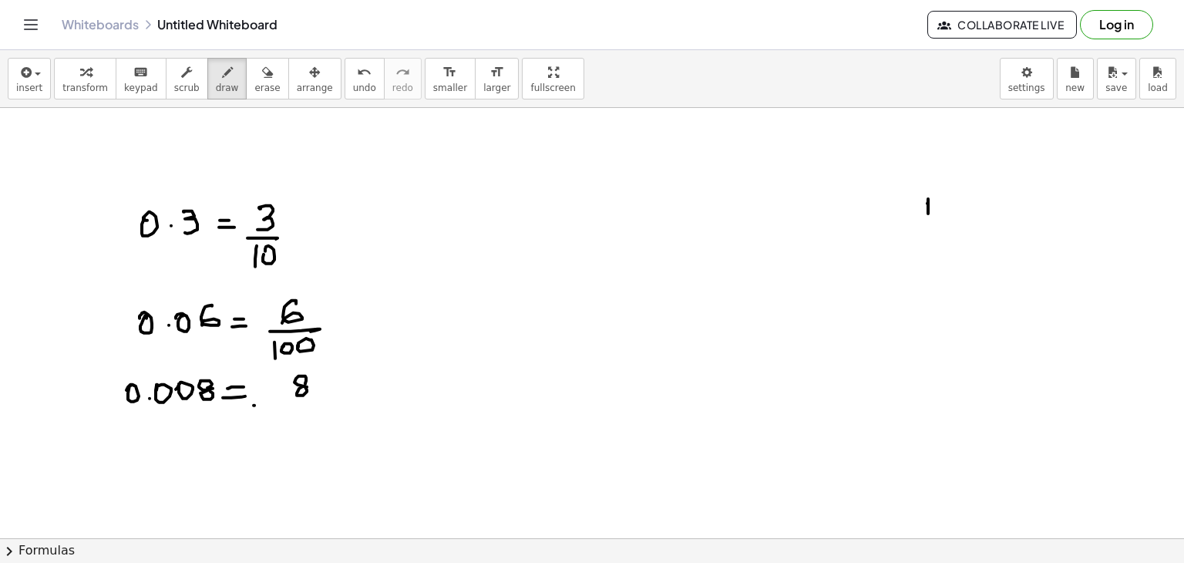
drag, startPoint x: 254, startPoint y: 405, endPoint x: 308, endPoint y: 403, distance: 54.7
click at [311, 403] on div at bounding box center [592, 538] width 1184 height 861
drag, startPoint x: 267, startPoint y: 415, endPoint x: 277, endPoint y: 422, distance: 11.8
click at [268, 432] on div at bounding box center [592, 538] width 1184 height 861
click at [277, 423] on div at bounding box center [592, 538] width 1184 height 861
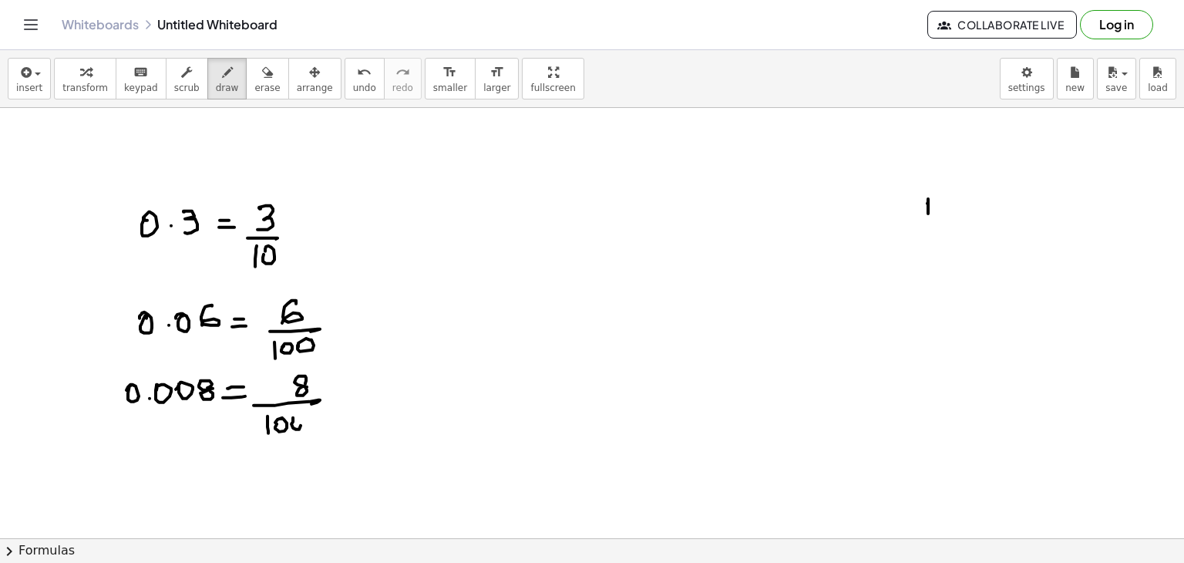
click at [291, 420] on div at bounding box center [592, 538] width 1184 height 861
click at [303, 420] on div at bounding box center [592, 538] width 1184 height 861
drag, startPoint x: 293, startPoint y: 442, endPoint x: 220, endPoint y: 427, distance: 74.7
click at [220, 427] on div at bounding box center [592, 538] width 1184 height 861
drag, startPoint x: 487, startPoint y: 192, endPoint x: 475, endPoint y: 203, distance: 16.9
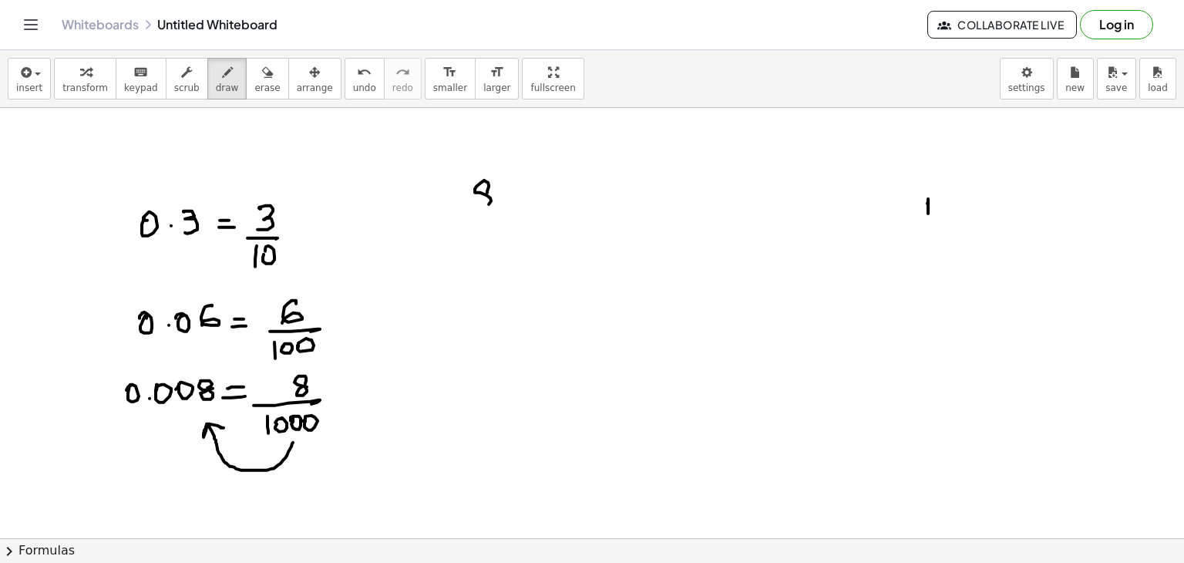
click at [481, 193] on div at bounding box center [592, 538] width 1184 height 861
click at [496, 227] on div at bounding box center [592, 538] width 1184 height 861
drag, startPoint x: 456, startPoint y: 236, endPoint x: 471, endPoint y: 240, distance: 15.4
click at [459, 257] on div at bounding box center [592, 538] width 1184 height 861
click at [469, 247] on div at bounding box center [592, 538] width 1184 height 861
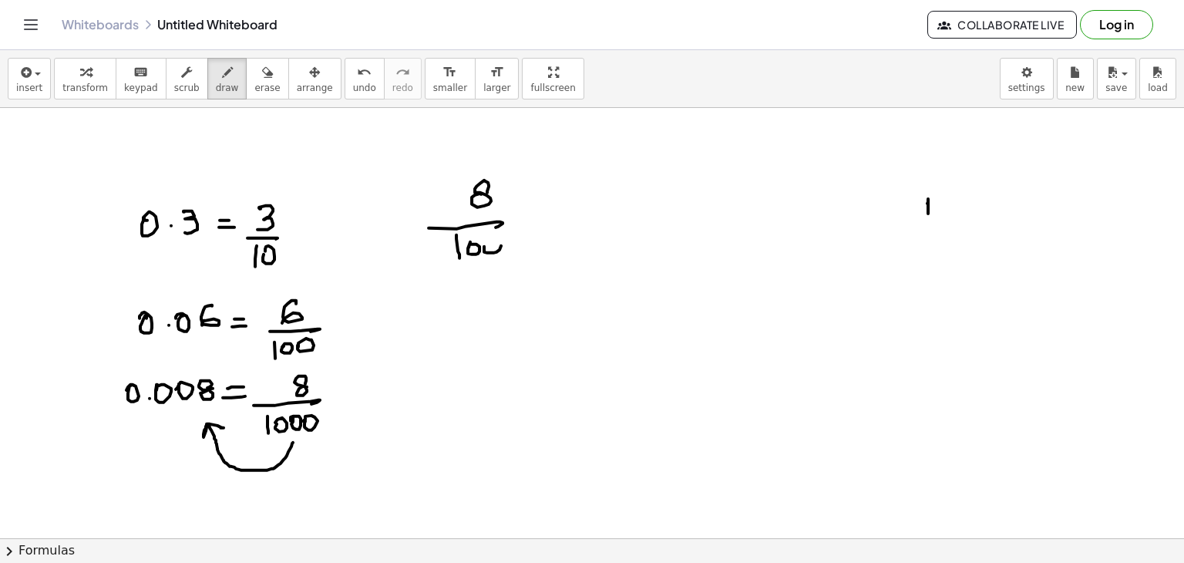
drag, startPoint x: 487, startPoint y: 252, endPoint x: 508, endPoint y: 238, distance: 25.0
click at [489, 249] on div at bounding box center [592, 538] width 1184 height 861
drag, startPoint x: 519, startPoint y: 247, endPoint x: 511, endPoint y: 241, distance: 9.9
click at [509, 241] on div at bounding box center [592, 538] width 1184 height 861
click at [547, 210] on div at bounding box center [592, 538] width 1184 height 861
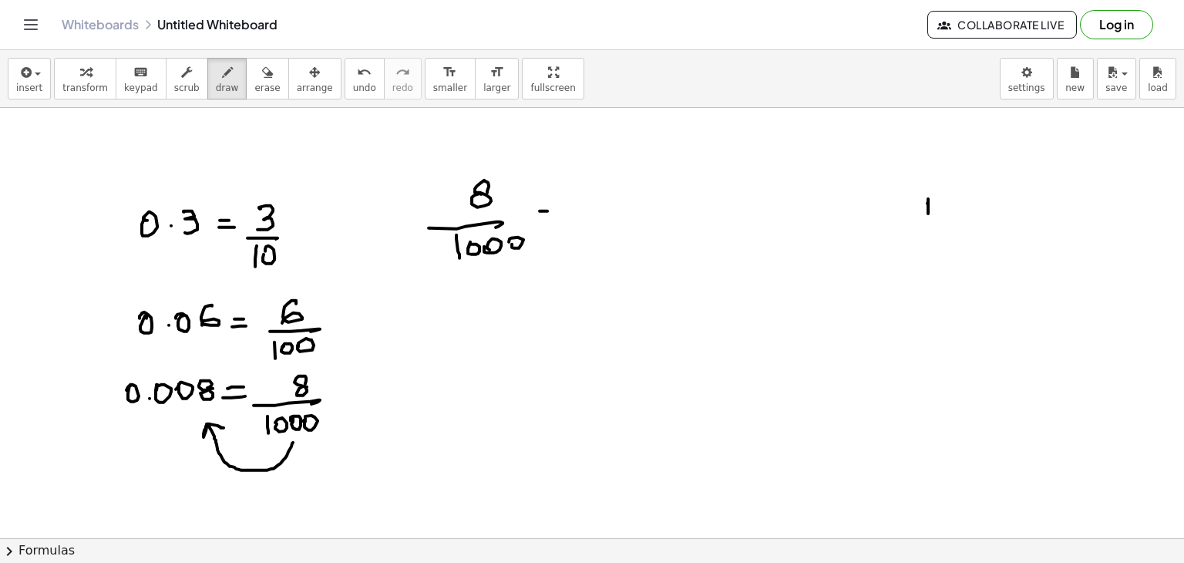
drag, startPoint x: 543, startPoint y: 220, endPoint x: 553, endPoint y: 215, distance: 11.0
click at [553, 218] on div at bounding box center [592, 538] width 1184 height 861
click at [595, 201] on div at bounding box center [592, 538] width 1184 height 861
click at [626, 211] on div at bounding box center [592, 538] width 1184 height 861
click at [645, 197] on div at bounding box center [592, 538] width 1184 height 861
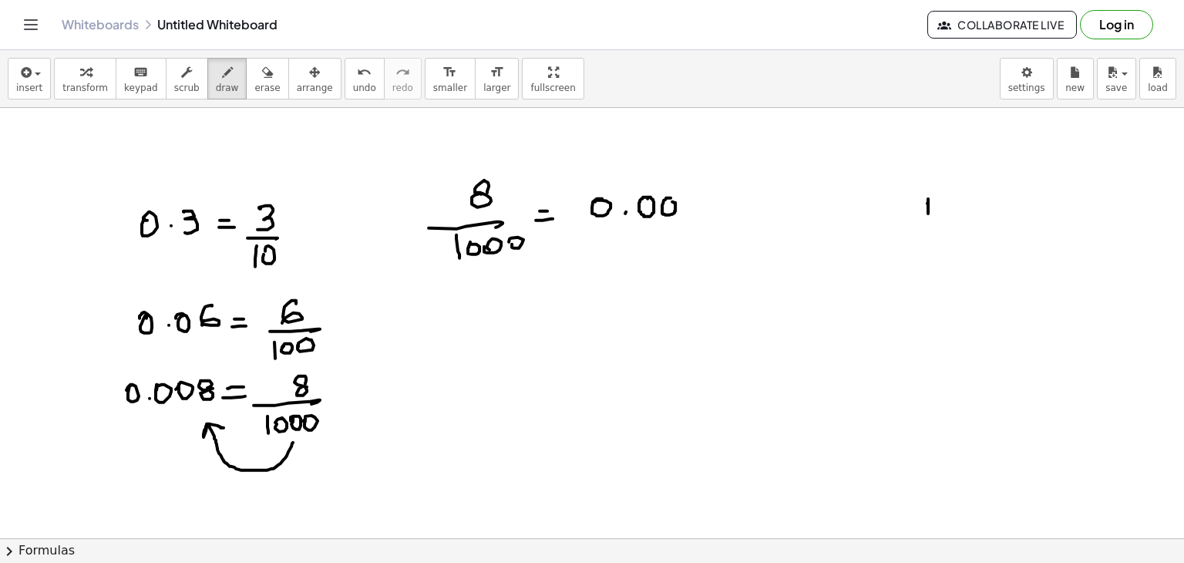
click at [668, 201] on div at bounding box center [592, 538] width 1184 height 861
click at [666, 200] on div at bounding box center [592, 538] width 1184 height 861
click at [697, 203] on div at bounding box center [592, 538] width 1184 height 861
click at [400, 341] on div at bounding box center [592, 538] width 1184 height 861
click at [431, 342] on div at bounding box center [592, 538] width 1184 height 861
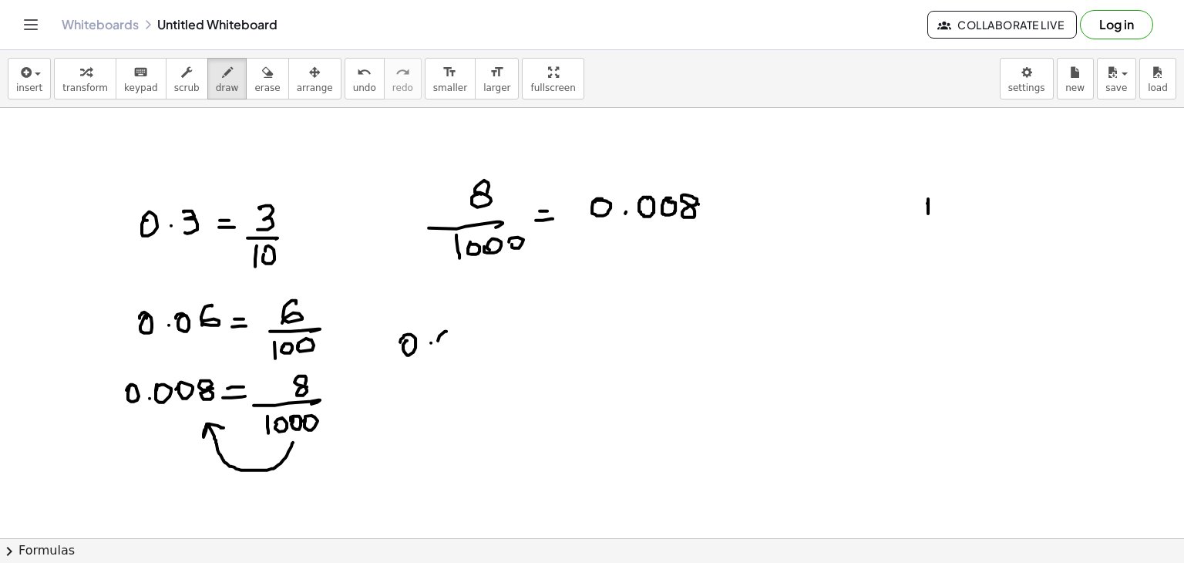
drag, startPoint x: 445, startPoint y: 331, endPoint x: 439, endPoint y: 355, distance: 24.5
click at [438, 355] on div at bounding box center [592, 538] width 1184 height 861
drag, startPoint x: 466, startPoint y: 331, endPoint x: 470, endPoint y: 346, distance: 16.1
click at [468, 348] on div at bounding box center [592, 538] width 1184 height 861
click at [511, 343] on div at bounding box center [592, 538] width 1184 height 861
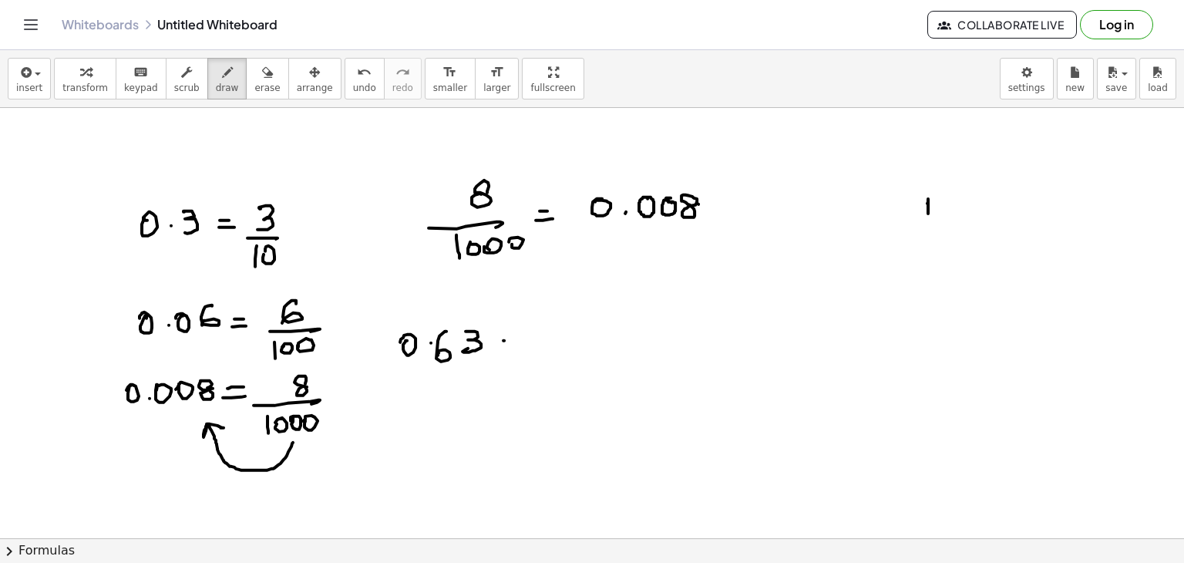
click at [518, 348] on div at bounding box center [592, 538] width 1184 height 861
drag, startPoint x: 572, startPoint y: 328, endPoint x: 581, endPoint y: 334, distance: 11.1
click at [560, 340] on div at bounding box center [592, 538] width 1184 height 861
drag, startPoint x: 581, startPoint y: 328, endPoint x: 573, endPoint y: 343, distance: 17.6
click at [573, 344] on div at bounding box center [592, 538] width 1184 height 861
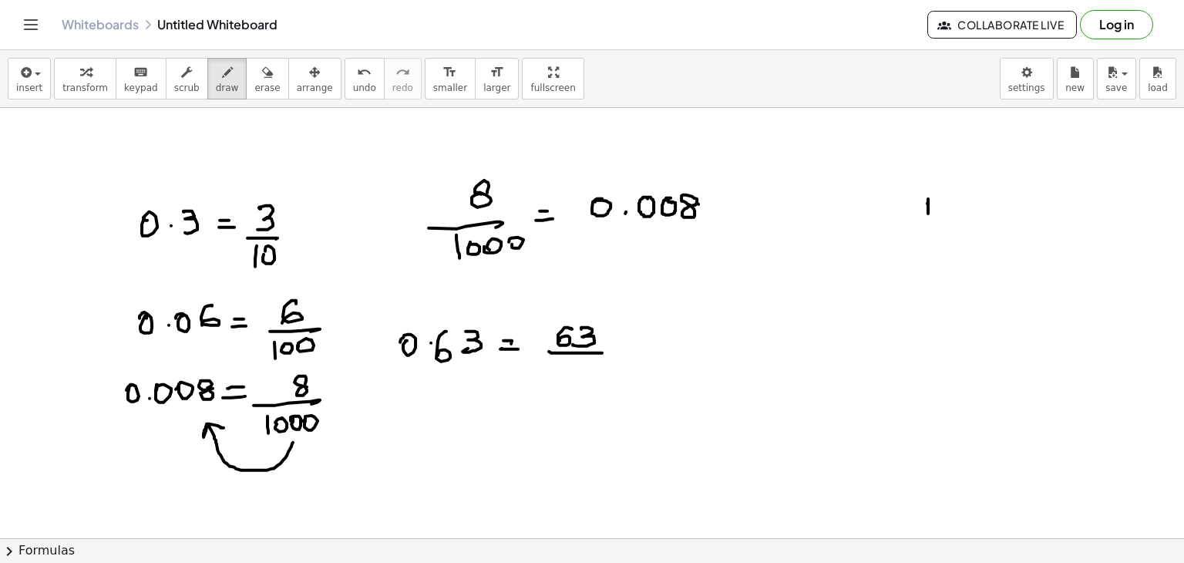
drag, startPoint x: 549, startPoint y: 351, endPoint x: 583, endPoint y: 354, distance: 34.1
click at [604, 352] on div at bounding box center [592, 538] width 1184 height 861
drag, startPoint x: 558, startPoint y: 366, endPoint x: 560, endPoint y: 374, distance: 7.9
click at [557, 377] on div at bounding box center [592, 538] width 1184 height 861
click at [564, 368] on div at bounding box center [592, 538] width 1184 height 861
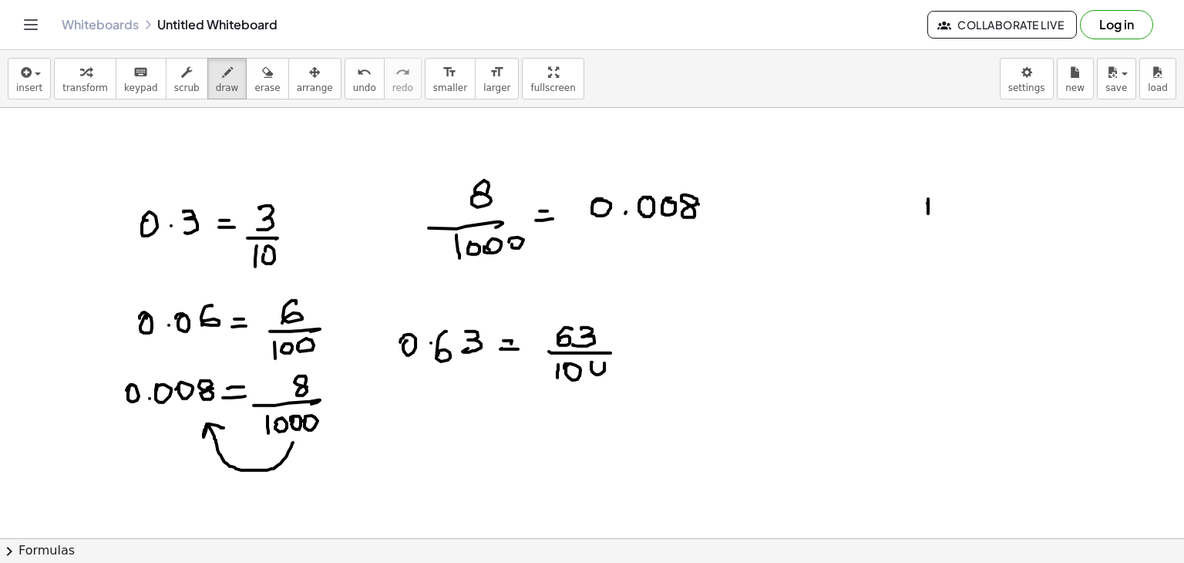
drag, startPoint x: 600, startPoint y: 373, endPoint x: 590, endPoint y: 363, distance: 14.2
click at [590, 363] on div at bounding box center [592, 538] width 1184 height 861
drag, startPoint x: 242, startPoint y: 76, endPoint x: 603, endPoint y: 338, distance: 446.3
click at [603, 338] on div "insert select one: Math Expression Function Text Youtube Video Graphing Geometr…" at bounding box center [592, 306] width 1184 height 513
drag, startPoint x: 603, startPoint y: 338, endPoint x: 573, endPoint y: 348, distance: 31.0
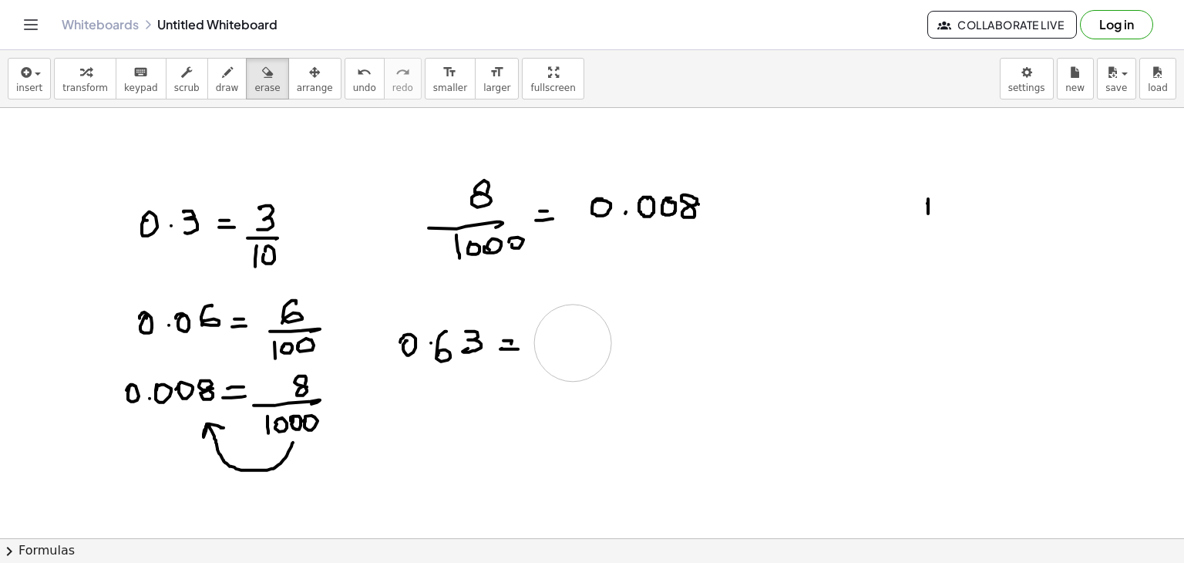
click at [573, 348] on div at bounding box center [592, 538] width 1184 height 861
click at [216, 89] on span "draw" at bounding box center [227, 87] width 23 height 11
drag, startPoint x: 610, startPoint y: 321, endPoint x: 599, endPoint y: 345, distance: 26.9
click at [593, 344] on div at bounding box center [592, 538] width 1184 height 861
drag, startPoint x: 575, startPoint y: 355, endPoint x: 607, endPoint y: 357, distance: 32.4
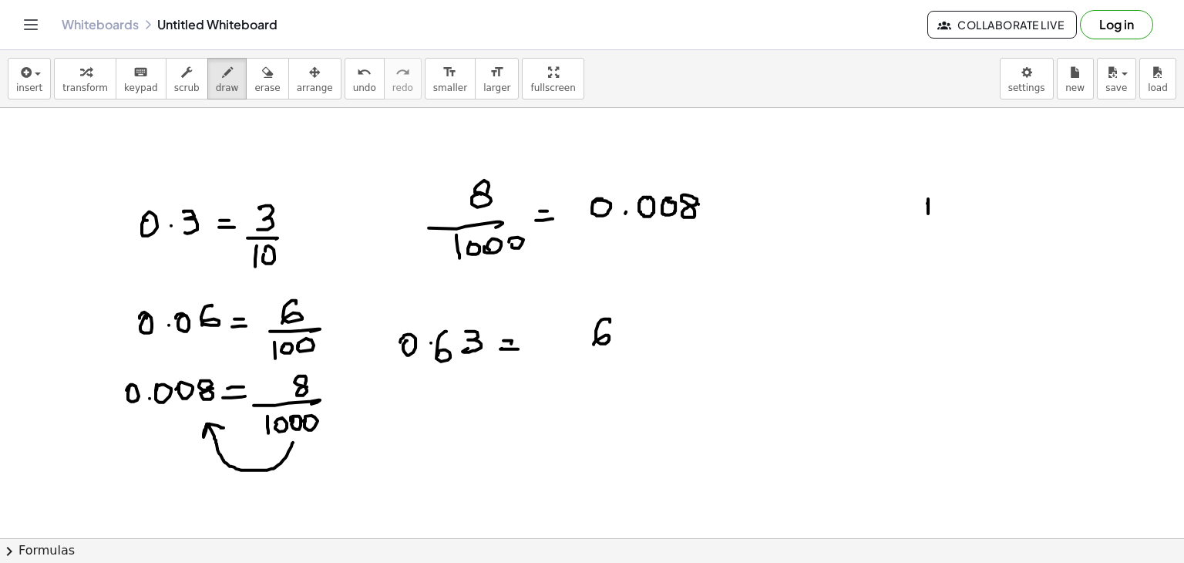
click at [611, 355] on div at bounding box center [592, 538] width 1184 height 861
drag, startPoint x: 592, startPoint y: 366, endPoint x: 600, endPoint y: 372, distance: 10.5
click at [593, 390] on div at bounding box center [592, 538] width 1184 height 861
drag, startPoint x: 610, startPoint y: 383, endPoint x: 599, endPoint y: 378, distance: 12.8
click at [599, 377] on div at bounding box center [592, 538] width 1184 height 861
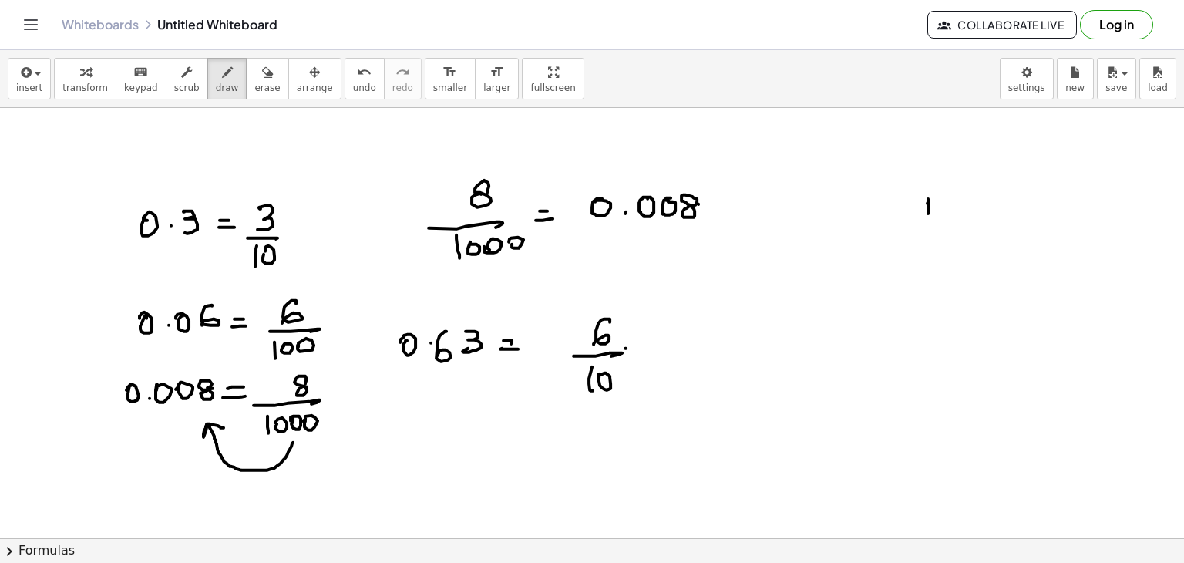
drag, startPoint x: 625, startPoint y: 348, endPoint x: 645, endPoint y: 345, distance: 20.2
click at [647, 347] on div at bounding box center [592, 538] width 1184 height 861
click at [640, 358] on div at bounding box center [592, 538] width 1184 height 861
click at [654, 333] on div at bounding box center [592, 538] width 1184 height 861
drag, startPoint x: 652, startPoint y: 324, endPoint x: 660, endPoint y: 345, distance: 23.2
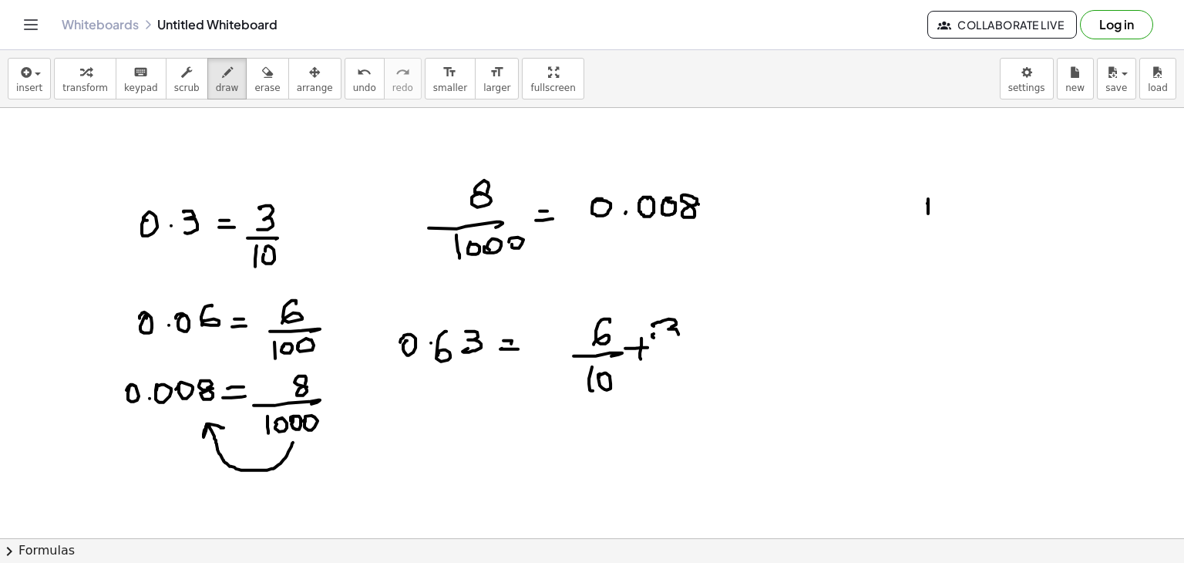
click at [668, 335] on div at bounding box center [592, 538] width 1184 height 861
drag, startPoint x: 694, startPoint y: 347, endPoint x: 685, endPoint y: 352, distance: 10.7
click at [691, 349] on div at bounding box center [592, 538] width 1184 height 861
drag, startPoint x: 664, startPoint y: 383, endPoint x: 671, endPoint y: 372, distance: 12.8
click at [664, 383] on div at bounding box center [592, 538] width 1184 height 861
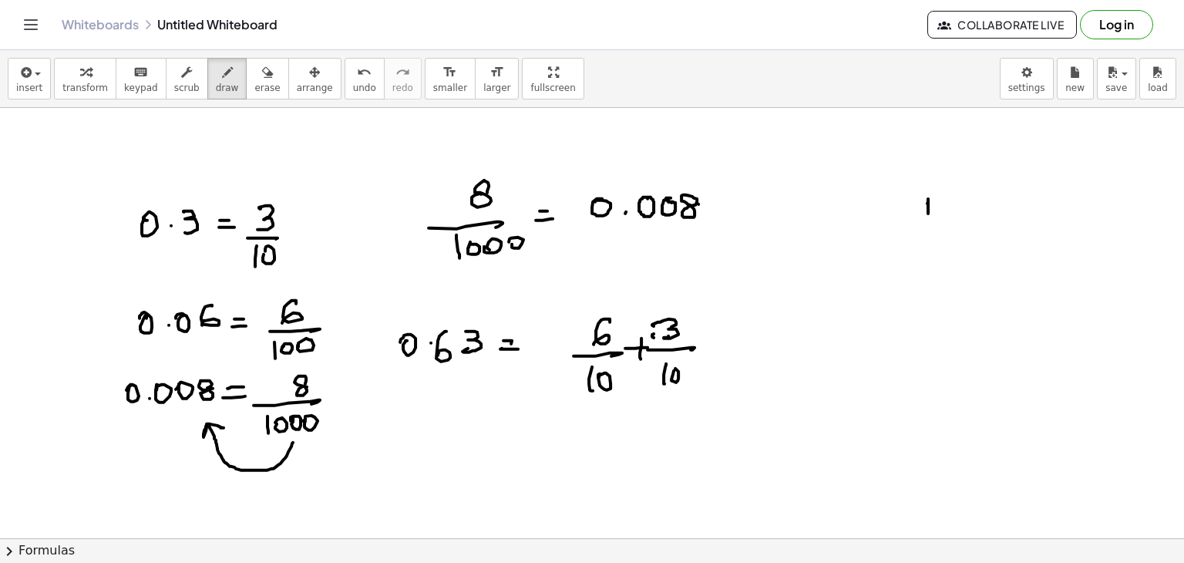
drag, startPoint x: 673, startPoint y: 373, endPoint x: 685, endPoint y: 369, distance: 12.9
click at [672, 368] on div at bounding box center [592, 538] width 1184 height 861
drag, startPoint x: 689, startPoint y: 381, endPoint x: 689, endPoint y: 368, distance: 12.3
click at [684, 370] on div at bounding box center [592, 538] width 1184 height 861
drag, startPoint x: 722, startPoint y: 332, endPoint x: 728, endPoint y: 339, distance: 8.8
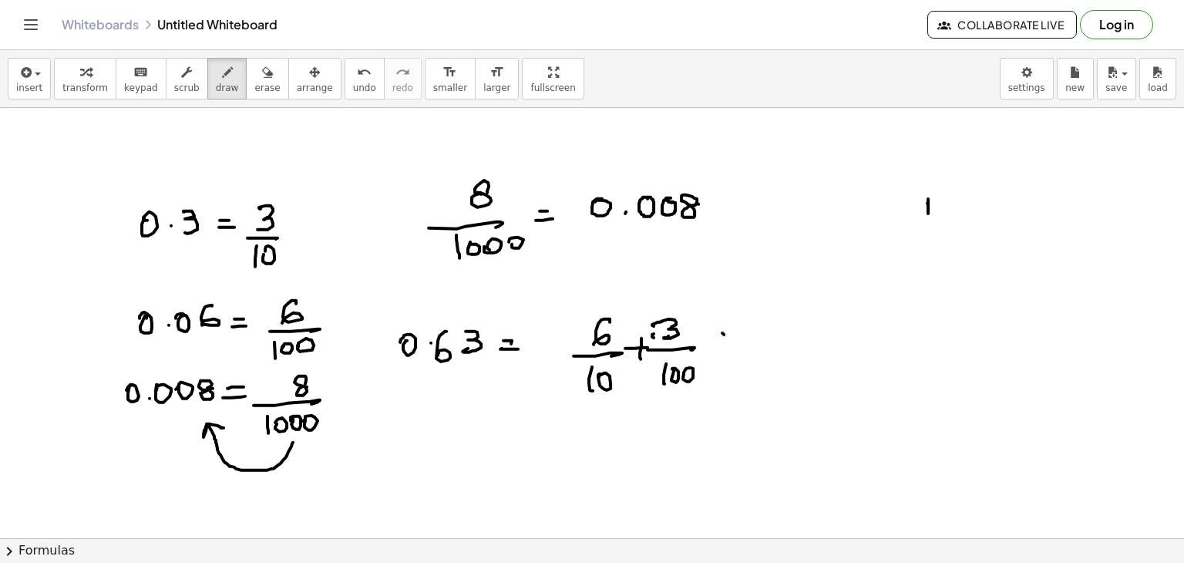
click at [733, 334] on div at bounding box center [592, 538] width 1184 height 861
drag, startPoint x: 728, startPoint y: 339, endPoint x: 735, endPoint y: 340, distance: 7.7
click at [738, 340] on div at bounding box center [592, 538] width 1184 height 861
drag, startPoint x: 772, startPoint y: 345, endPoint x: 833, endPoint y: 348, distance: 61.0
click at [868, 340] on div at bounding box center [592, 538] width 1184 height 861
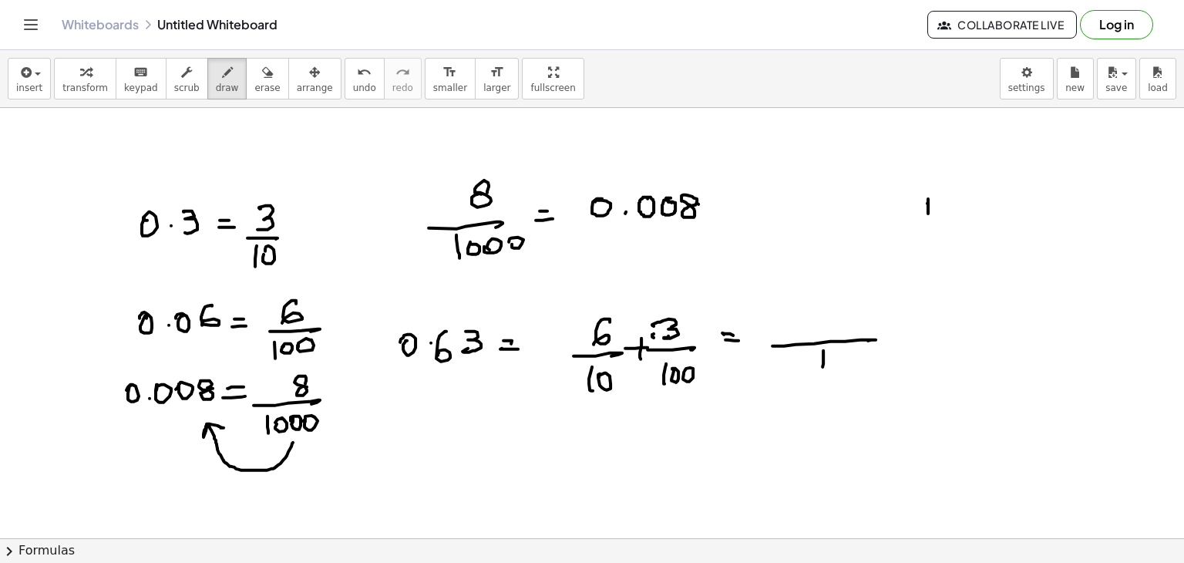
drag, startPoint x: 823, startPoint y: 352, endPoint x: 828, endPoint y: 359, distance: 8.3
click at [822, 370] on div at bounding box center [592, 538] width 1184 height 861
click at [831, 361] on div at bounding box center [592, 538] width 1184 height 861
click at [847, 356] on div at bounding box center [592, 538] width 1184 height 861
drag, startPoint x: 610, startPoint y: 300, endPoint x: 620, endPoint y: 309, distance: 13.6
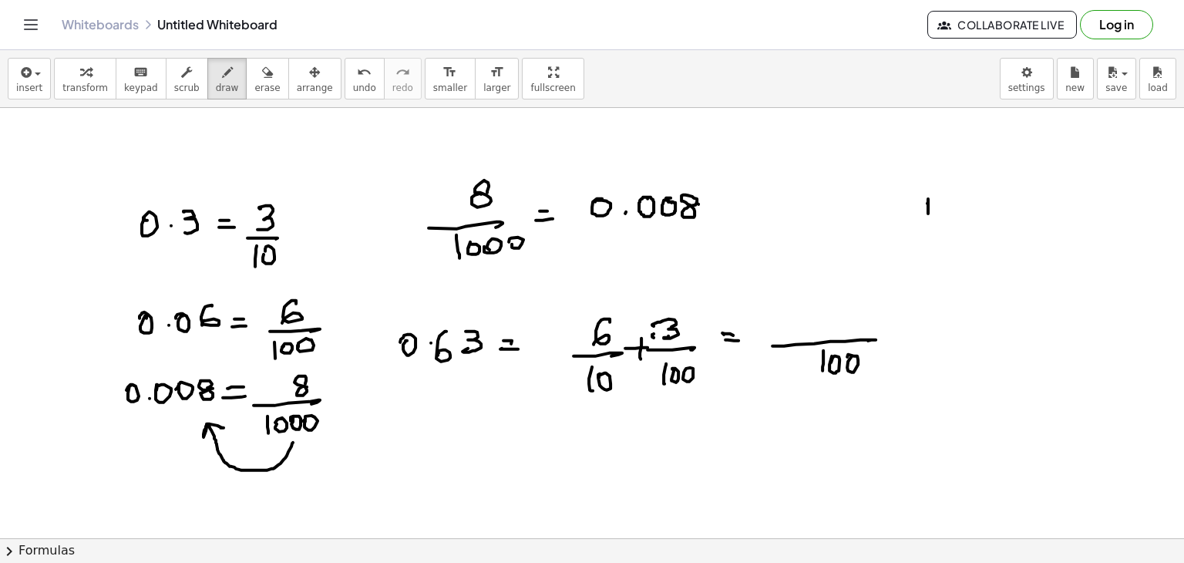
click at [620, 309] on div at bounding box center [592, 538] width 1184 height 861
drag, startPoint x: 617, startPoint y: 300, endPoint x: 610, endPoint y: 311, distance: 12.8
click at [610, 311] on div at bounding box center [592, 538] width 1184 height 861
click at [627, 306] on div at bounding box center [592, 538] width 1184 height 861
click at [632, 297] on div at bounding box center [592, 538] width 1184 height 861
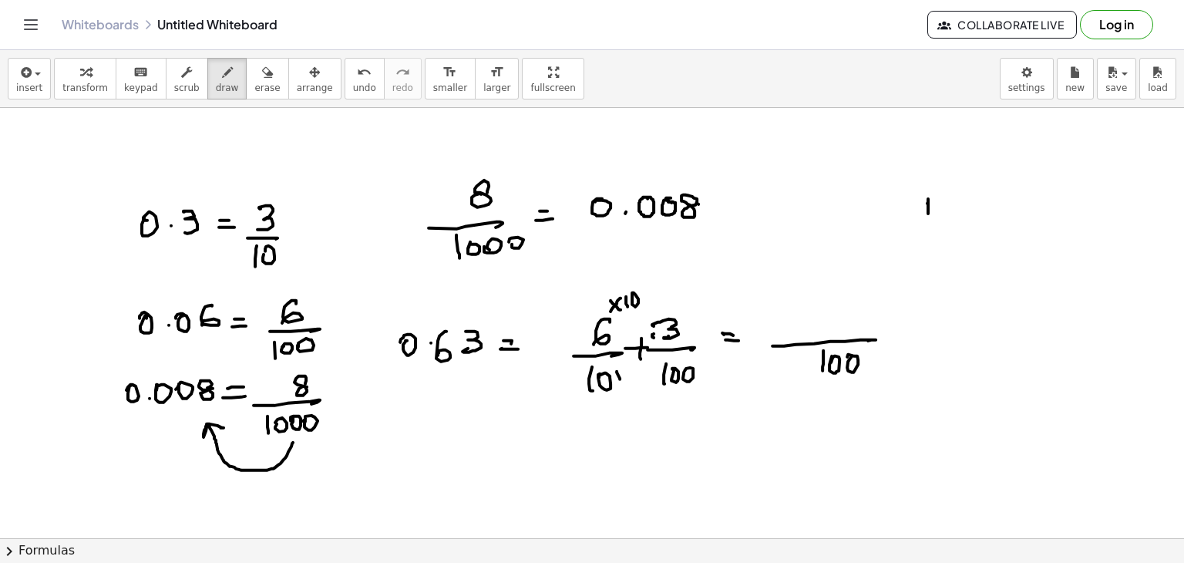
click at [620, 378] on div at bounding box center [592, 538] width 1184 height 861
drag, startPoint x: 620, startPoint y: 371, endPoint x: 613, endPoint y: 383, distance: 13.1
click at [613, 384] on div at bounding box center [592, 538] width 1184 height 861
drag, startPoint x: 625, startPoint y: 371, endPoint x: 627, endPoint y: 379, distance: 7.9
click at [627, 380] on div at bounding box center [592, 538] width 1184 height 861
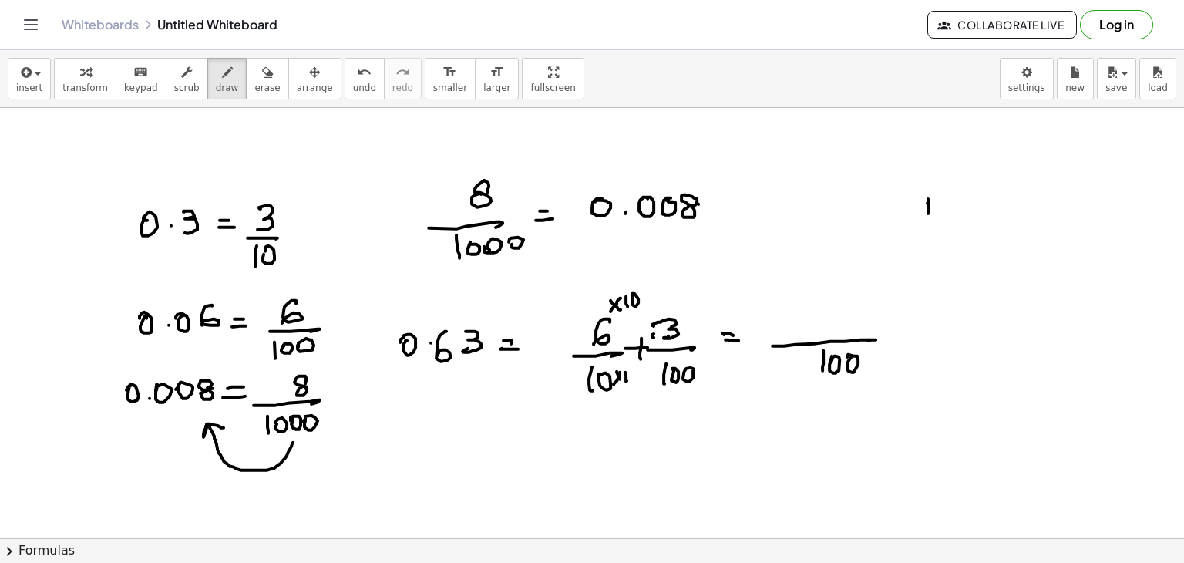
click at [630, 376] on div at bounding box center [592, 538] width 1184 height 861
drag, startPoint x: 795, startPoint y: 322, endPoint x: 826, endPoint y: 324, distance: 31.7
click at [797, 332] on div at bounding box center [592, 538] width 1184 height 861
click at [823, 324] on div at bounding box center [592, 538] width 1184 height 861
drag, startPoint x: 840, startPoint y: 324, endPoint x: 850, endPoint y: 324, distance: 10.0
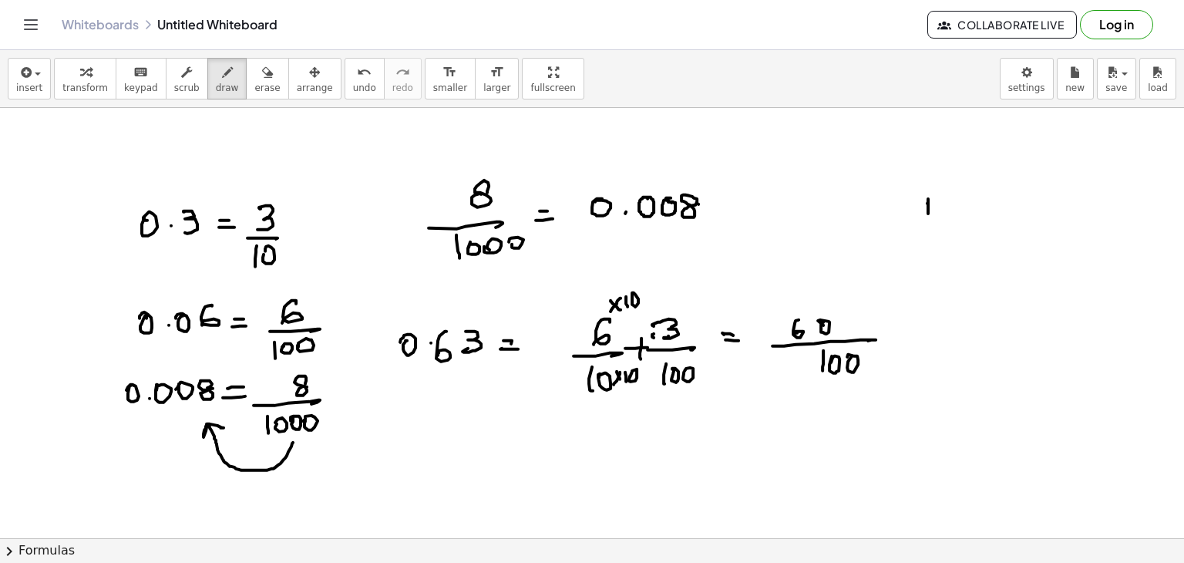
click at [851, 324] on div at bounding box center [592, 538] width 1184 height 861
click at [848, 334] on div at bounding box center [592, 538] width 1184 height 861
drag, startPoint x: 863, startPoint y: 318, endPoint x: 864, endPoint y: 331, distance: 13.1
click at [867, 331] on div at bounding box center [592, 538] width 1184 height 861
click at [765, 423] on div at bounding box center [592, 538] width 1184 height 861
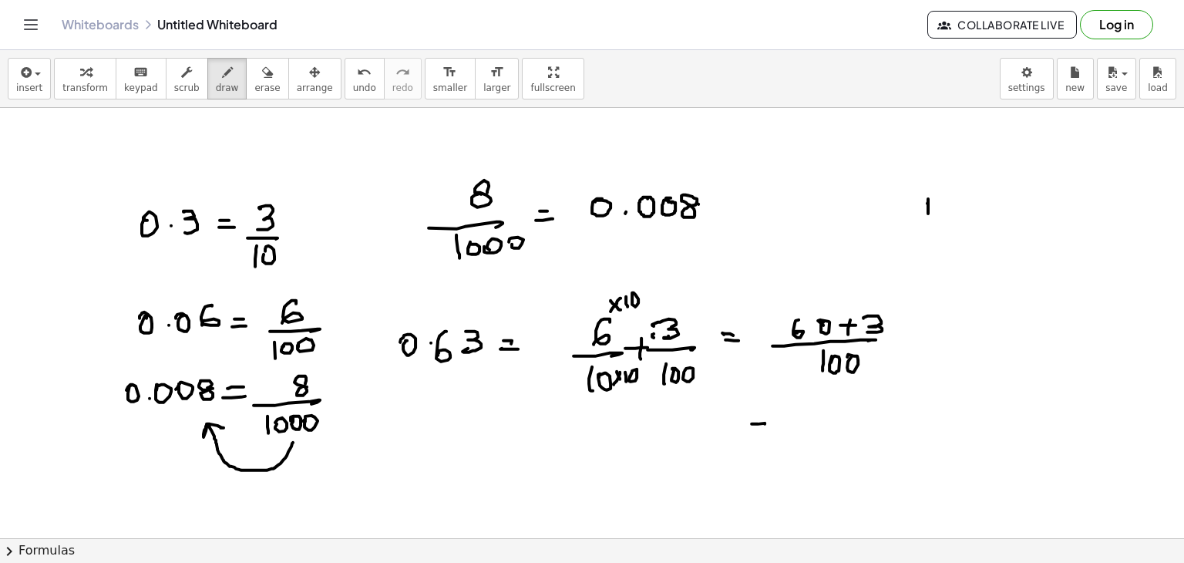
click at [771, 432] on div at bounding box center [592, 538] width 1184 height 861
drag, startPoint x: 805, startPoint y: 406, endPoint x: 808, endPoint y: 418, distance: 12.7
click at [798, 422] on div at bounding box center [592, 538] width 1184 height 861
drag, startPoint x: 817, startPoint y: 404, endPoint x: 817, endPoint y: 414, distance: 10.0
click at [818, 414] on div at bounding box center [592, 538] width 1184 height 861
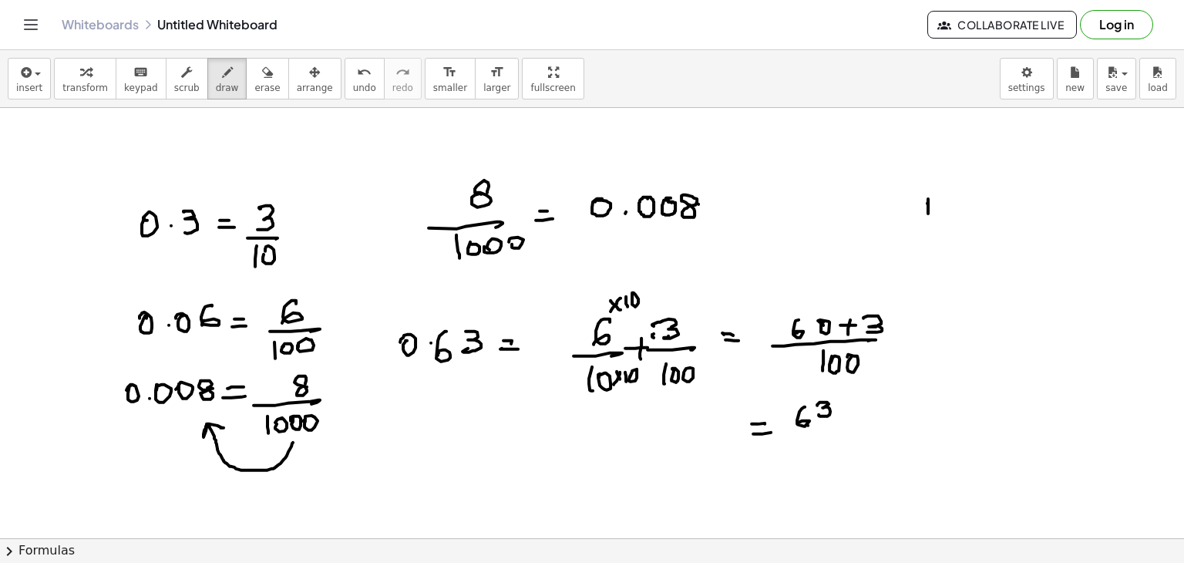
click at [852, 425] on div at bounding box center [592, 538] width 1184 height 861
click at [808, 456] on div at bounding box center [592, 538] width 1184 height 861
click at [820, 441] on div at bounding box center [592, 538] width 1184 height 861
click at [840, 443] on div at bounding box center [592, 538] width 1184 height 861
click at [246, 86] on button "erase" at bounding box center [267, 79] width 42 height 42
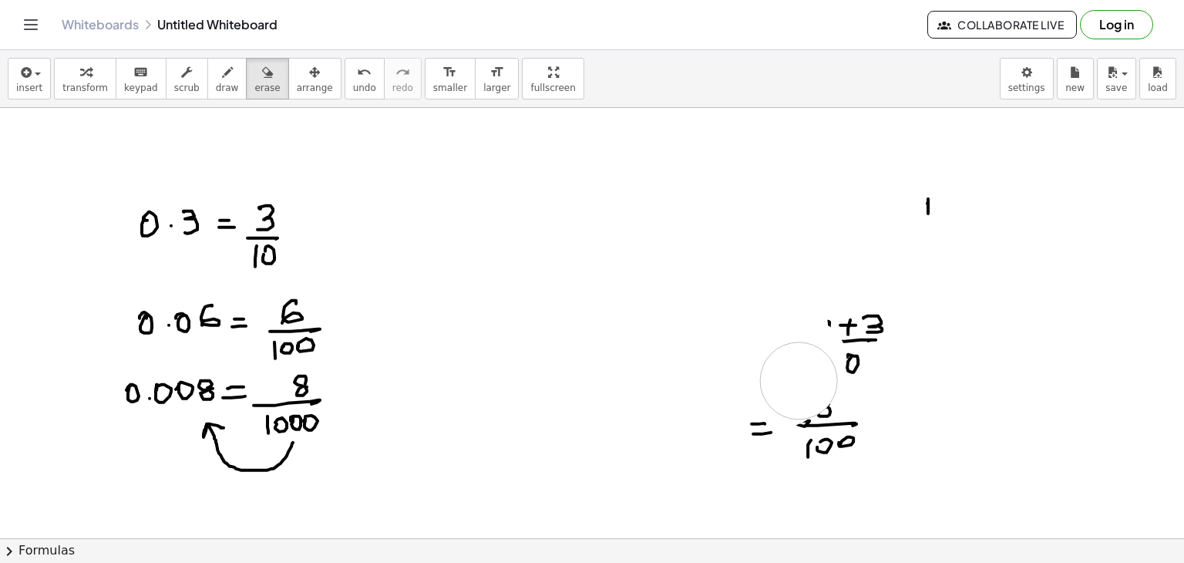
drag, startPoint x: 462, startPoint y: 228, endPoint x: 786, endPoint y: 386, distance: 360.2
click at [786, 386] on div at bounding box center [592, 538] width 1184 height 861
drag, startPoint x: 851, startPoint y: 346, endPoint x: 429, endPoint y: 343, distance: 422.4
click at [429, 343] on div at bounding box center [592, 538] width 1184 height 861
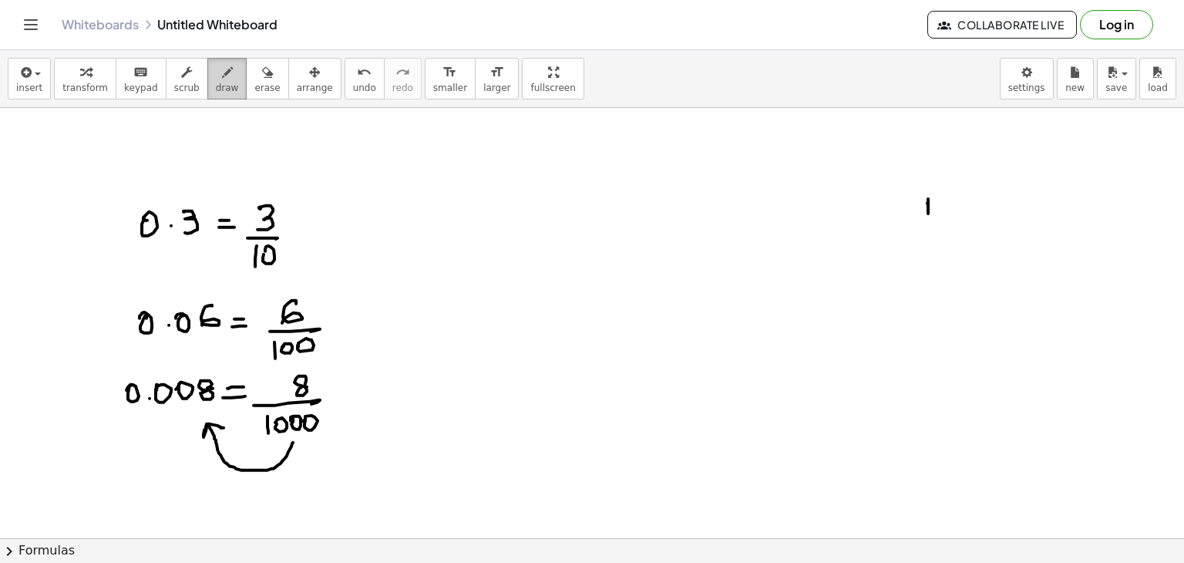
click at [216, 91] on span "draw" at bounding box center [227, 87] width 23 height 11
click at [407, 166] on div at bounding box center [592, 538] width 1184 height 861
click at [432, 176] on div at bounding box center [592, 538] width 1184 height 861
click at [418, 179] on div at bounding box center [592, 538] width 1184 height 861
click at [449, 172] on div at bounding box center [592, 538] width 1184 height 861
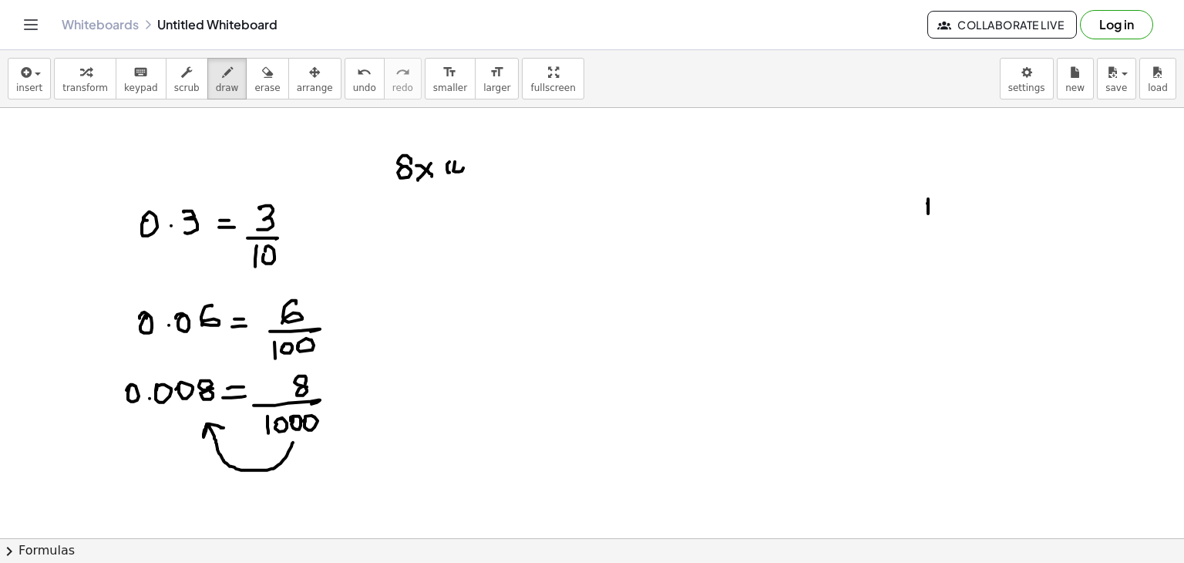
click at [456, 160] on div at bounding box center [592, 538] width 1184 height 861
click at [491, 160] on div at bounding box center [592, 538] width 1184 height 861
click at [493, 170] on div at bounding box center [592, 538] width 1184 height 861
click at [432, 207] on div at bounding box center [592, 538] width 1184 height 861
click at [454, 217] on div at bounding box center [592, 538] width 1184 height 861
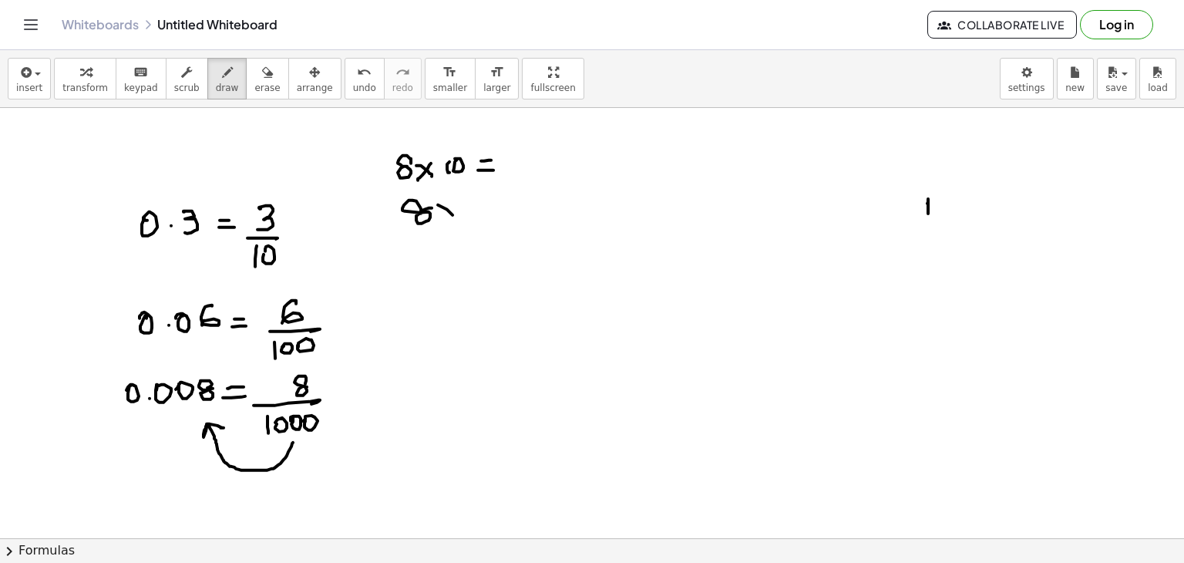
click at [439, 225] on div at bounding box center [592, 538] width 1184 height 861
click at [462, 217] on div at bounding box center [592, 538] width 1184 height 861
click at [472, 204] on div at bounding box center [592, 538] width 1184 height 861
click at [482, 207] on div at bounding box center [592, 538] width 1184 height 861
click at [550, 201] on div at bounding box center [592, 538] width 1184 height 861
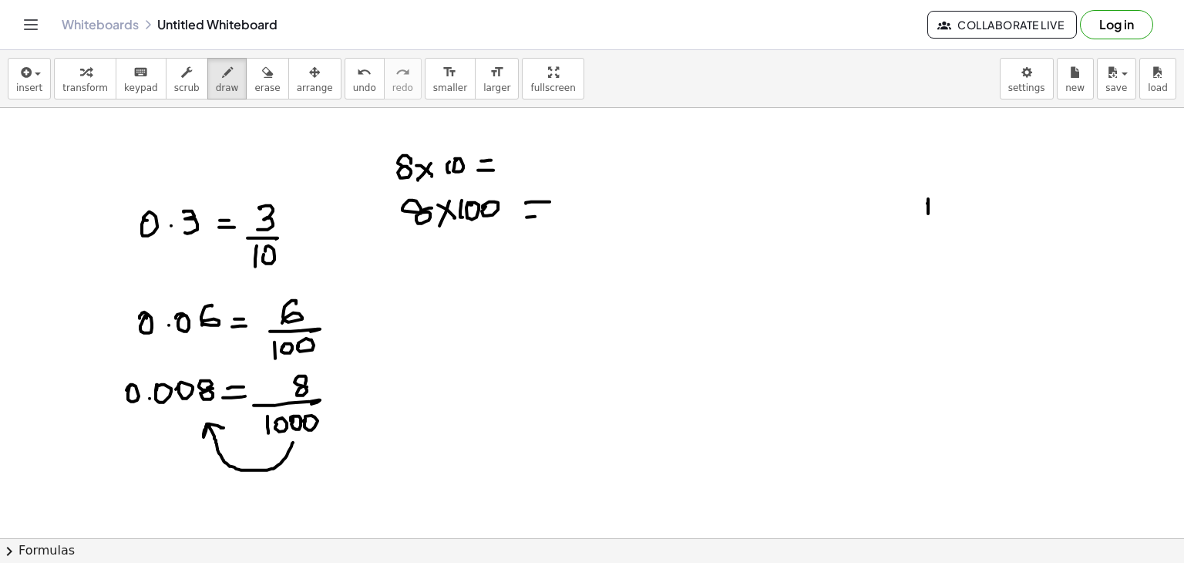
click at [553, 213] on div at bounding box center [592, 538] width 1184 height 861
click at [424, 265] on div at bounding box center [592, 538] width 1184 height 861
click at [452, 270] on div at bounding box center [592, 538] width 1184 height 861
click at [436, 279] on div at bounding box center [592, 538] width 1184 height 861
click at [469, 273] on div at bounding box center [592, 538] width 1184 height 861
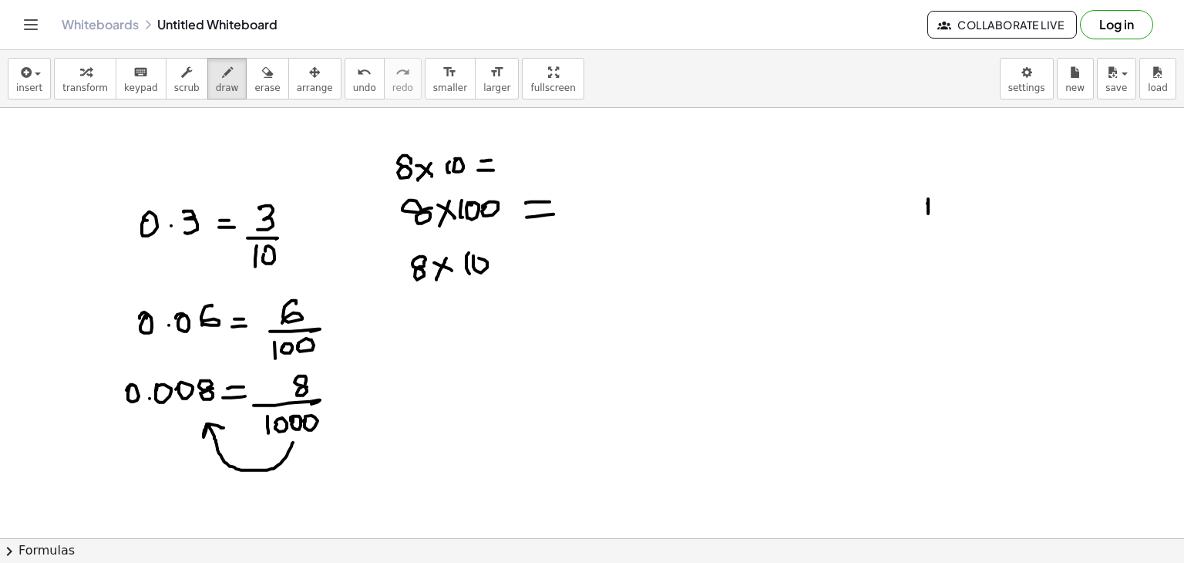
click at [476, 260] on div at bounding box center [592, 538] width 1184 height 861
click at [496, 259] on div at bounding box center [592, 538] width 1184 height 861
click at [507, 257] on div at bounding box center [592, 538] width 1184 height 861
click at [565, 256] on div at bounding box center [592, 538] width 1184 height 861
click at [576, 263] on div at bounding box center [592, 538] width 1184 height 861
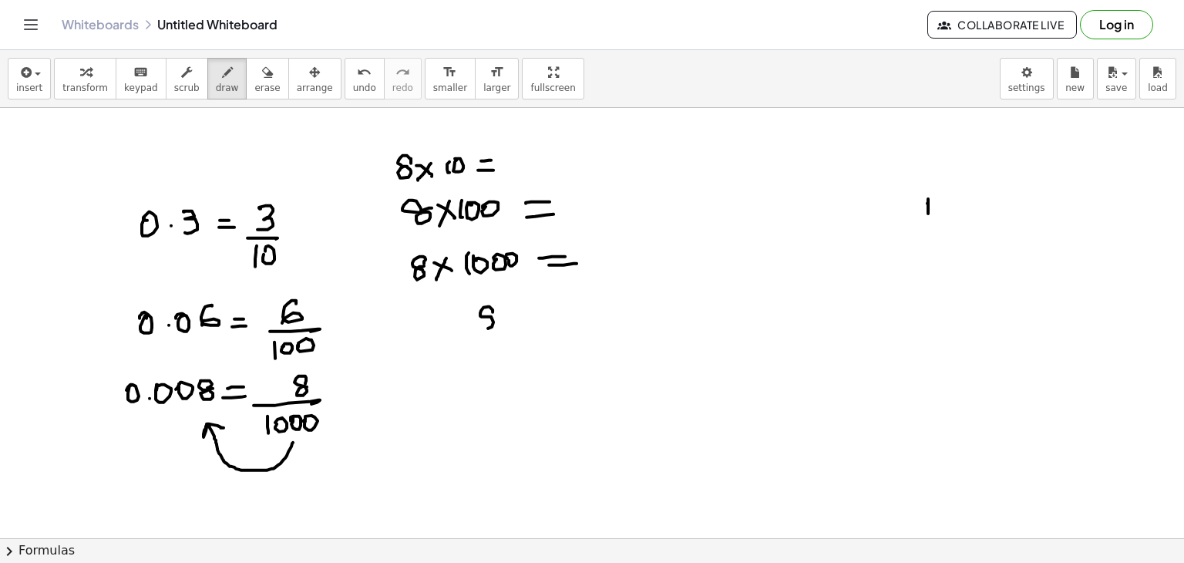
click at [497, 316] on div at bounding box center [592, 538] width 1184 height 861
click at [504, 350] on div at bounding box center [592, 538] width 1184 height 861
click at [481, 379] on div at bounding box center [592, 538] width 1184 height 861
click at [488, 365] on div at bounding box center [592, 538] width 1184 height 861
click at [546, 331] on div at bounding box center [592, 538] width 1184 height 861
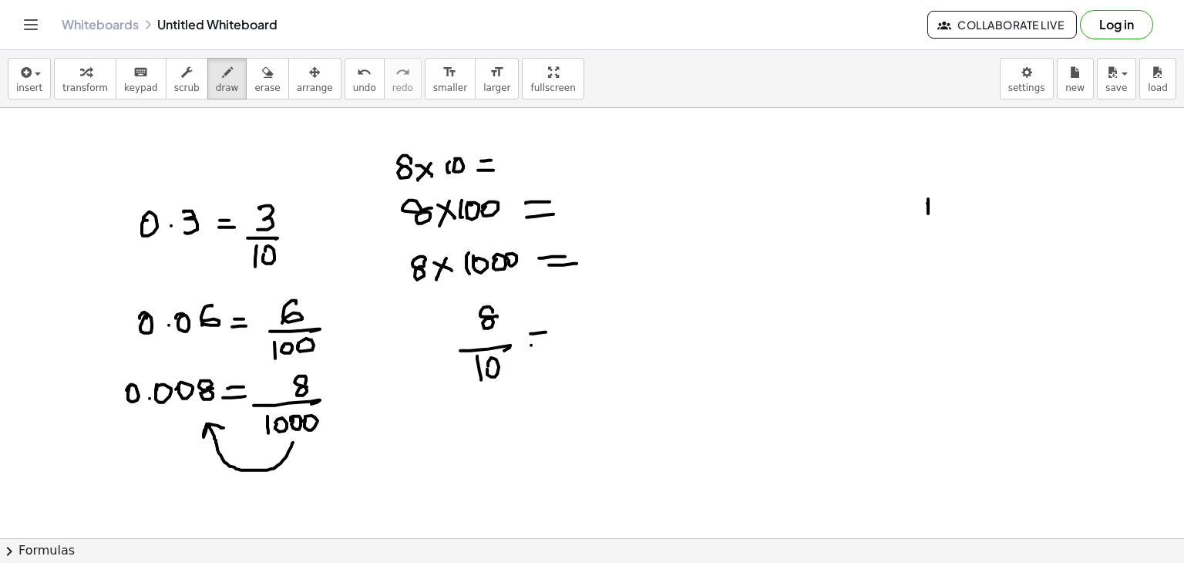
click at [555, 341] on div at bounding box center [592, 538] width 1184 height 861
click at [475, 420] on div at bounding box center [592, 538] width 1184 height 861
click at [502, 432] on div at bounding box center [592, 538] width 1184 height 861
click at [460, 472] on div at bounding box center [592, 538] width 1184 height 861
click at [469, 458] on div at bounding box center [592, 538] width 1184 height 861
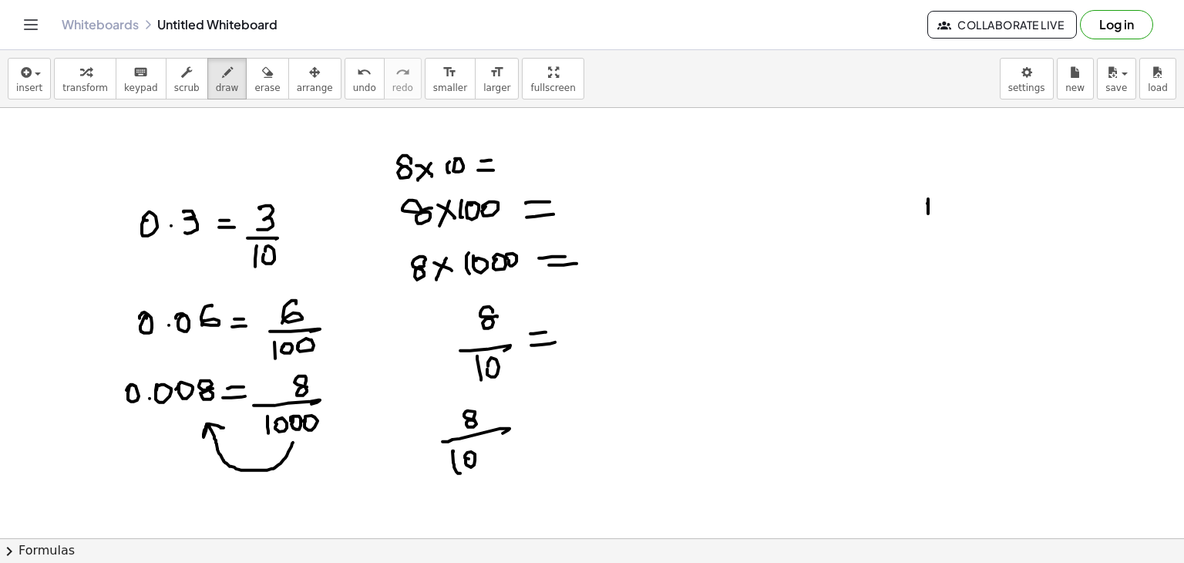
click at [480, 459] on div at bounding box center [592, 538] width 1184 height 861
click at [546, 415] on div at bounding box center [592, 538] width 1184 height 861
click at [553, 422] on div at bounding box center [592, 538] width 1184 height 861
click at [721, 405] on div at bounding box center [592, 538] width 1184 height 861
click at [745, 414] on div at bounding box center [592, 538] width 1184 height 861
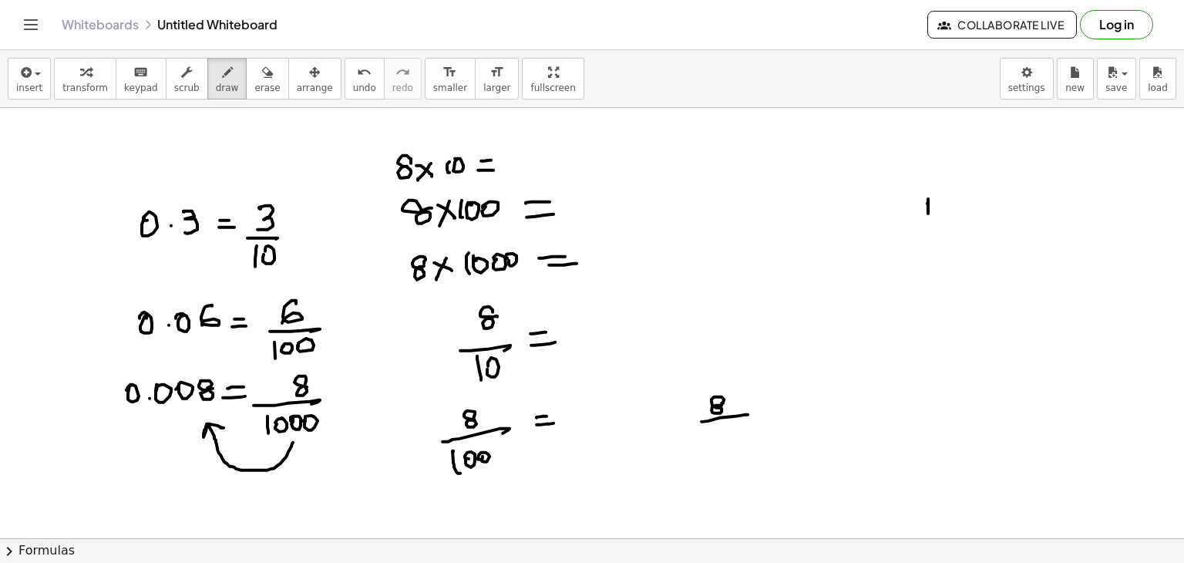
click at [712, 446] on div at bounding box center [592, 538] width 1184 height 861
click at [721, 436] on div at bounding box center [592, 538] width 1184 height 861
click at [736, 435] on div at bounding box center [592, 538] width 1184 height 861
click at [748, 432] on div at bounding box center [592, 538] width 1184 height 861
click at [786, 399] on div at bounding box center [592, 538] width 1184 height 861
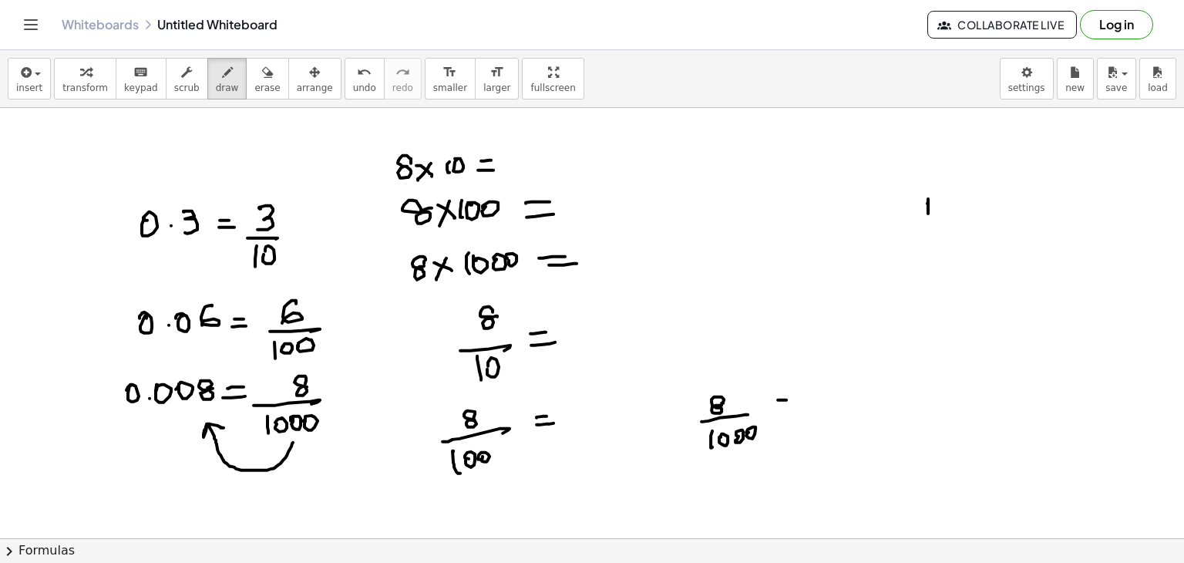
click
drag, startPoint x: 242, startPoint y: 87, endPoint x: 116, endPoint y: 207, distance: 174.4
click at [116, 207] on div "insert select one: Math Expression Function Text Youtube Video Graphing Geometr…" at bounding box center [592, 306] width 1184 height 513
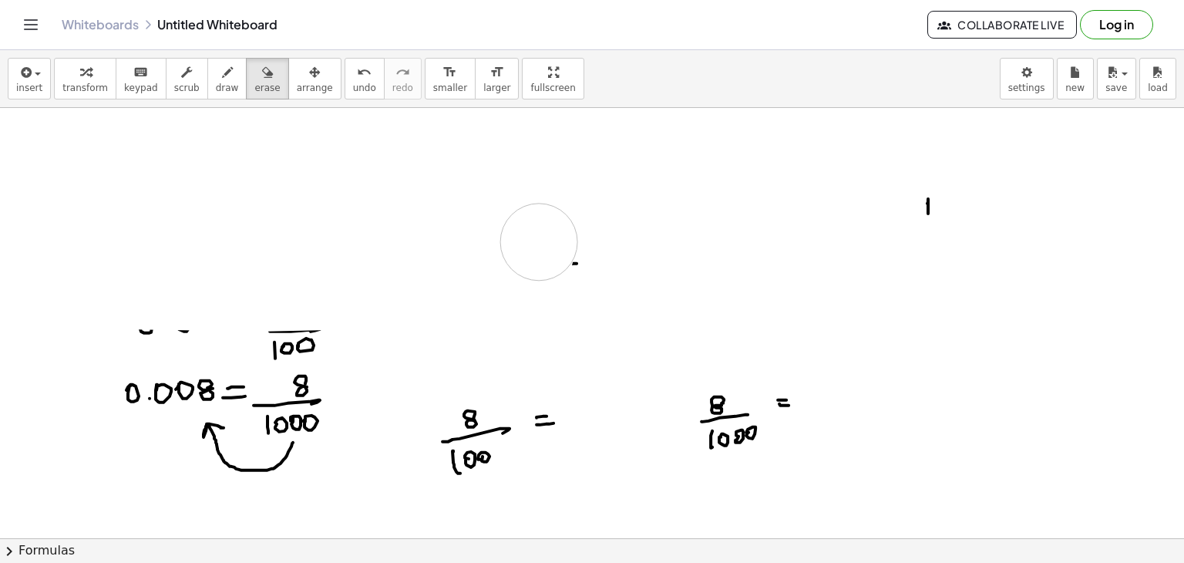
drag, startPoint x: 116, startPoint y: 207, endPoint x: 539, endPoint y: 241, distance: 424.5
click at [539, 241] on div at bounding box center [592, 538] width 1184 height 861
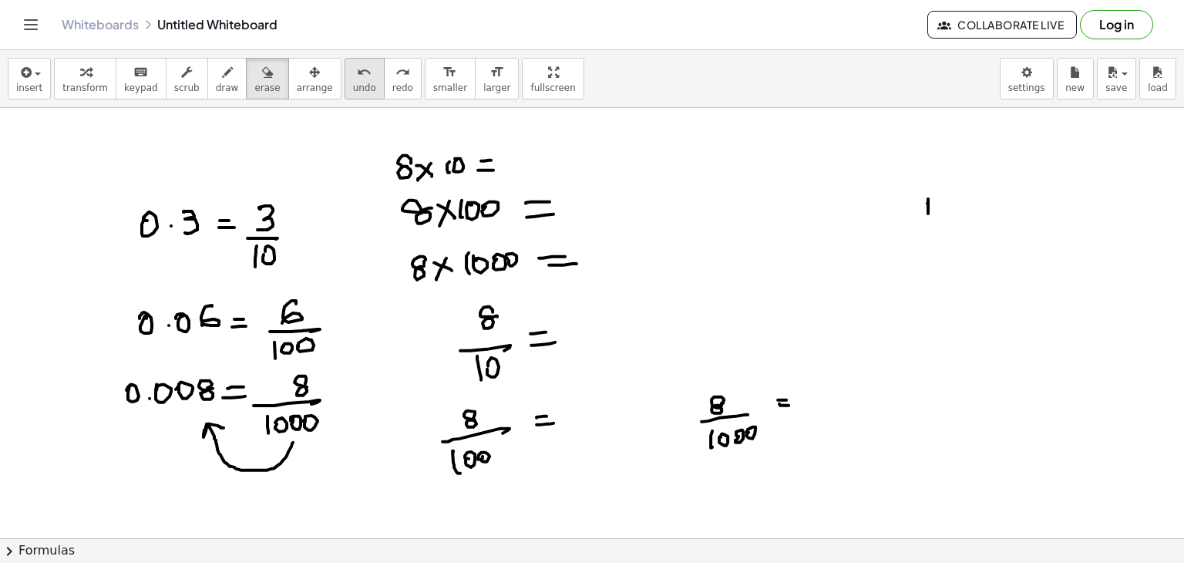
click at [353, 86] on span "undo" at bounding box center [364, 87] width 23 height 11
click at [174, 201] on div at bounding box center [592, 538] width 1184 height 861
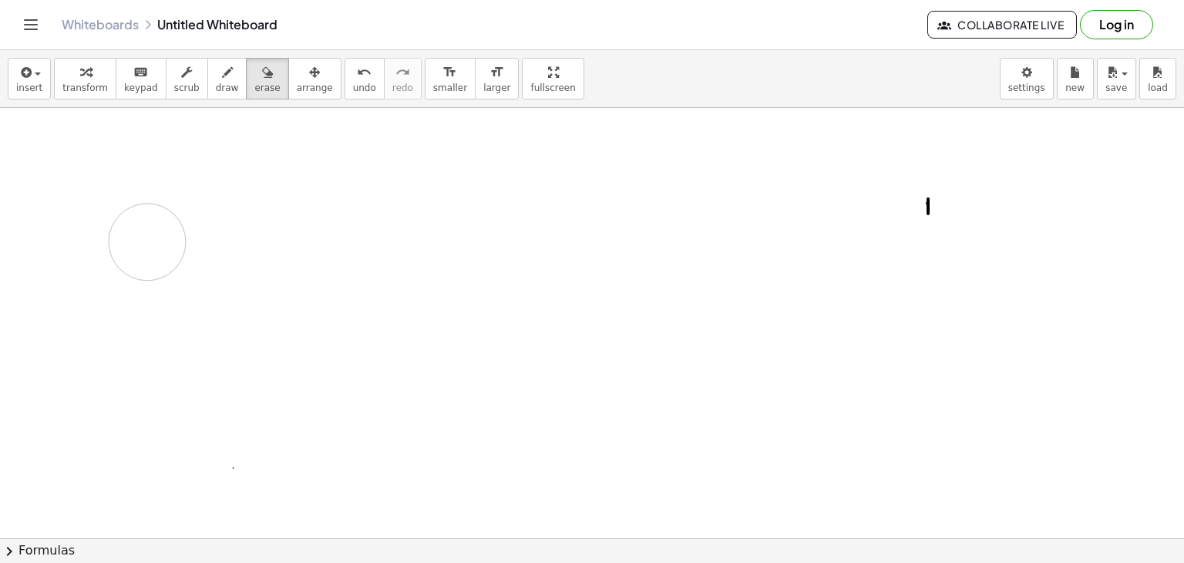
drag, startPoint x: 166, startPoint y: 251, endPoint x: 132, endPoint y: 214, distance: 50.7
click at [132, 214] on div at bounding box center [592, 538] width 1184 height 861
click at [222, 75] on icon "button" at bounding box center [227, 72] width 11 height 18
drag, startPoint x: 113, startPoint y: 150, endPoint x: 136, endPoint y: 161, distance: 25.5
click at [128, 152] on div at bounding box center [592, 538] width 1184 height 861
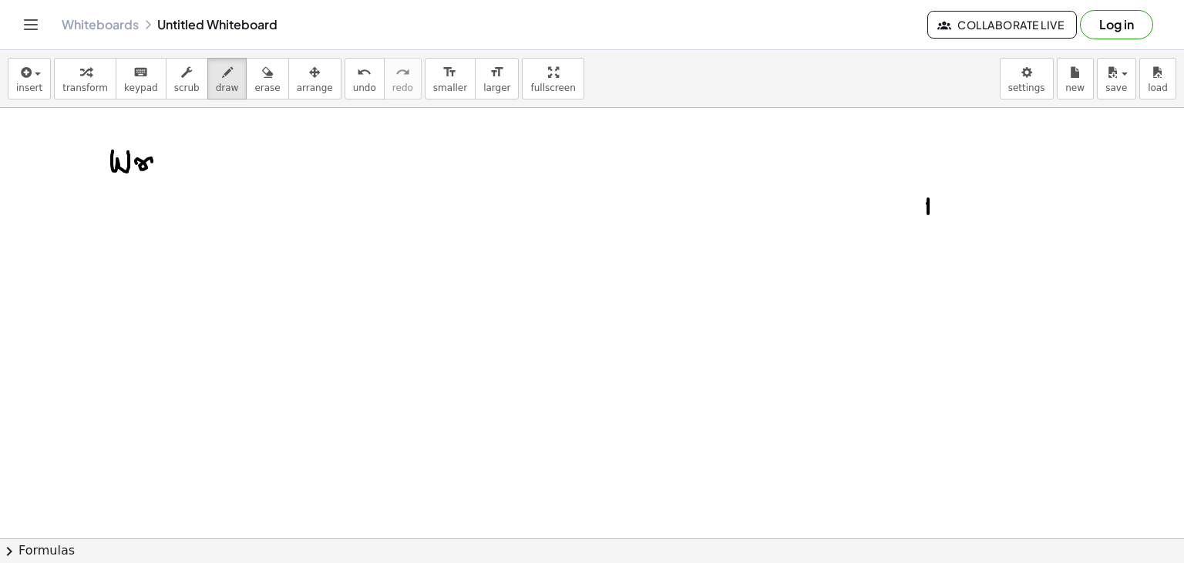
drag, startPoint x: 136, startPoint y: 161, endPoint x: 158, endPoint y: 151, distance: 24.5
click at [154, 168] on div at bounding box center [592, 538] width 1184 height 861
click at [160, 151] on div at bounding box center [592, 538] width 1184 height 861
drag, startPoint x: 165, startPoint y: 143, endPoint x: 163, endPoint y: 167, distance: 24.0
click at [166, 170] on div at bounding box center [592, 538] width 1184 height 861
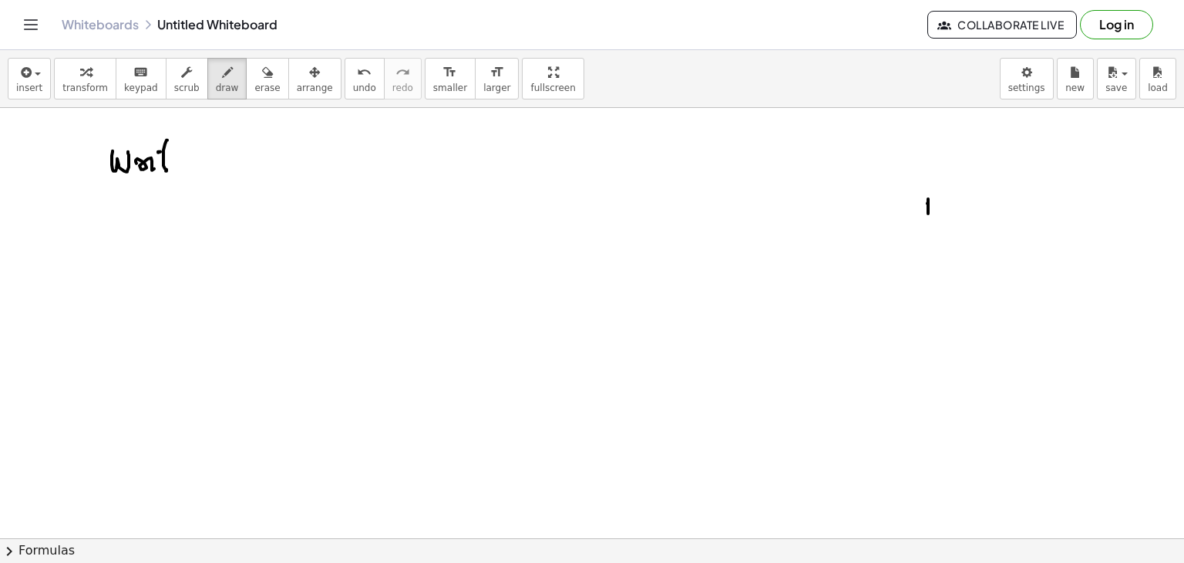
click at [169, 162] on div at bounding box center [592, 538] width 1184 height 861
click at [183, 168] on div at bounding box center [592, 538] width 1184 height 861
drag, startPoint x: 179, startPoint y: 167, endPoint x: 197, endPoint y: 167, distance: 17.7
click at [195, 167] on div at bounding box center [592, 538] width 1184 height 861
drag, startPoint x: 213, startPoint y: 170, endPoint x: 216, endPoint y: 151, distance: 18.8
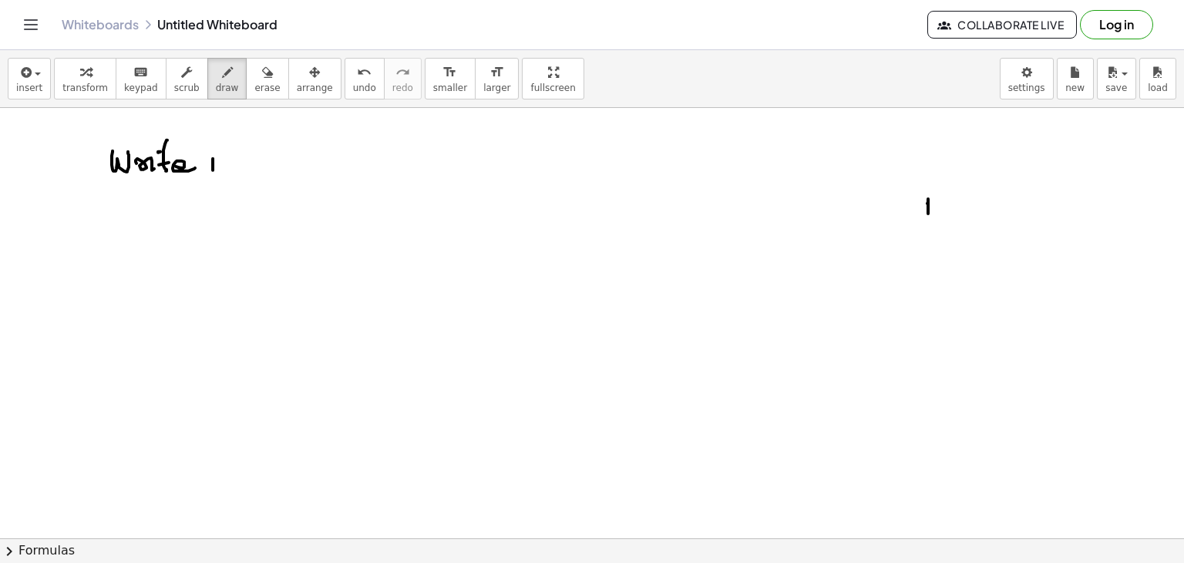
click at [213, 169] on div at bounding box center [592, 538] width 1184 height 861
drag, startPoint x: 216, startPoint y: 151, endPoint x: 222, endPoint y: 172, distance: 21.7
click at [216, 153] on div at bounding box center [592, 538] width 1184 height 861
drag, startPoint x: 222, startPoint y: 172, endPoint x: 231, endPoint y: 170, distance: 9.4
click at [231, 170] on div at bounding box center [592, 538] width 1184 height 861
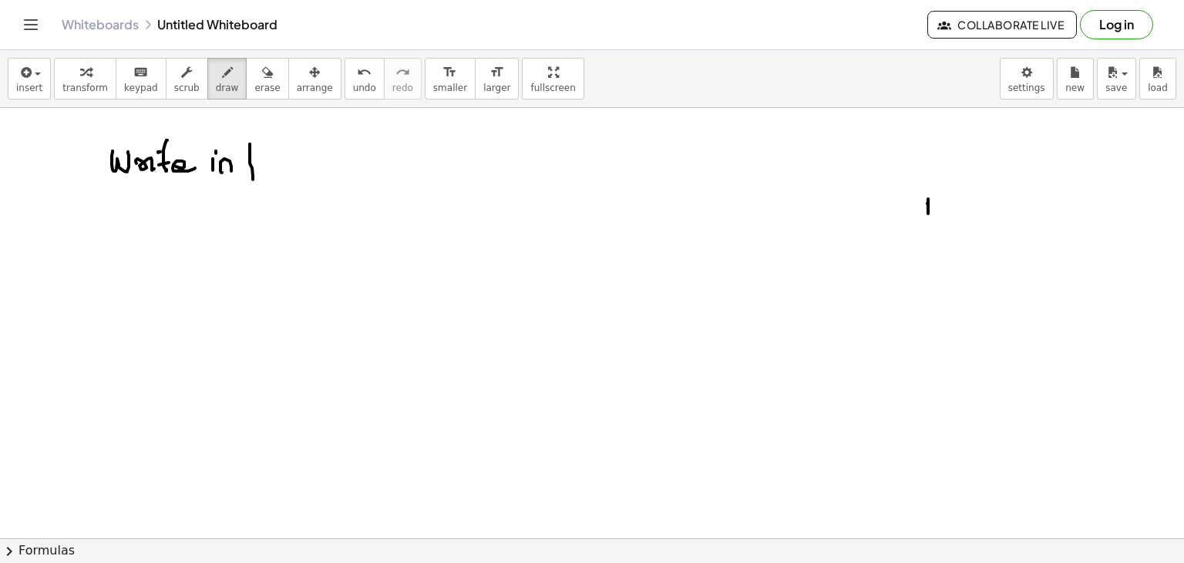
drag, startPoint x: 250, startPoint y: 143, endPoint x: 254, endPoint y: 176, distance: 33.4
click at [253, 178] on div at bounding box center [592, 538] width 1184 height 861
drag, startPoint x: 270, startPoint y: 163, endPoint x: 289, endPoint y: 153, distance: 22.1
click at [277, 170] on div at bounding box center [592, 538] width 1184 height 861
drag, startPoint x: 289, startPoint y: 153, endPoint x: 302, endPoint y: 167, distance: 19.6
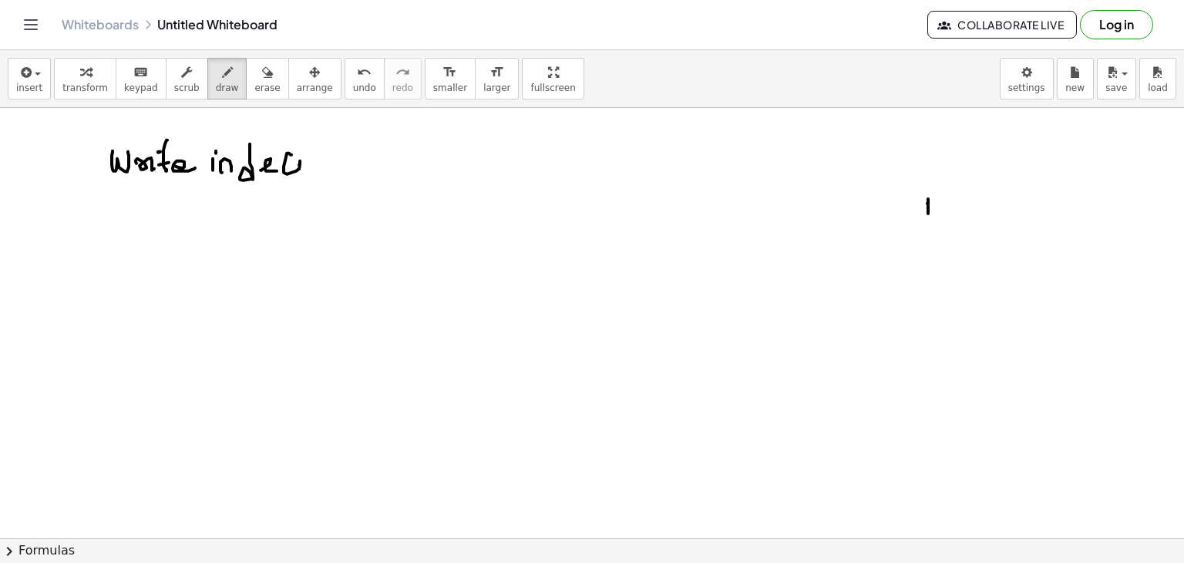
click at [302, 170] on div at bounding box center [592, 538] width 1184 height 861
click at [305, 157] on div at bounding box center [592, 538] width 1184 height 861
drag, startPoint x: 313, startPoint y: 163, endPoint x: 338, endPoint y: 164, distance: 24.7
click at [331, 168] on div at bounding box center [592, 538] width 1184 height 861
drag, startPoint x: 341, startPoint y: 161, endPoint x: 363, endPoint y: 148, distance: 25.2
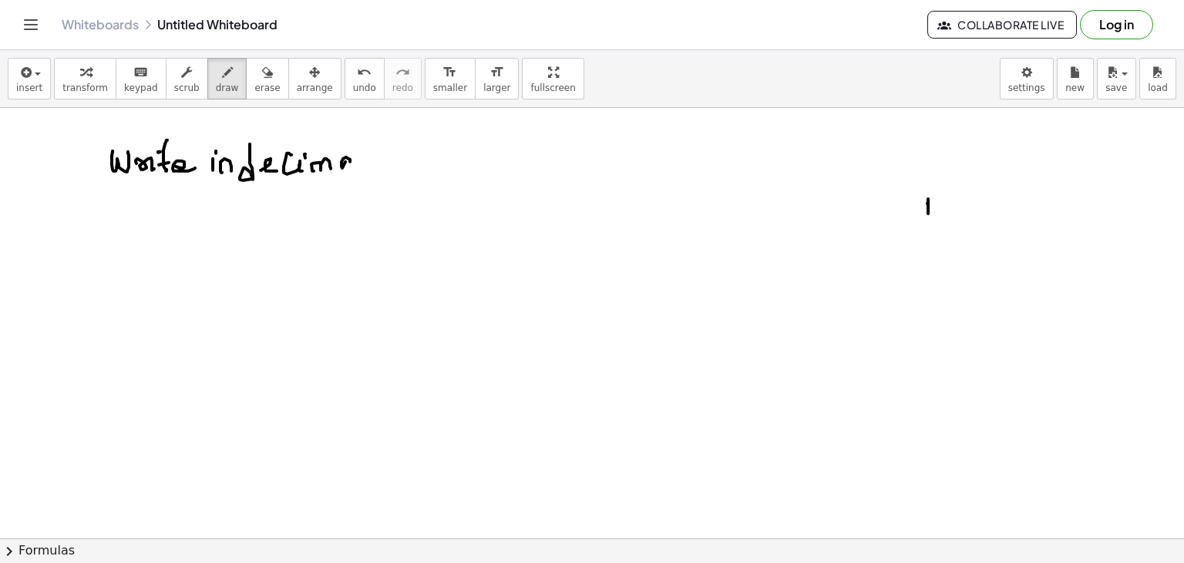
click at [363, 148] on div at bounding box center [592, 538] width 1184 height 861
click at [365, 172] on div at bounding box center [592, 538] width 1184 height 861
drag, startPoint x: 398, startPoint y: 139, endPoint x: 392, endPoint y: 187, distance: 48.3
drag, startPoint x: 392, startPoint y: 187, endPoint x: 388, endPoint y: 168, distance: 19.6
click at [385, 168] on div at bounding box center [592, 538] width 1184 height 861
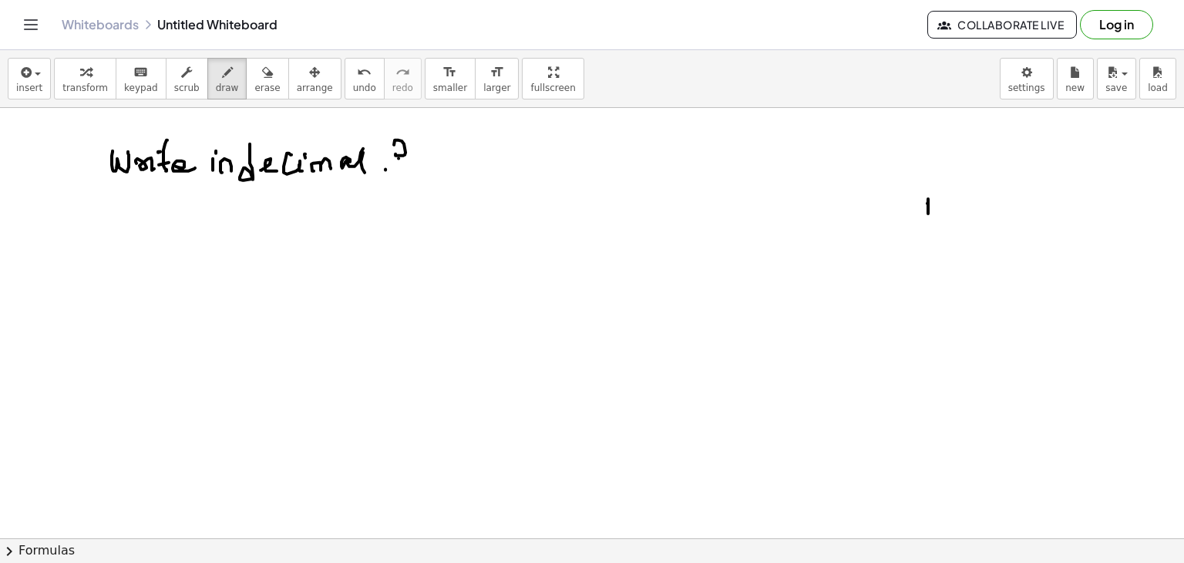
drag, startPoint x: 398, startPoint y: 157, endPoint x: 404, endPoint y: 141, distance: 17.1
click at [404, 141] on div at bounding box center [592, 538] width 1184 height 861
drag, startPoint x: 401, startPoint y: 155, endPoint x: 402, endPoint y: 178, distance: 23.1
click at [402, 183] on div at bounding box center [592, 538] width 1184 height 861
click at [405, 162] on div at bounding box center [592, 538] width 1184 height 861
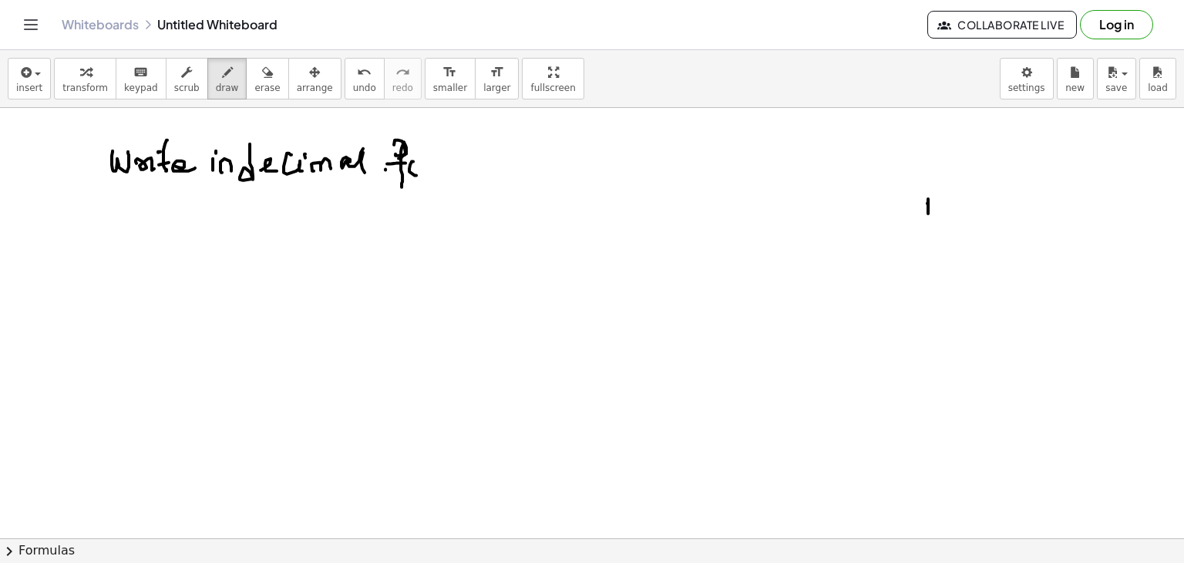
drag, startPoint x: 409, startPoint y: 170, endPoint x: 422, endPoint y: 163, distance: 15.2
click at [412, 163] on div at bounding box center [592, 538] width 1184 height 861
drag, startPoint x: 422, startPoint y: 163, endPoint x: 466, endPoint y: 158, distance: 44.2
click at [459, 170] on div at bounding box center [592, 538] width 1184 height 861
click at [469, 159] on div at bounding box center [592, 538] width 1184 height 861
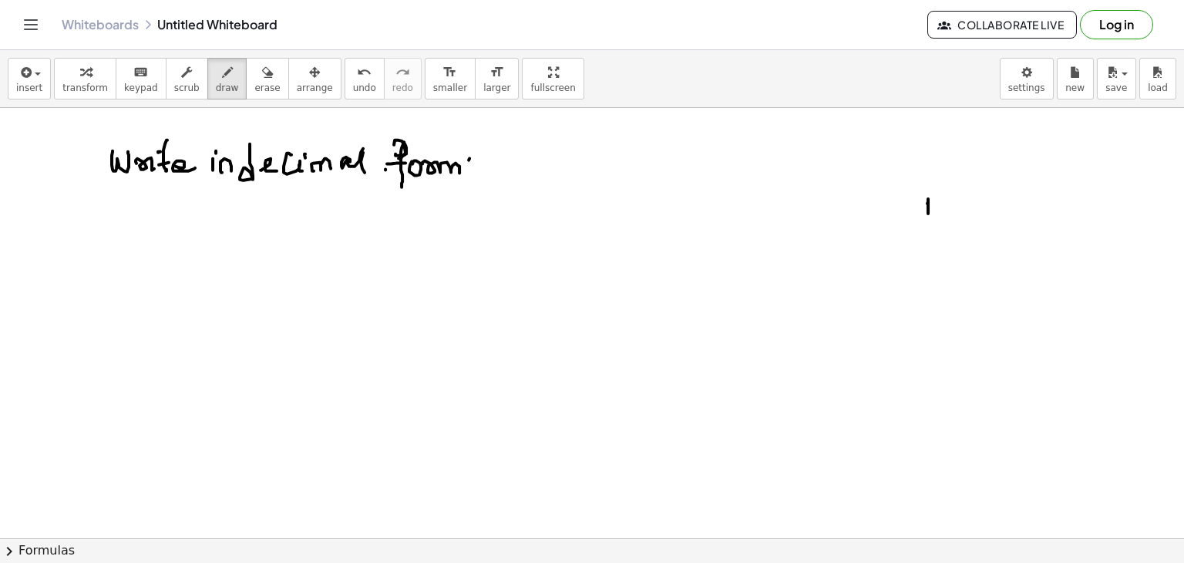
click at [468, 170] on div at bounding box center [592, 538] width 1184 height 861
drag, startPoint x: 141, startPoint y: 223, endPoint x: 143, endPoint y: 237, distance: 14.8
click at [143, 237] on div at bounding box center [592, 538] width 1184 height 861
drag, startPoint x: 153, startPoint y: 227, endPoint x: 138, endPoint y: 260, distance: 36.5
click at [138, 260] on div at bounding box center [592, 538] width 1184 height 861
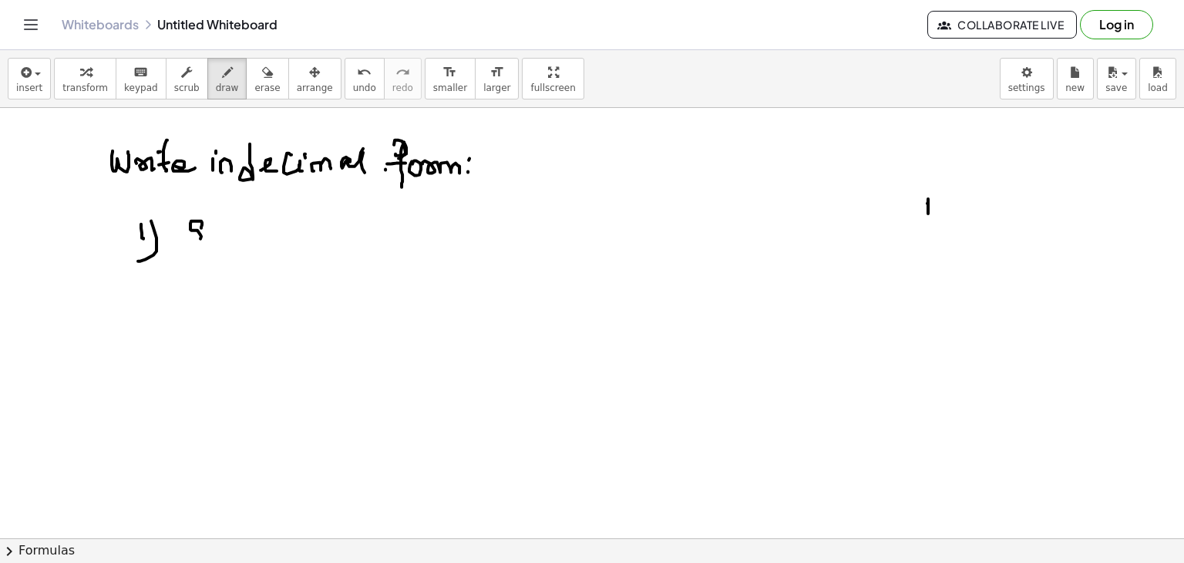
click at [200, 228] on div at bounding box center [592, 538] width 1184 height 861
drag, startPoint x: 212, startPoint y: 219, endPoint x: 201, endPoint y: 257, distance: 39.3
click at [200, 258] on div at bounding box center [592, 538] width 1184 height 861
click at [213, 258] on div at bounding box center [592, 538] width 1184 height 861
drag, startPoint x: 216, startPoint y: 250, endPoint x: 228, endPoint y: 247, distance: 12.7
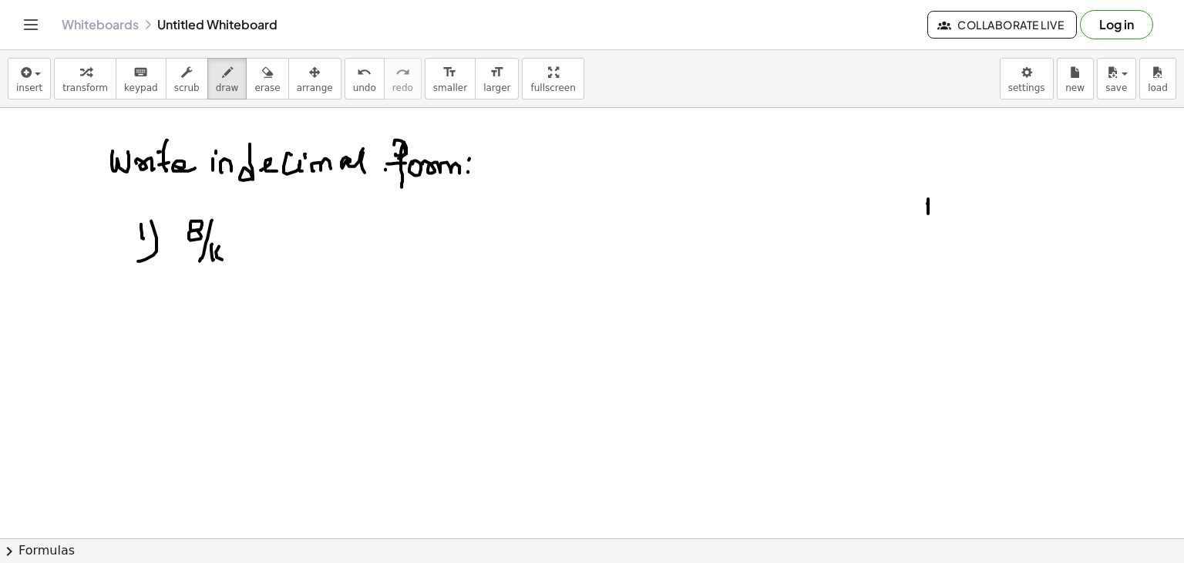
click at [219, 248] on div at bounding box center [592, 538] width 1184 height 861
drag, startPoint x: 245, startPoint y: 257, endPoint x: 237, endPoint y: 244, distance: 15.2
click at [237, 244] on div at bounding box center [592, 538] width 1184 height 861
click at [143, 328] on div at bounding box center [592, 538] width 1184 height 861
click at [134, 344] on div at bounding box center [592, 538] width 1184 height 861
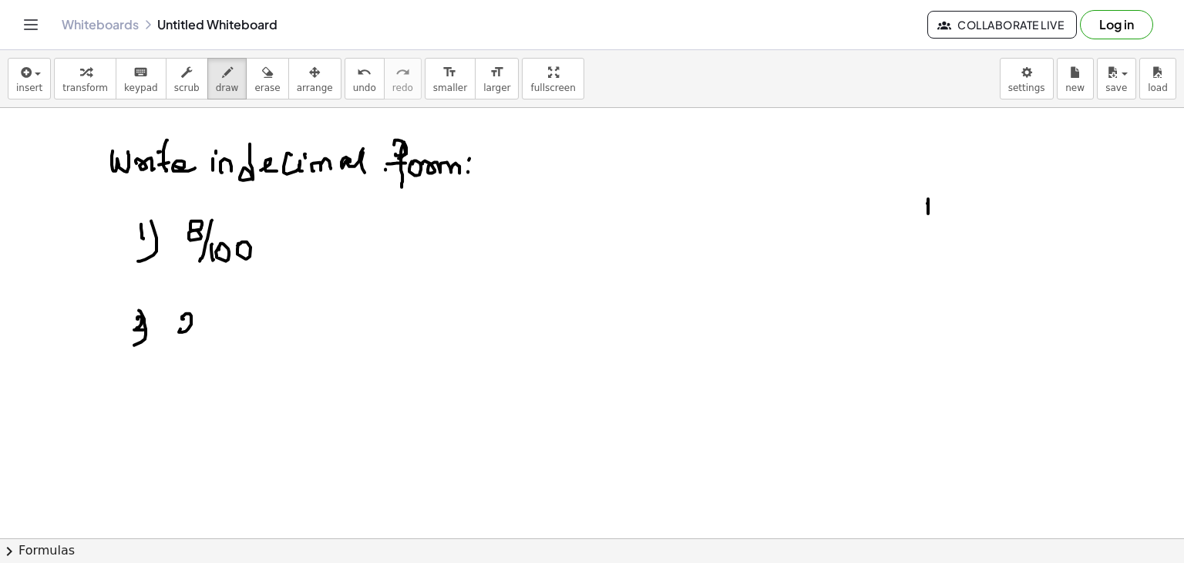
drag, startPoint x: 182, startPoint y: 316, endPoint x: 197, endPoint y: 319, distance: 15.7
click at [191, 332] on div at bounding box center [592, 538] width 1184 height 861
drag, startPoint x: 197, startPoint y: 319, endPoint x: 207, endPoint y: 321, distance: 10.3
click at [197, 321] on div at bounding box center [592, 538] width 1184 height 861
drag, startPoint x: 229, startPoint y: 321, endPoint x: 240, endPoint y: 321, distance: 11.6
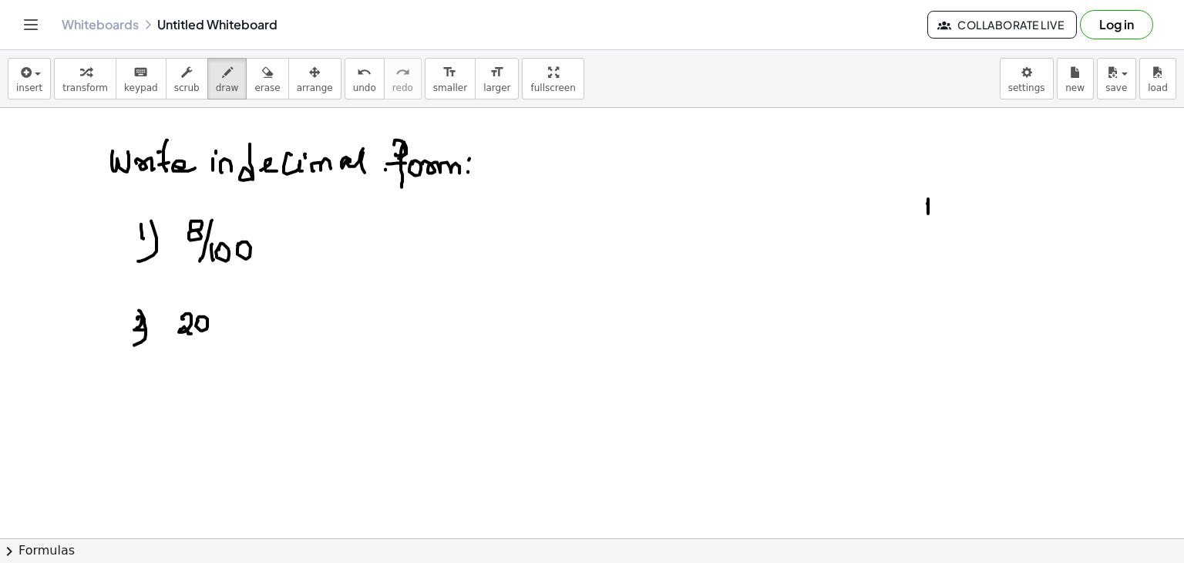
click at [244, 321] on div at bounding box center [592, 538] width 1184 height 861
click at [237, 329] on div at bounding box center [592, 538] width 1184 height 861
drag, startPoint x: 303, startPoint y: 297, endPoint x: 274, endPoint y: 324, distance: 39.8
click at [302, 315] on div at bounding box center [592, 538] width 1184 height 861
drag, startPoint x: 271, startPoint y: 324, endPoint x: 293, endPoint y: 333, distance: 23.2
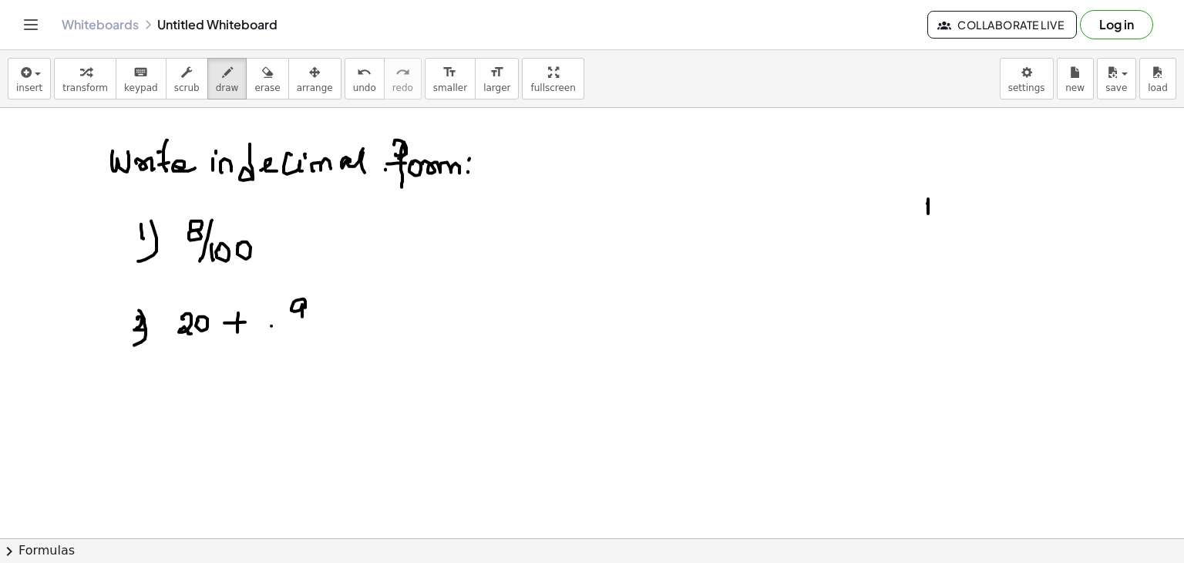
click at [315, 324] on div at bounding box center [592, 538] width 1184 height 861
drag, startPoint x: 293, startPoint y: 333, endPoint x: 299, endPoint y: 343, distance: 11.8
click at [293, 350] on div at bounding box center [592, 538] width 1184 height 861
click at [299, 338] on div at bounding box center [592, 538] width 1184 height 861
click at [358, 316] on div at bounding box center [592, 538] width 1184 height 861
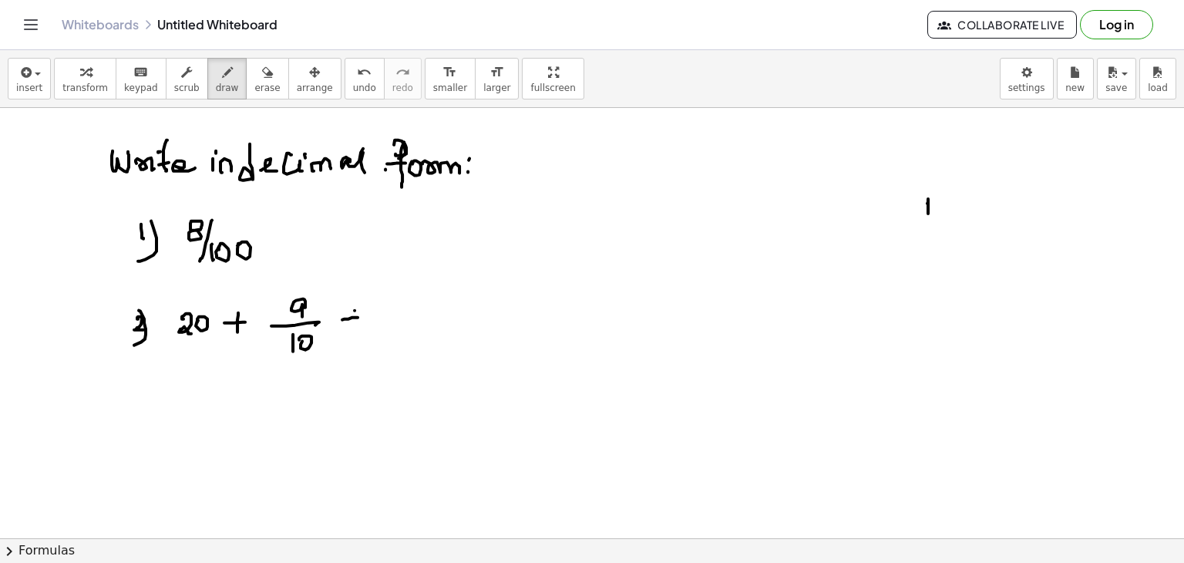
click at [353, 323] on div at bounding box center [592, 538] width 1184 height 861
click at [425, 308] on div at bounding box center [592, 538] width 1184 height 861
click at [417, 314] on div at bounding box center [592, 538] width 1184 height 861
click at [438, 318] on div at bounding box center [592, 538] width 1184 height 861
click at [388, 346] on div at bounding box center [592, 538] width 1184 height 861
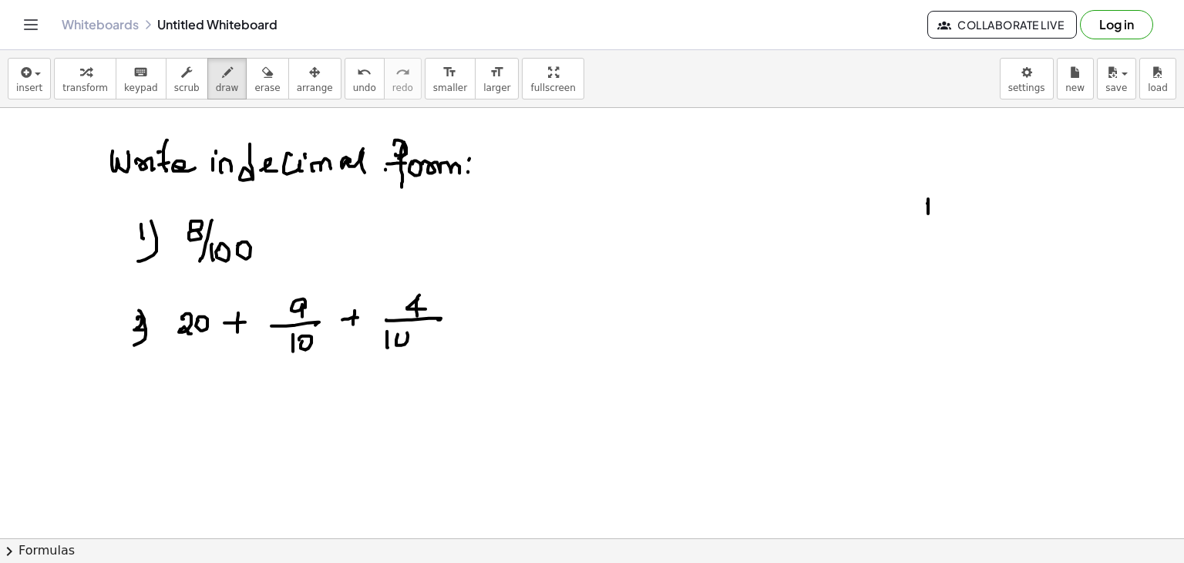
click at [398, 335] on div at bounding box center [592, 538] width 1184 height 861
click at [415, 338] on div at bounding box center [592, 538] width 1184 height 861
click at [138, 414] on div at bounding box center [592, 538] width 1184 height 861
click at [150, 426] on div at bounding box center [592, 538] width 1184 height 861
click at [232, 402] on div at bounding box center [592, 538] width 1184 height 861
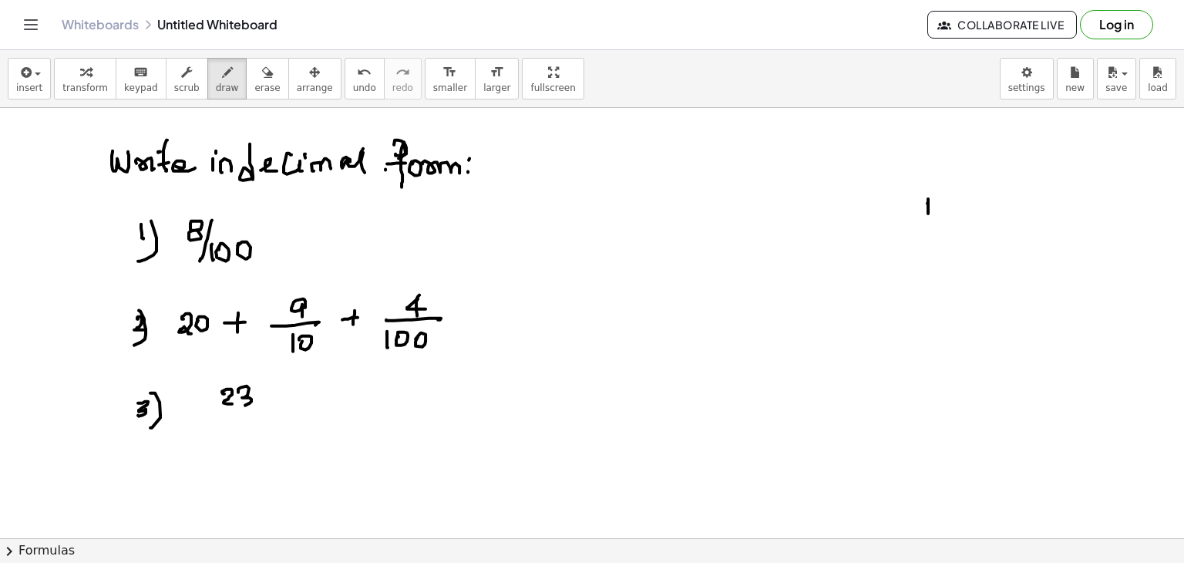
click at [240, 404] on div at bounding box center [592, 538] width 1184 height 861
click at [286, 395] on div at bounding box center [592, 538] width 1184 height 861
click at [281, 405] on div at bounding box center [592, 538] width 1184 height 861
click at [339, 392] on div at bounding box center [592, 538] width 1184 height 861
click at [336, 401] on div at bounding box center [592, 538] width 1184 height 861
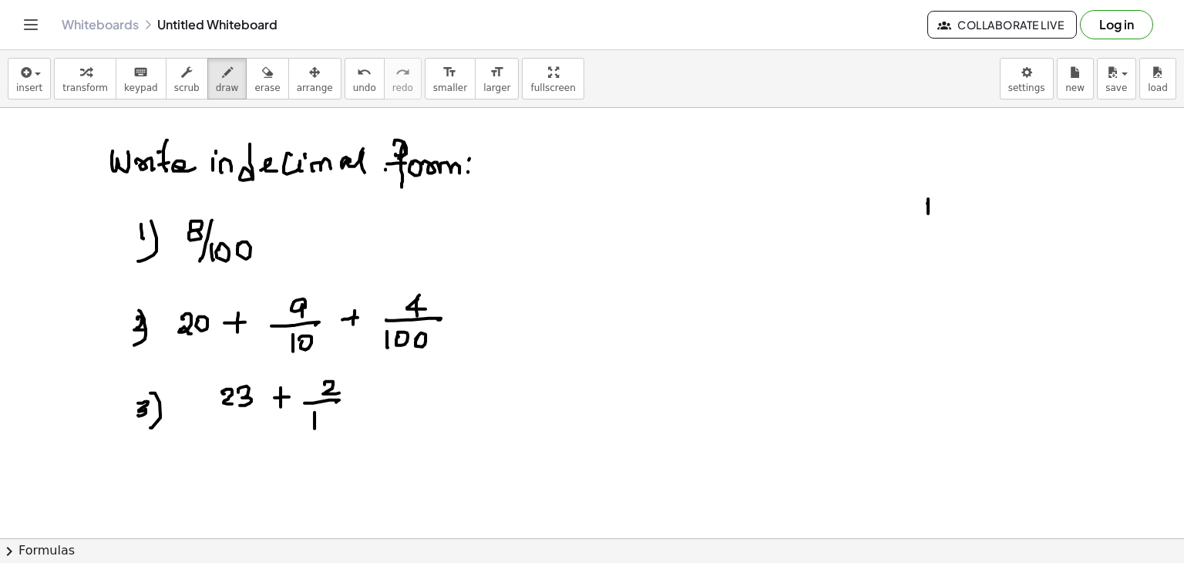
click at [316, 427] on div at bounding box center [592, 538] width 1184 height 861
click at [321, 414] on div at bounding box center [592, 538] width 1184 height 861
click at [368, 394] on div at bounding box center [592, 538] width 1184 height 861
click at [365, 402] on div at bounding box center [592, 538] width 1184 height 861
click at [420, 381] on div at bounding box center [592, 538] width 1184 height 861
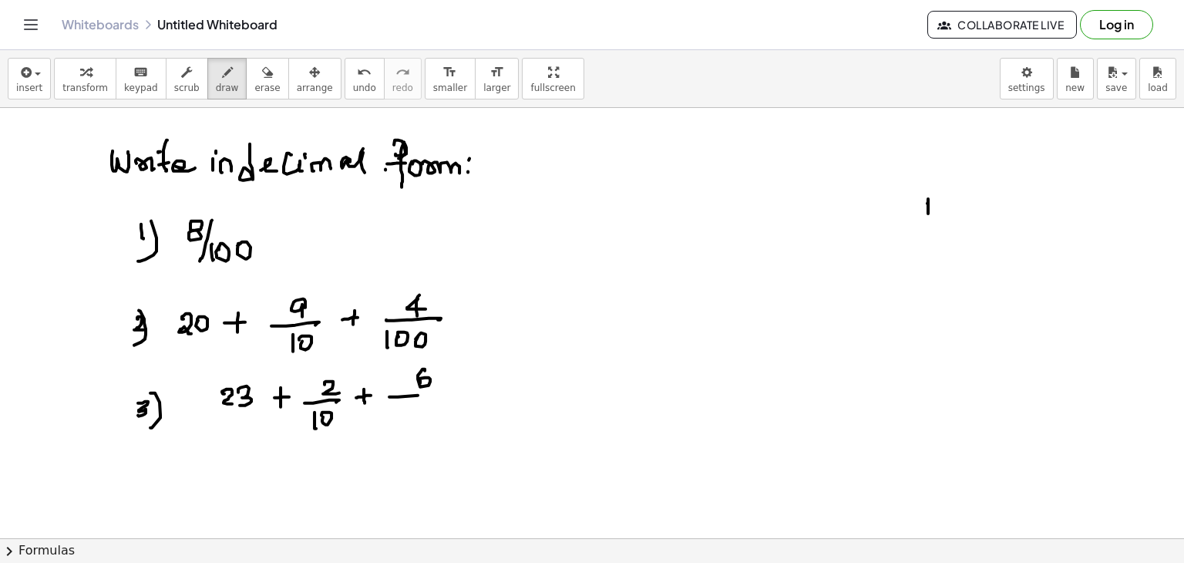
click at [462, 392] on div at bounding box center [592, 538] width 1184 height 861
click at [410, 415] on div at bounding box center [592, 538] width 1184 height 861
click at [418, 408] on div at bounding box center [592, 538] width 1184 height 861
click at [434, 408] on div at bounding box center [592, 538] width 1184 height 861
click at [452, 405] on div at bounding box center [592, 538] width 1184 height 861
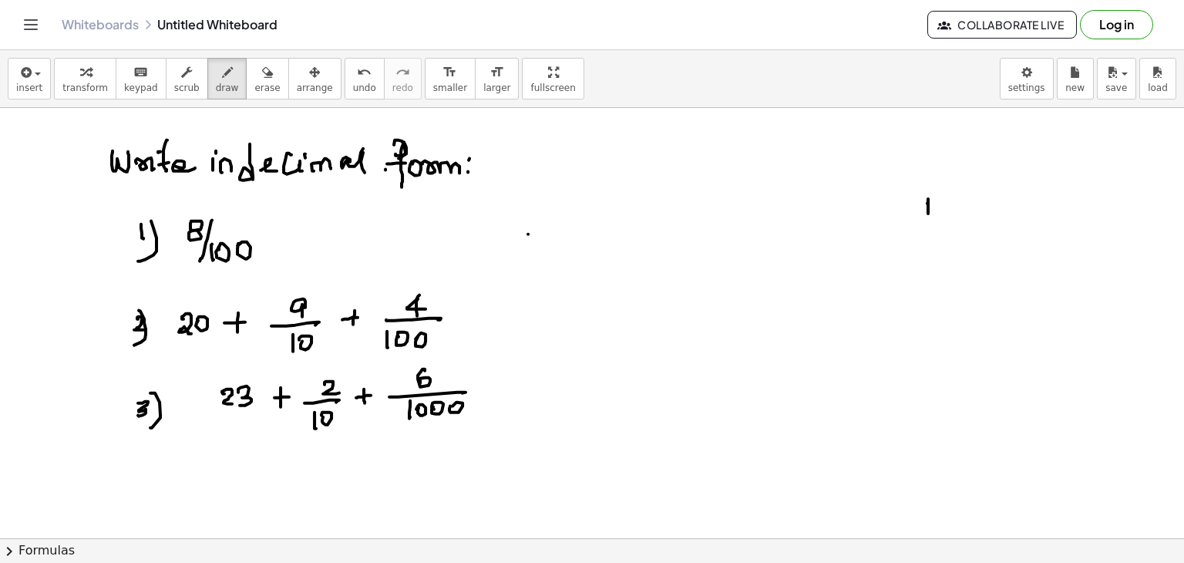
click at [536, 233] on div at bounding box center [592, 538] width 1184 height 861
click at [539, 240] on div at bounding box center [592, 538] width 1184 height 861
click at [62, 452] on div at bounding box center [592, 538] width 1184 height 861
click at [62, 460] on div at bounding box center [592, 538] width 1184 height 861
click at [67, 460] on div at bounding box center [592, 538] width 1184 height 861
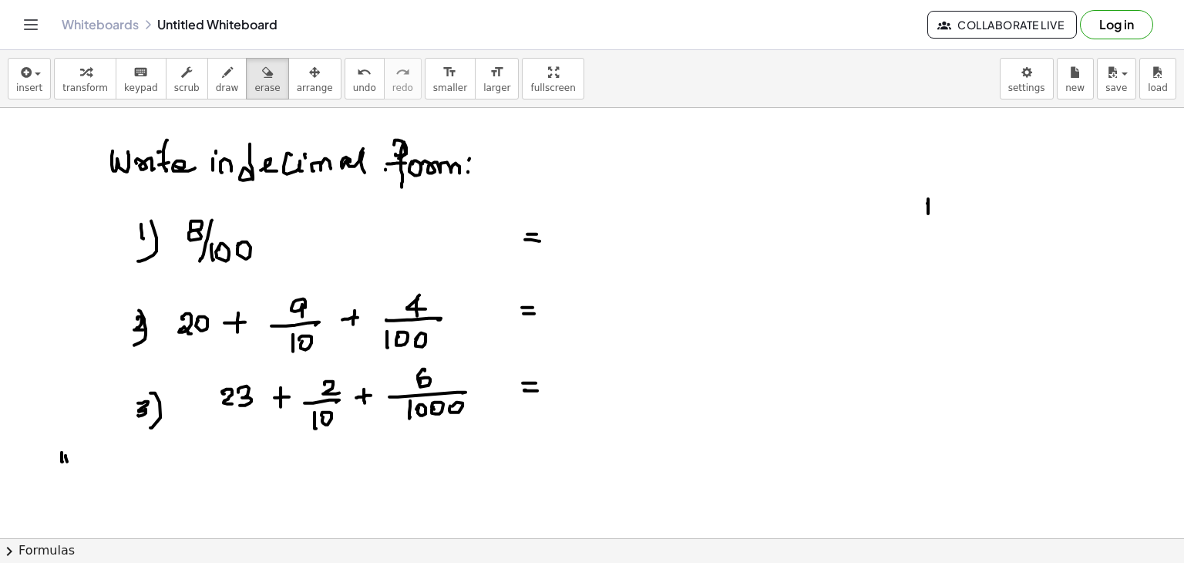
drag, startPoint x: 234, startPoint y: 71, endPoint x: 58, endPoint y: 463, distance: 430.2
click at [58, 463] on div "insert select one: Math Expression Function Text Youtube Video Graphing Geometr…" at bounding box center [592, 306] width 1184 height 513
click at [58, 463] on div at bounding box center [592, 538] width 1184 height 861
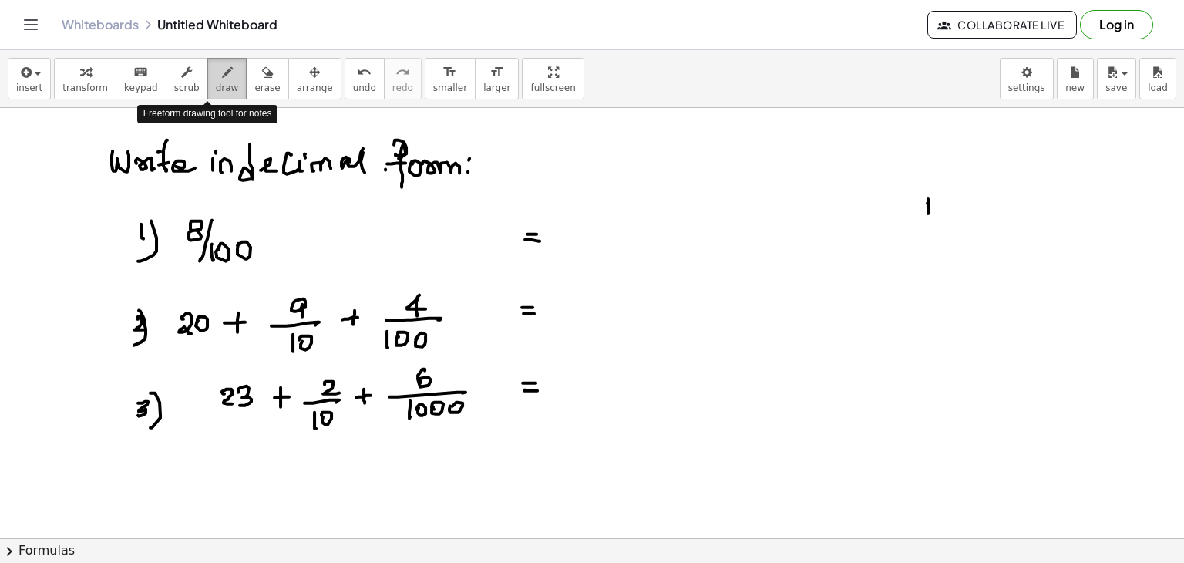
click at [216, 82] on span "draw" at bounding box center [227, 87] width 23 height 11
click at [133, 452] on div at bounding box center [592, 538] width 1184 height 861
drag, startPoint x: 146, startPoint y: 445, endPoint x: 150, endPoint y: 453, distance: 9.3
click at [154, 458] on div at bounding box center [592, 538] width 1184 height 861
drag, startPoint x: 150, startPoint y: 453, endPoint x: 153, endPoint y: 466, distance: 13.5
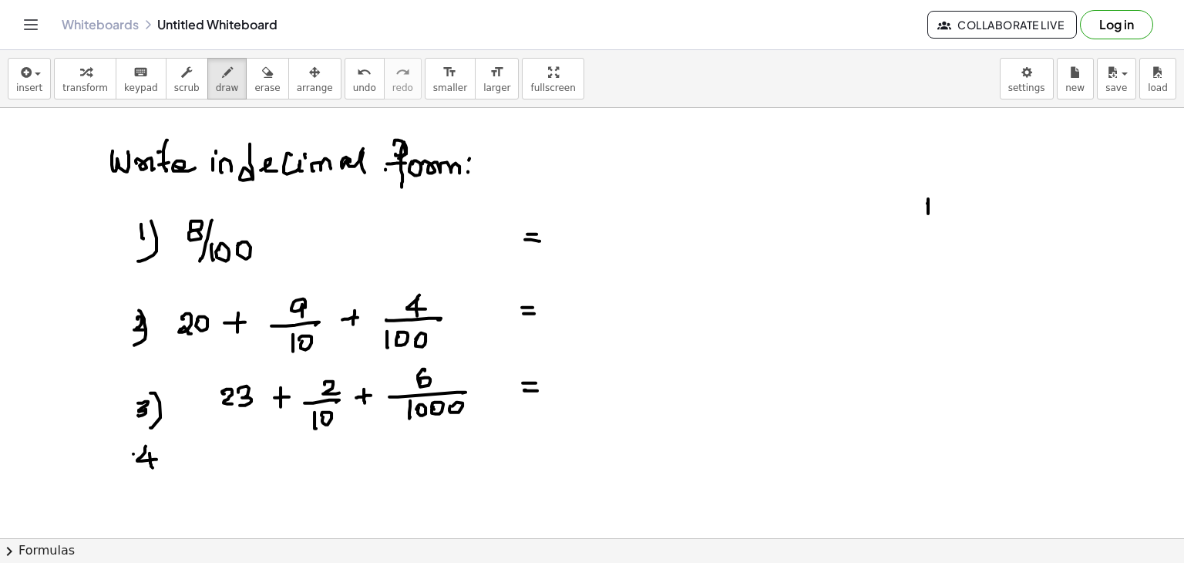
click at [153, 466] on div at bounding box center [592, 538] width 1184 height 861
drag, startPoint x: 159, startPoint y: 439, endPoint x: 158, endPoint y: 473, distance: 34.7
click at [156, 476] on div at bounding box center [592, 538] width 1184 height 861
drag, startPoint x: 213, startPoint y: 463, endPoint x: 222, endPoint y: 482, distance: 20.7
click at [217, 492] on div at bounding box center [592, 538] width 1184 height 861
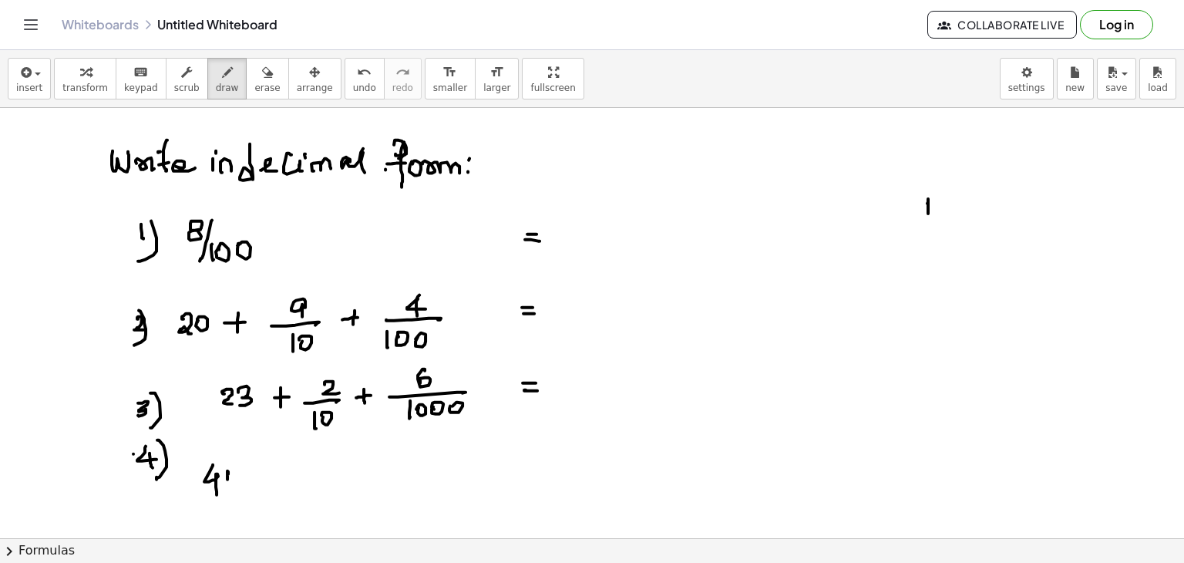
drag, startPoint x: 227, startPoint y: 469, endPoint x: 229, endPoint y: 486, distance: 16.3
click at [229, 489] on div at bounding box center [592, 538] width 1184 height 861
click at [237, 482] on div at bounding box center [592, 538] width 1184 height 861
drag, startPoint x: 257, startPoint y: 469, endPoint x: 268, endPoint y: 472, distance: 11.2
click at [264, 473] on div at bounding box center [592, 538] width 1184 height 861
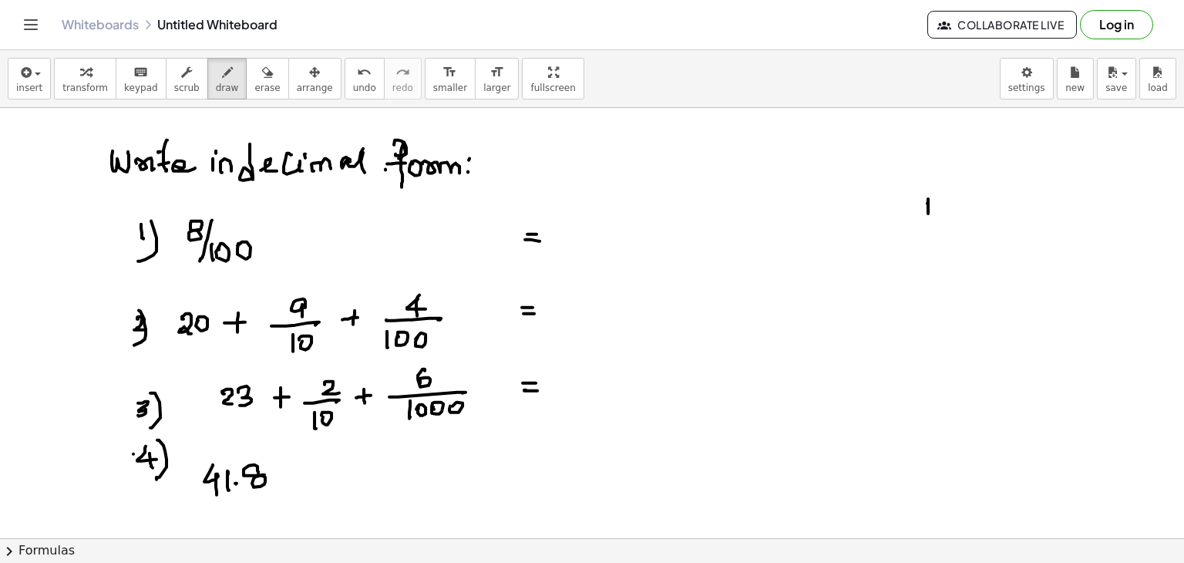
drag, startPoint x: 276, startPoint y: 475, endPoint x: 284, endPoint y: 469, distance: 10.0
click at [290, 474] on div at bounding box center [592, 538] width 1184 height 861
drag, startPoint x: 284, startPoint y: 466, endPoint x: 284, endPoint y: 482, distance: 17.0
click at [284, 482] on div at bounding box center [592, 538] width 1184 height 861
drag, startPoint x: 322, startPoint y: 463, endPoint x: 335, endPoint y: 468, distance: 13.9
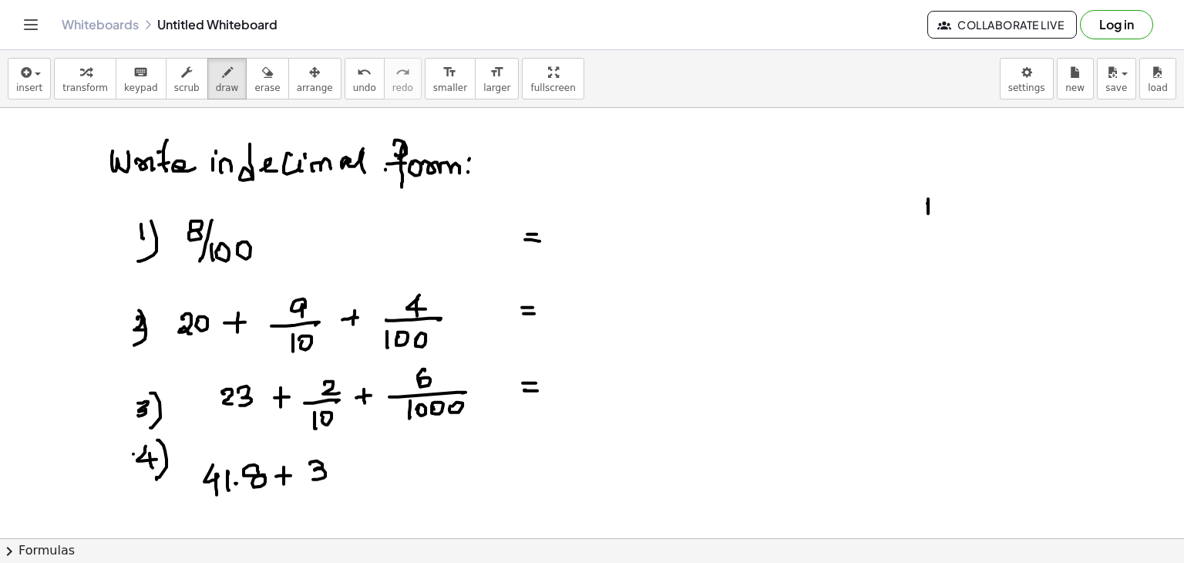
click at [313, 476] on div at bounding box center [592, 538] width 1184 height 861
drag, startPoint x: 335, startPoint y: 459, endPoint x: 336, endPoint y: 476, distance: 17.7
click at [335, 478] on div at bounding box center [592, 538] width 1184 height 861
click at [345, 473] on div at bounding box center [592, 538] width 1184 height 861
drag, startPoint x: 354, startPoint y: 460, endPoint x: 375, endPoint y: 462, distance: 20.9
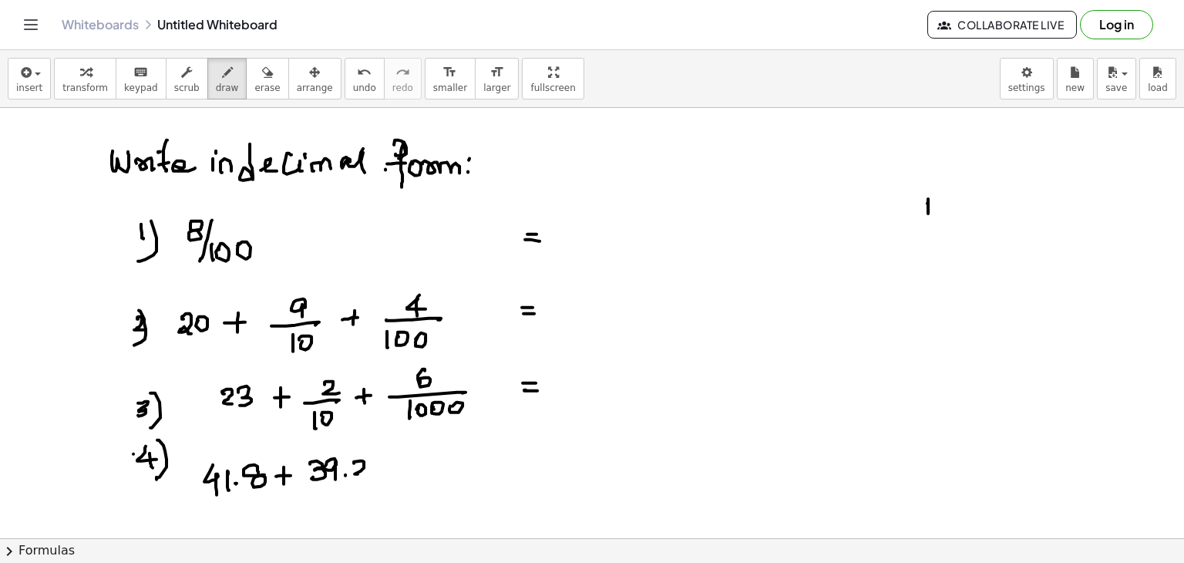
click at [368, 472] on div at bounding box center [592, 538] width 1184 height 861
drag, startPoint x: 375, startPoint y: 459, endPoint x: 399, endPoint y: 469, distance: 26.6
click at [382, 476] on div at bounding box center [592, 538] width 1184 height 861
drag, startPoint x: 399, startPoint y: 469, endPoint x: 413, endPoint y: 462, distance: 15.9
click at [416, 467] on div at bounding box center [592, 538] width 1184 height 861
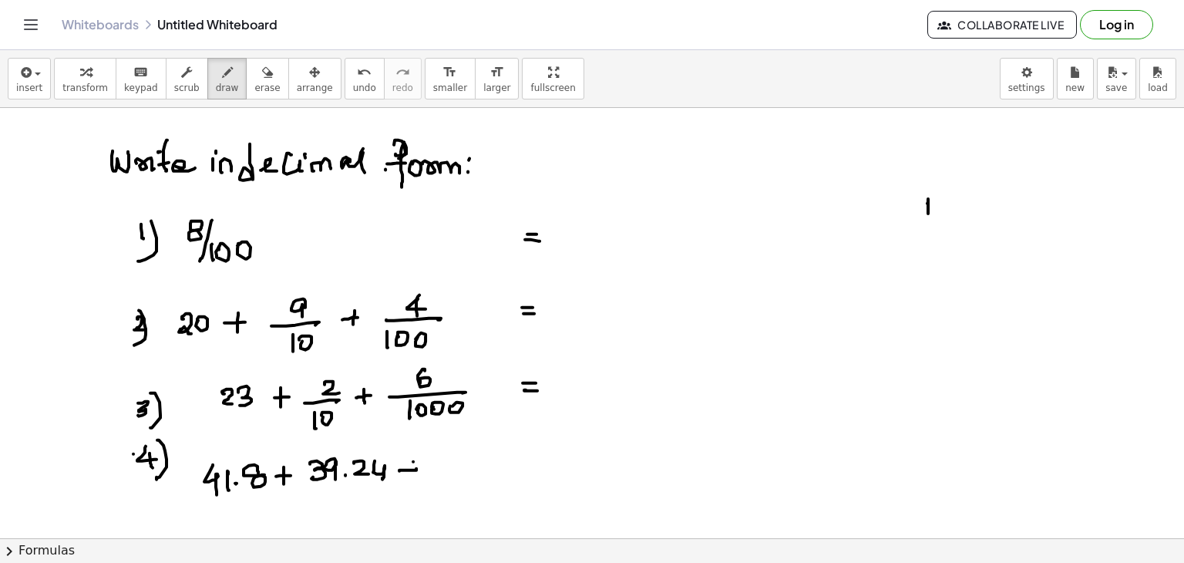
drag, startPoint x: 413, startPoint y: 460, endPoint x: 413, endPoint y: 472, distance: 12.3
click at [413, 472] on div at bounding box center [592, 538] width 1184 height 861
drag, startPoint x: 442, startPoint y: 460, endPoint x: 442, endPoint y: 472, distance: 12.3
click at [444, 476] on div at bounding box center [592, 538] width 1184 height 861
click at [456, 455] on div at bounding box center [592, 538] width 1184 height 861
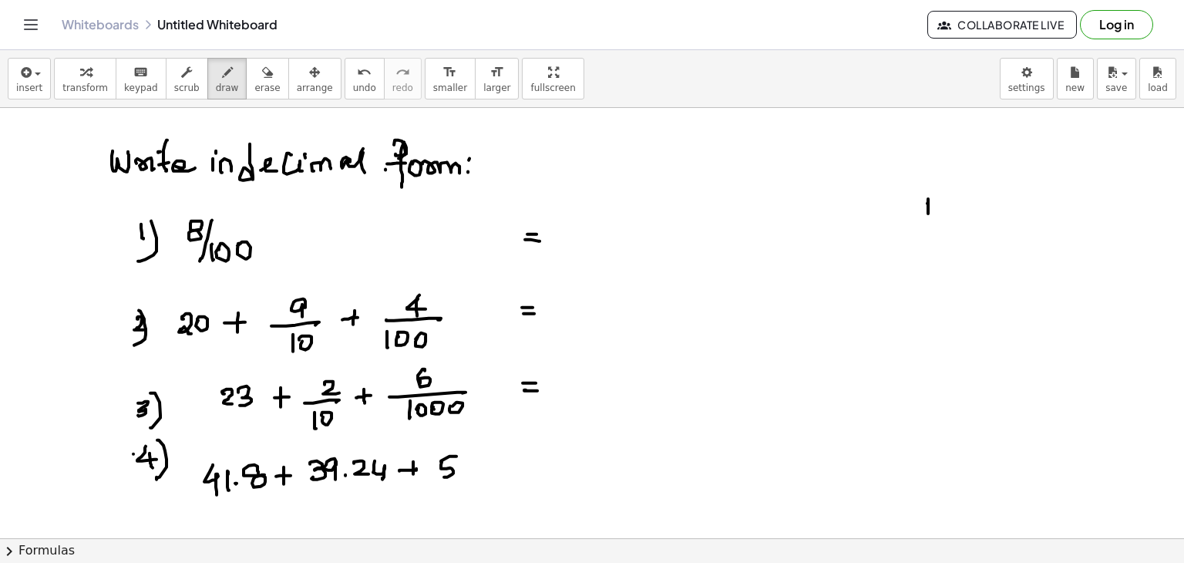
click at [472, 473] on div at bounding box center [592, 538] width 1184 height 861
click at [476, 469] on div at bounding box center [592, 538] width 1184 height 861
drag, startPoint x: 502, startPoint y: 452, endPoint x: 515, endPoint y: 467, distance: 19.1
click at [505, 476] on div at bounding box center [592, 538] width 1184 height 861
drag, startPoint x: 534, startPoint y: 466, endPoint x: 533, endPoint y: 455, distance: 10.1
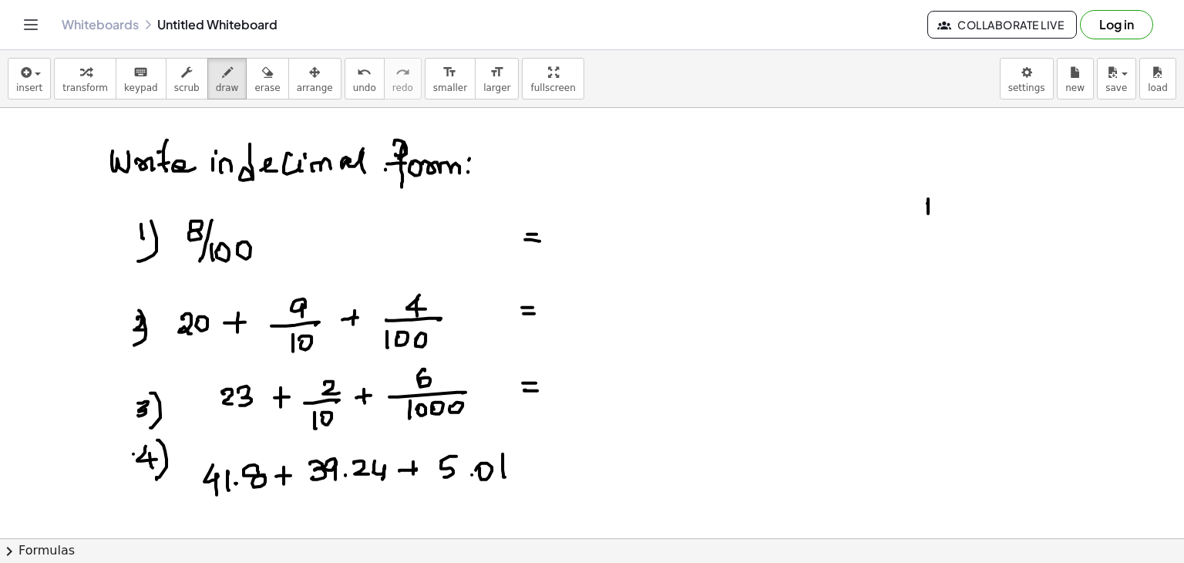
click at [537, 464] on div at bounding box center [592, 538] width 1184 height 861
drag, startPoint x: 533, startPoint y: 455, endPoint x: 532, endPoint y: 473, distance: 17.7
click at [532, 476] on div at bounding box center [592, 538] width 1184 height 861
drag, startPoint x: 589, startPoint y: 460, endPoint x: 598, endPoint y: 469, distance: 13.1
click at [583, 476] on div at bounding box center [592, 538] width 1184 height 861
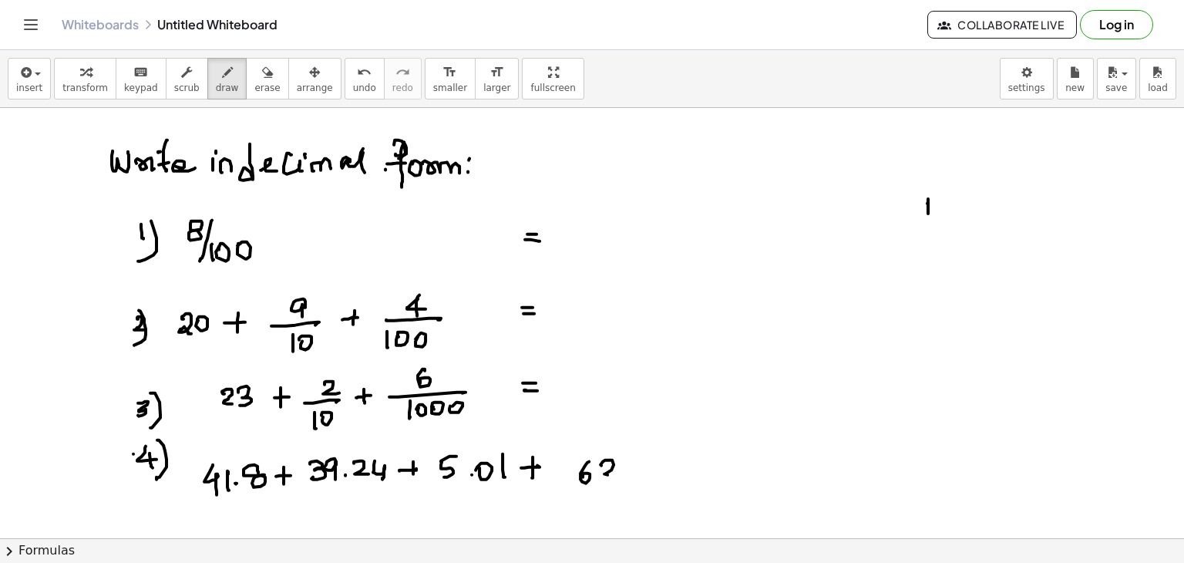
drag, startPoint x: 605, startPoint y: 459, endPoint x: 622, endPoint y: 472, distance: 21.4
click at [617, 472] on div at bounding box center [592, 538] width 1184 height 861
click at [622, 471] on div at bounding box center [592, 538] width 1184 height 861
drag, startPoint x: 634, startPoint y: 457, endPoint x: 642, endPoint y: 470, distance: 15.6
click at [632, 473] on div at bounding box center [592, 538] width 1184 height 861
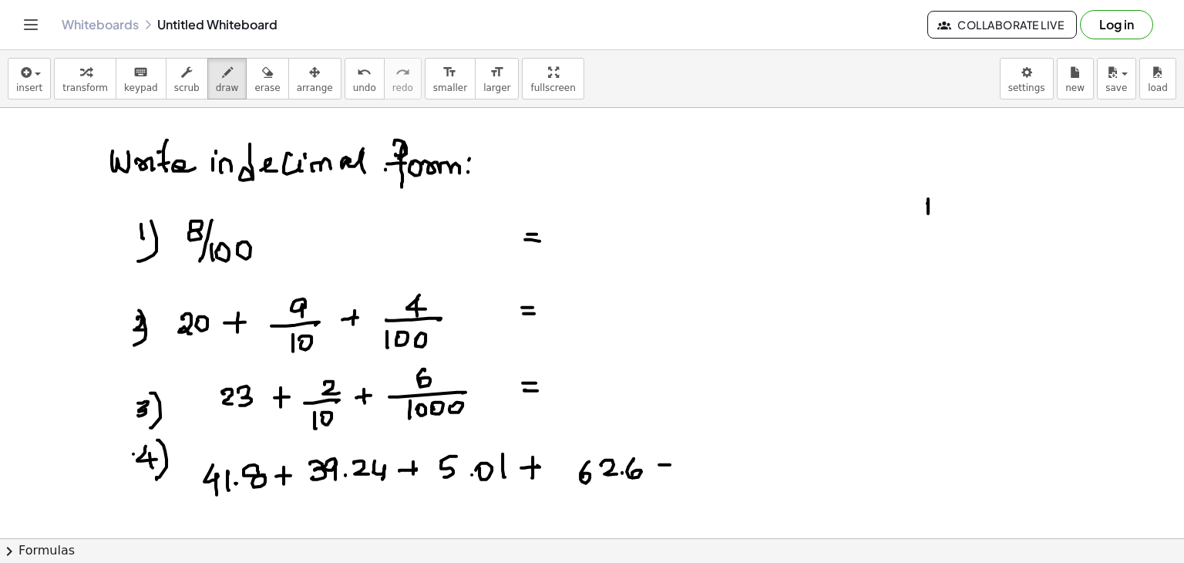
click at [671, 463] on div at bounding box center [592, 538] width 1184 height 861
drag, startPoint x: 657, startPoint y: 469, endPoint x: 678, endPoint y: 469, distance: 20.8
click at [676, 469] on div at bounding box center [592, 538] width 1184 height 861
drag, startPoint x: 144, startPoint y: 506, endPoint x: 145, endPoint y: 521, distance: 14.7
click at [145, 521] on div at bounding box center [592, 538] width 1184 height 861
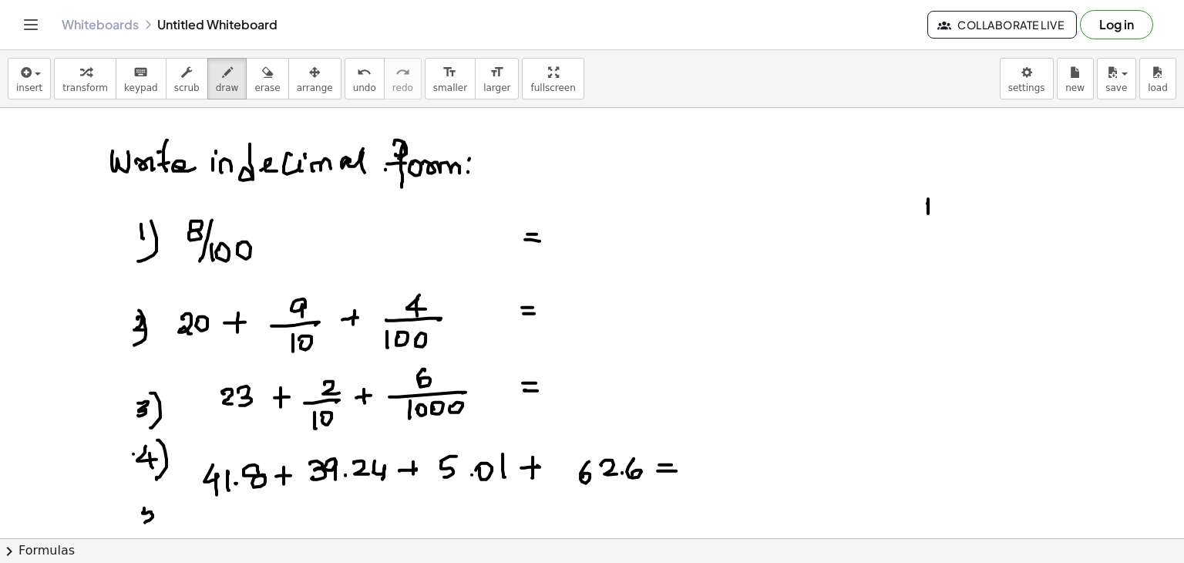
click at [149, 507] on div at bounding box center [592, 538] width 1184 height 861
drag, startPoint x: 145, startPoint y: 500, endPoint x: 152, endPoint y: 529, distance: 30.1
click at [152, 531] on div at bounding box center [592, 538] width 1184 height 861
drag, startPoint x: 200, startPoint y: 508, endPoint x: 202, endPoint y: 519, distance: 11.7
click at [202, 520] on div at bounding box center [592, 538] width 1184 height 861
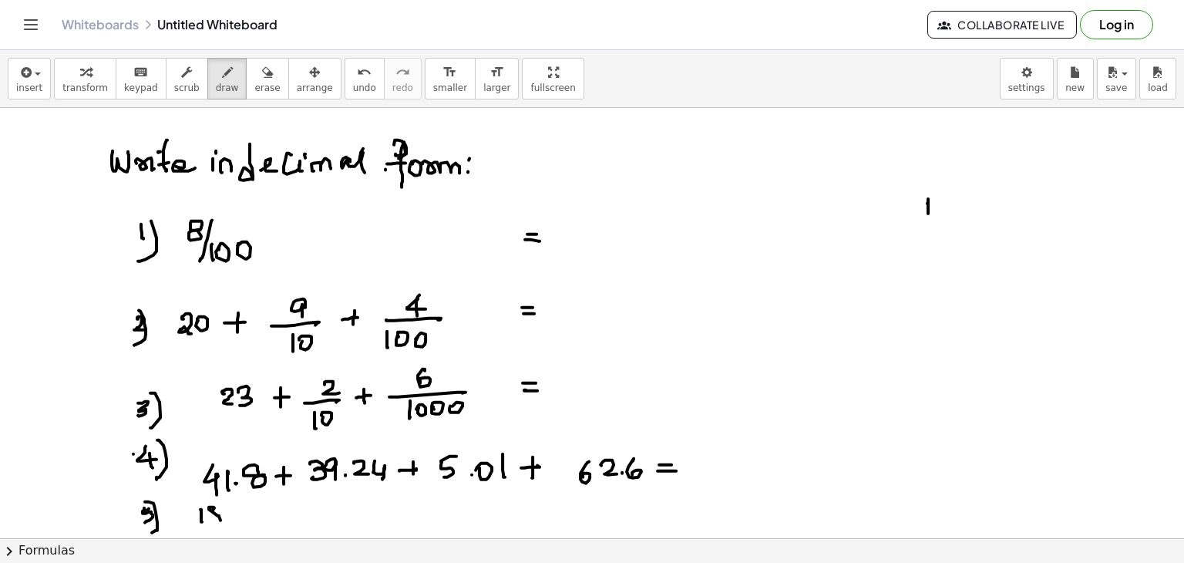
click at [219, 510] on div at bounding box center [592, 538] width 1184 height 861
click at [229, 516] on div at bounding box center [592, 538] width 1184 height 861
click at [244, 506] on div at bounding box center [592, 538] width 1184 height 861
drag, startPoint x: 266, startPoint y: 505, endPoint x: 261, endPoint y: 516, distance: 11.7
click at [261, 516] on div at bounding box center [592, 538] width 1184 height 861
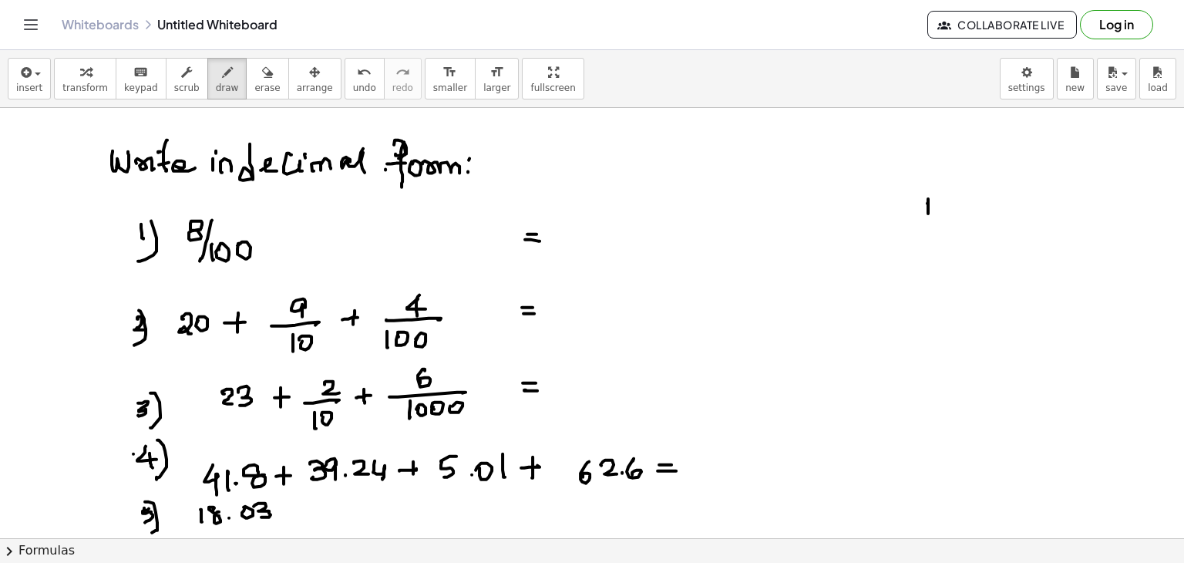
drag, startPoint x: 287, startPoint y: 511, endPoint x: 296, endPoint y: 509, distance: 9.4
click at [297, 509] on div at bounding box center [592, 538] width 1184 height 861
click at [293, 516] on div at bounding box center [592, 538] width 1184 height 861
drag, startPoint x: 323, startPoint y: 516, endPoint x: 331, endPoint y: 507, distance: 11.5
click at [324, 522] on div at bounding box center [592, 538] width 1184 height 861
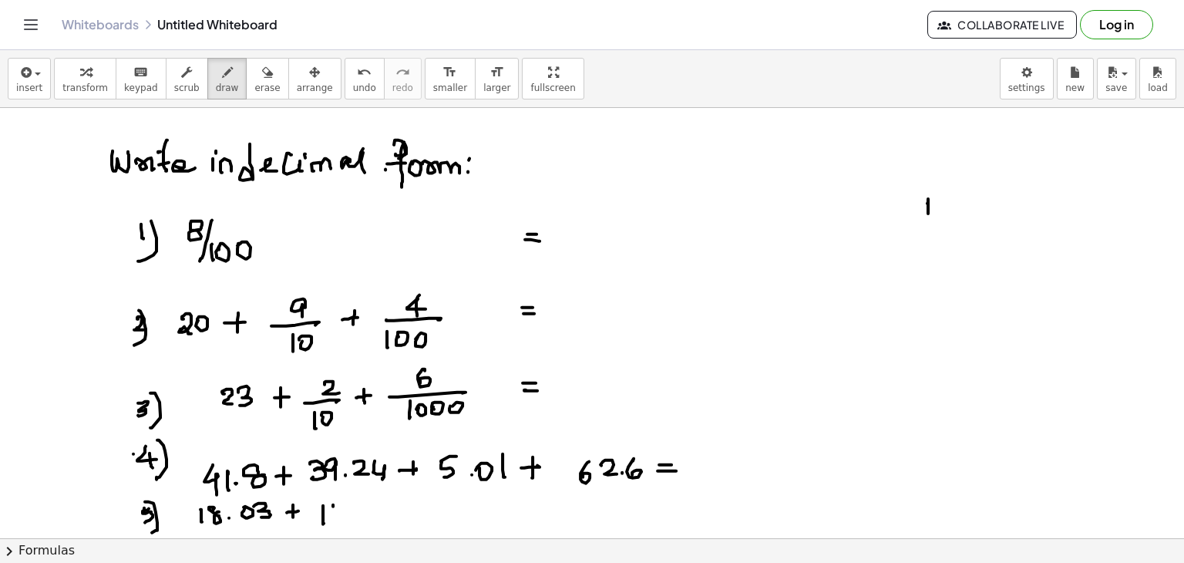
drag, startPoint x: 333, startPoint y: 503, endPoint x: 346, endPoint y: 516, distance: 18.0
click at [347, 516] on div at bounding box center [592, 538] width 1184 height 861
click at [343, 521] on div at bounding box center [592, 538] width 1184 height 861
click at [353, 512] on div at bounding box center [592, 538] width 1184 height 861
click at [365, 511] on div at bounding box center [592, 538] width 1184 height 861
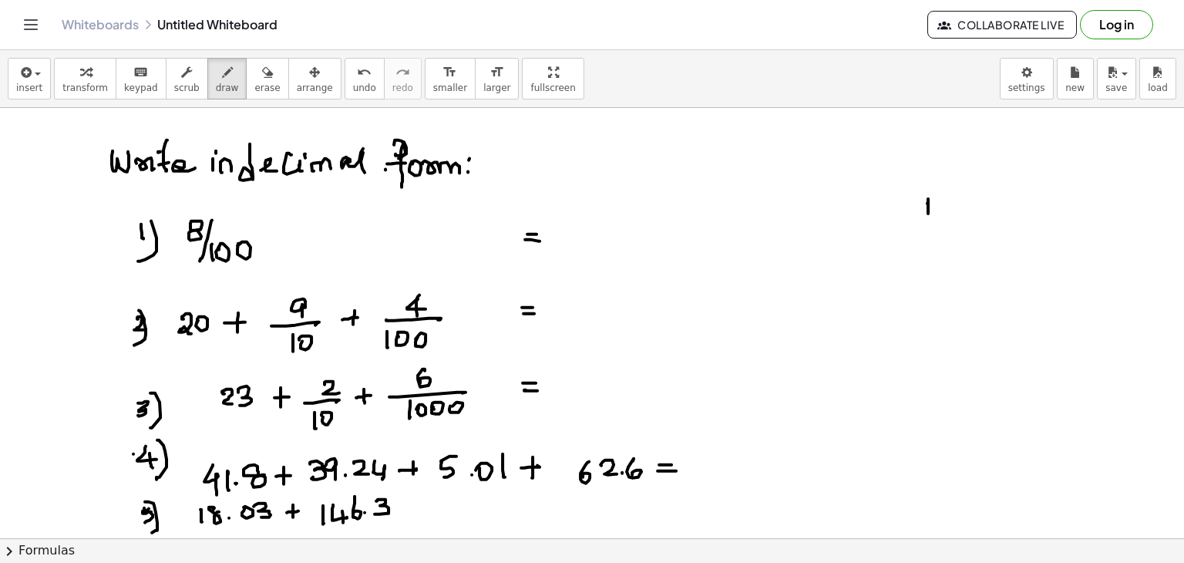
click at [377, 512] on div at bounding box center [592, 538] width 1184 height 861
click at [407, 506] on div at bounding box center [592, 538] width 1184 height 861
click at [405, 512] on div at bounding box center [592, 538] width 1184 height 861
click at [433, 500] on div at bounding box center [592, 538] width 1184 height 861
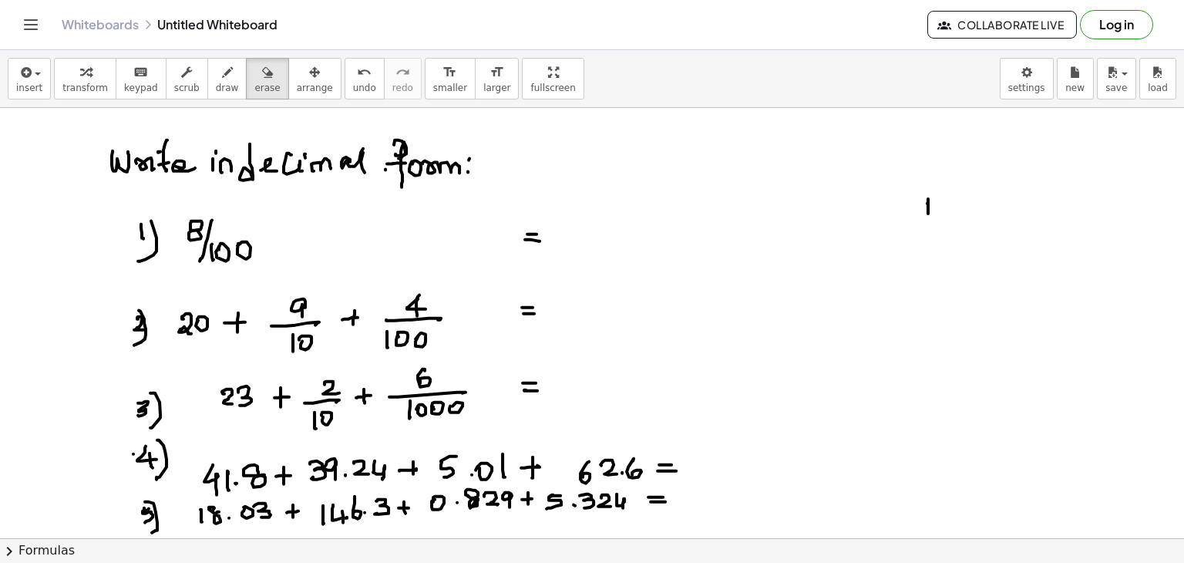
drag, startPoint x: 246, startPoint y: 90, endPoint x: 118, endPoint y: 190, distance: 162.0
click at [118, 190] on div "insert select one: Math Expression Function Text Youtube Video Graphing Geometr…" at bounding box center [592, 306] width 1184 height 513
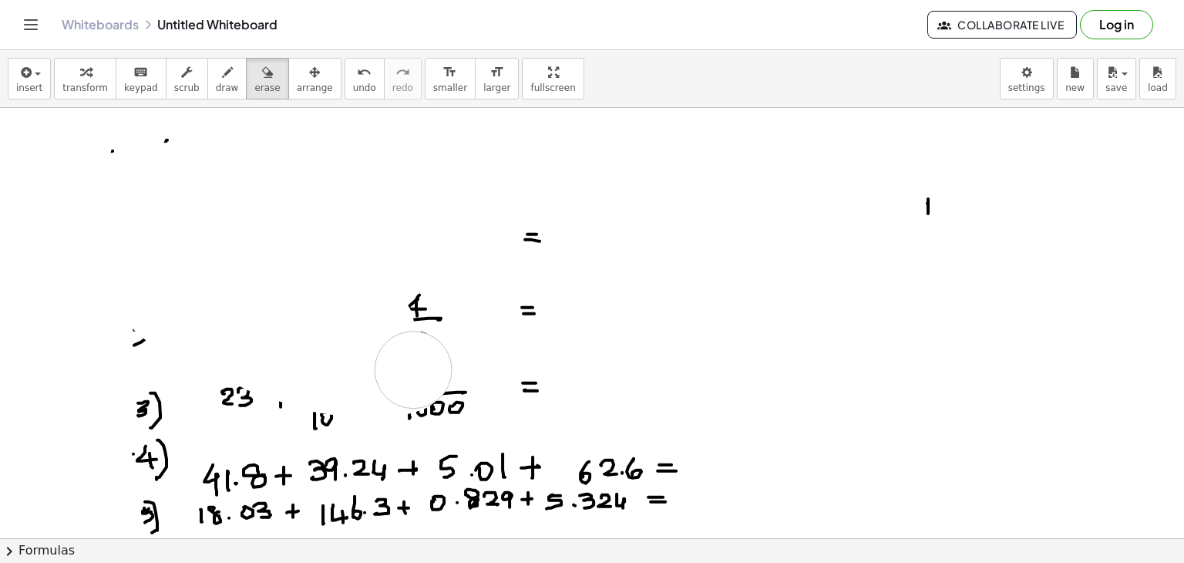
drag, startPoint x: 118, startPoint y: 190, endPoint x: 415, endPoint y: 358, distance: 342.0
click at [415, 358] on div at bounding box center [592, 538] width 1184 height 861
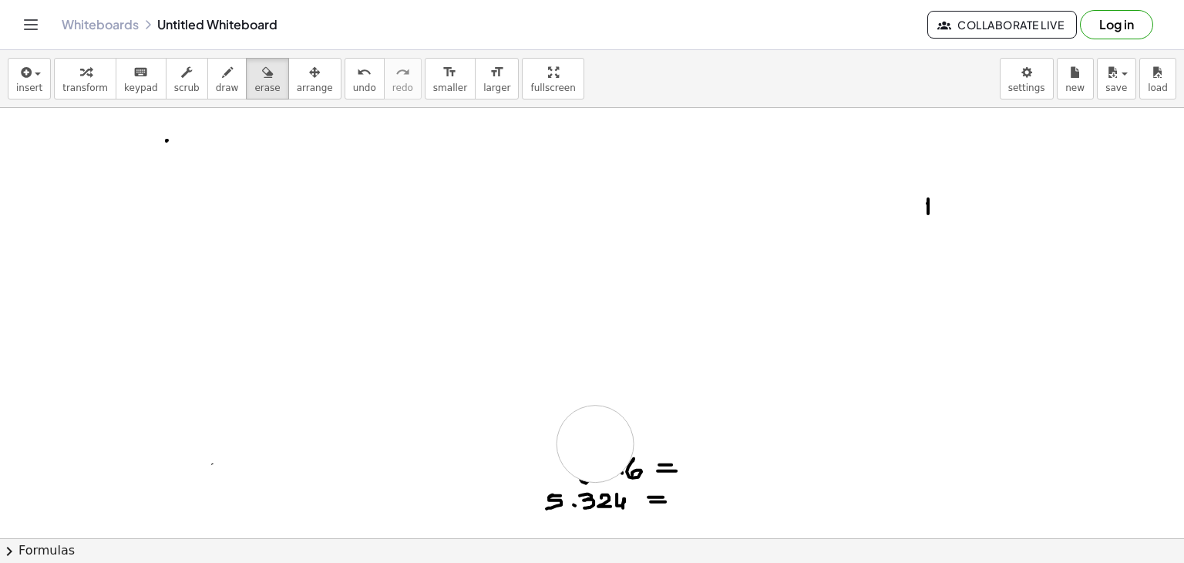
drag, startPoint x: 418, startPoint y: 328, endPoint x: 595, endPoint y: 442, distance: 210.1
click at [595, 442] on div at bounding box center [592, 538] width 1184 height 861
drag, startPoint x: 550, startPoint y: 505, endPoint x: 466, endPoint y: 291, distance: 230.1
click at [466, 291] on div at bounding box center [592, 538] width 1184 height 861
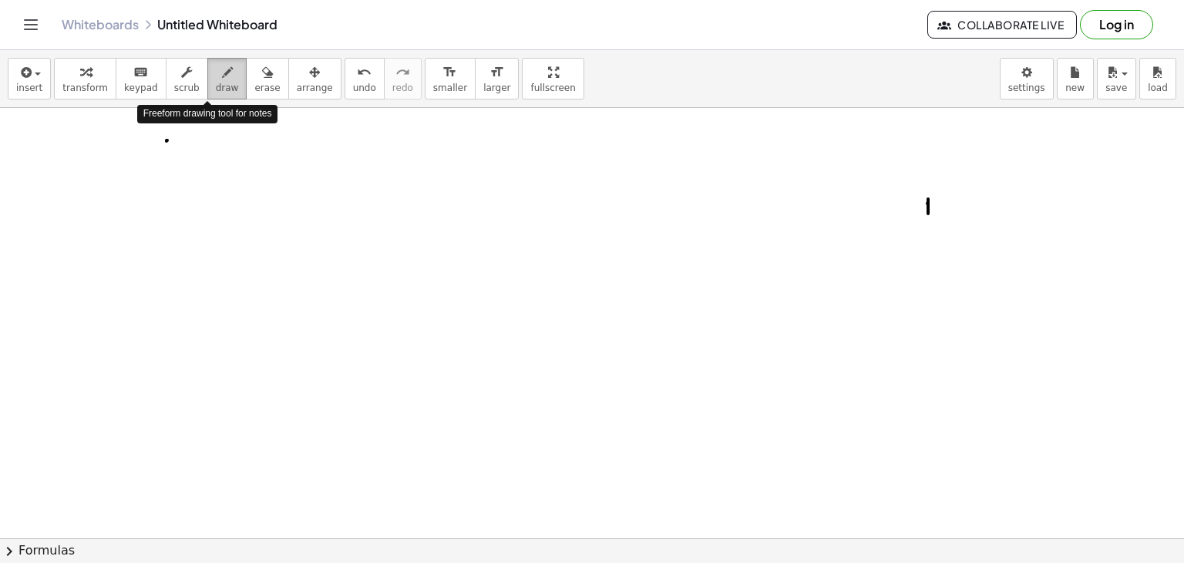
click at [222, 74] on icon "button" at bounding box center [227, 72] width 11 height 18
